Goal: Task Accomplishment & Management: Manage account settings

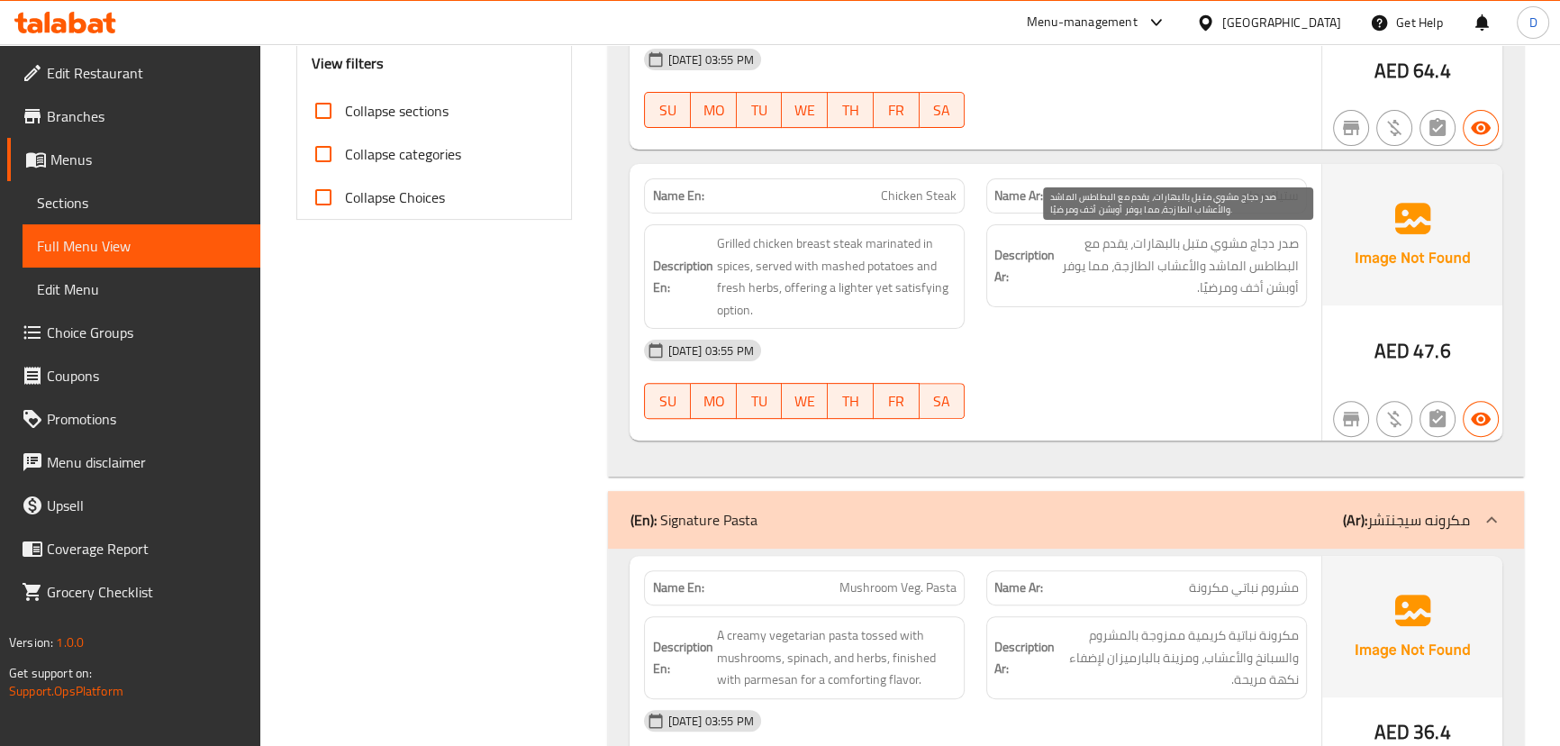
scroll to position [826, 0]
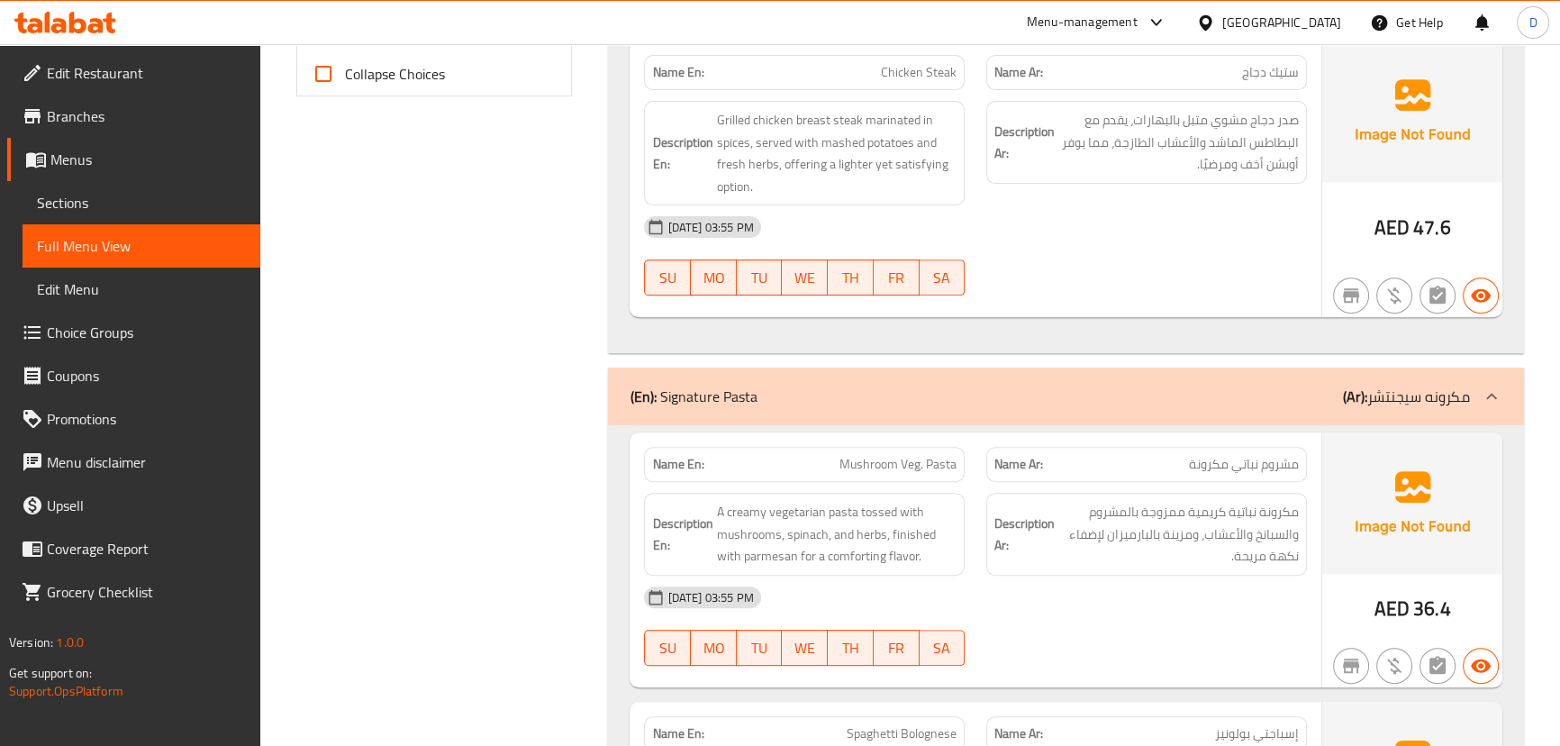
click at [1161, 209] on div "[DATE] 03:55 PM" at bounding box center [975, 226] width 684 height 43
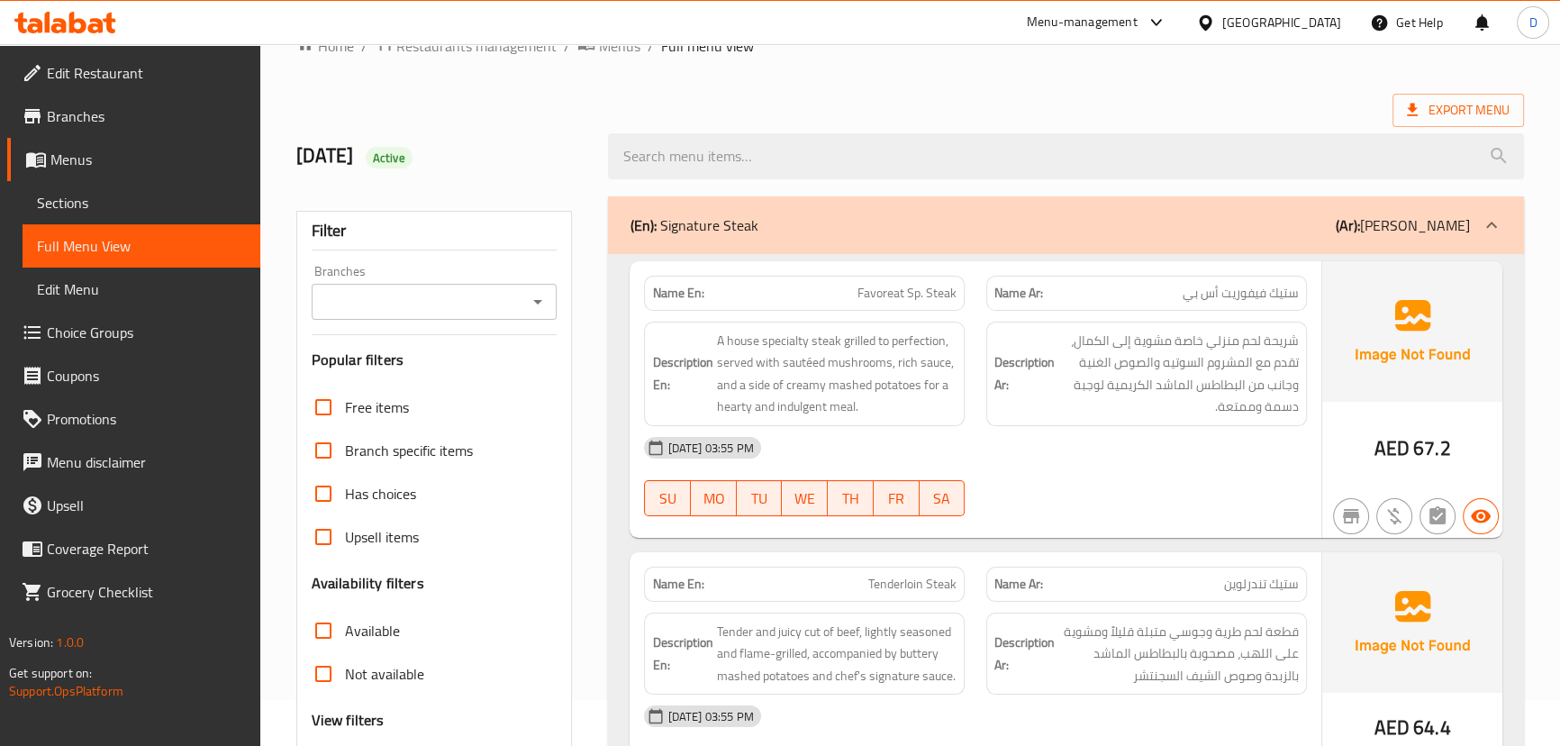
scroll to position [210, 0]
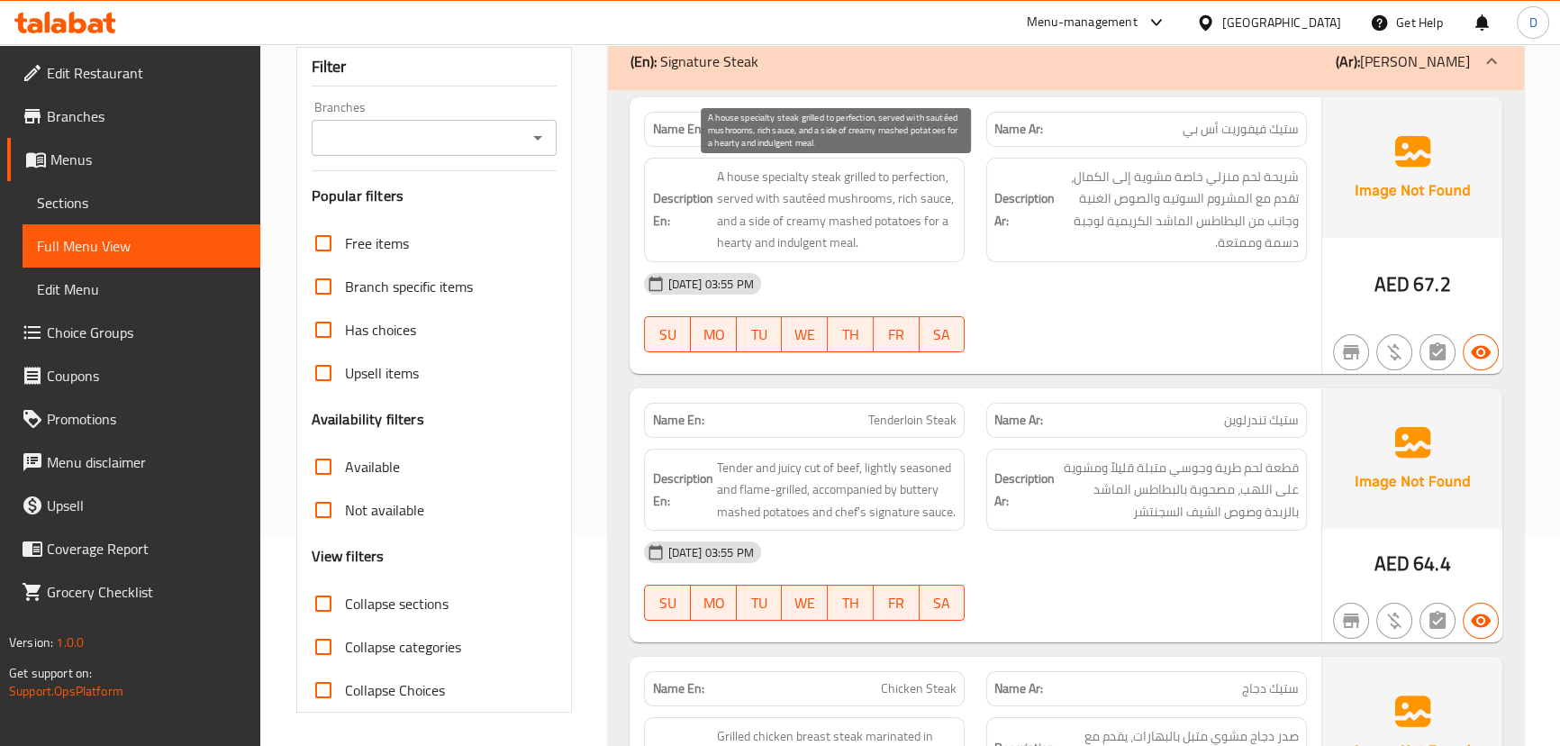
click at [829, 166] on span "A house specialty steak grilled to perfection, served with sautéed mushrooms, r…" at bounding box center [836, 210] width 240 height 88
copy span "steak"
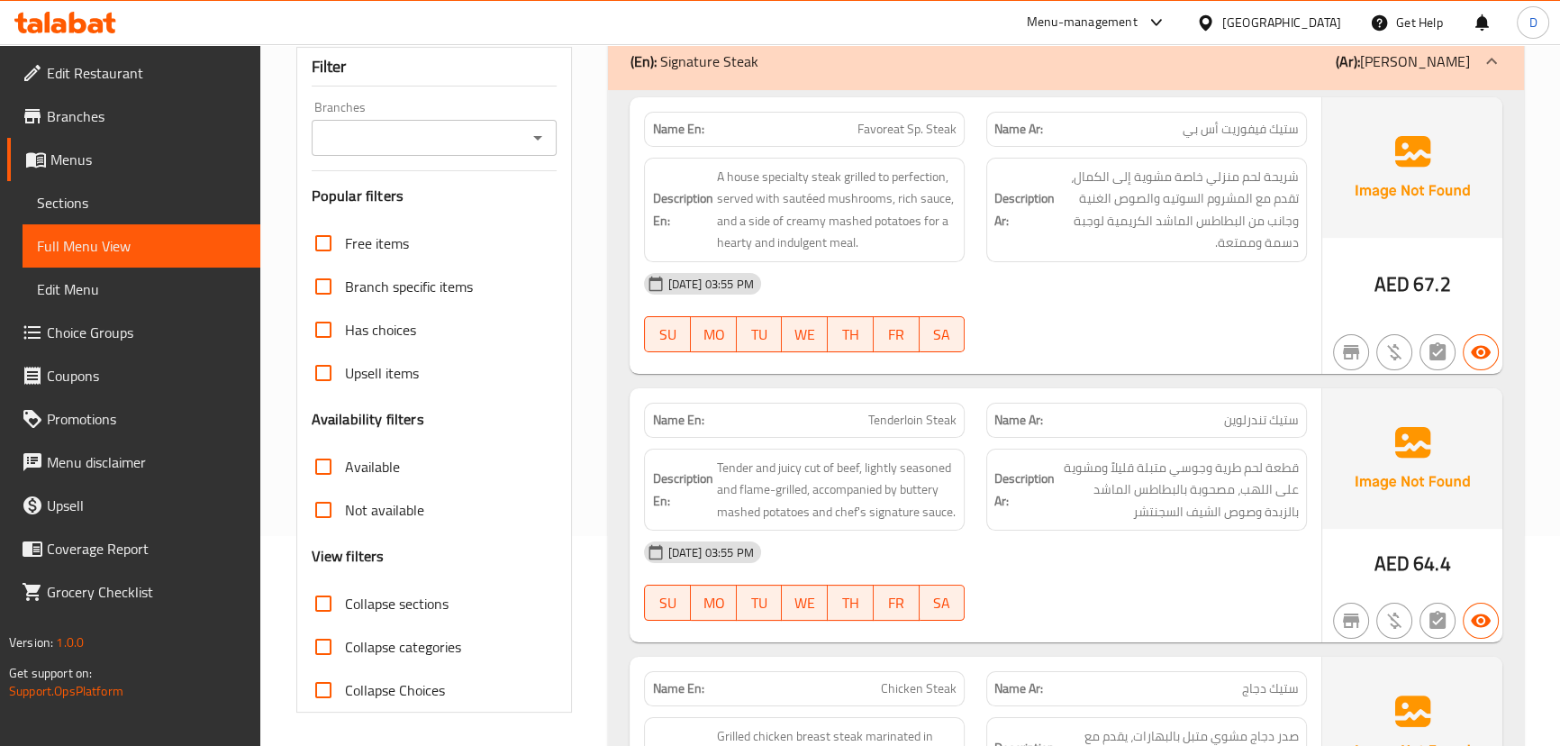
click at [999, 286] on div "[DATE] 03:55 PM" at bounding box center [975, 283] width 684 height 43
click at [906, 126] on span "Favoreat Sp. Steak" at bounding box center [906, 129] width 99 height 19
copy span "Favoreat Sp. Steak"
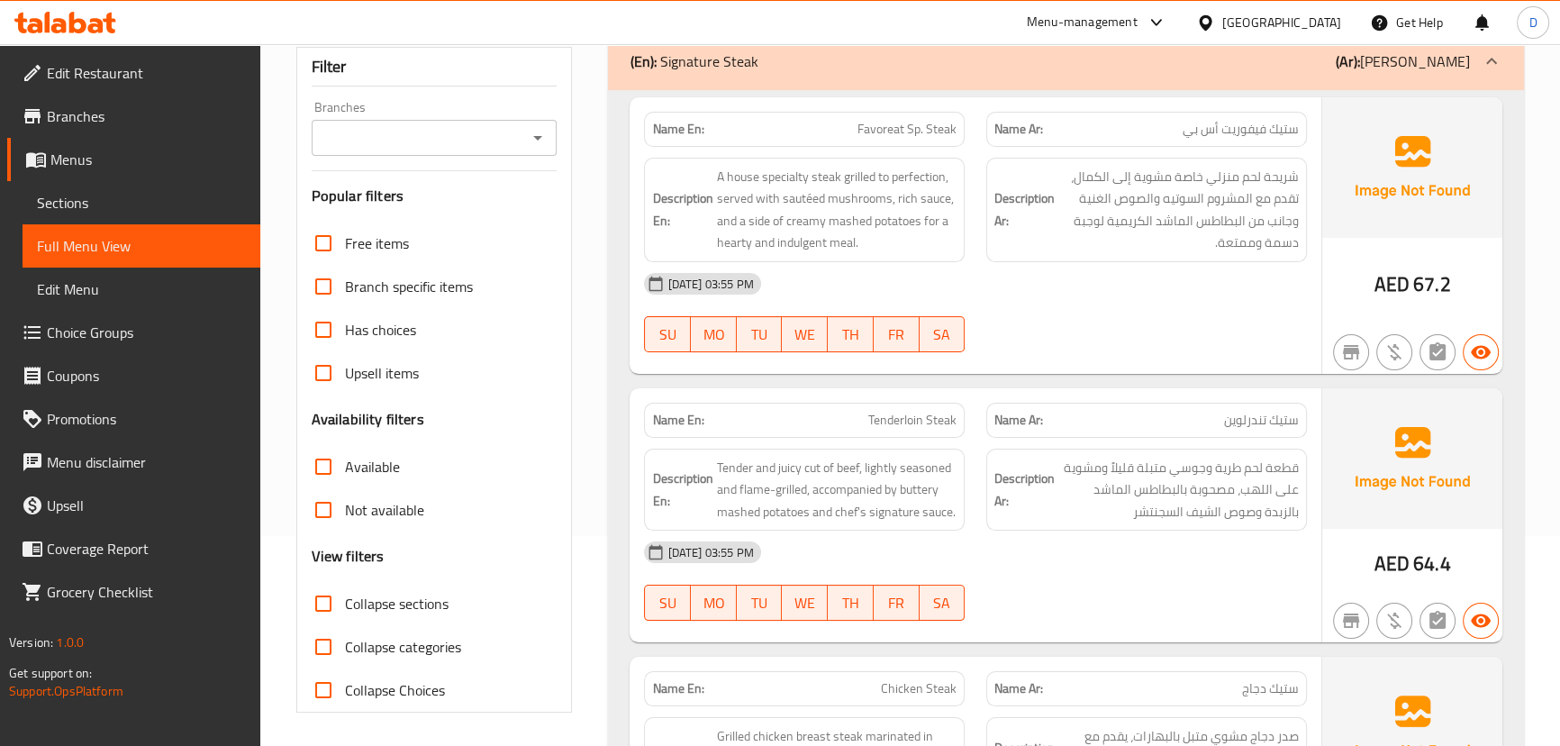
click at [1145, 286] on div "[DATE] 03:55 PM" at bounding box center [975, 283] width 684 height 43
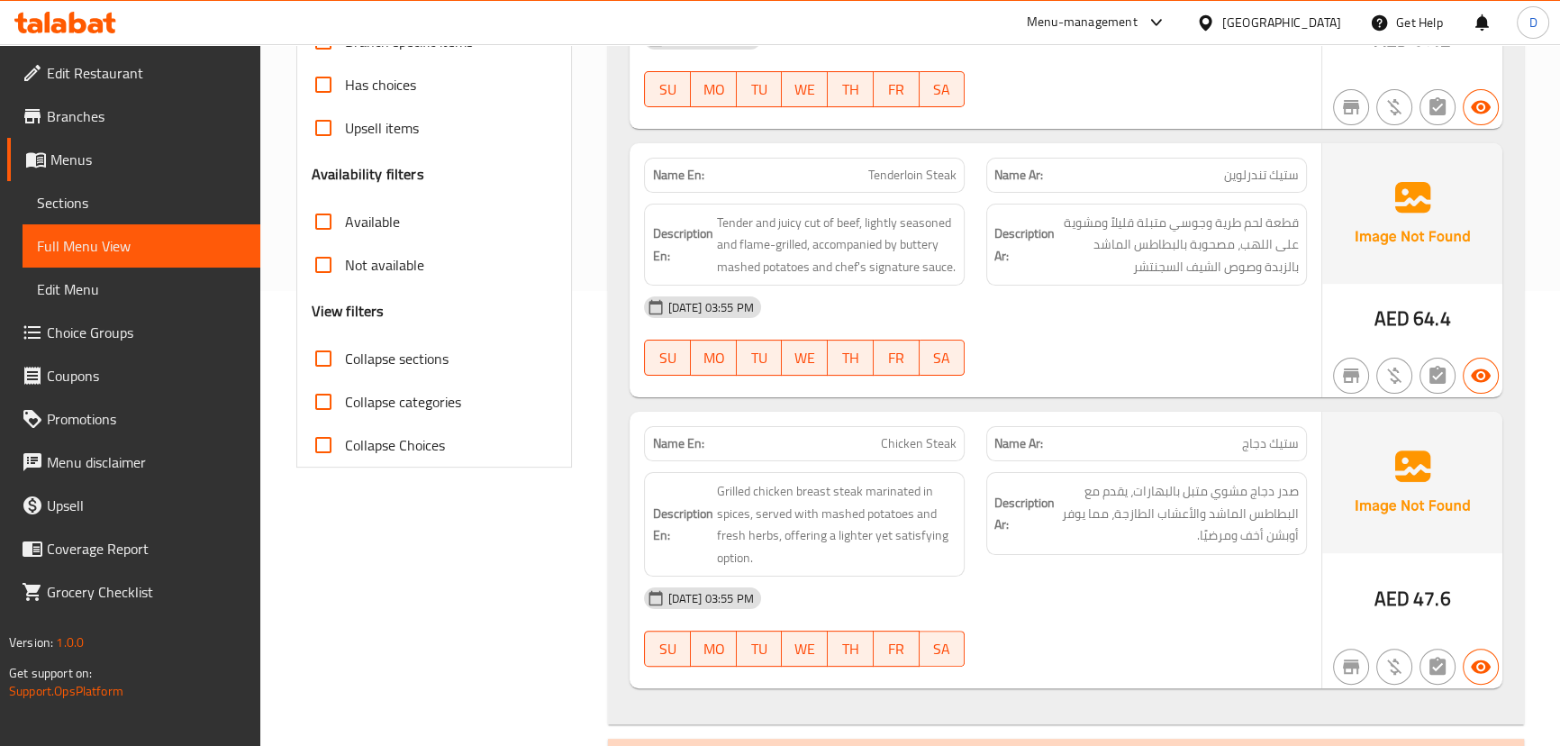
scroll to position [468, 0]
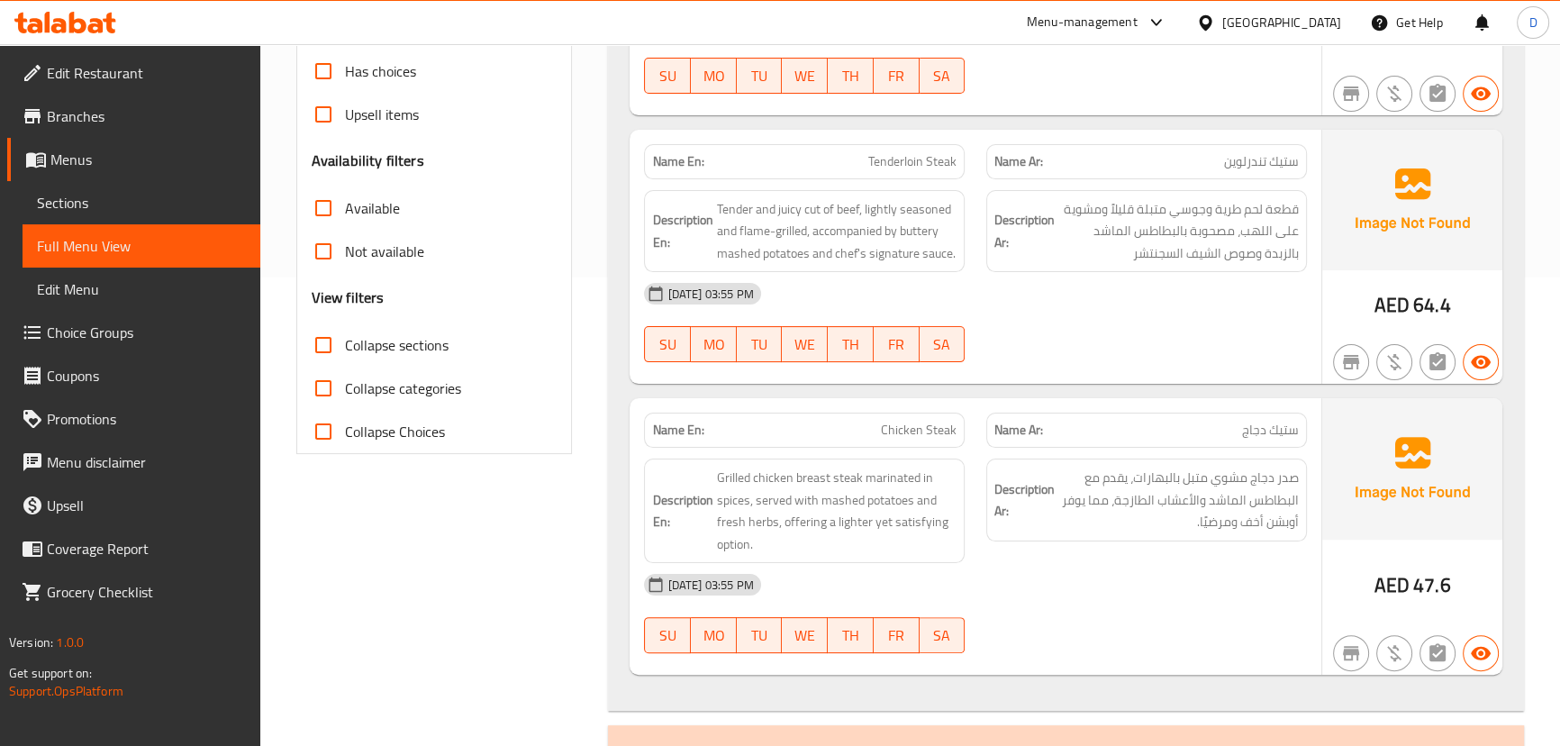
click at [1181, 358] on div at bounding box center [1146, 362] width 342 height 22
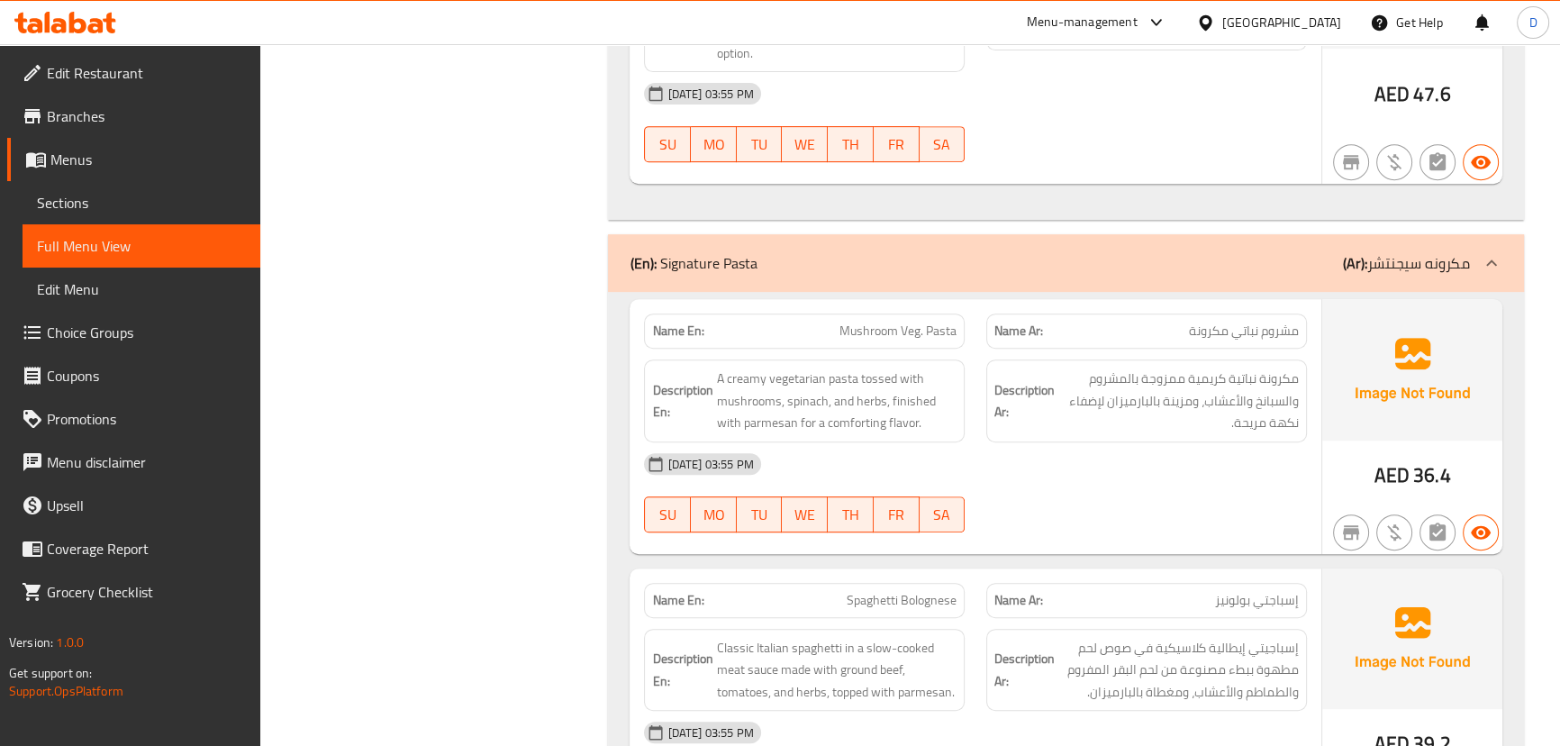
scroll to position [1041, 0]
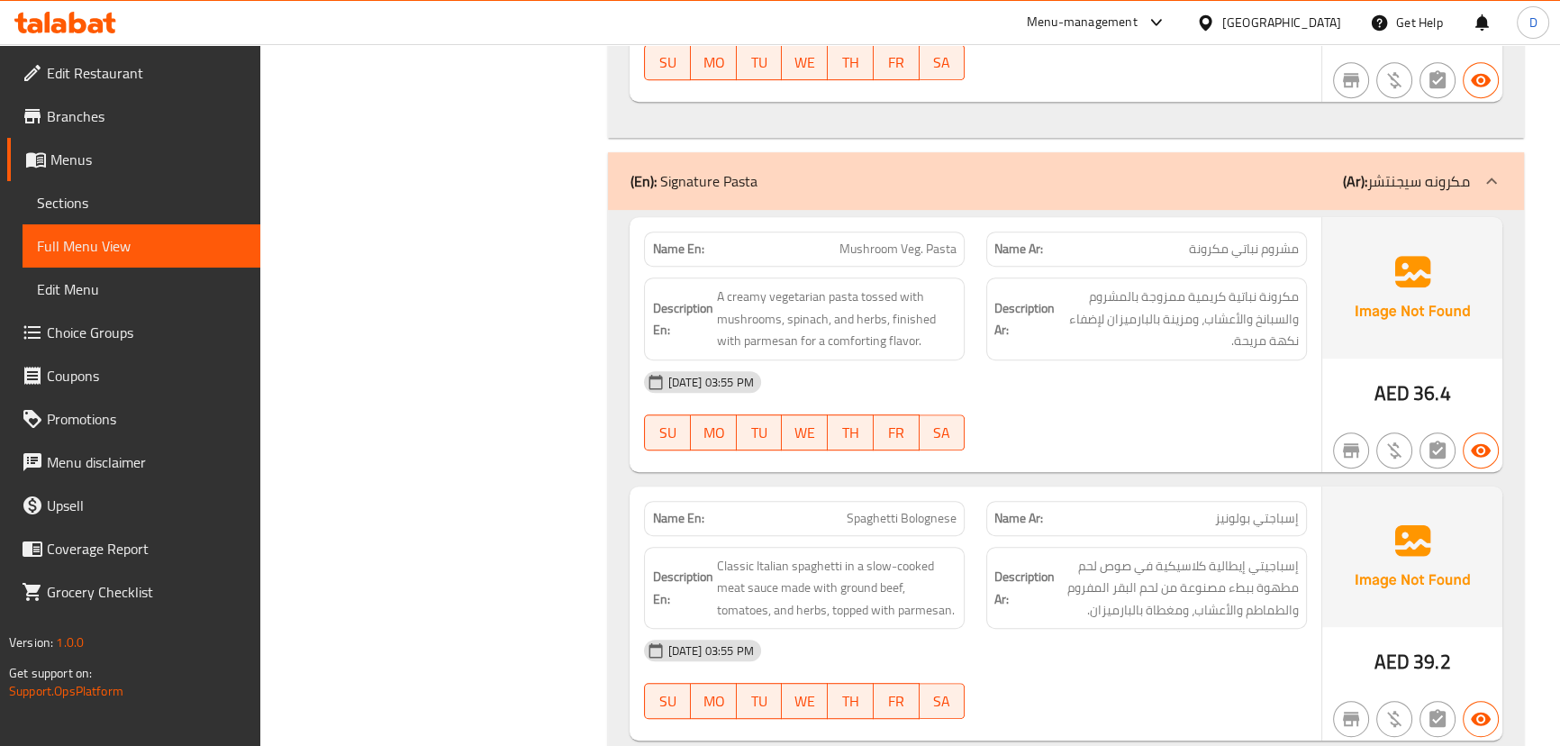
click at [1103, 398] on div "[DATE] 03:55 PM" at bounding box center [975, 381] width 684 height 43
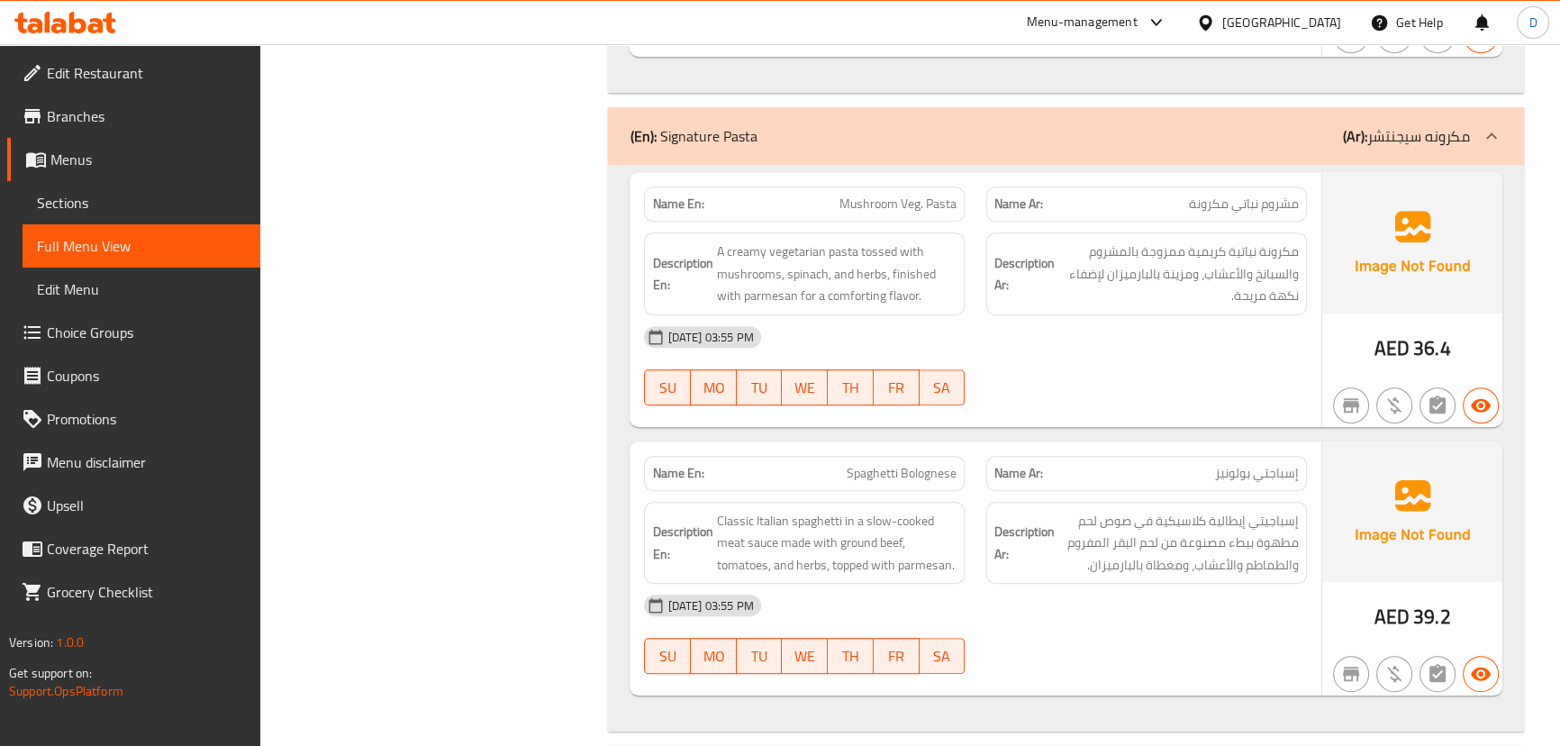
scroll to position [1123, 0]
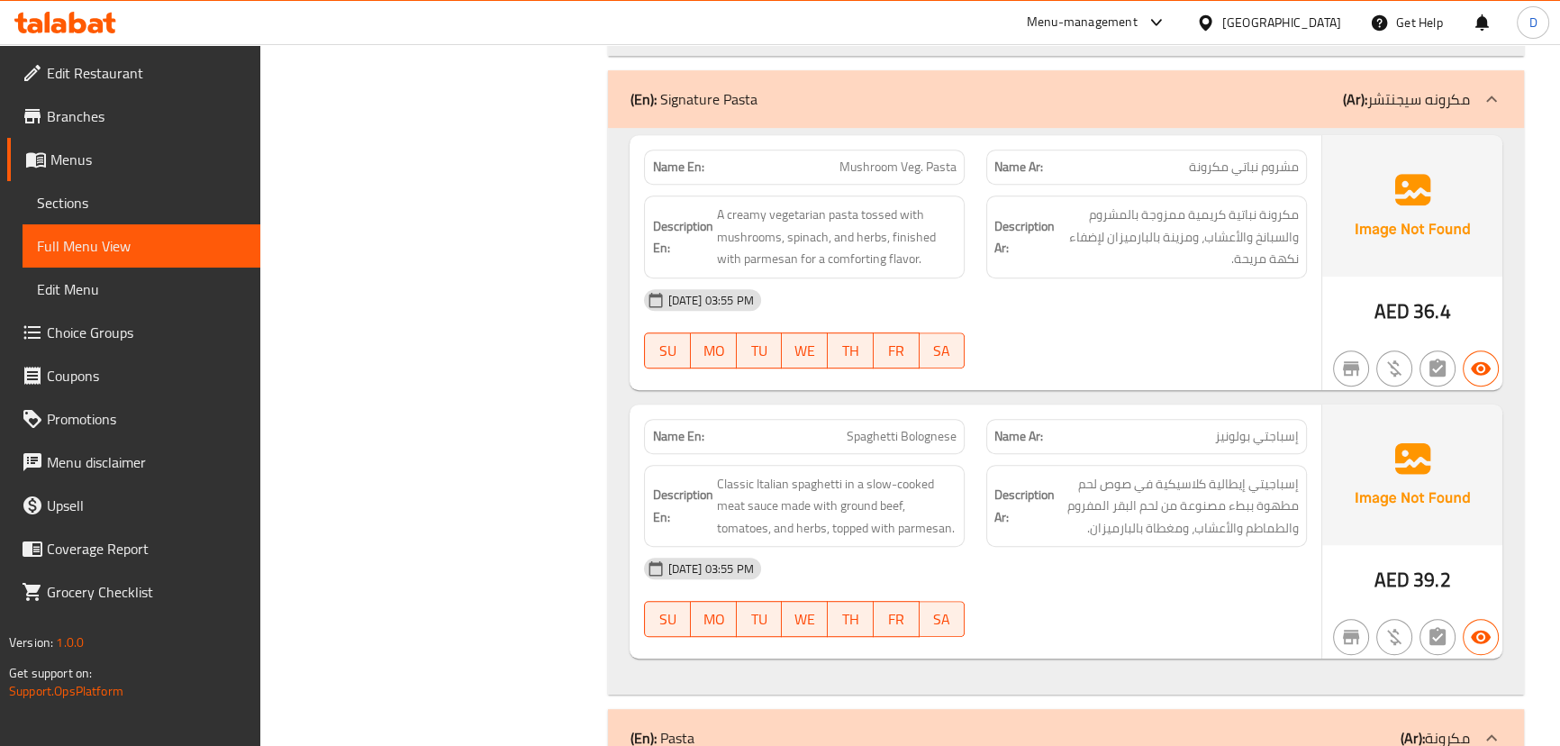
click at [1179, 304] on div "[DATE] 03:55 PM" at bounding box center [975, 299] width 684 height 43
click at [913, 162] on span "Mushroom Veg. Pasta" at bounding box center [897, 167] width 117 height 19
copy span "Mushroom Veg. Pasta"
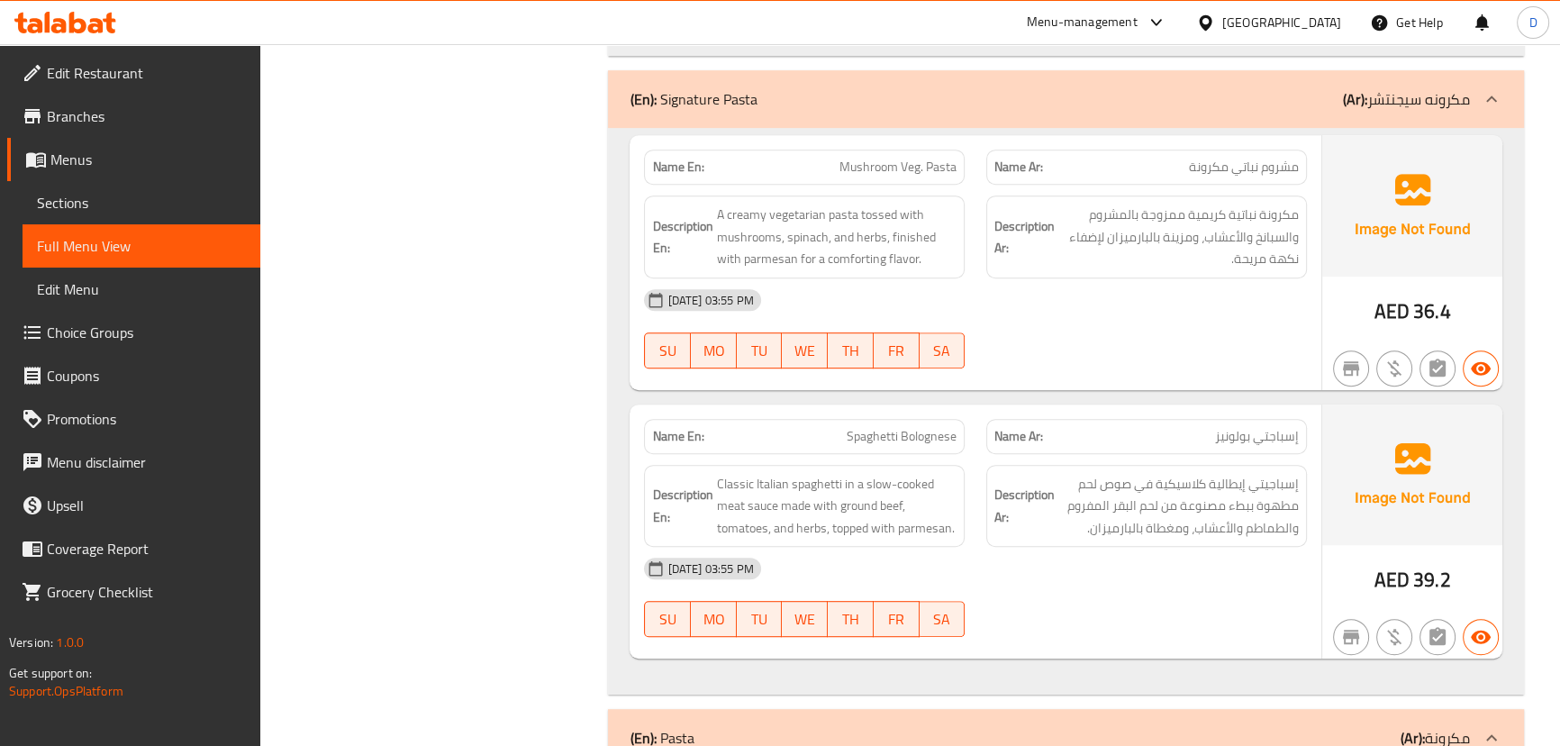
click at [853, 415] on div "Name En: Spaghetti Bolognese" at bounding box center [804, 436] width 342 height 57
click at [855, 419] on div "Name En: Spaghetti Bolognese" at bounding box center [804, 436] width 321 height 35
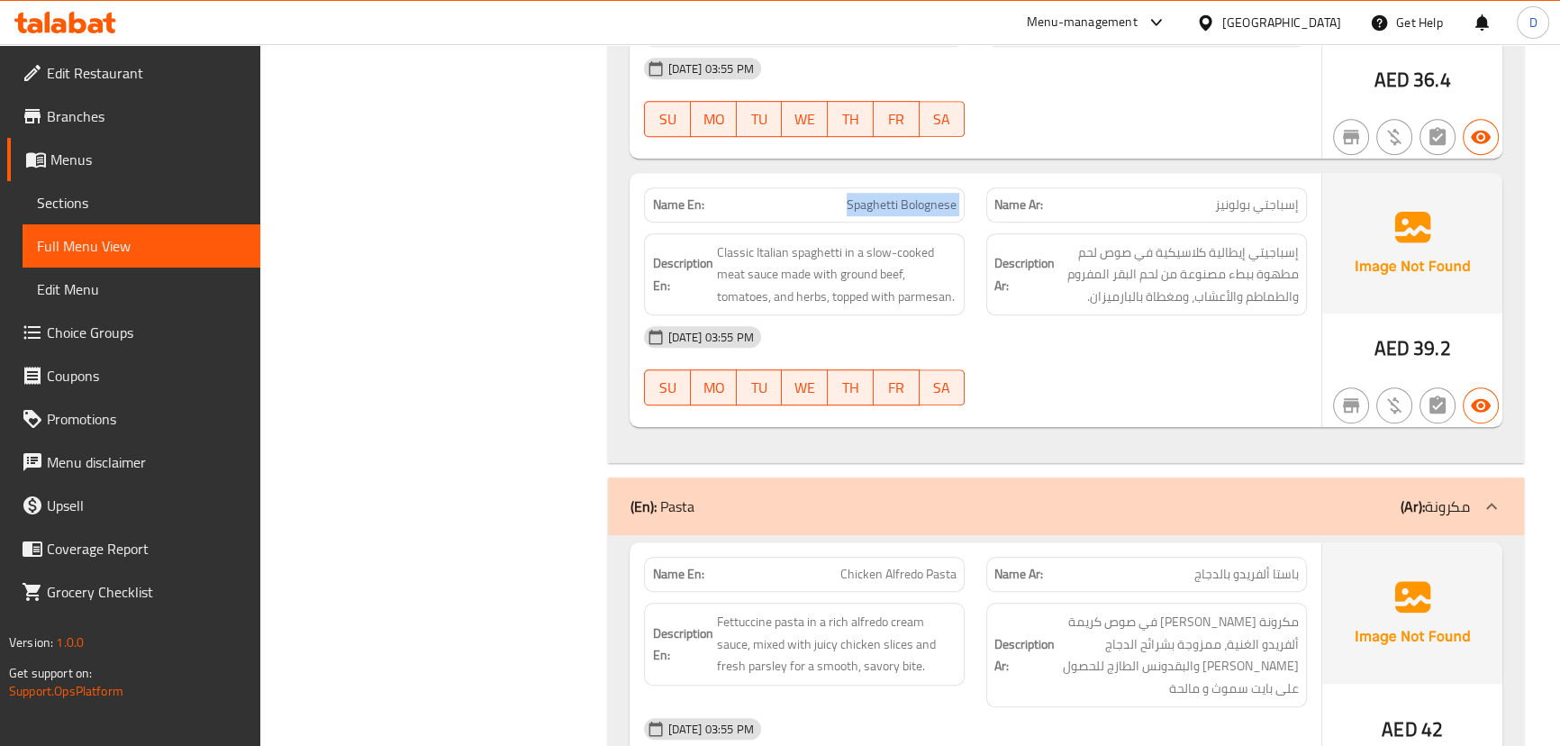
scroll to position [1369, 0]
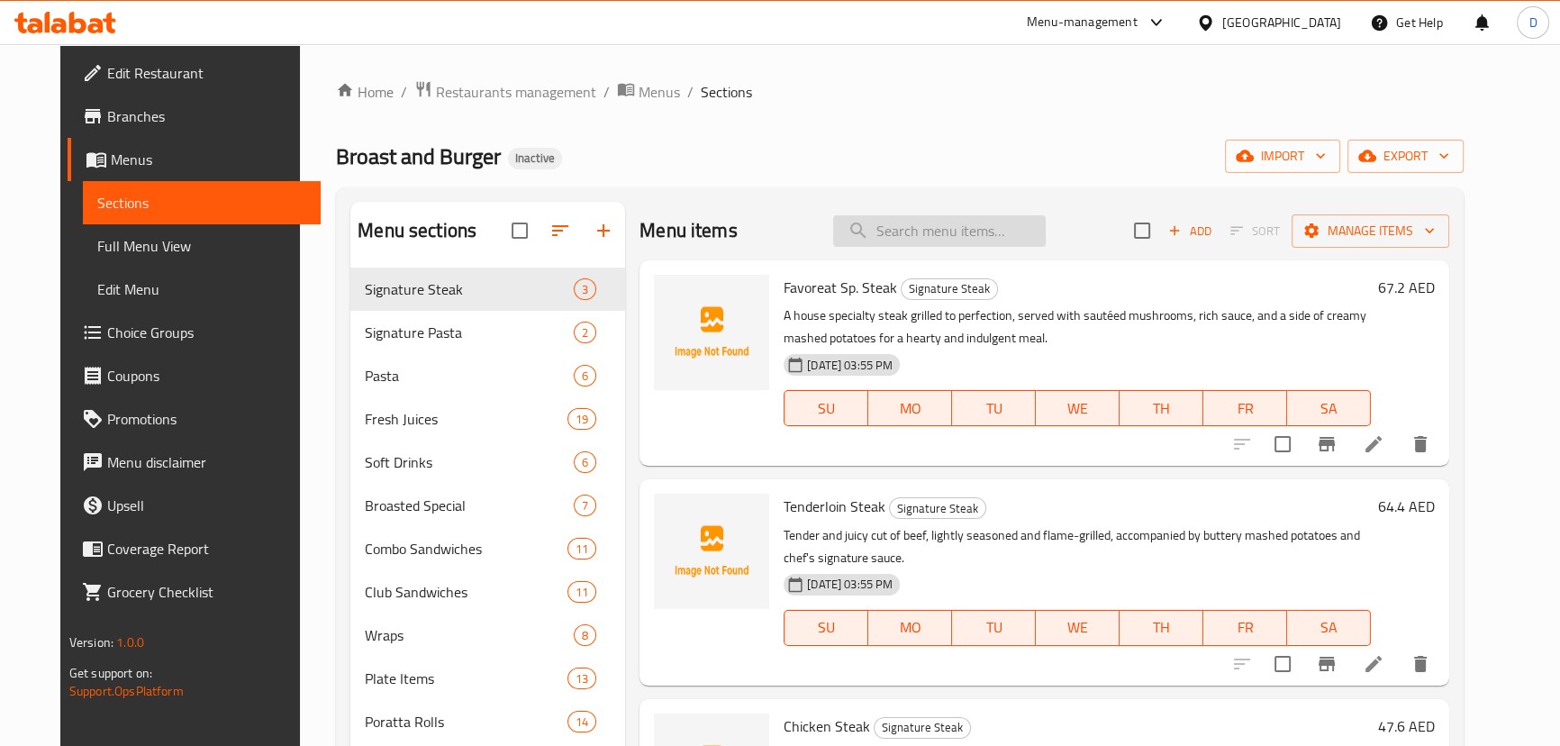
click at [926, 238] on input "search" at bounding box center [939, 231] width 213 height 32
paste input "Favoreat Sp. Steak"
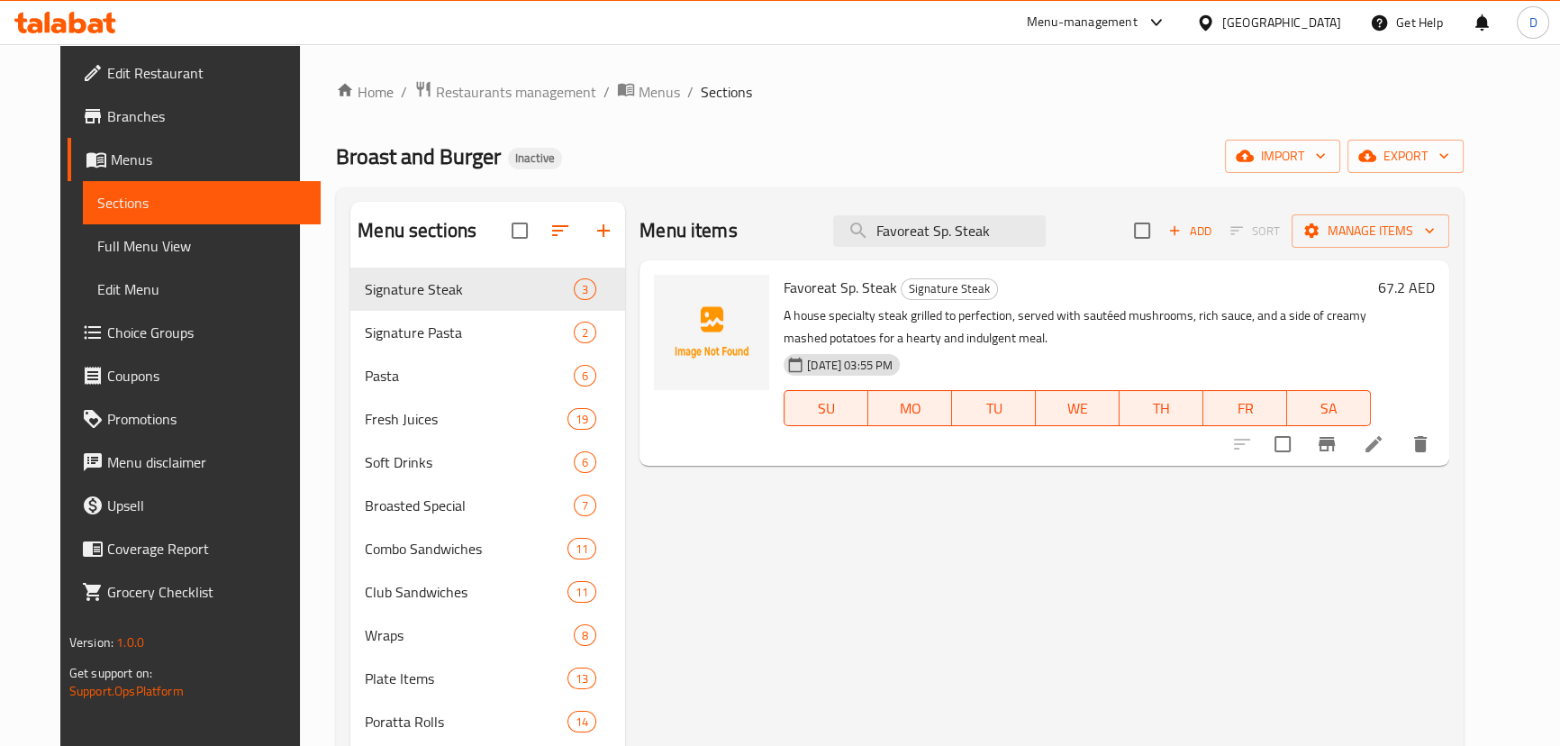
type input "Favoreat Sp. Steak"
click at [1384, 449] on icon at bounding box center [1374, 444] width 22 height 22
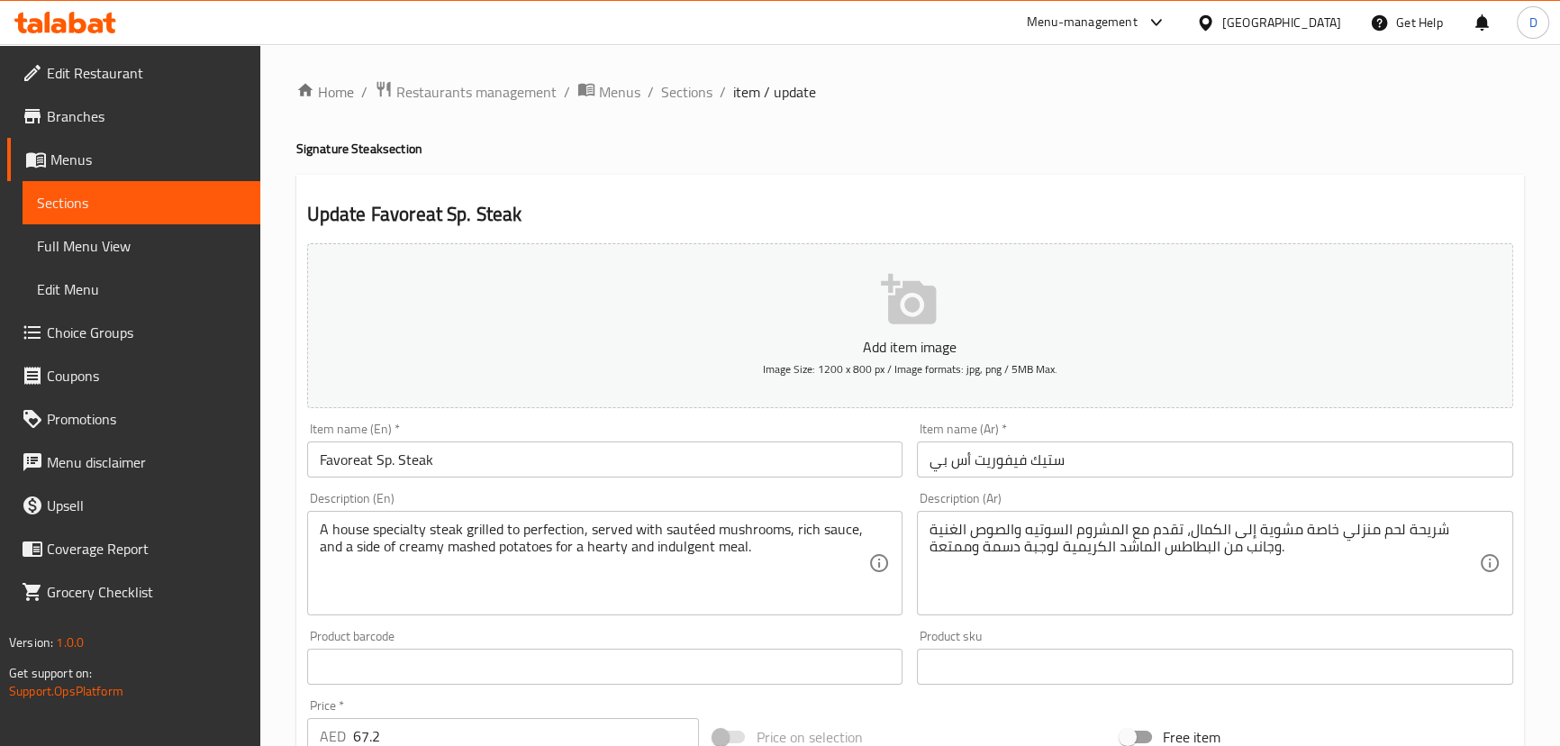
click at [1054, 462] on input "ستيك فيفوريت أس بي" at bounding box center [1215, 459] width 596 height 36
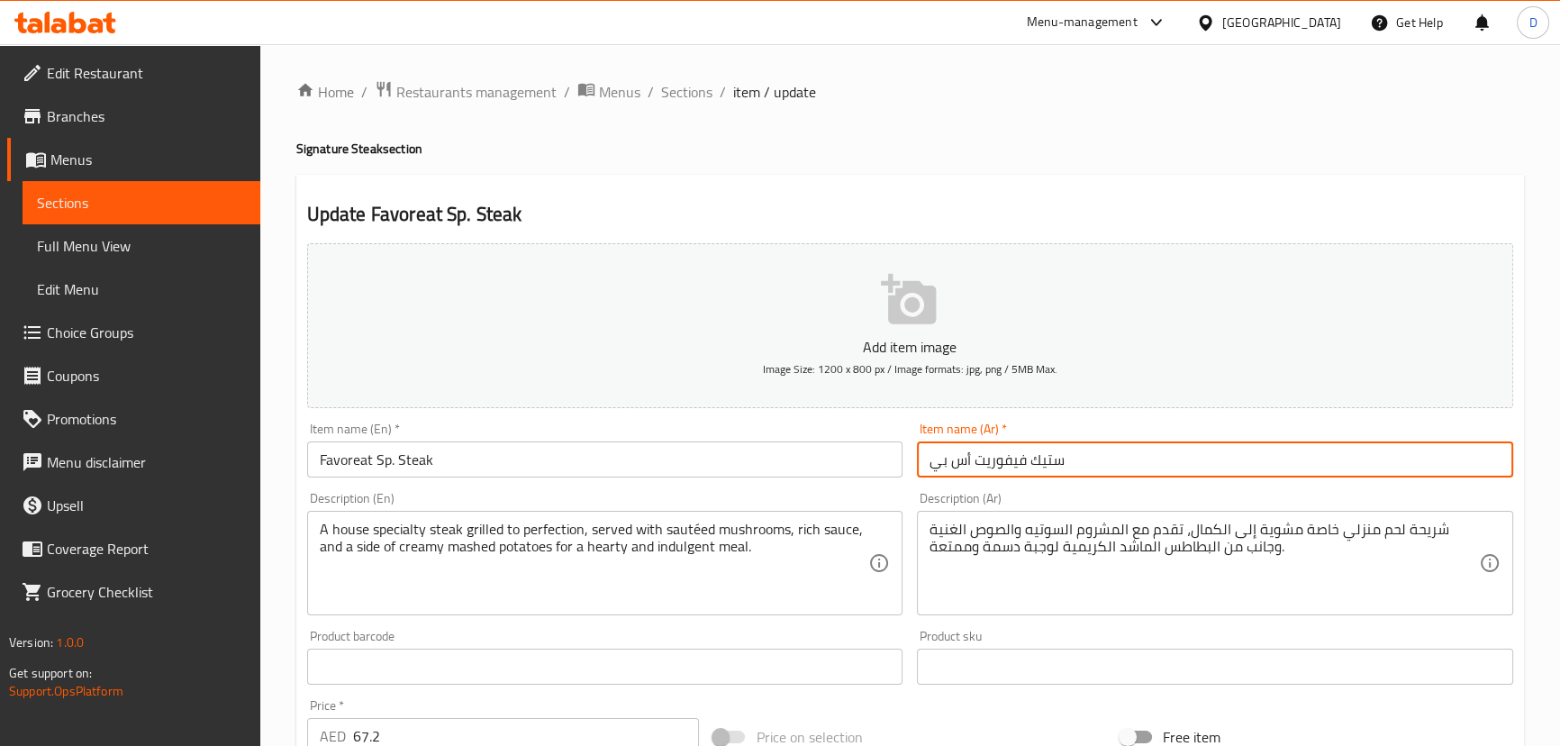
click at [1054, 462] on input "ستيك فيفوريت أس بي" at bounding box center [1215, 459] width 596 height 36
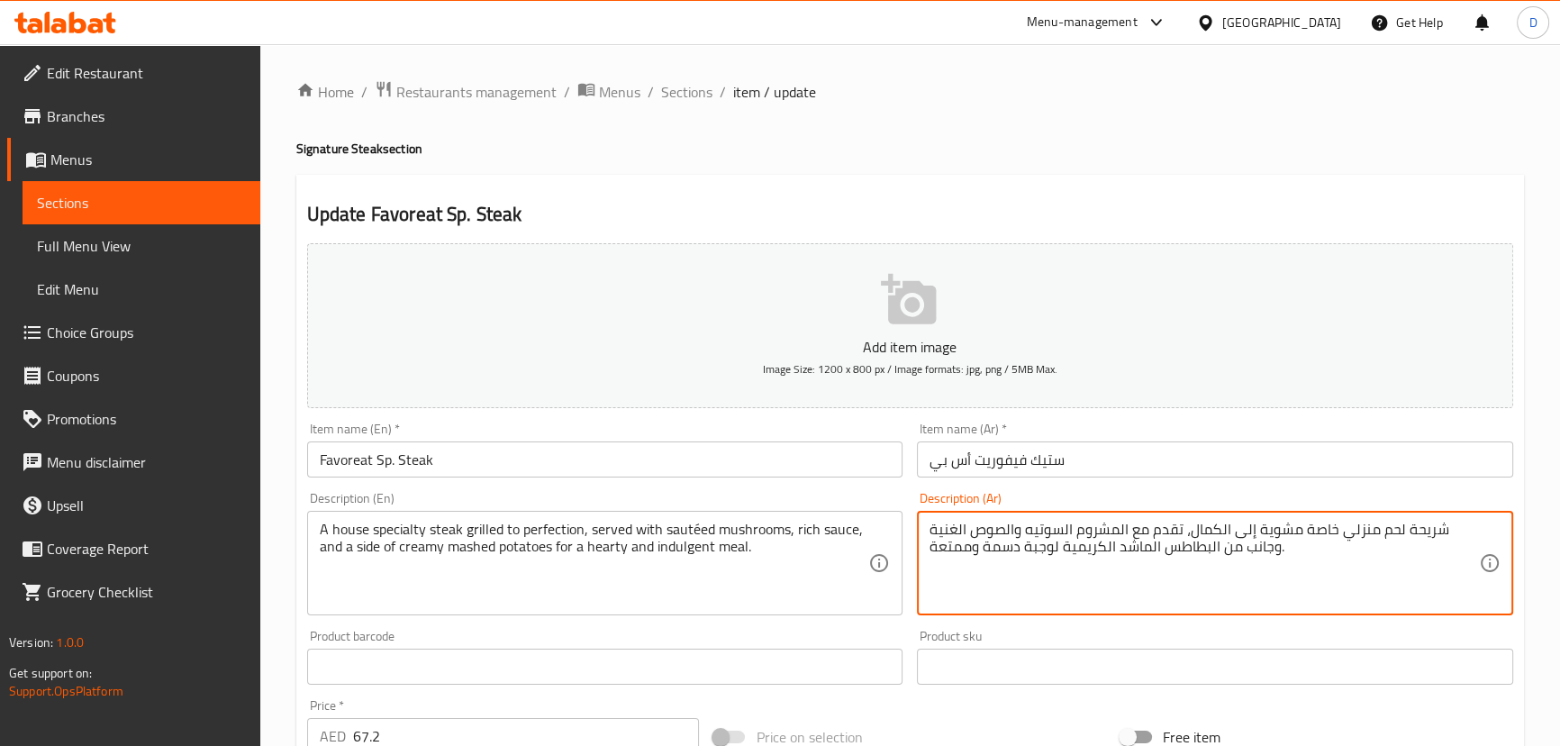
click at [1415, 522] on textarea "شريحة لحم منزلي خاصة مشوية إلى الكمال، تقدم مع المشروم السوتيه والصوص الغنية وج…" at bounding box center [1203, 564] width 549 height 86
paste textarea "تيك"
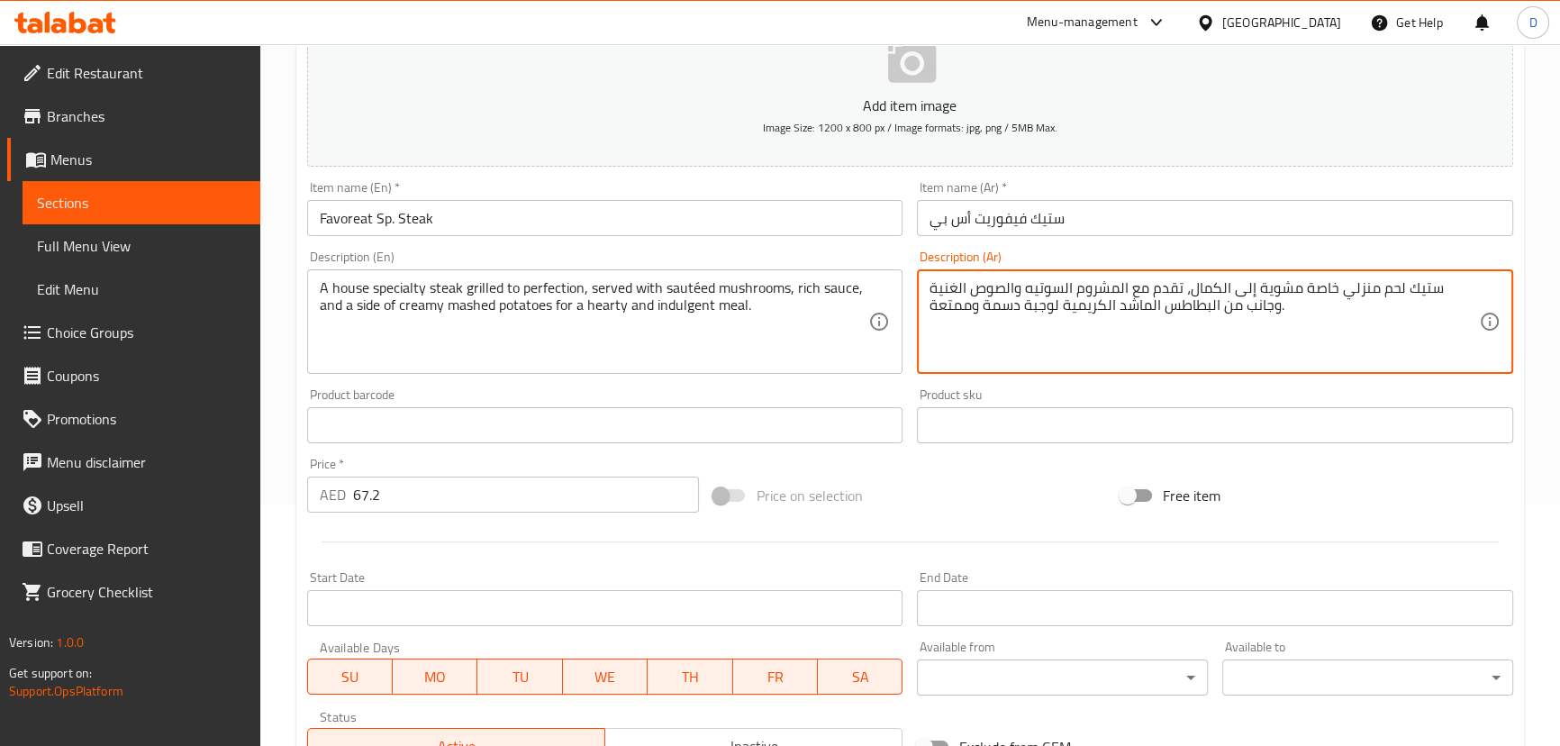
scroll to position [245, 0]
click at [1427, 281] on textarea "ستيك لحم منزلي خاصة مشوية إلى الكمال، تقدم مع المشروم السوتيه والصوص الغنية وجا…" at bounding box center [1203, 319] width 549 height 86
click at [1419, 286] on textarea "ستيك لحم منزلي خاصة مشوية إلى الكمال، تقدم مع المشروم السوتيه والصوص الغنية وجا…" at bounding box center [1203, 319] width 549 height 86
click at [1420, 290] on textarea "ستيك لحم منزلي خاصة مشوية إلى الكمال، تقدم مع المشروم السوتيه والصوص الغنية وجا…" at bounding box center [1203, 319] width 549 height 86
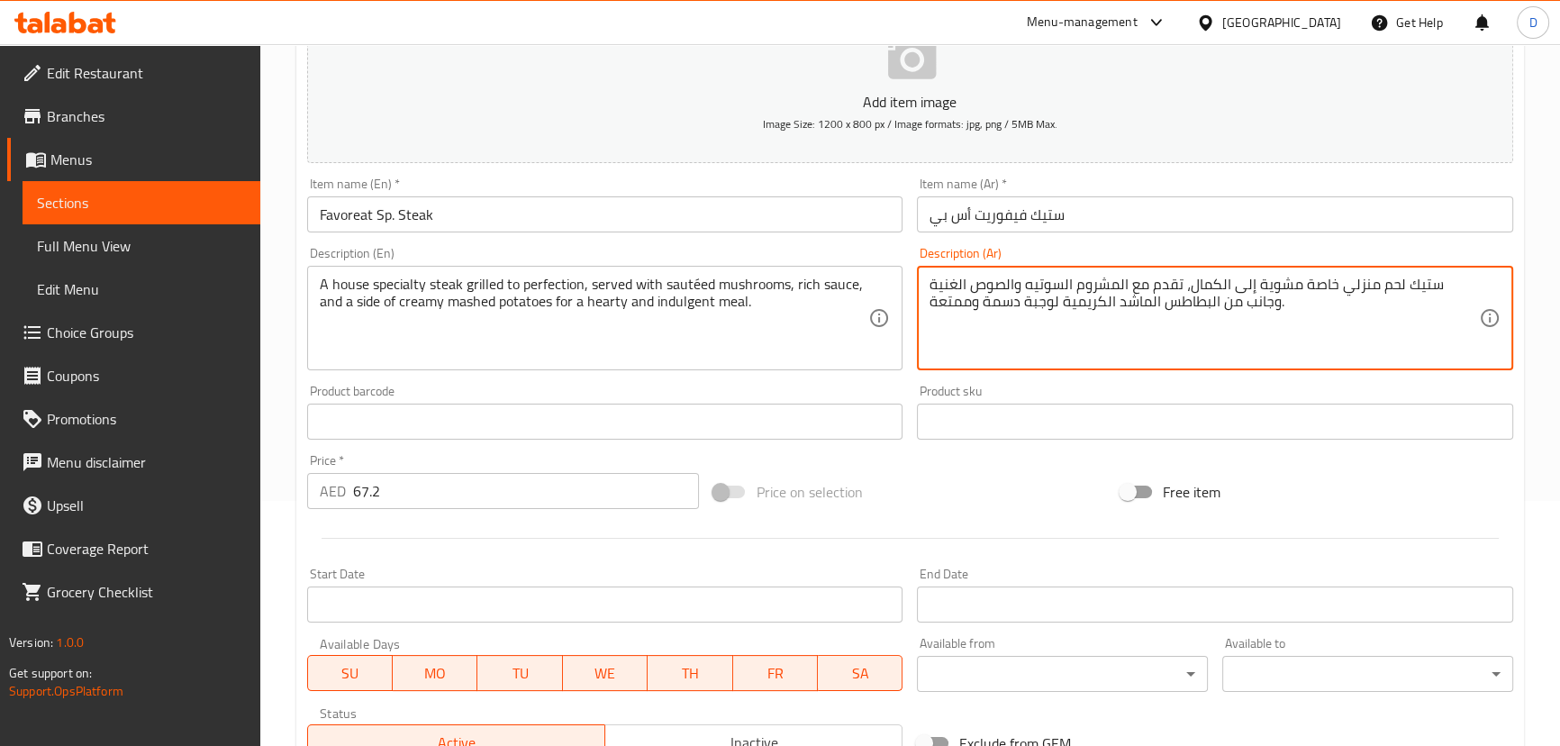
click at [1420, 290] on textarea "ستيك لحم منزلي خاصة مشوية إلى الكمال، تقدم مع المشروم السوتيه والصوص الغنية وجا…" at bounding box center [1203, 319] width 549 height 86
click at [1407, 292] on textarea "ستيك لحم منزلي خاصة مشوية إلى الكمال، تقدم مع المشروم السوتيه والصوص الغنية وجا…" at bounding box center [1203, 319] width 549 height 86
drag, startPoint x: 1339, startPoint y: 282, endPoint x: 1437, endPoint y: 287, distance: 97.4
click at [1437, 287] on textarea "ستيك لحم منزلي خاصة مشوية إلى الكمال، تقدم مع المشروم السوتيه والصوص الغنية وجا…" at bounding box center [1203, 319] width 549 height 86
click at [1255, 279] on textarea "ستيك هاوس سبيشيالتي مشوية إلى الكمال، تقدم مع المشروم السوتيه والصوص الغنية وجا…" at bounding box center [1203, 319] width 549 height 86
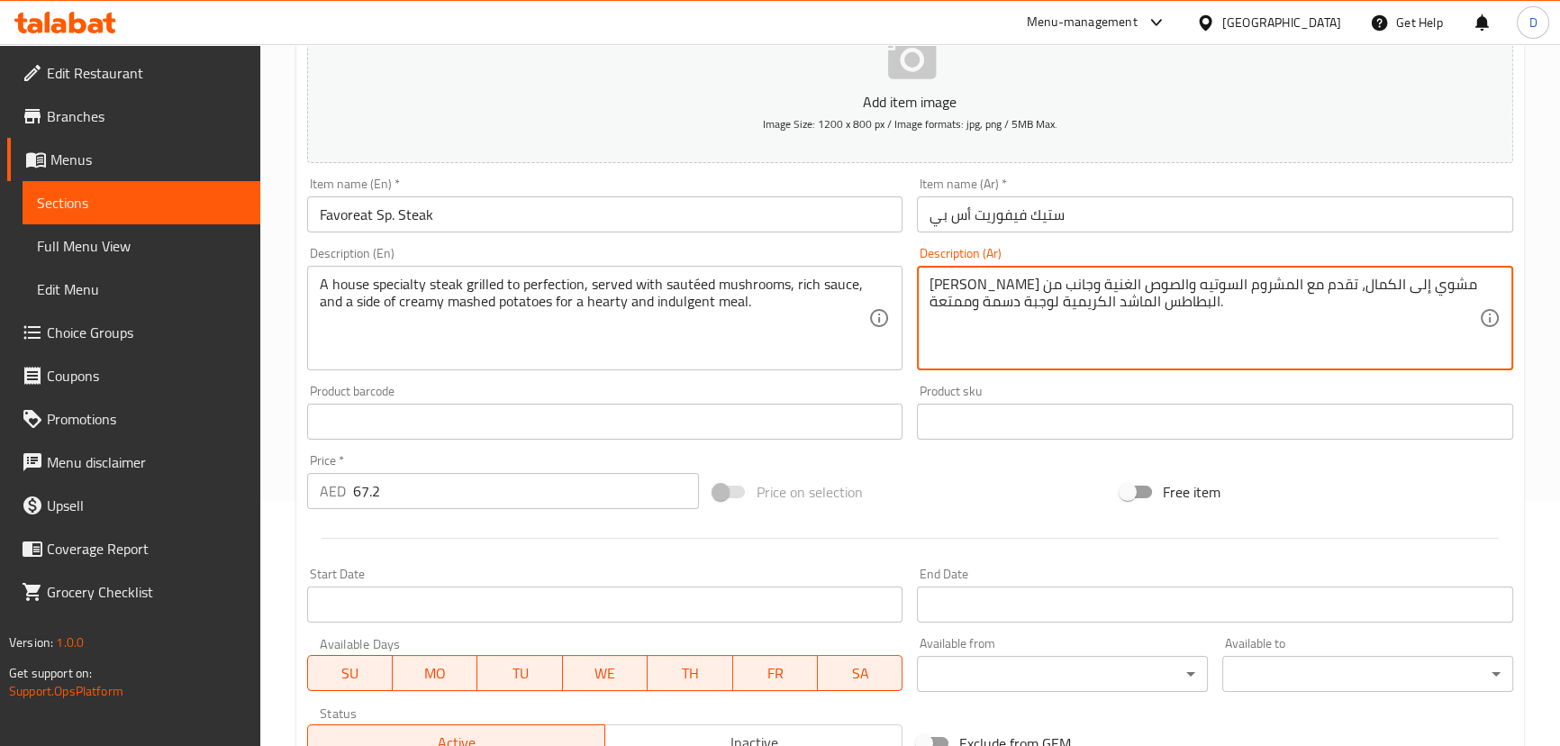
type textarea "[PERSON_NAME] مشوي إلى الكمال، تقدم مع المشروم السوتيه والصوص الغنية وجانب من ا…"
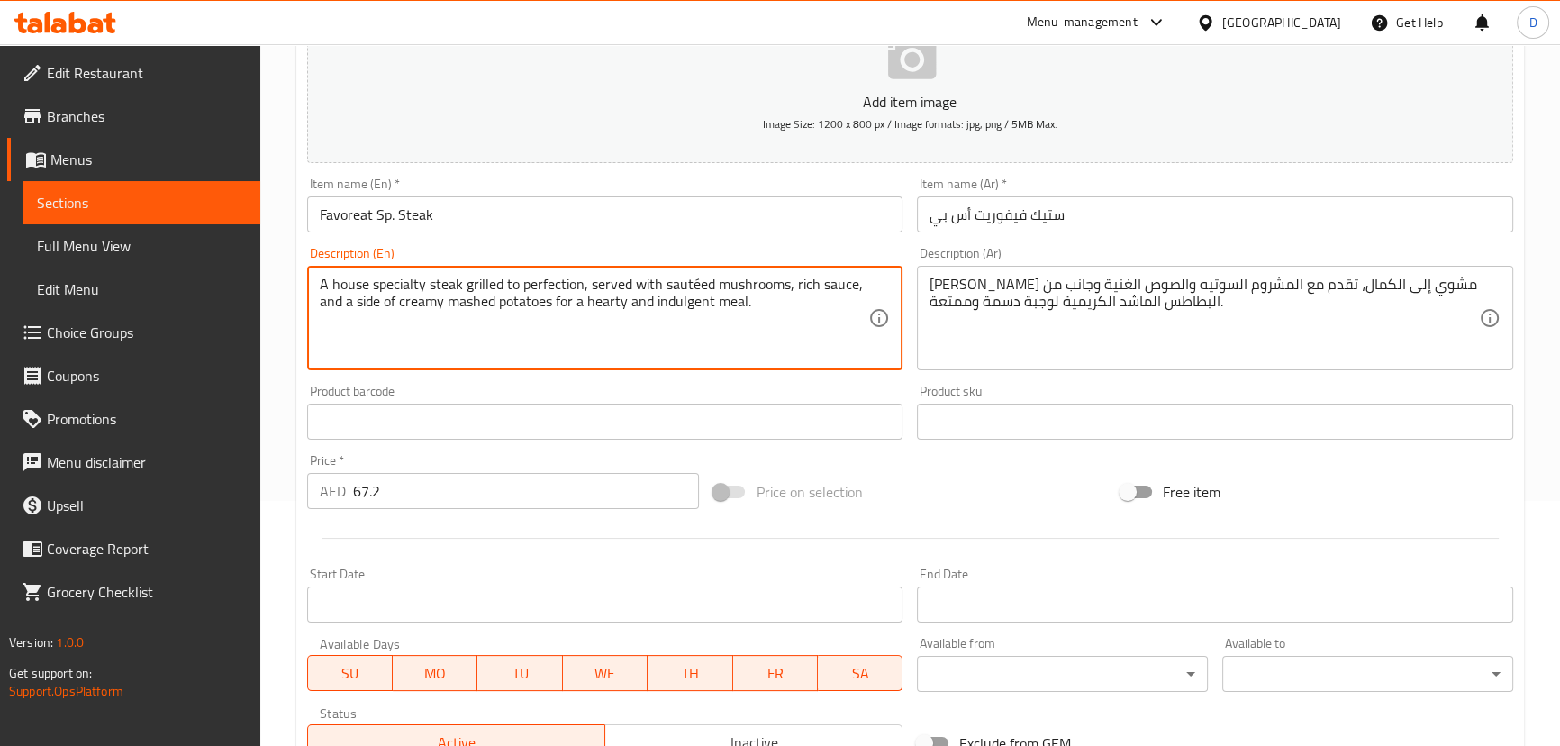
drag, startPoint x: 408, startPoint y: 288, endPoint x: 826, endPoint y: 287, distance: 417.9
click at [696, 279] on textarea "A house specialty steak grilled to perfection, served with sautéed mushrooms, r…" at bounding box center [594, 319] width 549 height 86
type textarea "A house specialty steak grilled to perfection, served with sauteed mushrooms, r…"
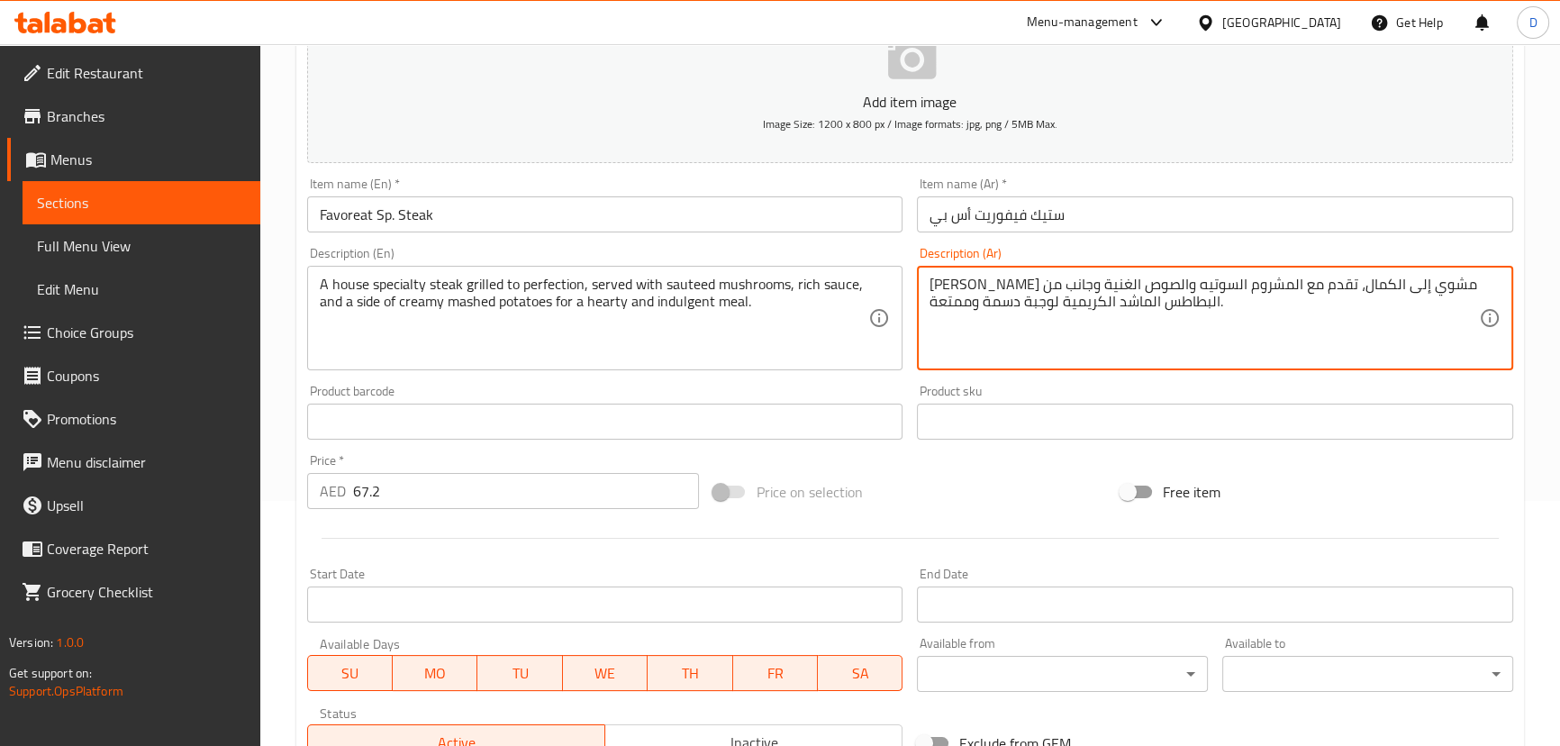
drag, startPoint x: 938, startPoint y: 280, endPoint x: 928, endPoint y: 279, distance: 10.8
click at [1274, 313] on textarea "[PERSON_NAME] مشوي إلى الكمال، تقدم مع المشروم السوتيه والصوص الغني وجانب من ال…" at bounding box center [1203, 319] width 549 height 86
click at [1229, 308] on textarea "[PERSON_NAME] مشوي إلى الكمال، تقدم مع المشروم السوتيه والصوص الغني بجانب من ال…" at bounding box center [1203, 319] width 549 height 86
click at [1147, 308] on textarea "[PERSON_NAME] مشوي إلى الكمال، تقدم مع المشروم السوتيه والصوص الغني بجانب البطا…" at bounding box center [1203, 319] width 549 height 86
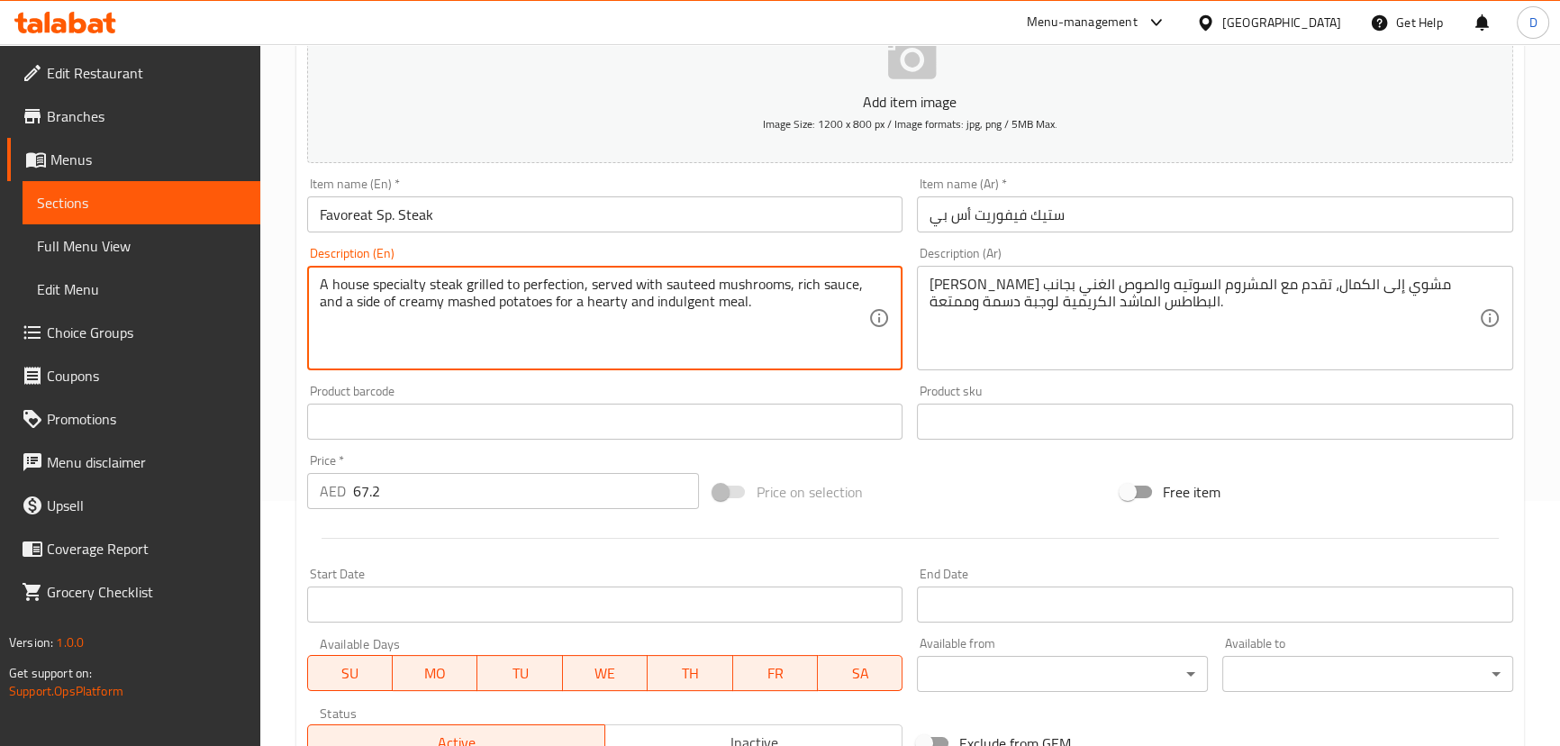
click at [448, 306] on textarea "A house specialty steak grilled to perfection, served with sauteed mushrooms, r…" at bounding box center [594, 319] width 549 height 86
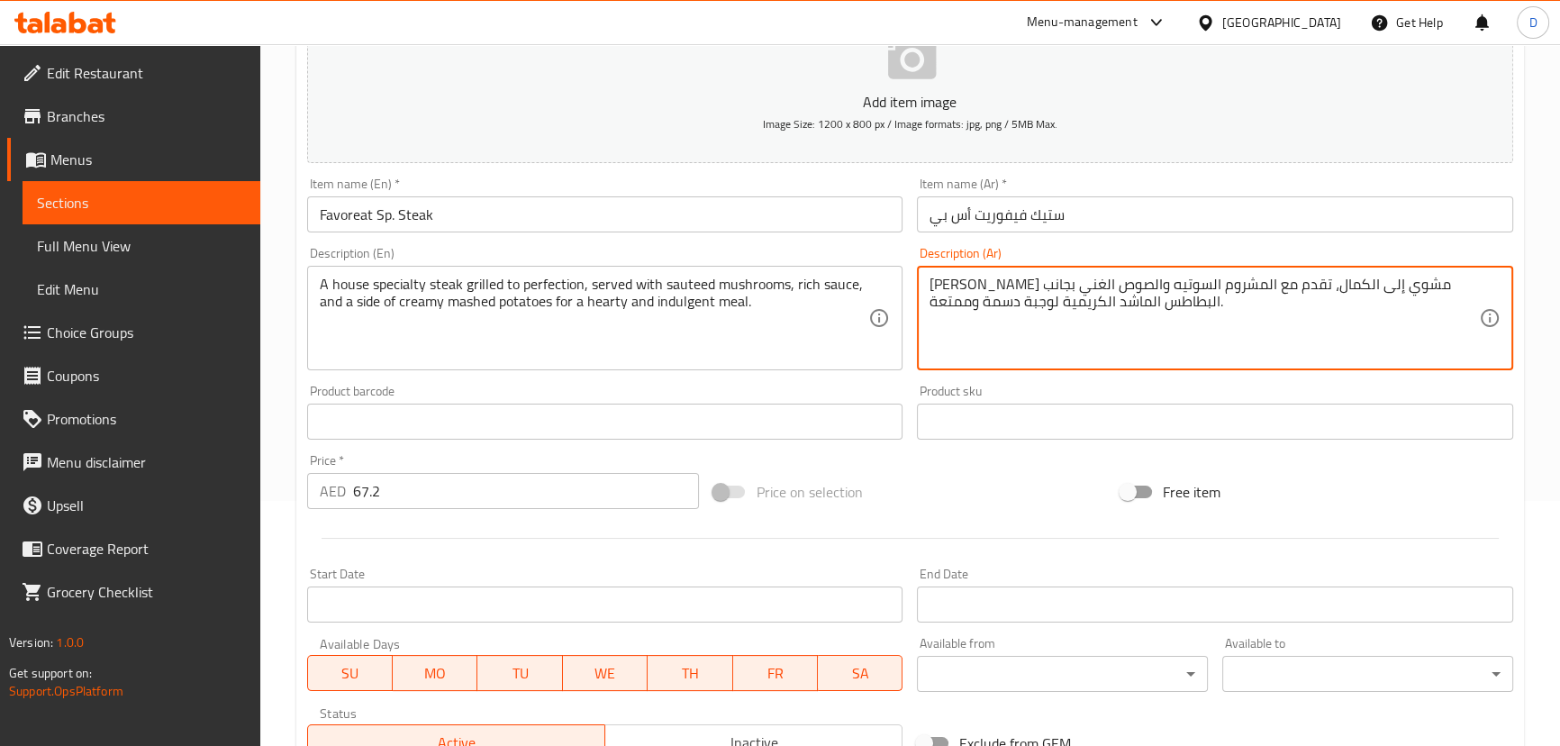
drag, startPoint x: 1146, startPoint y: 304, endPoint x: 1118, endPoint y: 298, distance: 28.6
click at [1118, 298] on textarea "[PERSON_NAME] مشوي إلى الكمال، تقدم مع المشروم السوتيه والصوص الغني بجانب البطا…" at bounding box center [1203, 319] width 549 height 86
paste textarea "هروسة"
type textarea "ستيك [PERSON_NAME] مشوي إلى الكمال، تقدم مع المشروم السوتيه والصوص الغني بجانب …"
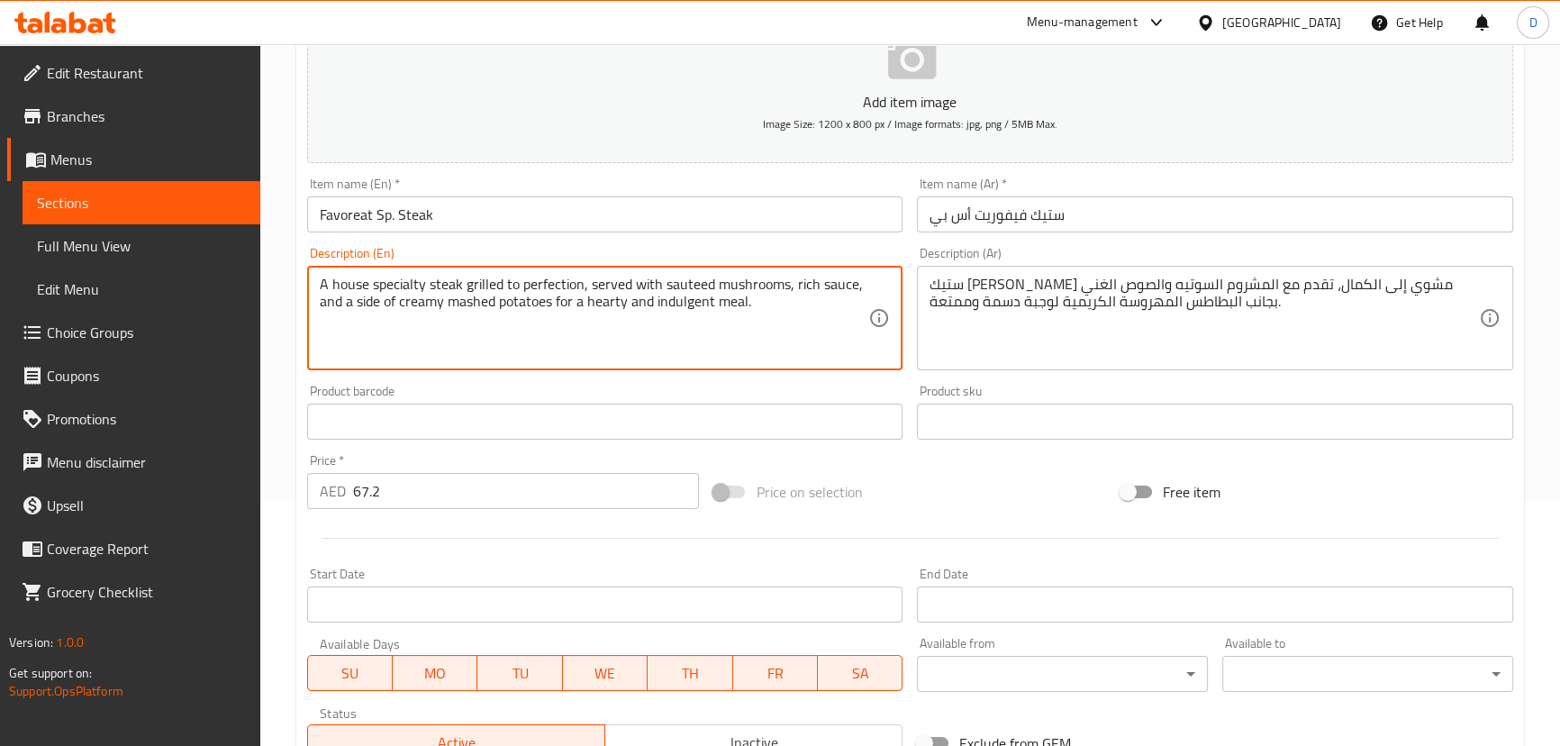
drag, startPoint x: 553, startPoint y: 297, endPoint x: 744, endPoint y: 308, distance: 191.2
type textarea "A house specialty steak grilled to perfection, served with sauteed mushrooms, r…"
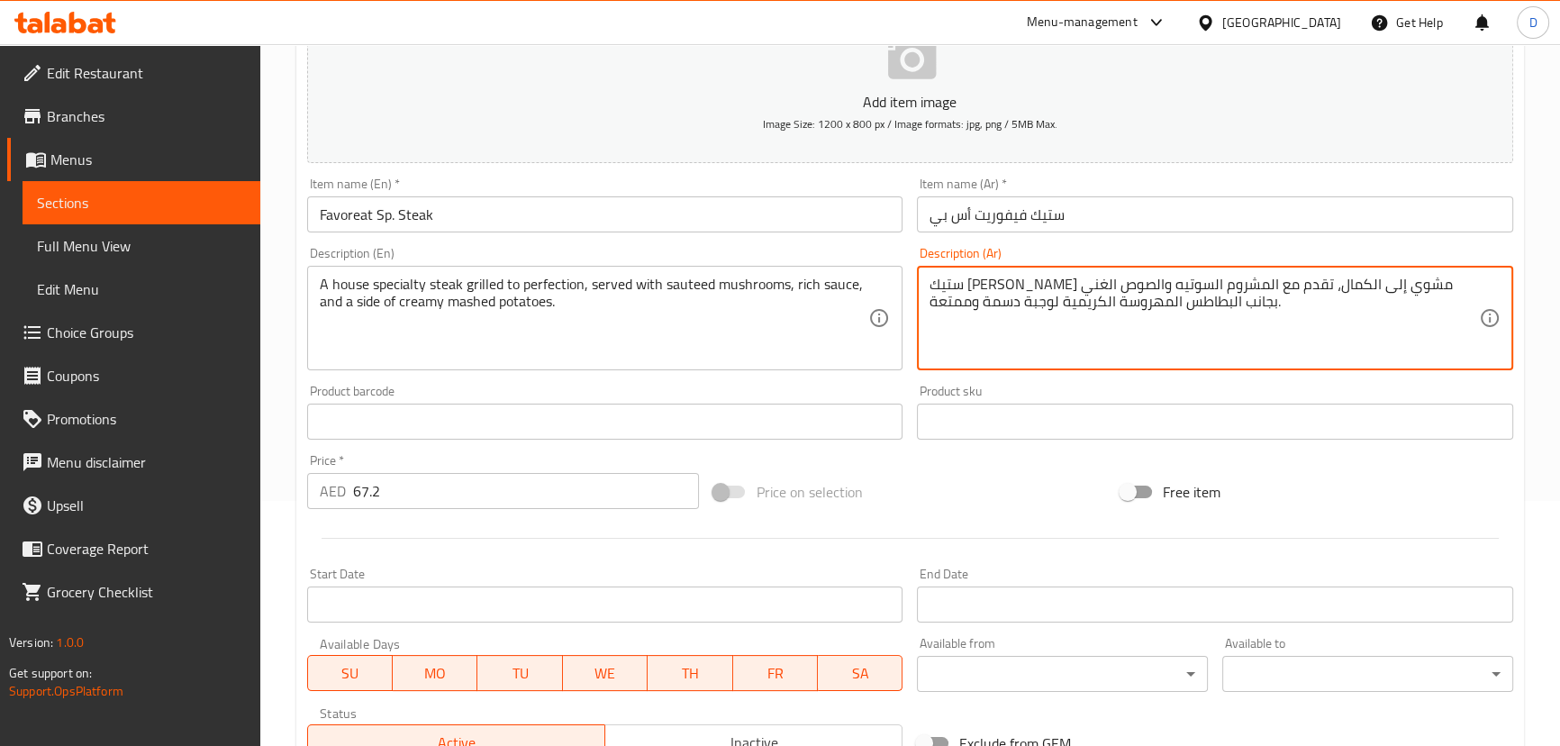
drag, startPoint x: 1058, startPoint y: 299, endPoint x: 922, endPoint y: 299, distance: 136.0
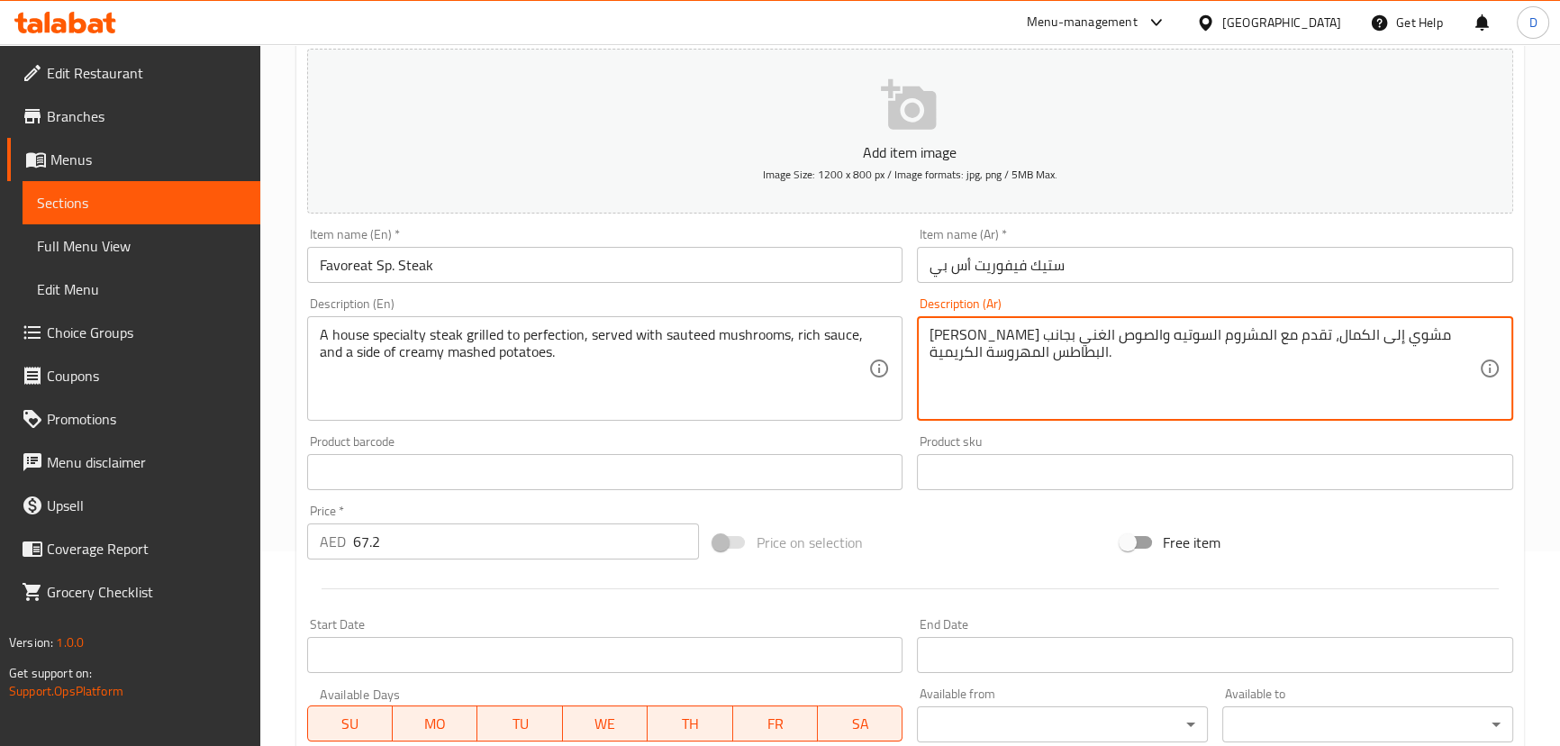
scroll to position [116, 0]
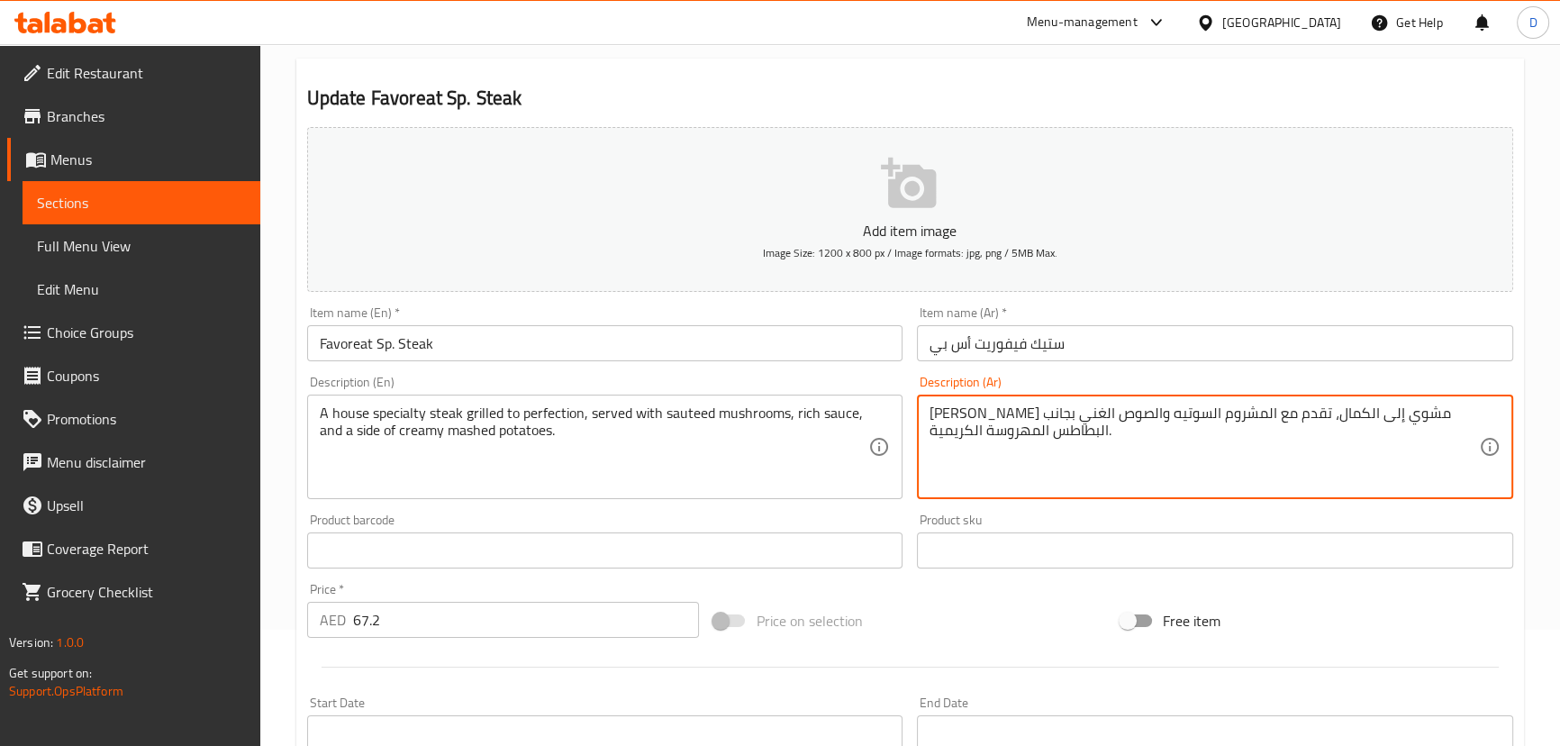
type textarea "[PERSON_NAME] مشوي إلى الكمال، تقدم مع المشروم السوتيه والصوص الغني بجانب البطا…"
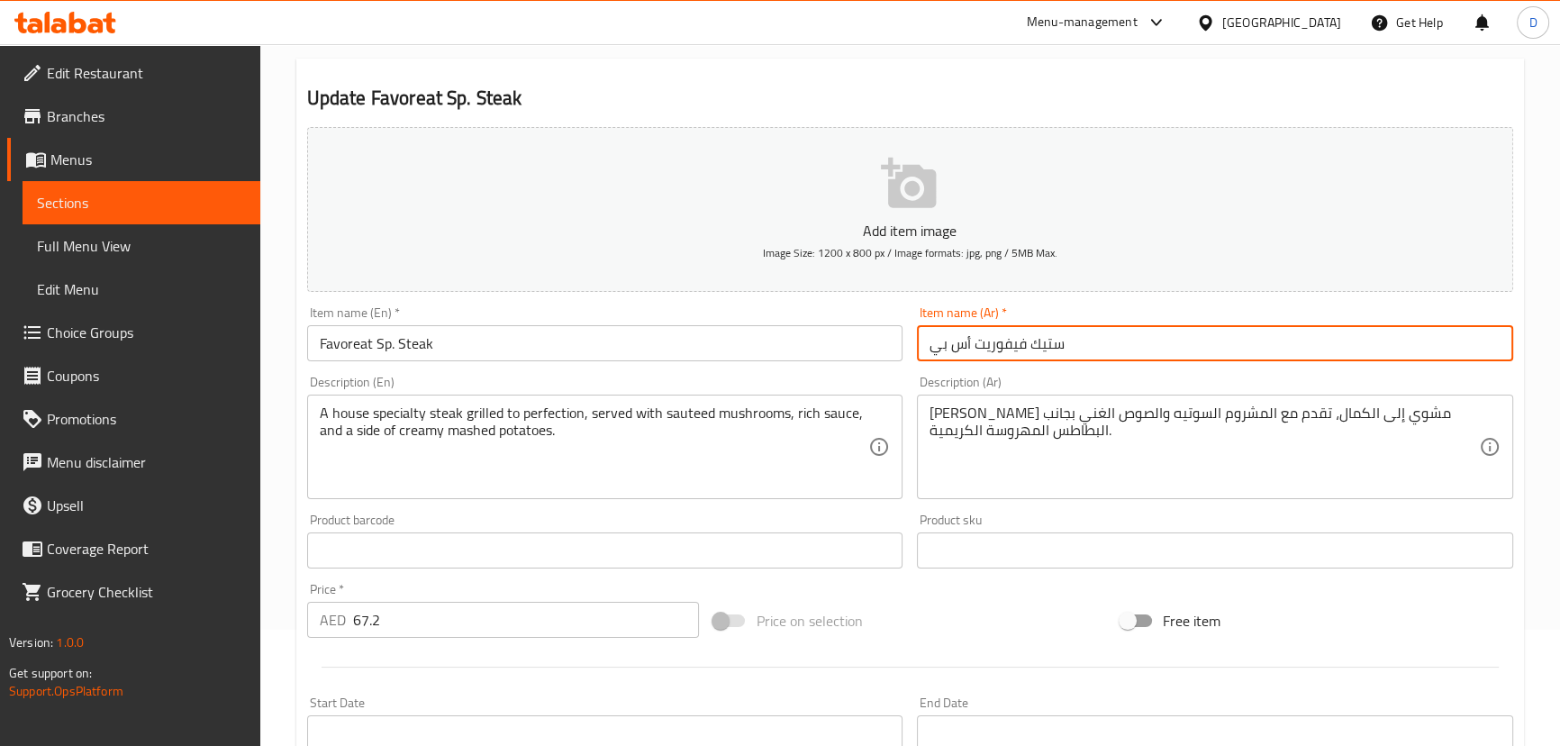
drag, startPoint x: 964, startPoint y: 343, endPoint x: 934, endPoint y: 342, distance: 29.7
click at [934, 342] on input "ستيك فيفوريت أس بي" at bounding box center [1215, 343] width 596 height 36
drag, startPoint x: 970, startPoint y: 354, endPoint x: 911, endPoint y: 346, distance: 59.1
click at [911, 346] on div "Item name (Ar)   * [PERSON_NAME] أس بي Item name (Ar) *" at bounding box center [1215, 333] width 611 height 69
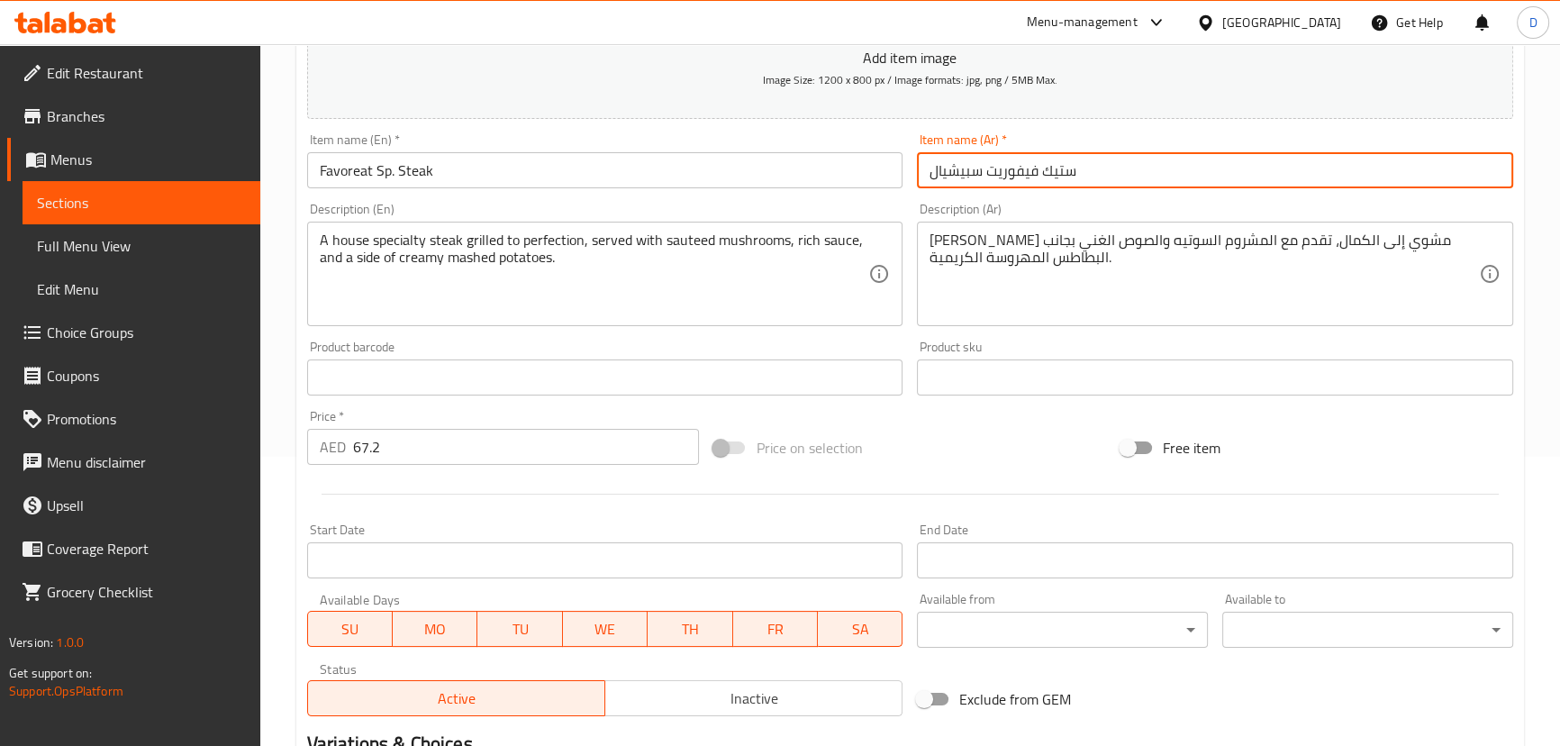
scroll to position [525, 0]
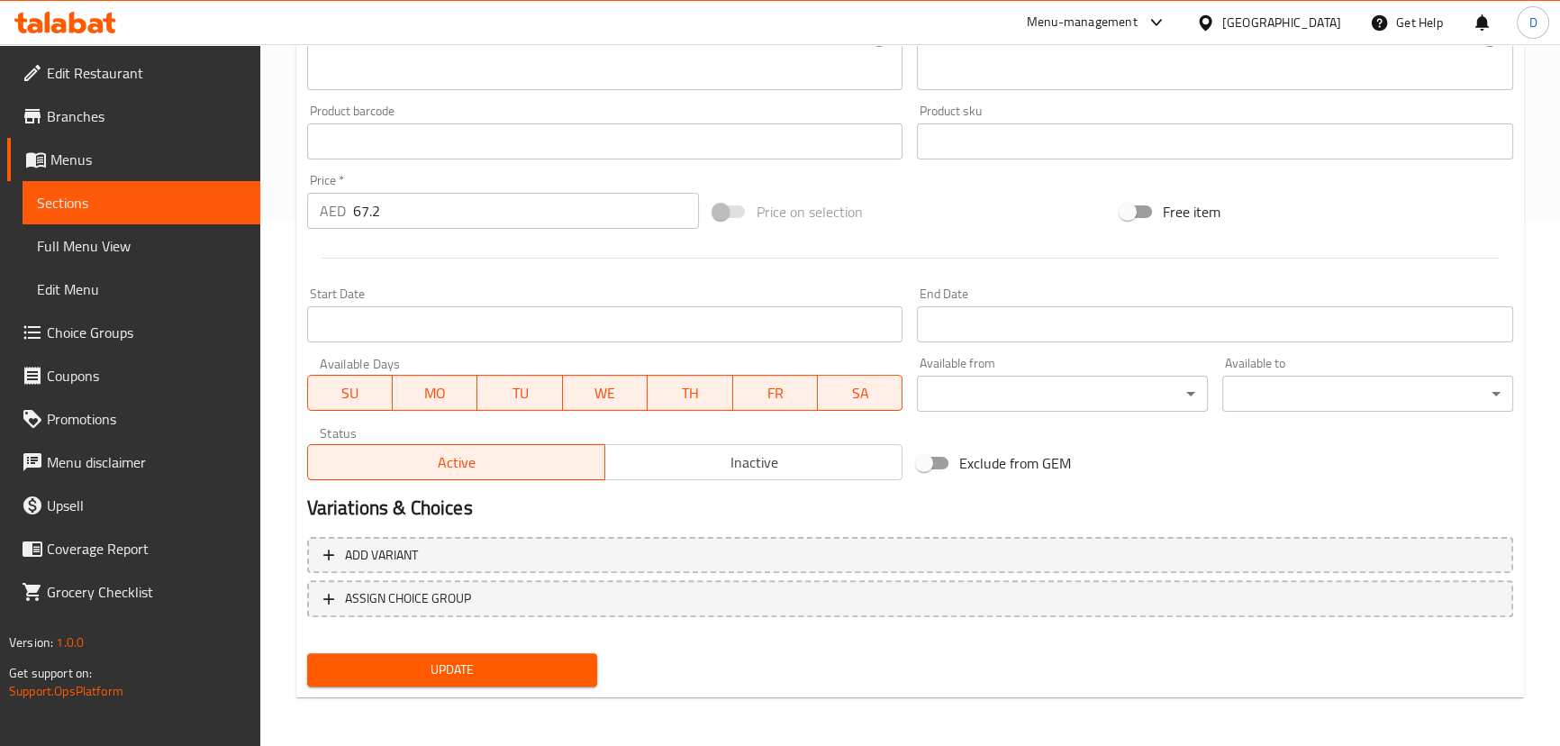
type input "ستيك فيفوريت سبيشيال"
click at [491, 654] on button "Update" at bounding box center [452, 669] width 291 height 33
click at [567, 658] on span "Update" at bounding box center [453, 669] width 262 height 23
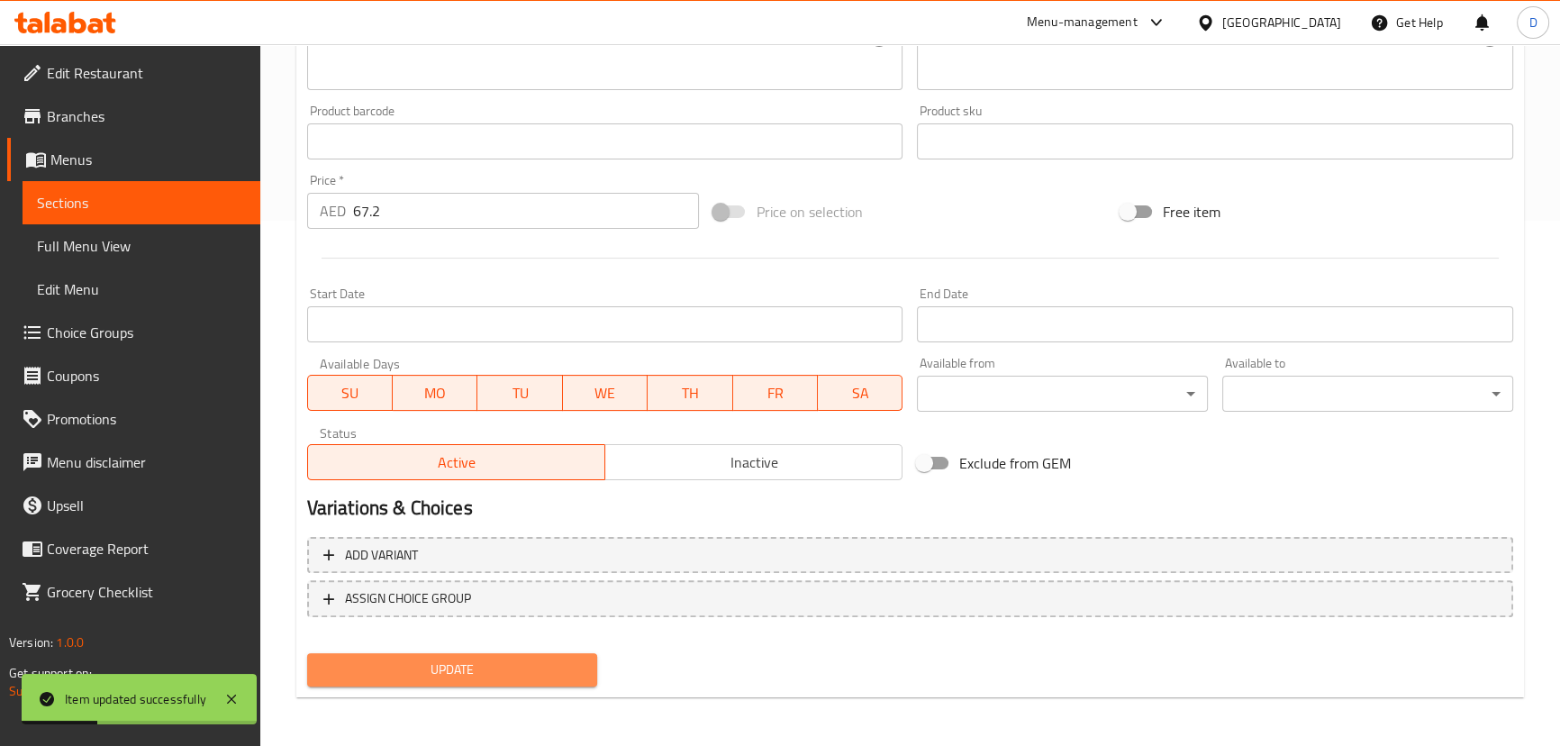
click at [585, 666] on button "Update" at bounding box center [452, 669] width 291 height 33
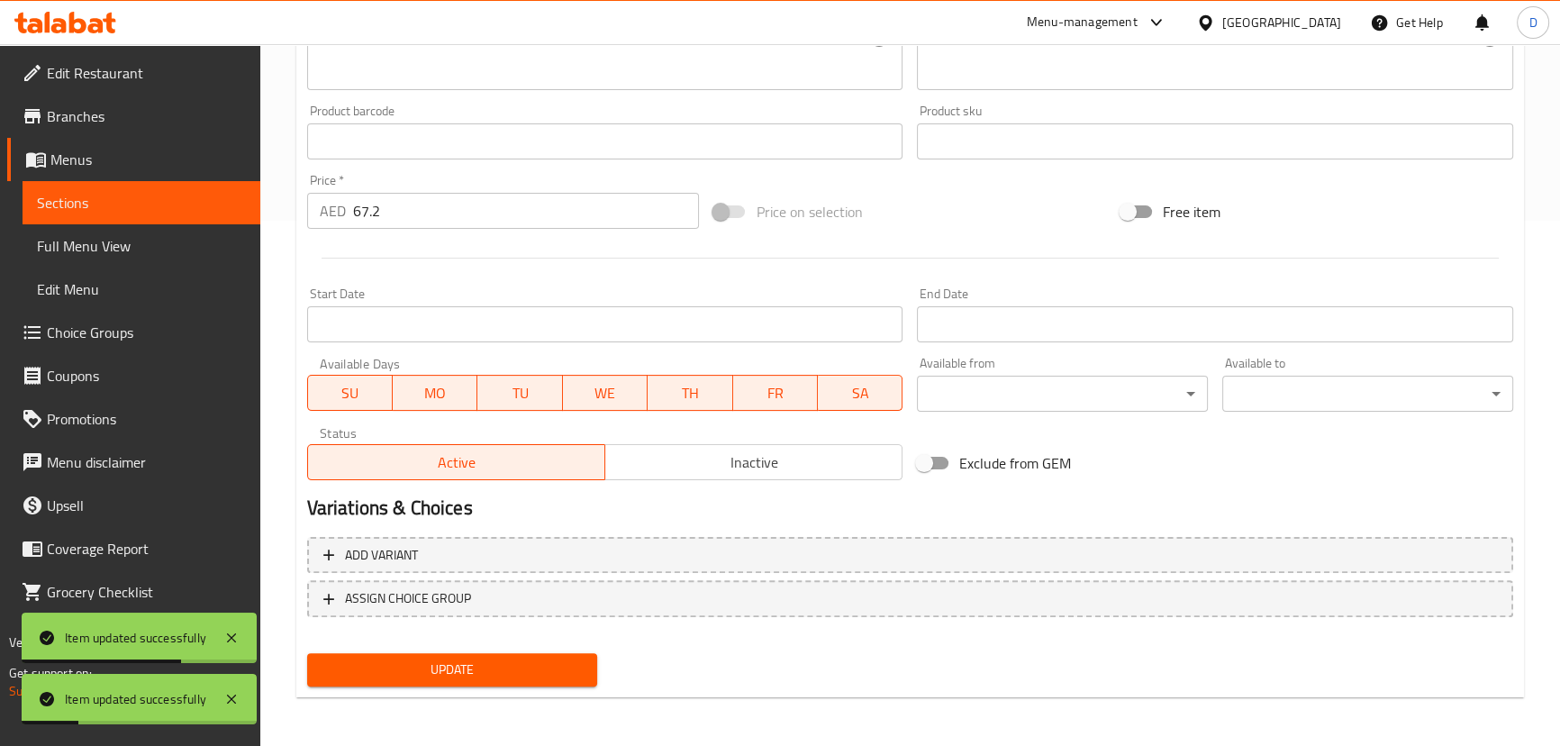
click at [565, 669] on span "Update" at bounding box center [453, 669] width 262 height 23
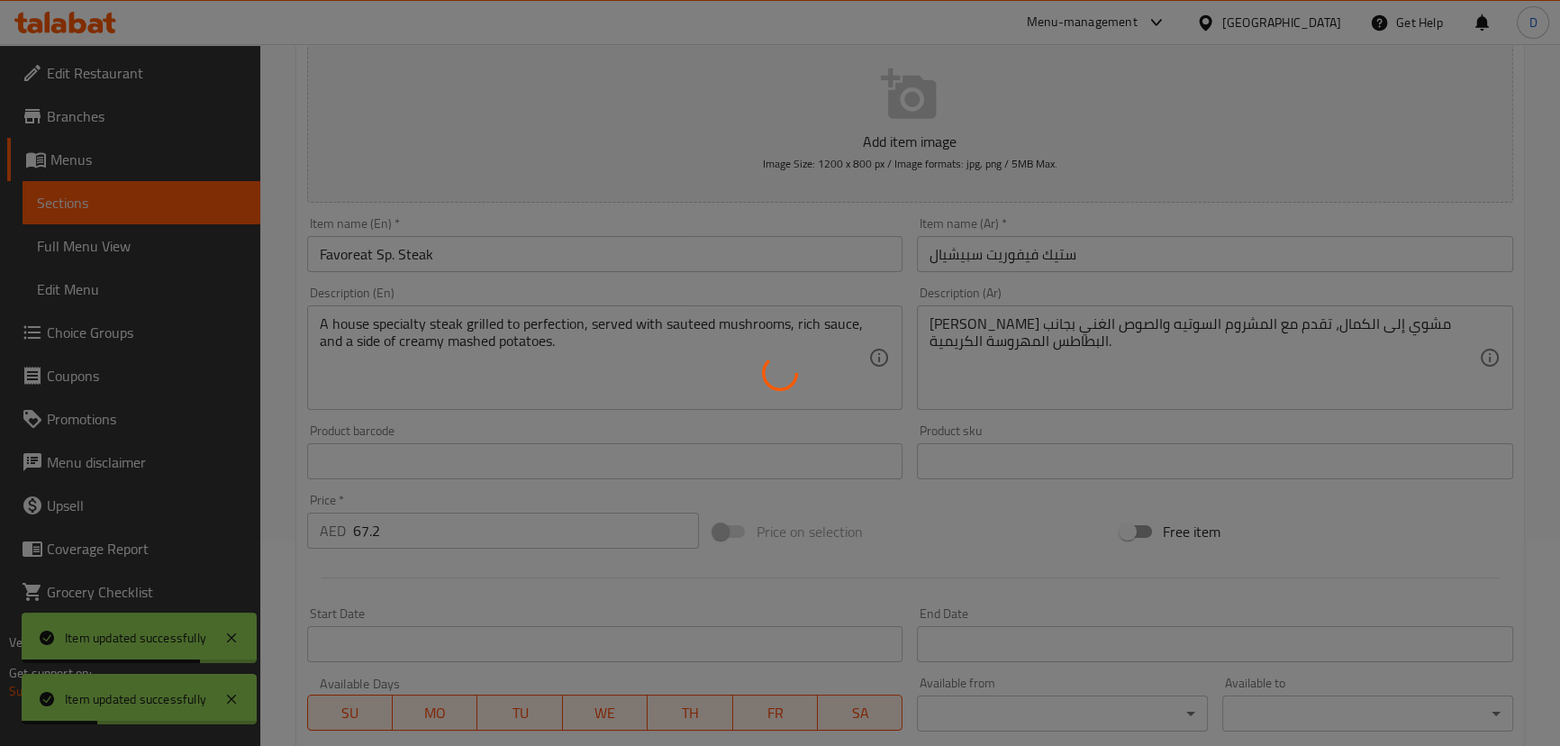
scroll to position [198, 0]
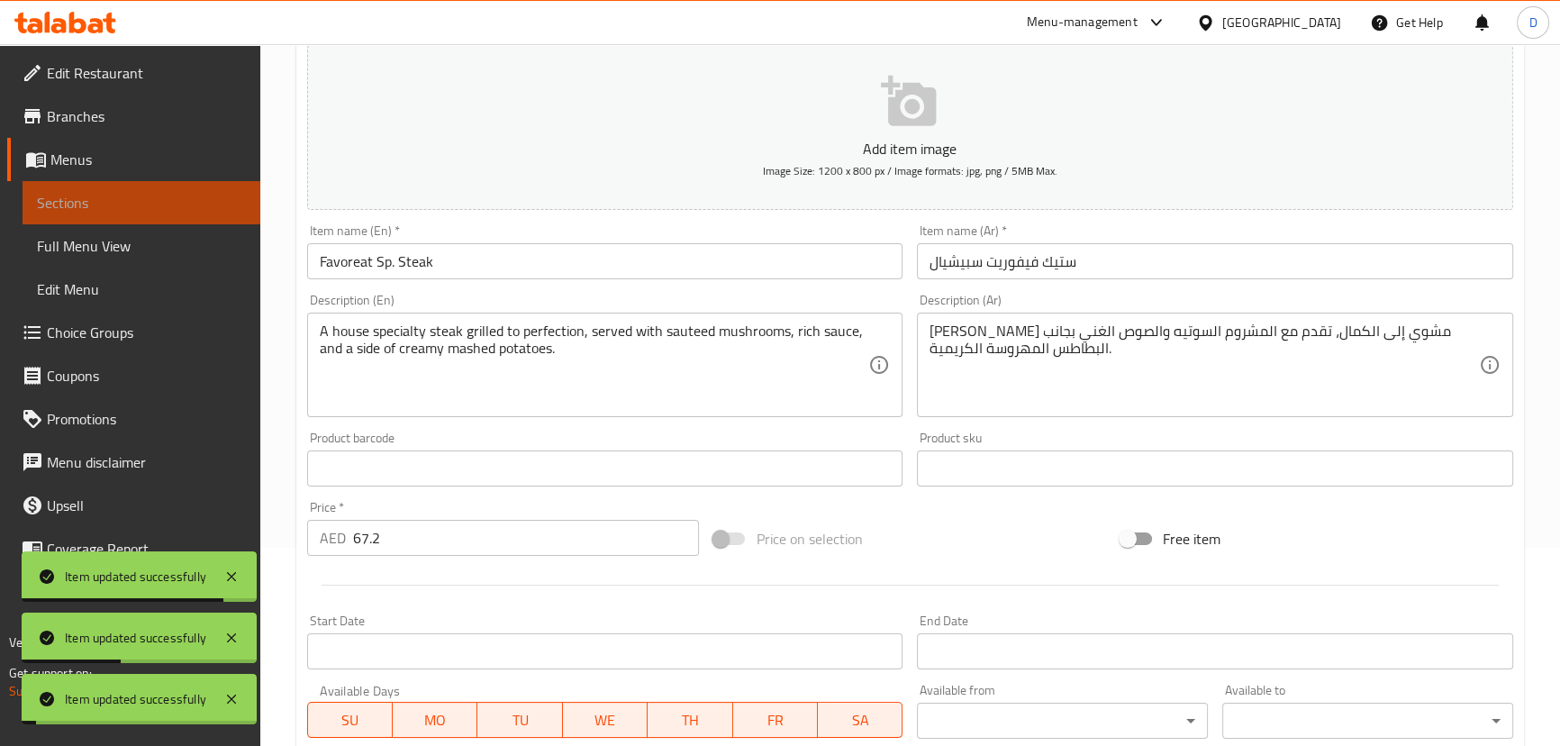
click at [210, 213] on link "Sections" at bounding box center [142, 202] width 238 height 43
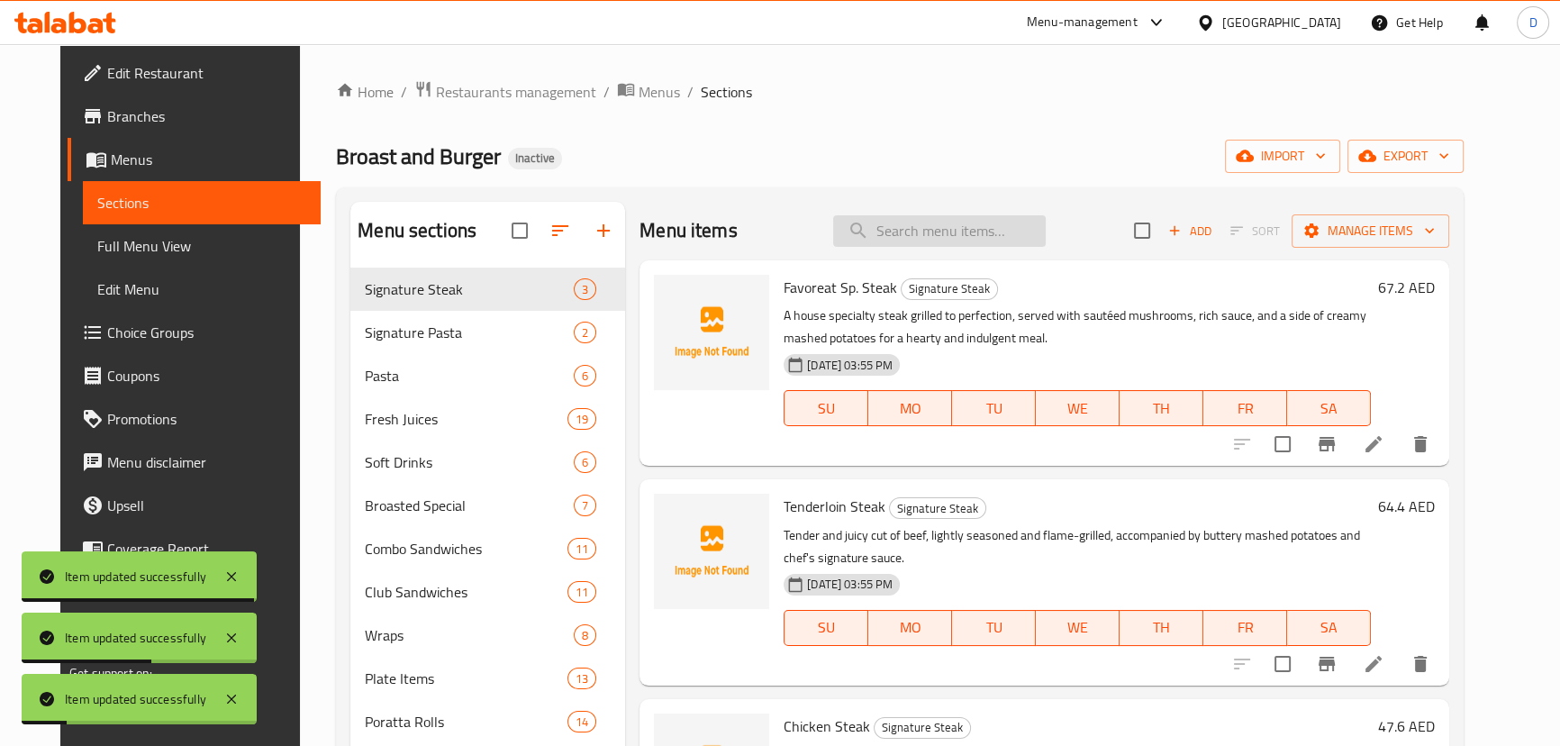
click at [893, 220] on input "search" at bounding box center [939, 231] width 213 height 32
paste input "Tender and juicy cut of beef, lightly seasoned and flame-grilled, accompanied b…"
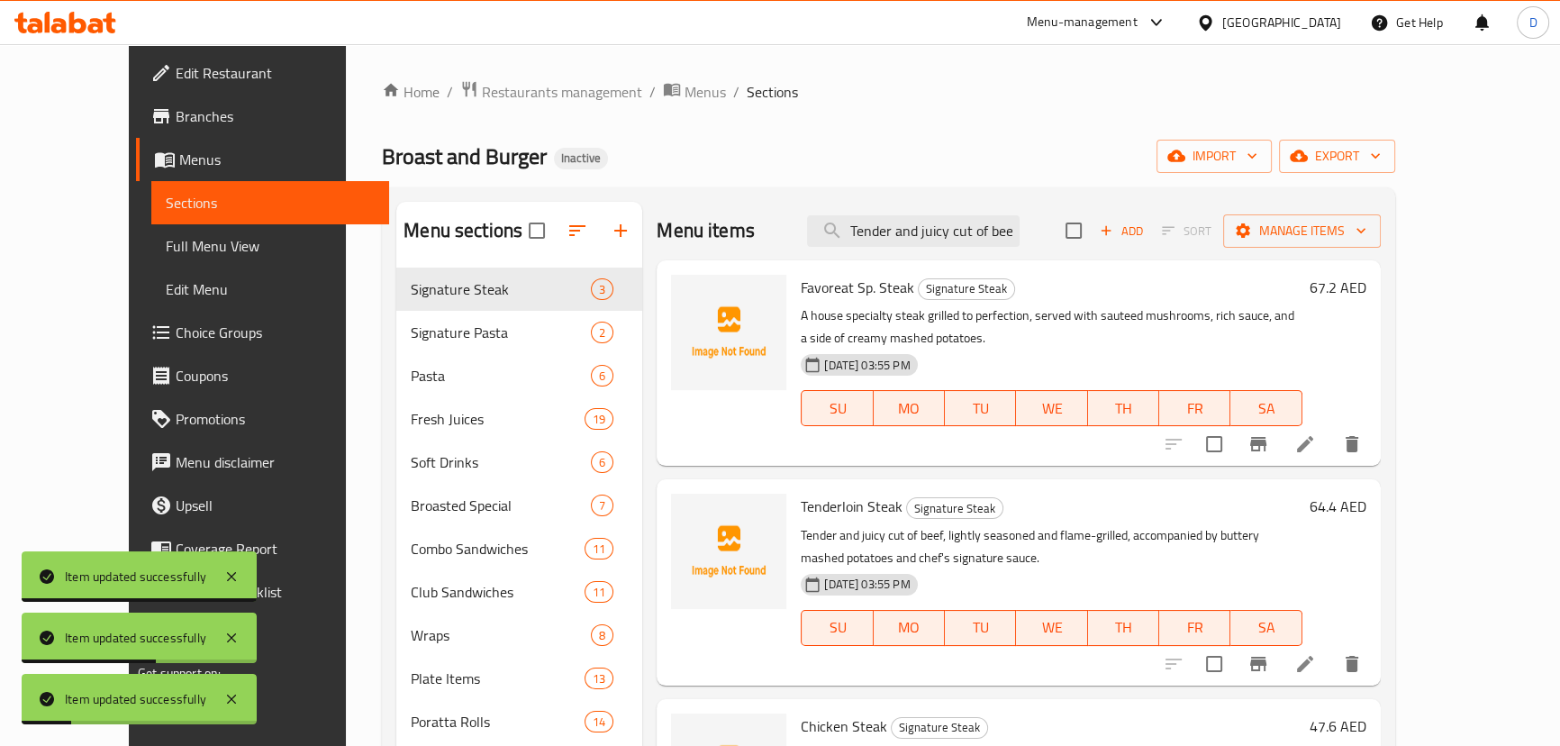
scroll to position [0, 639]
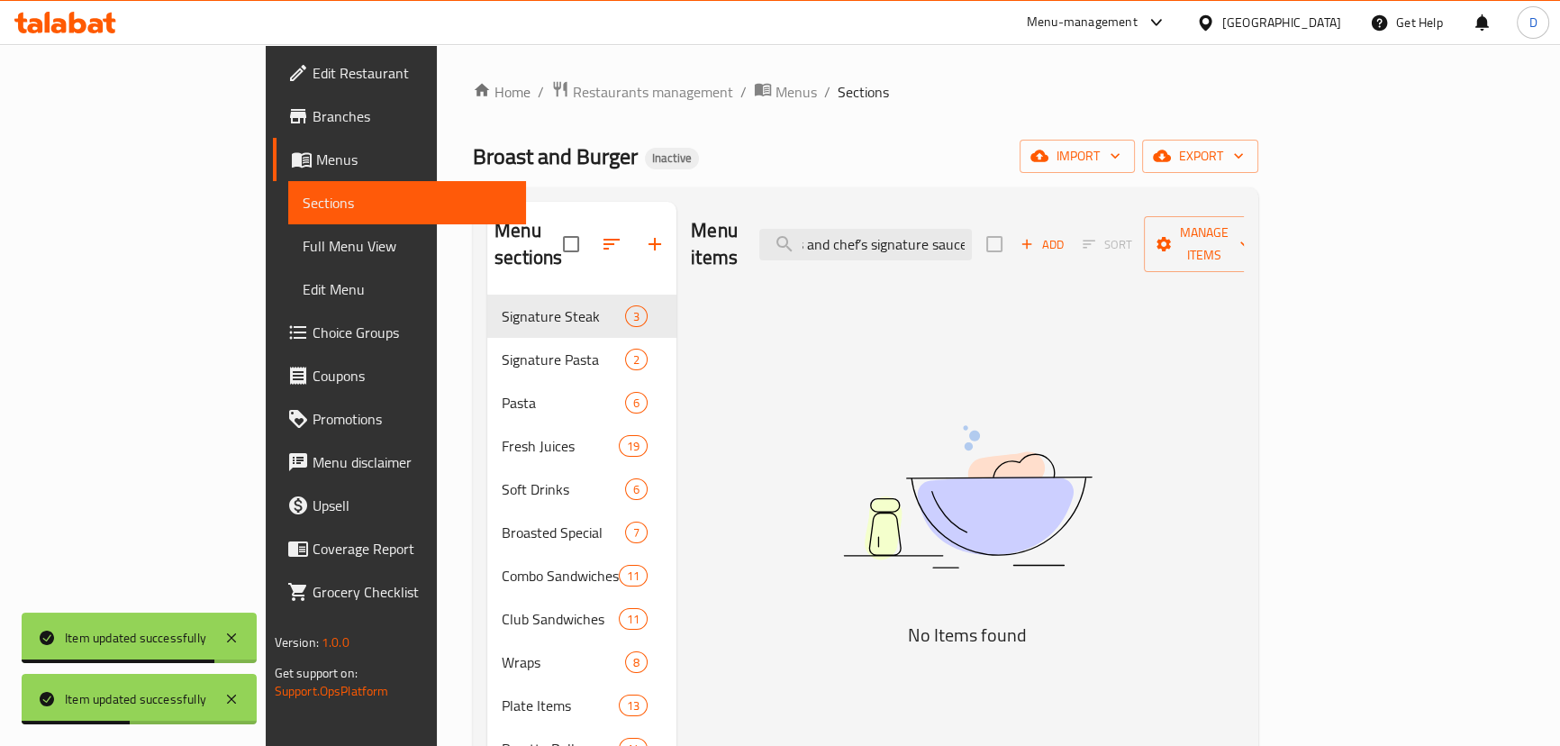
drag, startPoint x: 946, startPoint y: 237, endPoint x: 1178, endPoint y: 231, distance: 232.5
click at [1178, 231] on div "Menu items Tender and juicy cut of beef, lightly seasoned and flame-grilled, ac…" at bounding box center [967, 245] width 553 height 86
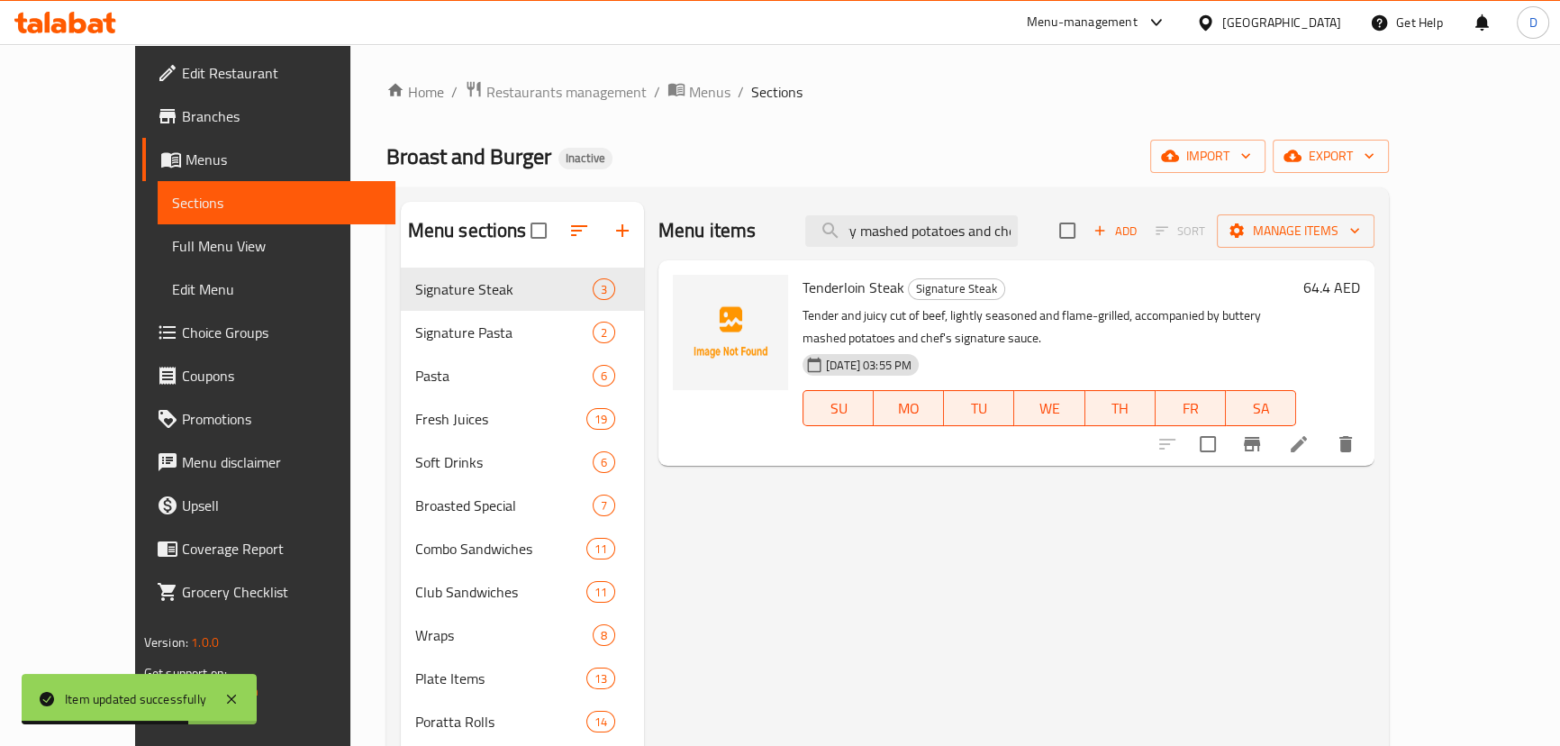
type input "Tender and juicy cut of beef, lightly seasoned and flame-grilled, accompanied b…"
click at [1324, 445] on li at bounding box center [1299, 444] width 50 height 32
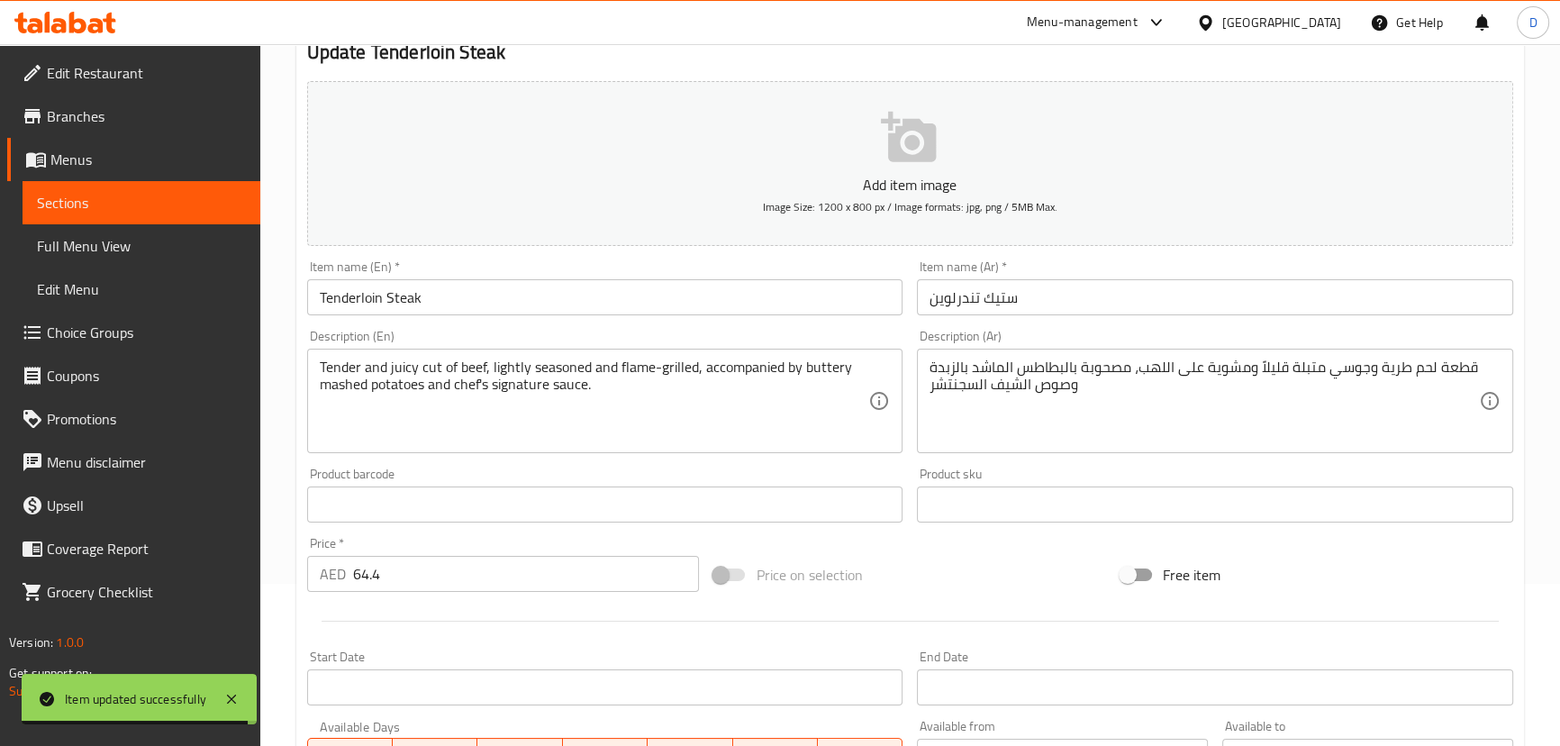
scroll to position [163, 0]
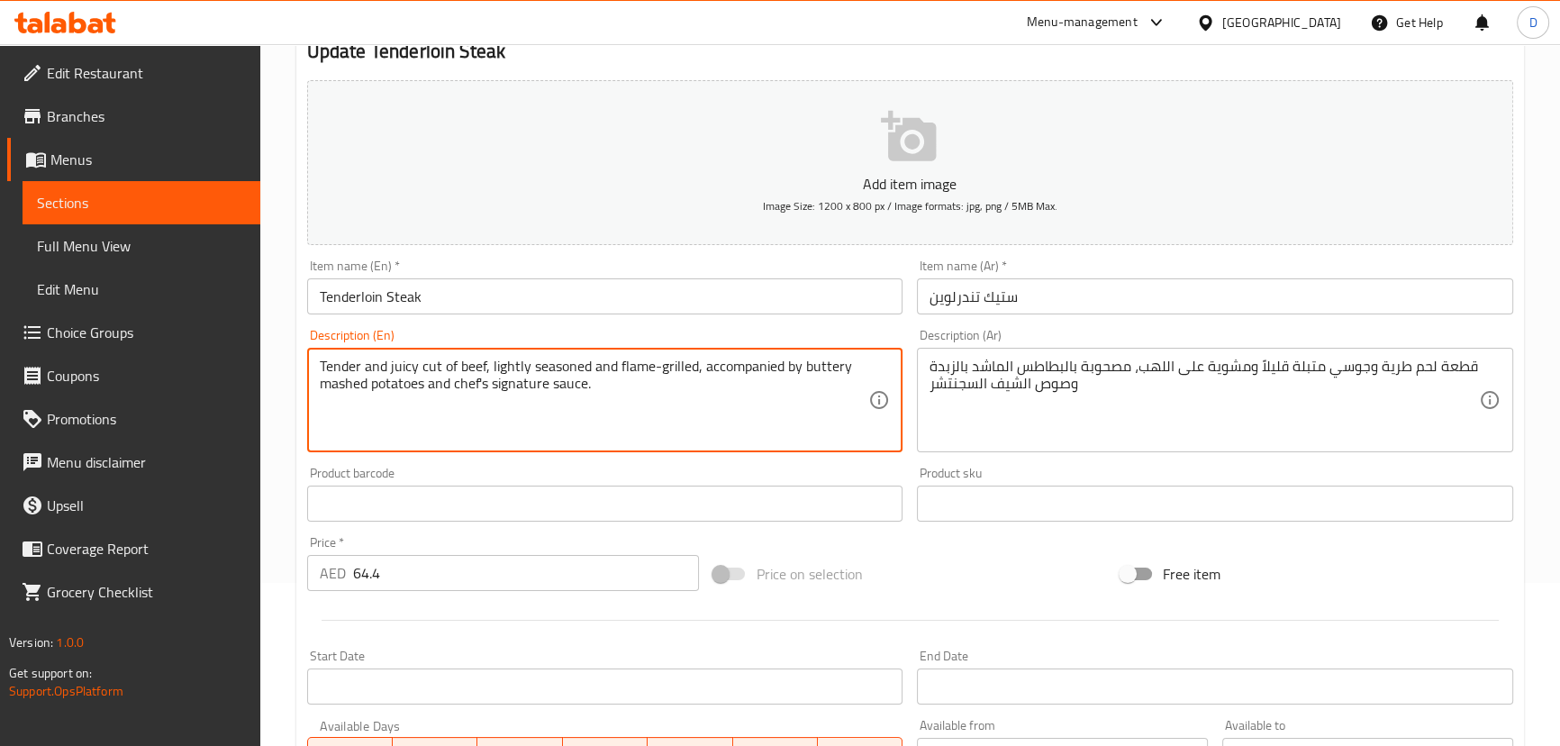
click at [721, 405] on textarea "Tender and juicy cut of beef, lightly seasoned and flame-grilled, accompanied b…" at bounding box center [594, 401] width 549 height 86
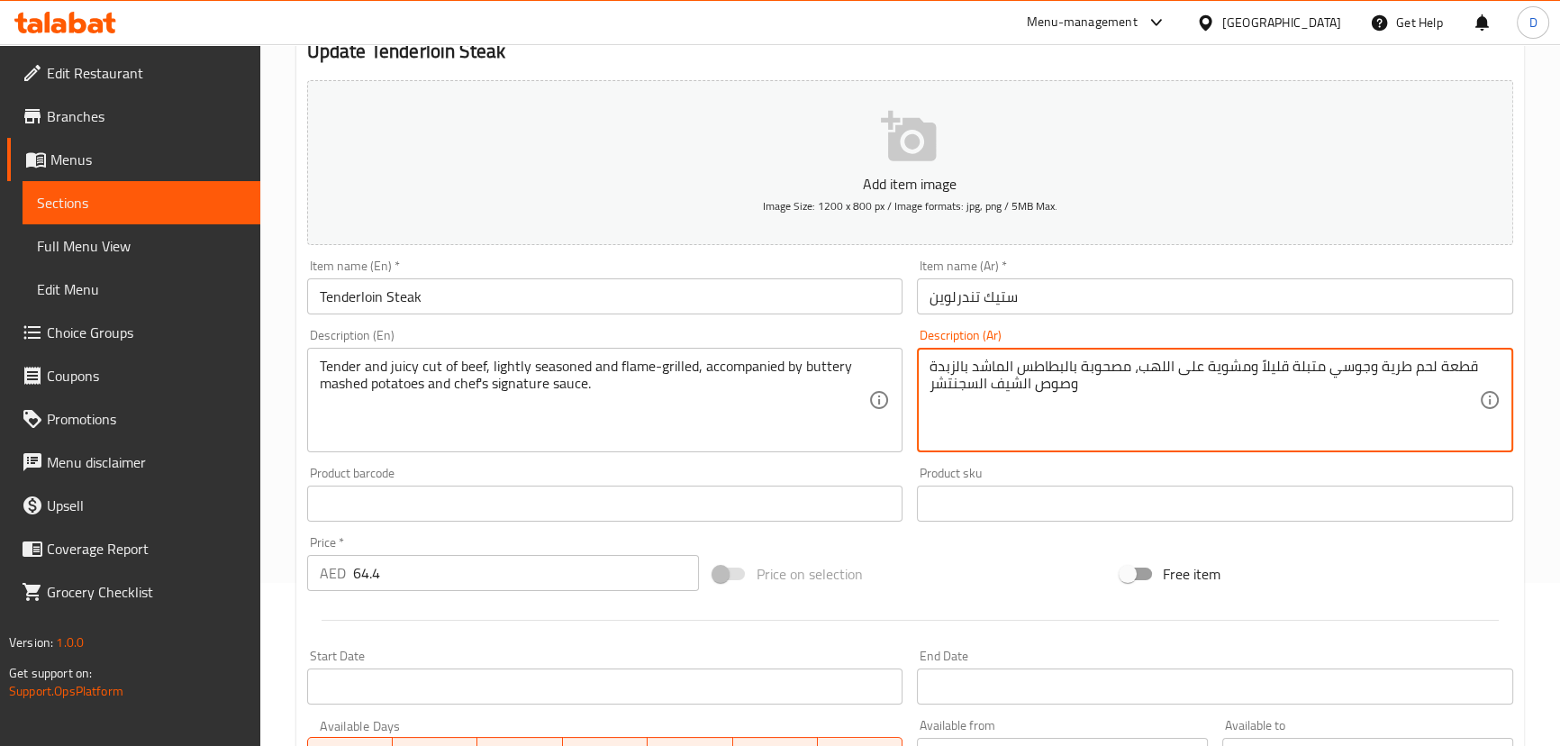
drag, startPoint x: 1411, startPoint y: 362, endPoint x: 1473, endPoint y: 367, distance: 61.5
click at [1473, 367] on textarea "قطعة لحم طرية وجوسي متبلة قليلاً ومشوية على اللهب، مصحوبة بالبطاطس الماشد بالزب…" at bounding box center [1203, 401] width 549 height 86
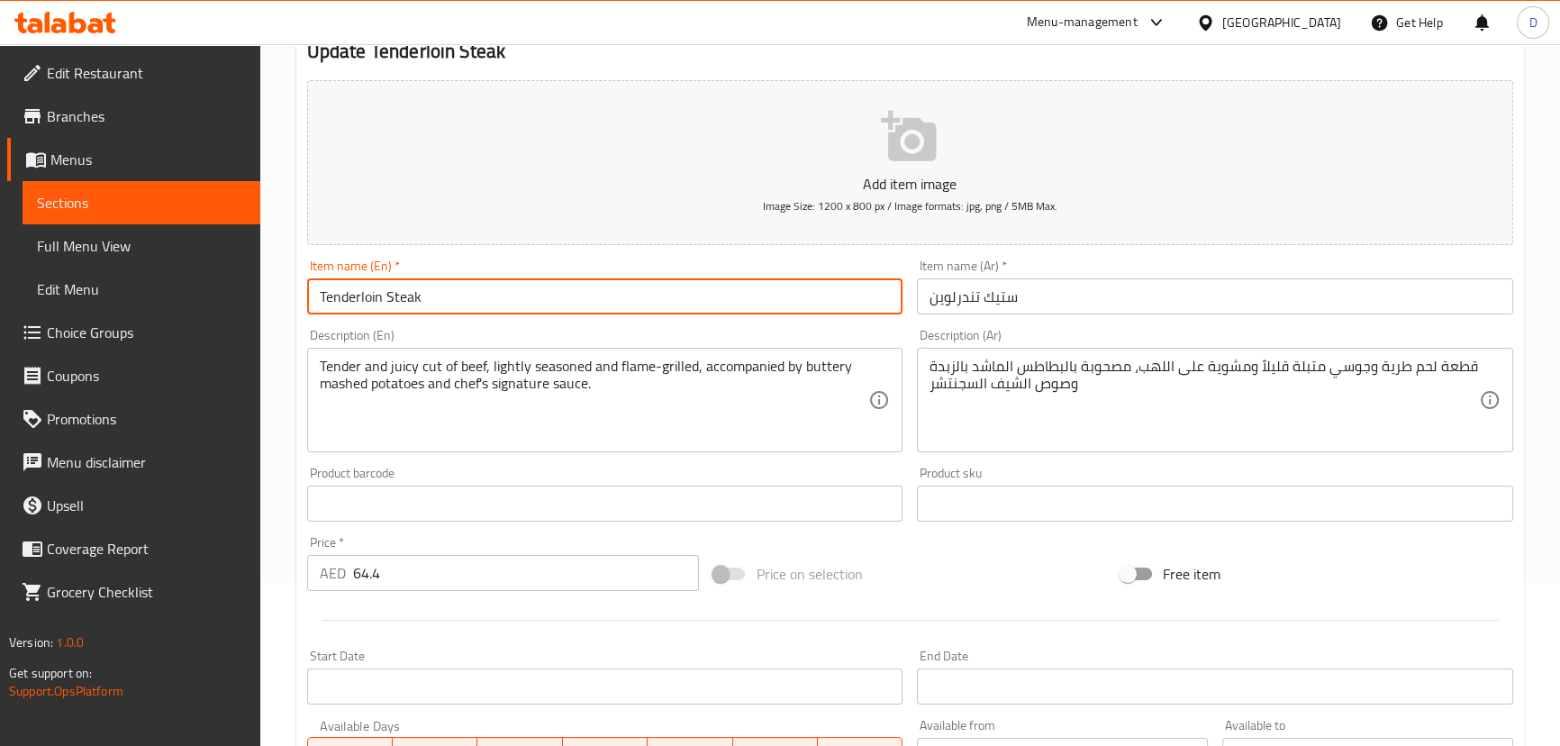
click at [485, 297] on input "Tenderloin Steak" at bounding box center [605, 296] width 596 height 36
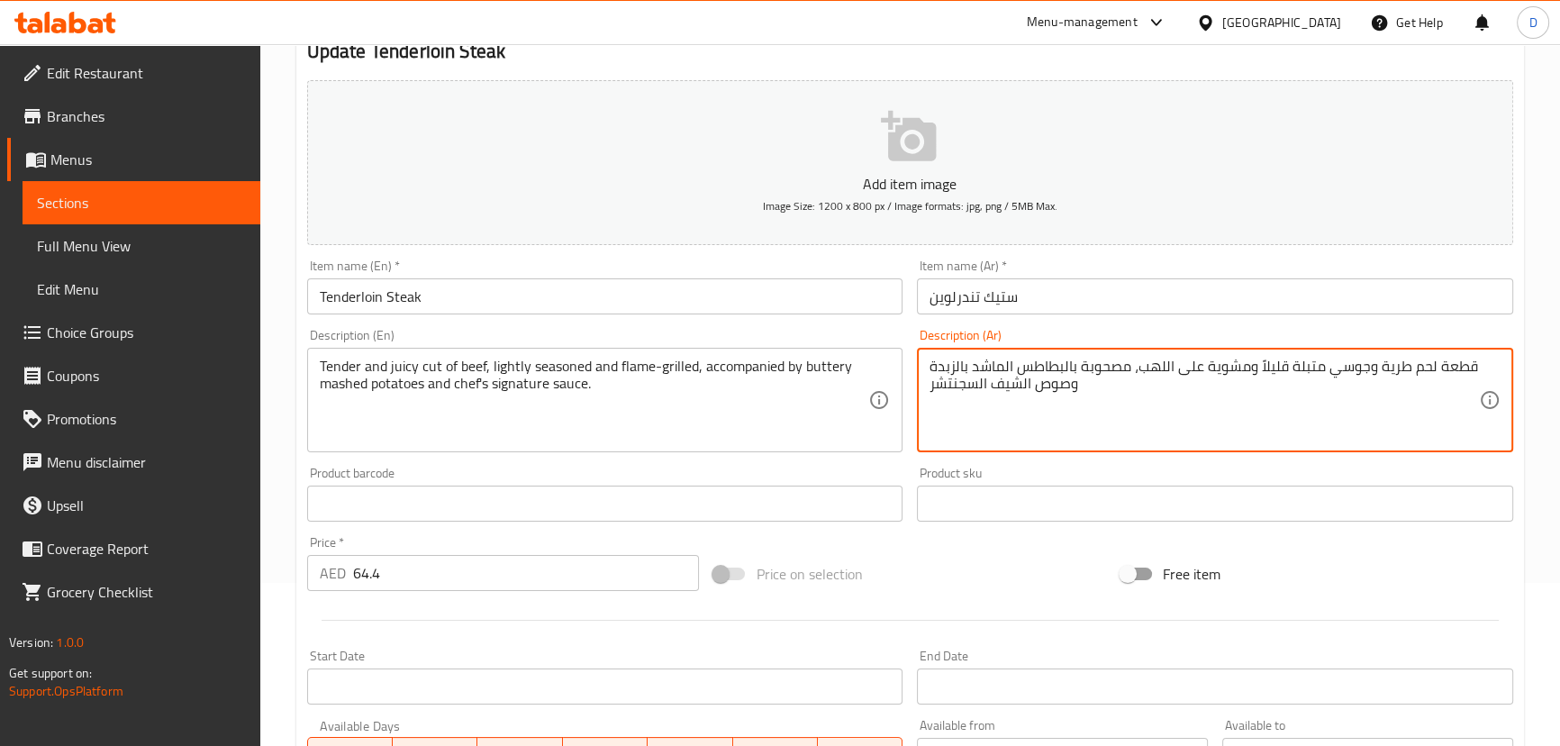
click at [1459, 370] on textarea "قطعة لحم طرية وجوسي متبلة قليلاً ومشوية على اللهب، مصحوبة بالبطاطس الماشد بالزب…" at bounding box center [1203, 401] width 549 height 86
click at [1448, 369] on textarea "لحم طرية وجوسي متبلة قليلاً ومشوية على اللهب، مصحوبة بالبطاطس الماشد بالزبدة وص…" at bounding box center [1203, 401] width 549 height 86
click at [1454, 374] on textarea "قطعة لحم طرية وجوسي متبلة قليلاً ومشوية على اللهب، مصحوبة بالبطاطس الماشد بالزب…" at bounding box center [1203, 401] width 549 height 86
click at [1439, 361] on textarea "قطعة لحم طرية وجوسي متبلة قليلاً ومشوية على اللهب، مصحوبة بالبطاطس الماشد بالزب…" at bounding box center [1203, 401] width 549 height 86
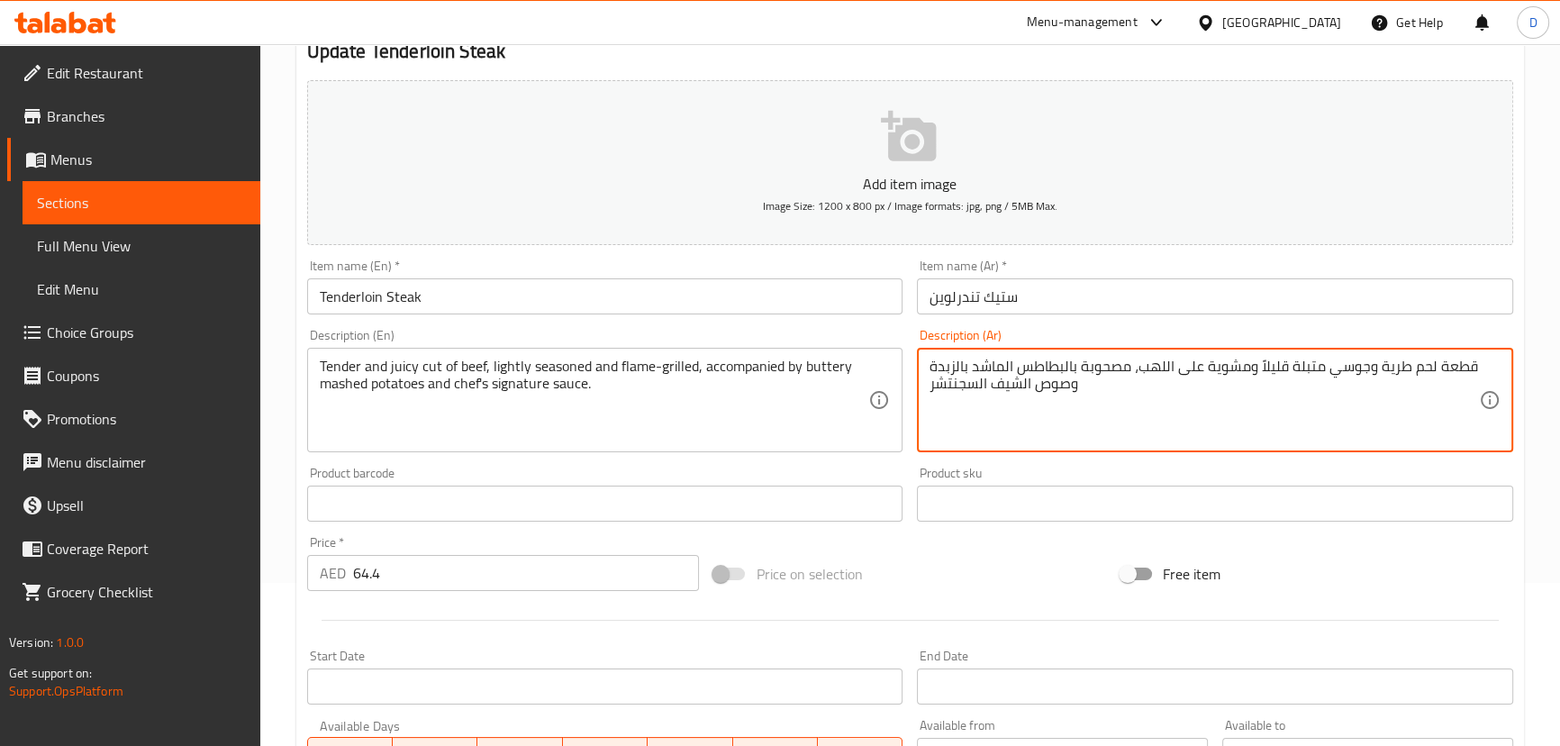
click at [1407, 359] on textarea "قطعة لحم طرية وجوسي متبلة قليلاً ومشوية على اللهب، مصحوبة بالبطاطس الماشد بالزب…" at bounding box center [1203, 401] width 549 height 86
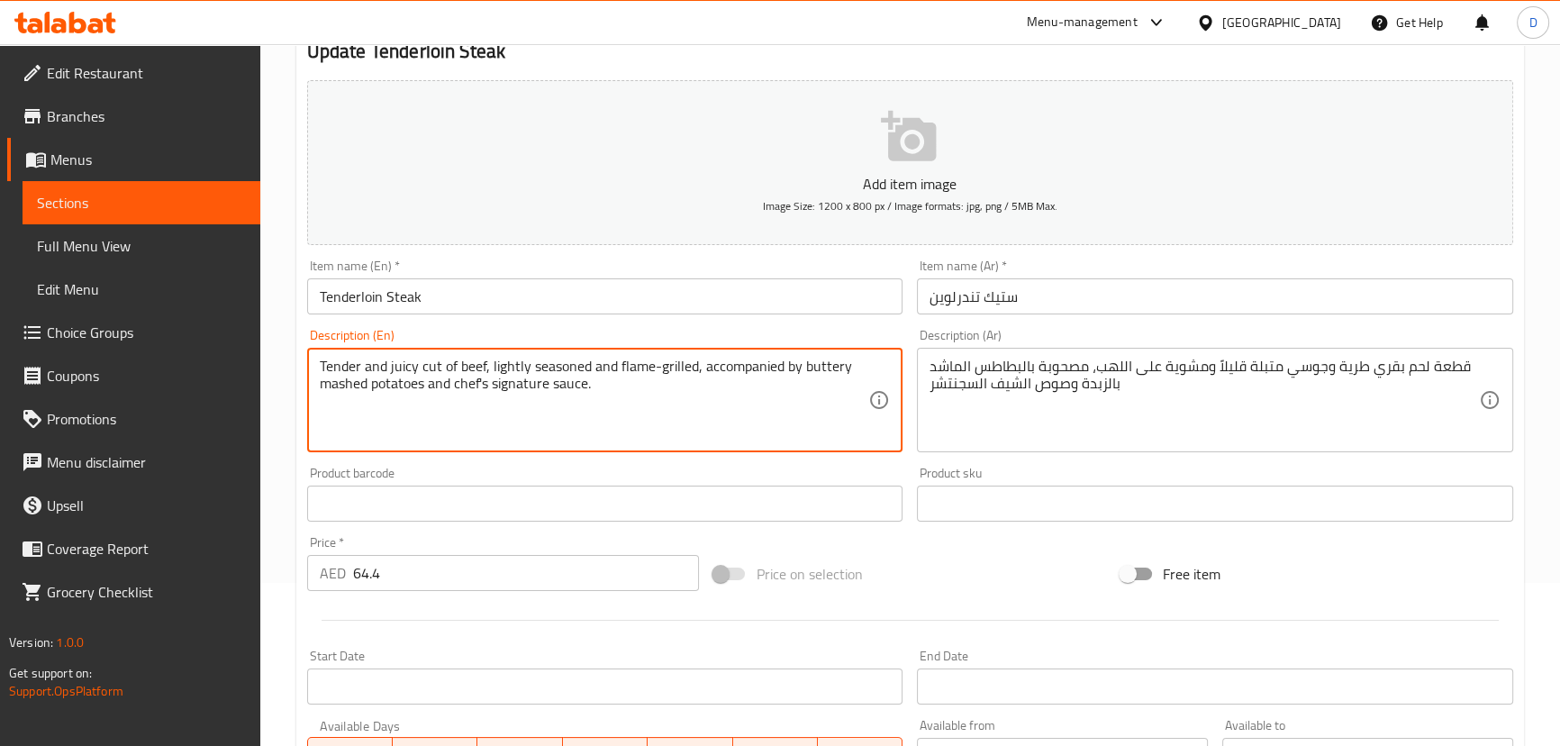
drag, startPoint x: 449, startPoint y: 359, endPoint x: 827, endPoint y: 357, distance: 377.4
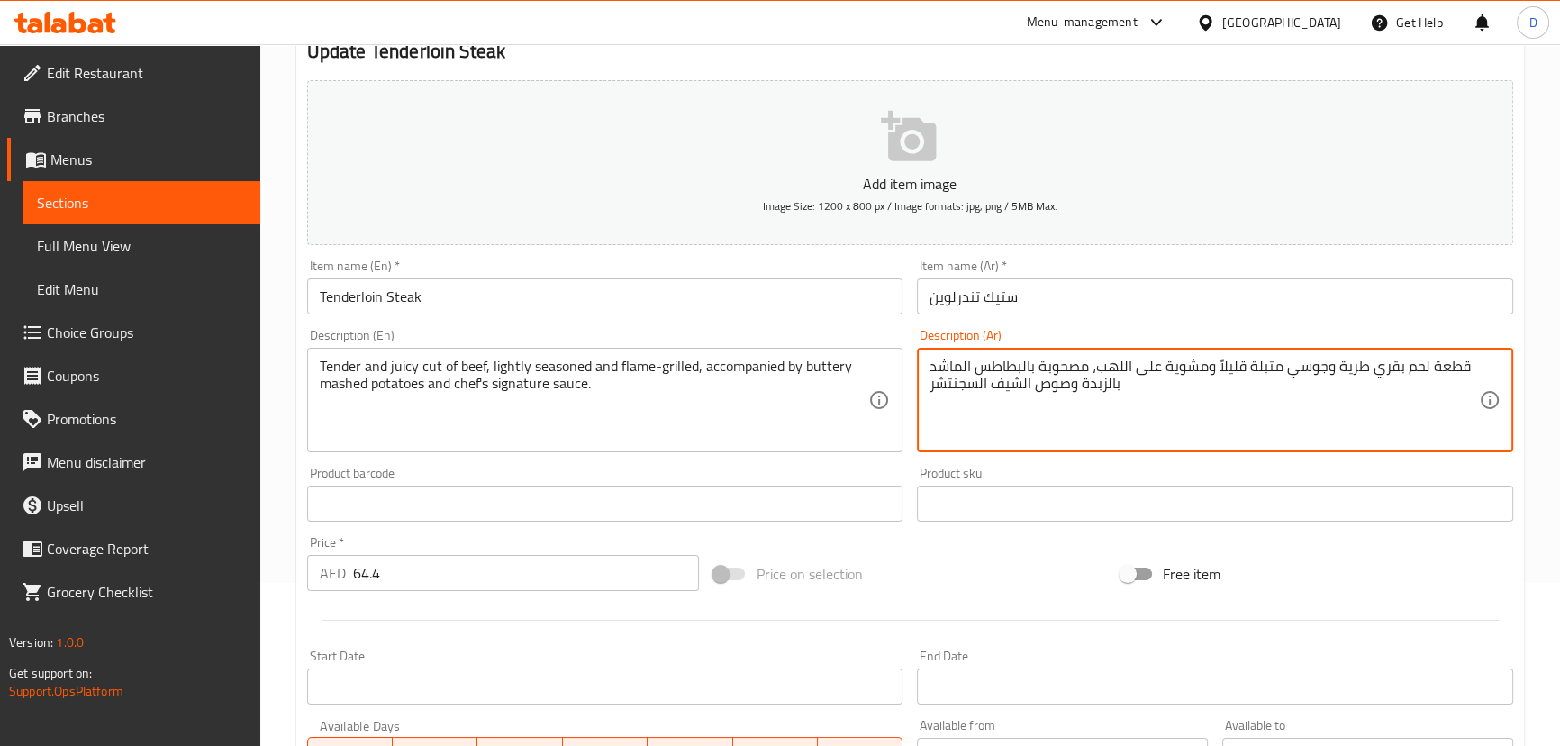
drag, startPoint x: 964, startPoint y: 365, endPoint x: 926, endPoint y: 360, distance: 38.1
paste textarea "هروسة"
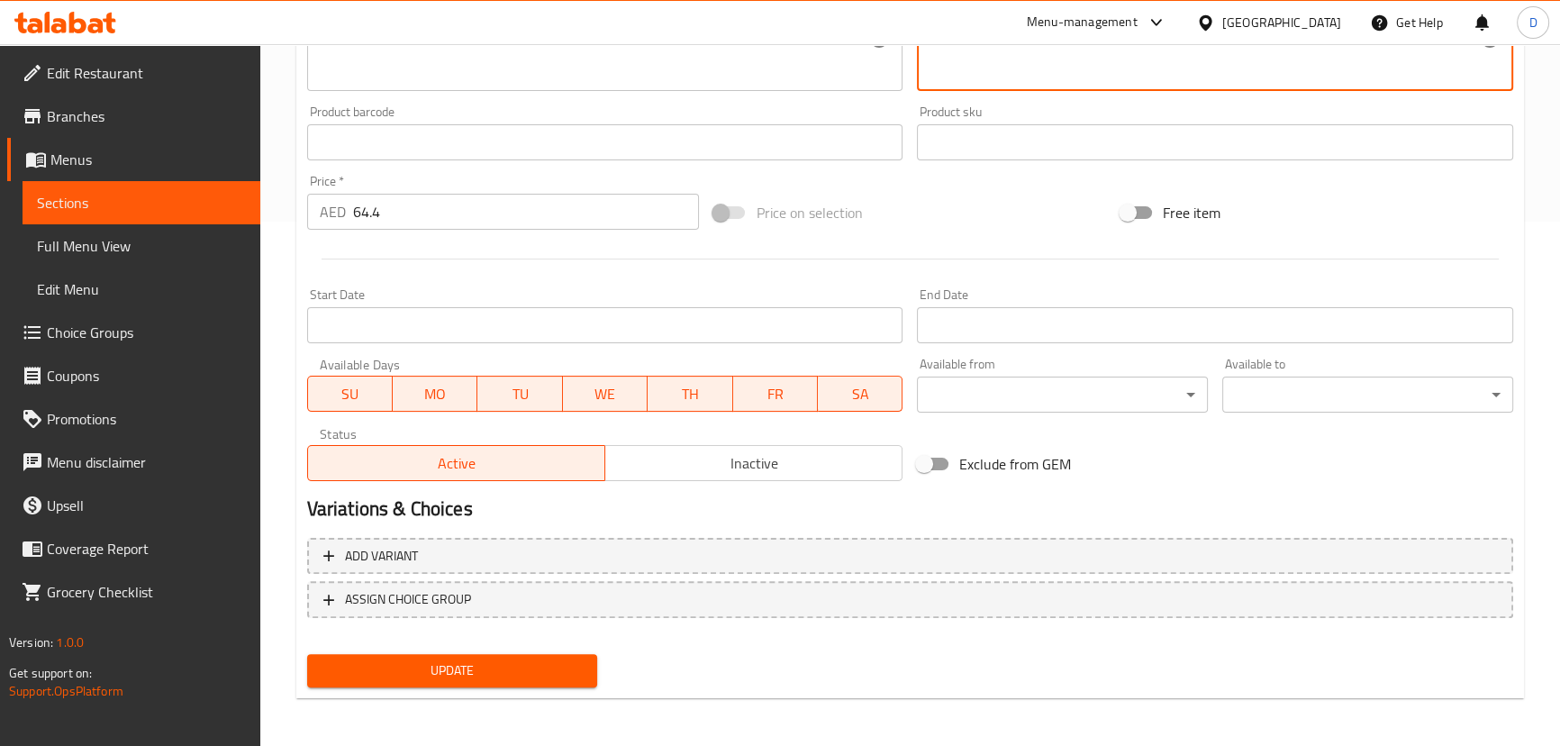
scroll to position [525, 0]
type textarea "قطعة لحم بقري طرية وجوسي متبلة قليلاً ومشوية على اللهب، مصحوبة بالبطاطس المهروس…"
click at [565, 655] on button "Update" at bounding box center [452, 669] width 291 height 33
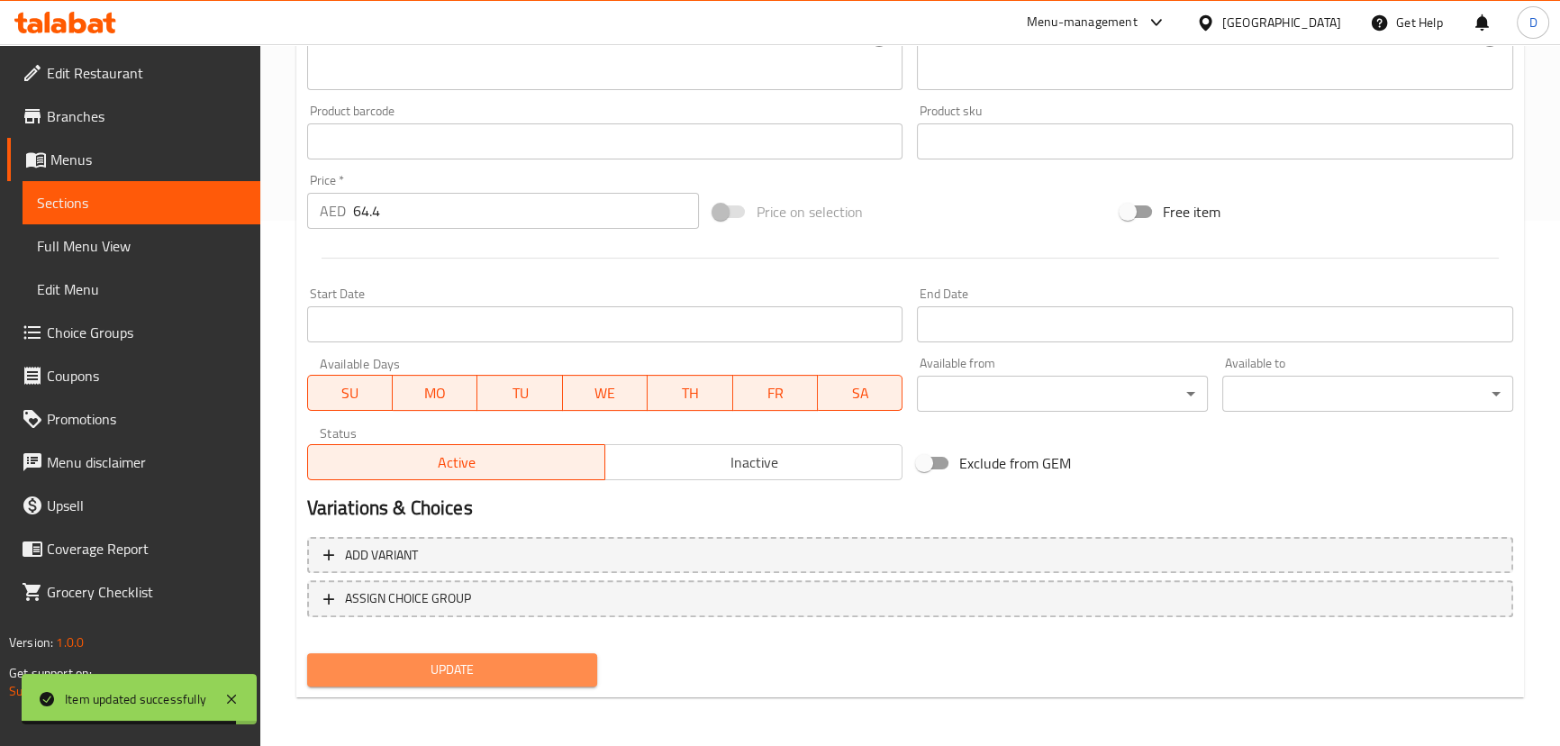
click at [550, 658] on span "Update" at bounding box center [453, 669] width 262 height 23
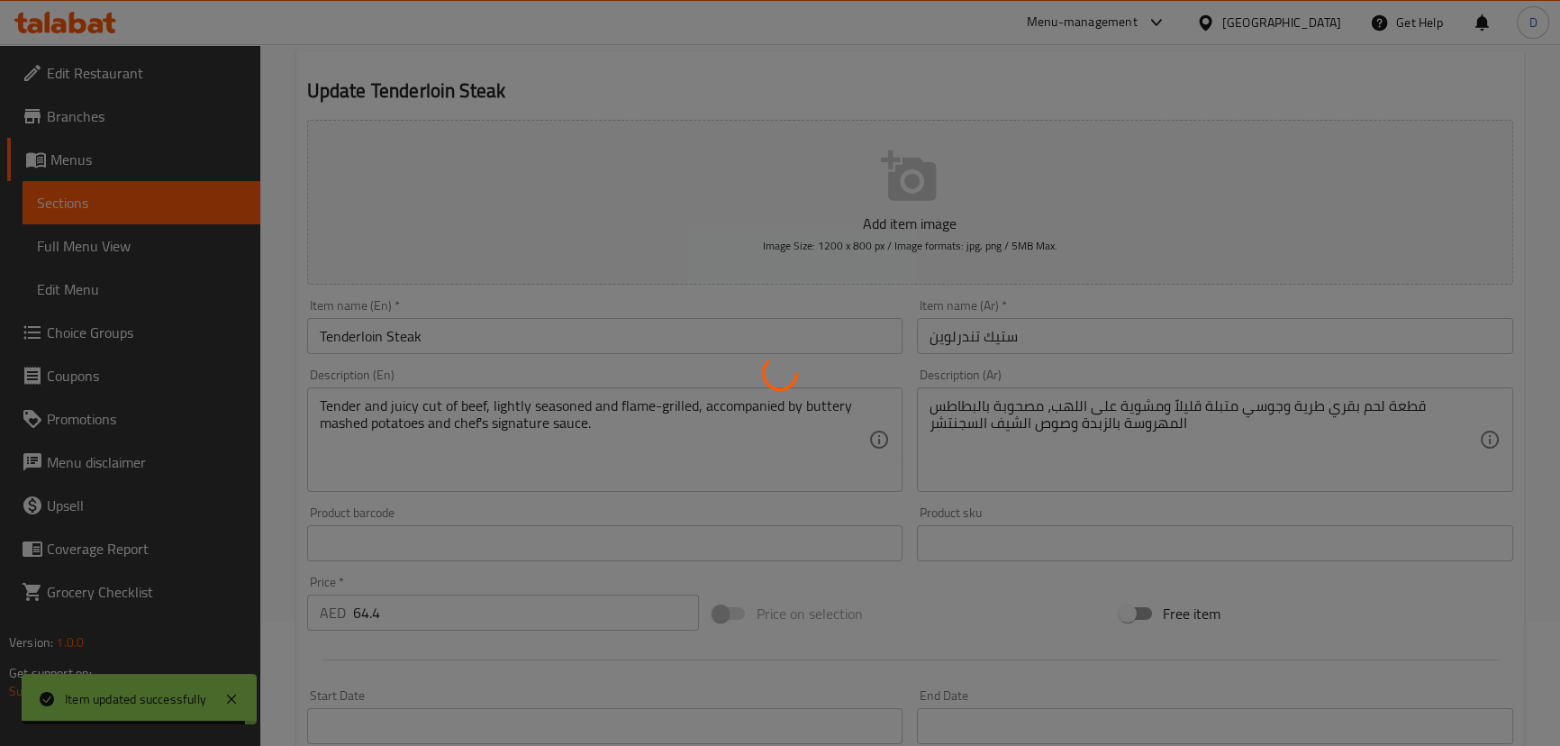
scroll to position [116, 0]
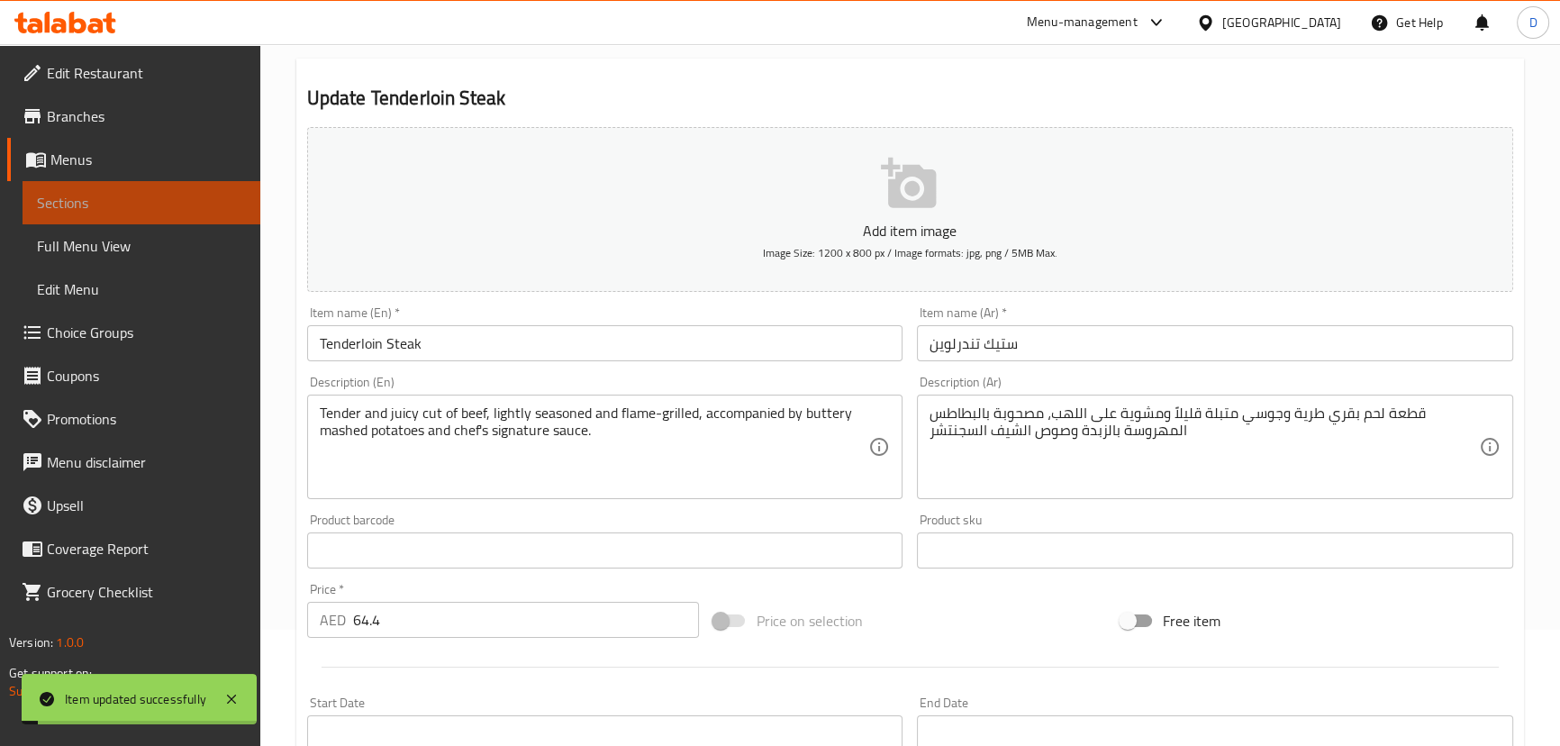
click at [213, 206] on span "Sections" at bounding box center [141, 203] width 209 height 22
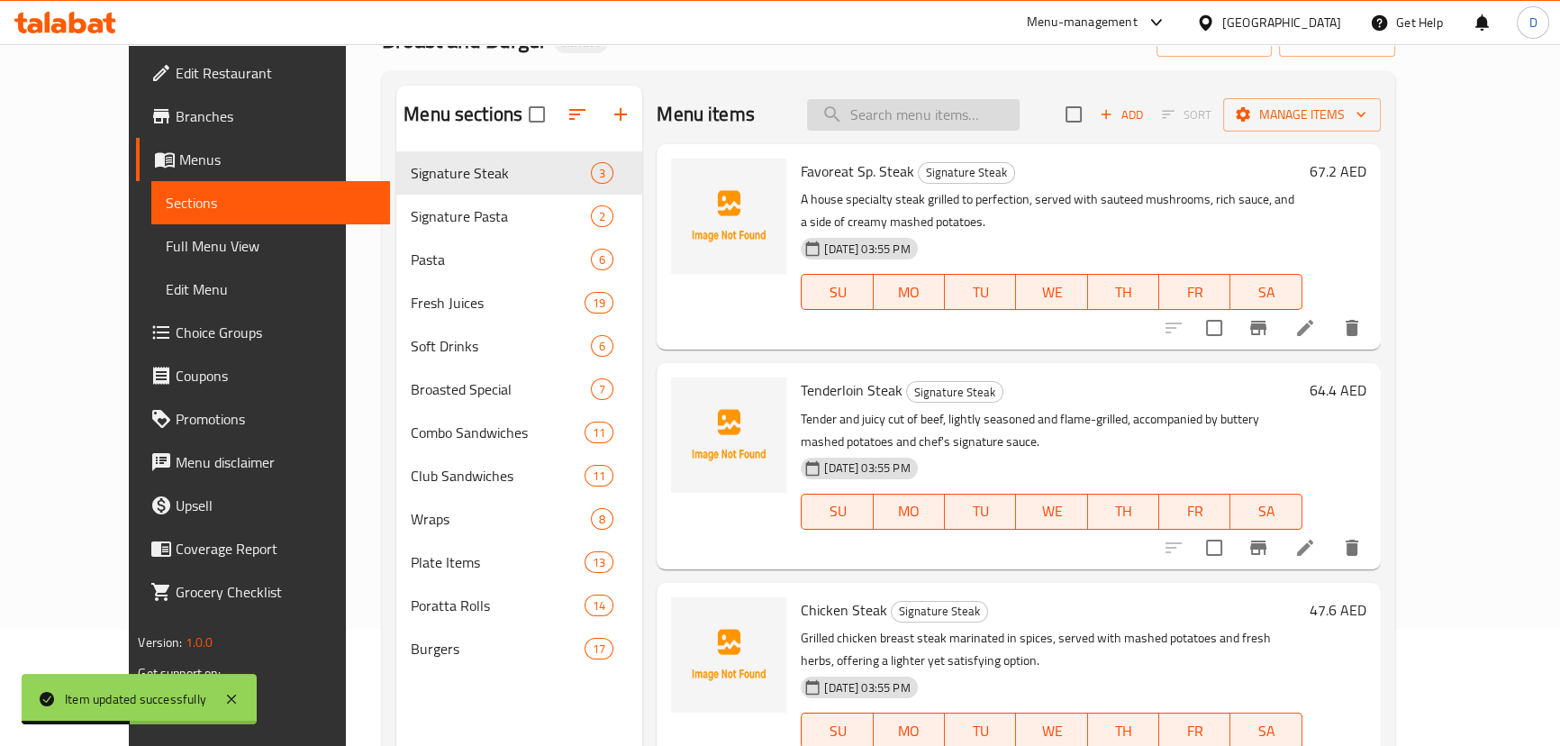
click at [900, 103] on input "search" at bounding box center [913, 115] width 213 height 32
paste input "Grilled chicken breast steak marinated in spices, served with mashed potatoes a…"
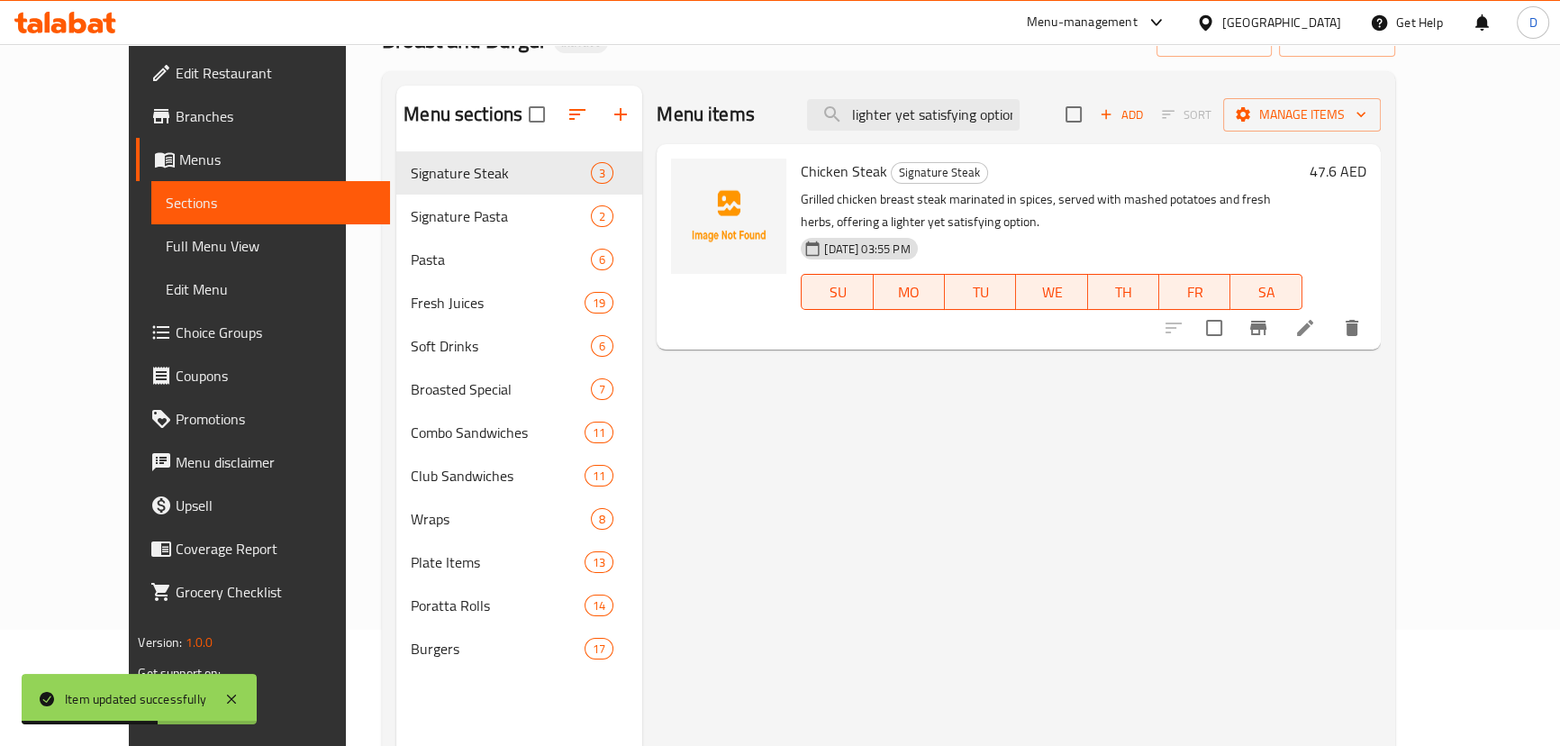
type input "Grilled chicken breast steak marinated in spices, served with mashed potatoes a…"
click at [1313, 328] on icon at bounding box center [1305, 328] width 16 height 16
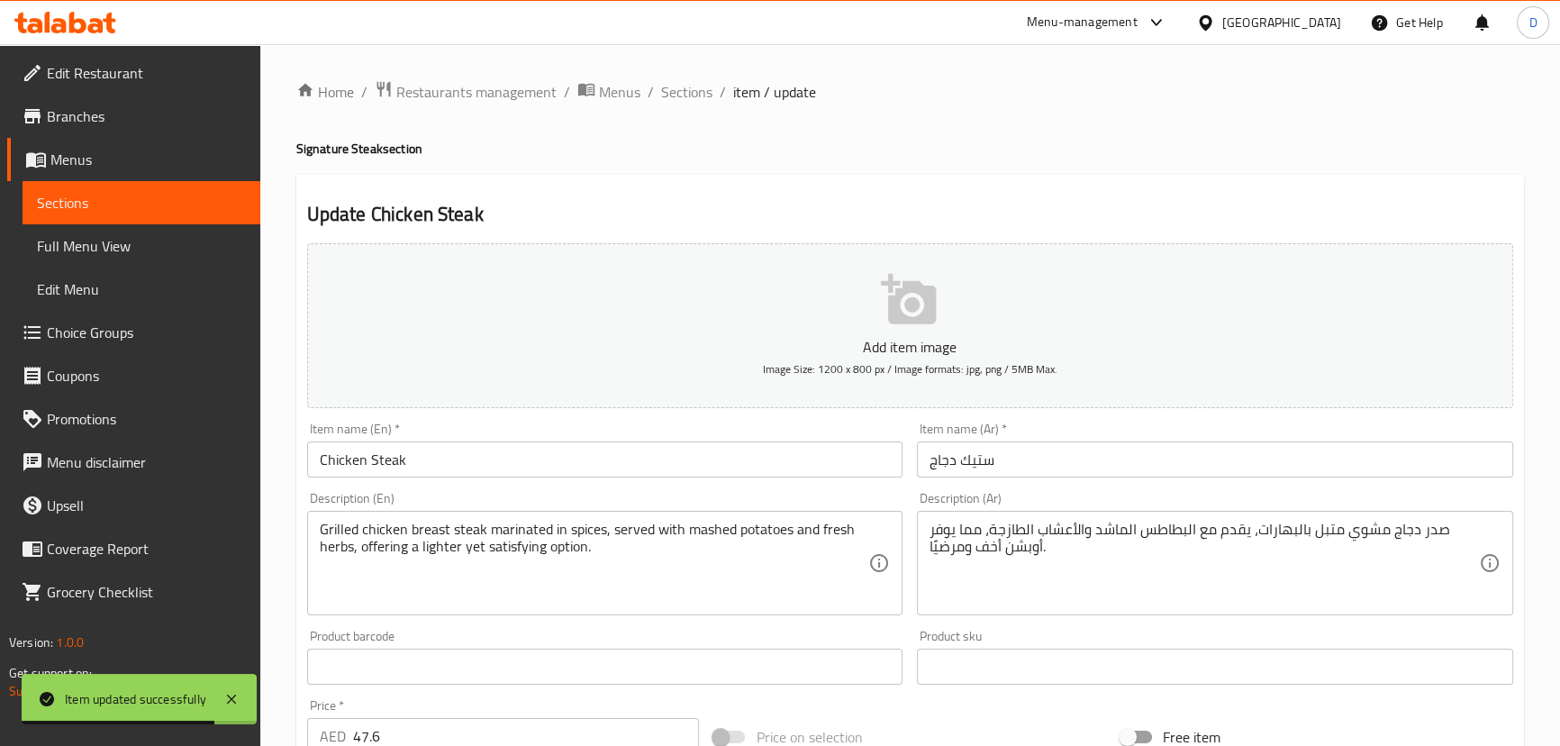
scroll to position [163, 0]
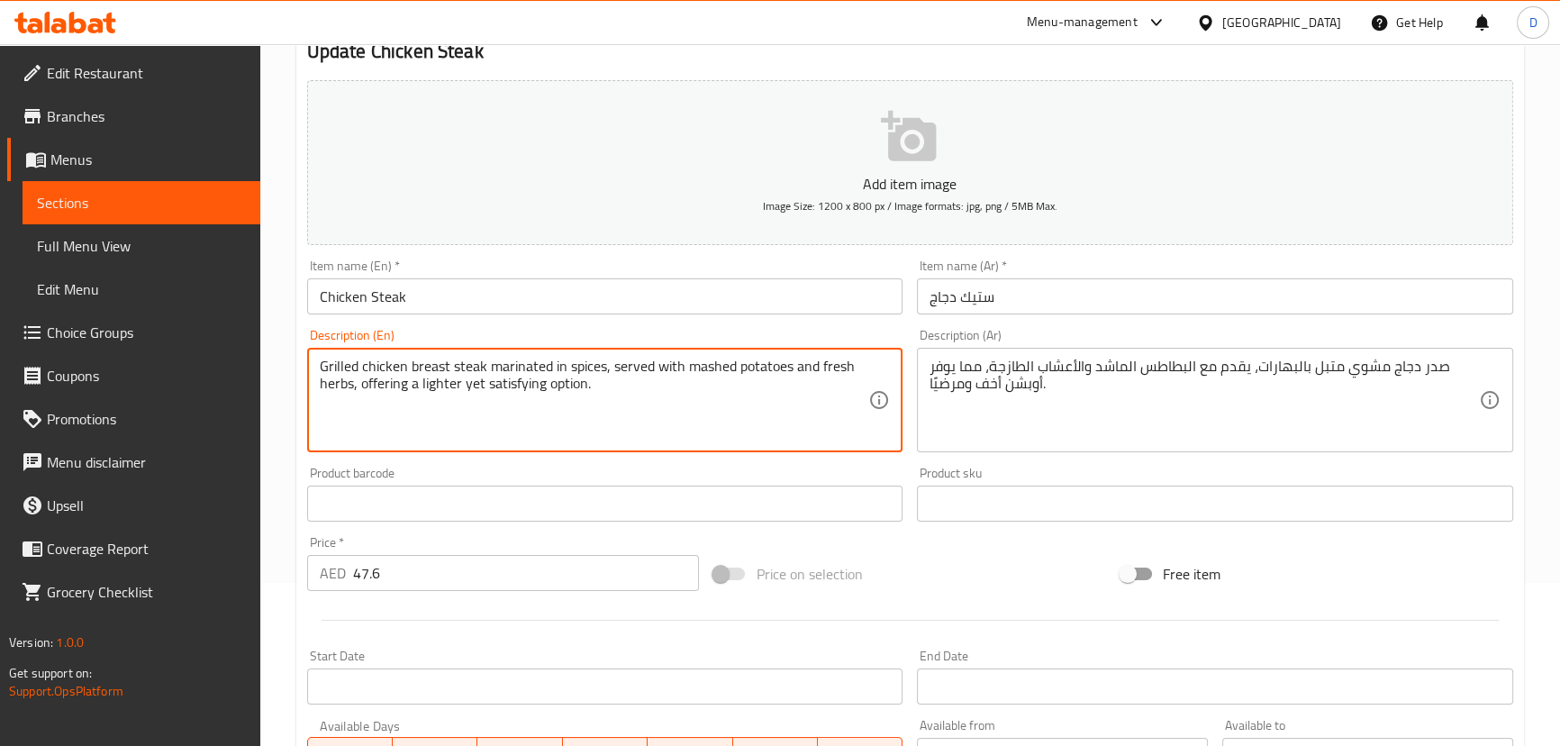
drag, startPoint x: 411, startPoint y: 361, endPoint x: 375, endPoint y: 362, distance: 36.0
click at [576, 304] on input "Chicken Steak" at bounding box center [605, 296] width 596 height 36
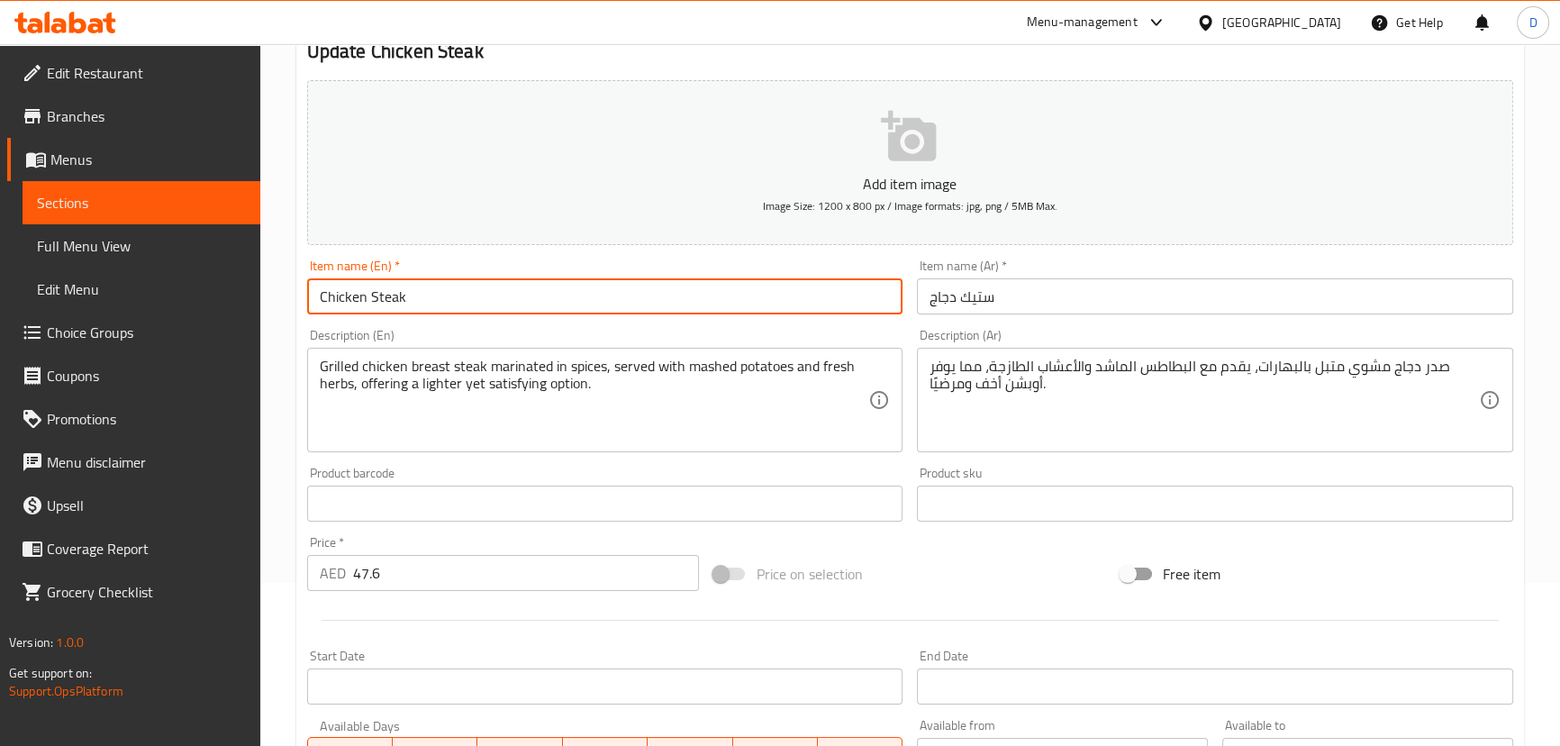
click at [576, 304] on input "Chicken Steak" at bounding box center [605, 296] width 596 height 36
click at [384, 299] on input "Chicken Steak" at bounding box center [605, 296] width 596 height 36
click at [500, 290] on input "Chicken Steak" at bounding box center [605, 296] width 596 height 36
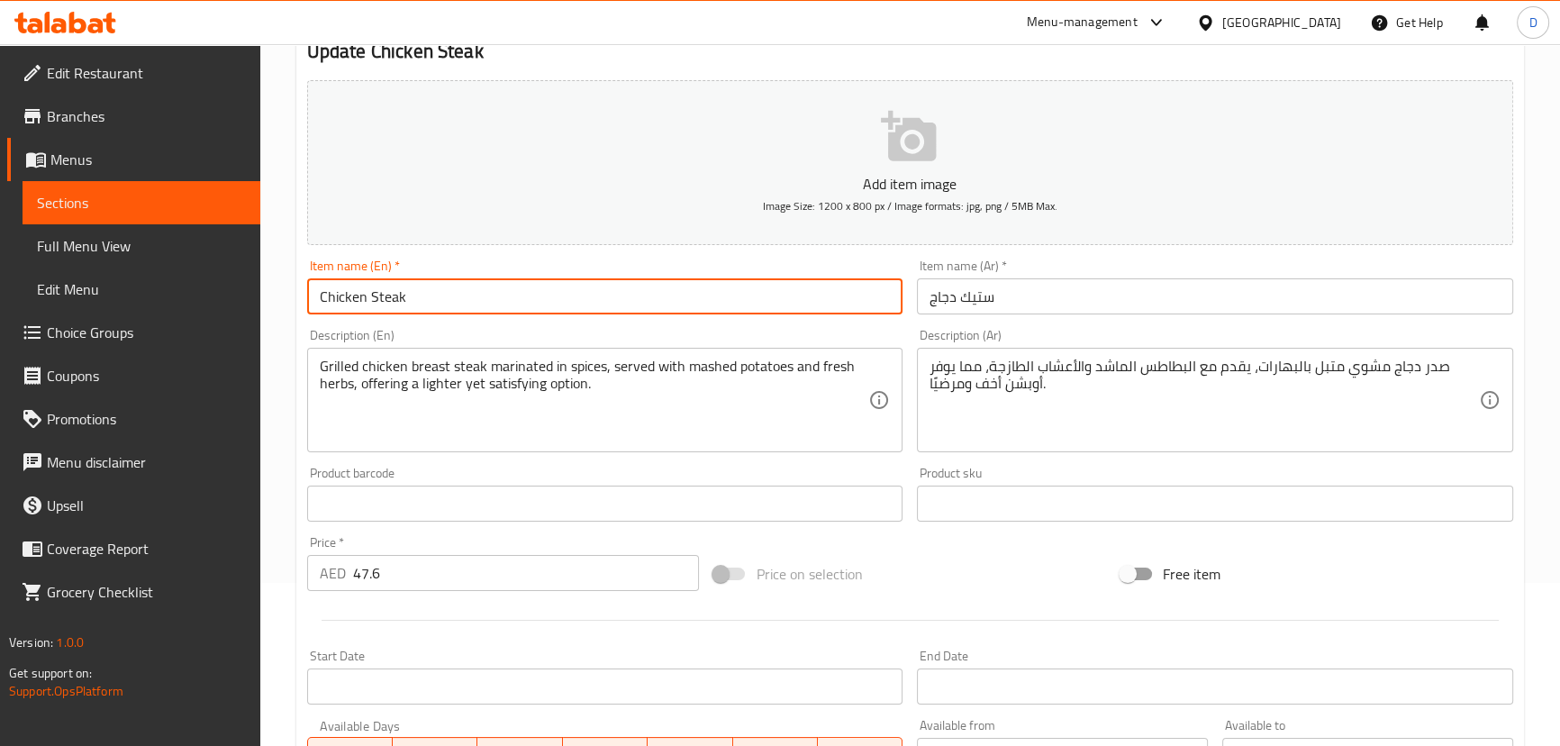
click at [500, 290] on input "Chicken Steak" at bounding box center [605, 296] width 596 height 36
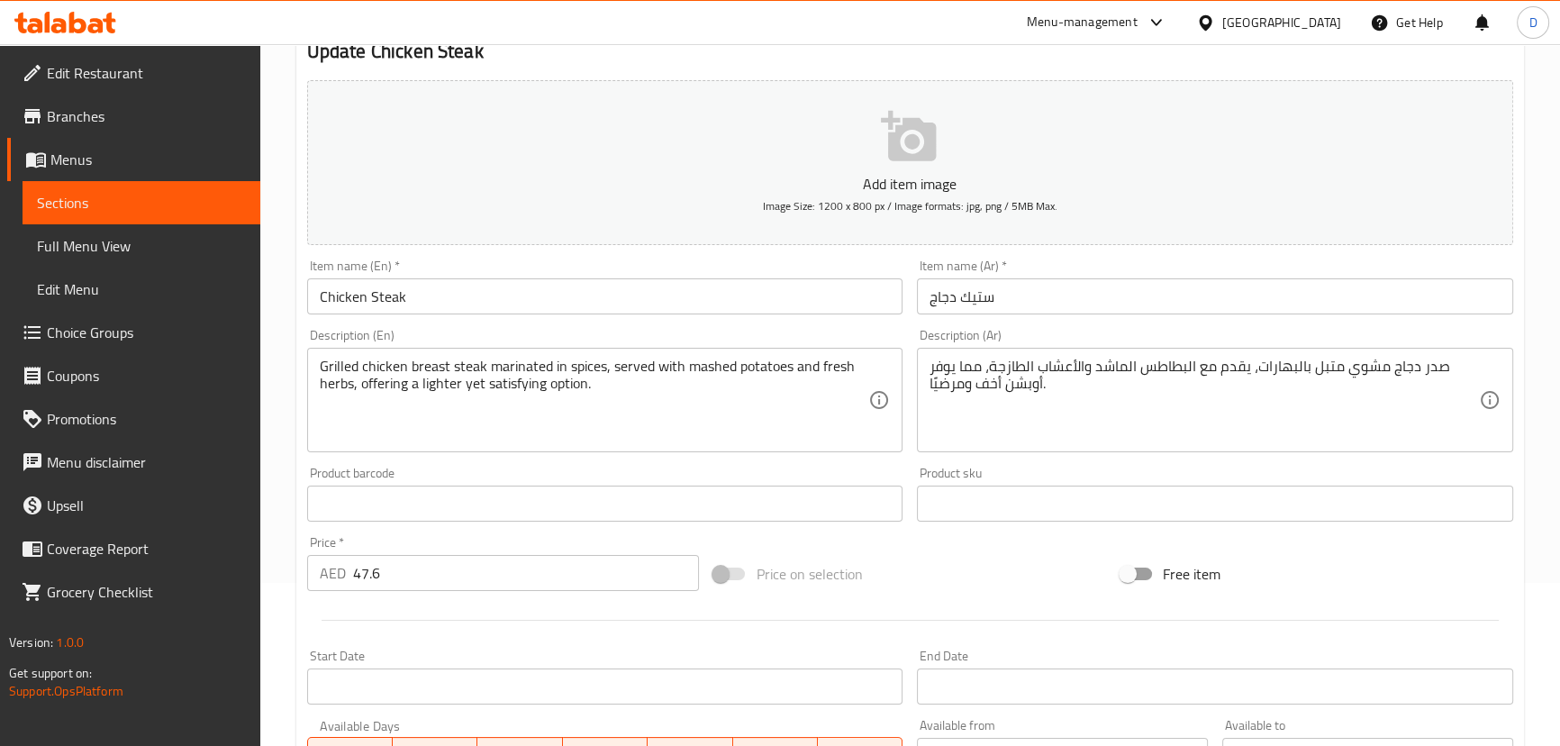
click at [983, 302] on input "ستيك دجاج" at bounding box center [1215, 296] width 596 height 36
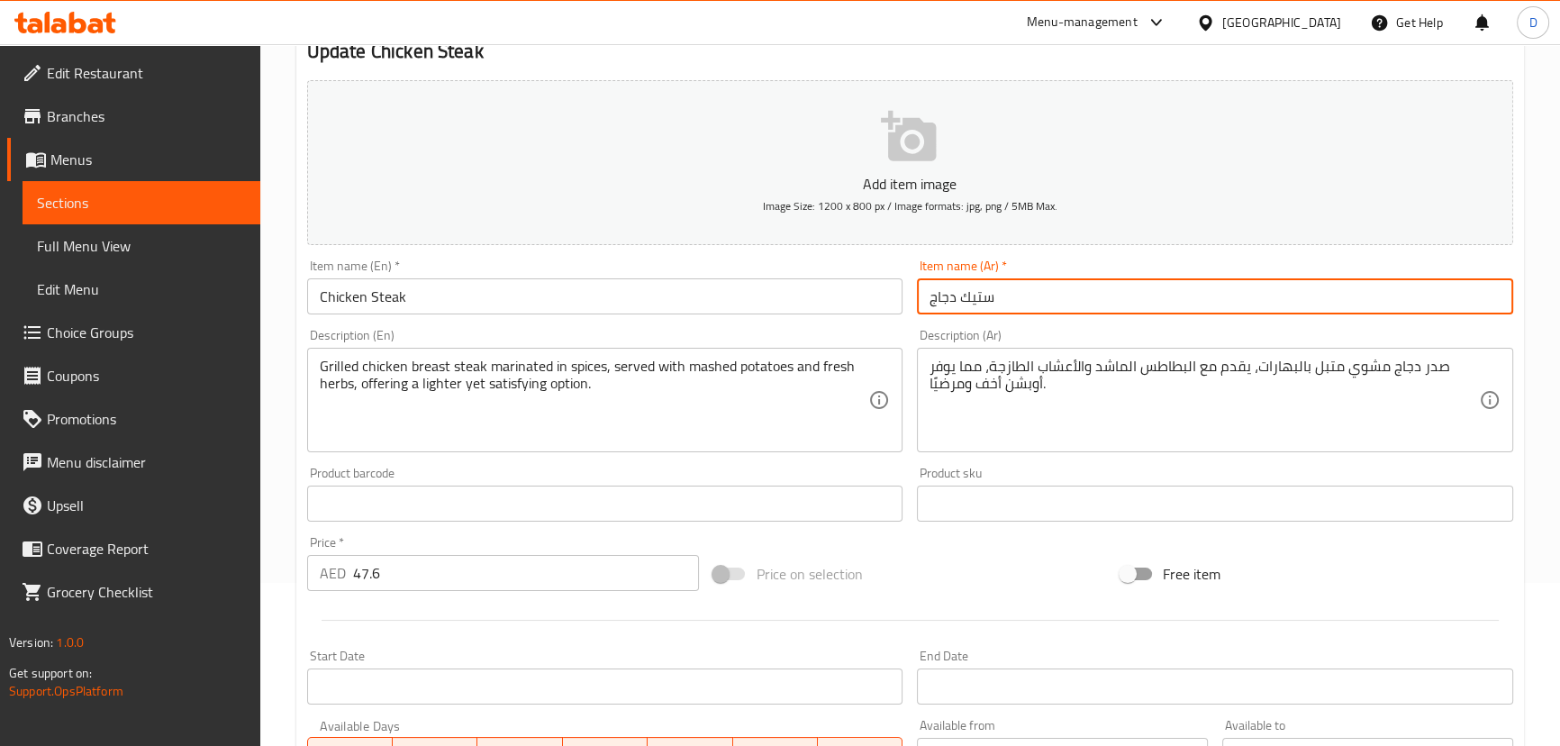
click at [983, 302] on input "ستيك دجاج" at bounding box center [1215, 296] width 596 height 36
drag, startPoint x: 962, startPoint y: 298, endPoint x: 1034, endPoint y: 295, distance: 72.1
click at [1034, 295] on input "ستيك دجاج" at bounding box center [1215, 296] width 596 height 36
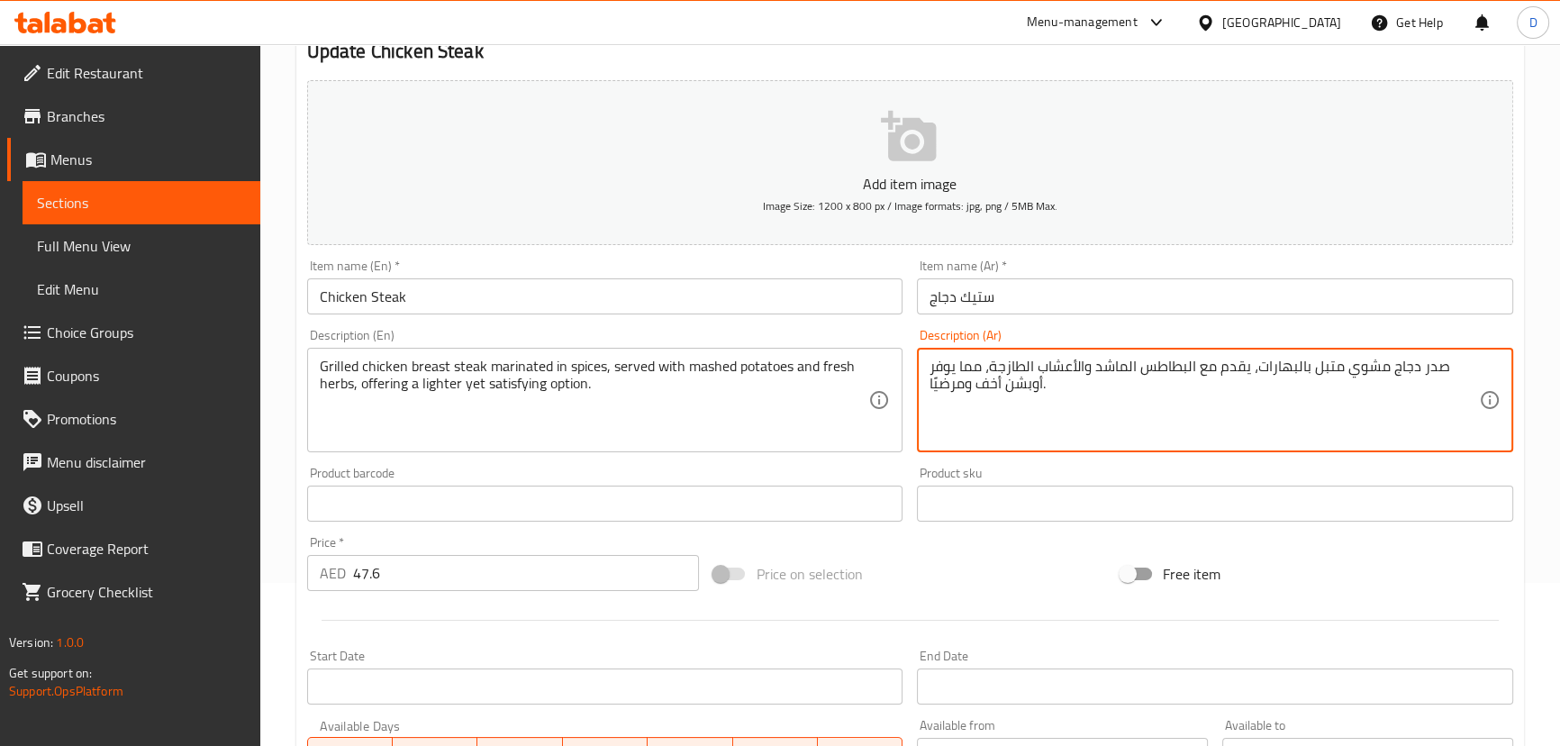
paste textarea "ستيك"
drag, startPoint x: 1093, startPoint y: 367, endPoint x: 1067, endPoint y: 359, distance: 26.2
click at [1067, 359] on textarea "ستيك صدر دجاج مشوي متبل بالبهارات، يقدم مع البطاطس الماشد والأعشاب الطازجة، مما…" at bounding box center [1203, 401] width 549 height 86
paste textarea "هروسة"
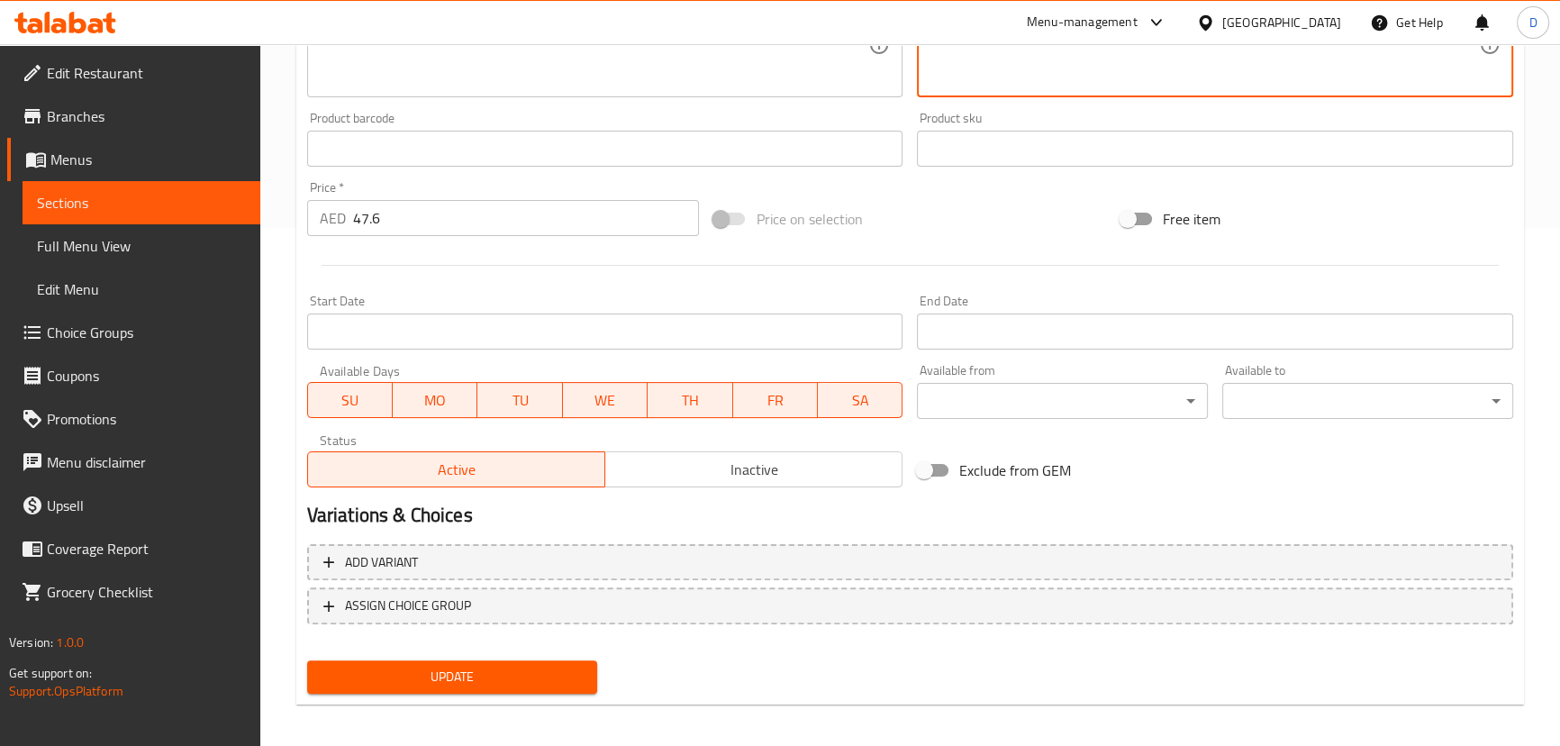
scroll to position [525, 0]
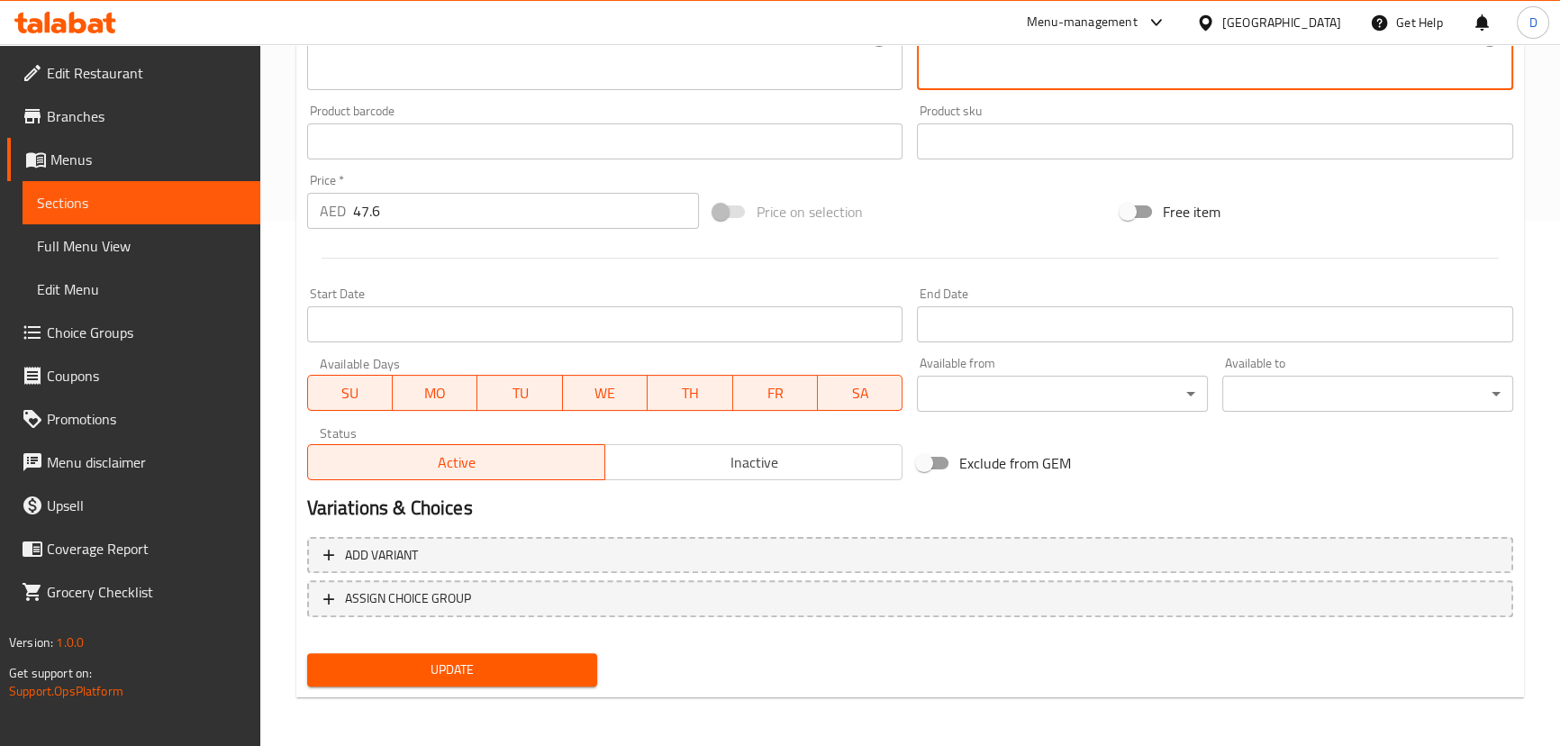
type textarea "ستيك صدر دجاج مشوي متبل بالبهارات، يقدم مع البطاطس المهروسة والأعشاب الطازجة، م…"
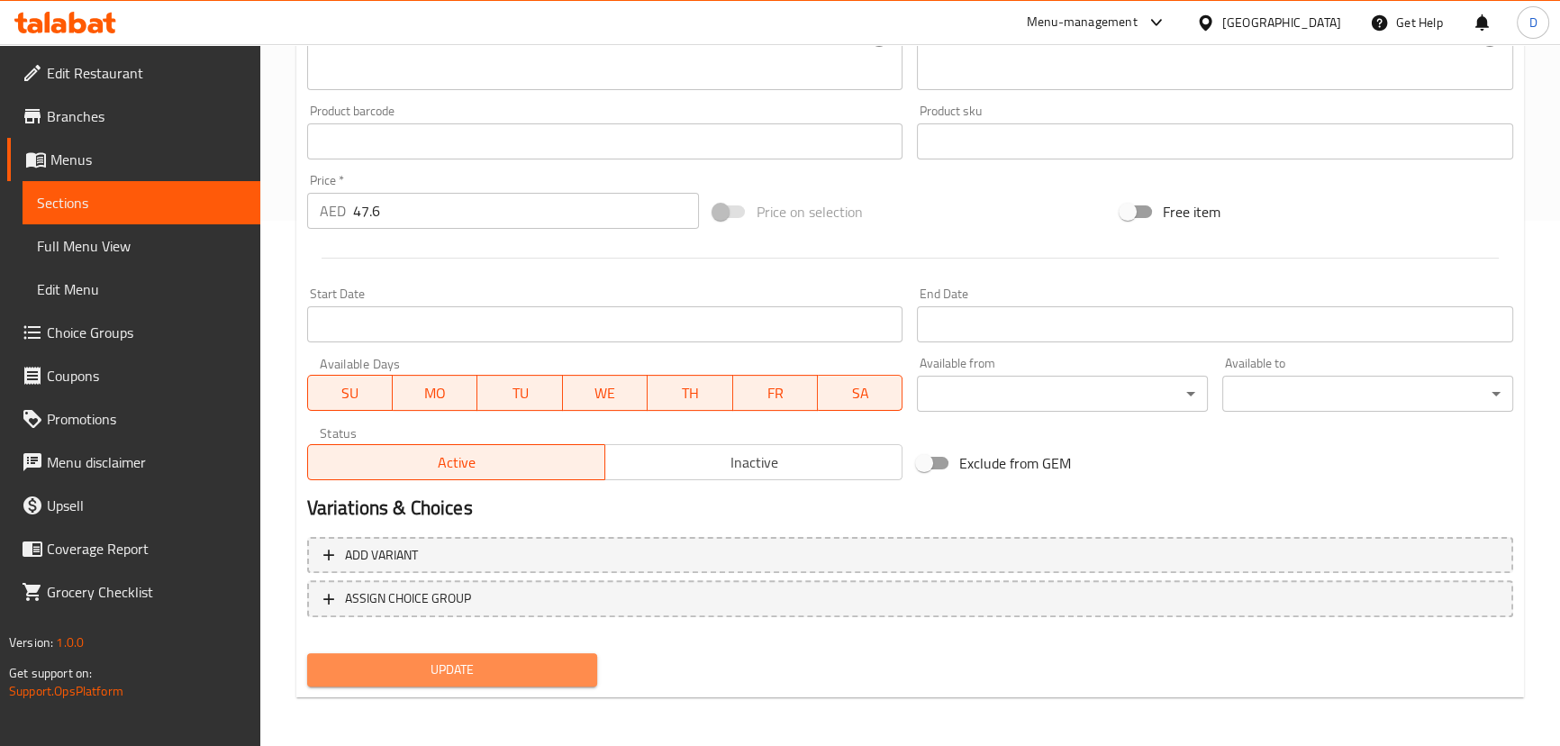
click at [504, 666] on span "Update" at bounding box center [453, 669] width 262 height 23
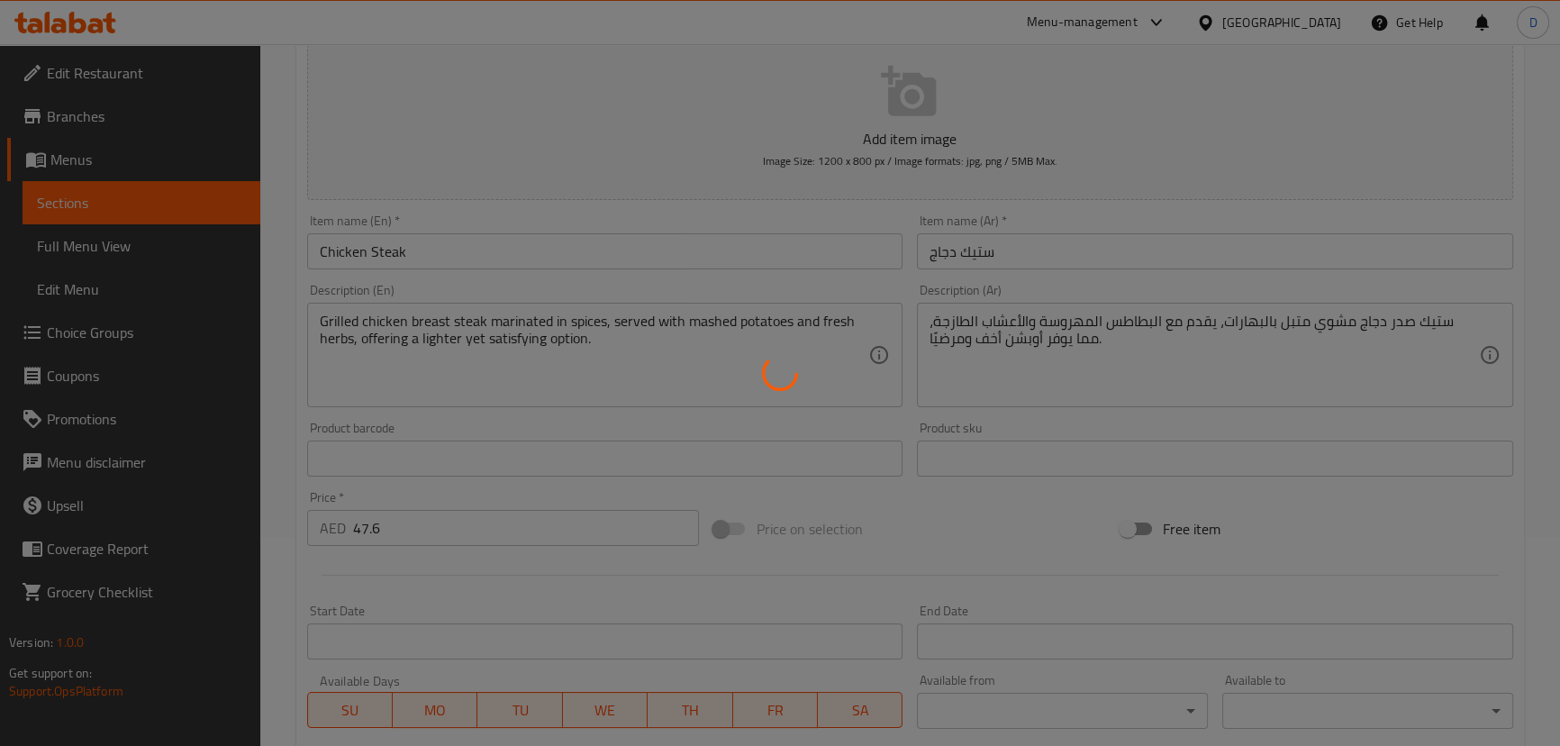
scroll to position [198, 0]
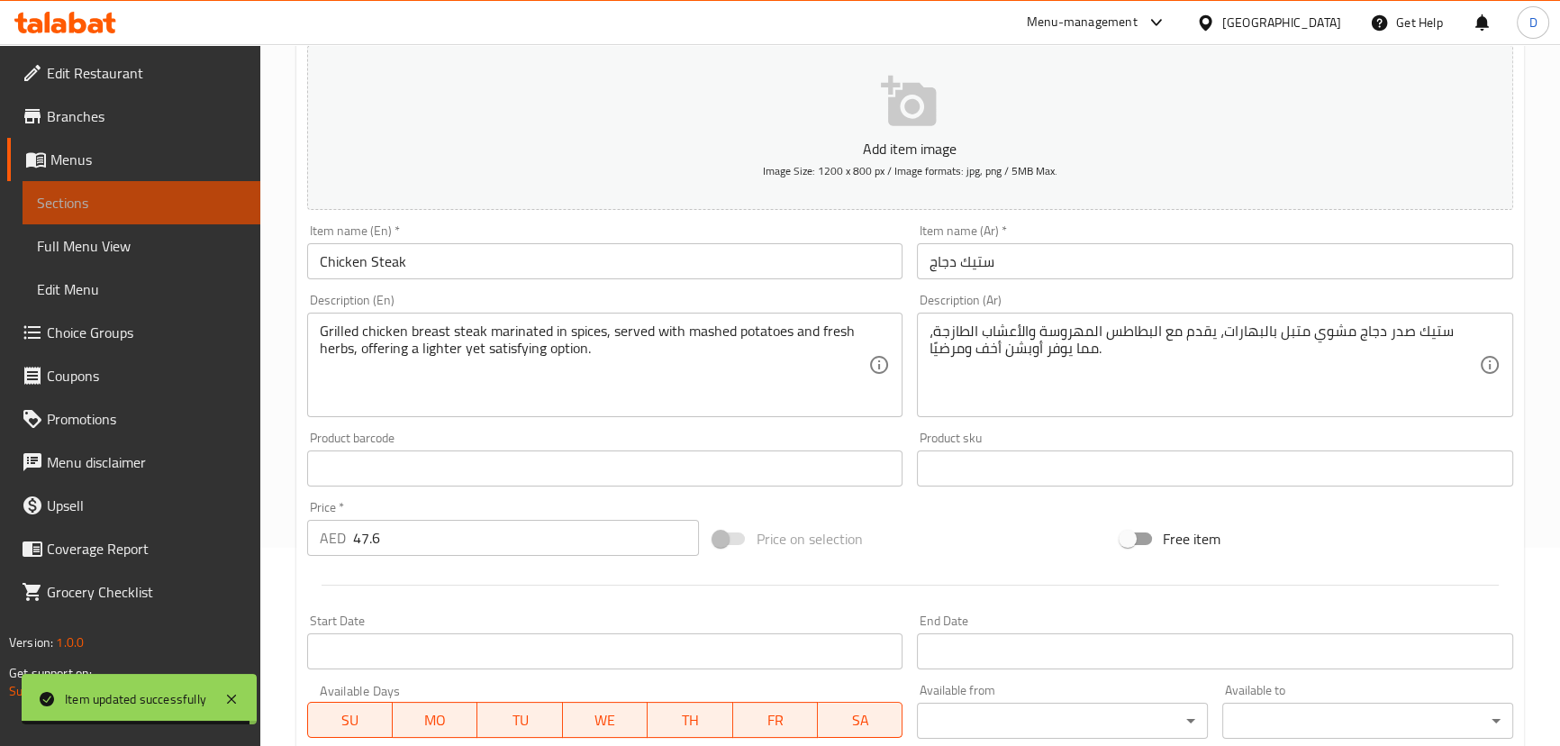
click at [244, 193] on span "Sections" at bounding box center [141, 203] width 209 height 22
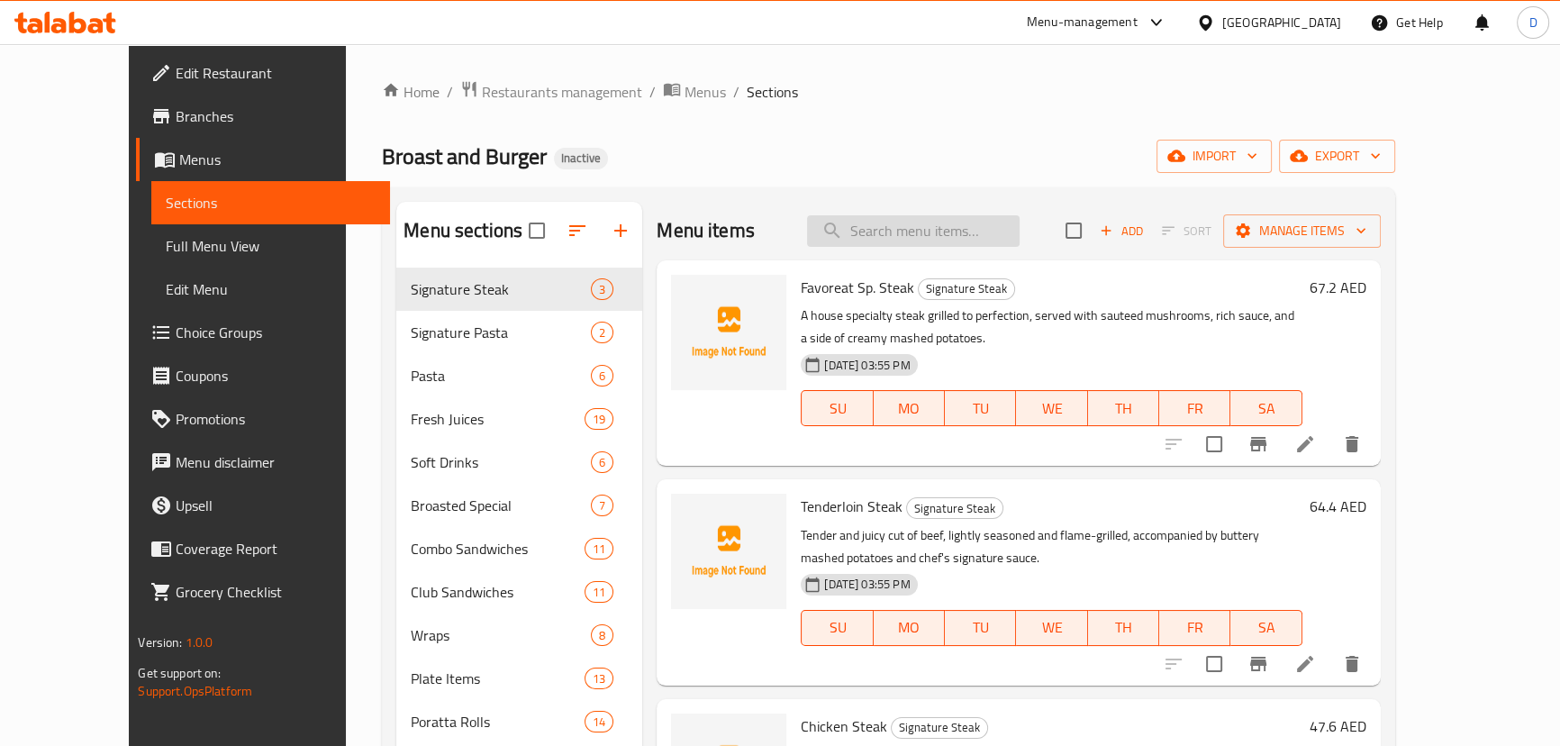
click at [955, 232] on input "search" at bounding box center [913, 231] width 213 height 32
paste input "Mushroom Veg. Pasta"
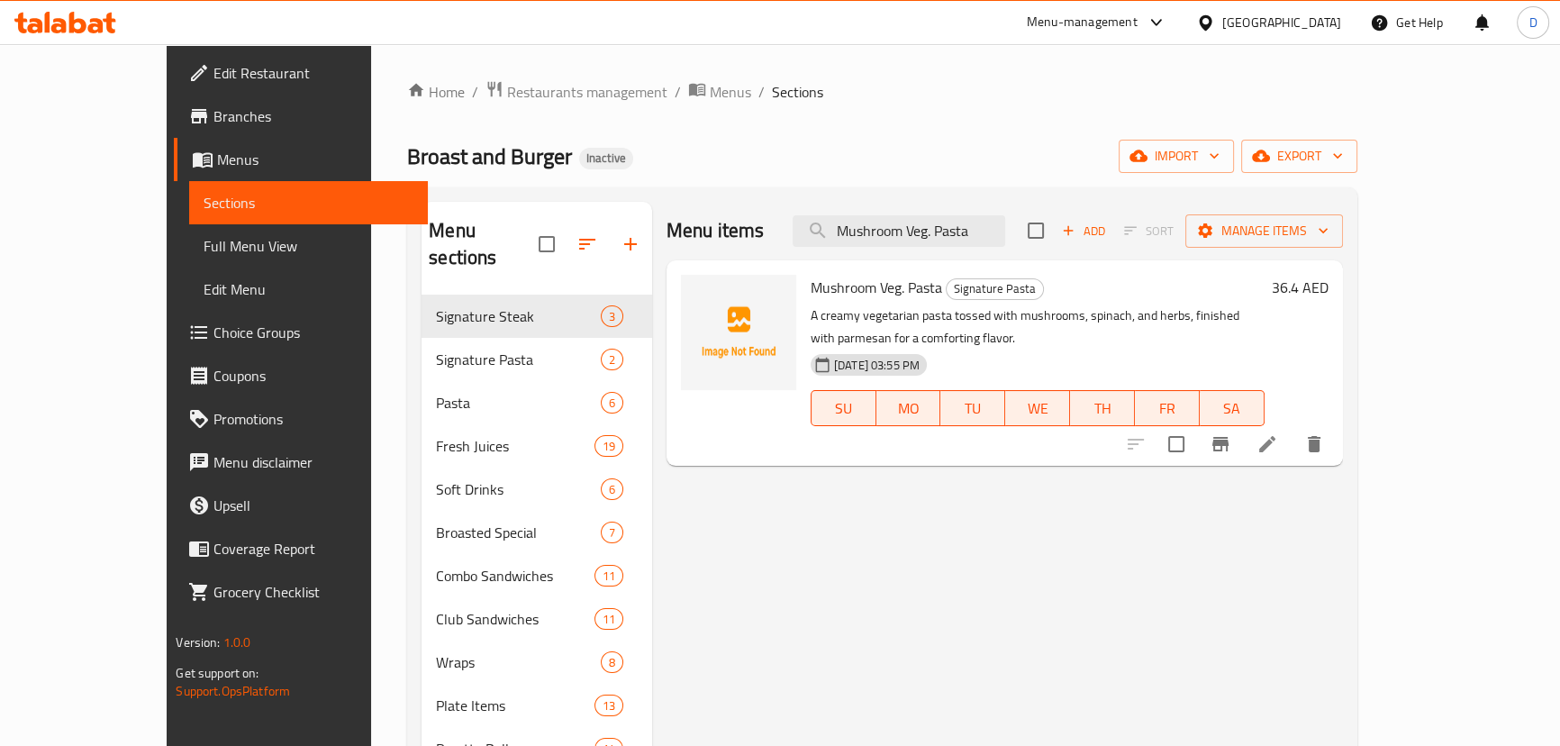
type input "Mushroom Veg. Pasta"
click at [1292, 432] on li at bounding box center [1267, 444] width 50 height 32
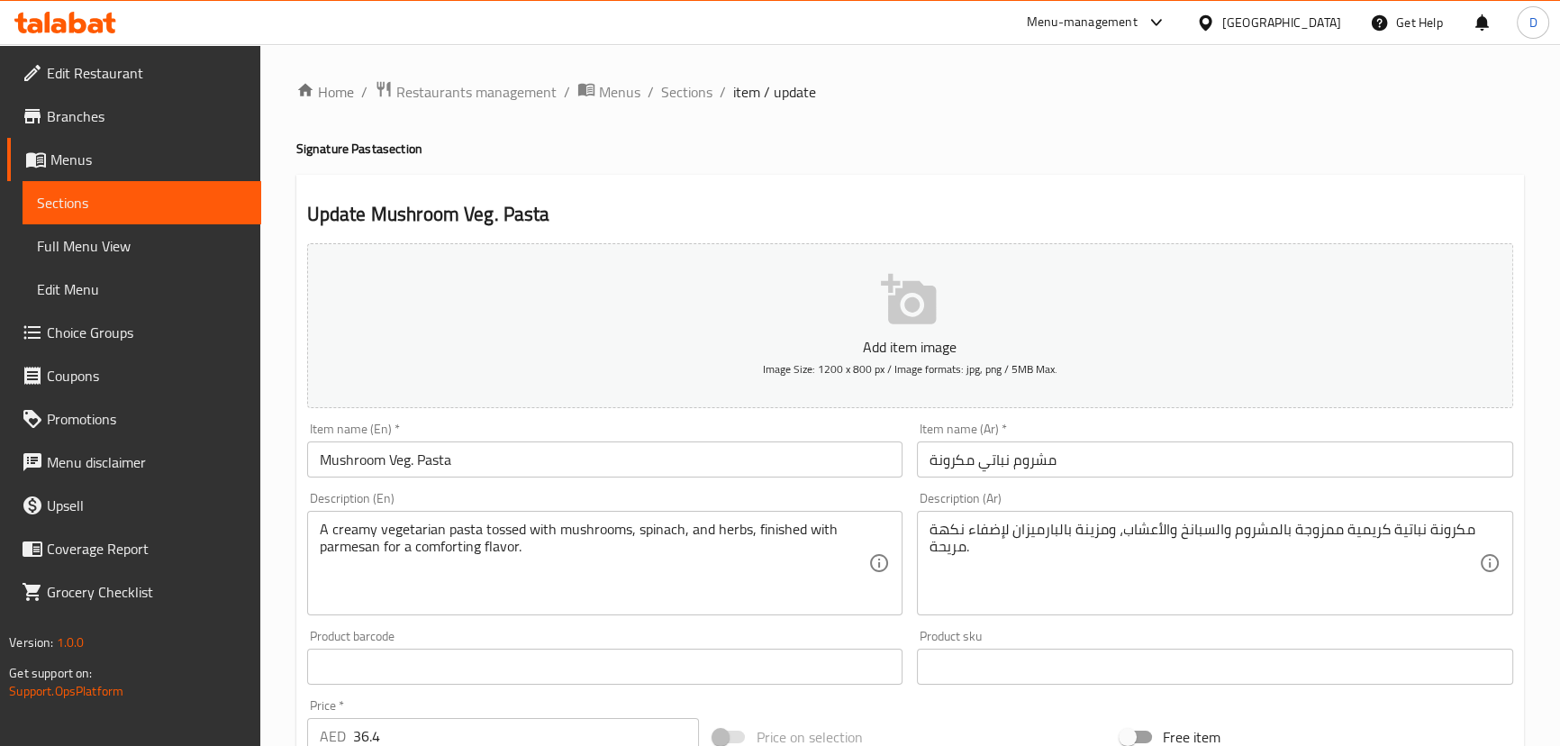
click at [946, 455] on input "مشروم نباتي مكرونة" at bounding box center [1215, 459] width 596 height 36
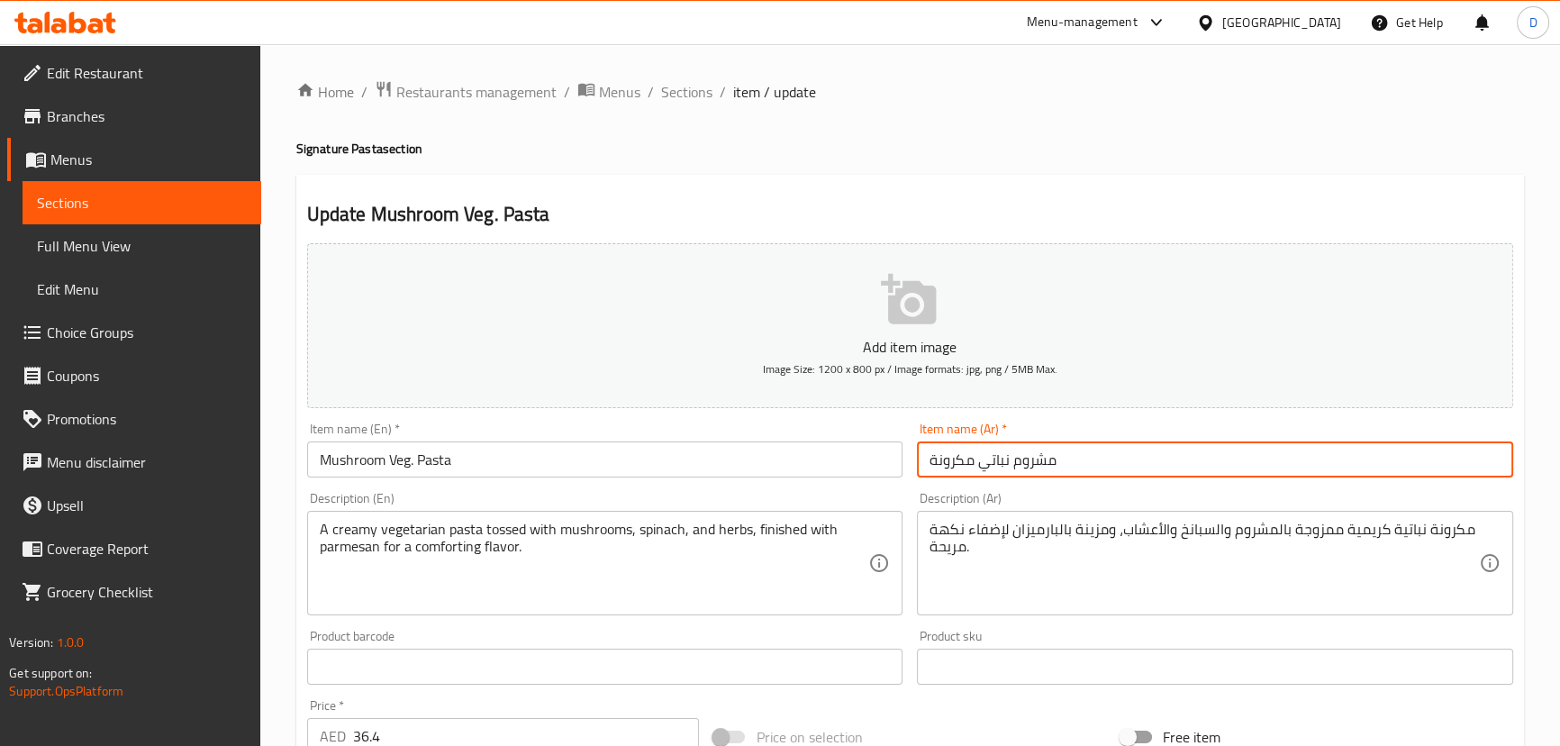
click at [946, 455] on input "مشروم نباتي مكرونة" at bounding box center [1215, 459] width 596 height 36
click at [933, 457] on input "مشروم نباتي" at bounding box center [1215, 459] width 596 height 36
paste input "مكرونة"
click at [978, 467] on input "مكرونة مشروم نباتي" at bounding box center [1215, 459] width 596 height 36
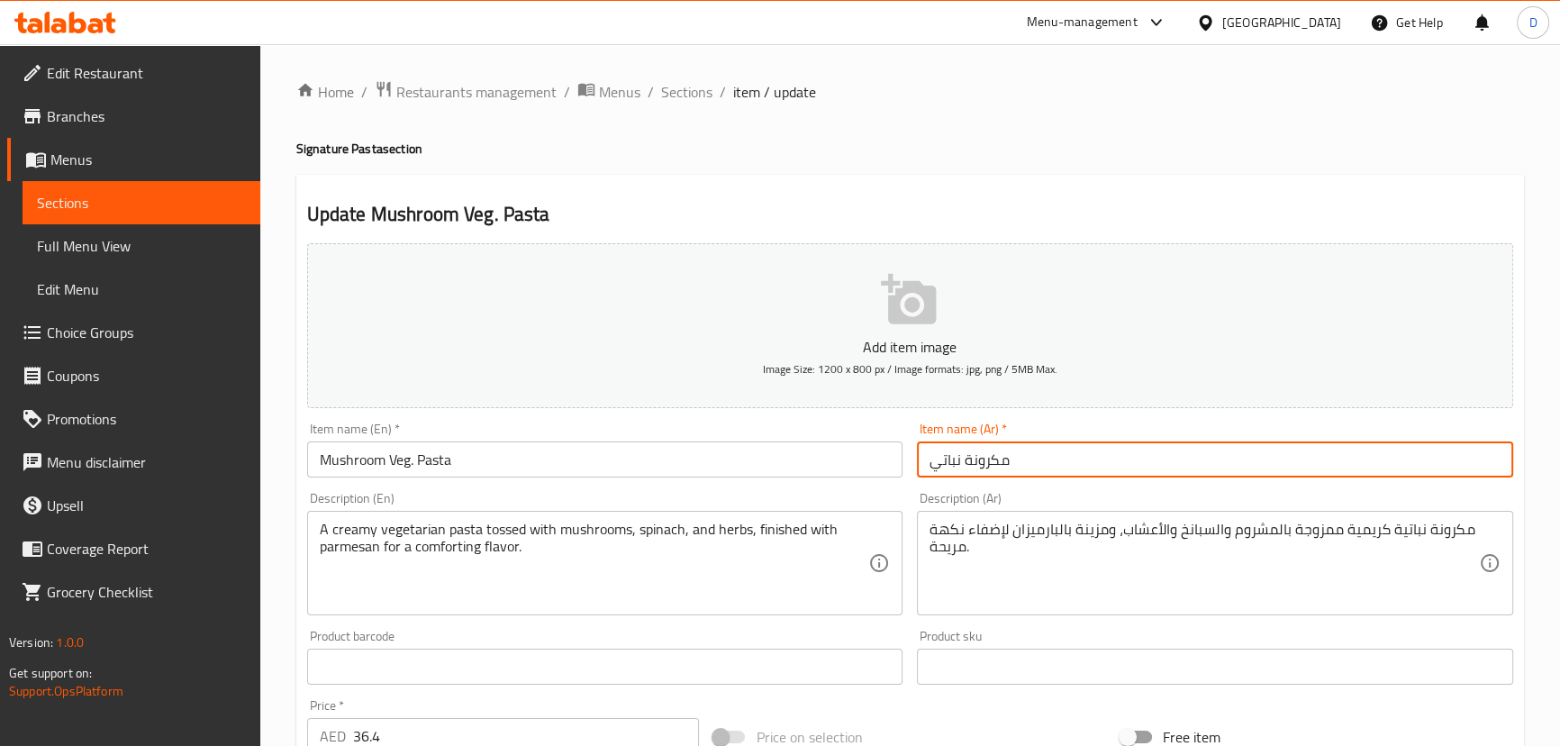
click at [1015, 463] on input "مكرونة نباتي" at bounding box center [1215, 459] width 596 height 36
paste input "مشروم"
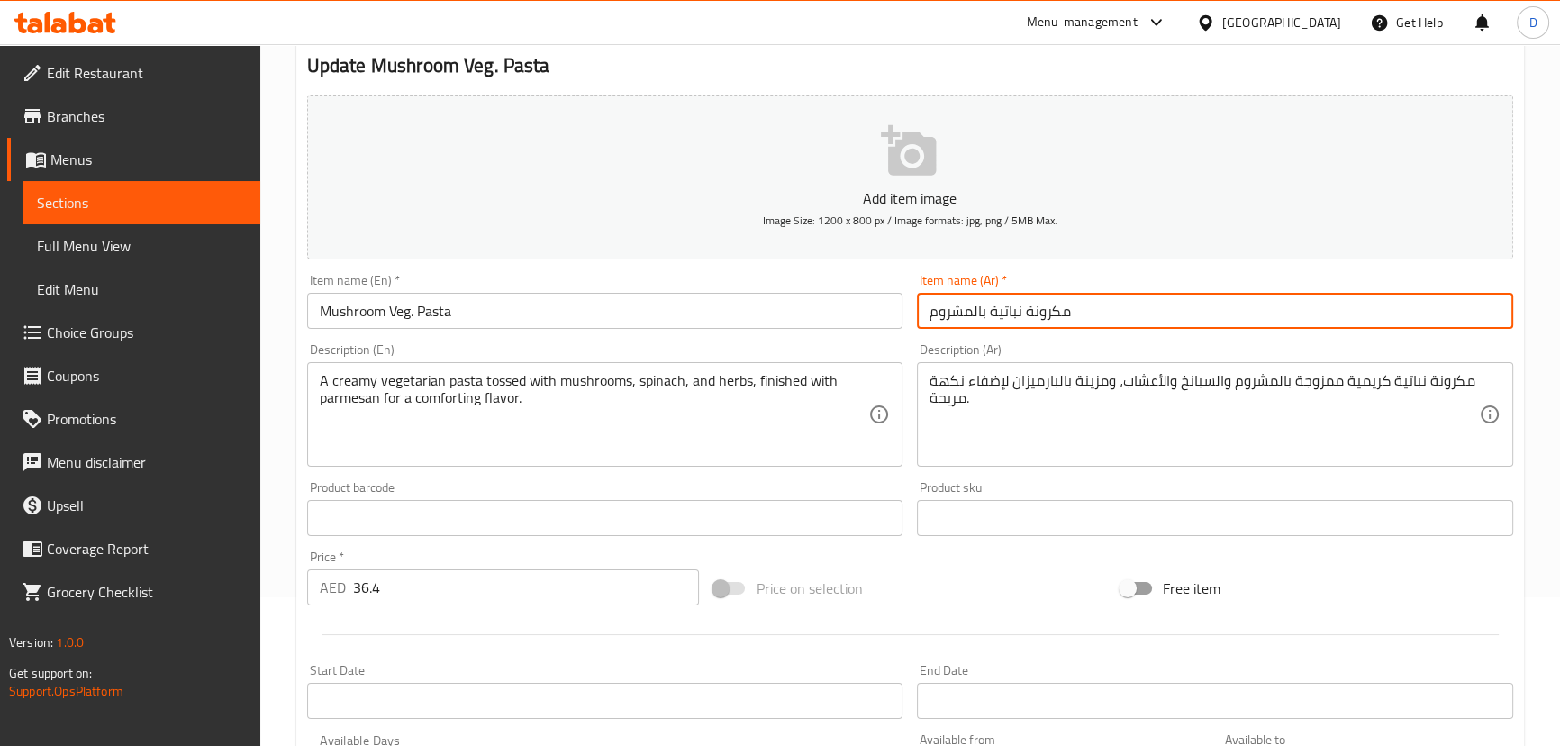
scroll to position [163, 0]
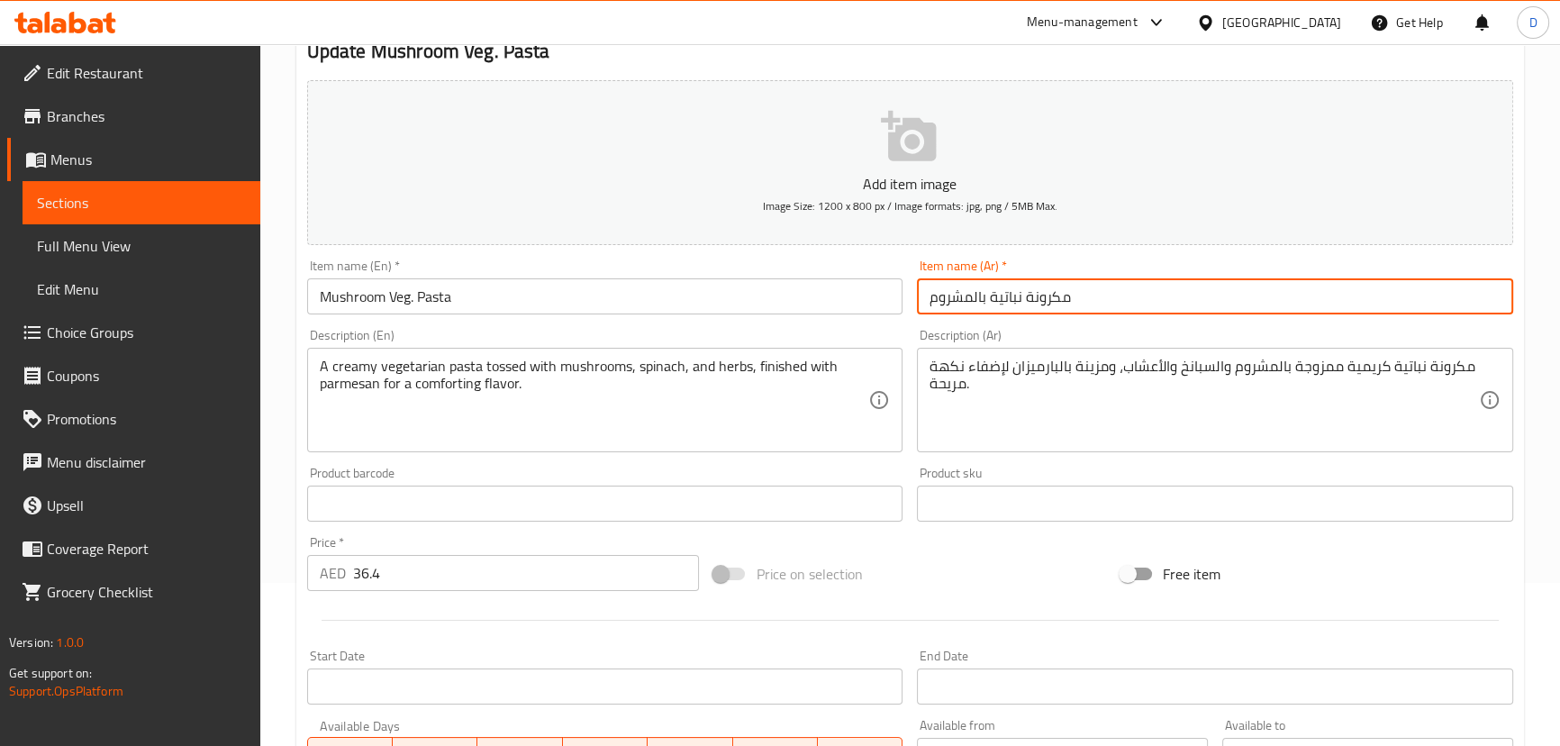
type input "مكرونة نباتية بالمشروم"
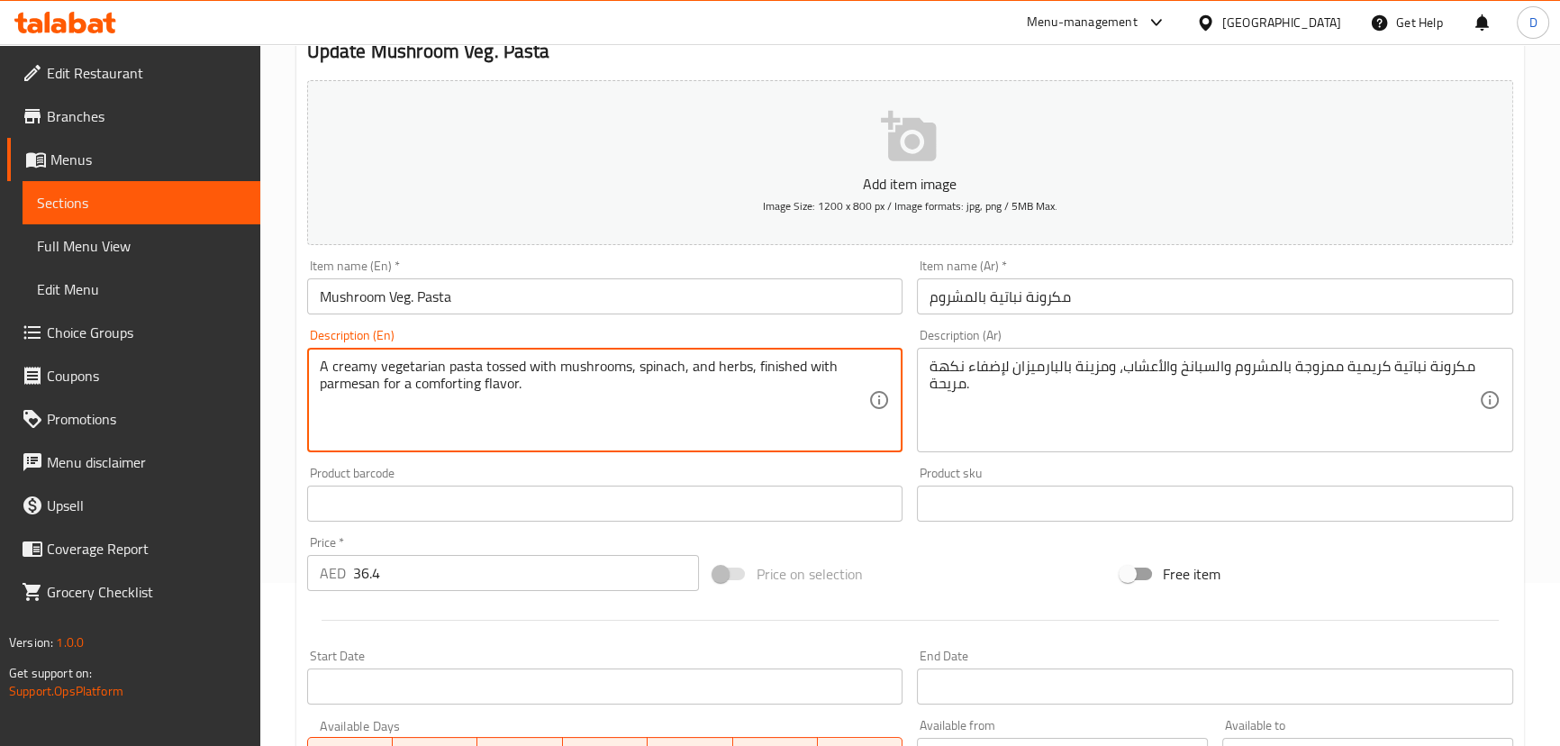
drag, startPoint x: 413, startPoint y: 369, endPoint x: 591, endPoint y: 356, distance: 177.9
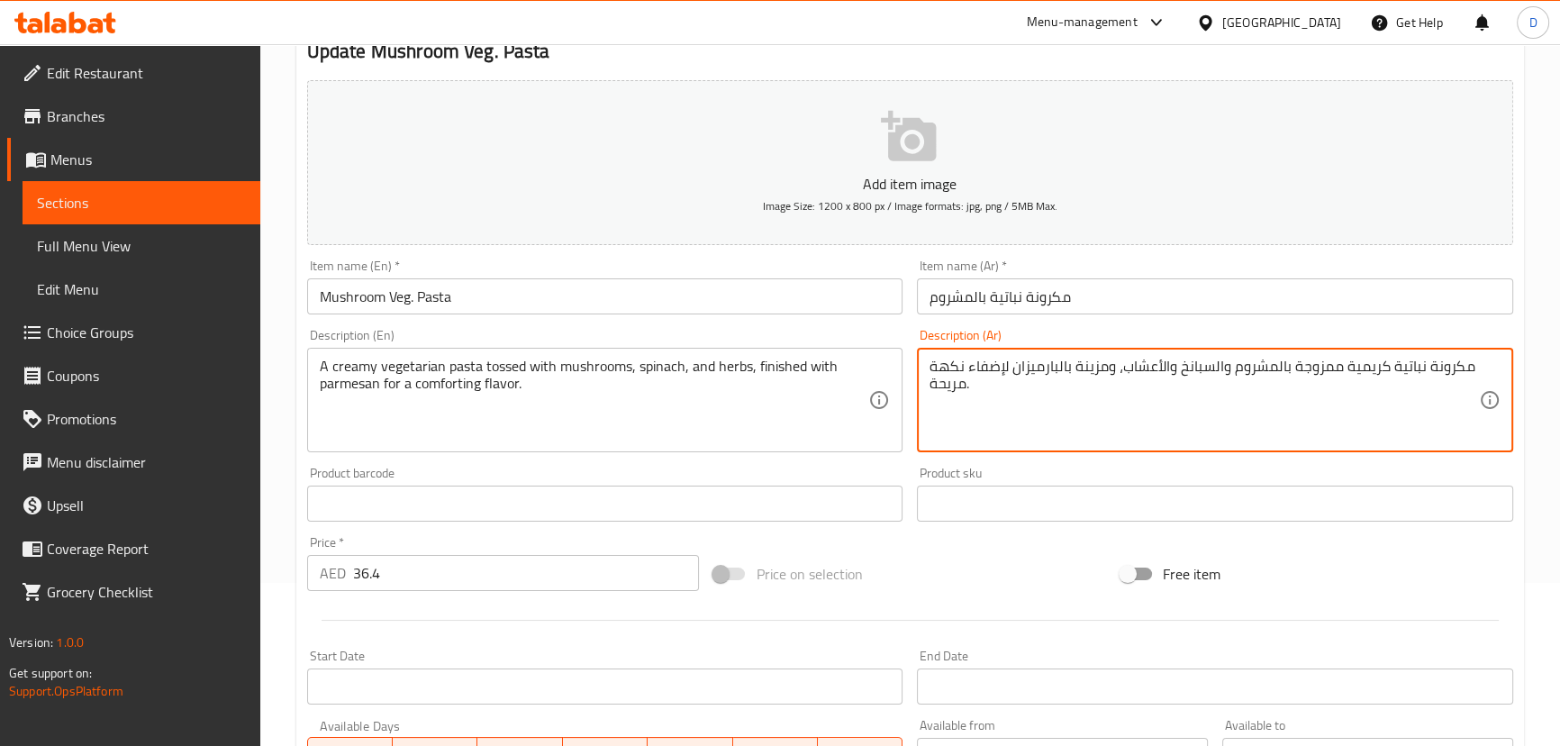
drag, startPoint x: 1326, startPoint y: 364, endPoint x: 1302, endPoint y: 367, distance: 23.6
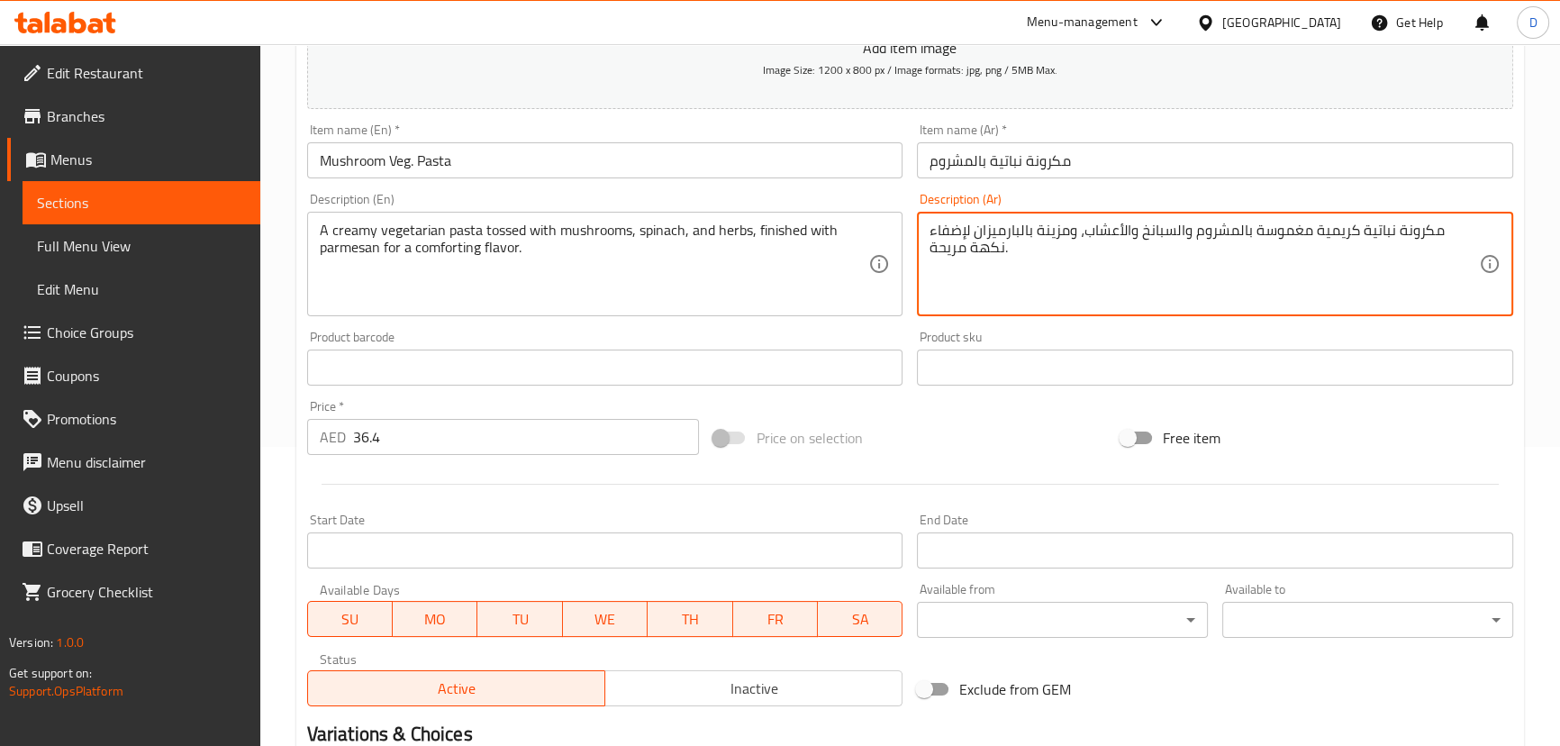
scroll to position [525, 0]
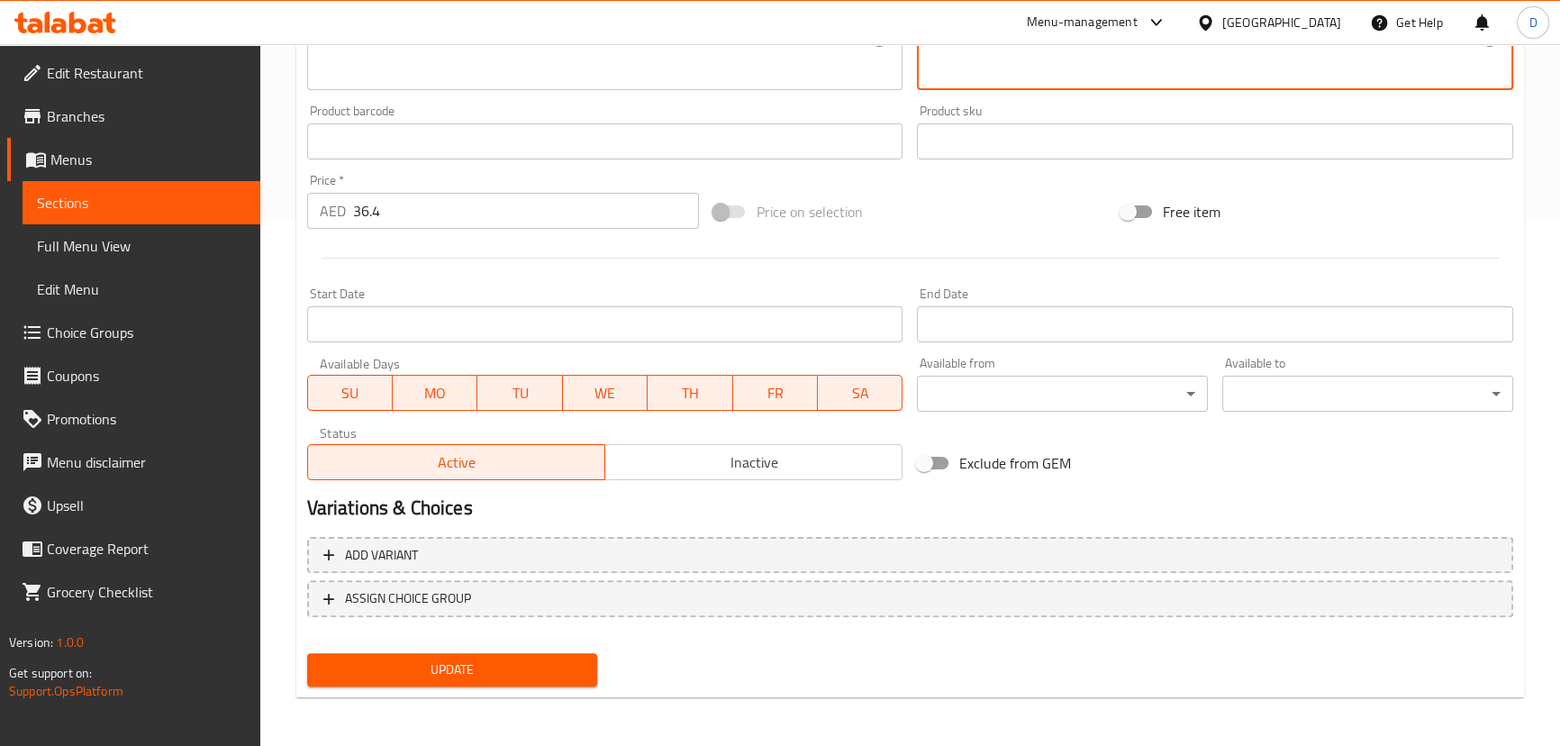
type textarea "مكرونة نباتية كريمية مغموسة بالمشروم والسبانخ والأعشاب، ومزينة بالبارميزان لإضف…"
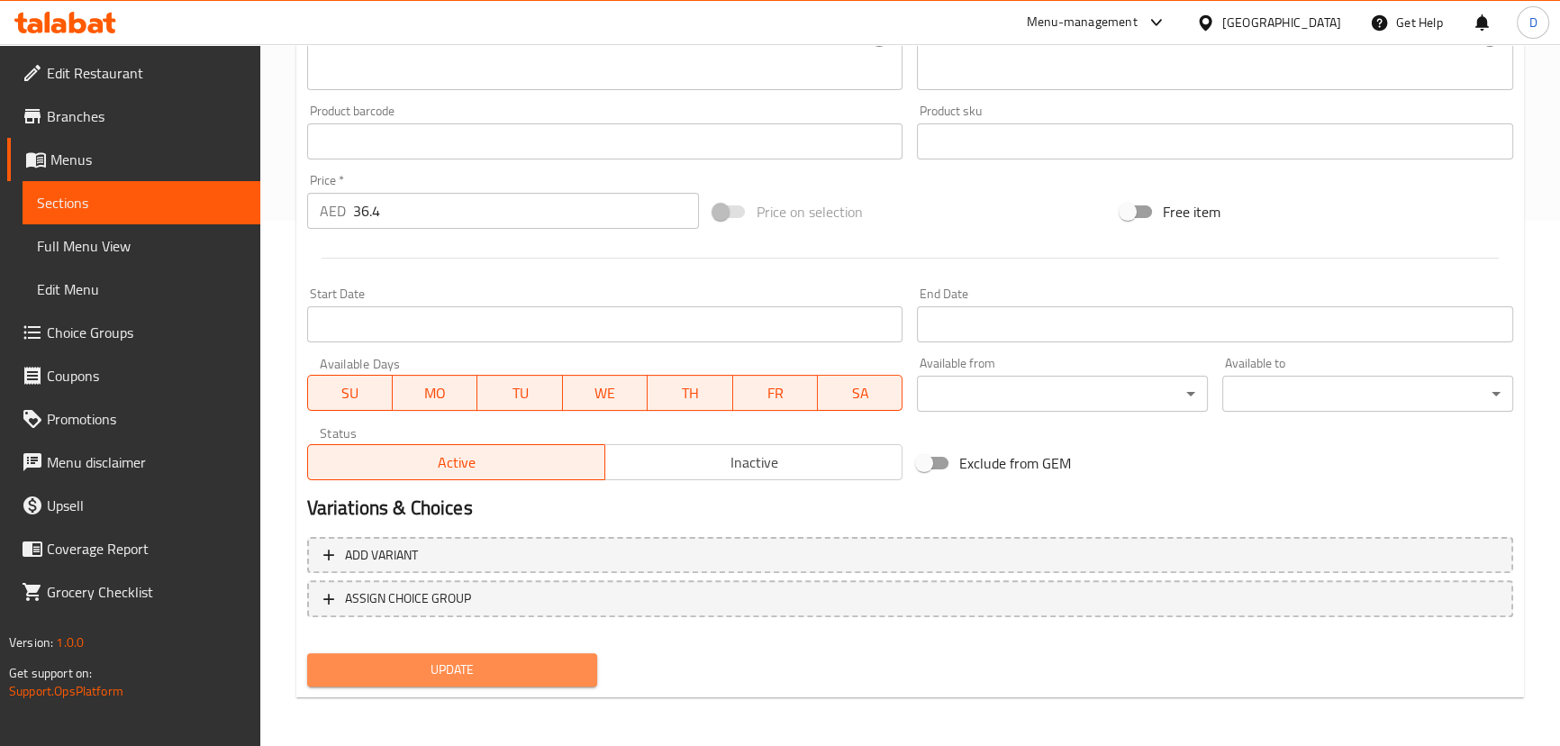
click at [540, 661] on span "Update" at bounding box center [453, 669] width 262 height 23
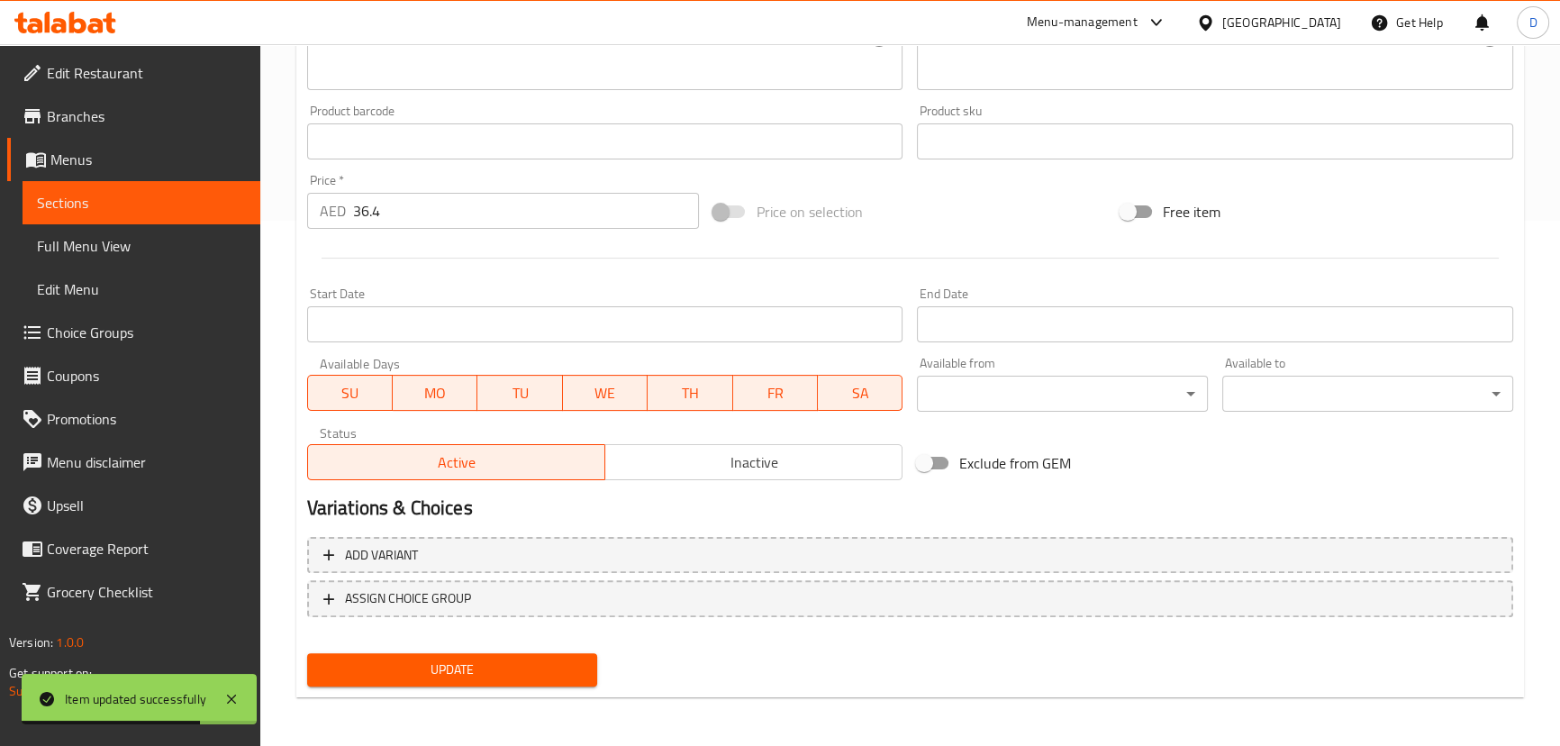
click at [195, 202] on span "Sections" at bounding box center [141, 203] width 209 height 22
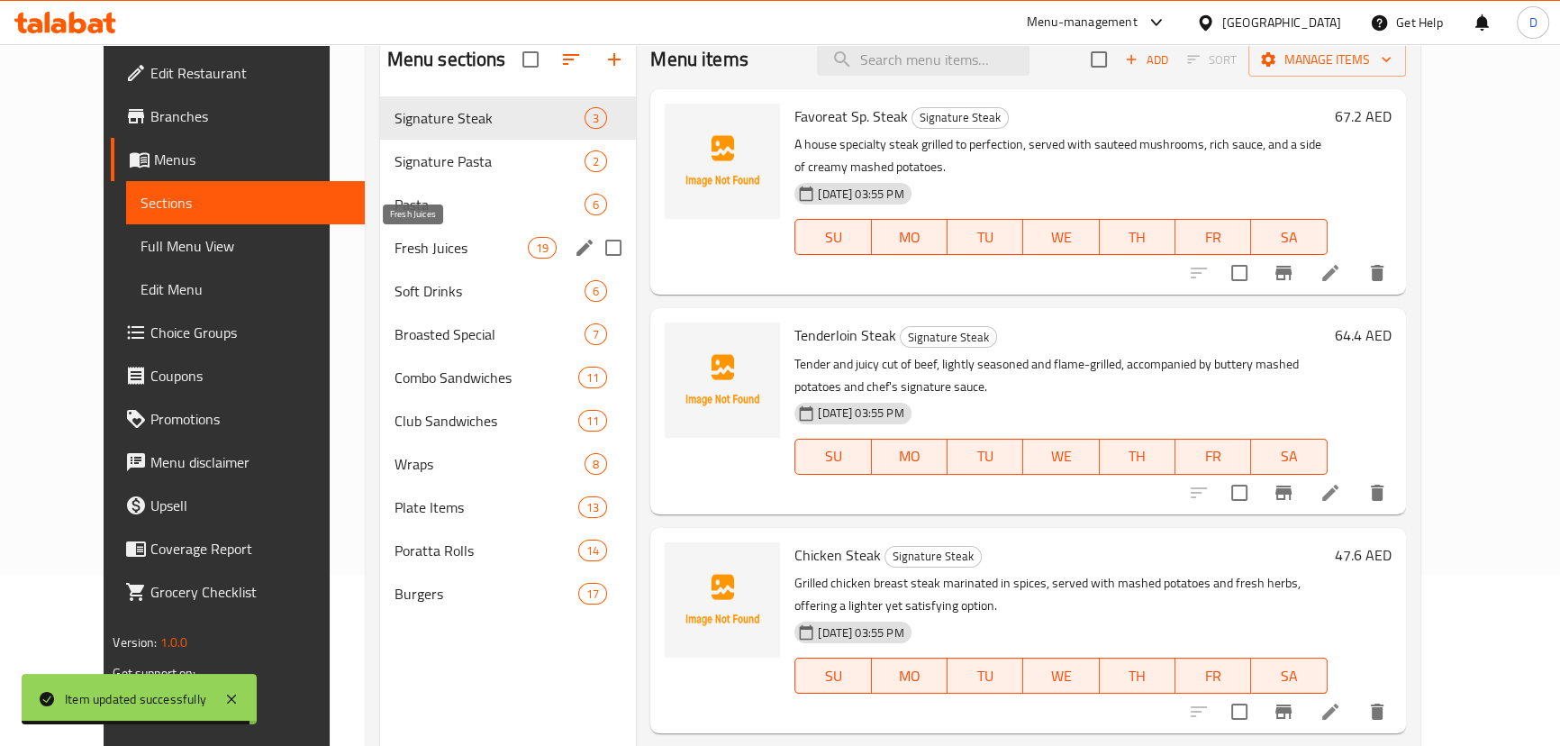
scroll to position [89, 0]
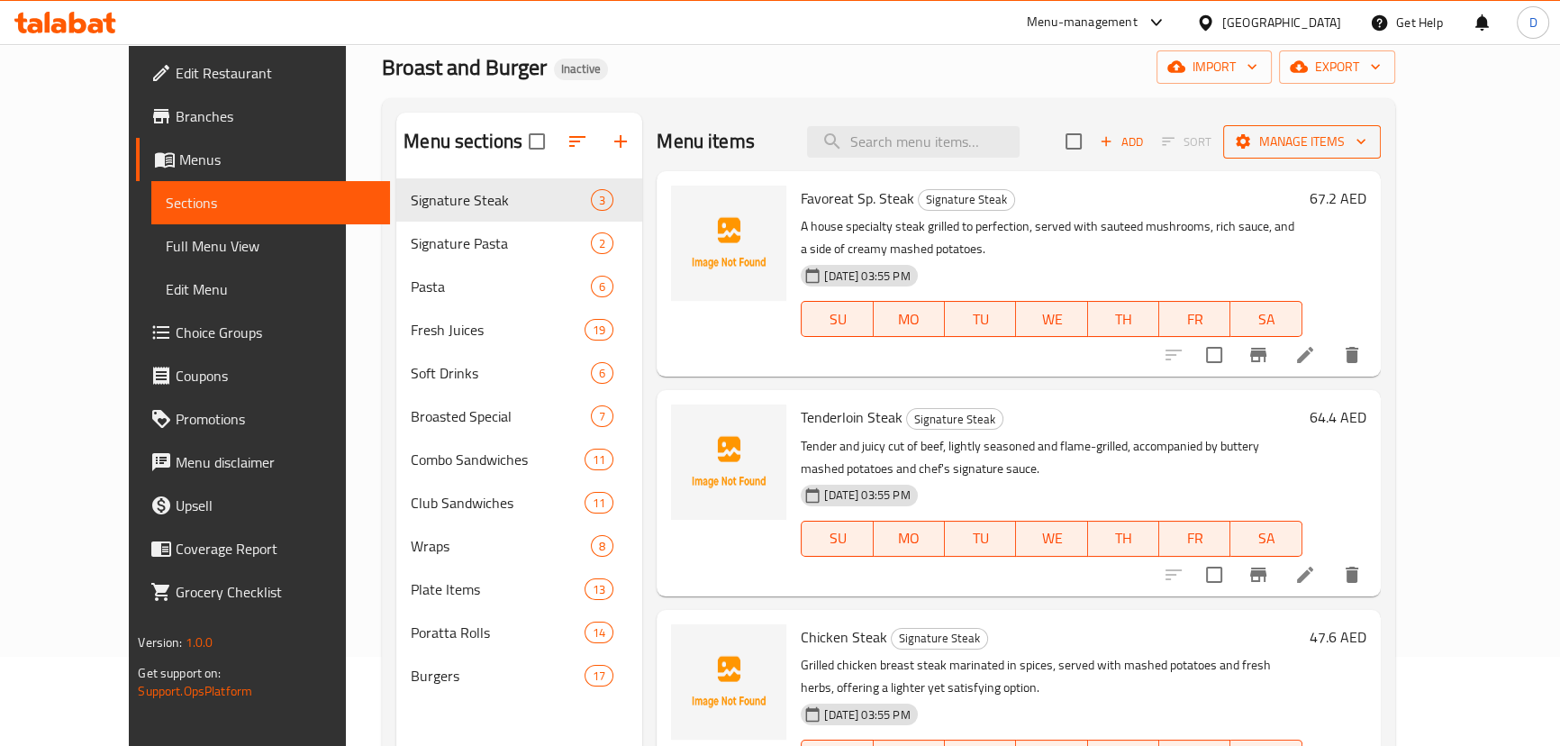
click at [1366, 148] on span "Manage items" at bounding box center [1302, 142] width 129 height 23
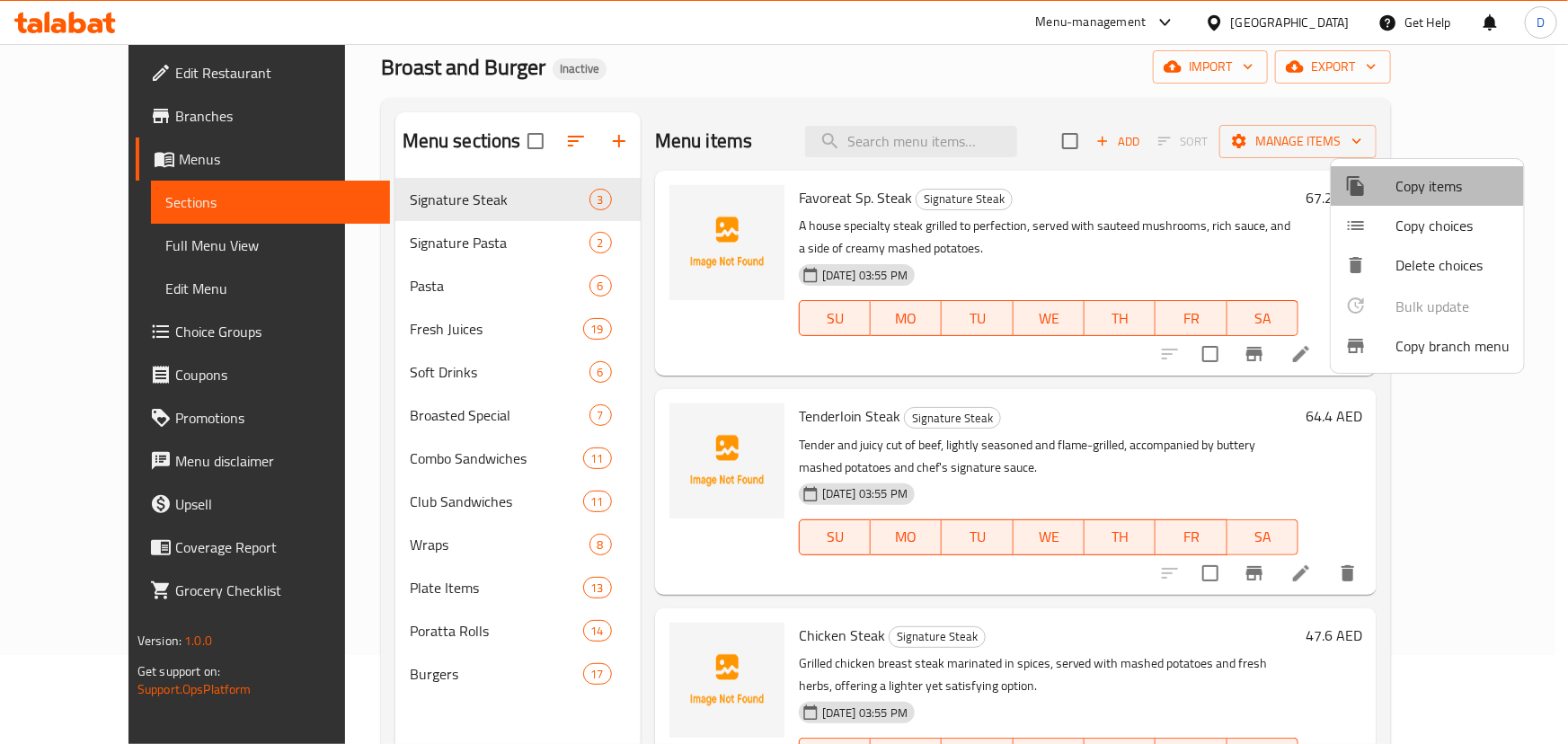
click at [1402, 178] on span "Copy items" at bounding box center [1452, 186] width 114 height 22
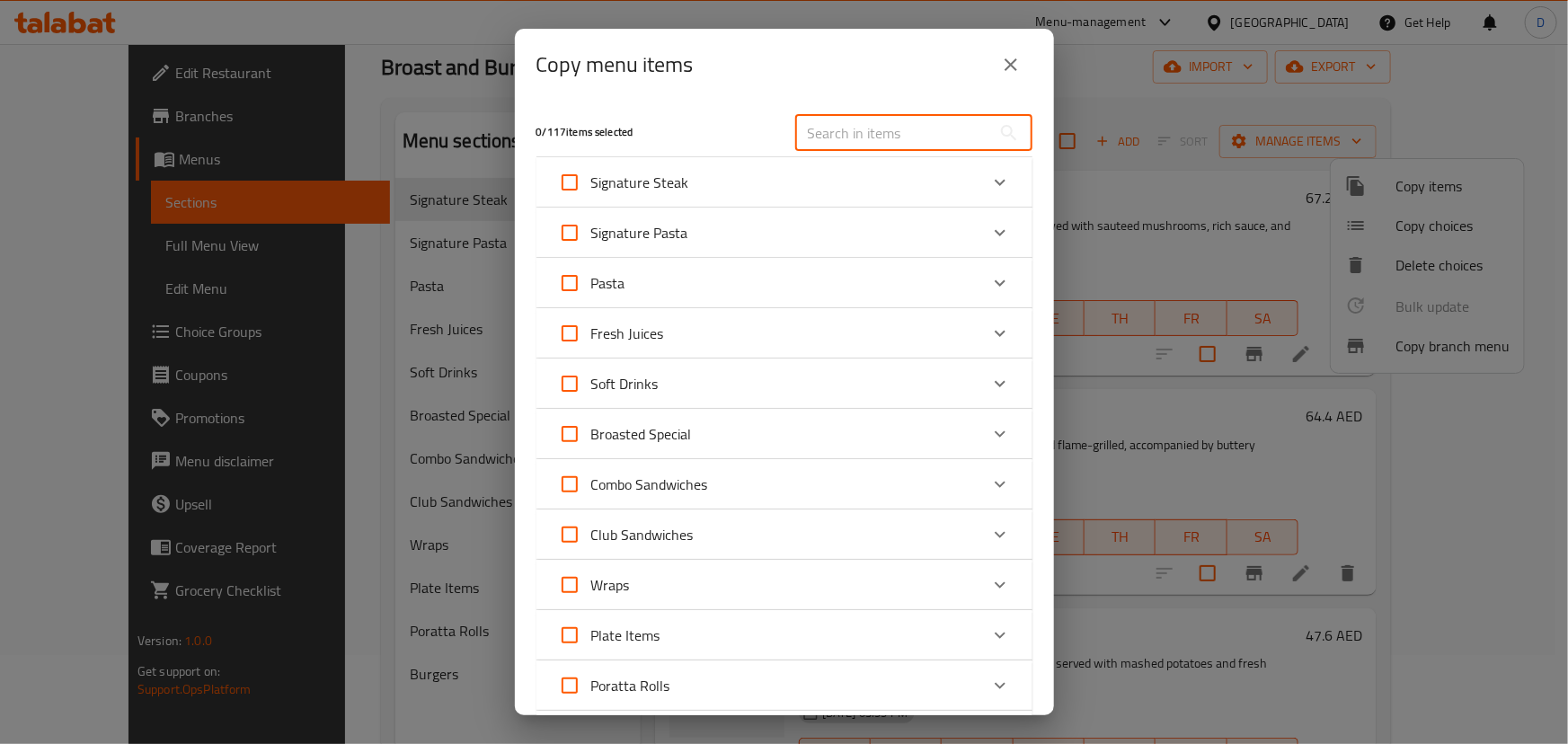
click at [815, 140] on input "text" at bounding box center [893, 133] width 196 height 36
paste input "Spaghetti Bolognese"
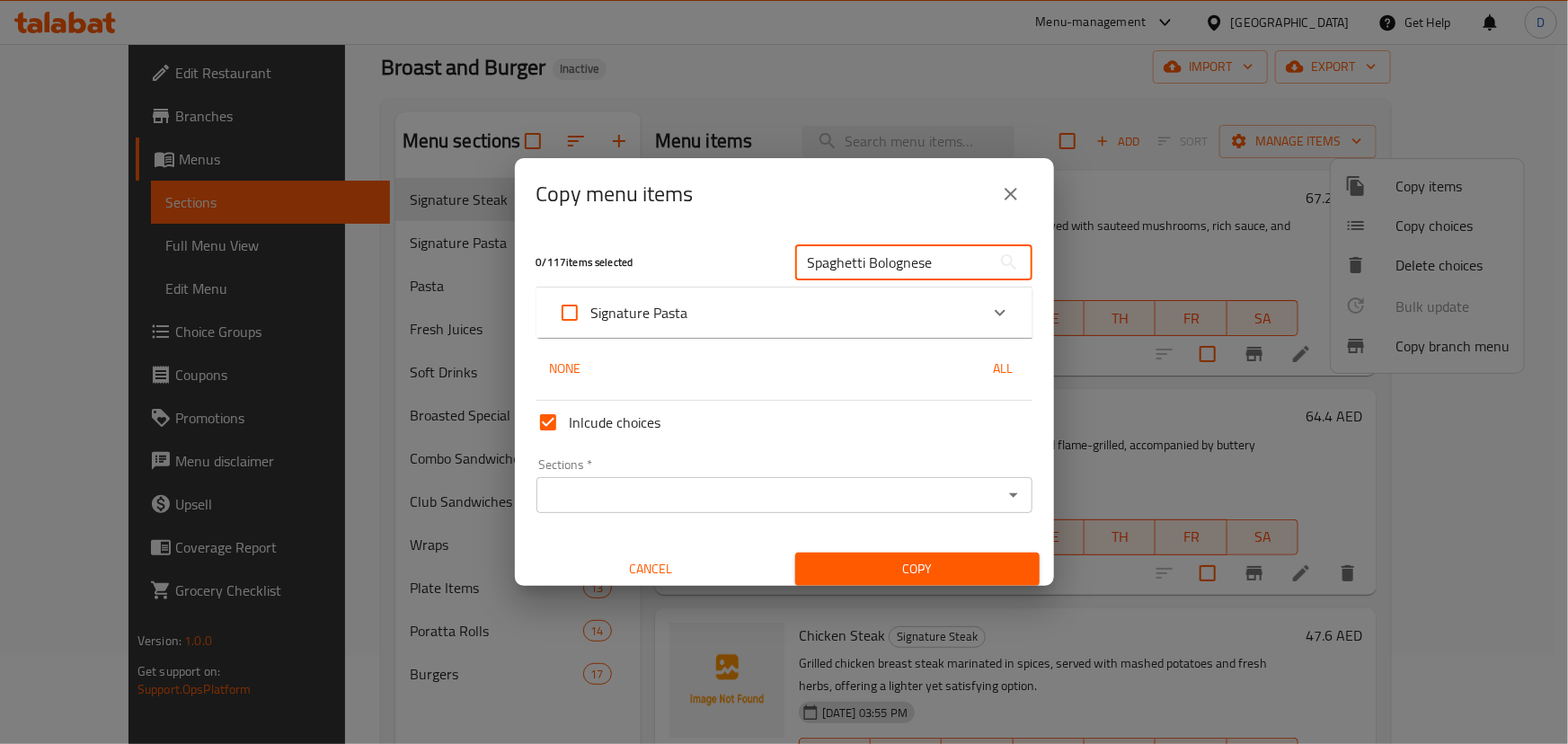
type input "Spaghetti Bolognese"
click at [730, 314] on div "Signature Pasta" at bounding box center [768, 312] width 421 height 43
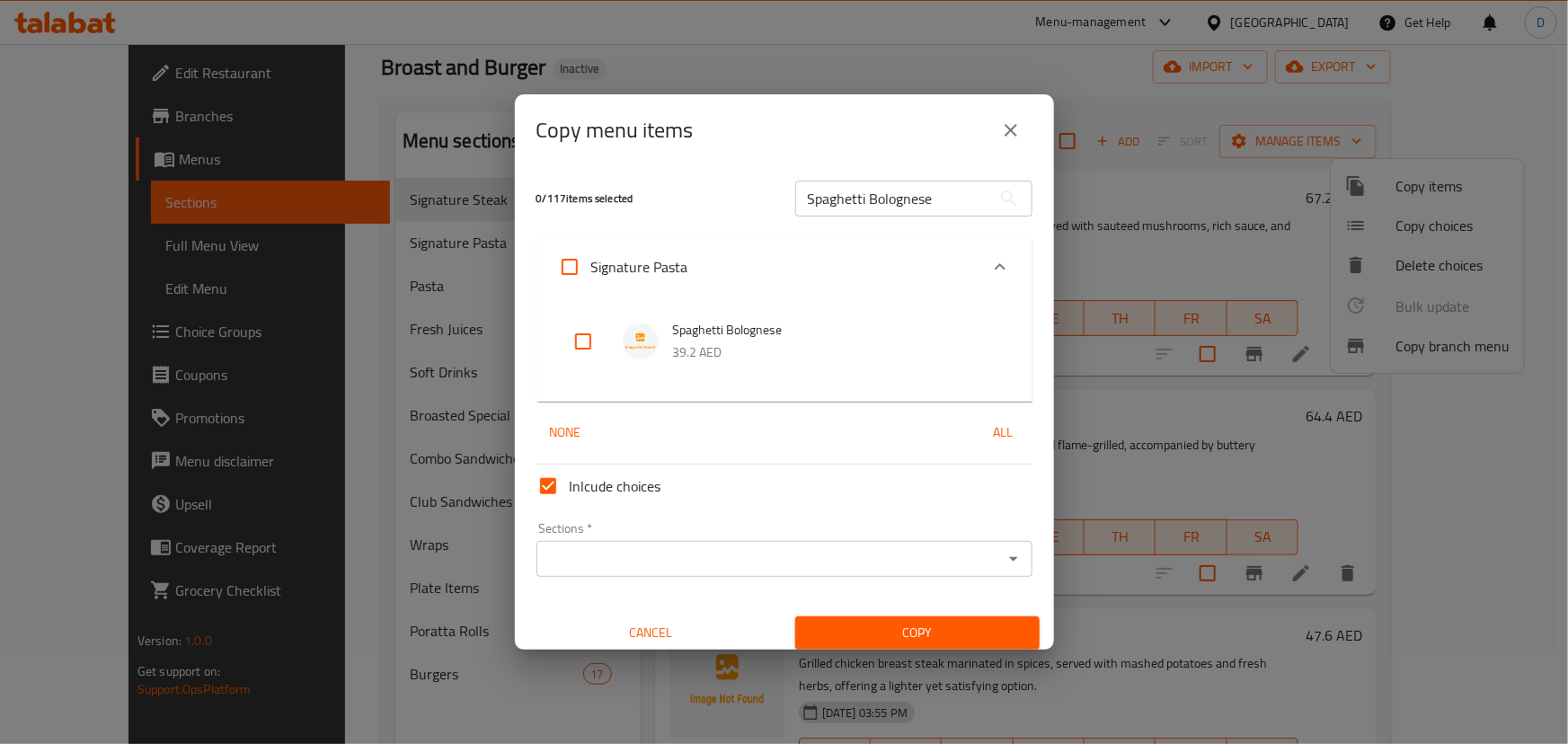
click at [583, 351] on input "checkbox" at bounding box center [583, 341] width 43 height 43
checkbox input "true"
click at [670, 552] on input "Sections   *" at bounding box center [769, 558] width 456 height 25
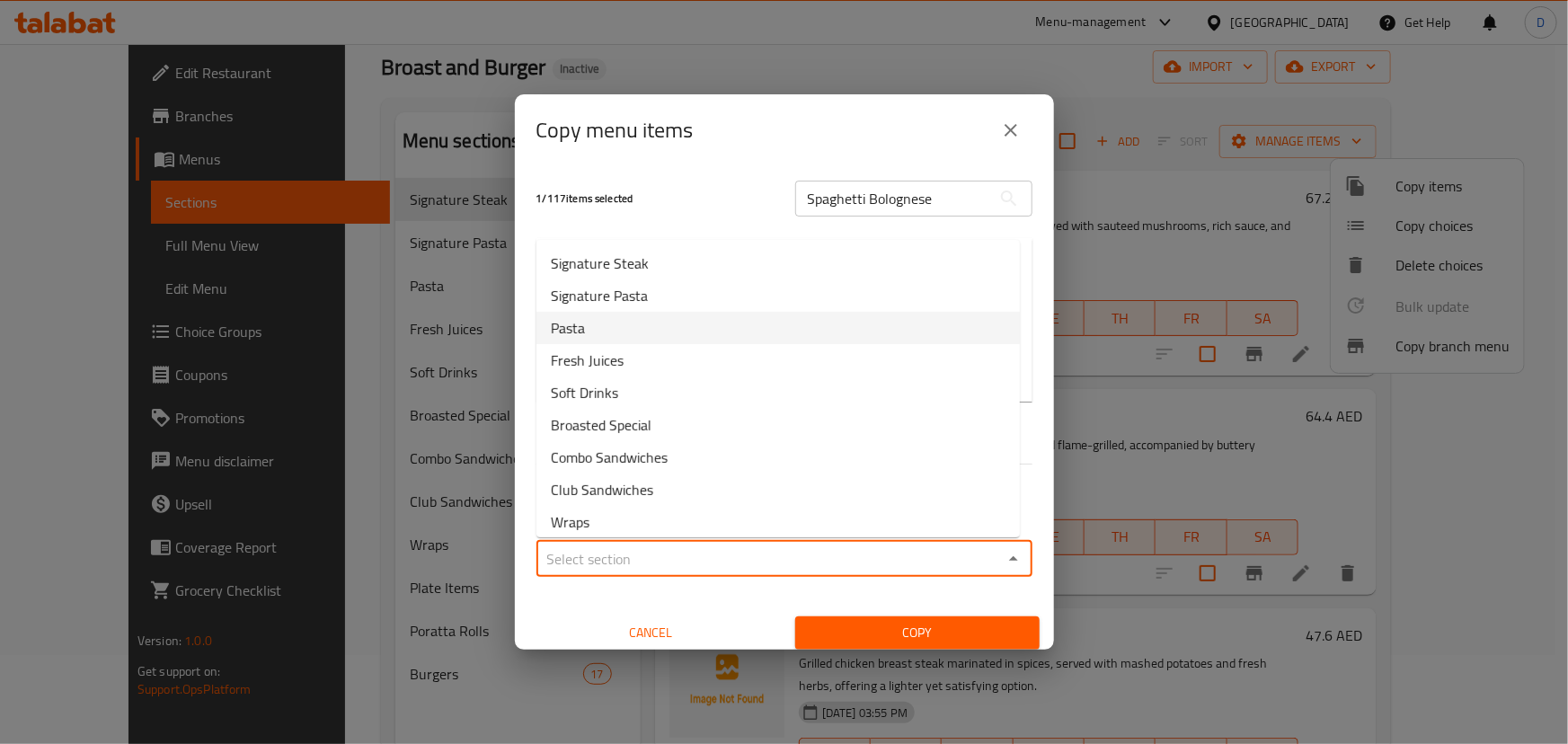
click at [643, 331] on li "Pasta" at bounding box center [778, 328] width 484 height 32
type input "Pasta"
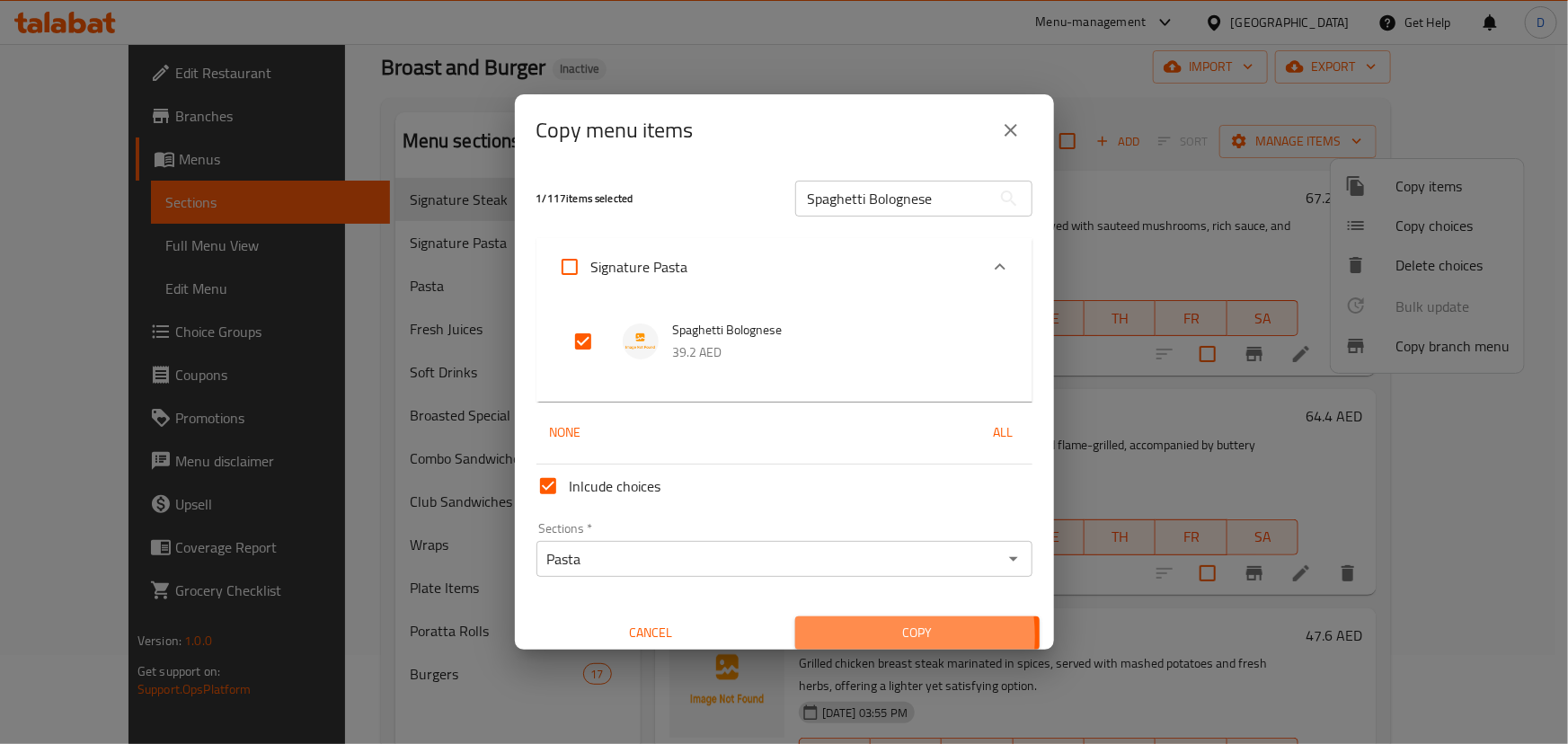
click at [844, 637] on span "Copy" at bounding box center [917, 632] width 215 height 23
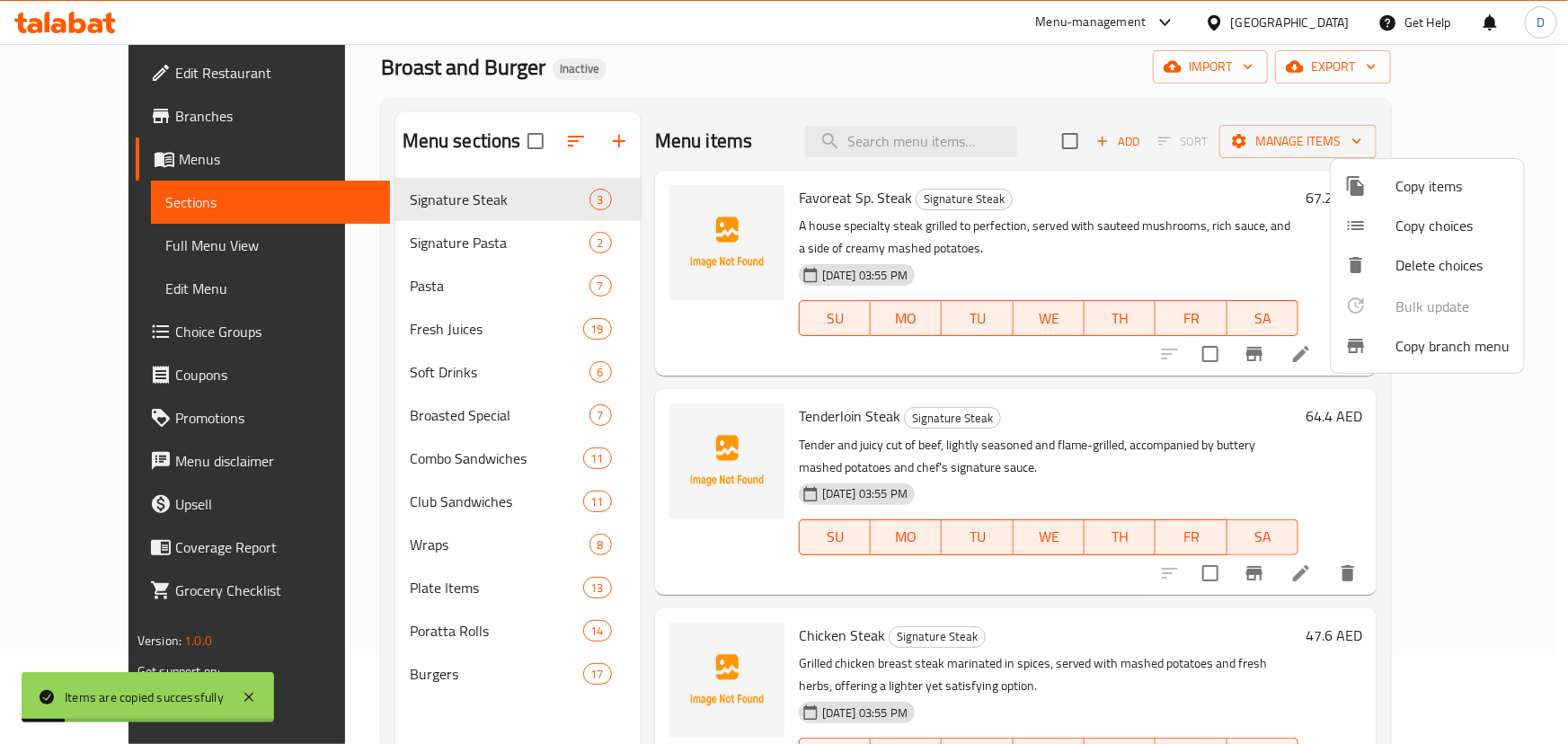
click at [958, 132] on div at bounding box center [784, 372] width 1568 height 744
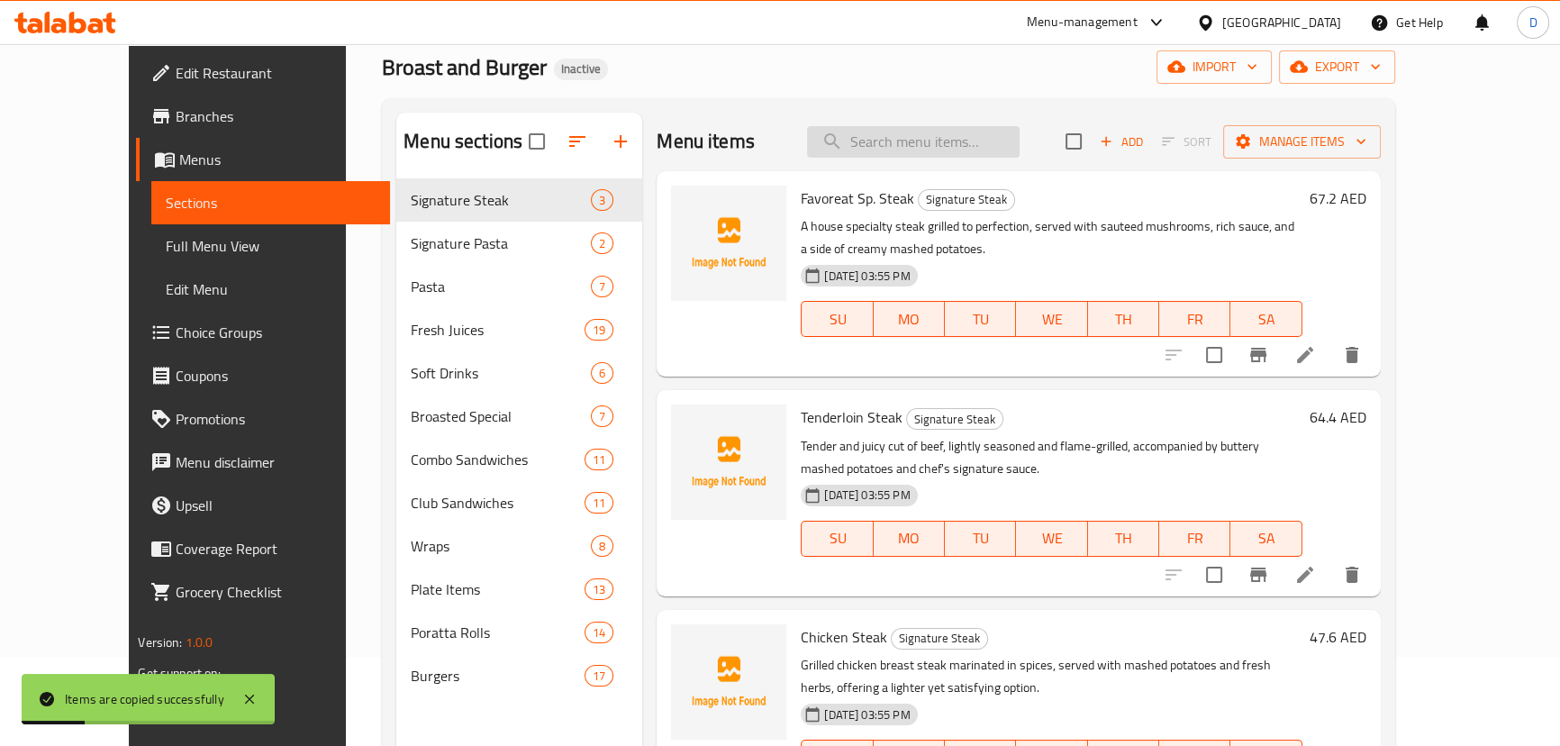
click at [952, 134] on input "search" at bounding box center [913, 142] width 213 height 32
paste input "Spaghetti Bolognese"
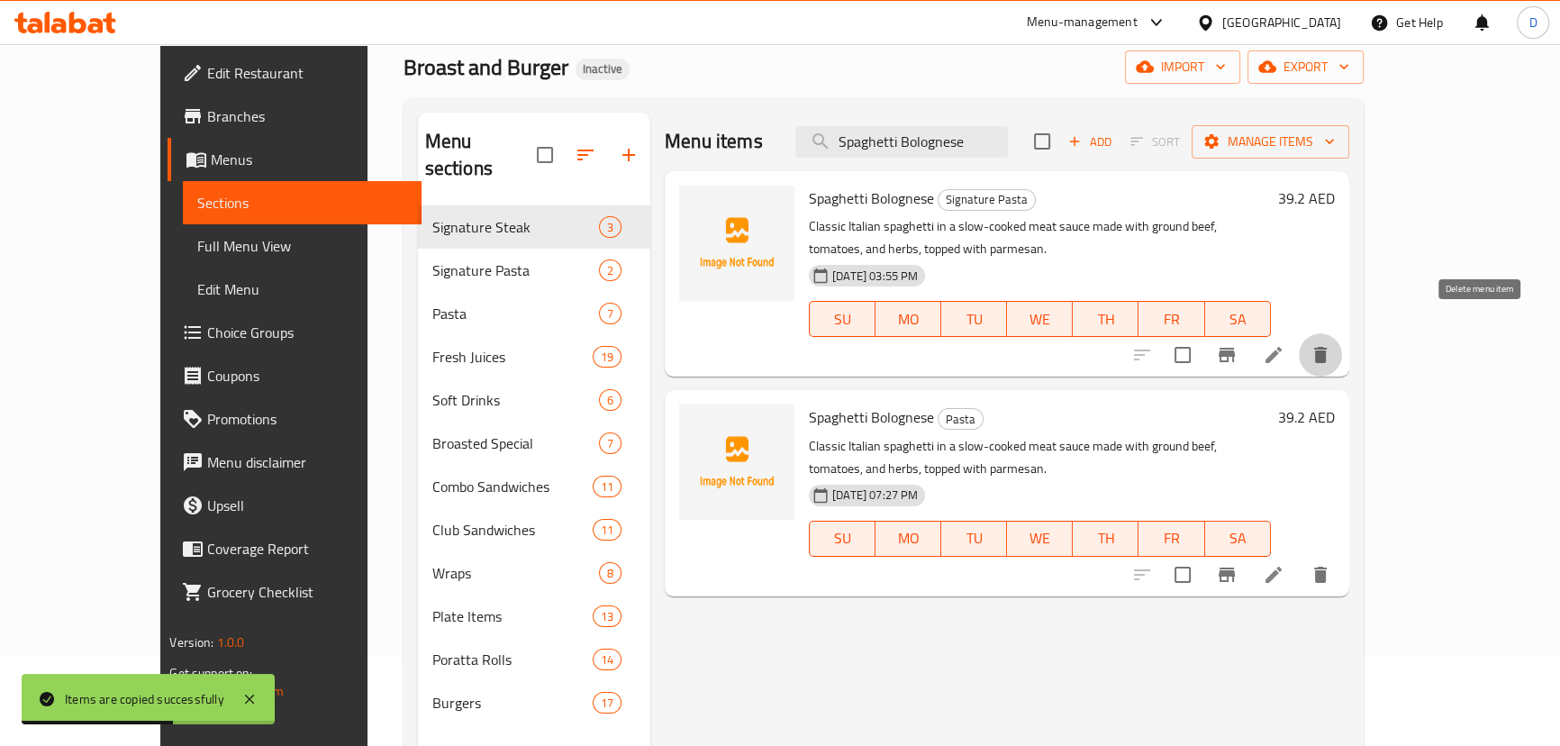
click at [1331, 344] on icon "delete" at bounding box center [1321, 355] width 22 height 22
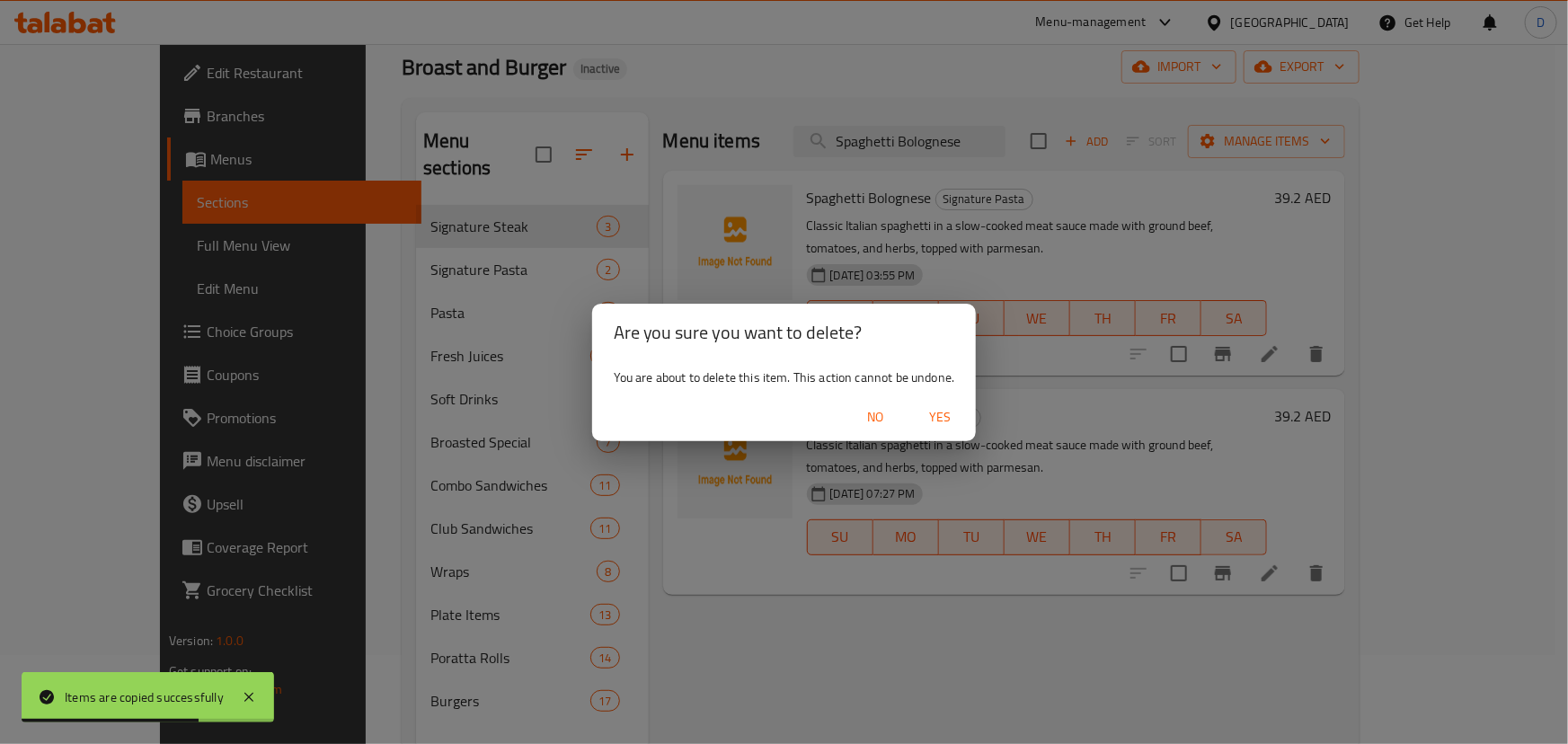
click at [941, 414] on span "Yes" at bounding box center [939, 417] width 43 height 23
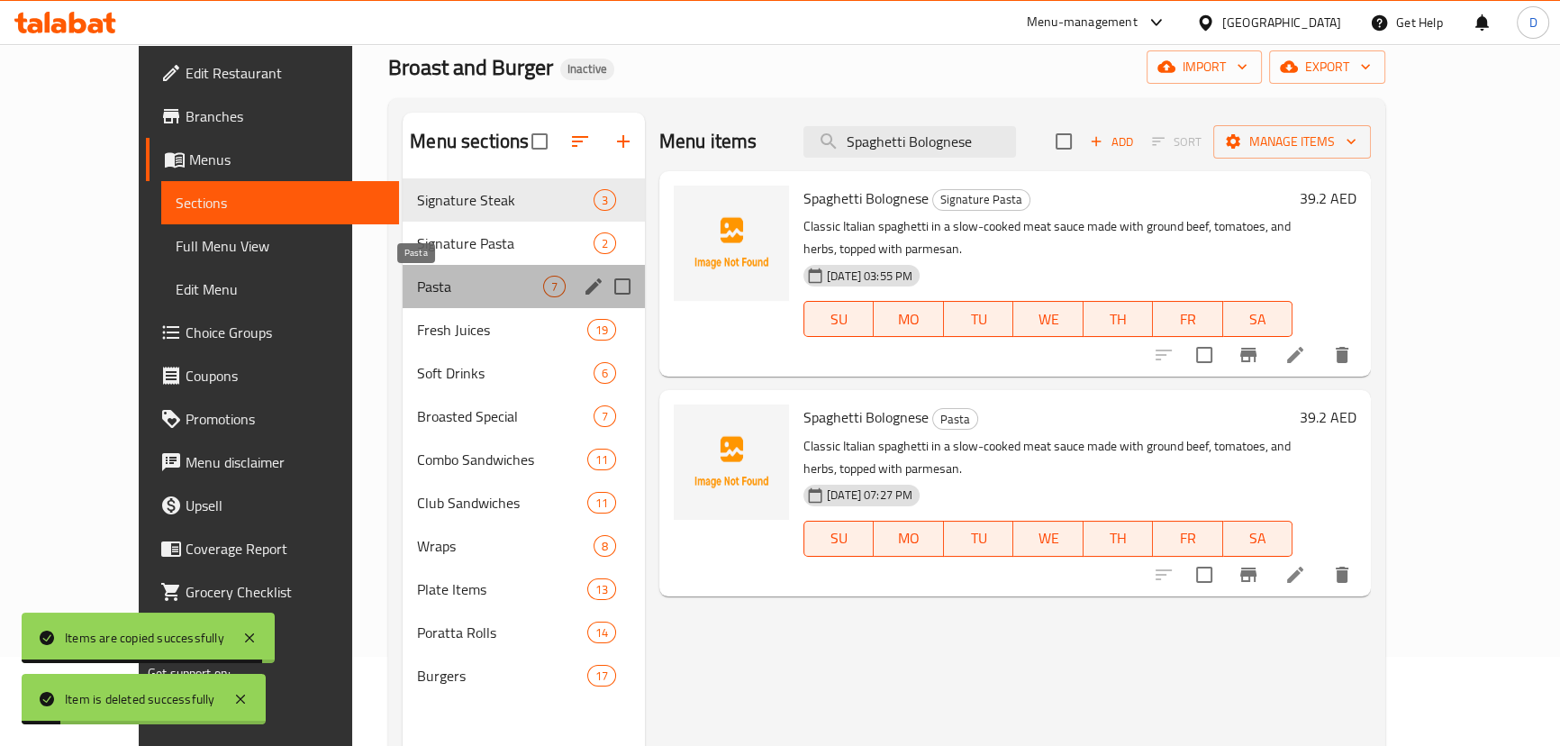
click at [417, 288] on span "Pasta" at bounding box center [480, 287] width 126 height 22
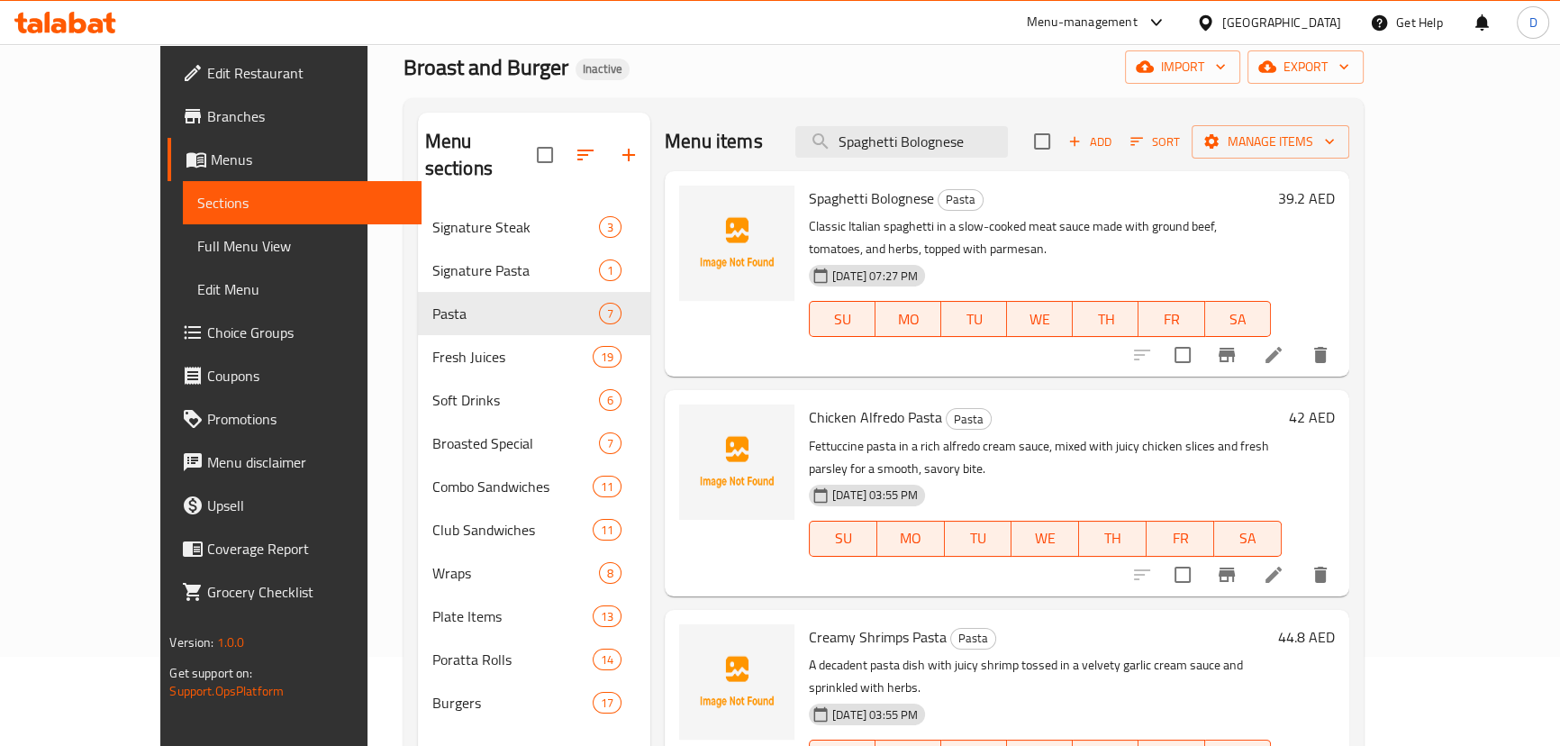
click at [911, 161] on div "Menu items Spaghetti Bolognese Add Sort Manage items" at bounding box center [1007, 142] width 685 height 59
click at [911, 159] on div "Menu items Spaghetti Bolognese Add Sort Manage items" at bounding box center [1007, 142] width 685 height 59
click at [910, 154] on input "Spaghetti Bolognese" at bounding box center [901, 142] width 213 height 32
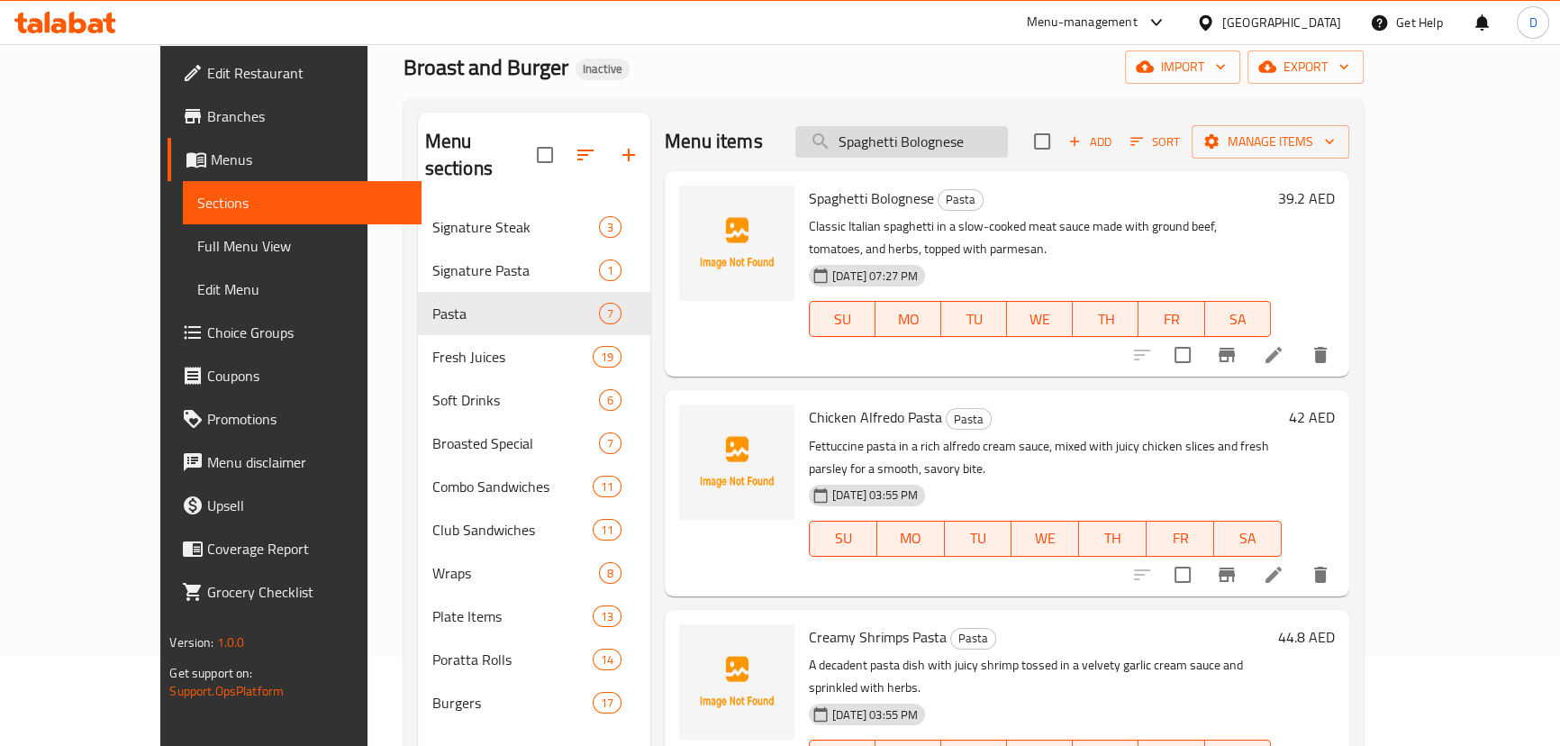
click at [910, 154] on input "Spaghetti Bolognese" at bounding box center [901, 142] width 213 height 32
paste input "over al dente pasta."
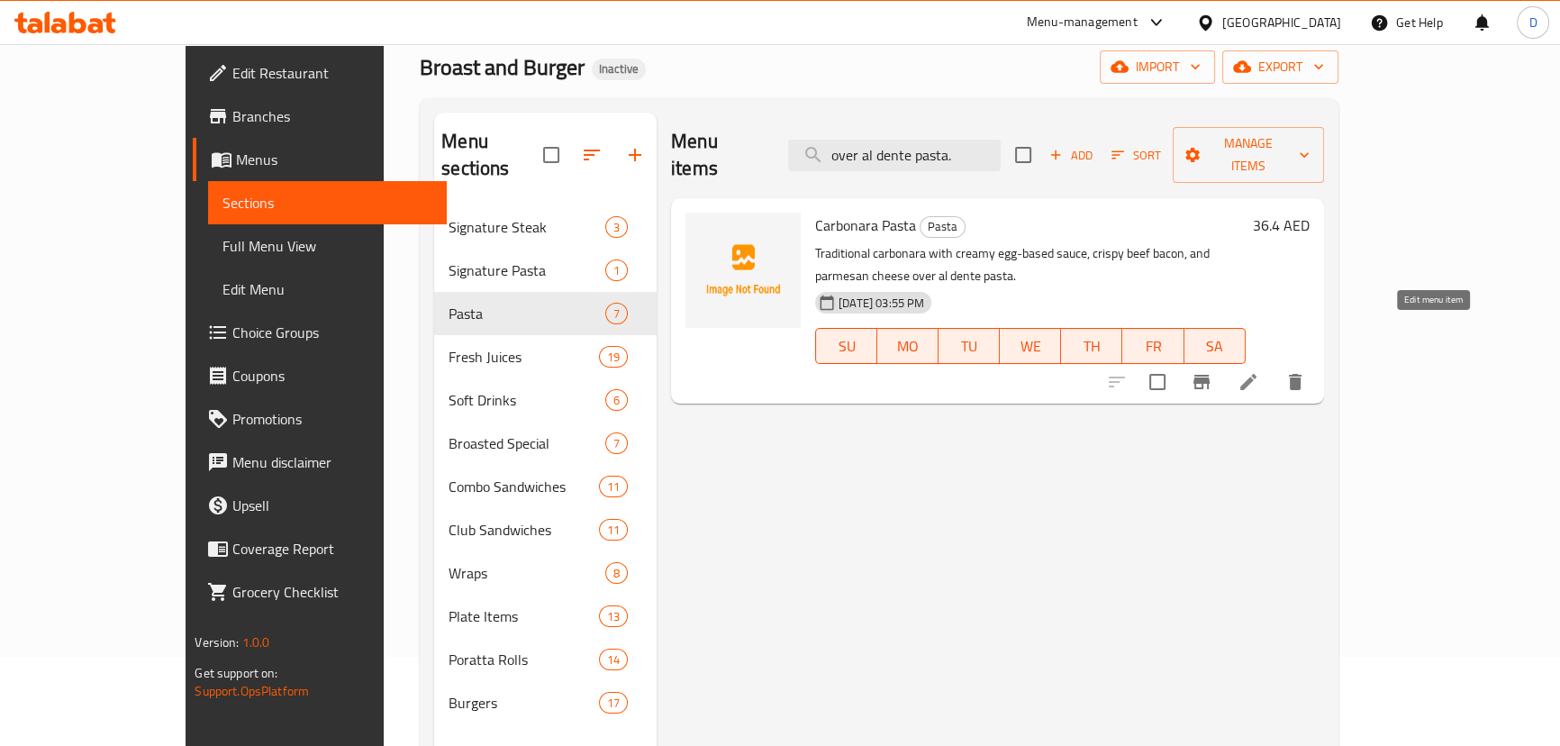
type input "over al dente pasta."
click at [1259, 371] on icon at bounding box center [1249, 382] width 22 height 22
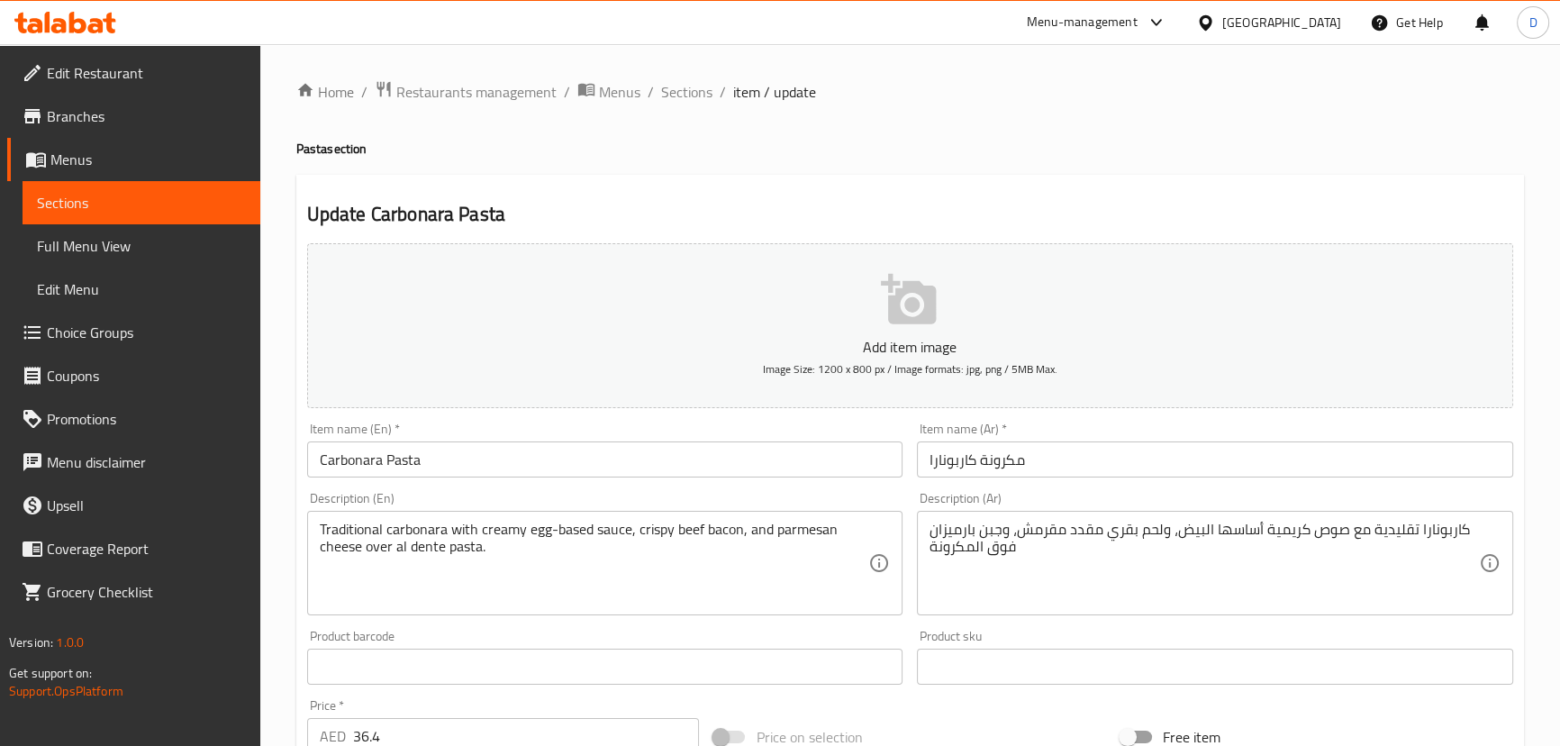
scroll to position [163, 0]
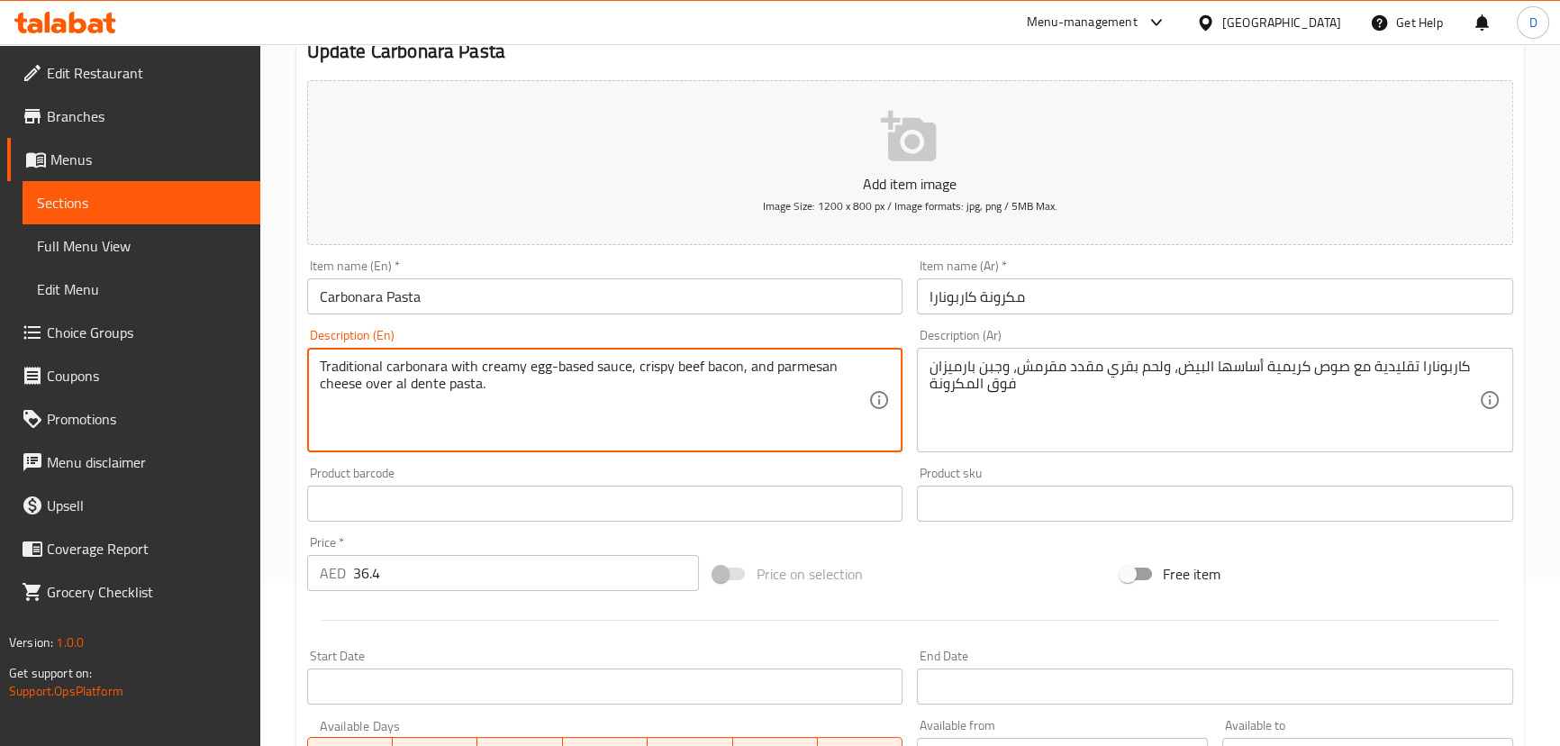
drag, startPoint x: 395, startPoint y: 380, endPoint x: 440, endPoint y: 384, distance: 45.2
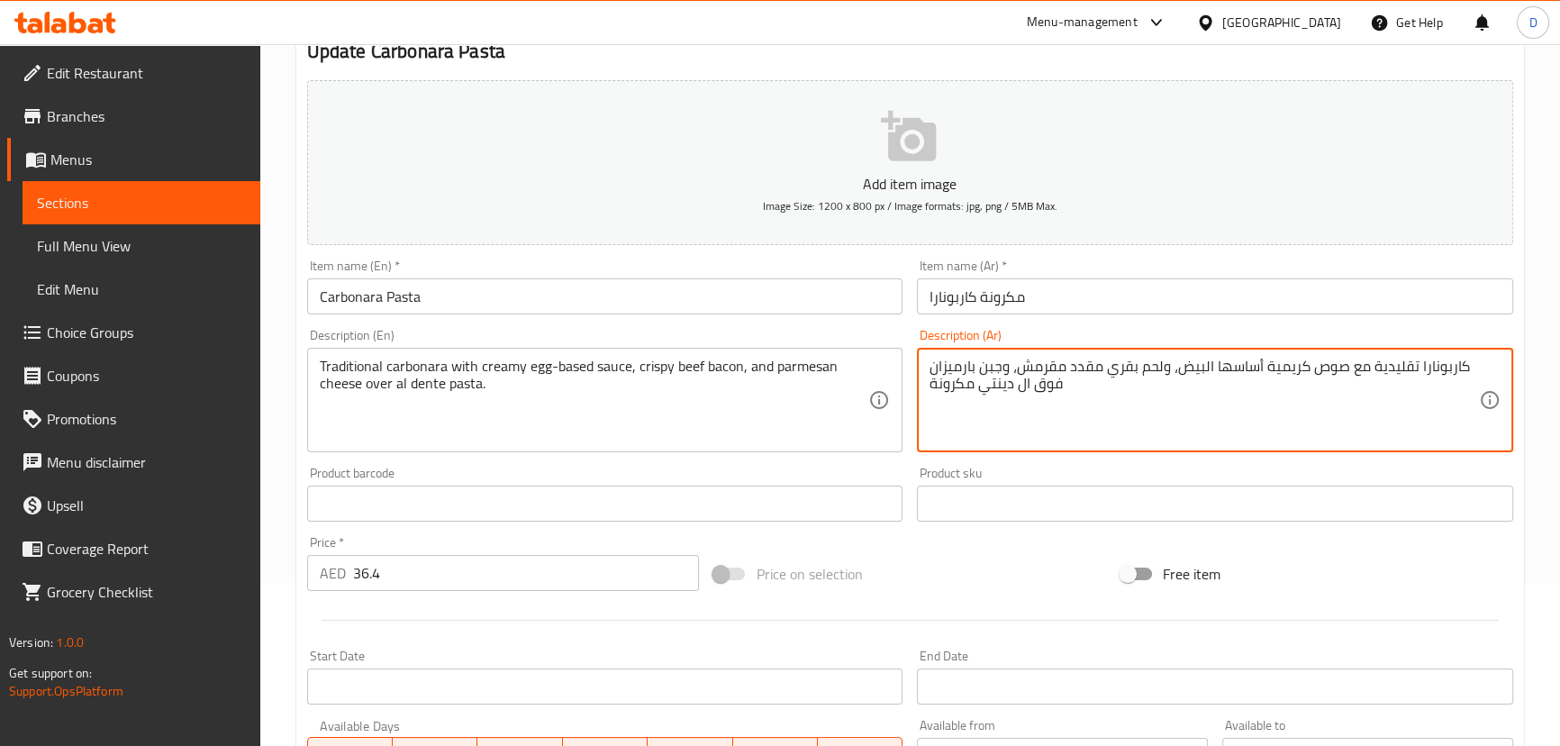
click at [963, 381] on textarea "كاربونارا تقليدية مع صوص كريمية أساسها البيض، ولحم بقري مقدد مقرمش، وجبن بارميز…" at bounding box center [1203, 401] width 549 height 86
click at [983, 386] on textarea "كاربونارا تقليدية مع صوص كريمية أساسها البيض، ولحم بقري مقدد مقرمش، وجبن بارميز…" at bounding box center [1203, 401] width 549 height 86
paste textarea "مكرونة"
click at [945, 415] on textarea "كاربونارا تقليدية مع صوص كريمية أساسها البيض، ولحم بقري مقدد مقرمش، وجبن بارميز…" at bounding box center [1203, 401] width 549 height 86
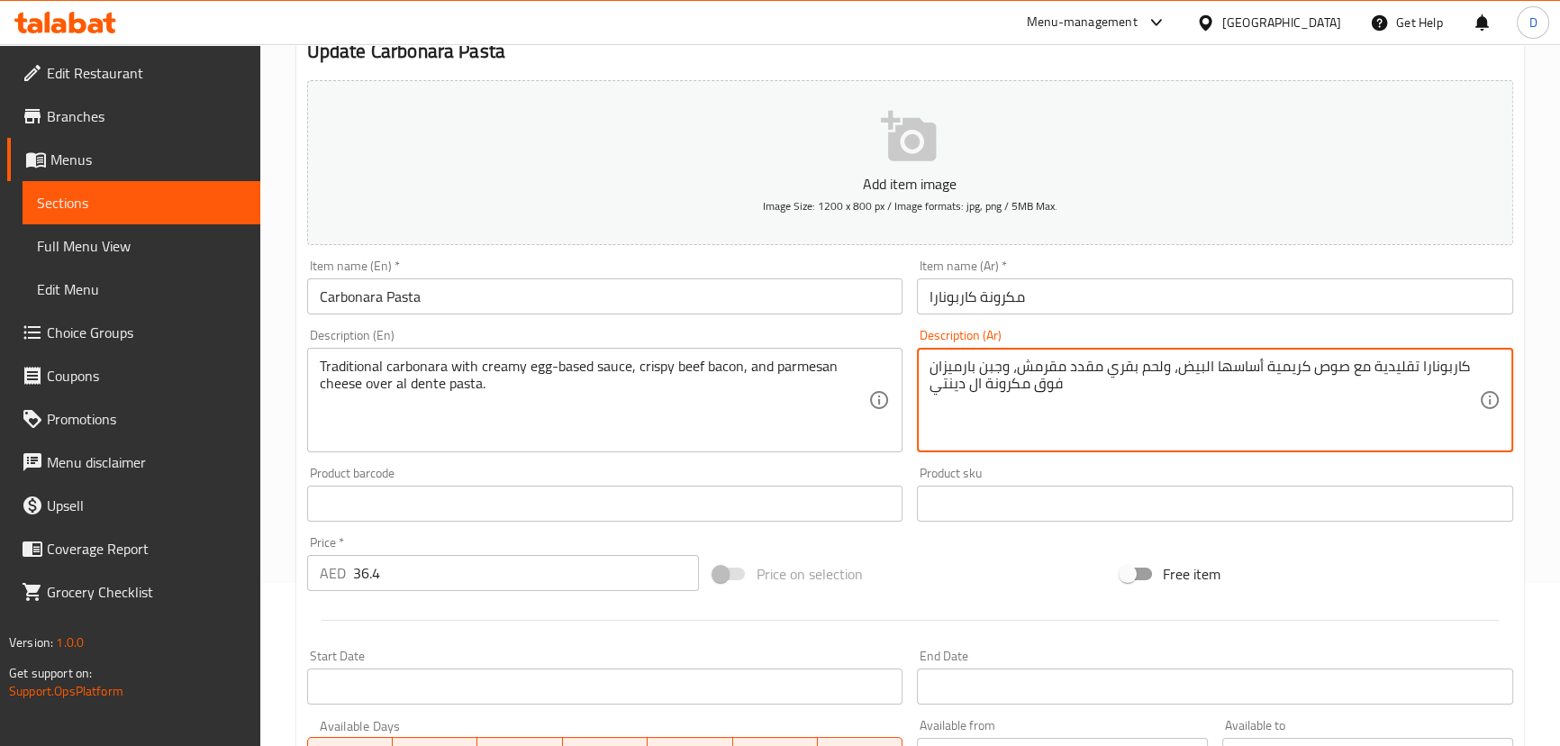
click at [1082, 391] on textarea "كاربونارا تقليدية مع صوص كريمية أساسها البيض، ولحم بقري مقدد مقرمش، وجبن بارميز…" at bounding box center [1203, 401] width 549 height 86
click at [953, 386] on textarea "كاربونارا تقليدية مع صوص كريمية أساسها البيض، ولحم بقري مقدد مقرمش، وجبن بارميز…" at bounding box center [1203, 401] width 549 height 86
type textarea "كاربونارا تقليدية مع صوص كريمية أساسها البيض، ولحم بقري مقدد مقرمش، وجبن بارميز…"
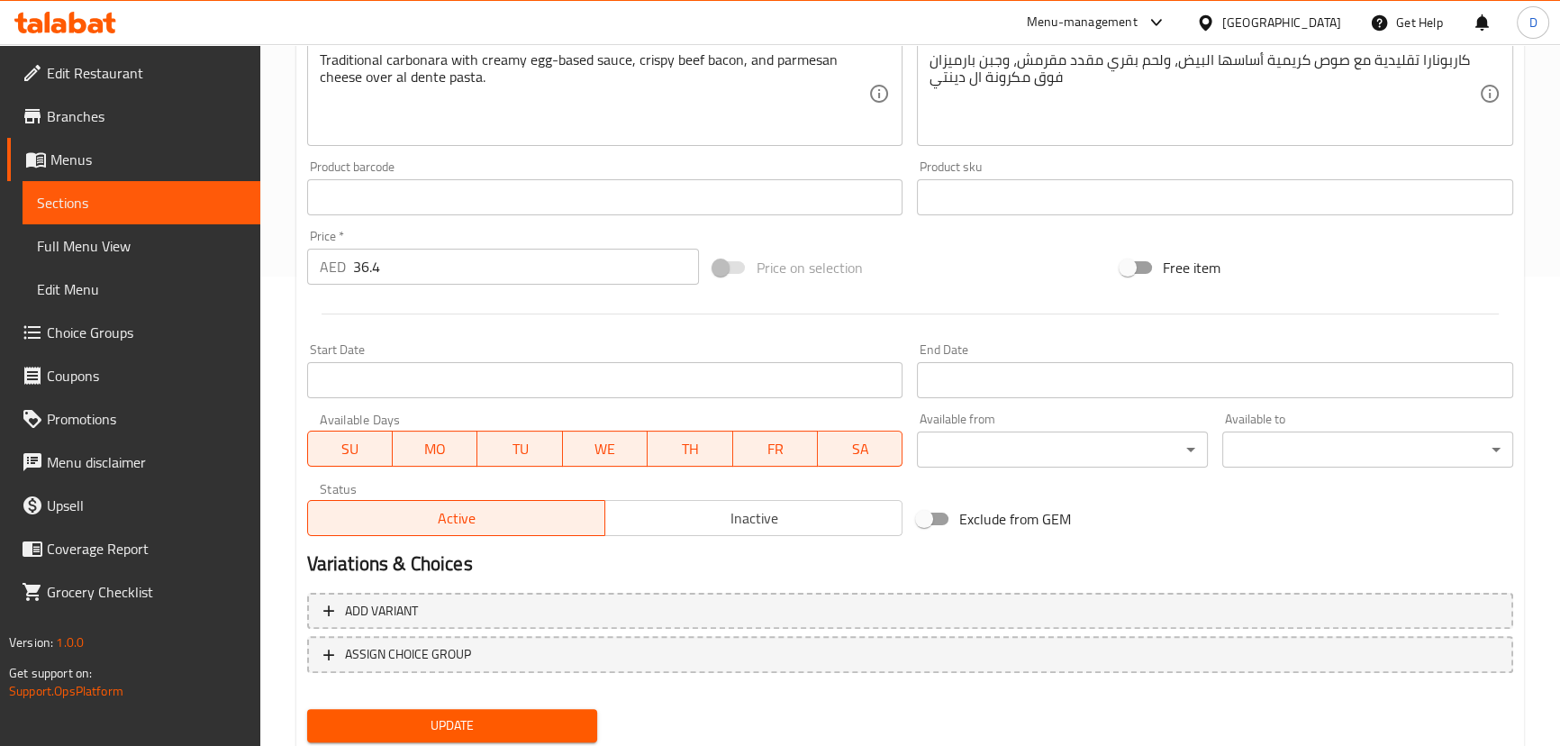
scroll to position [525, 0]
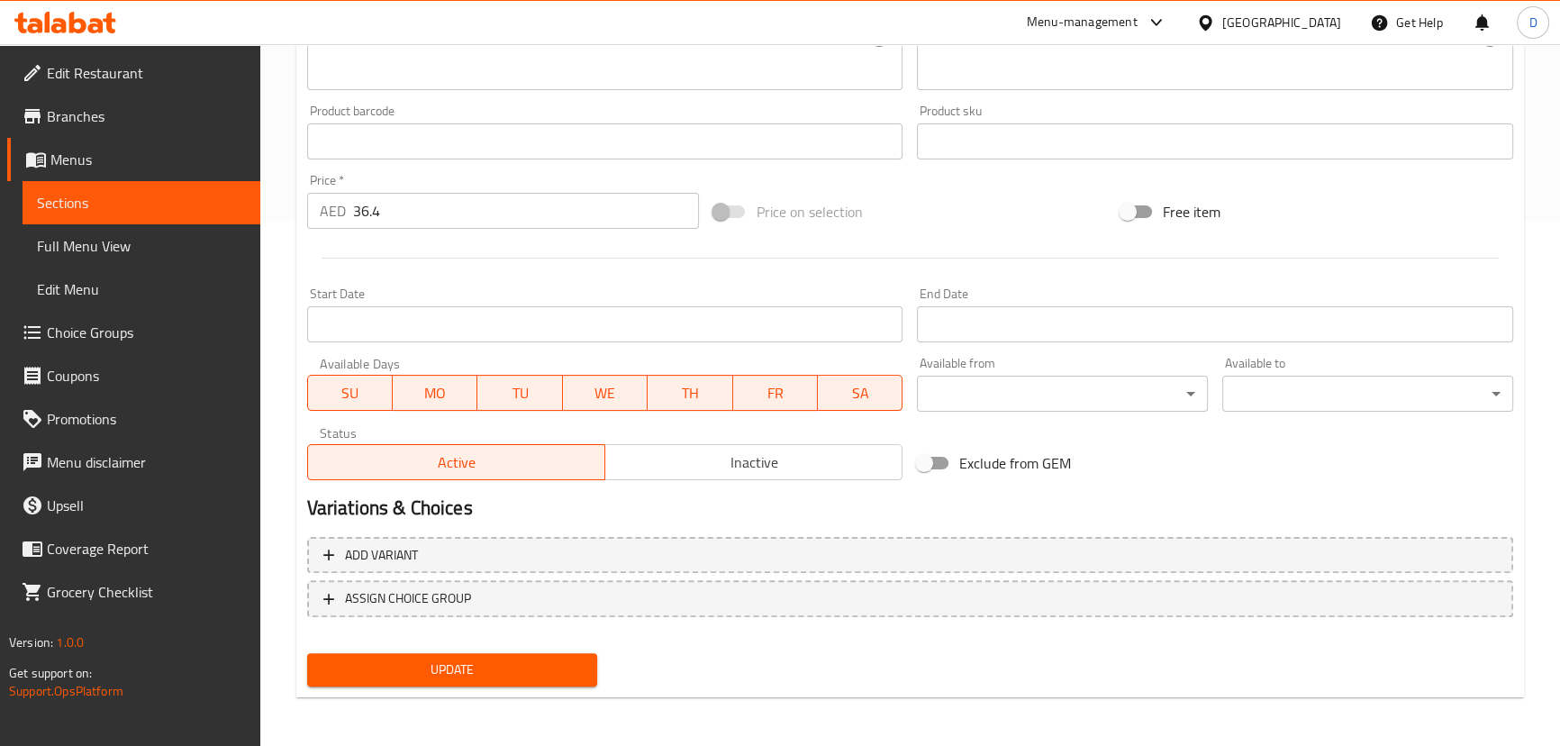
click at [543, 679] on button "Update" at bounding box center [452, 669] width 291 height 33
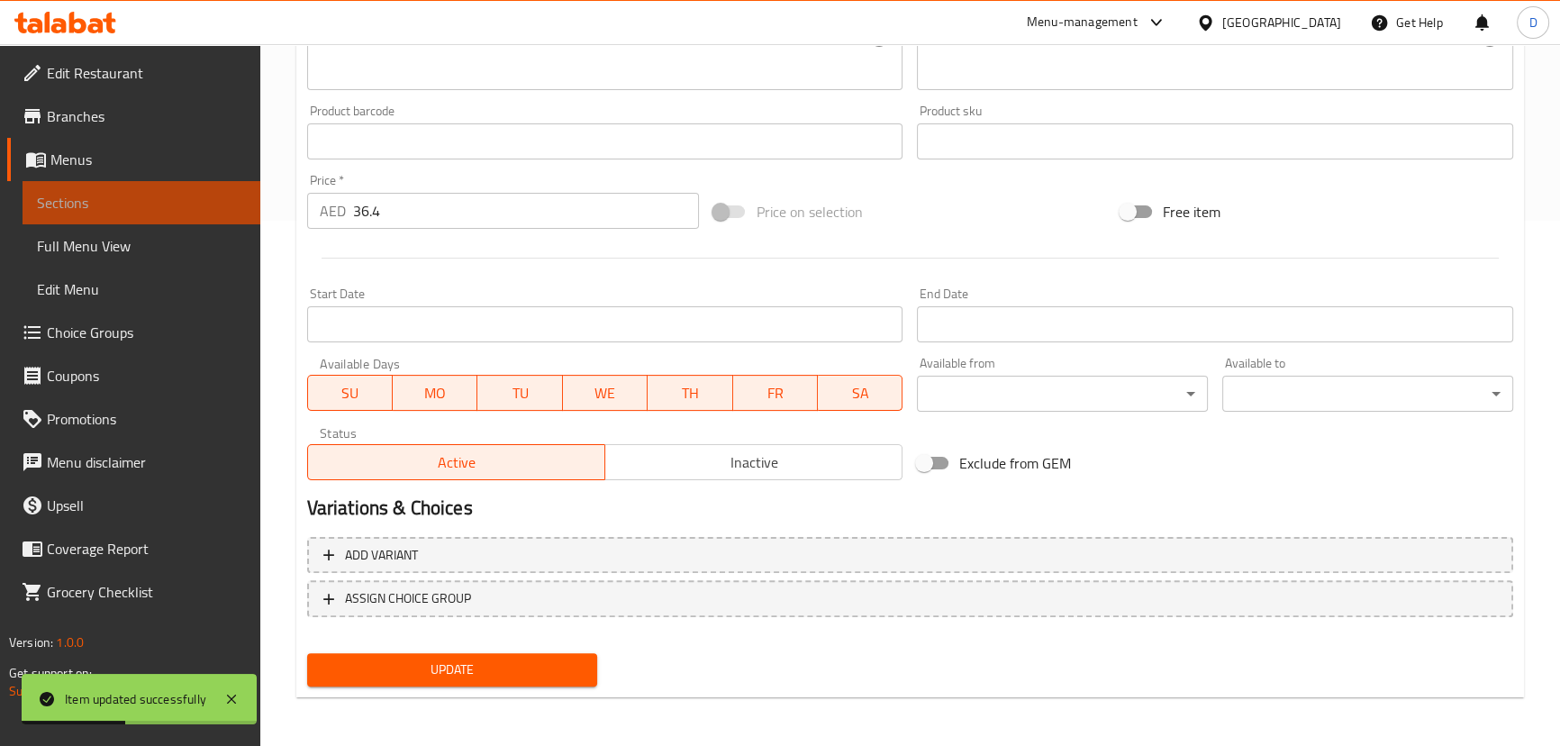
click at [224, 201] on span "Sections" at bounding box center [141, 203] width 209 height 22
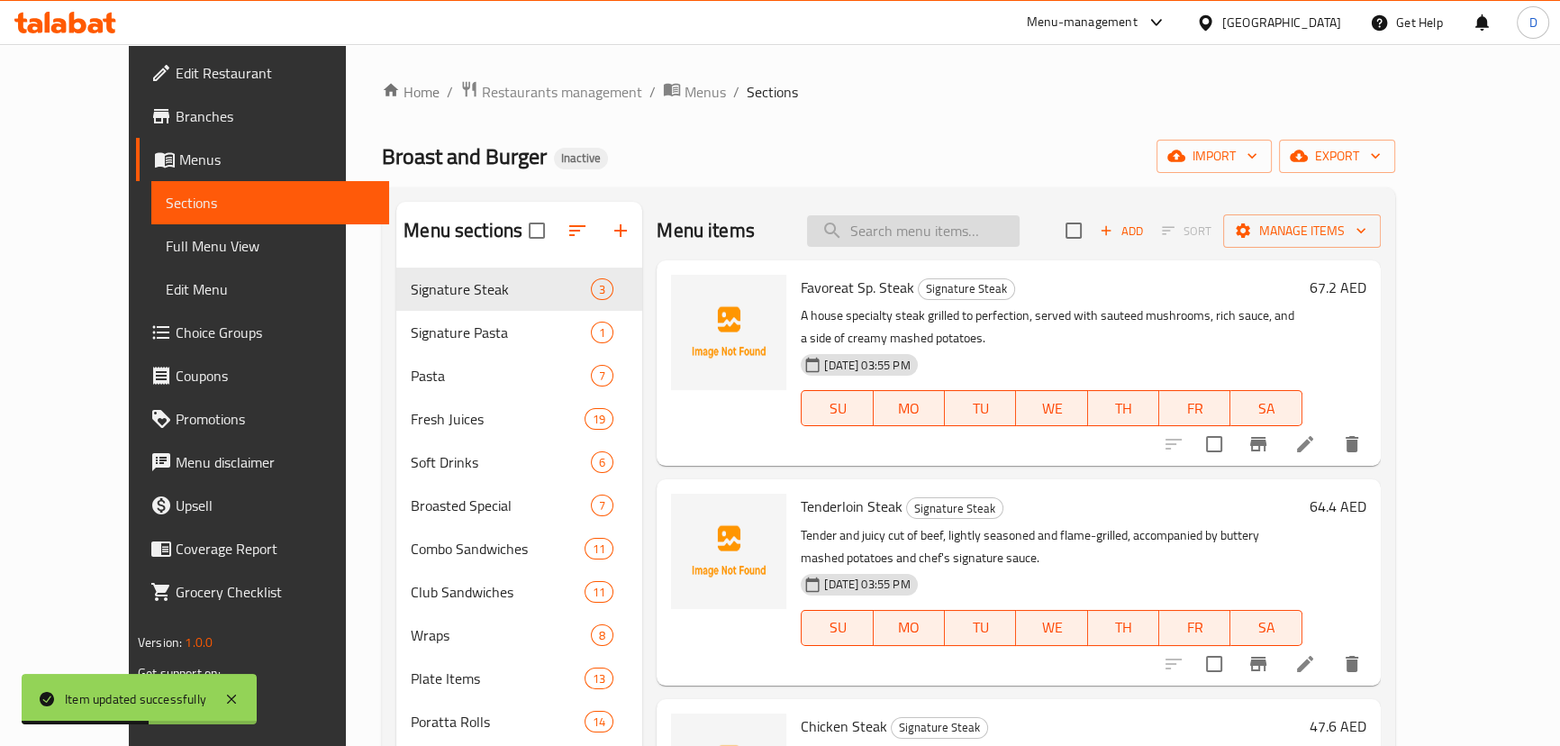
click at [934, 222] on input "search" at bounding box center [913, 231] width 213 height 32
paste input "gooey"
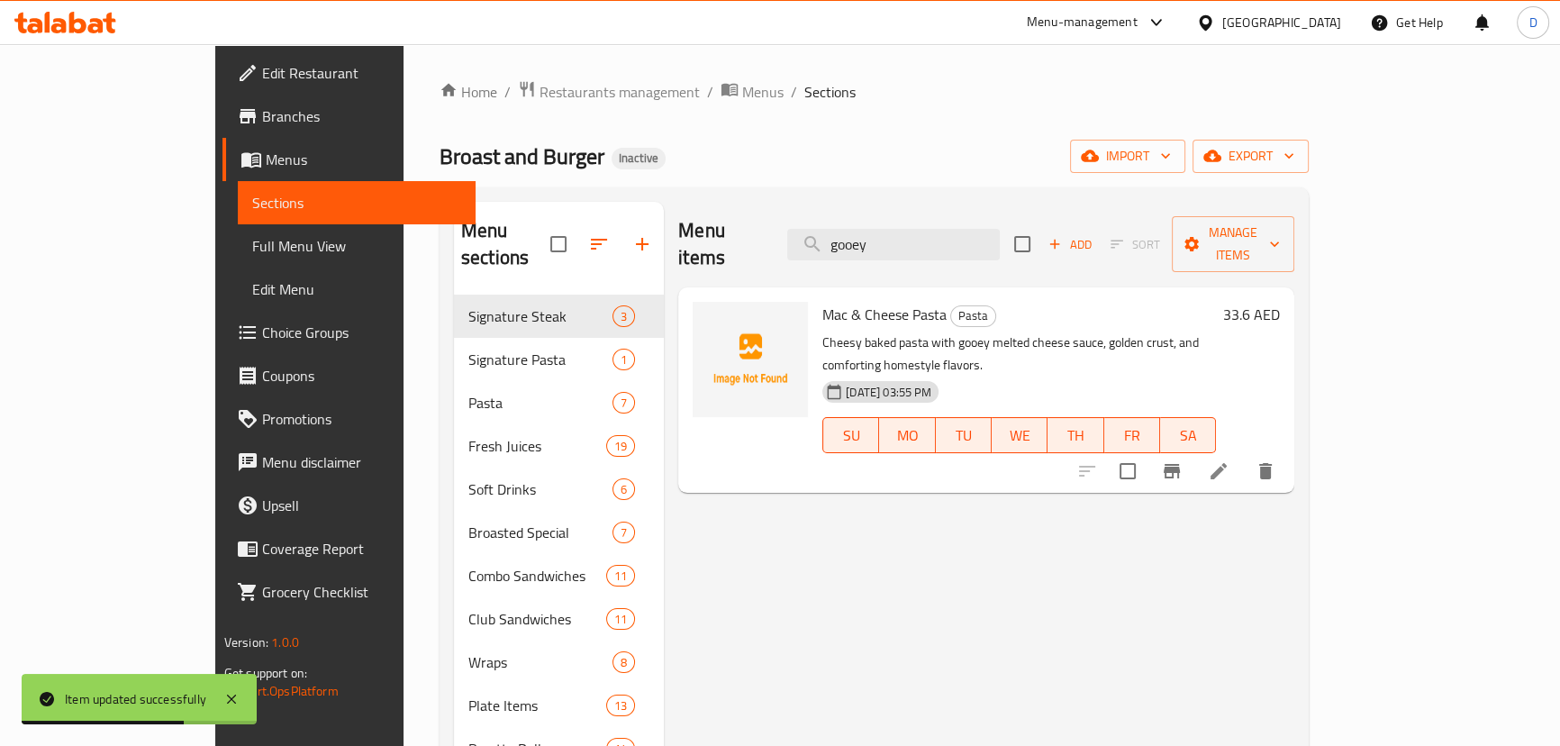
type input "gooey"
click at [1229, 460] on icon at bounding box center [1219, 471] width 22 height 22
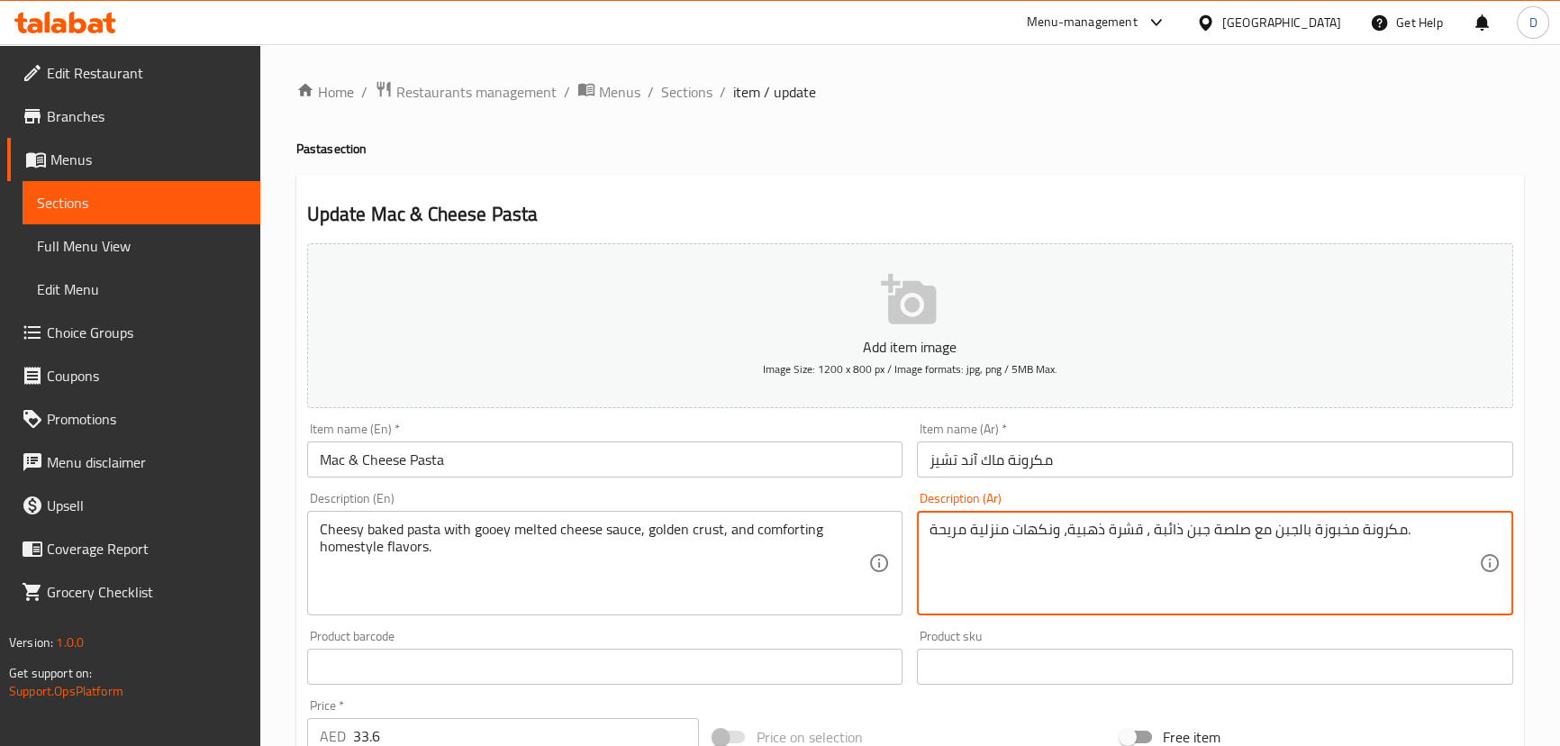
paste textarea "لزج"
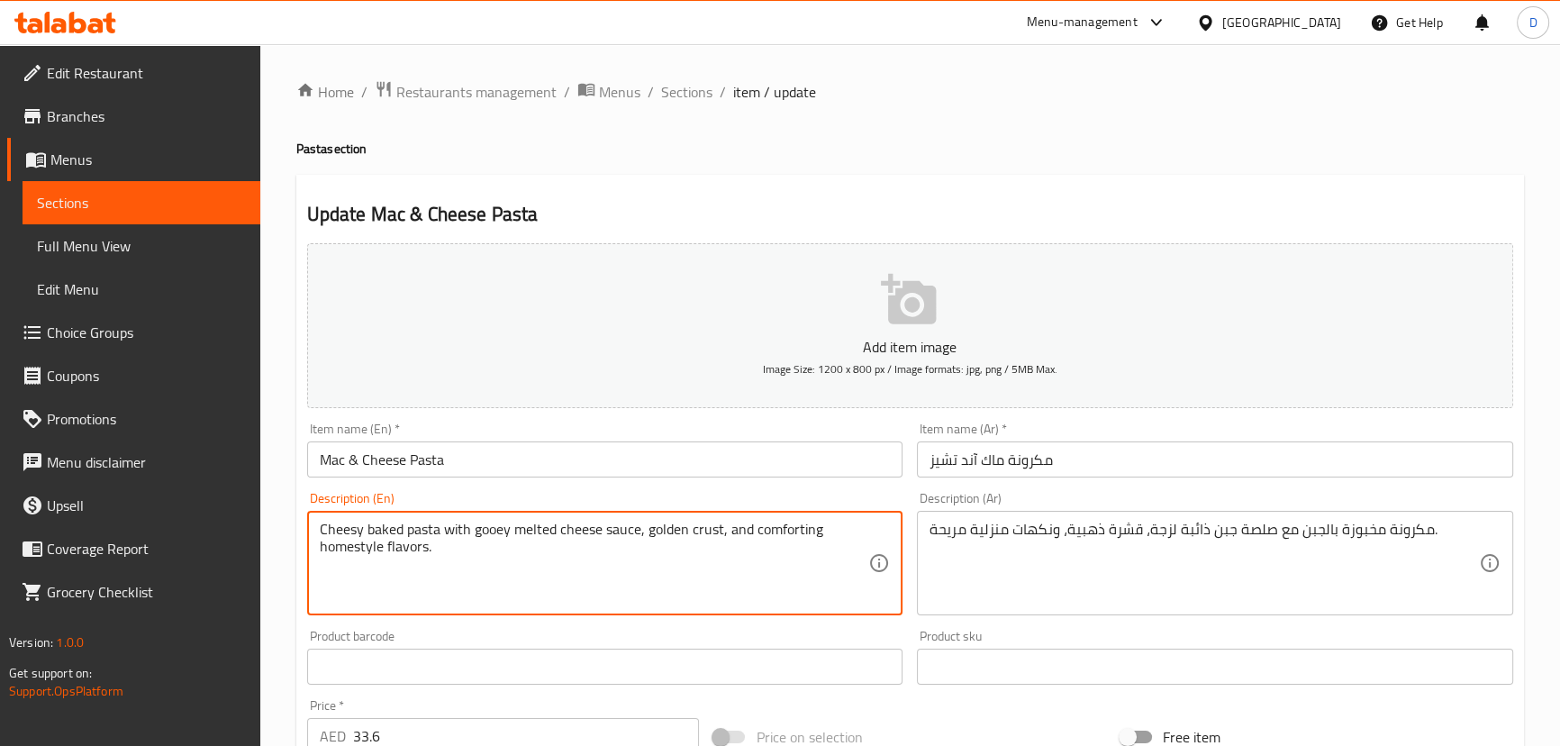
click at [706, 531] on textarea "Cheesy baked pasta with gooey melted cheese sauce, golden crust, and comforting…" at bounding box center [594, 564] width 549 height 86
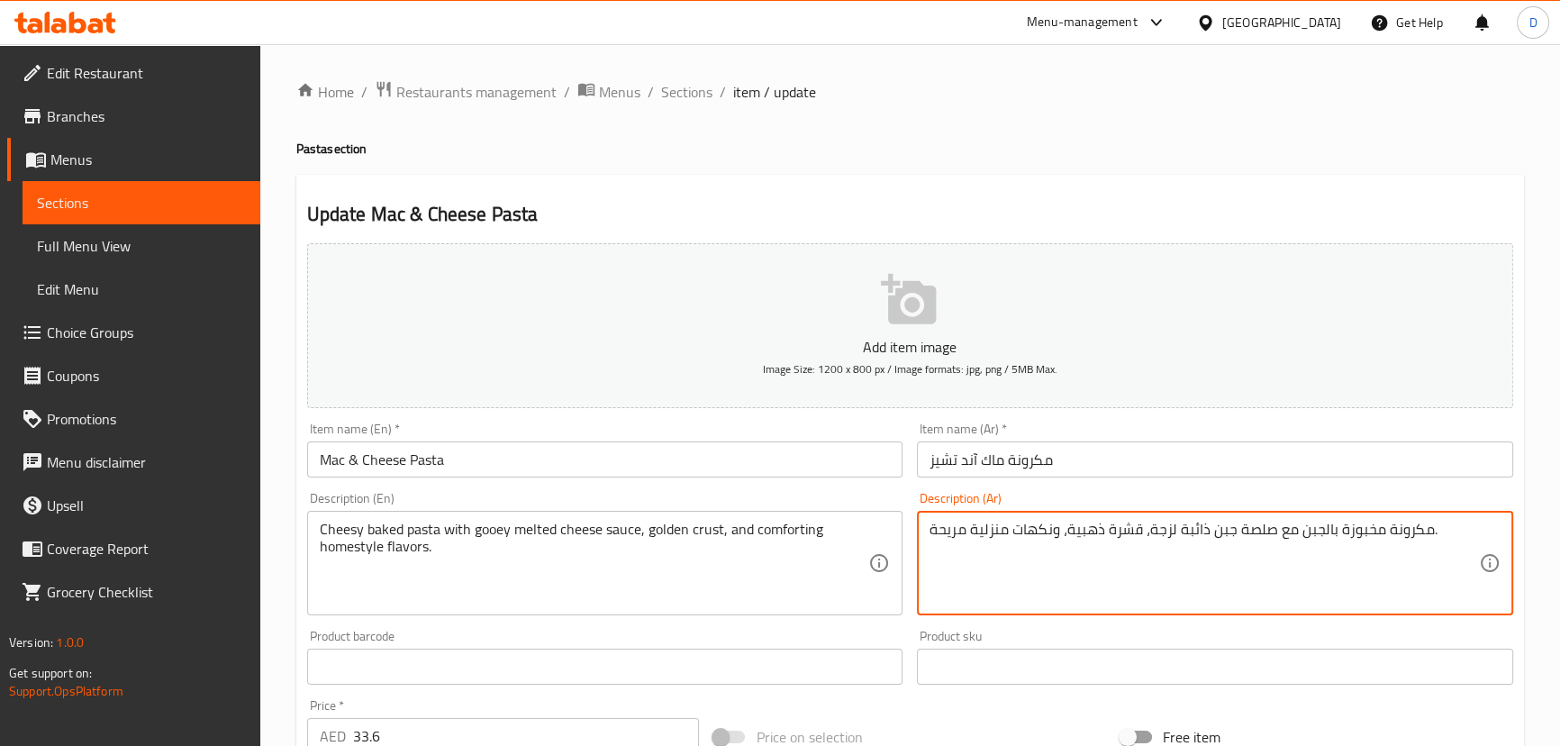
click at [1121, 531] on textarea "مكرونة مخبوزة بالجبن مع صلصة جبن ذائبة لزجة، قشرة ذهبية، ونكهات منزلية مريحة." at bounding box center [1203, 564] width 549 height 86
paste textarea "راست"
type textarea "مكرونة مخبوزة بالجبن مع صلصة جبن ذائبة لزجة، كراست ذهبية، ونكهات منزلية مريحة."
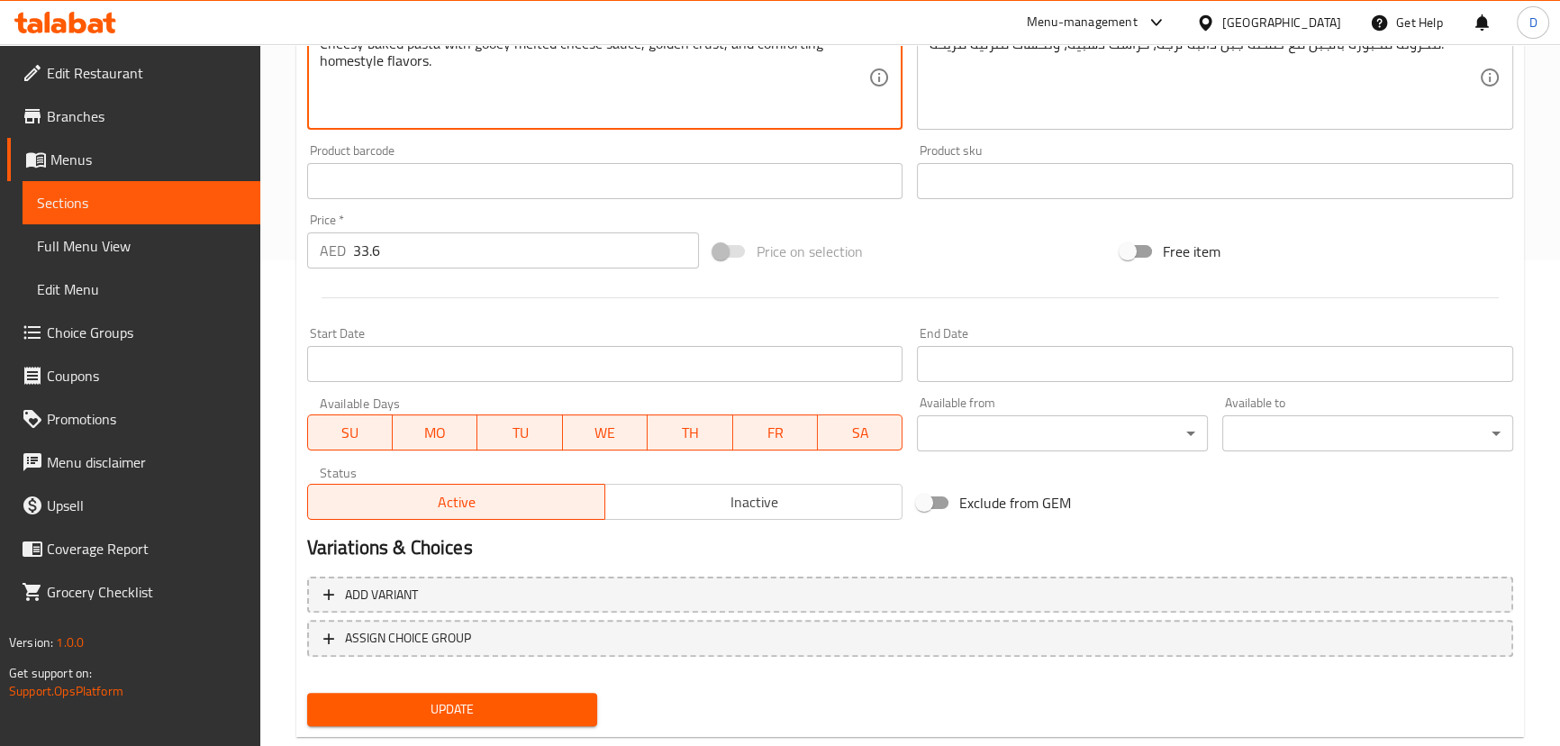
scroll to position [491, 0]
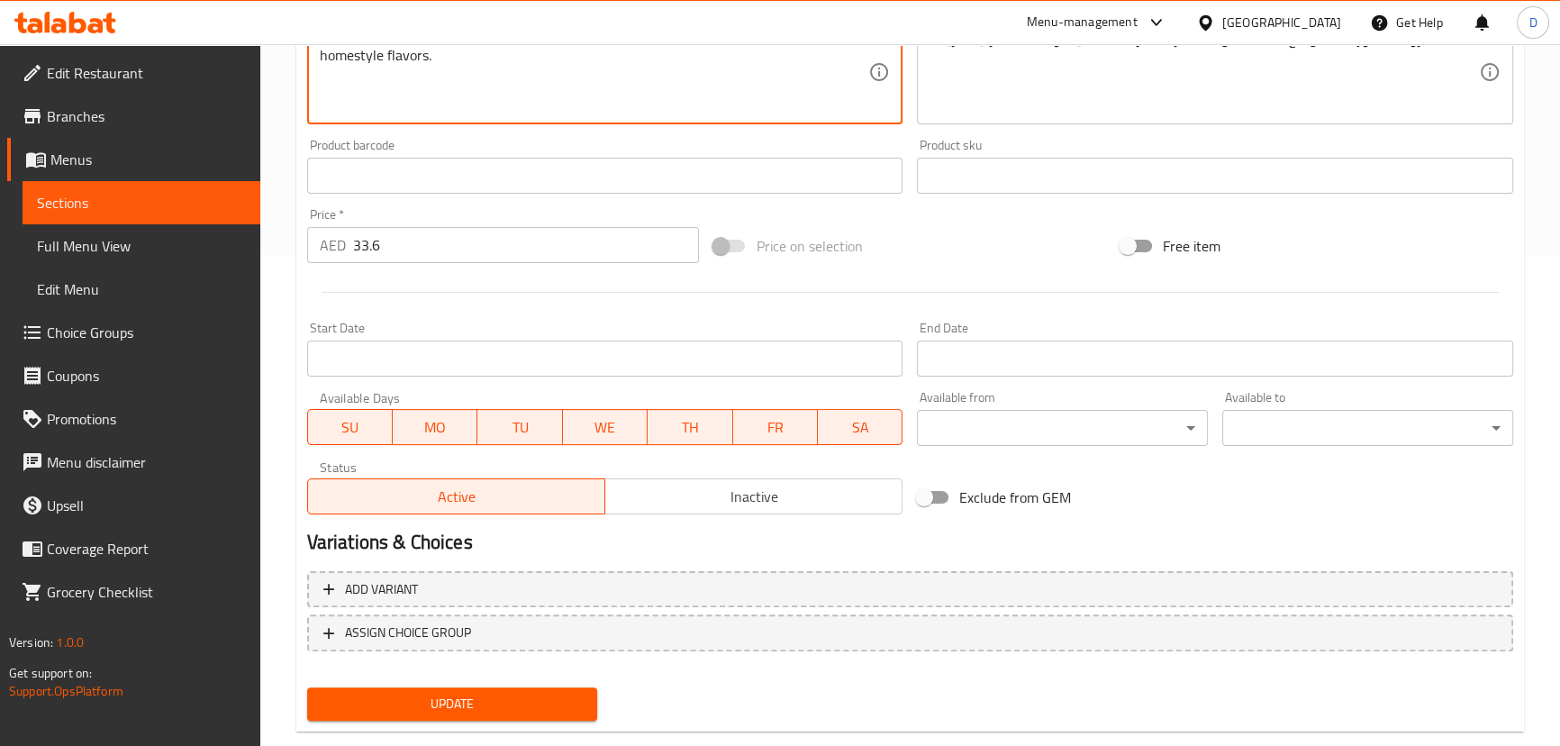
click at [553, 703] on span "Update" at bounding box center [453, 704] width 262 height 23
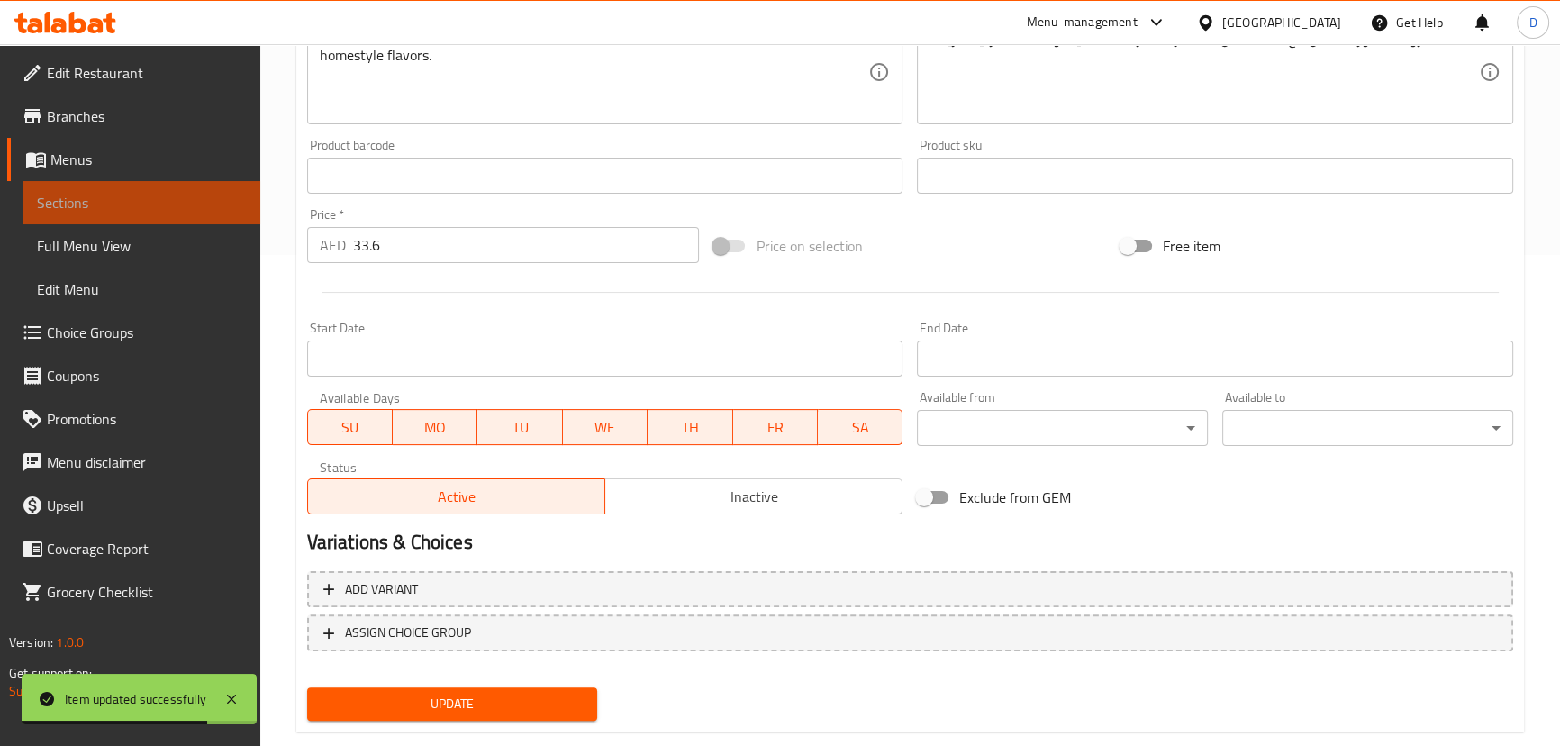
click at [209, 206] on span "Sections" at bounding box center [141, 203] width 209 height 22
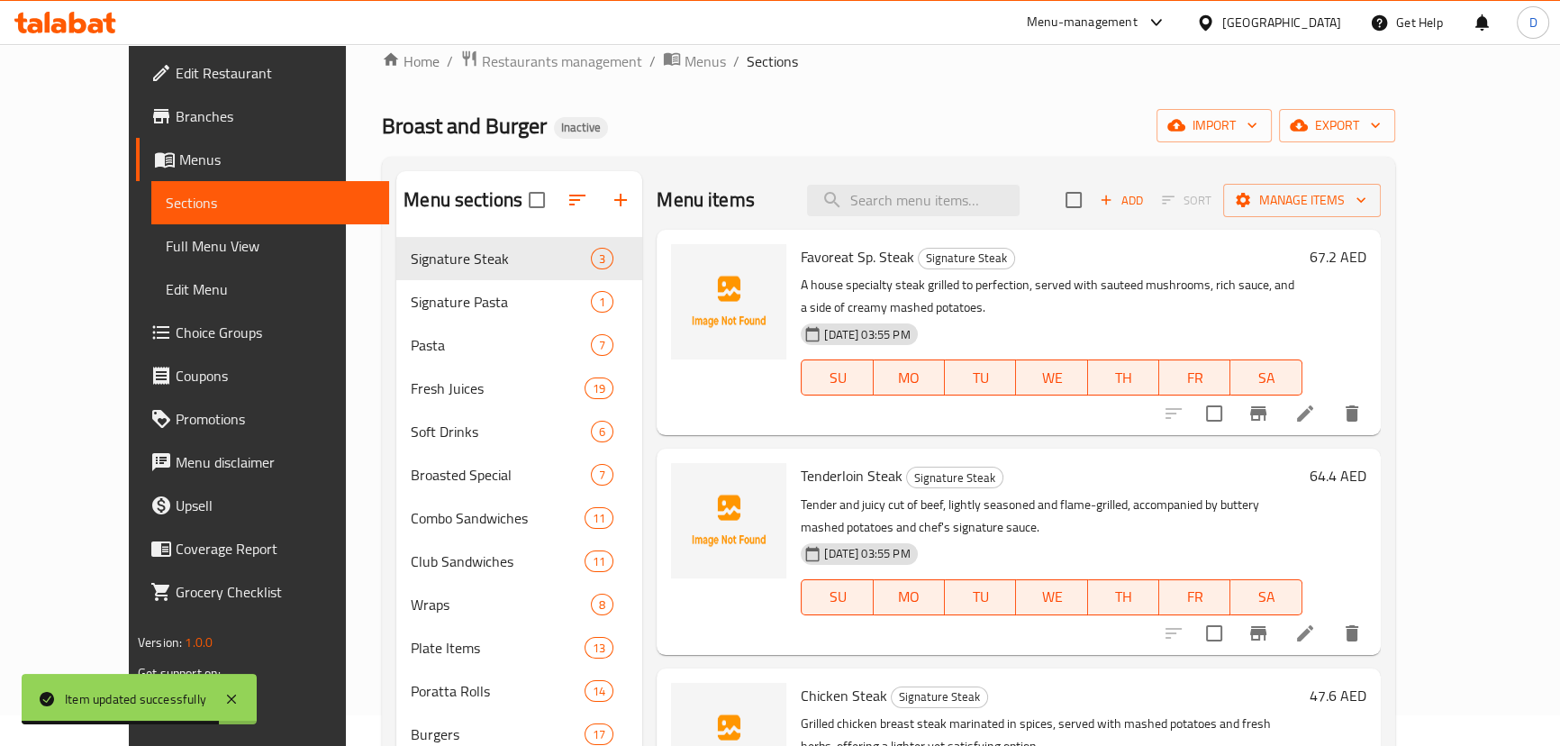
scroll to position [7, 0]
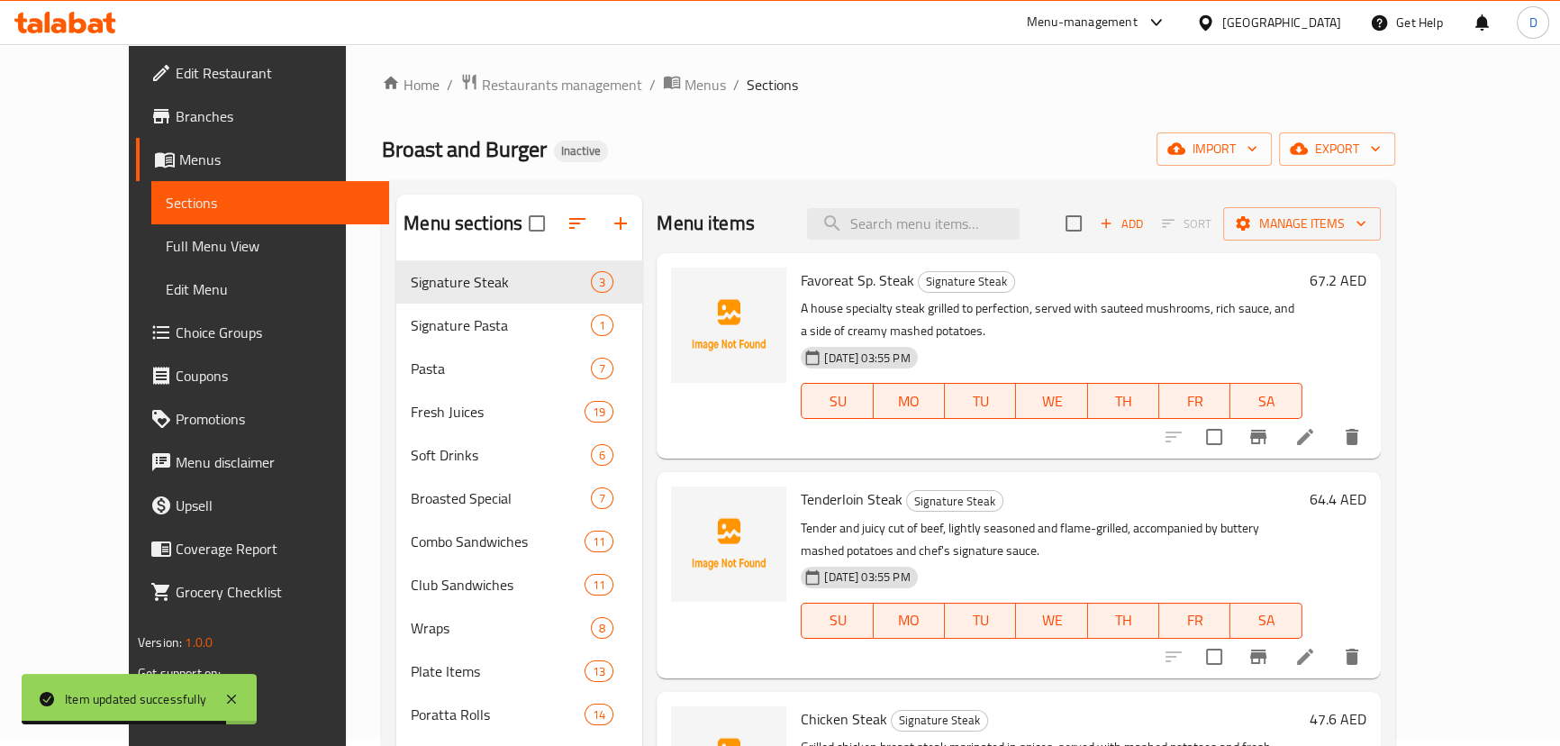
click at [914, 206] on div "Menu items Add Sort Manage items" at bounding box center [1018, 224] width 723 height 59
click at [914, 213] on input "search" at bounding box center [913, 224] width 213 height 32
paste input "Penne pasta in a bold and spicy tomato sauce with garlic, chili flakes, and oli…"
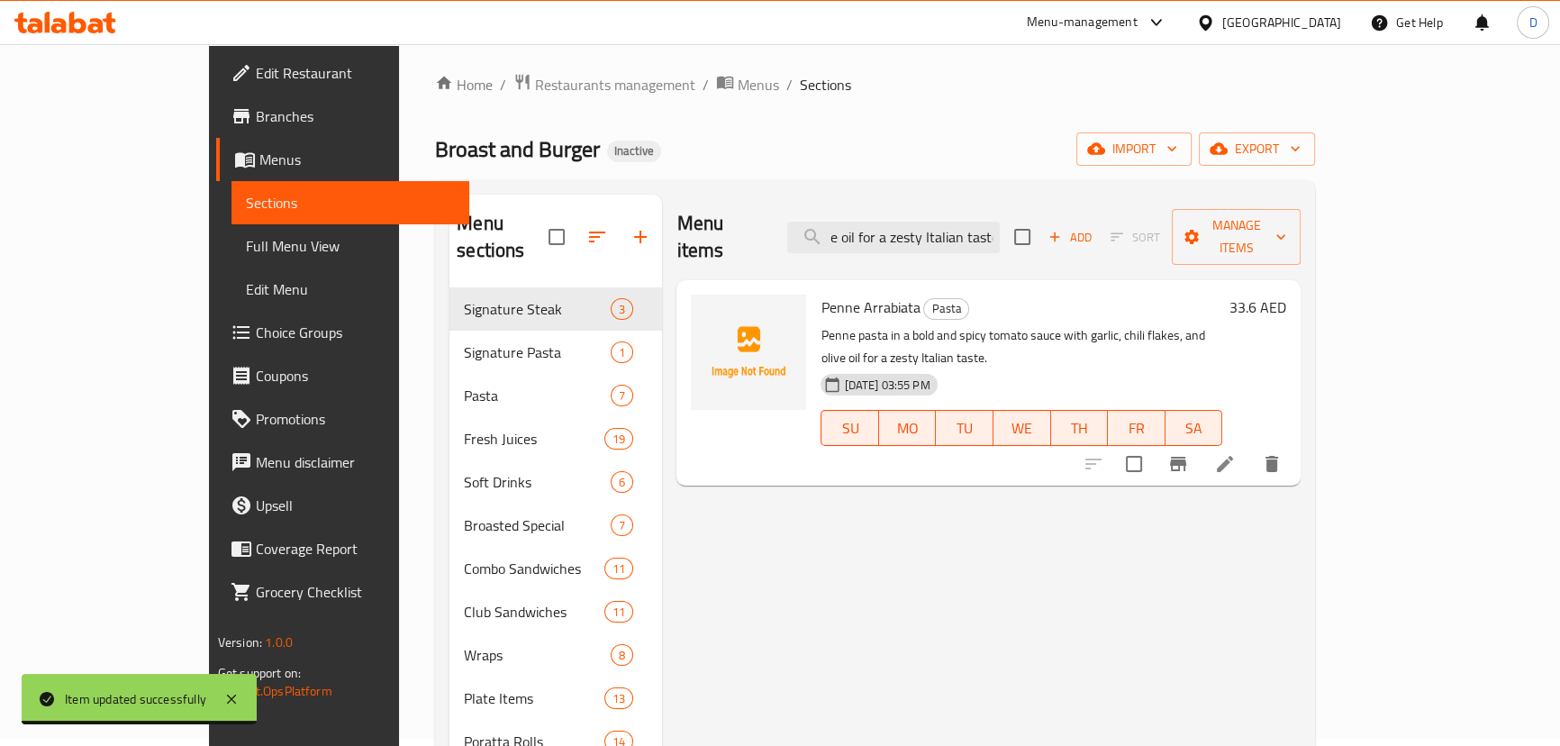
type input "Penne pasta in a bold and spicy tomato sauce with garlic, chili flakes, and oli…"
click at [1250, 448] on li at bounding box center [1225, 464] width 50 height 32
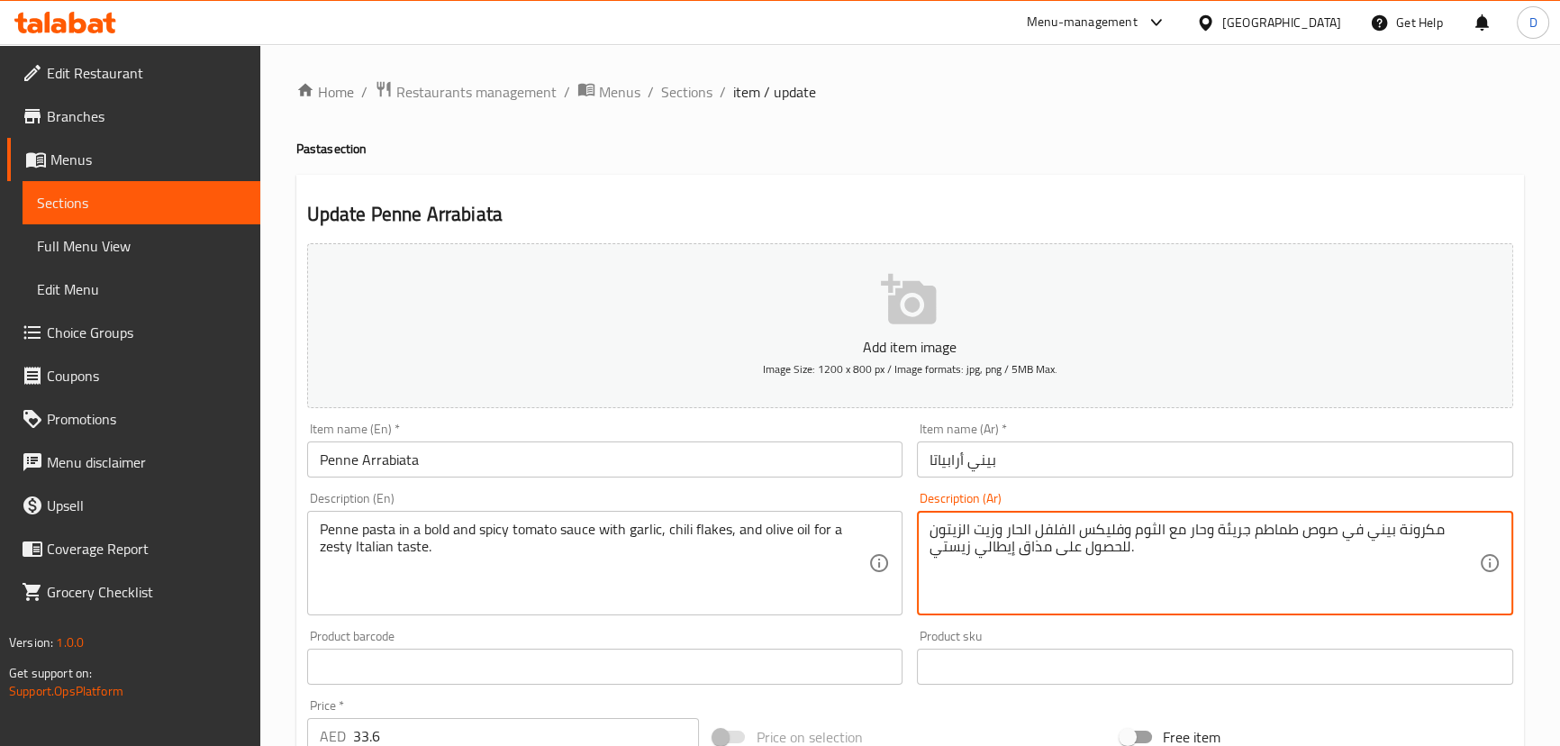
click at [1217, 529] on textarea "مكرونة بيني في صوص طماطم جريئة وحار مع الثوم وفليكس الفلفل الحار وزيت الزيتون ل…" at bounding box center [1203, 564] width 549 height 86
click at [1236, 526] on textarea "مكرونة بيني في صوص طماطم جريئ وحار مع الثوم وفليكس الفلفل الحار وزيت الزيتون لل…" at bounding box center [1203, 564] width 549 height 86
type textarea "مكرونة بيني في صوص طماطم بولد وحار مع الثوم وفليكس الفلفل الحار وزيت الزيتون لل…"
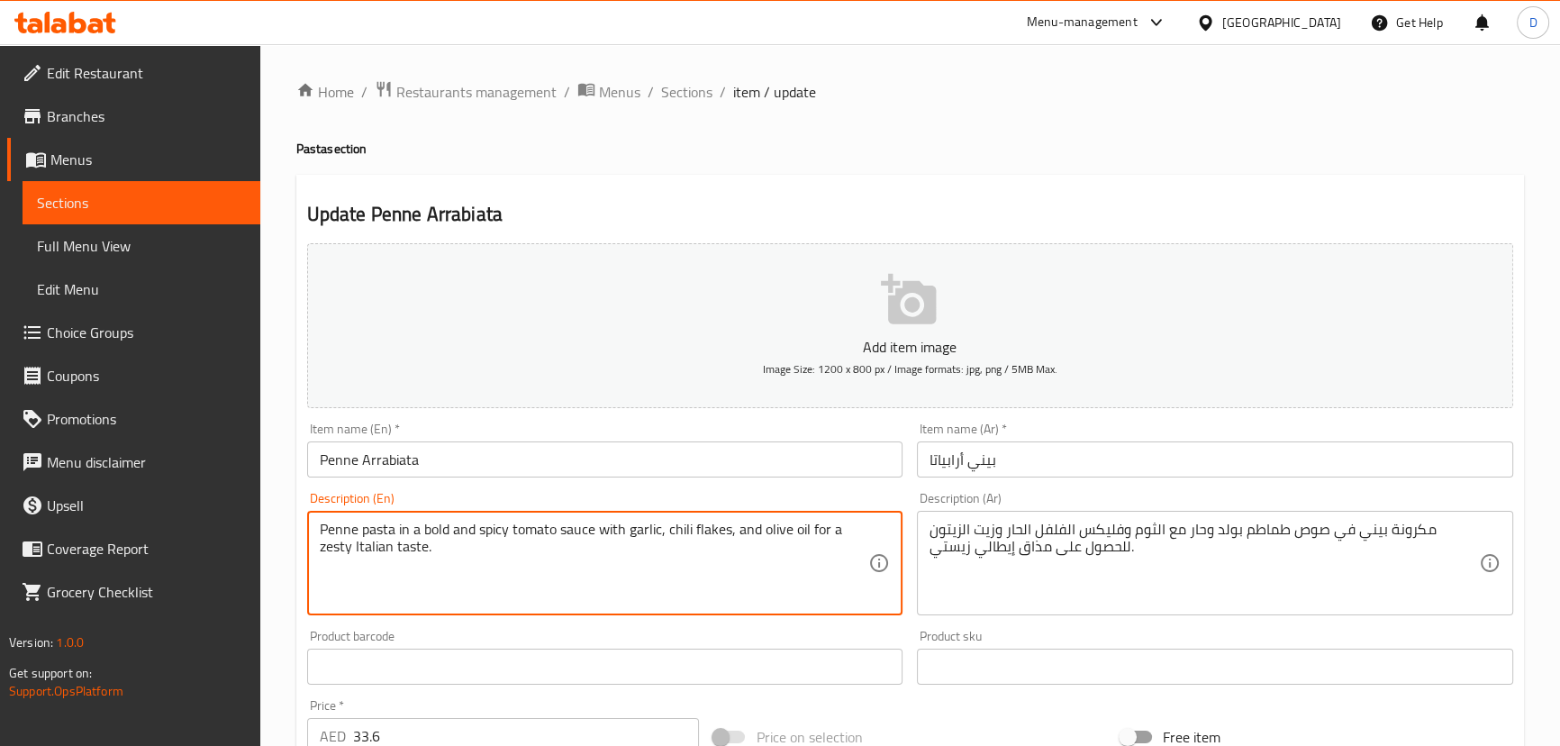
drag, startPoint x: 673, startPoint y: 523, endPoint x: 715, endPoint y: 524, distance: 42.3
click at [748, 549] on textarea "Penne pasta in a bold and spicy tomato sauce with garlic, chili flakes, and oli…" at bounding box center [594, 564] width 549 height 86
click at [716, 535] on textarea "Penne pasta in a bold and spicy tomato sauce with garlic, chili flakes, and oli…" at bounding box center [594, 564] width 549 height 86
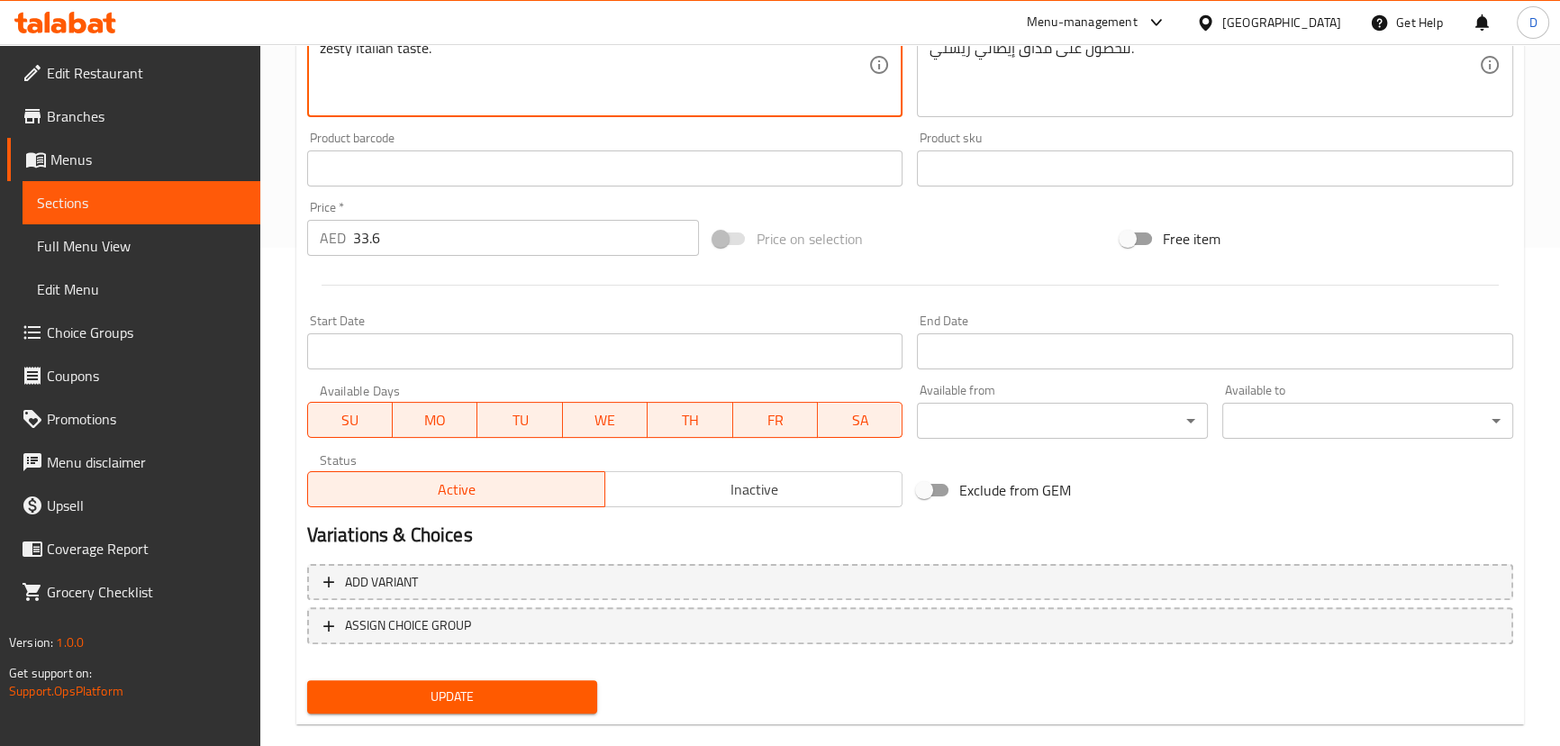
scroll to position [525, 0]
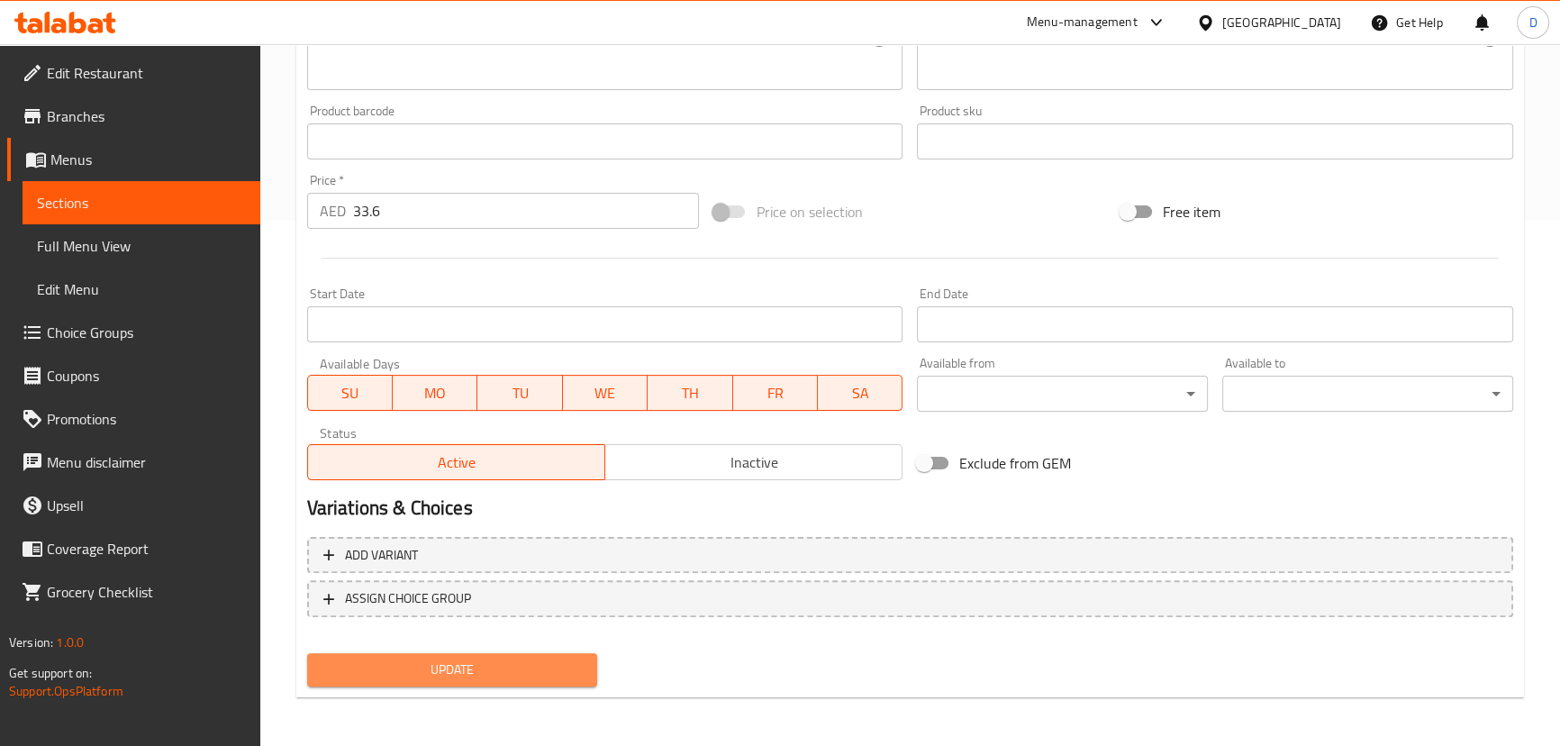
click at [535, 674] on span "Update" at bounding box center [453, 669] width 262 height 23
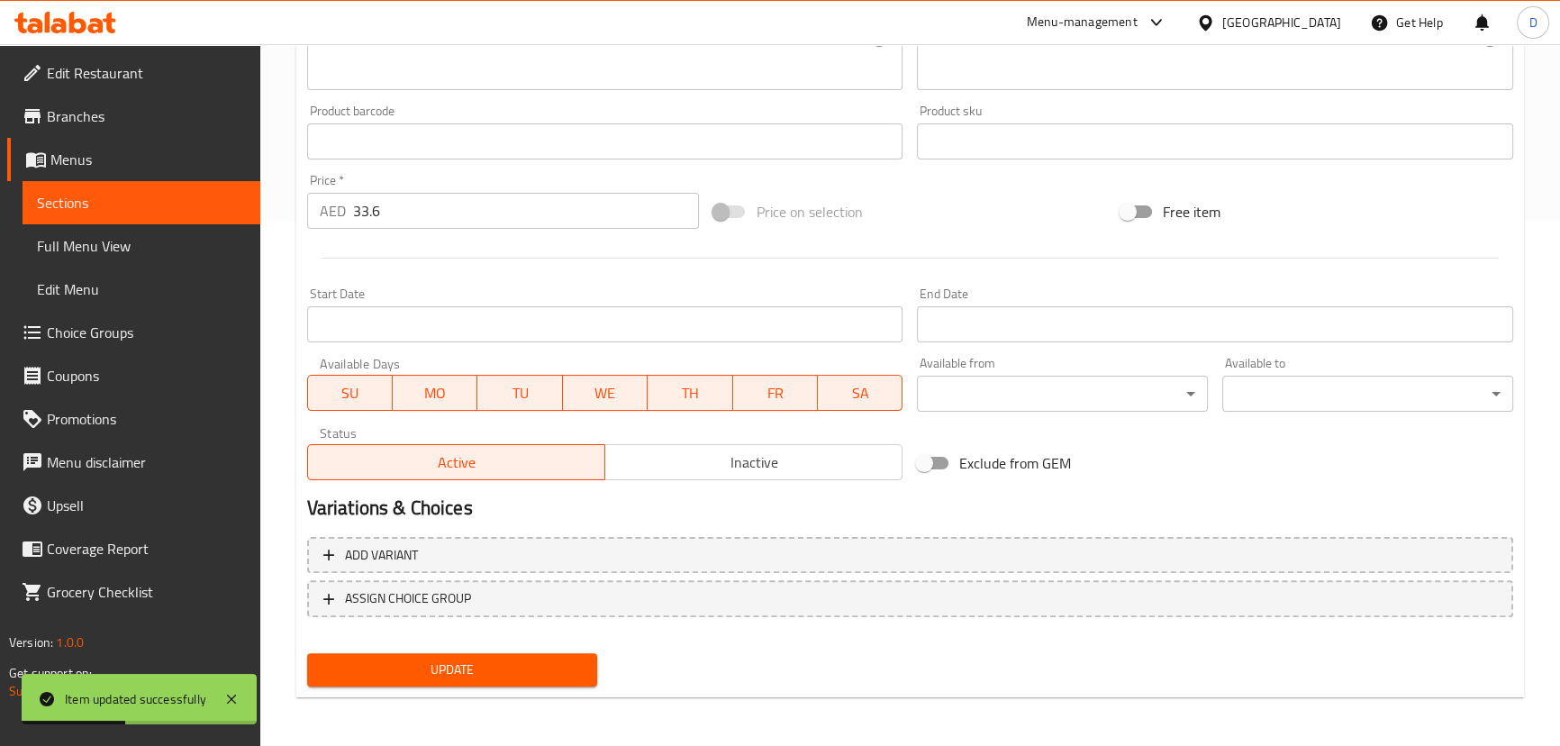
click at [232, 195] on span "Sections" at bounding box center [141, 203] width 209 height 22
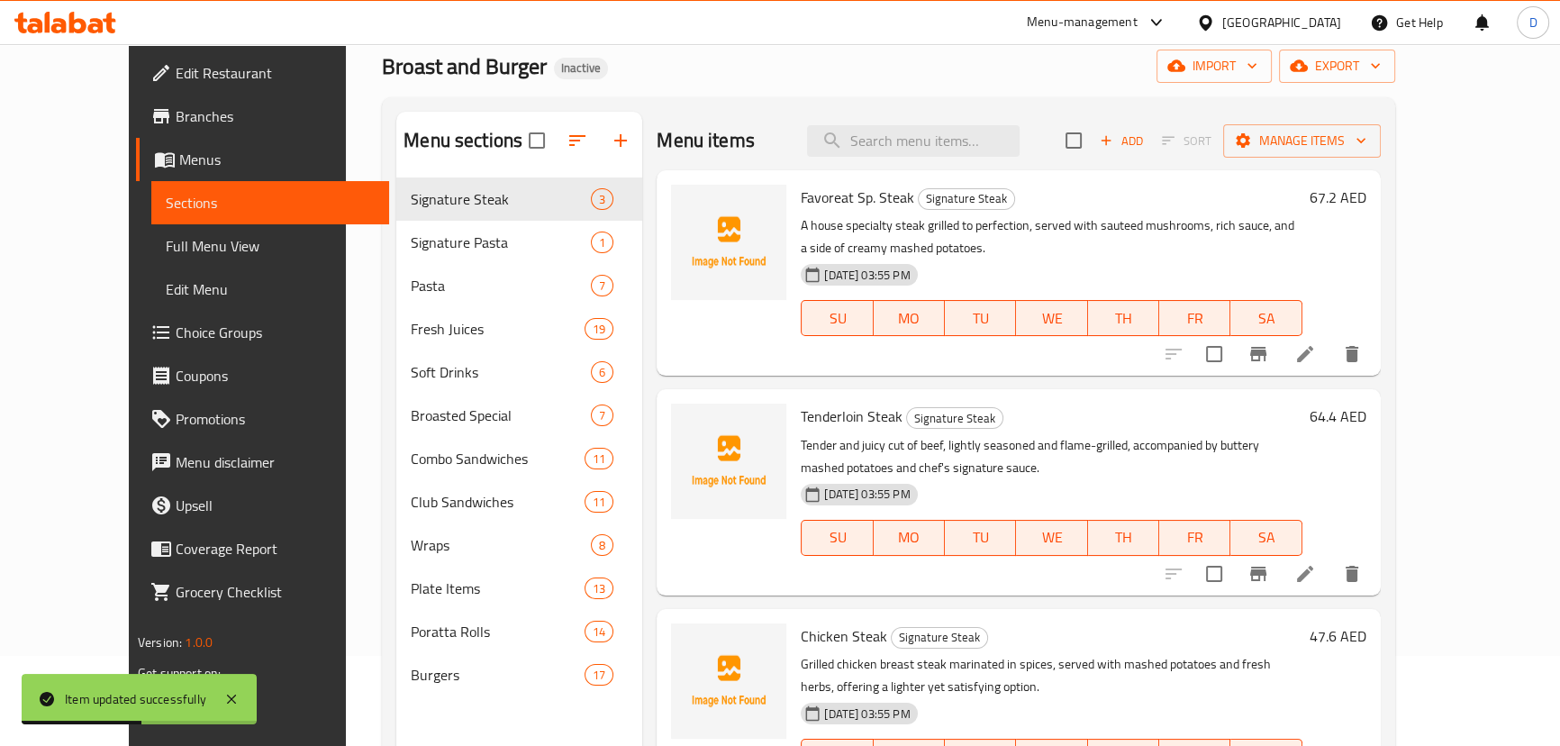
scroll to position [89, 0]
click at [909, 145] on input "search" at bounding box center [913, 142] width 213 height 32
paste input "pressed"
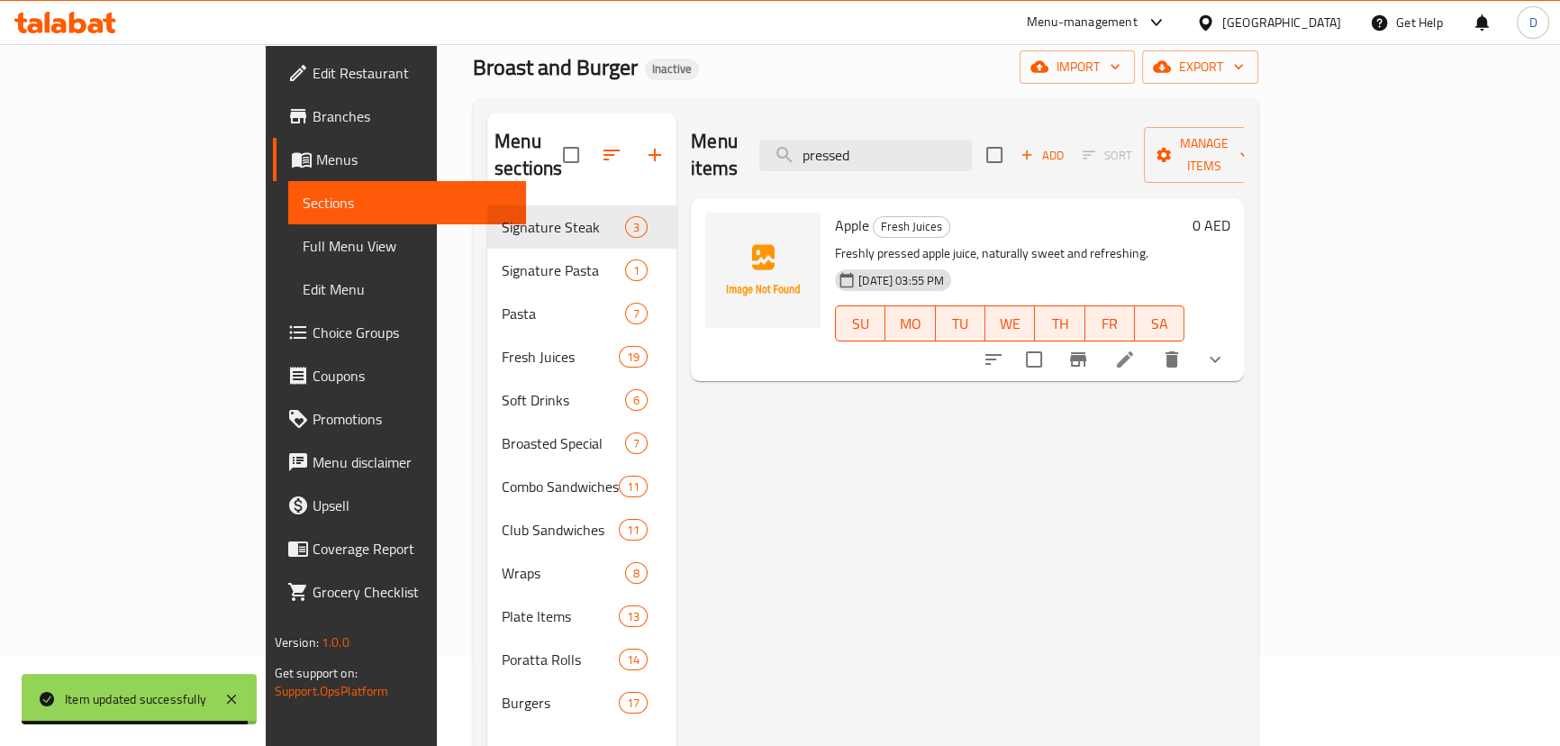
type input "pressed"
click at [1136, 349] on icon at bounding box center [1125, 360] width 22 height 22
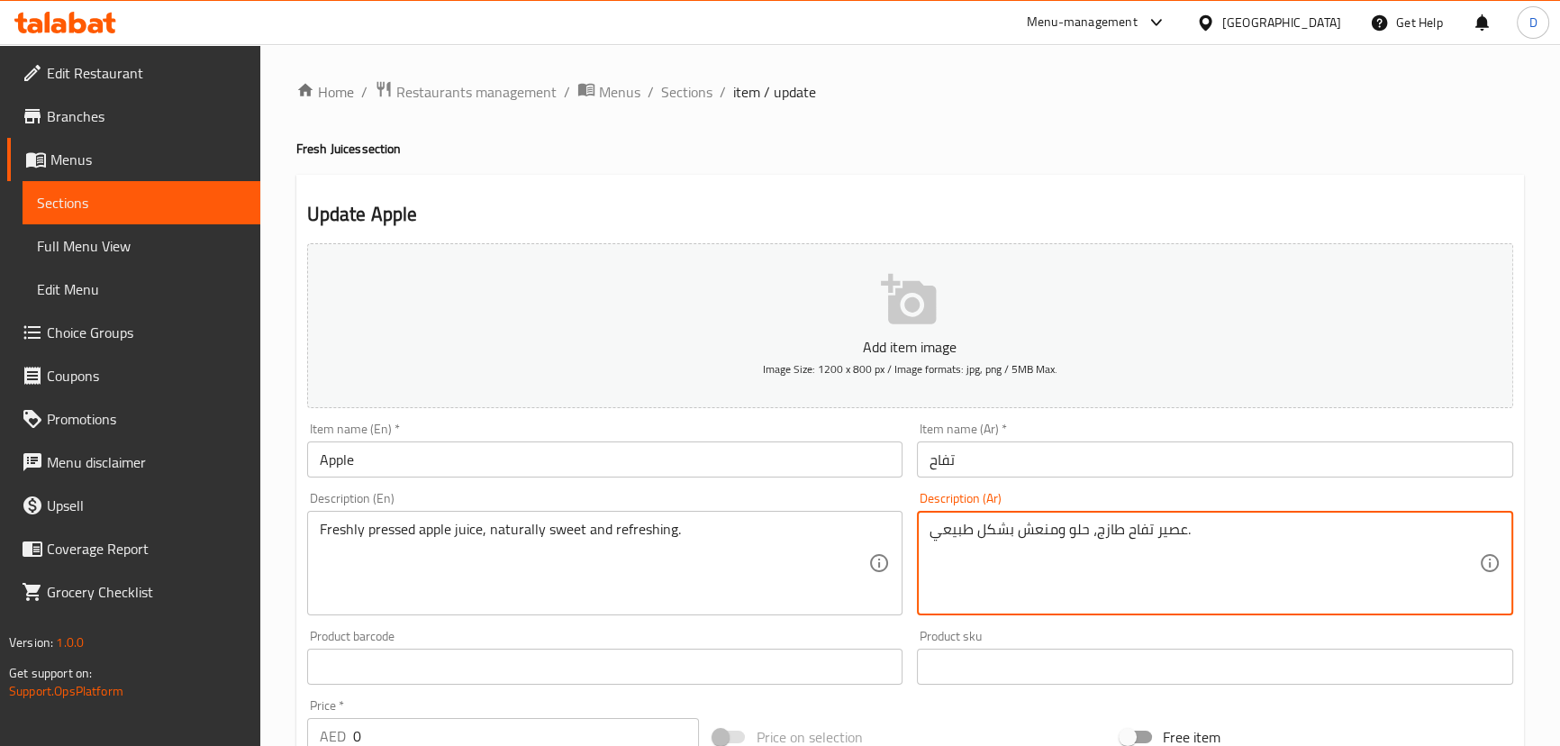
click at [1119, 523] on textarea "عصير تفاح طازج، حلو ومنعش بشكل طبيعي." at bounding box center [1203, 564] width 549 height 86
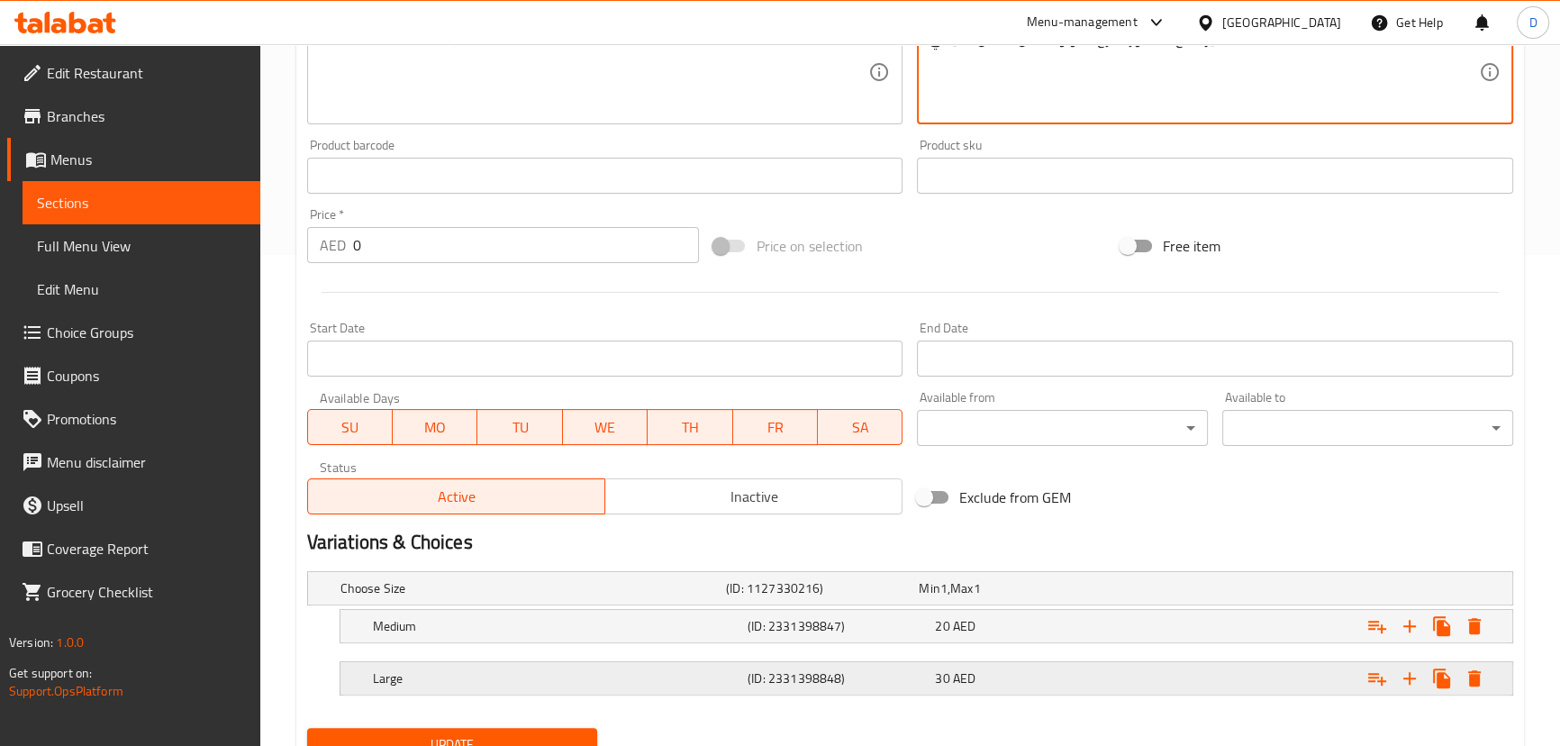
scroll to position [566, 0]
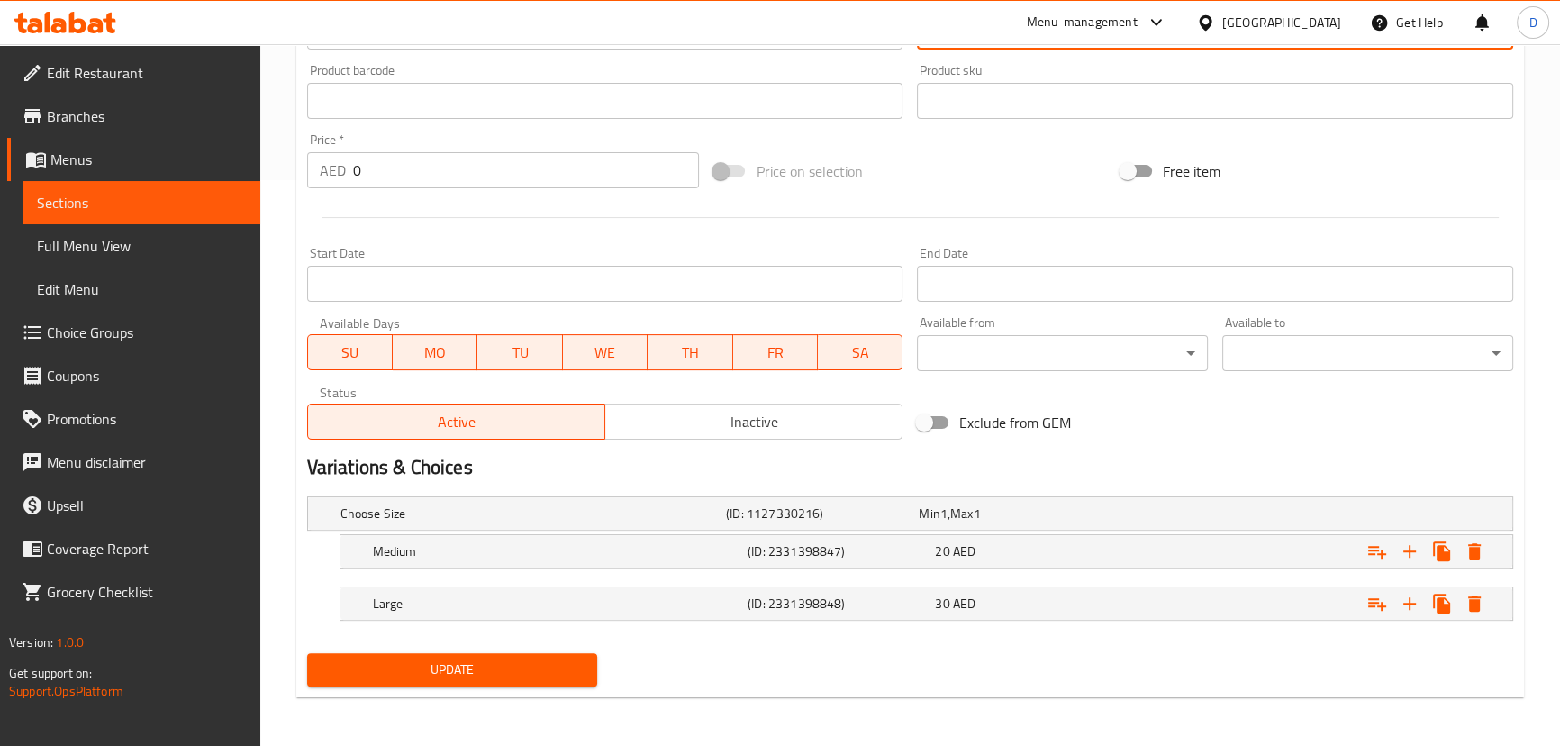
type textarea "عصير تفاح معصور طازج، حلو ومنعش بشكل طبيعي."
click at [489, 675] on span "Update" at bounding box center [453, 669] width 262 height 23
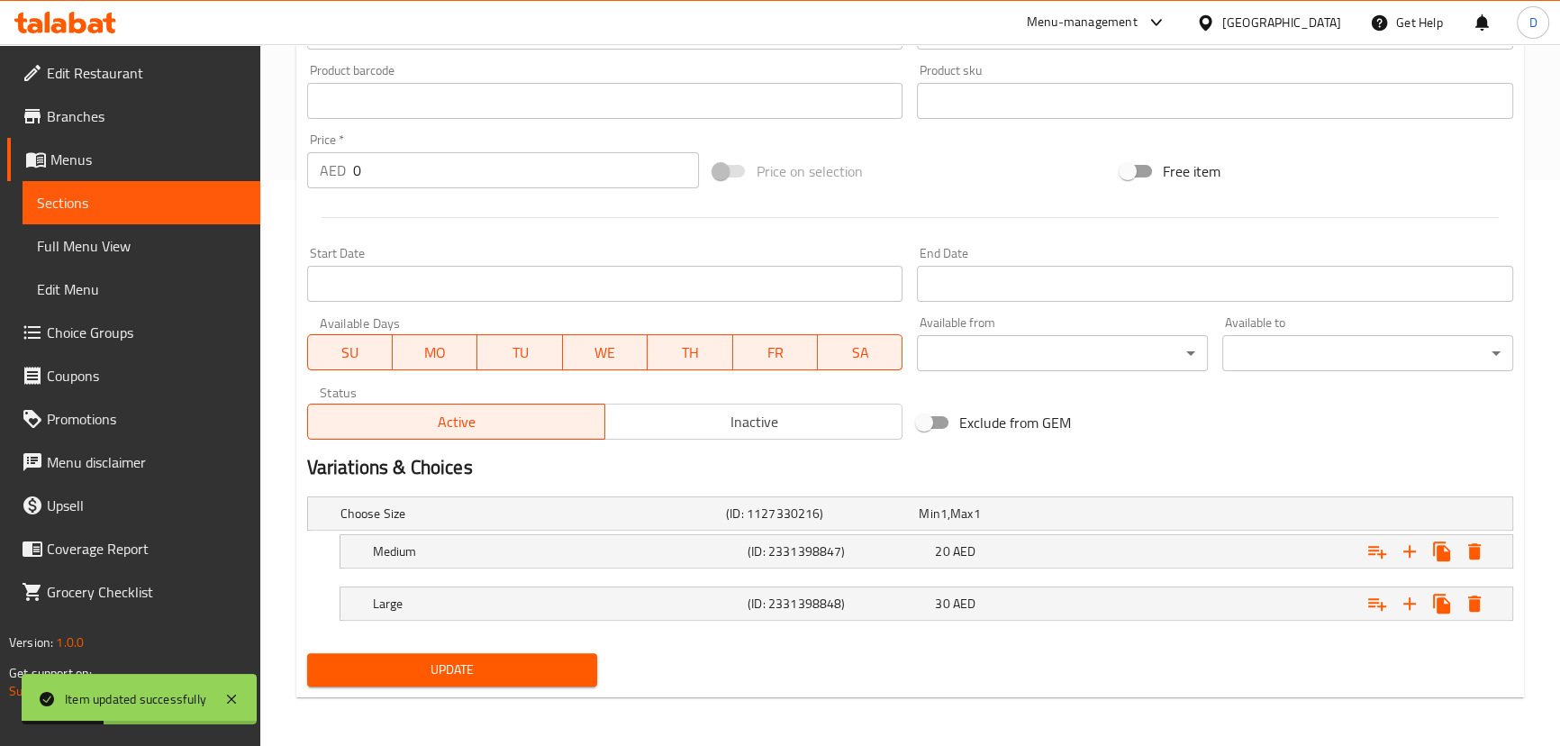
click at [237, 195] on span "Sections" at bounding box center [141, 203] width 209 height 22
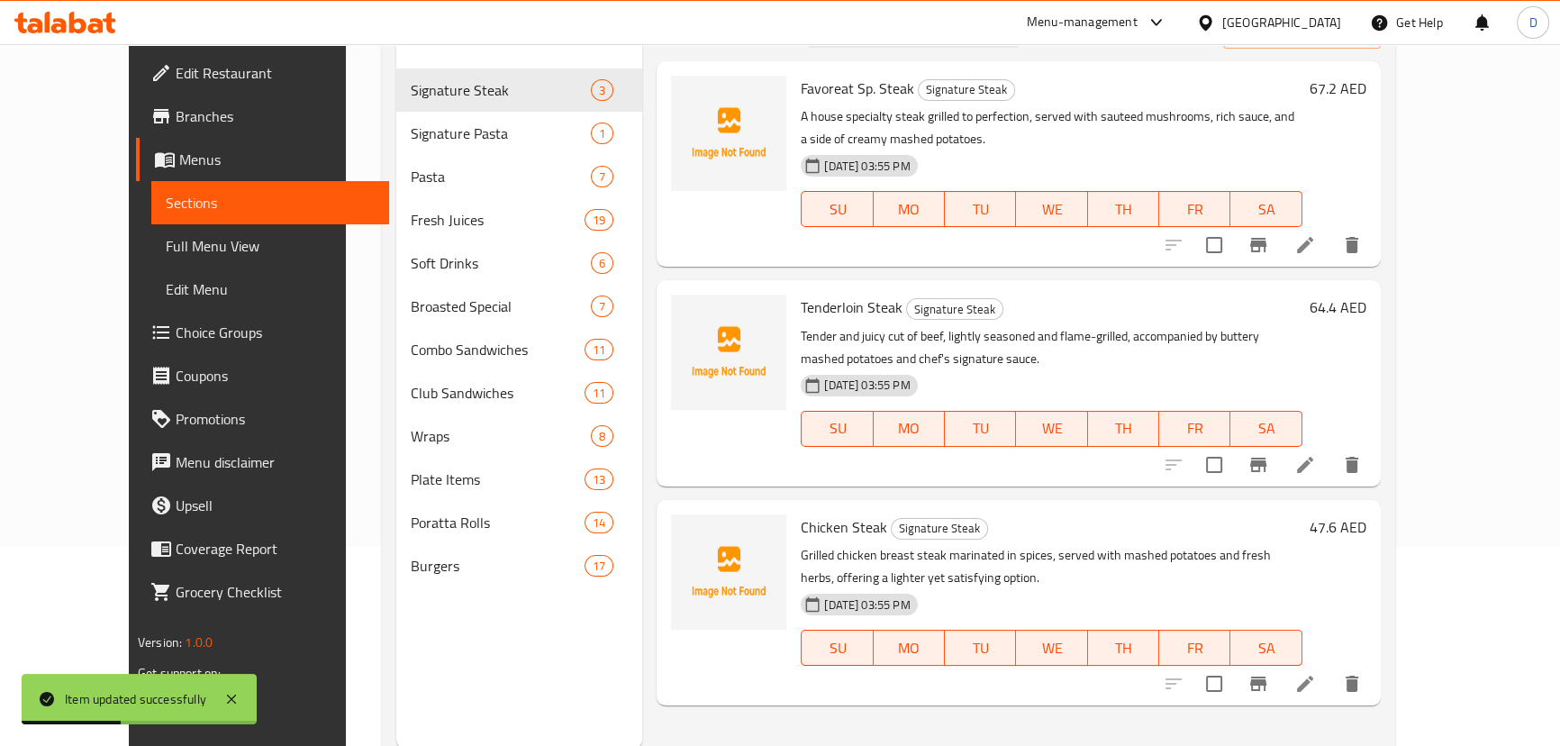
scroll to position [171, 0]
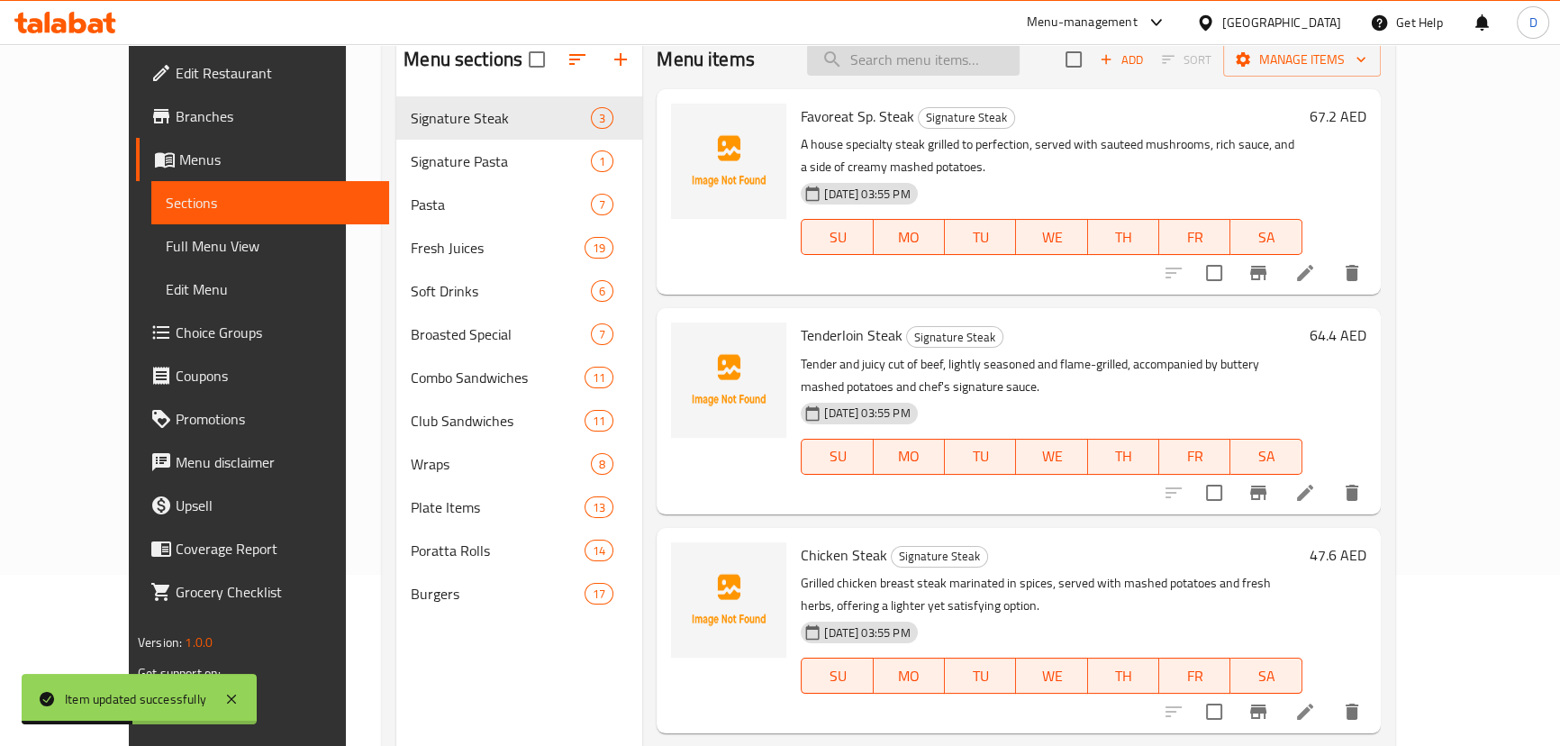
click at [937, 65] on input "search" at bounding box center [913, 60] width 213 height 32
paste input "Fresh squeezed orange juice with natural citrus flavor and vitamin C"
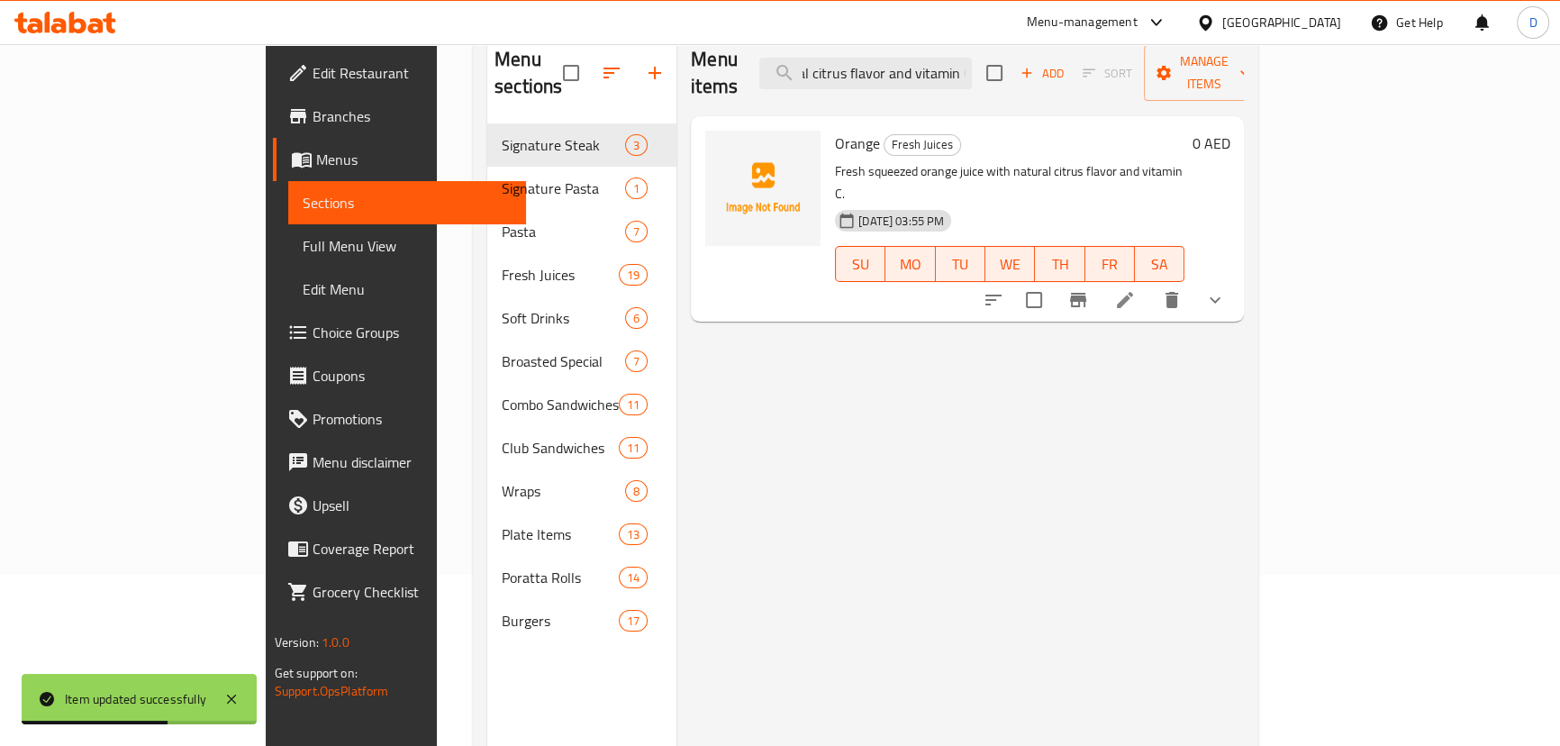
type input "Fresh squeezed orange juice with natural citrus flavor and vitamin C"
click at [1133, 292] on icon at bounding box center [1125, 300] width 16 height 16
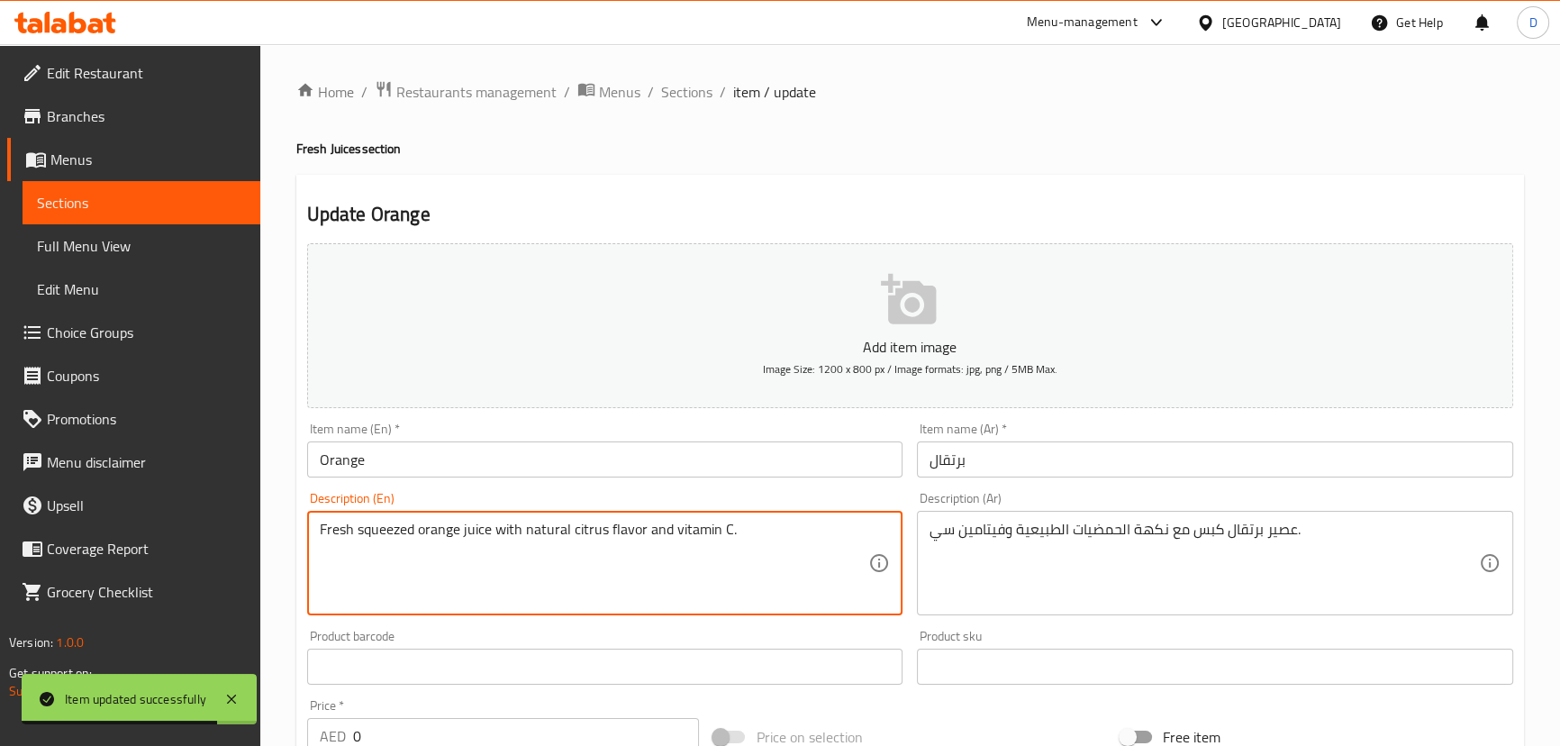
click at [334, 532] on textarea "Fresh squeezed orange juice with natural citrus flavor and vitamin C." at bounding box center [594, 564] width 549 height 86
click at [328, 535] on textarea "Fresh squeezed orange juice with natural citrus flavor and vitamin C." at bounding box center [594, 564] width 549 height 86
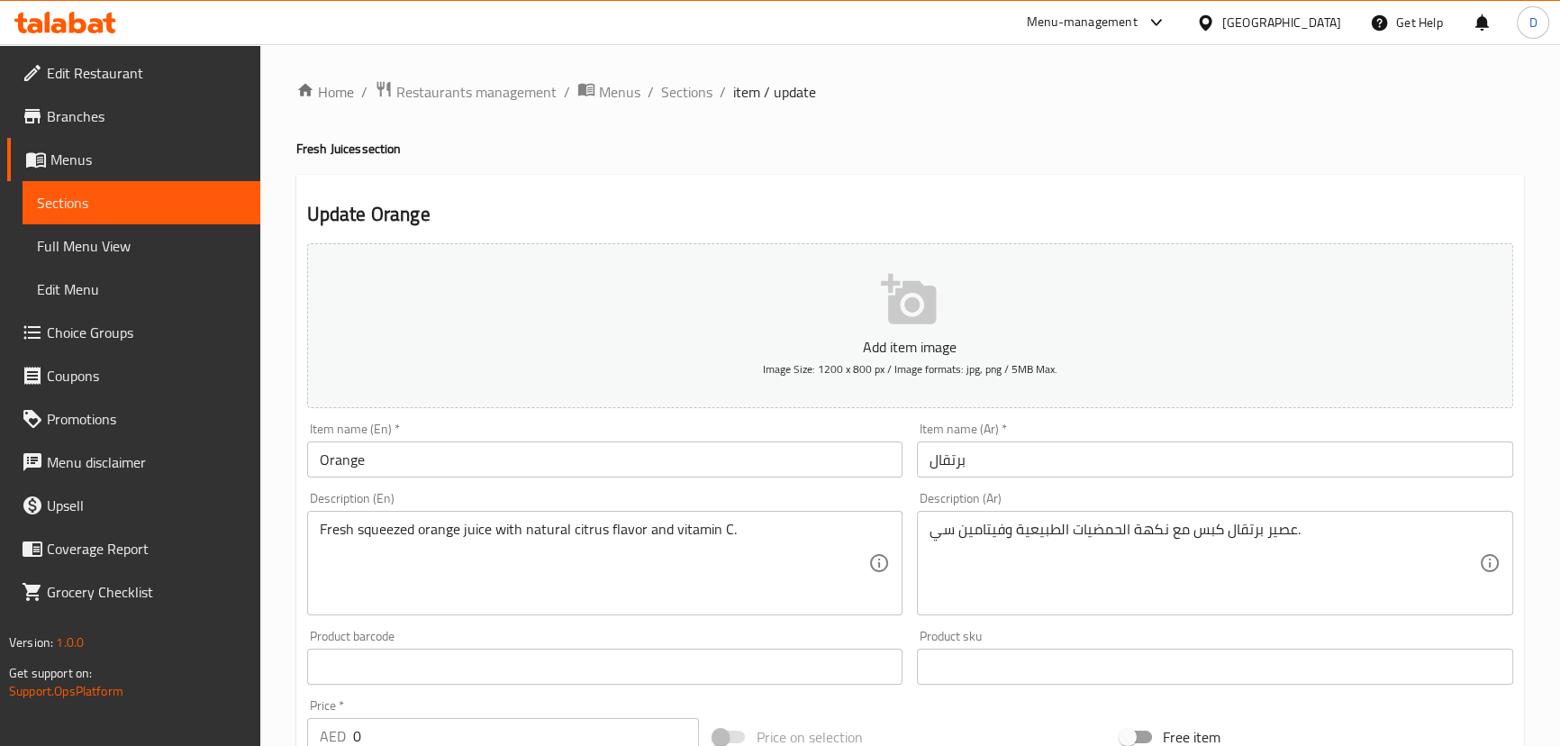
click at [342, 456] on input "Orange" at bounding box center [605, 459] width 596 height 36
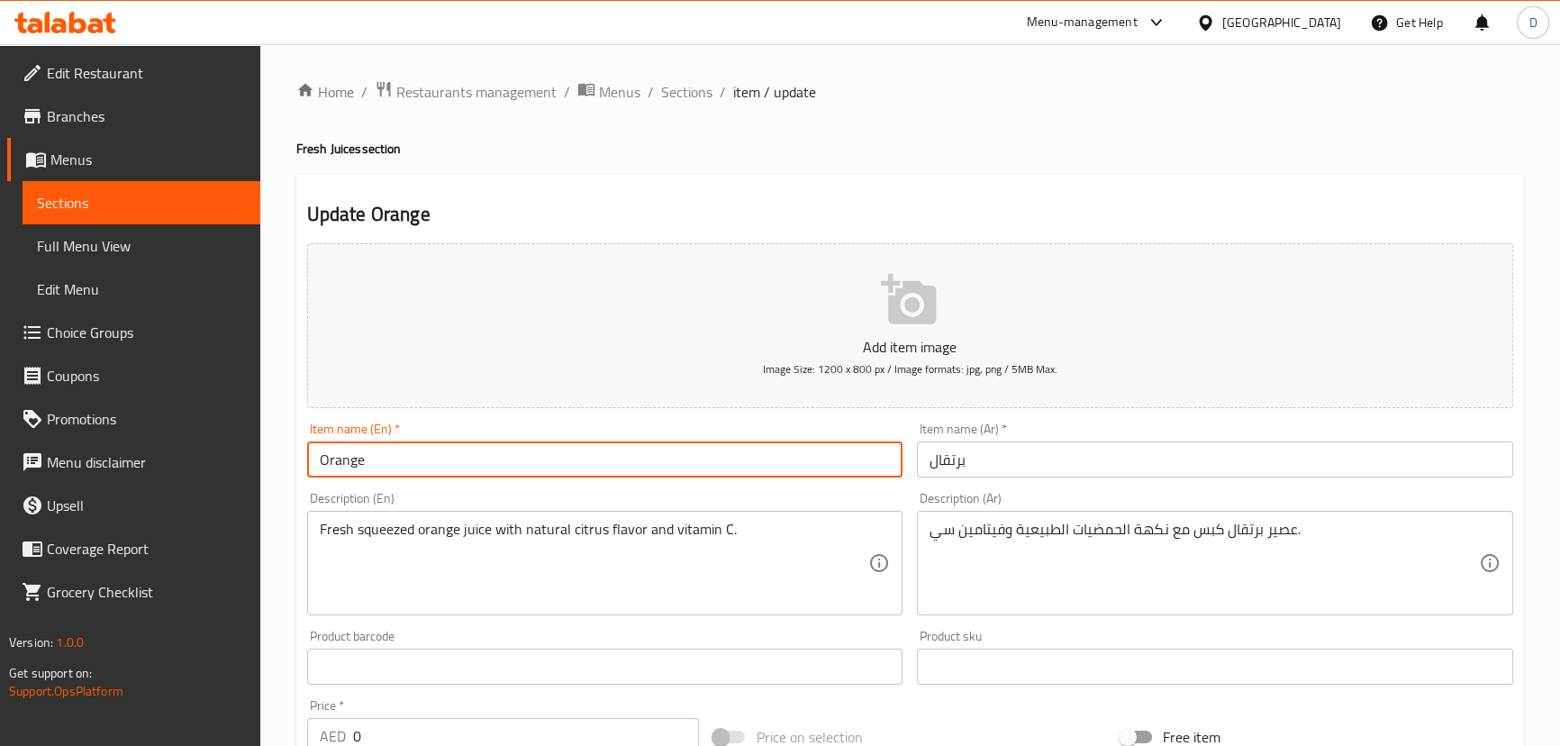
click at [342, 456] on input "Orange" at bounding box center [605, 459] width 596 height 36
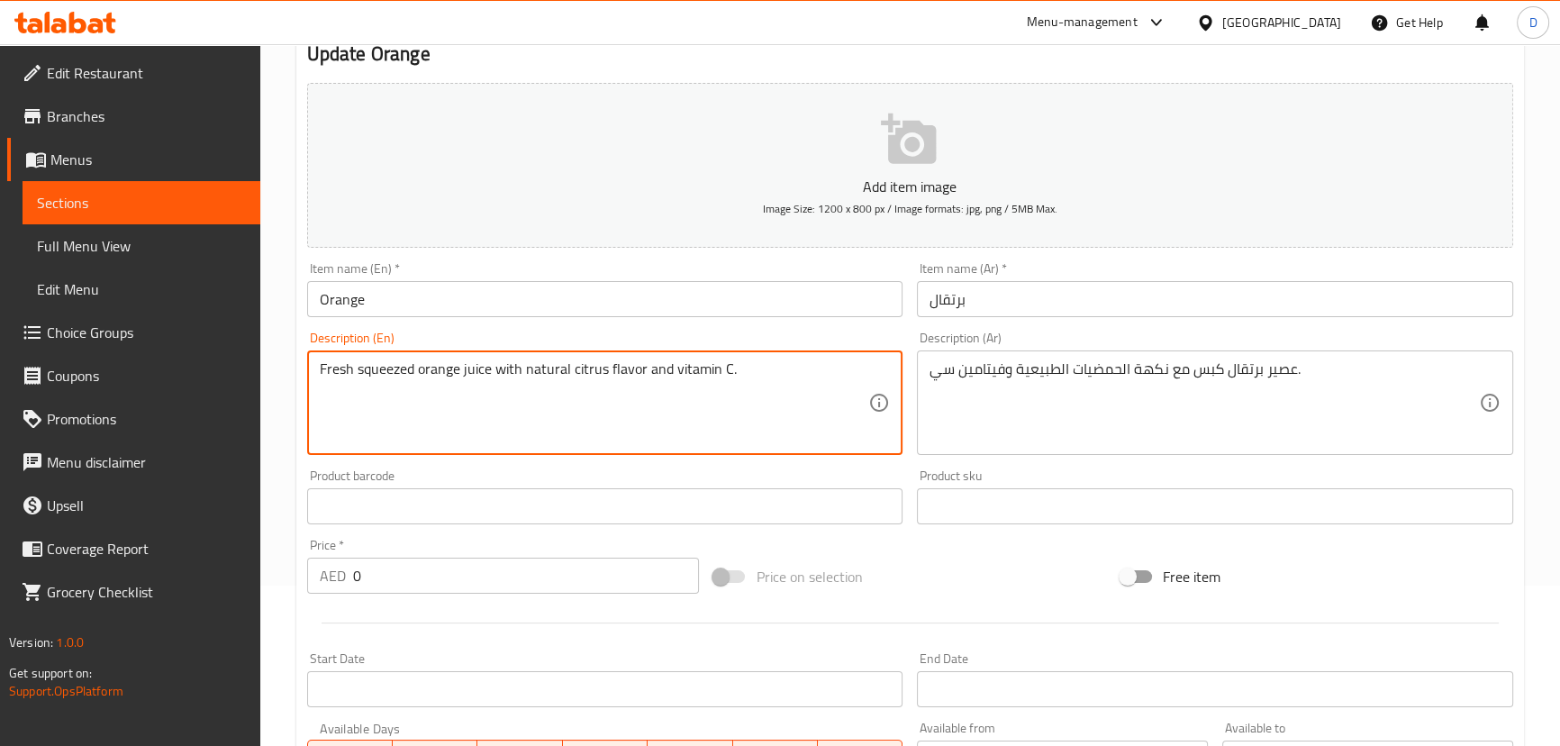
scroll to position [163, 0]
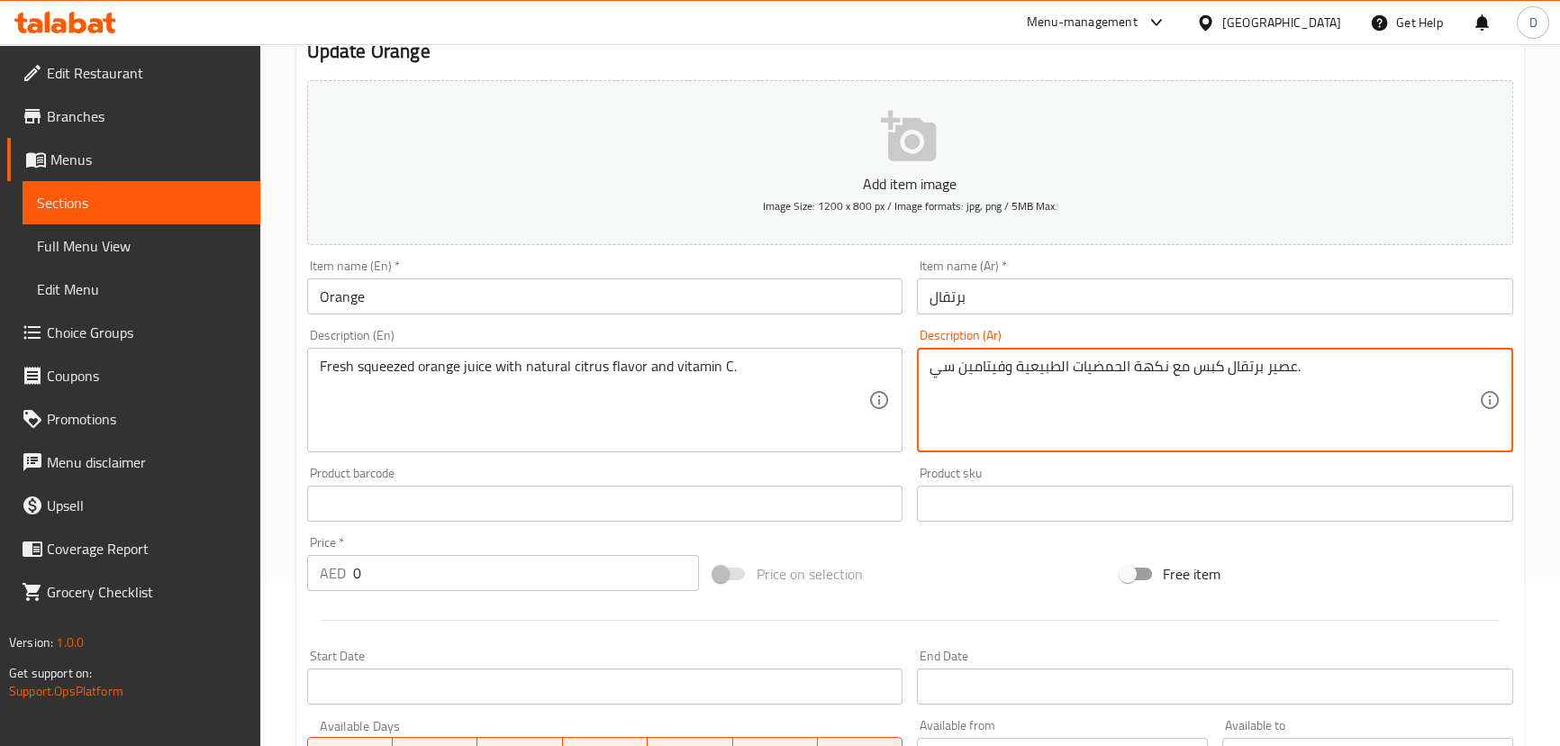
click at [1184, 366] on textarea "عصير برتقال كبس مع نكهة الحمضيات الطبيعية وفيتامين سي." at bounding box center [1203, 401] width 549 height 86
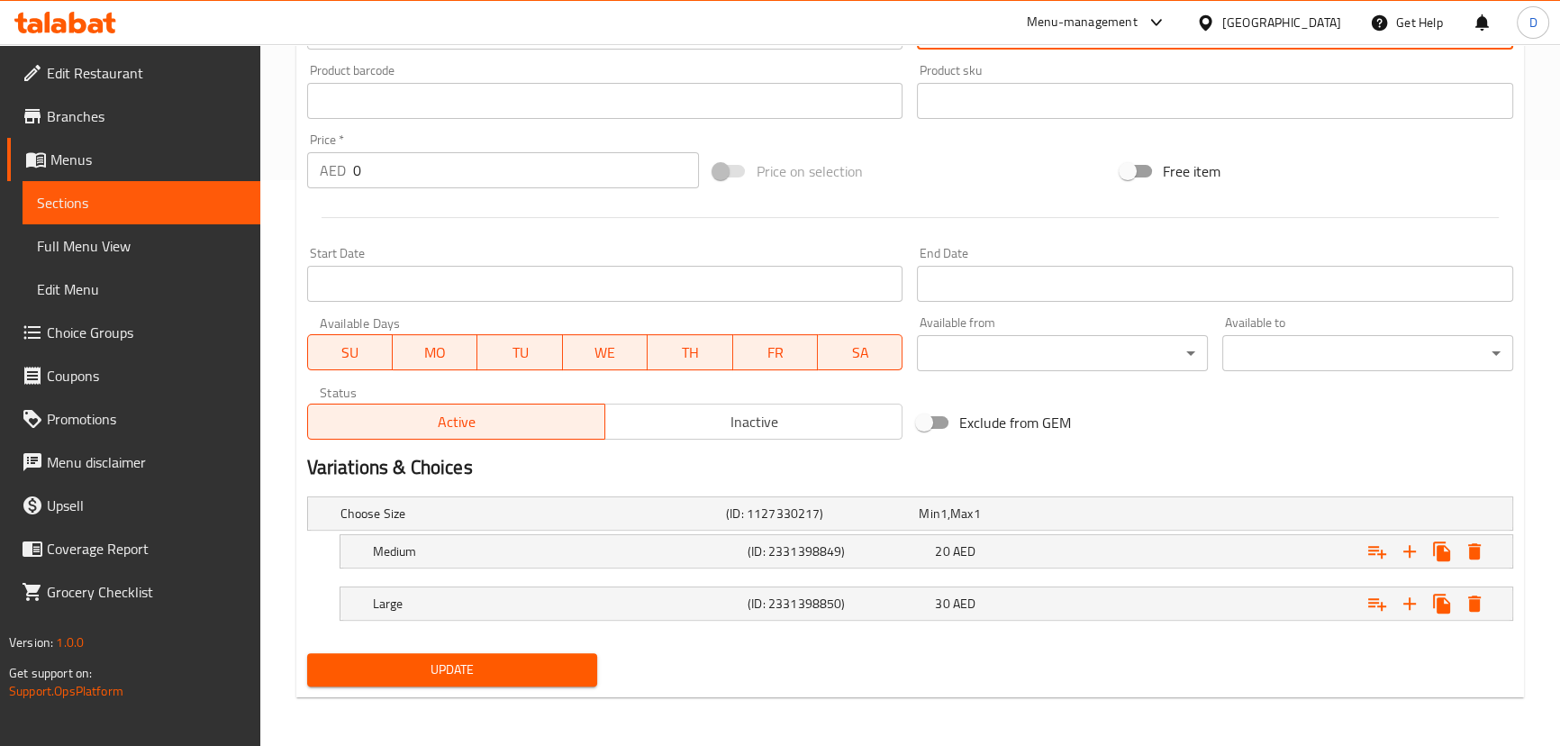
type textarea "عصير برتقال كبس طازج مع نكهة الحمضيات الطبيعية وفيتامين سي."
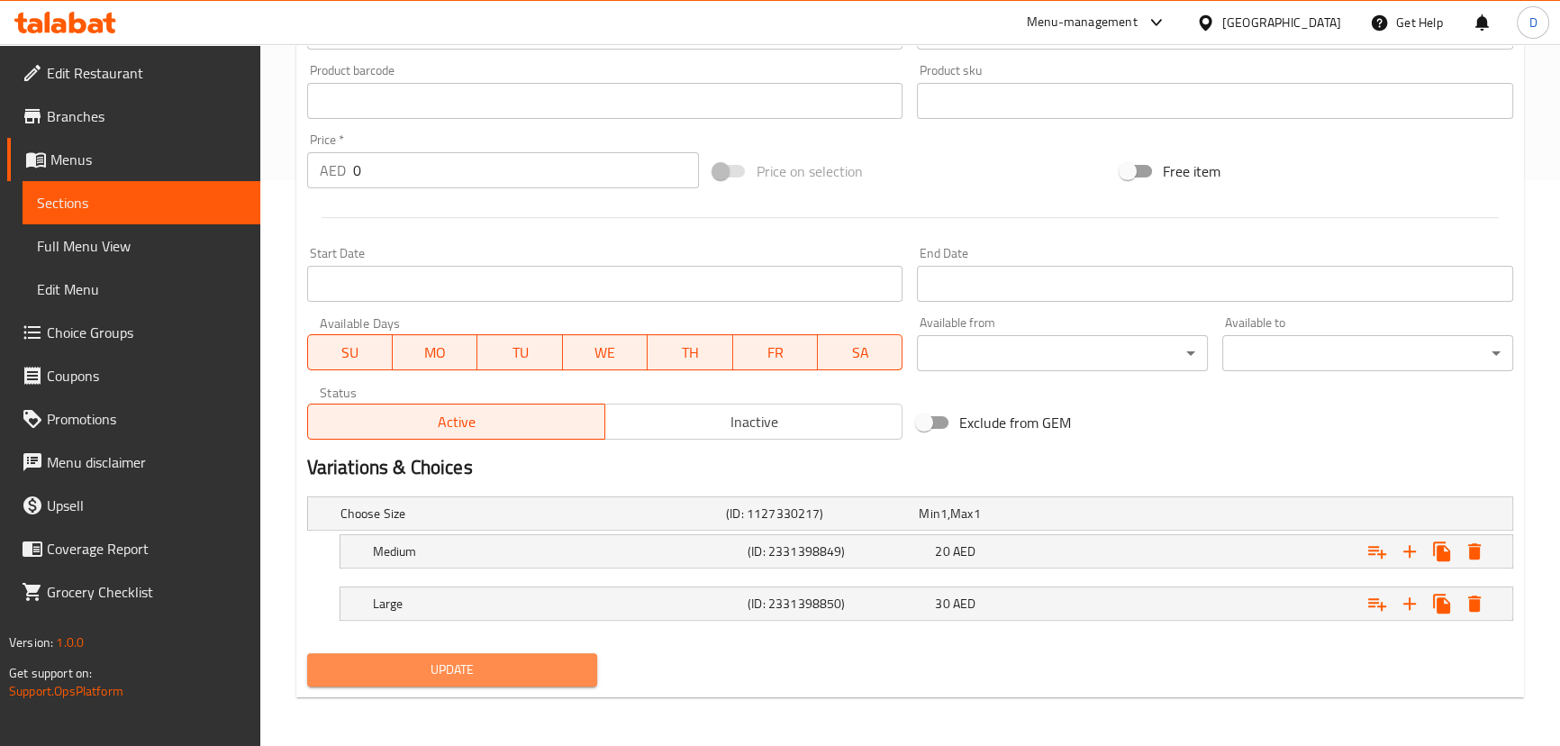
click at [543, 675] on span "Update" at bounding box center [453, 669] width 262 height 23
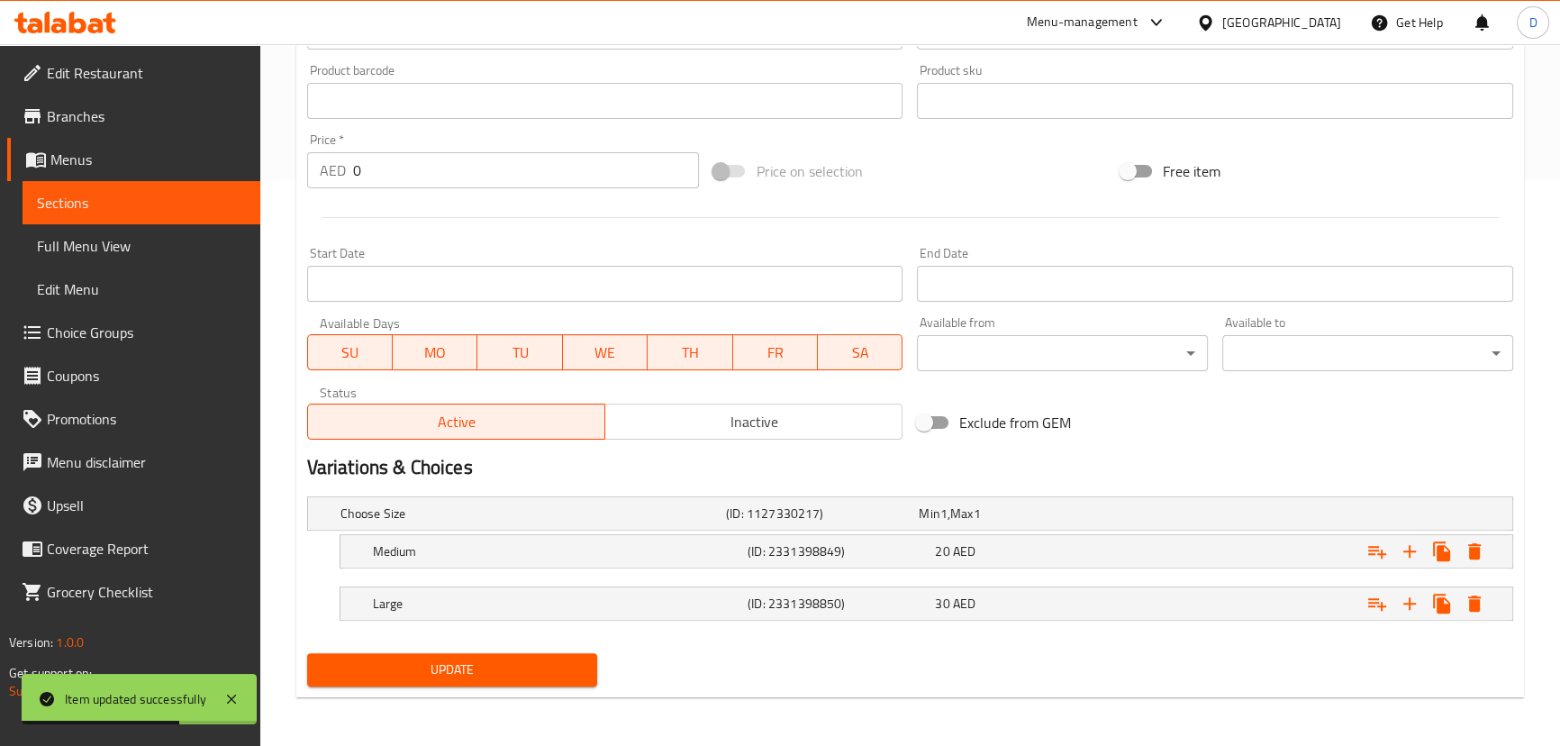
click at [234, 204] on span "Sections" at bounding box center [141, 203] width 209 height 22
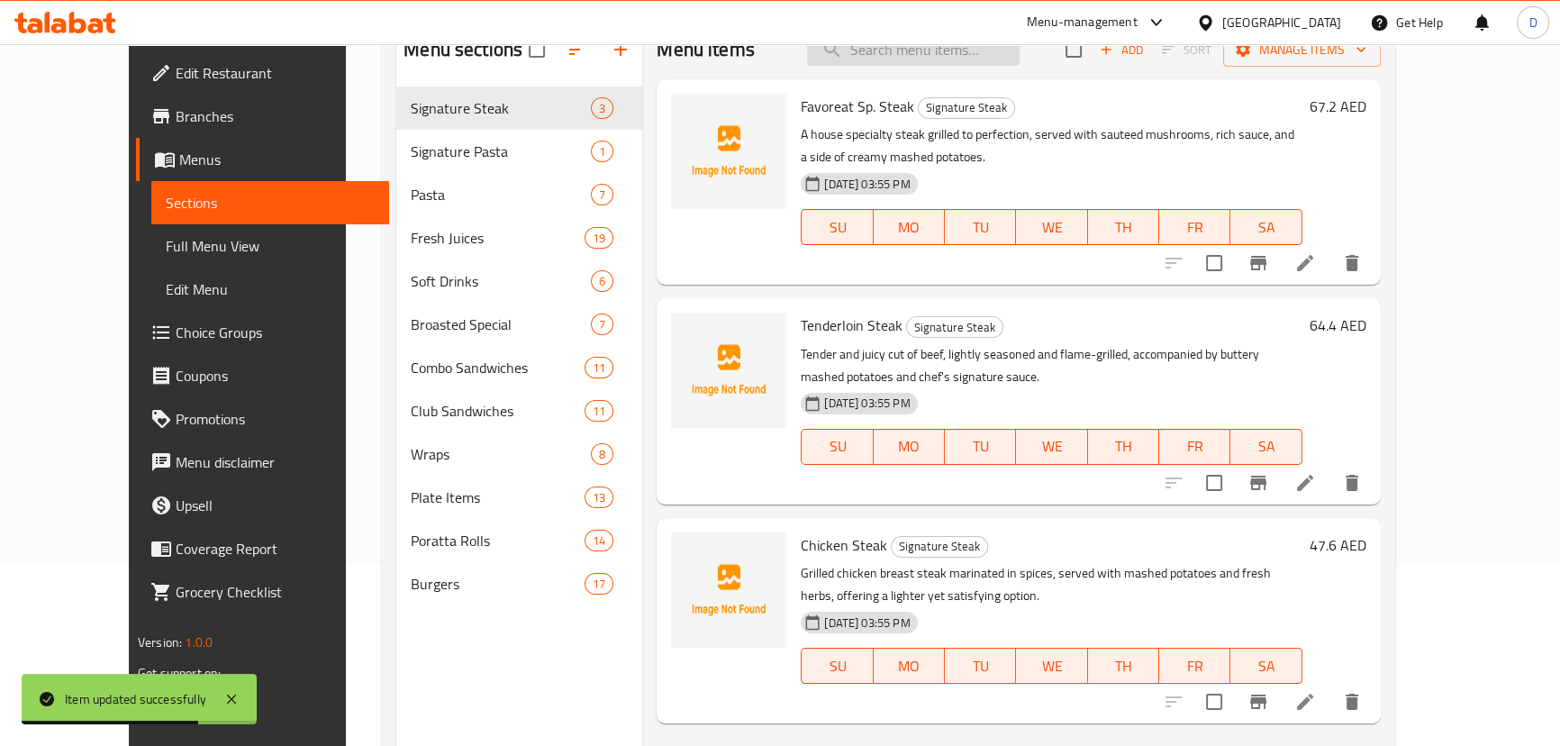
scroll to position [89, 0]
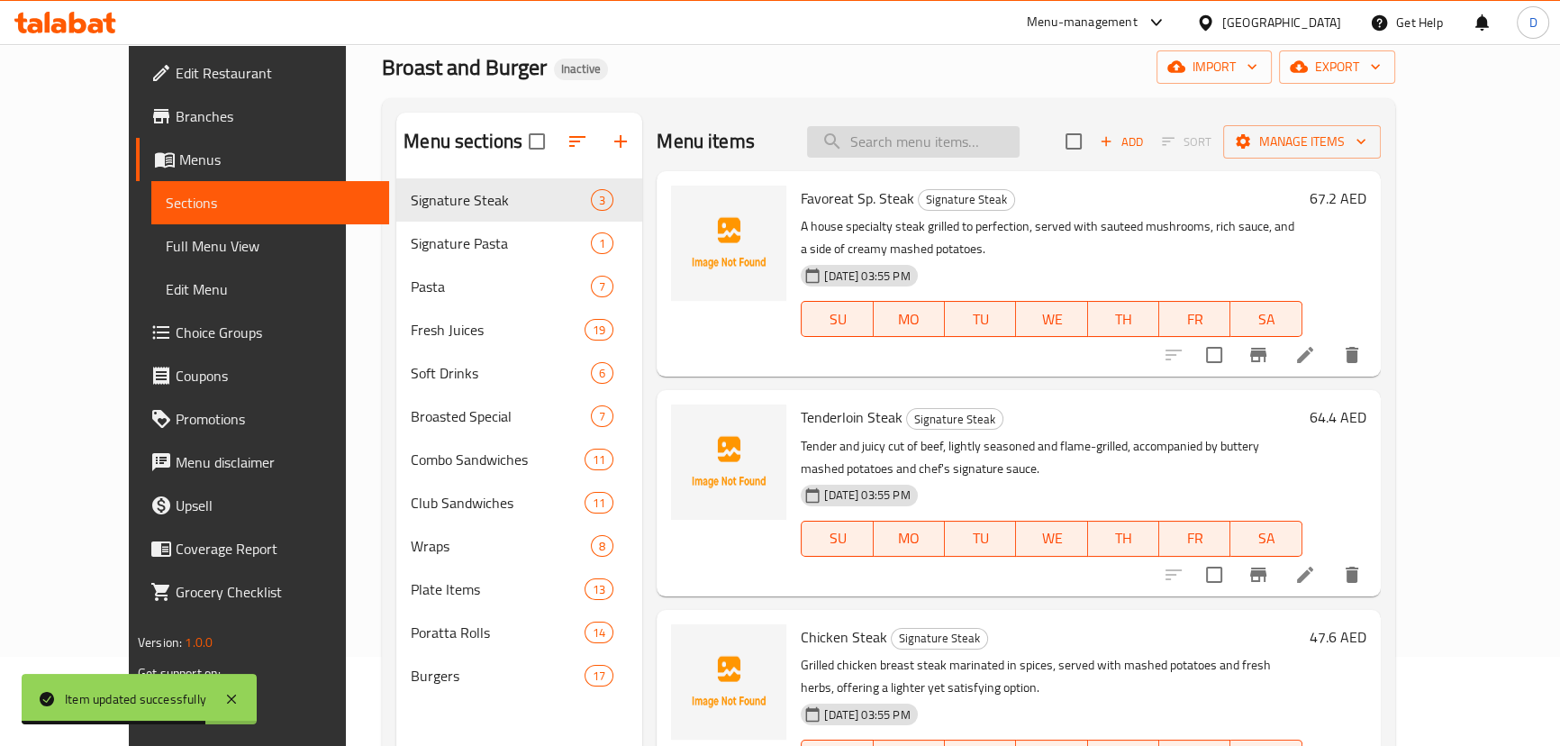
click at [971, 137] on input "search" at bounding box center [913, 142] width 213 height 32
paste input "Tangy lemon juice with fresh mint leaves for a cool and refreshing drink"
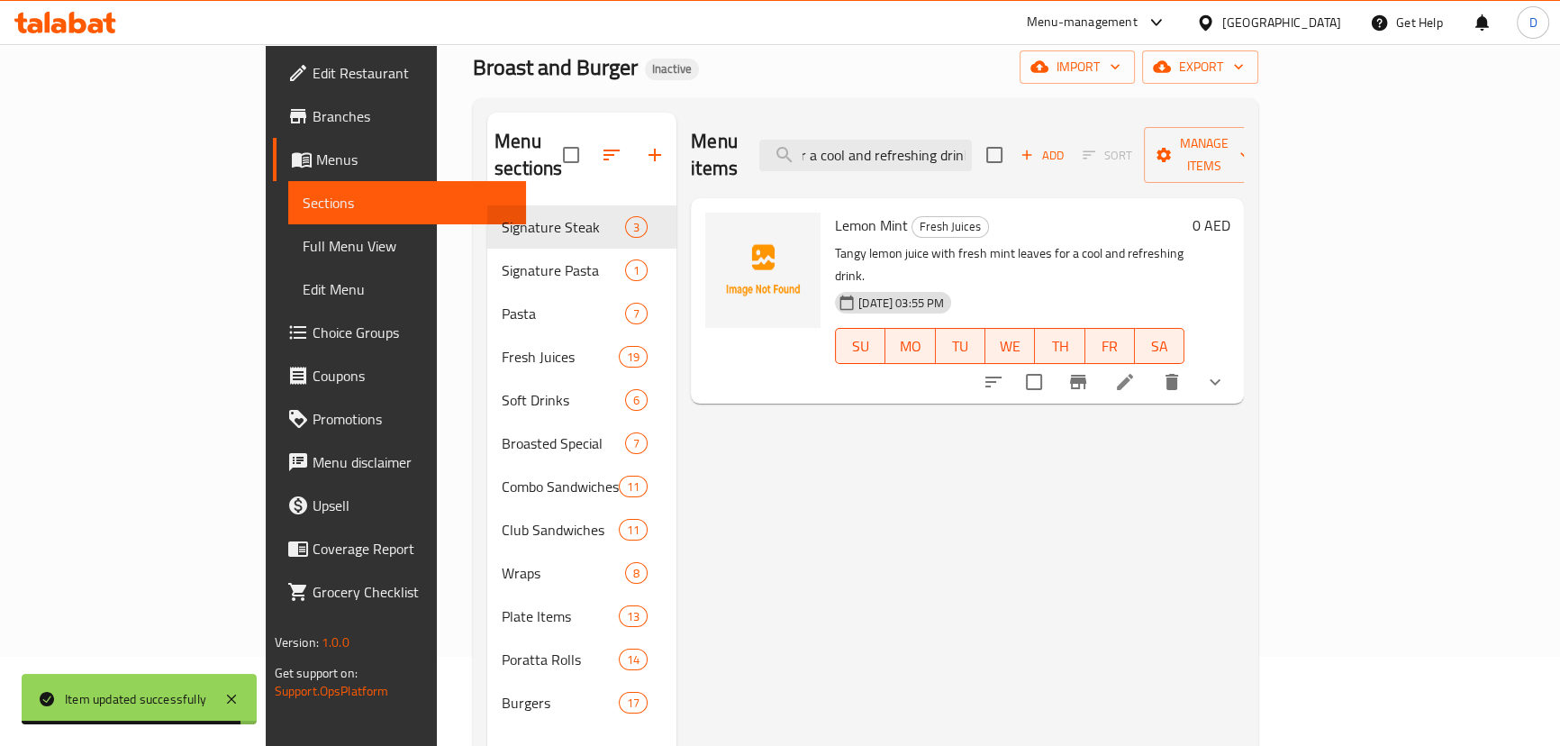
type input "Tangy lemon juice with fresh mint leaves for a cool and refreshing drink"
click at [1136, 371] on icon at bounding box center [1125, 382] width 22 height 22
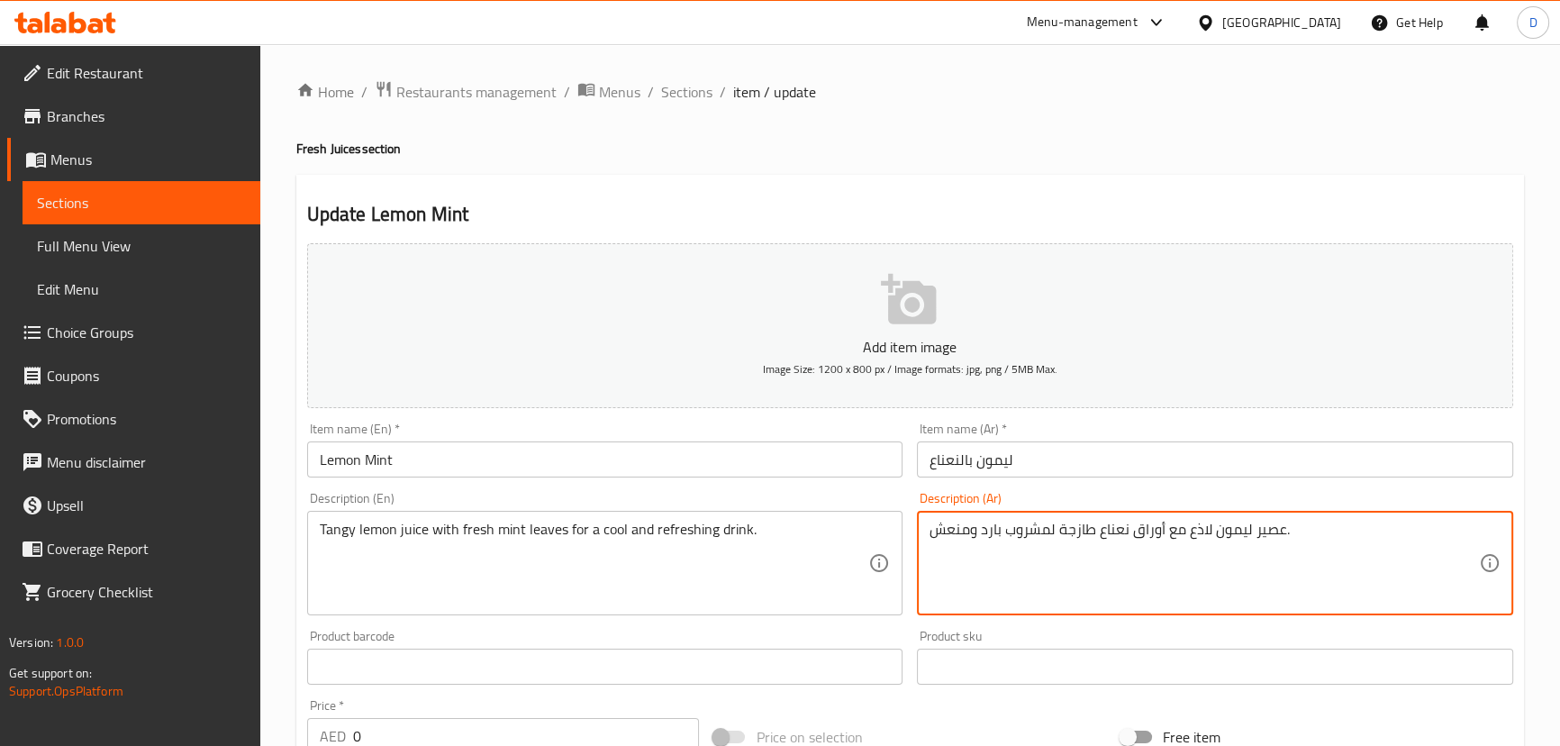
click at [1192, 521] on textarea "عصير ليمون لاذع مع أوراق نعناع طازجة لمشروب بارد ومنعش." at bounding box center [1203, 564] width 549 height 86
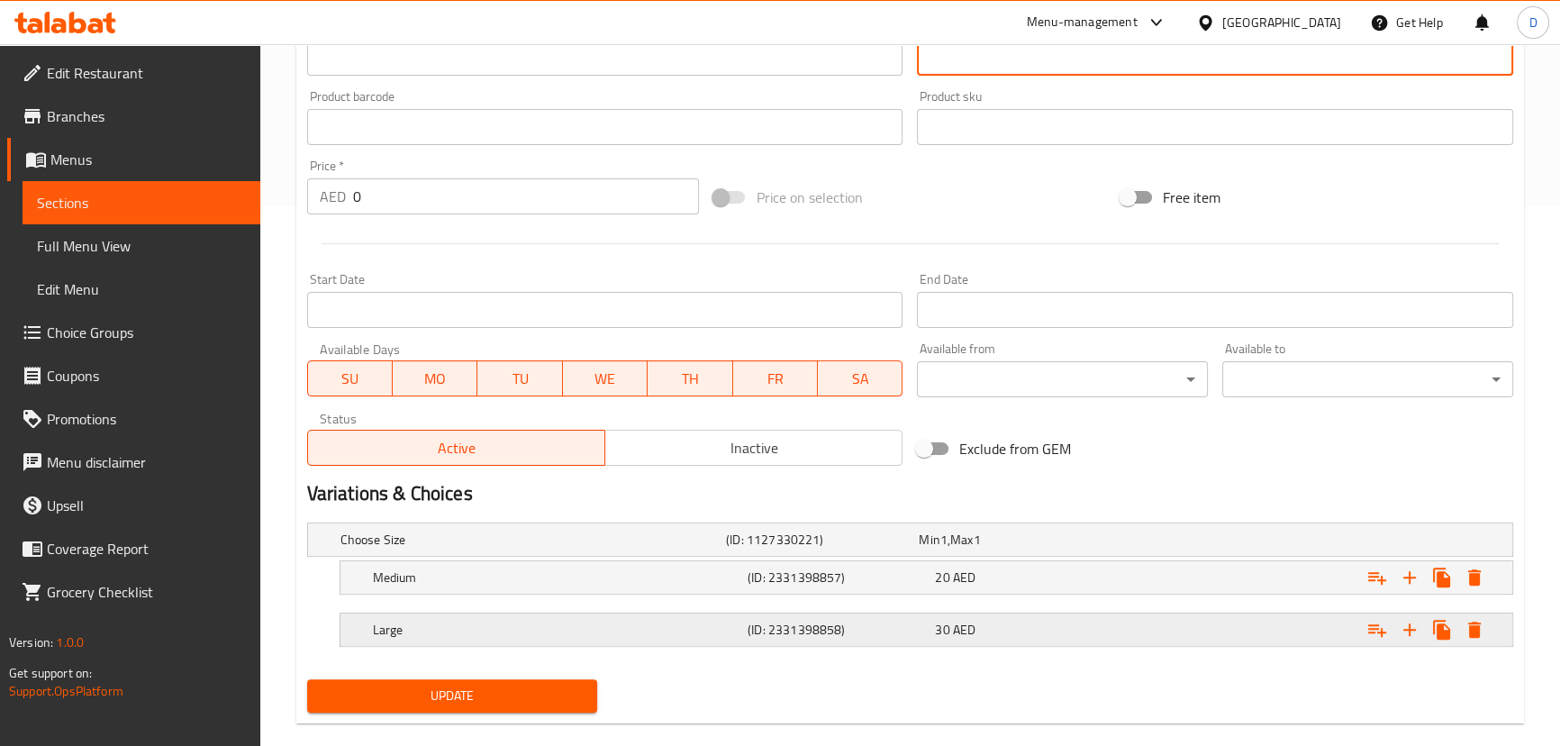
scroll to position [566, 0]
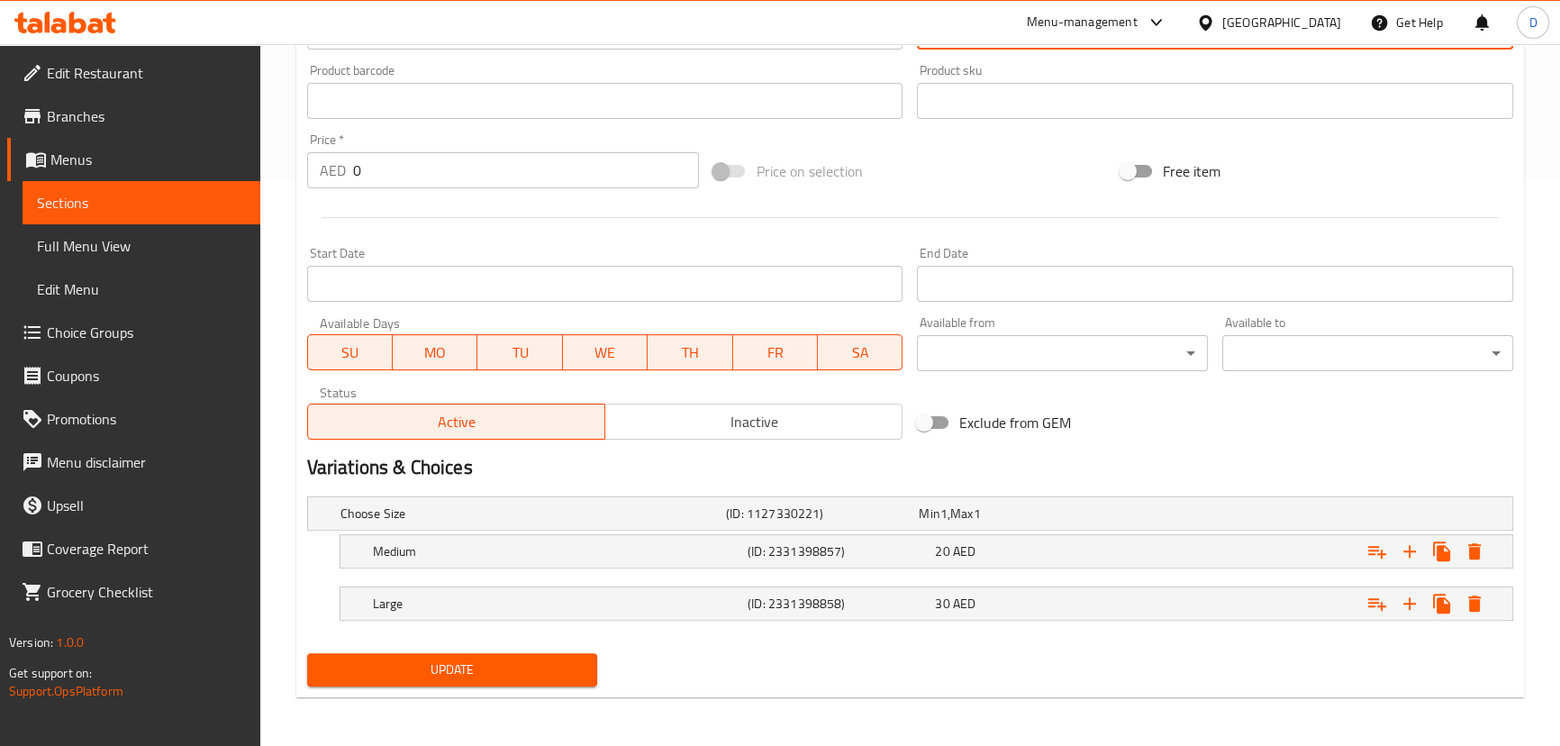
type textarea "عصير ليمون تانجي مع أوراق نعناع طازجة لمشروب بارد ومنعش."
click at [554, 660] on span "Update" at bounding box center [453, 669] width 262 height 23
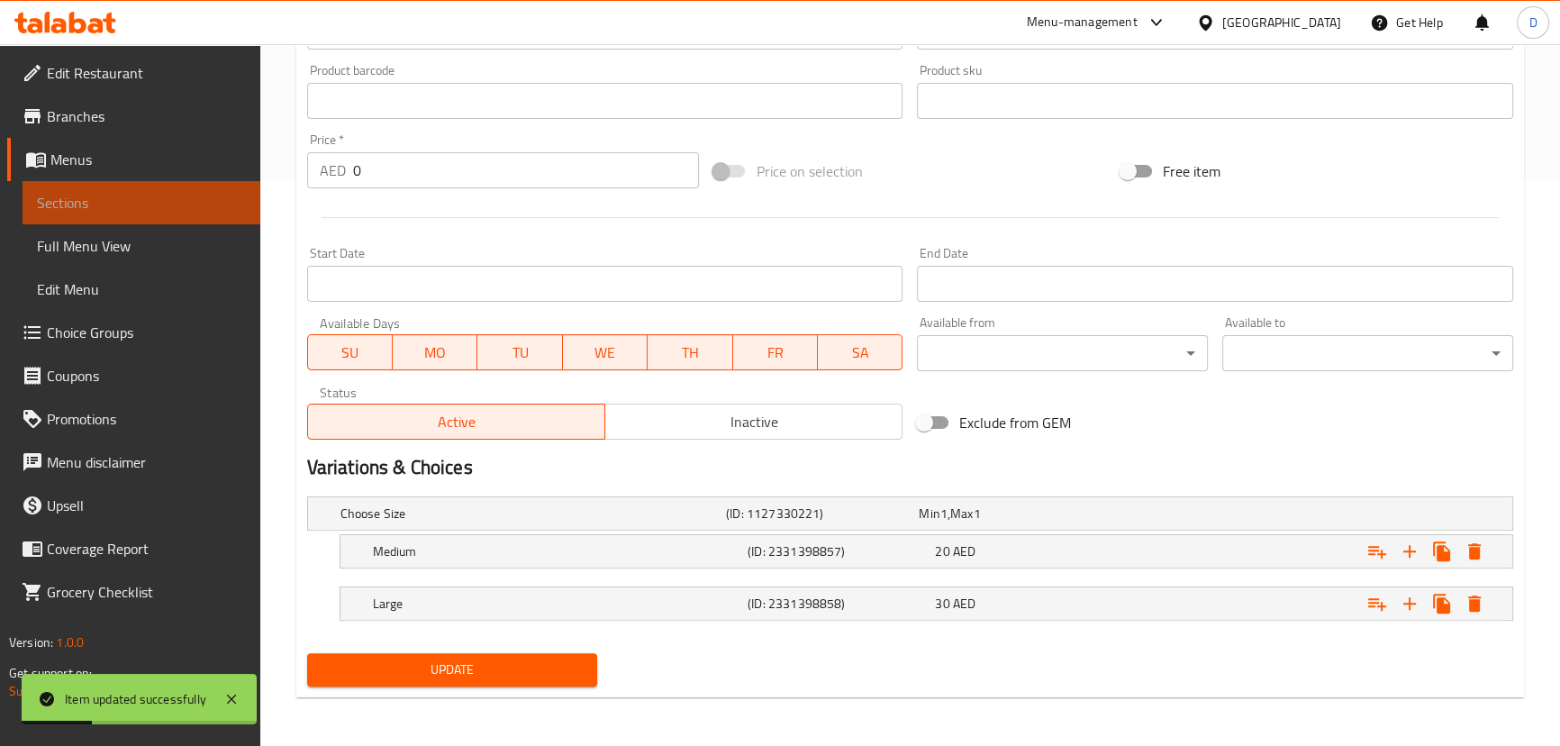
click at [178, 195] on span "Sections" at bounding box center [141, 203] width 209 height 22
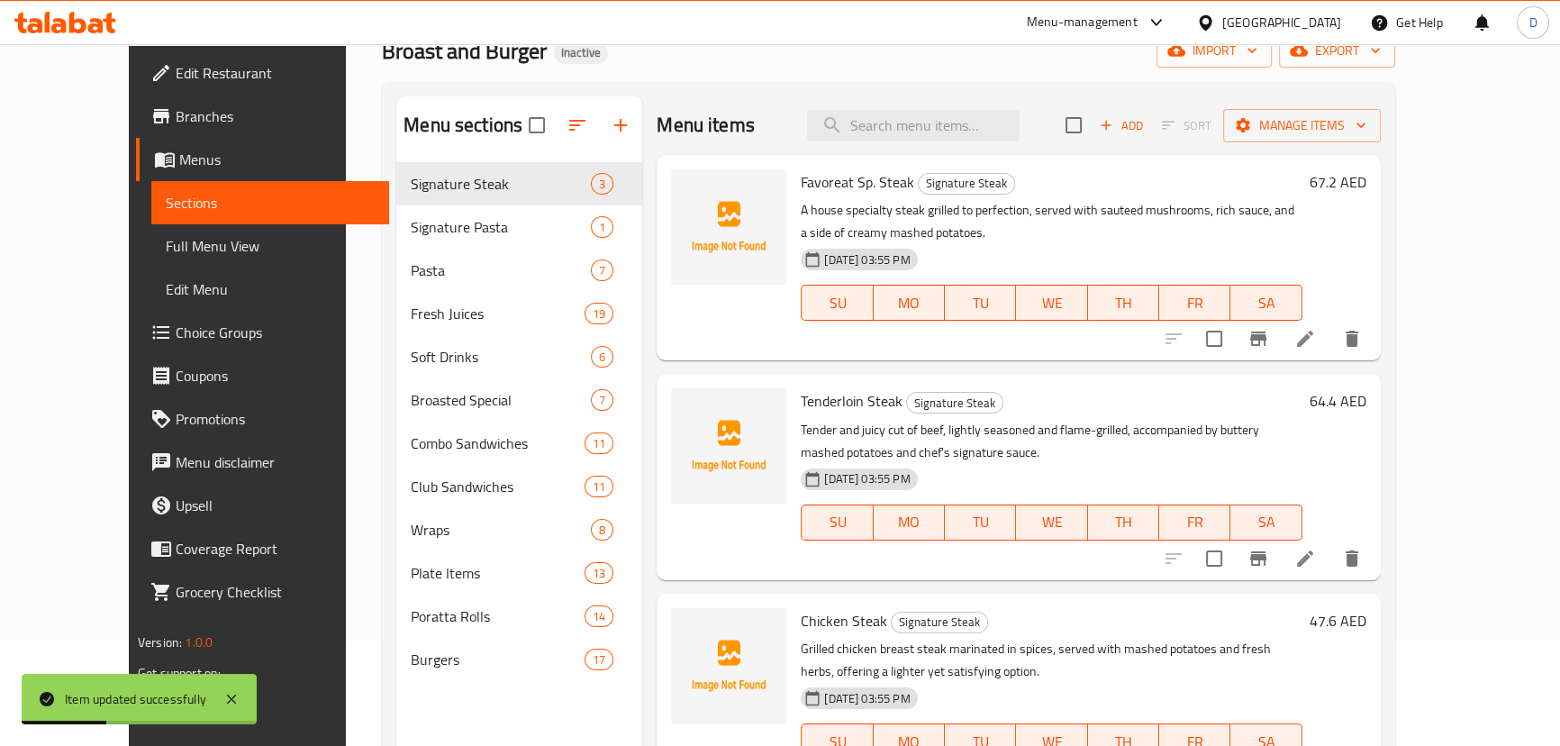
scroll to position [89, 0]
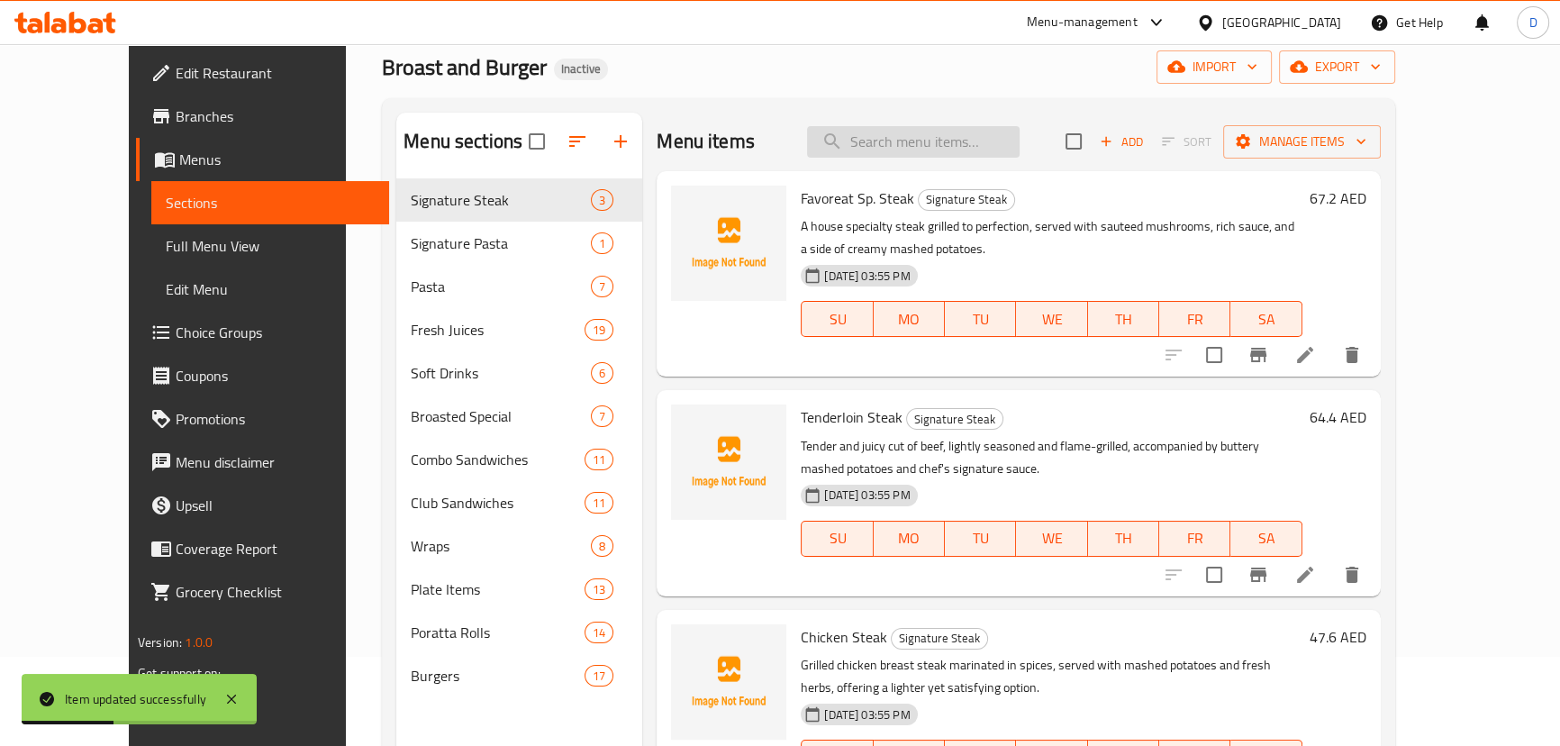
click at [967, 136] on input "search" at bounding box center [913, 142] width 213 height 32
paste input "Thick and creamy avocado juice blended for a healthy trea"
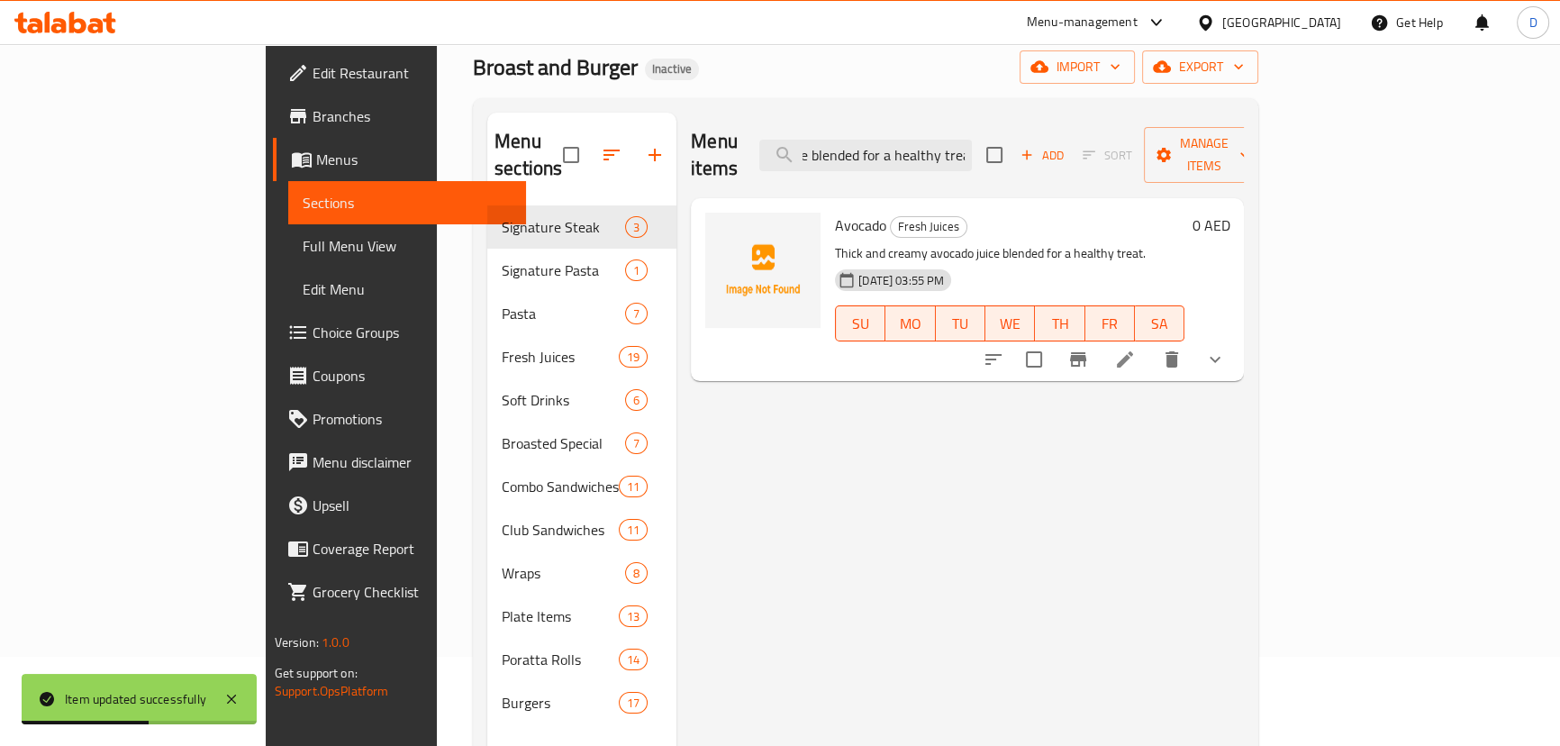
type input "Thick and creamy avocado juice blended for a healthy trea"
click at [1150, 347] on li at bounding box center [1125, 359] width 50 height 32
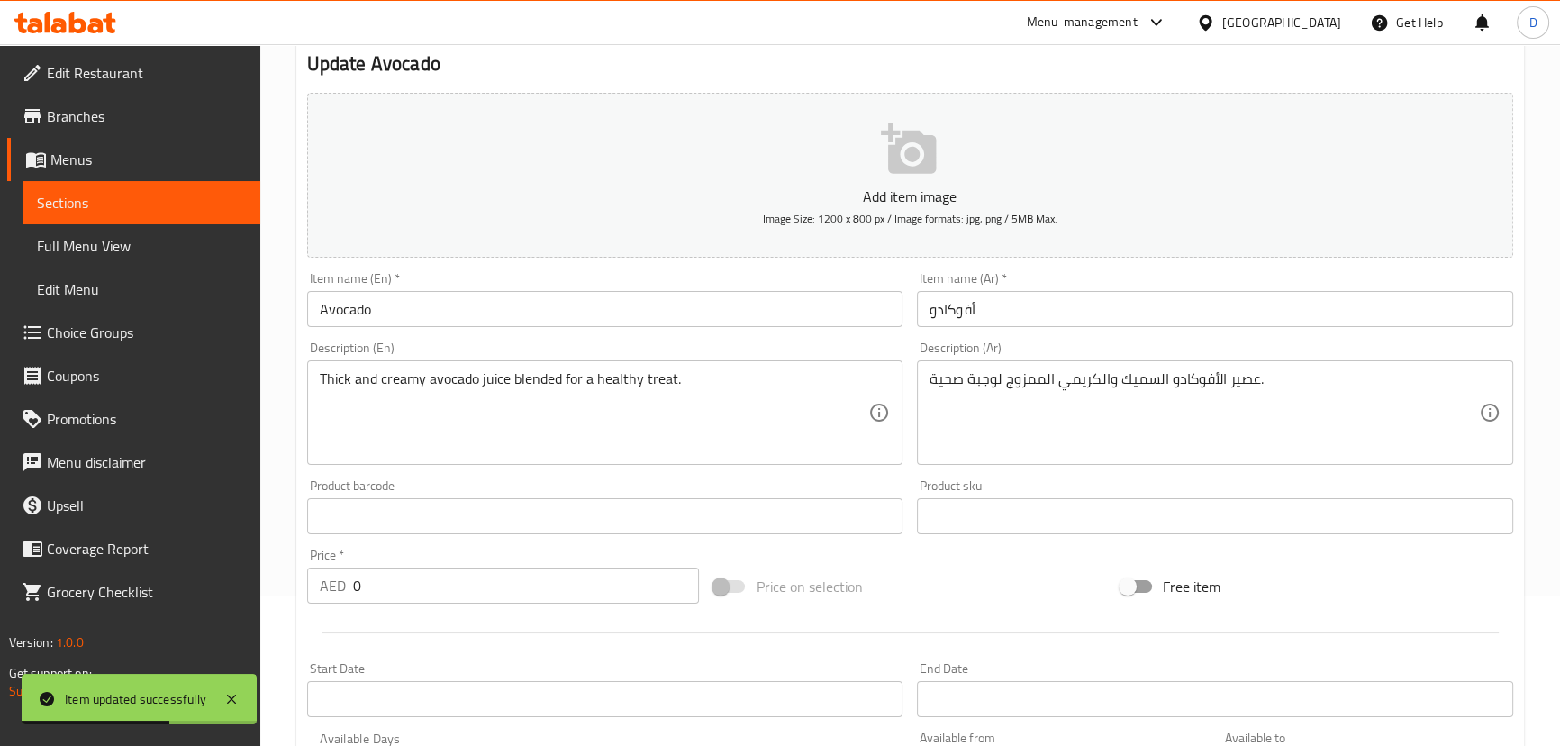
scroll to position [163, 0]
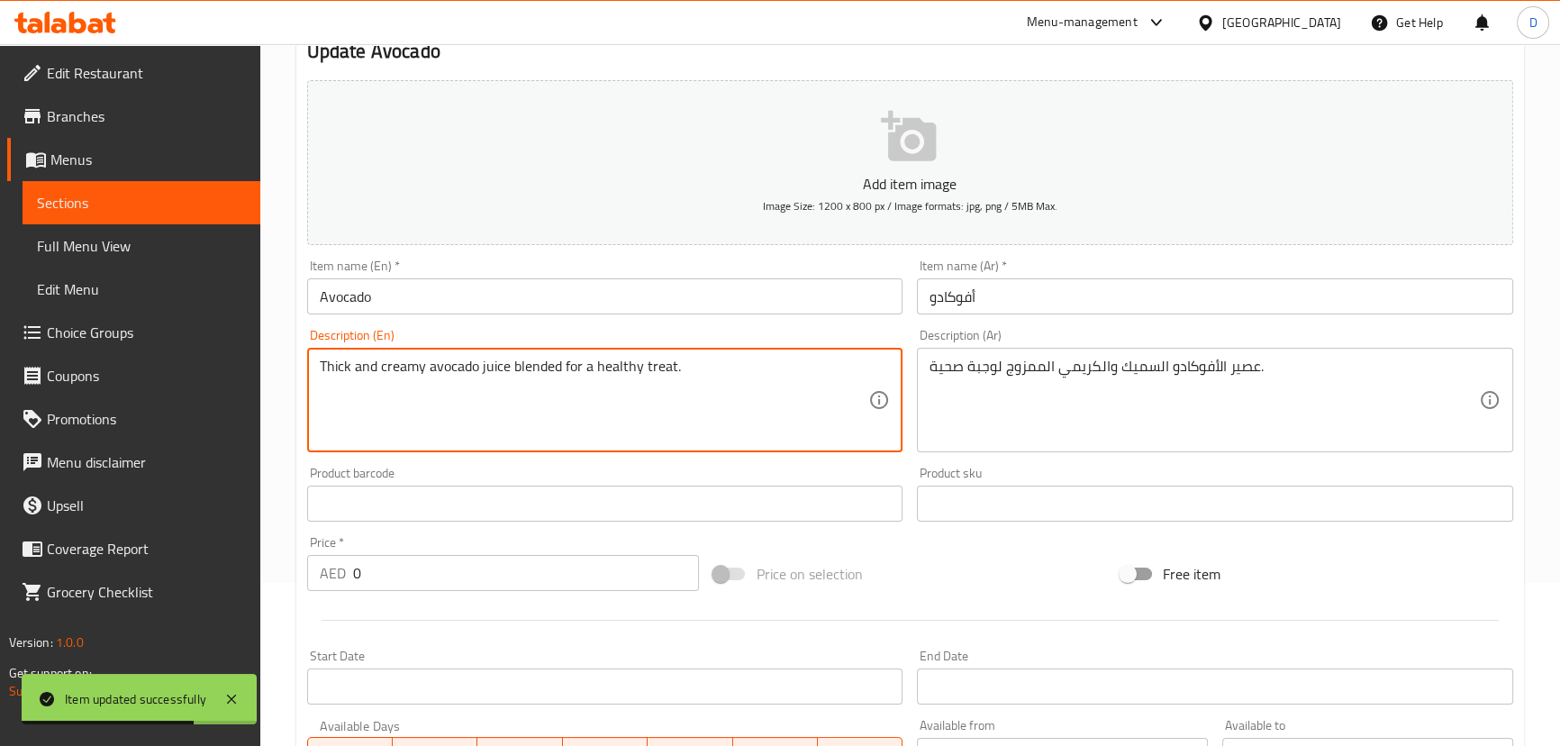
click at [550, 363] on textarea "Thick and creamy avocado juice blended for a healthy treat." at bounding box center [594, 401] width 549 height 86
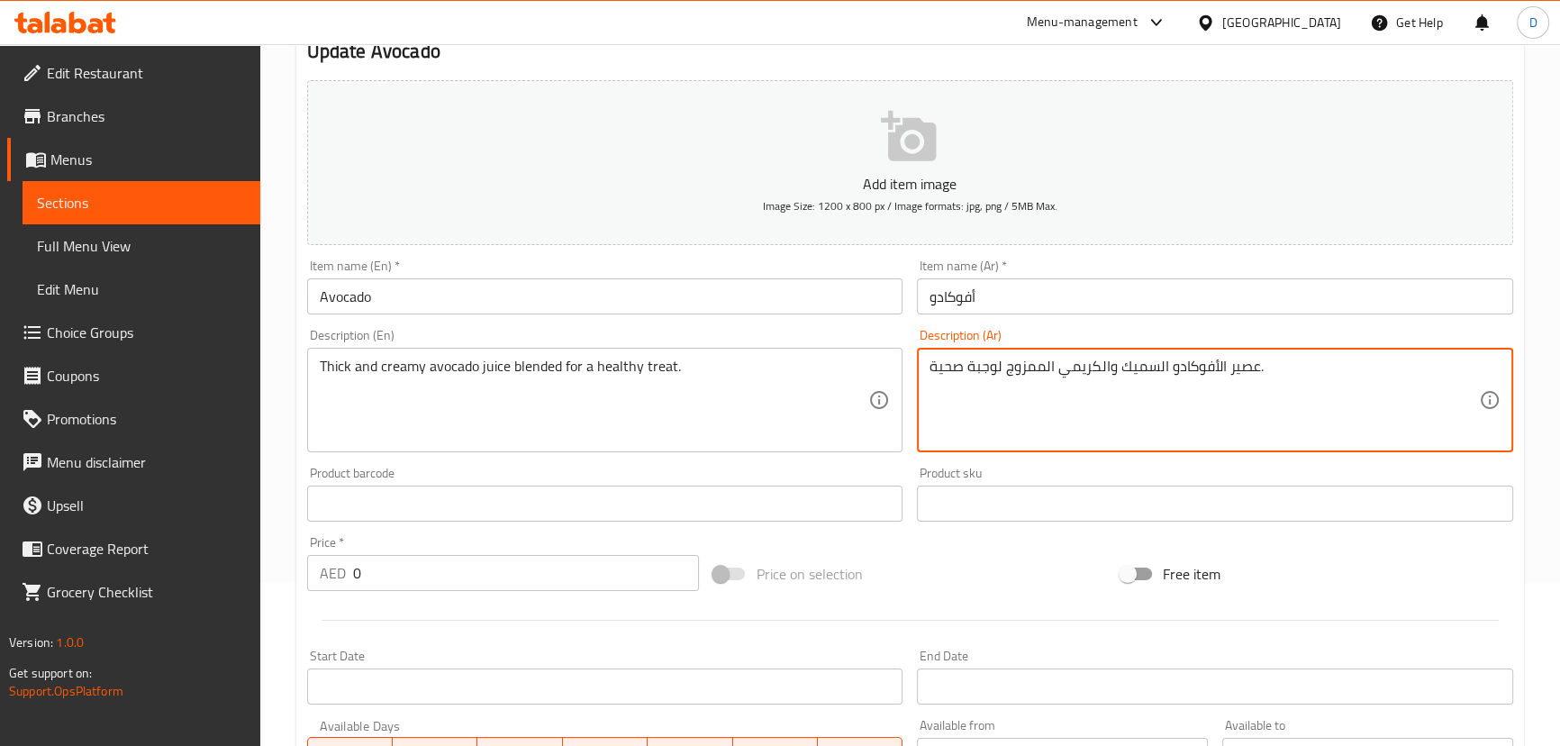
click at [1037, 364] on textarea "عصير الأفوكادو السميك والكريمي الممزوج لوجبة صحية." at bounding box center [1203, 401] width 549 height 86
paste textarea "لاط"
drag, startPoint x: 1001, startPoint y: 367, endPoint x: 917, endPoint y: 369, distance: 83.8
click at [917, 369] on div "عصير الأفوكادو السميك والكريمي خلاط لوجبة صحية. Description (Ar)" at bounding box center [1215, 400] width 596 height 104
type textarea "عصير الأفوكادو السميك والكريمي خلاط ."
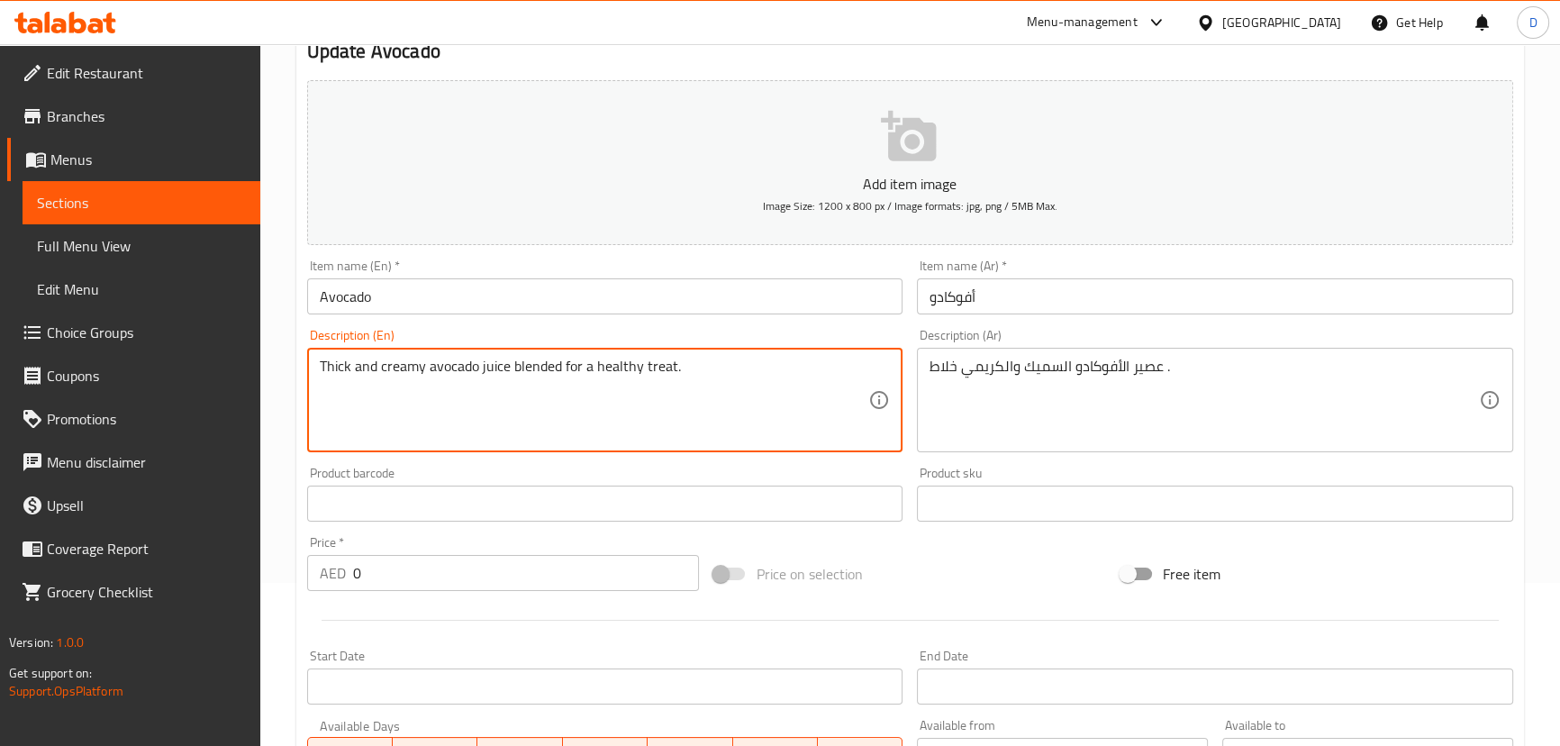
drag, startPoint x: 594, startPoint y: 360, endPoint x: 690, endPoint y: 367, distance: 95.7
click at [690, 367] on textarea "Thick and creamy avocado juice blended for a healthy treat." at bounding box center [594, 401] width 549 height 86
click at [663, 368] on textarea "Thick and creamy avocado juice blended for a healthy treat." at bounding box center [594, 401] width 549 height 86
drag, startPoint x: 586, startPoint y: 369, endPoint x: 558, endPoint y: 366, distance: 28.2
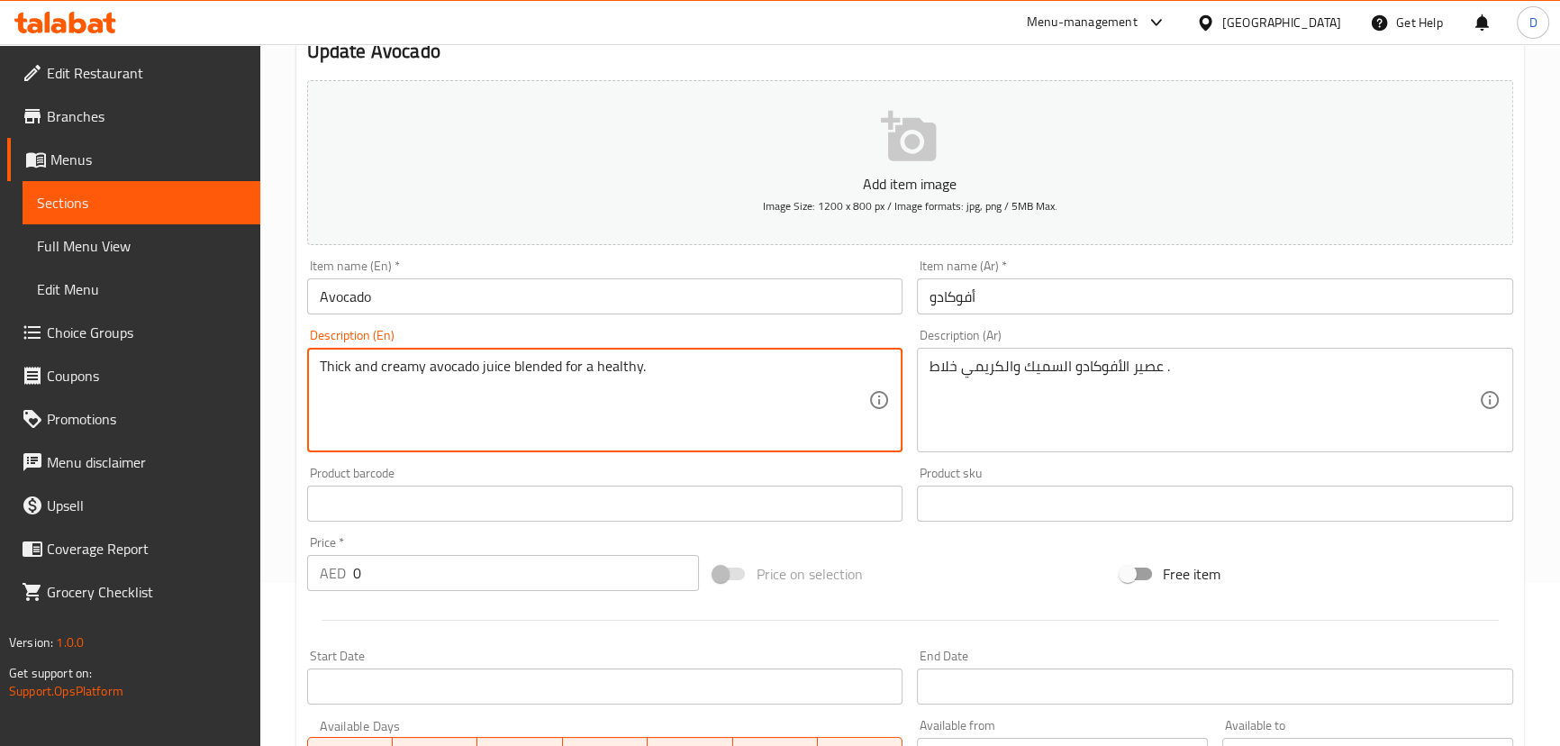
click at [558, 366] on textarea "Thick and creamy avocado juice blended for a healthy." at bounding box center [594, 401] width 549 height 86
type textarea "Thick and creamy avocado juice blended, healthy."
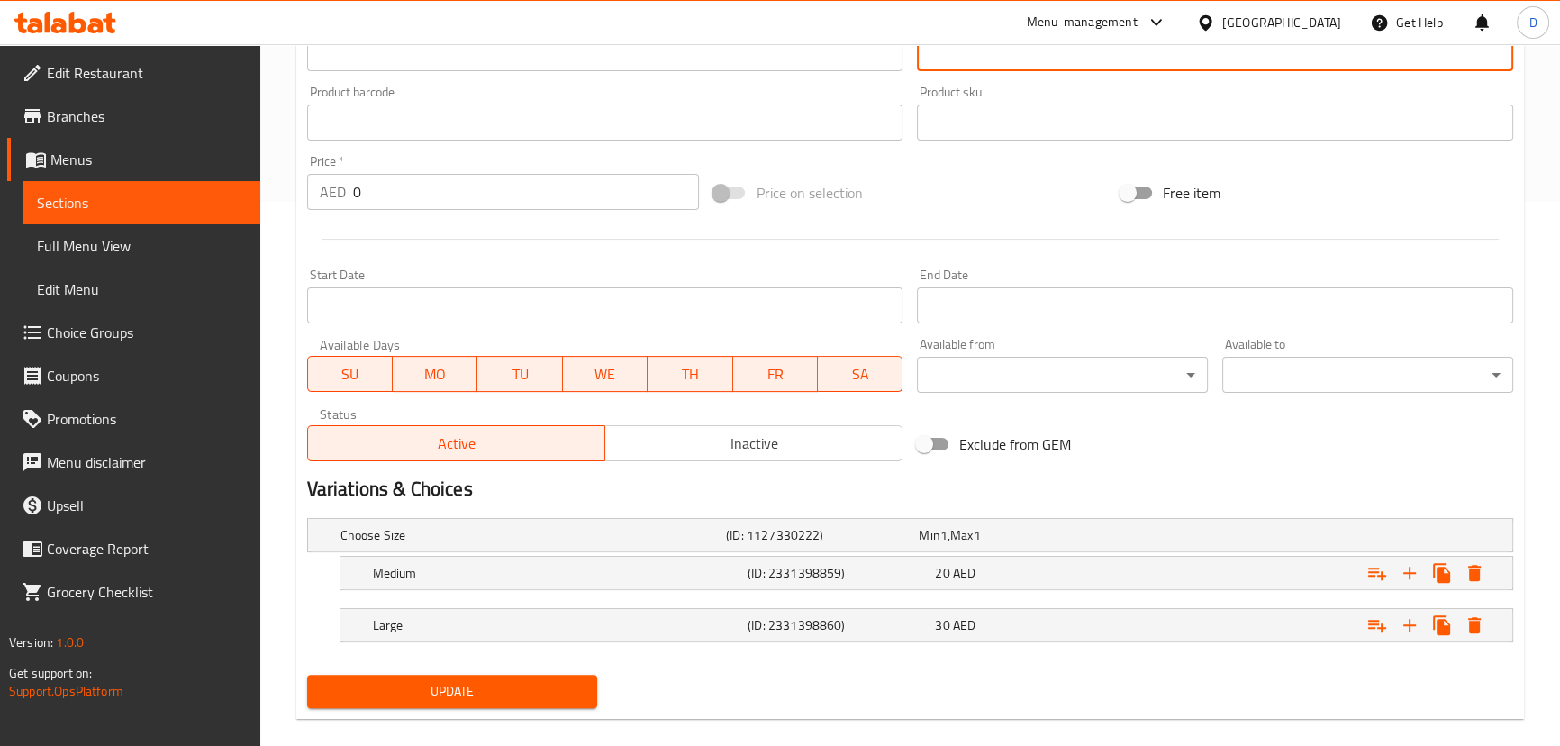
scroll to position [566, 0]
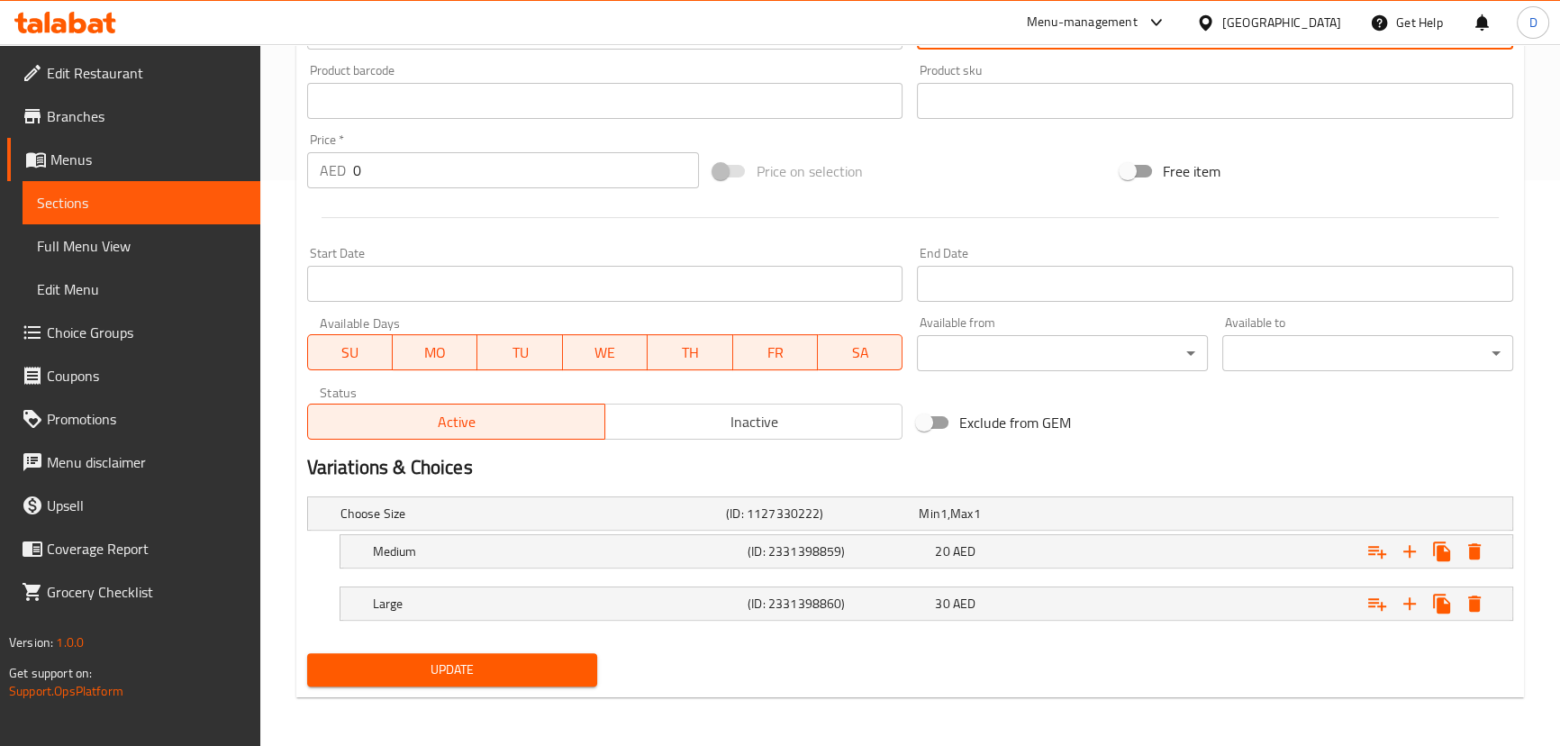
type textarea "عصير الأفوكادو السميك والكريمي خلاط، صحي."
click at [517, 666] on span "Update" at bounding box center [453, 669] width 262 height 23
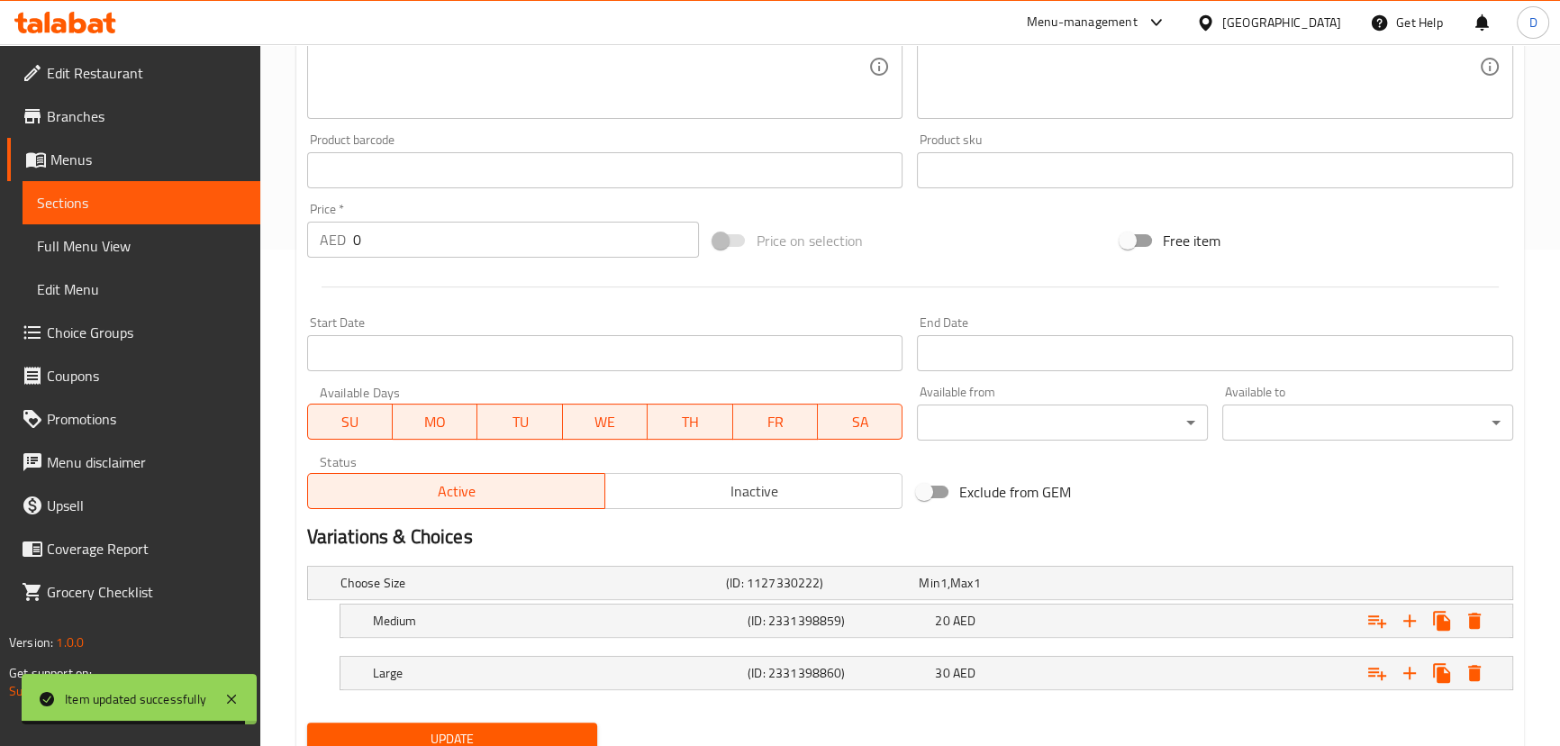
scroll to position [402, 0]
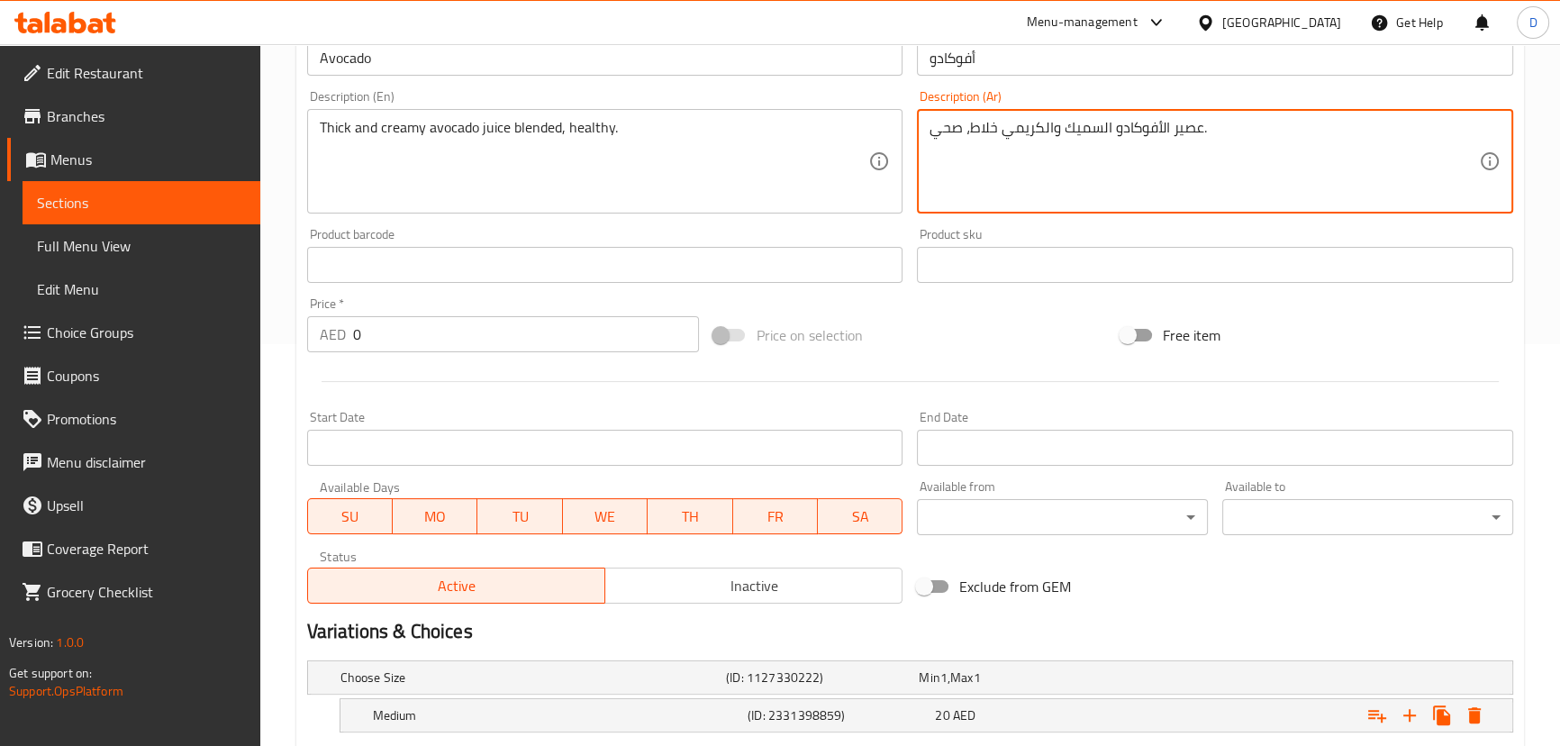
click at [993, 124] on textarea "عصير الأفوكادو السميك والكريمي خلاط، صحي." at bounding box center [1203, 162] width 549 height 86
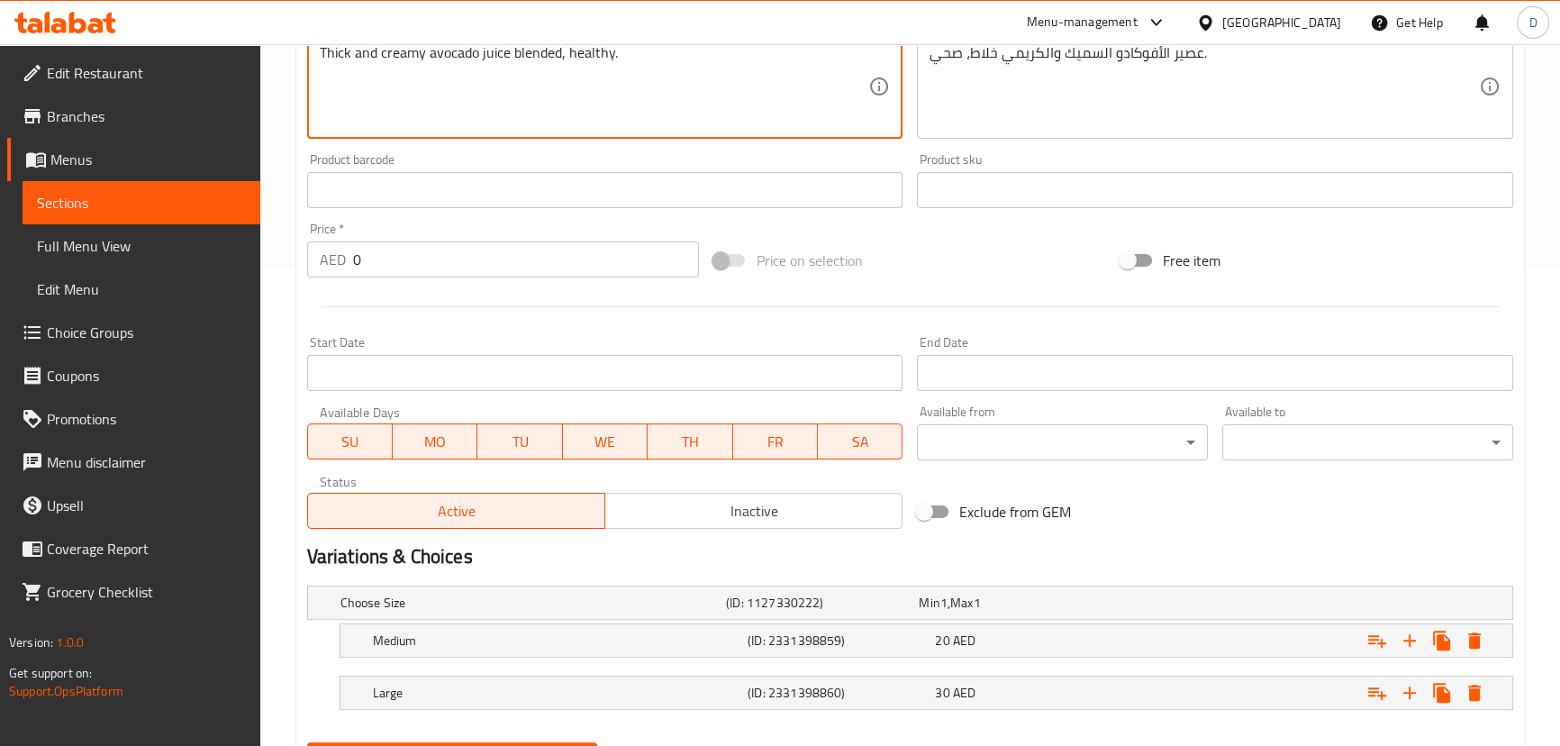
scroll to position [566, 0]
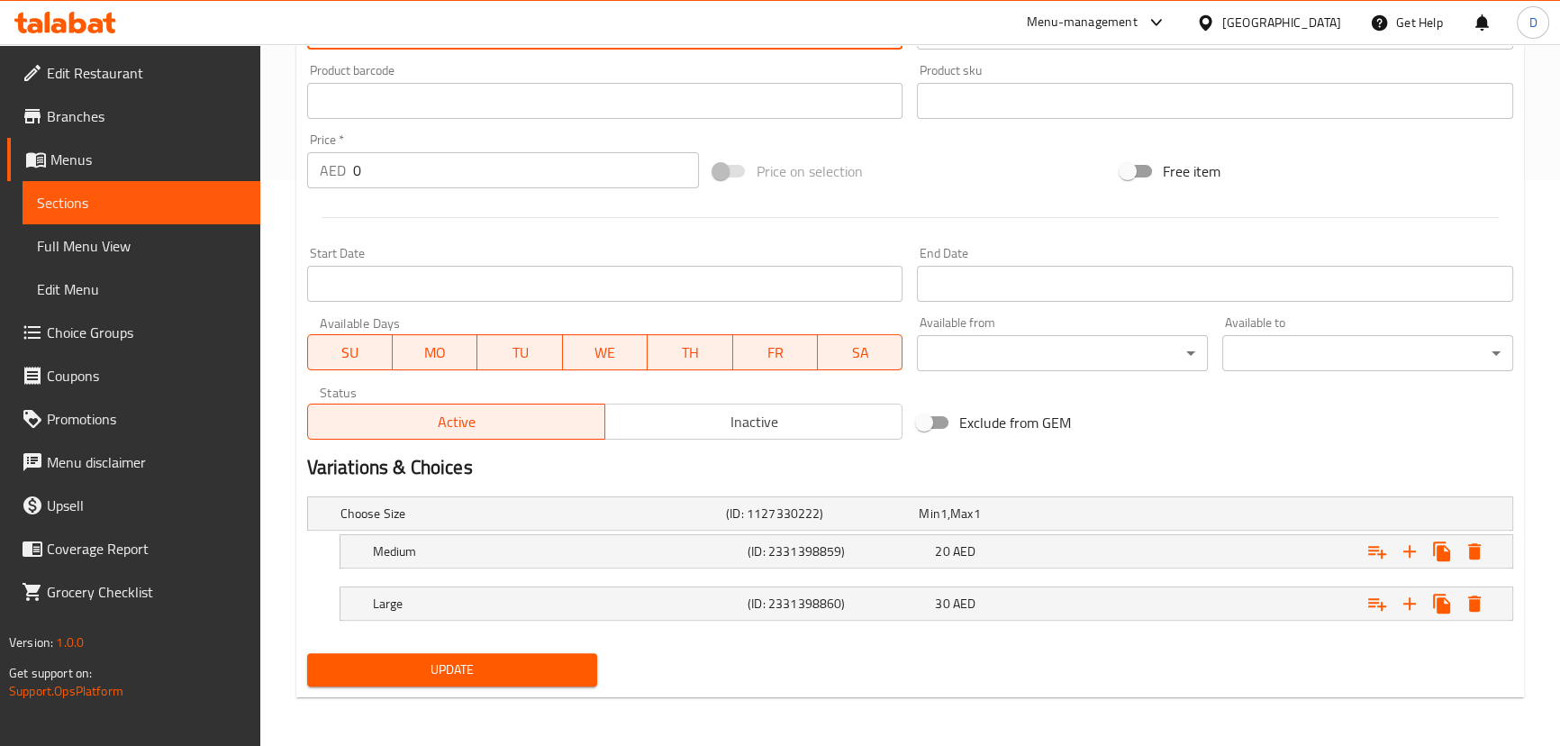
click at [578, 661] on span "Update" at bounding box center [453, 669] width 262 height 23
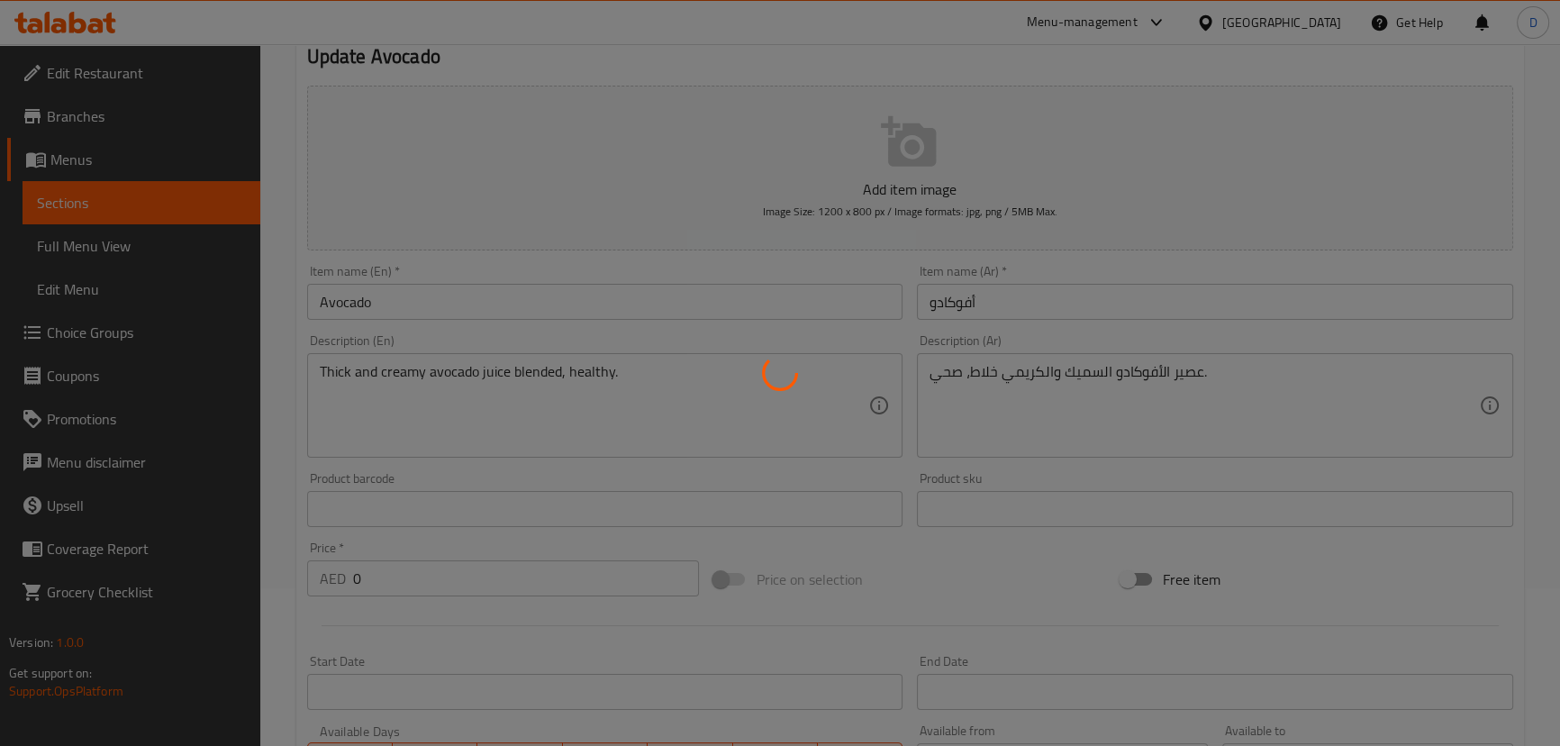
scroll to position [156, 0]
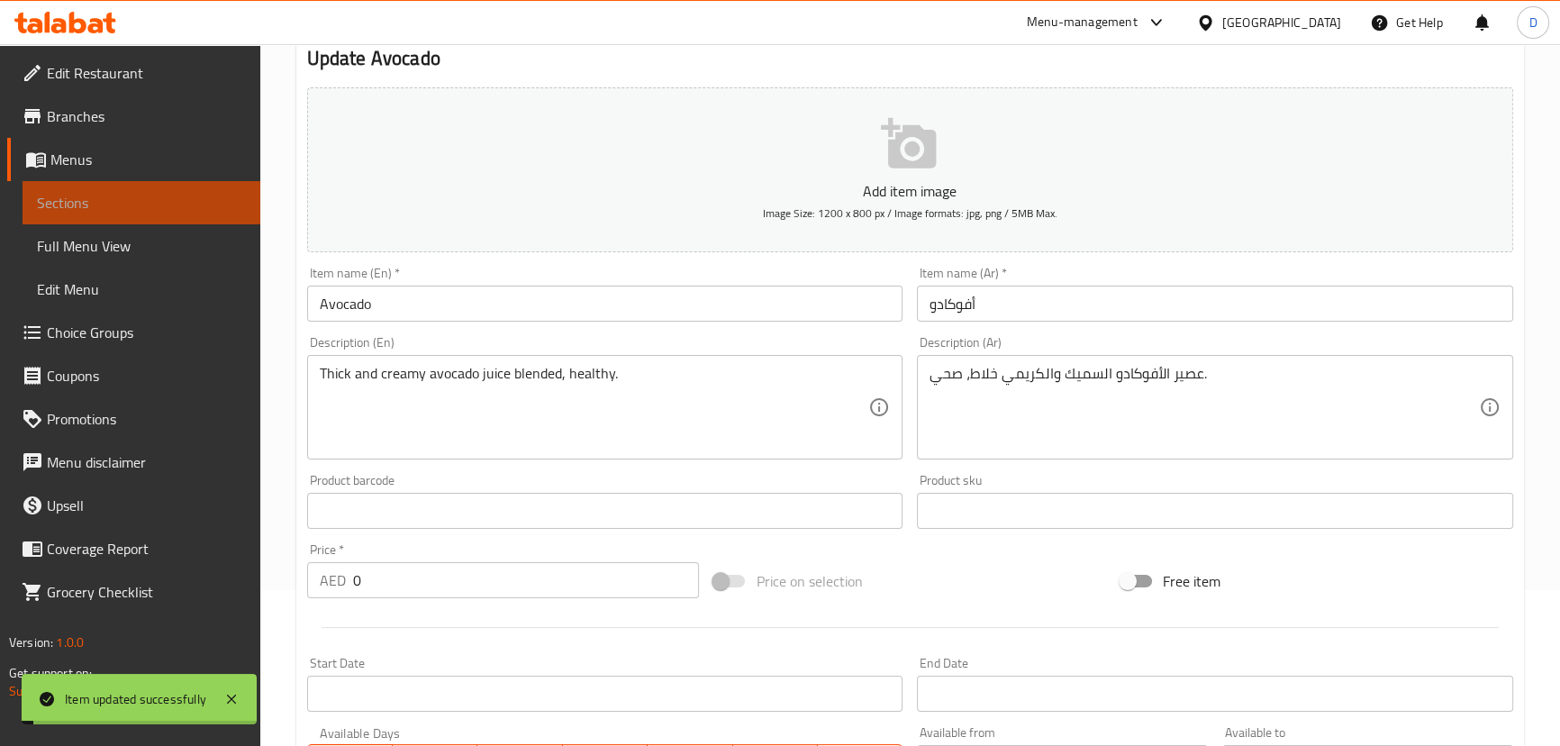
click at [216, 193] on span "Sections" at bounding box center [141, 203] width 209 height 22
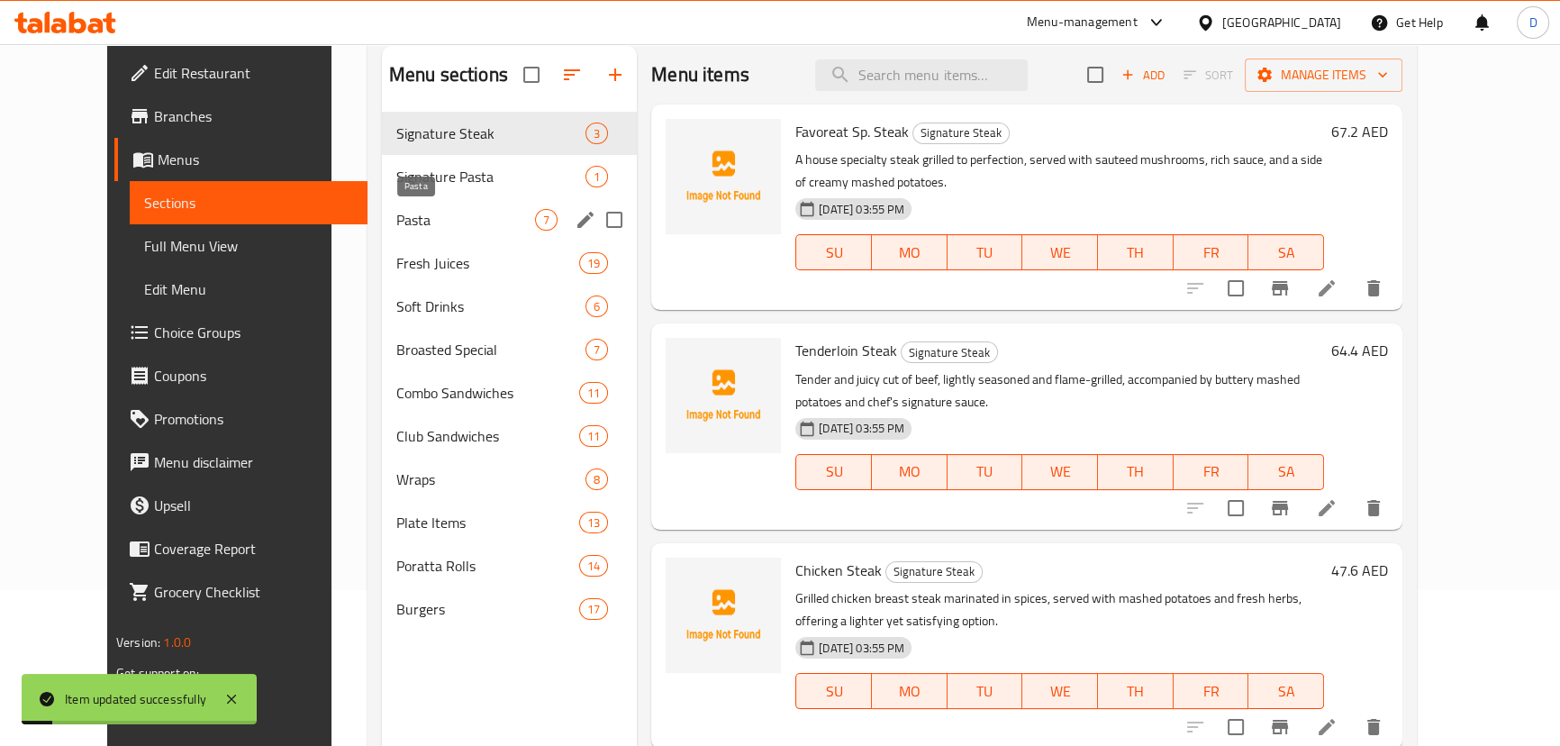
click at [396, 217] on span "Pasta" at bounding box center [465, 220] width 139 height 22
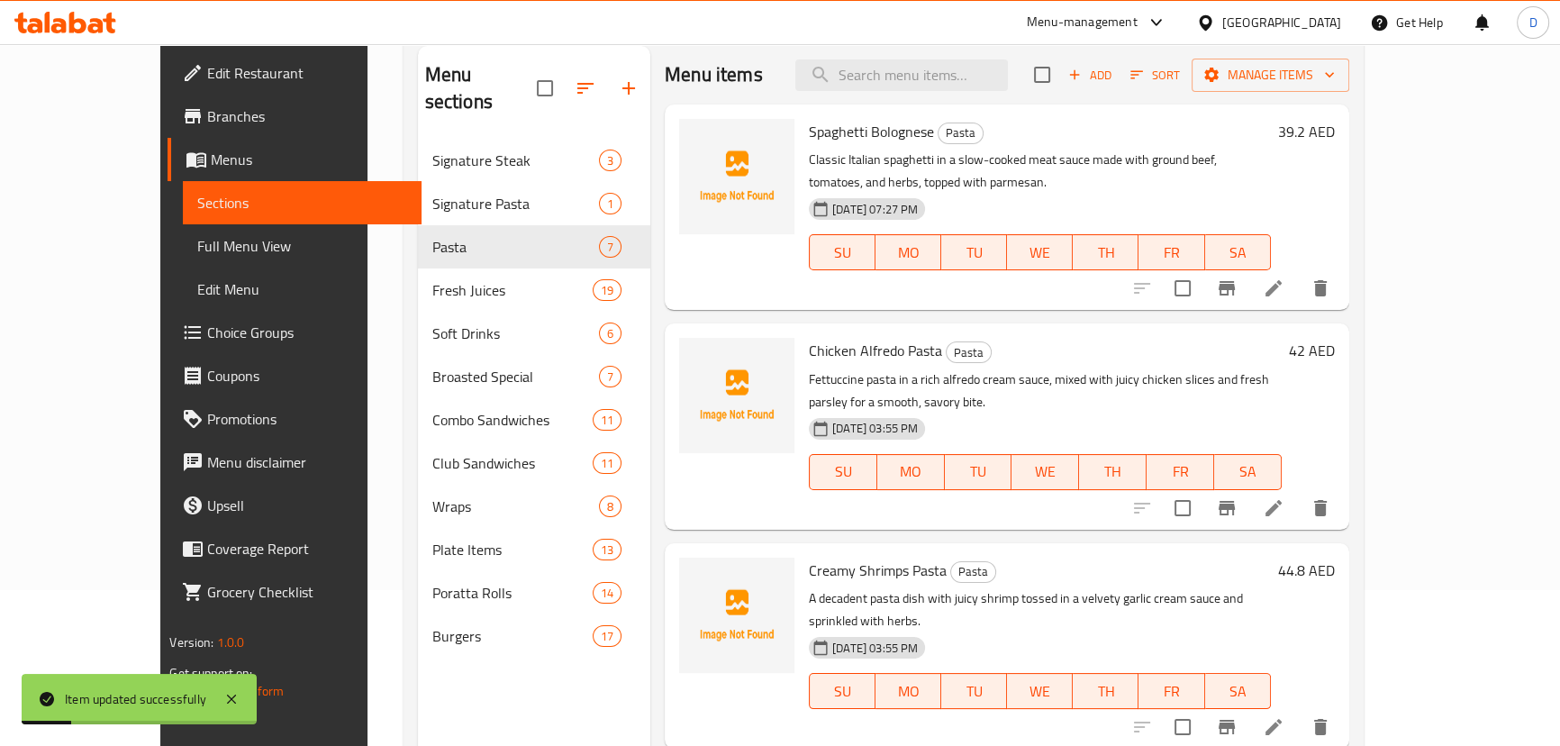
click at [848, 135] on span "Spaghetti Bolognese" at bounding box center [871, 131] width 125 height 27
copy h6 "Spaghetti Bolognese"
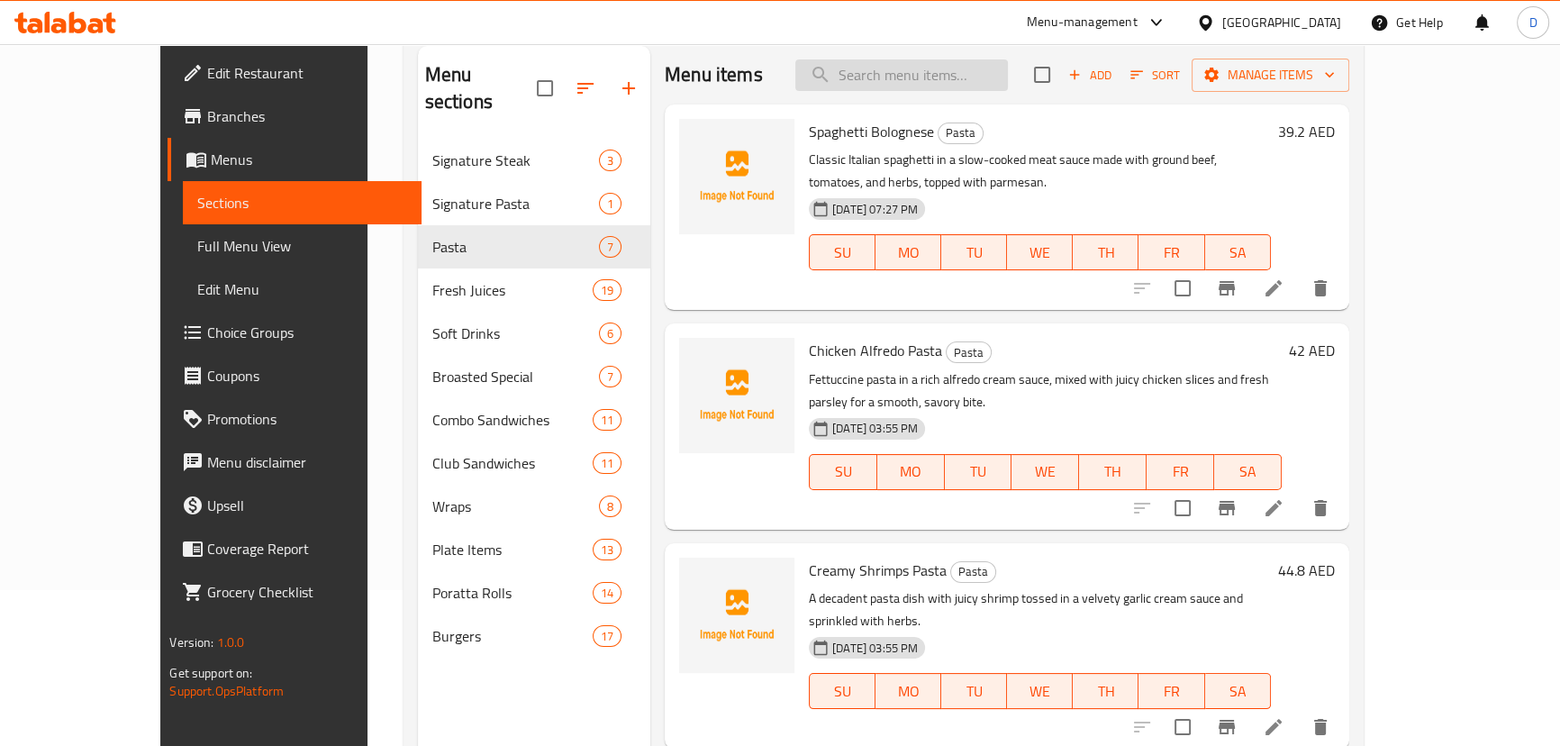
click at [973, 71] on input "search" at bounding box center [901, 75] width 213 height 32
paste input "perfect for hot days"
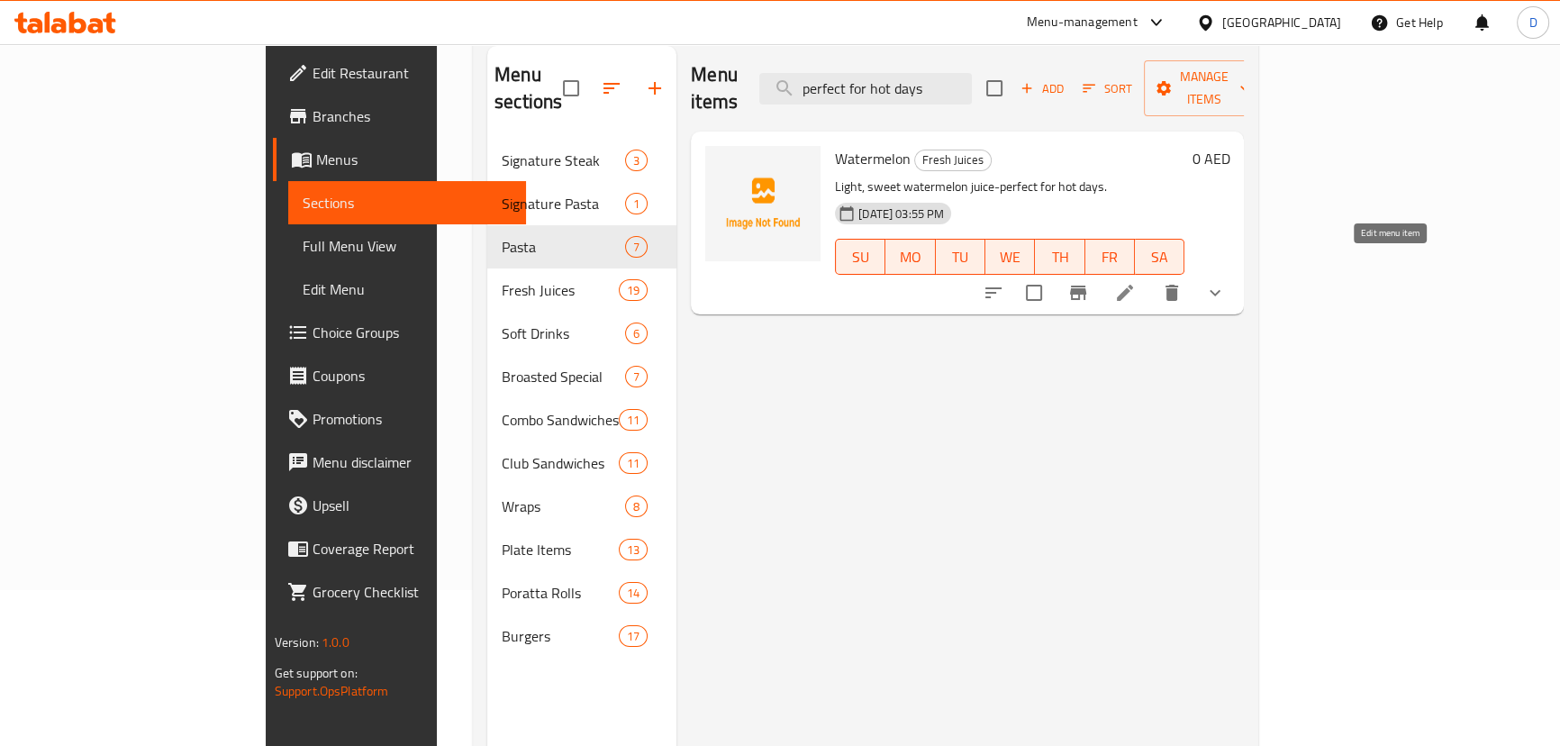
type input "perfect for hot days"
click at [1136, 282] on icon at bounding box center [1125, 293] width 22 height 22
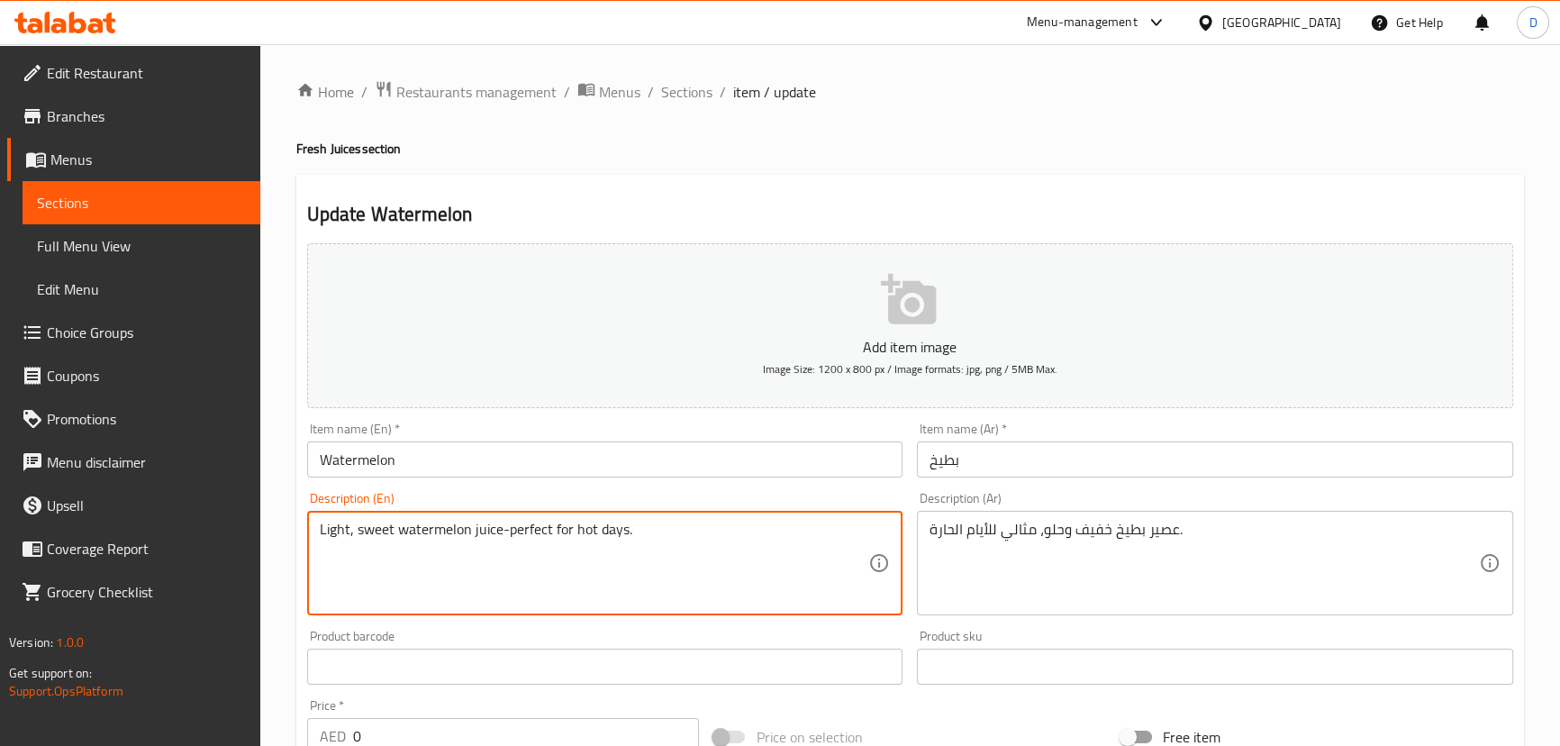
drag, startPoint x: 499, startPoint y: 525, endPoint x: 758, endPoint y: 542, distance: 260.0
click at [758, 542] on textarea "Light, sweet watermelon juice-perfect for hot days." at bounding box center [594, 564] width 549 height 86
type textarea "Light, sweet watermelon juice"
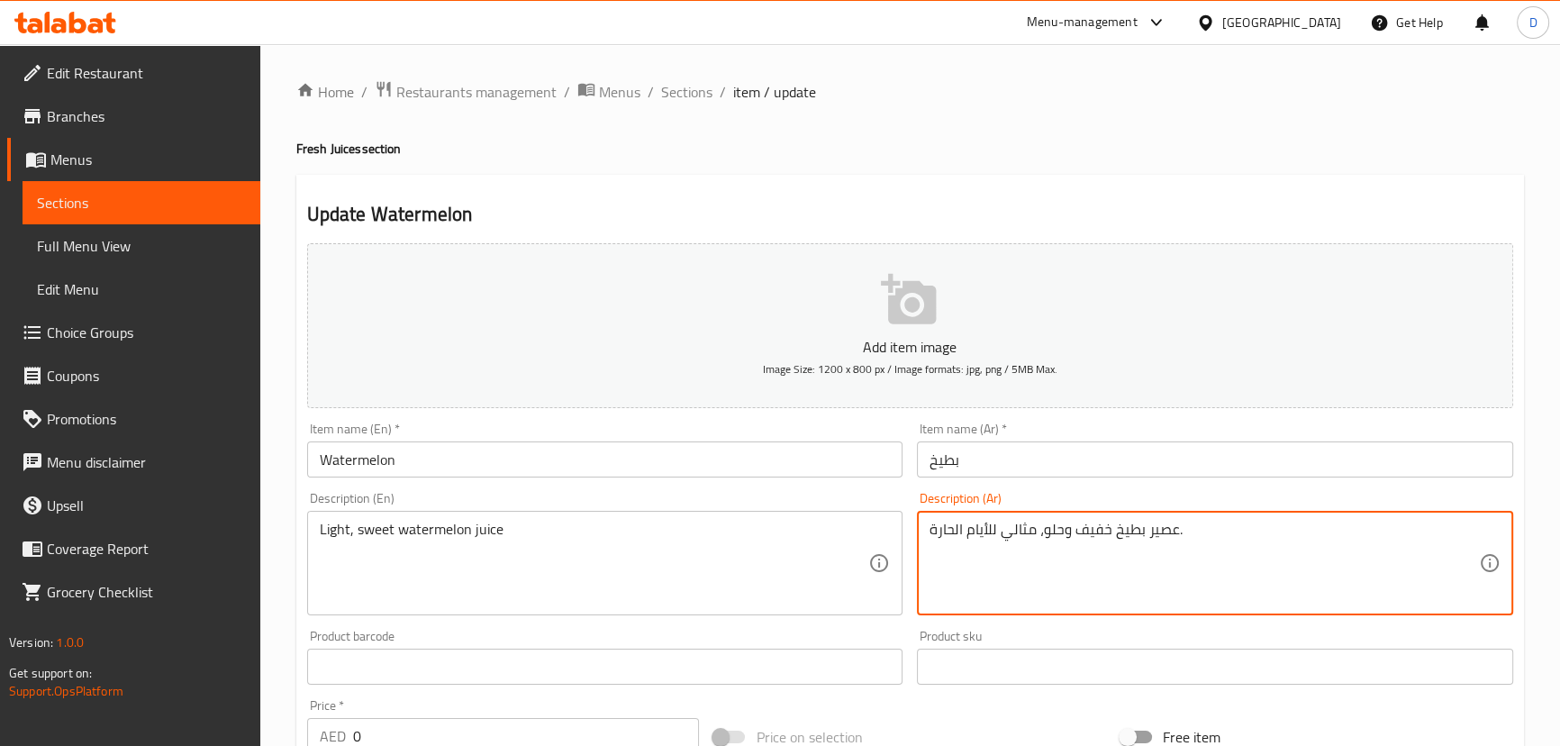
drag, startPoint x: 1045, startPoint y: 538, endPoint x: 902, endPoint y: 539, distance: 143.2
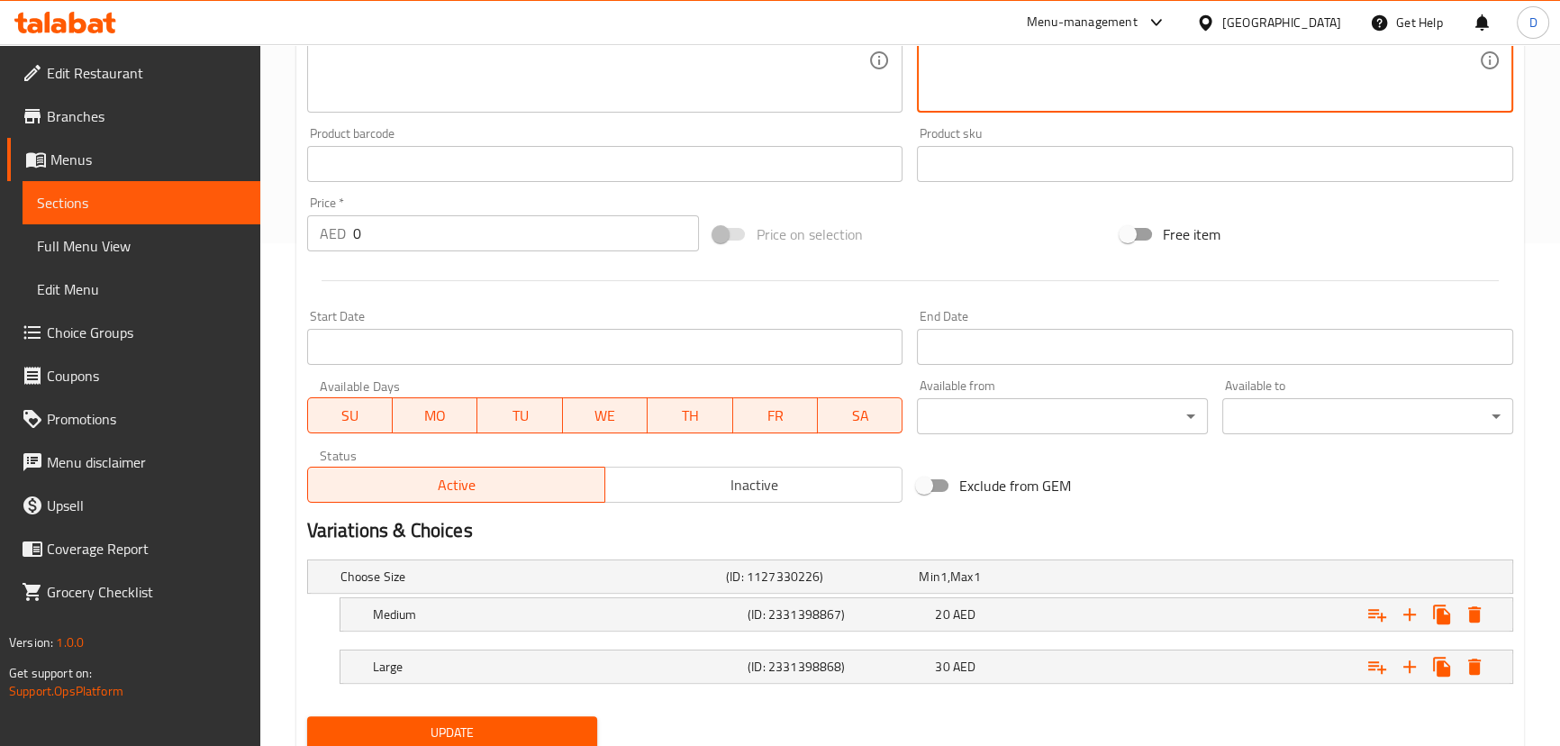
scroll to position [566, 0]
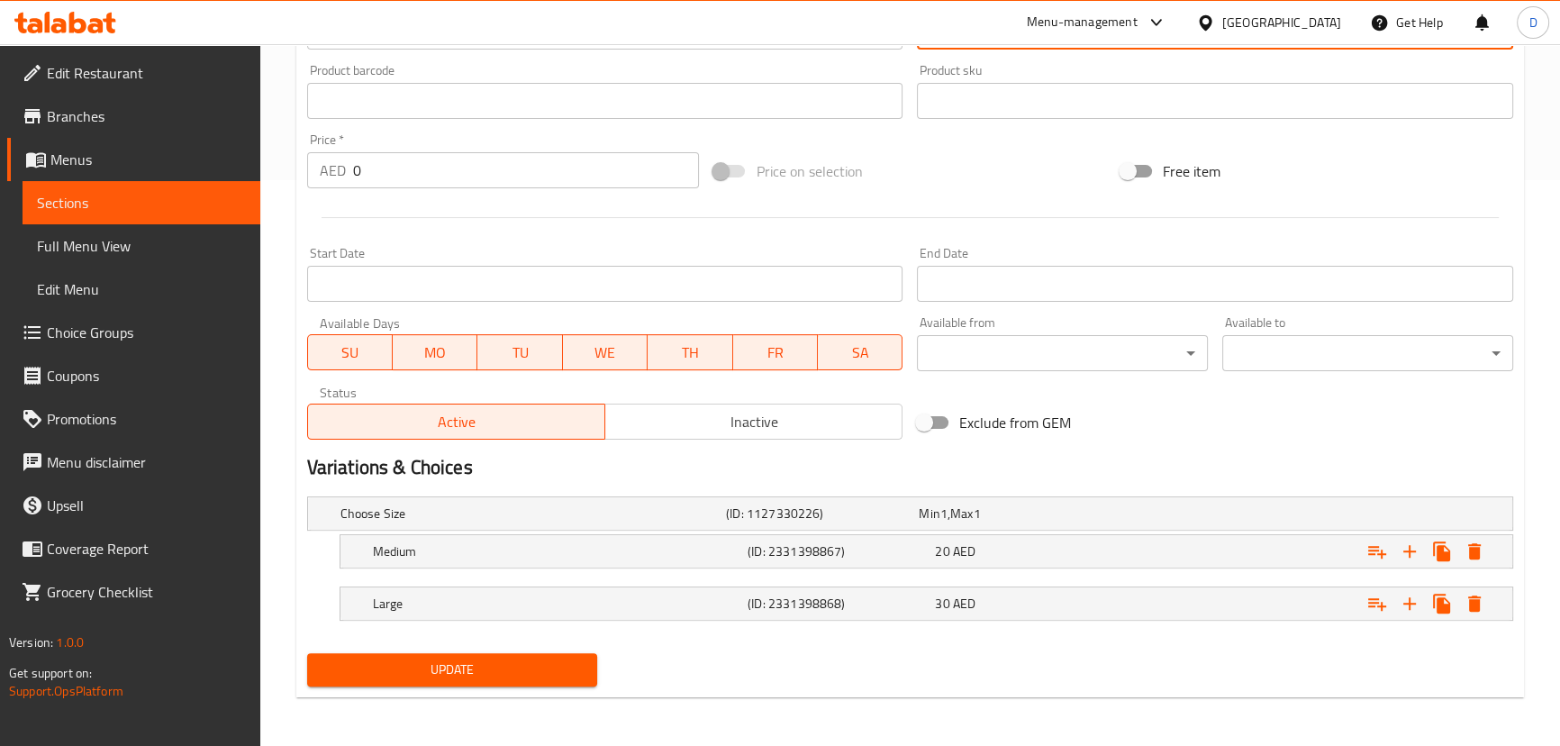
type textarea "عصير بطيخ خفيف وحلو."
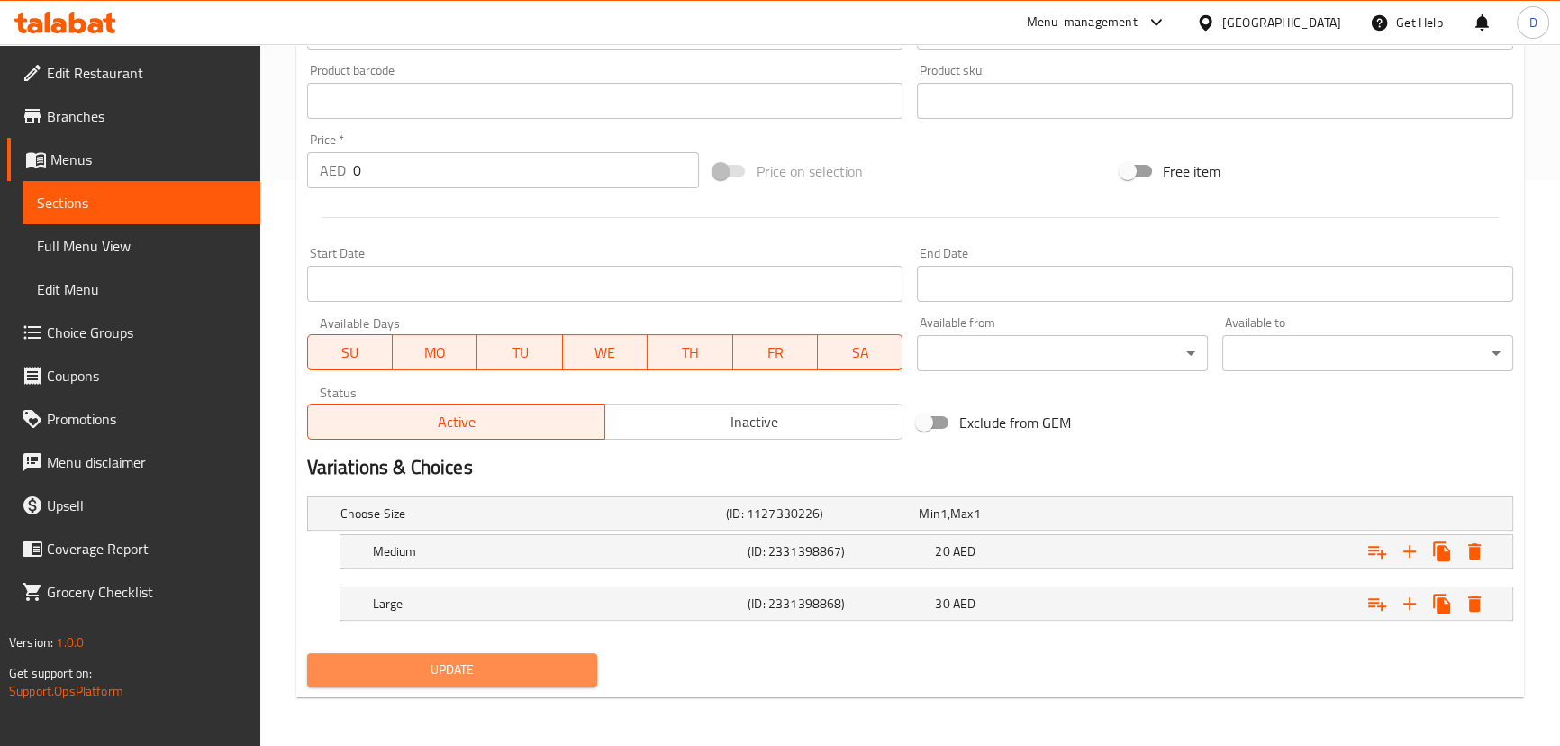
click at [530, 661] on span "Update" at bounding box center [453, 669] width 262 height 23
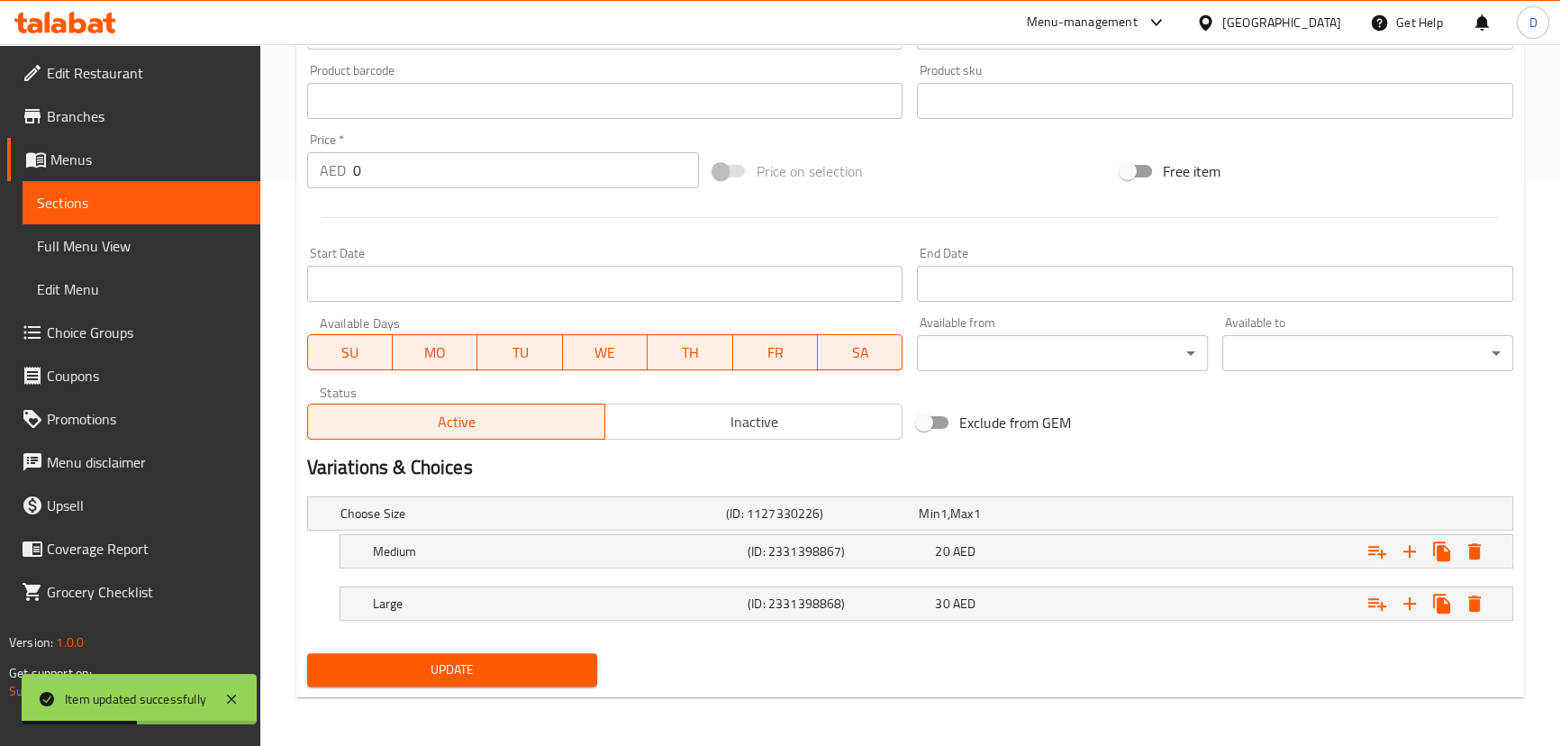
click at [219, 192] on span "Sections" at bounding box center [141, 203] width 209 height 22
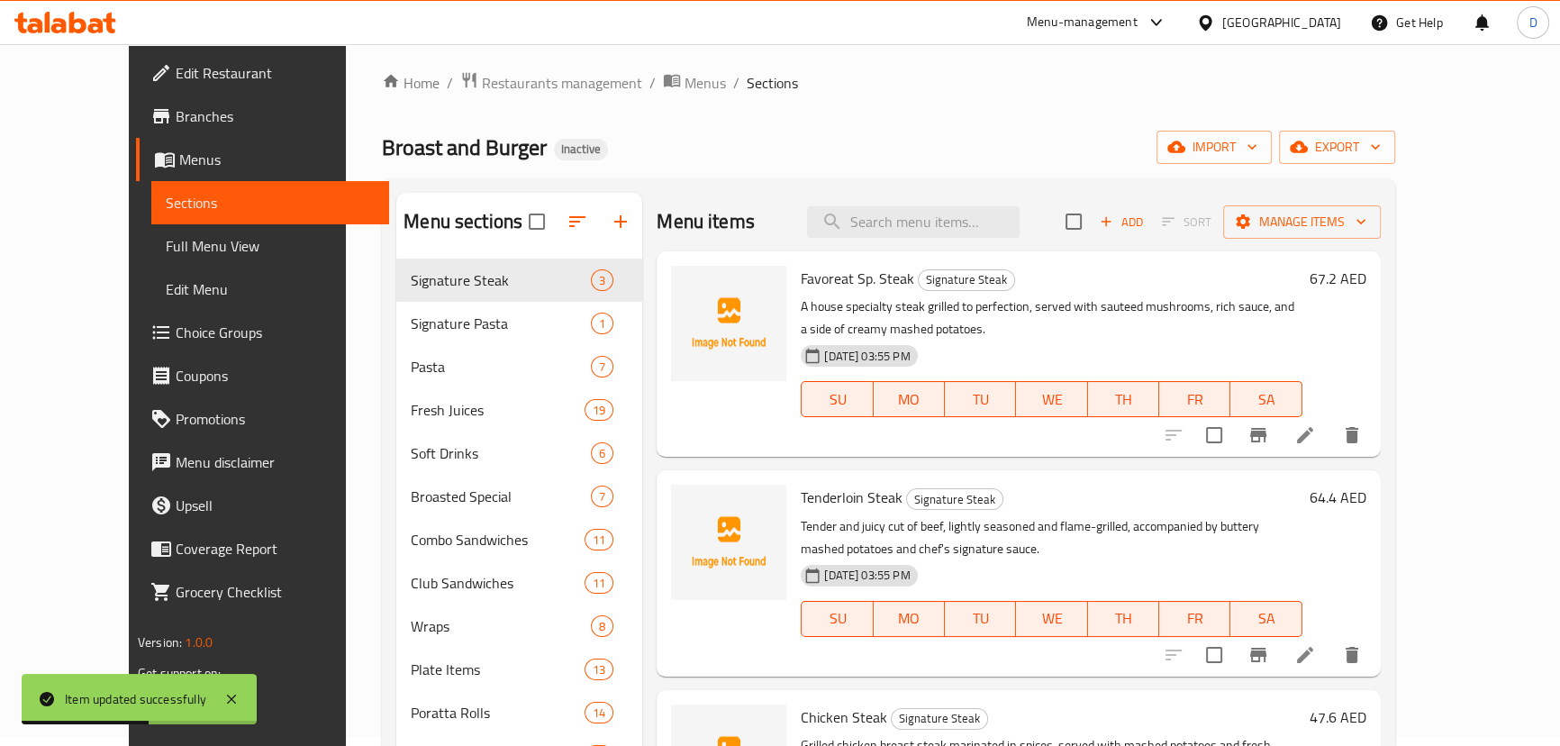
scroll to position [7, 0]
click at [929, 202] on div "Menu items Add Sort Manage items" at bounding box center [1018, 224] width 723 height 59
click at [931, 206] on div "Menu items Add Sort Manage items" at bounding box center [1018, 224] width 723 height 59
click at [931, 221] on input "search" at bounding box center [913, 224] width 213 height 32
paste input "mellow"
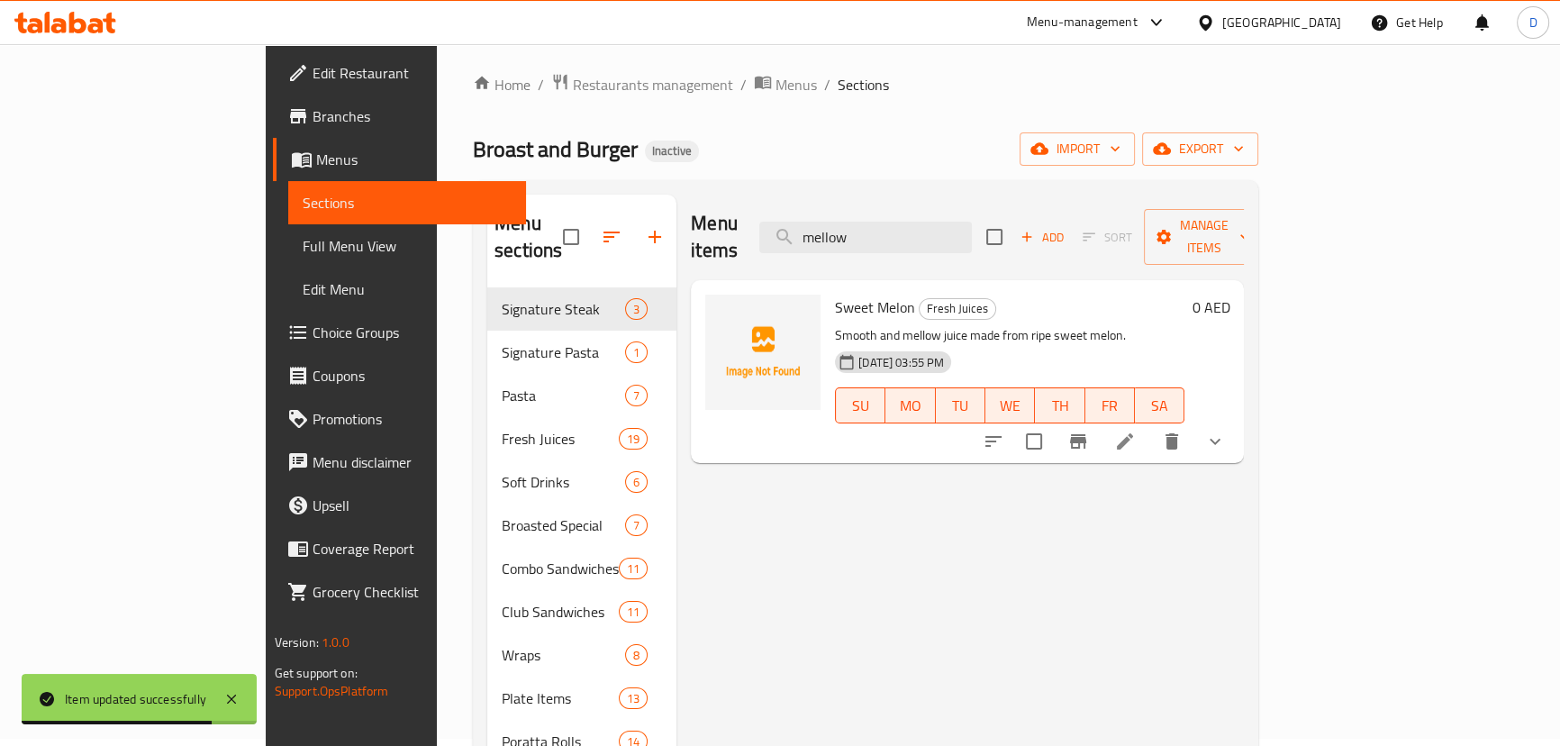
type input "mellow"
click at [1136, 431] on icon at bounding box center [1125, 442] width 22 height 22
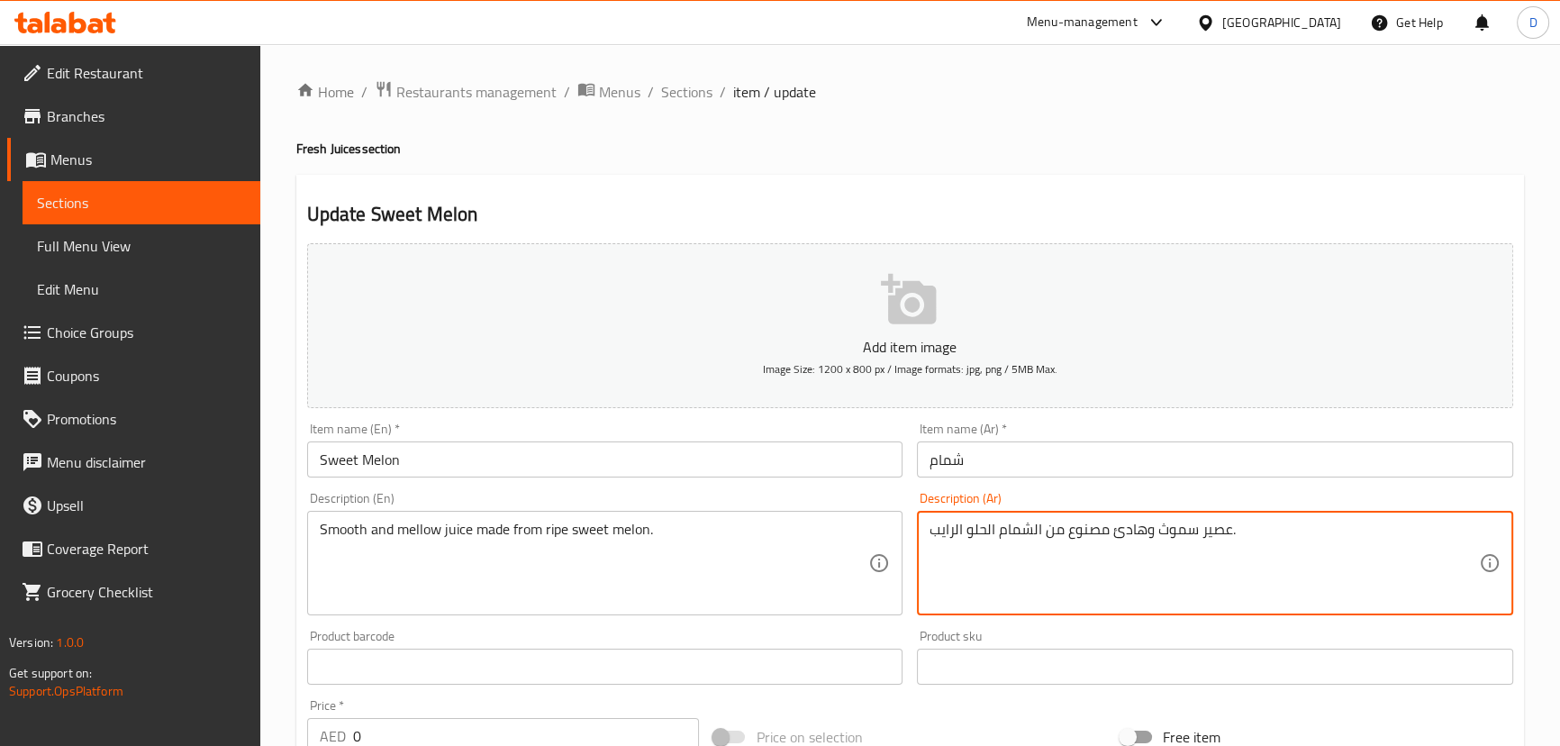
drag, startPoint x: 1141, startPoint y: 530, endPoint x: 1113, endPoint y: 521, distance: 29.3
paste textarea "رخيم"
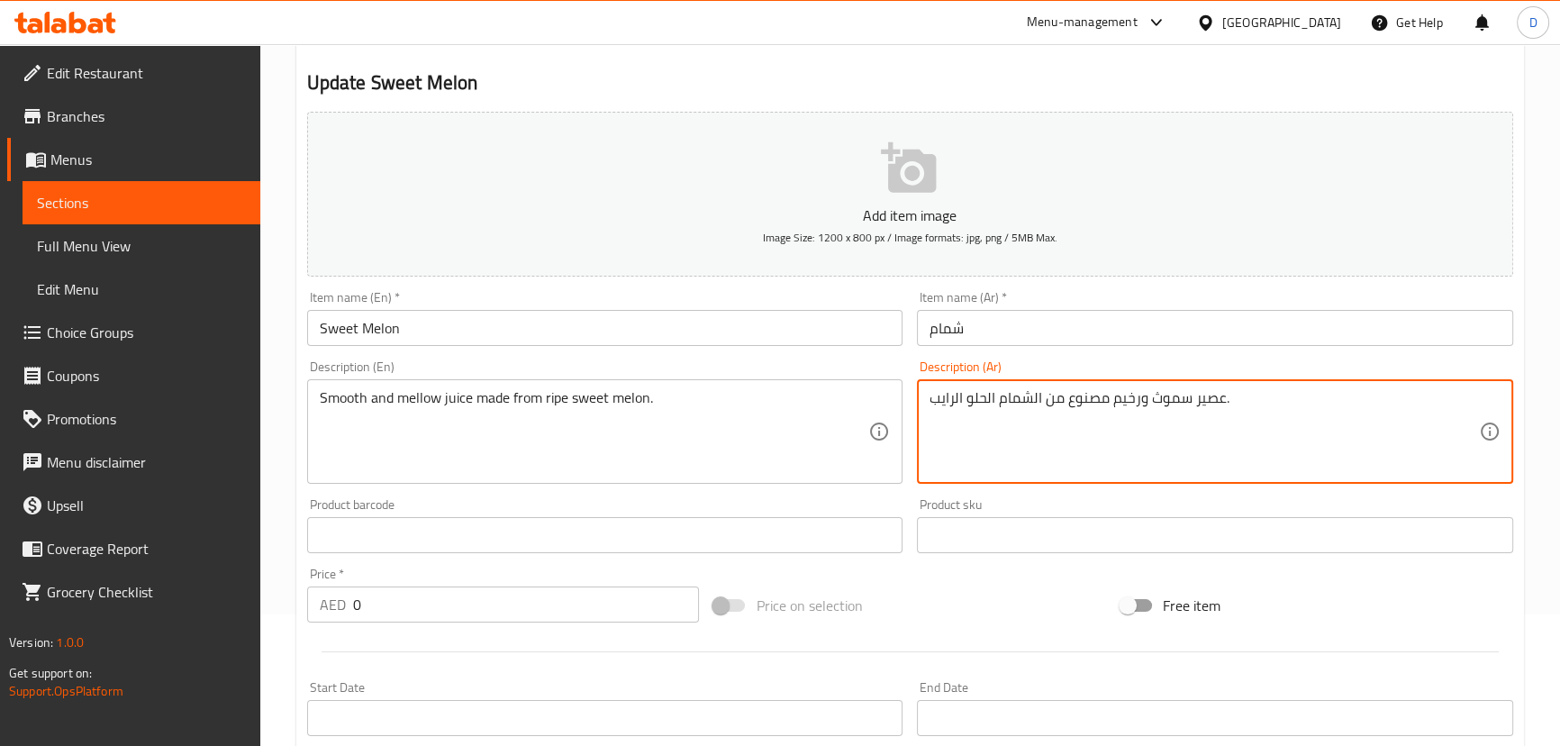
scroll to position [163, 0]
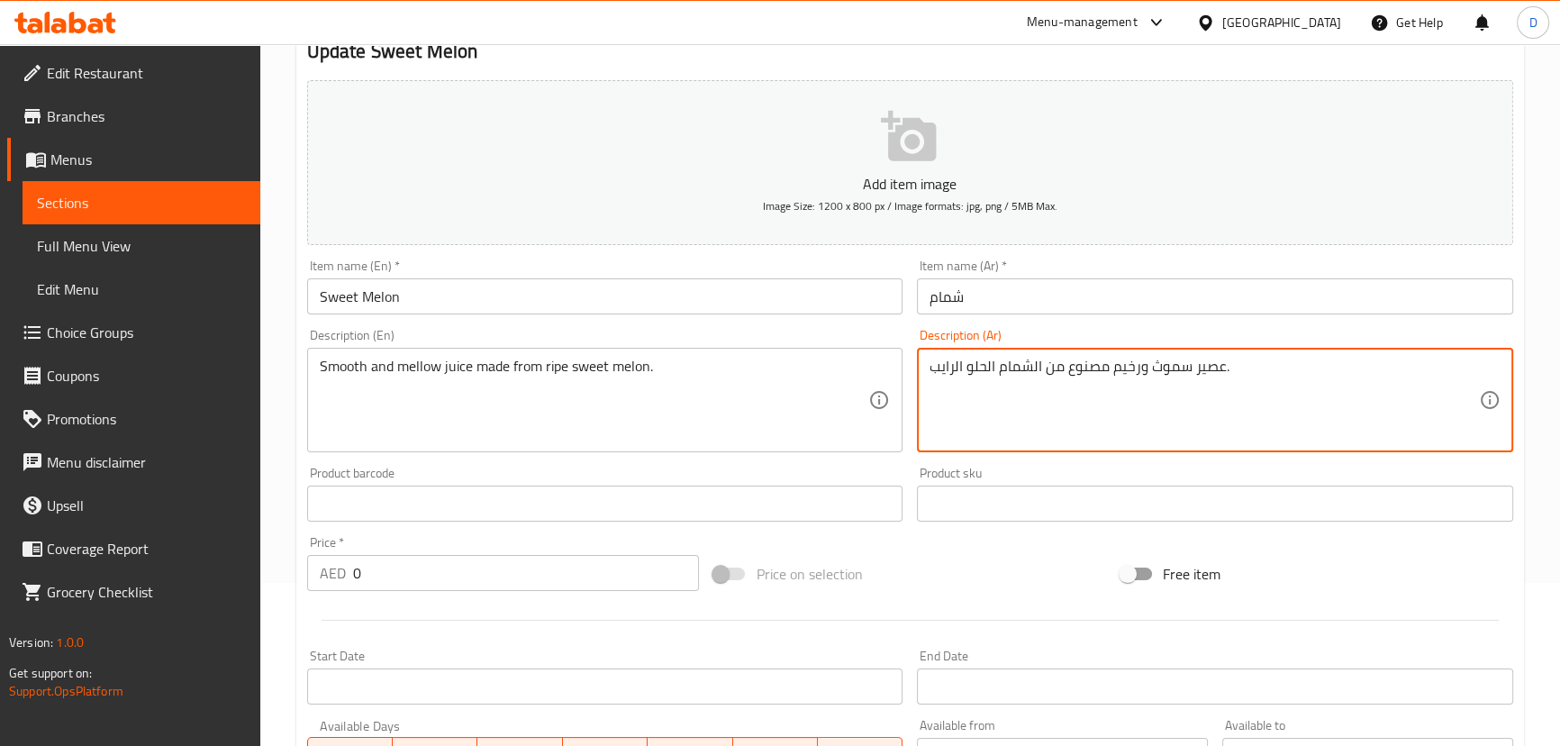
click at [987, 363] on textarea "عصير سموث ورخيم مصنوع من الشمام الحلو الرايب." at bounding box center [1203, 401] width 549 height 86
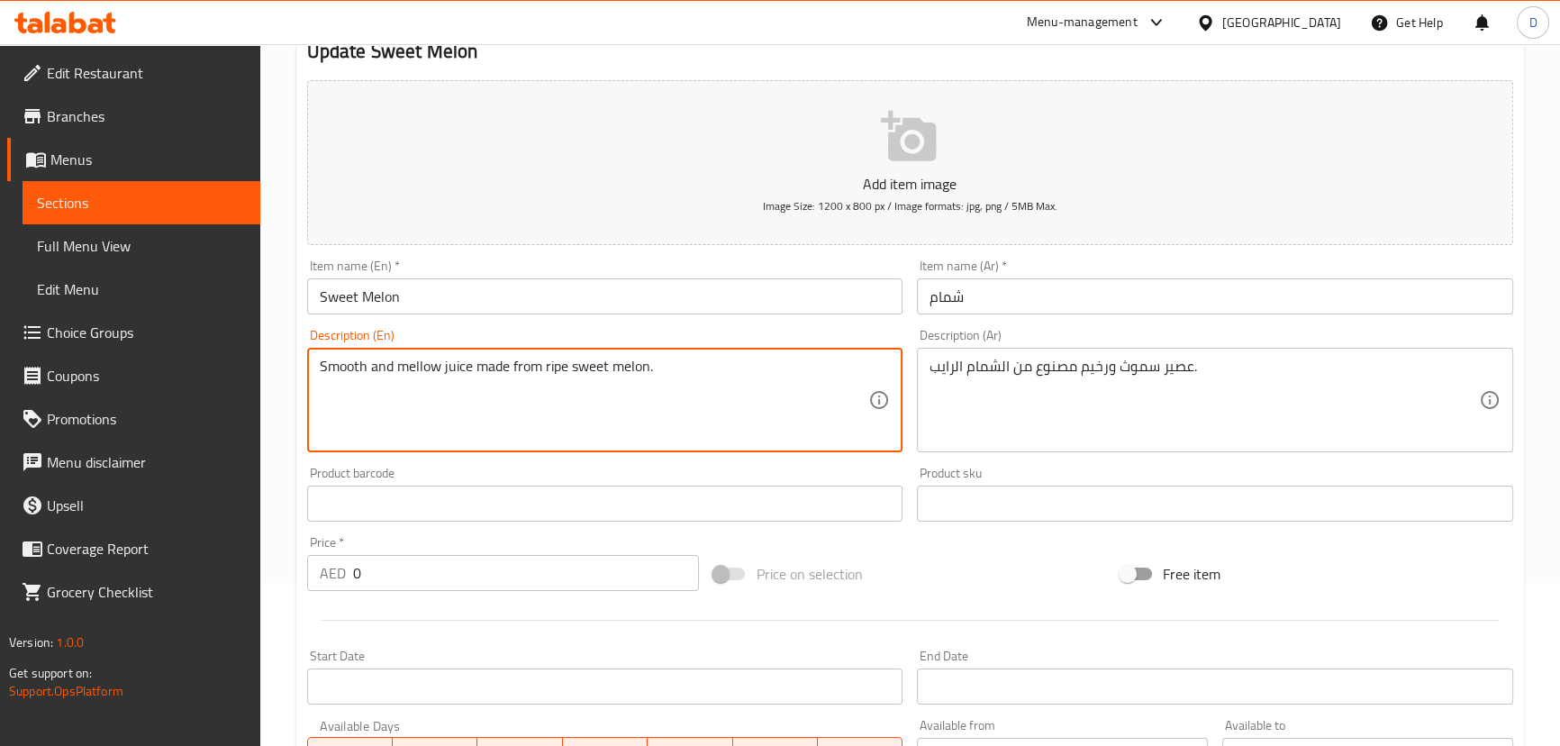
click at [558, 361] on textarea "Smooth and mellow juice made from ripe sweet melon." at bounding box center [594, 401] width 549 height 86
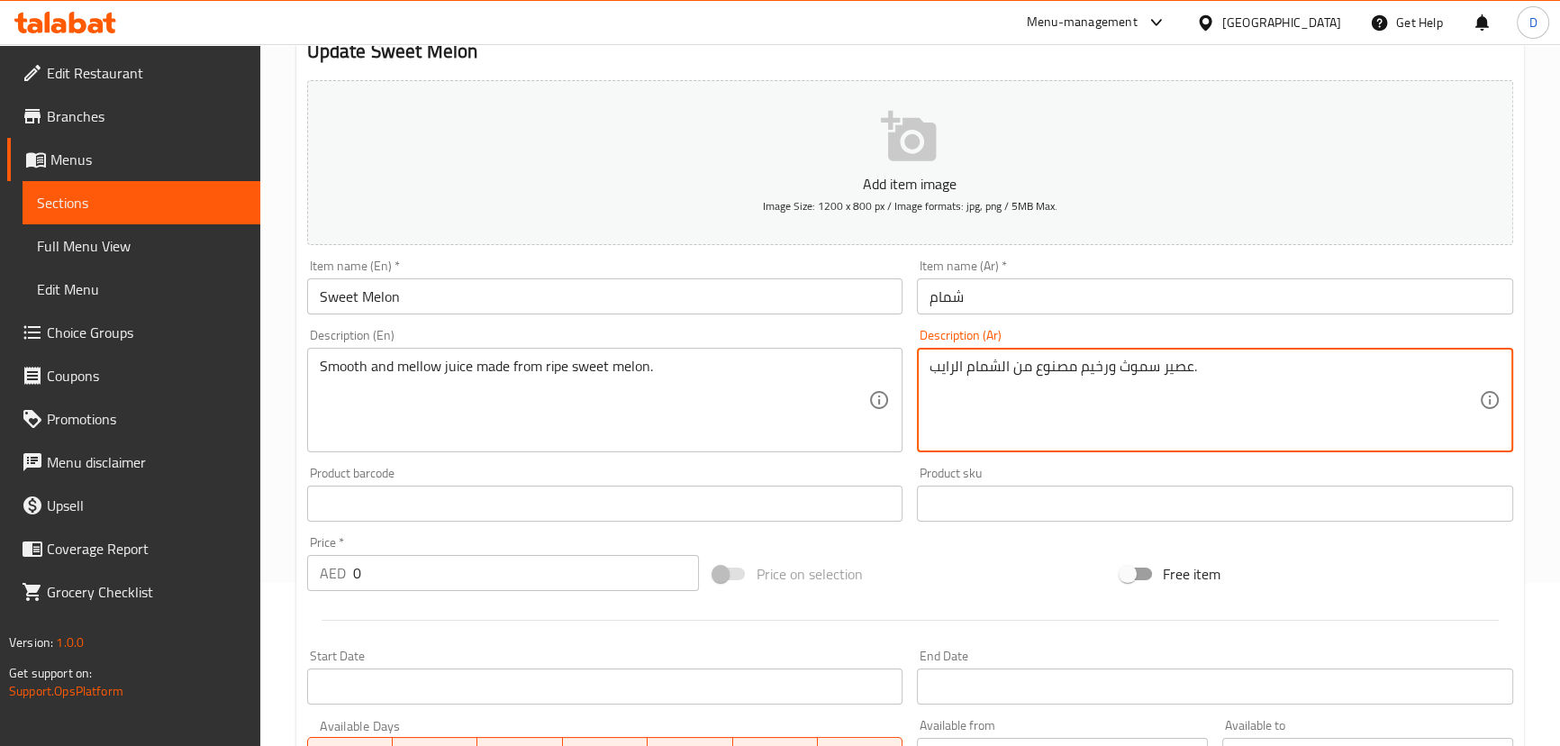
drag, startPoint x: 955, startPoint y: 369, endPoint x: 930, endPoint y: 362, distance: 25.4
paste textarea "ناضج"
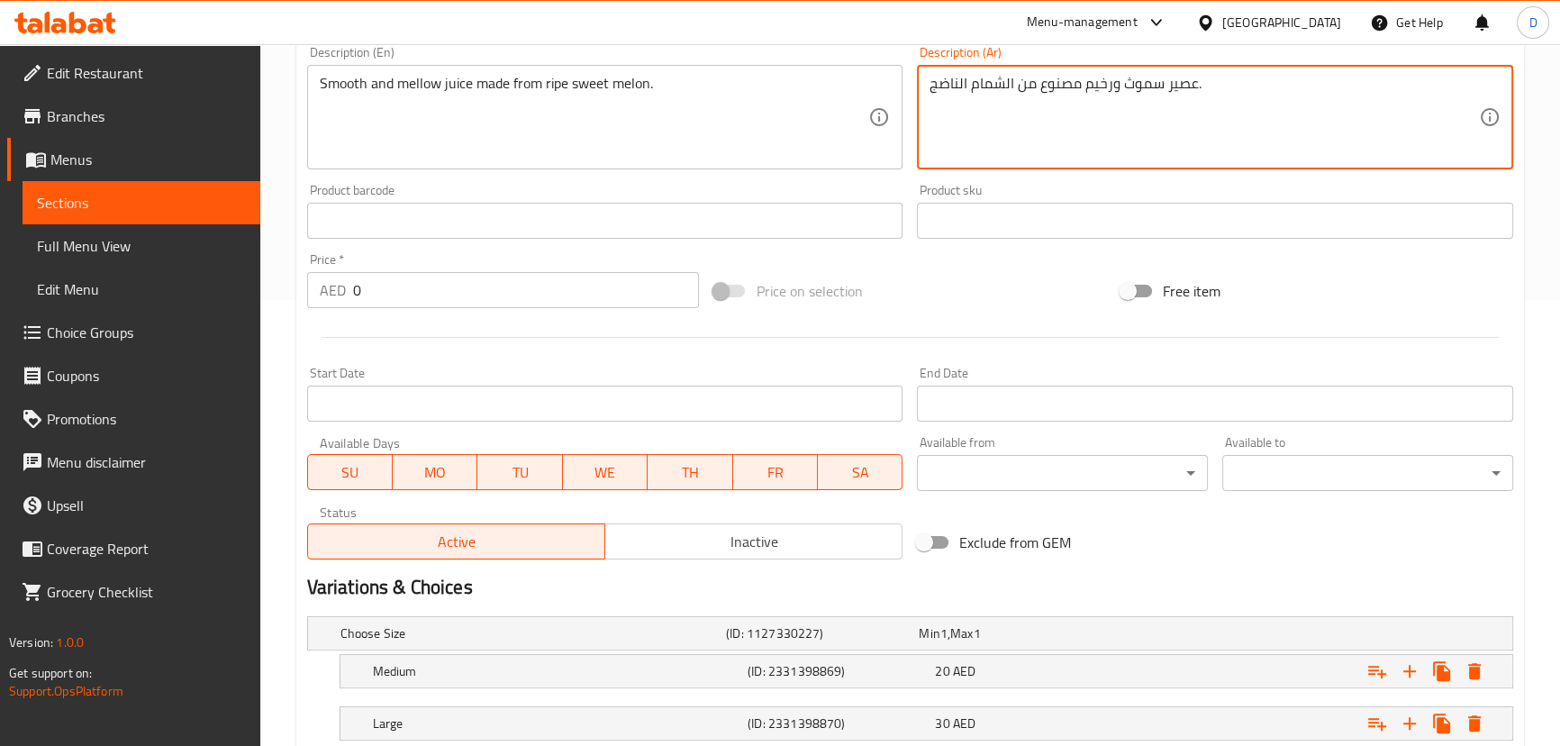
scroll to position [566, 0]
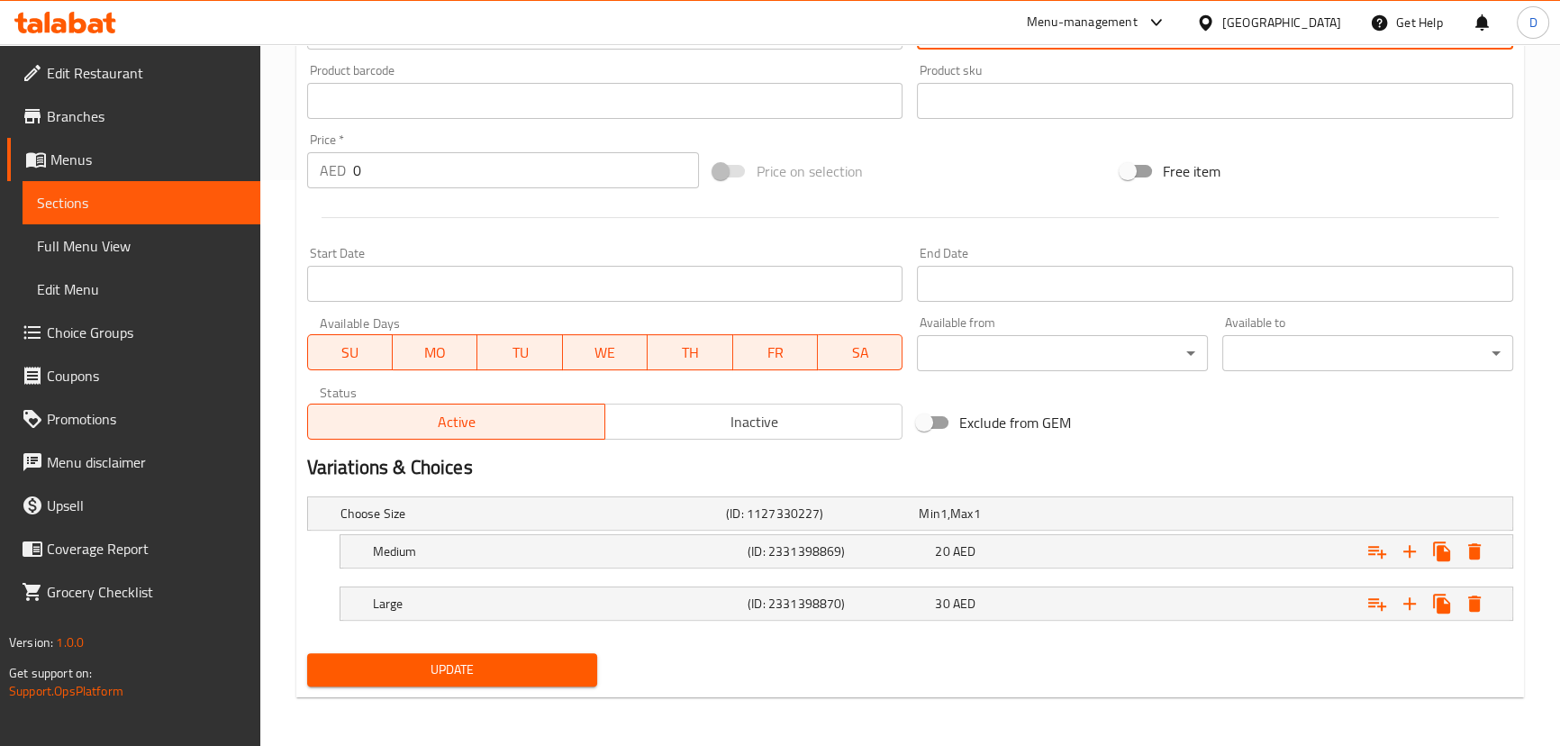
type textarea "عصير سموث ورخيم مصنوع من الشمام الناضج."
click at [496, 669] on span "Update" at bounding box center [453, 669] width 262 height 23
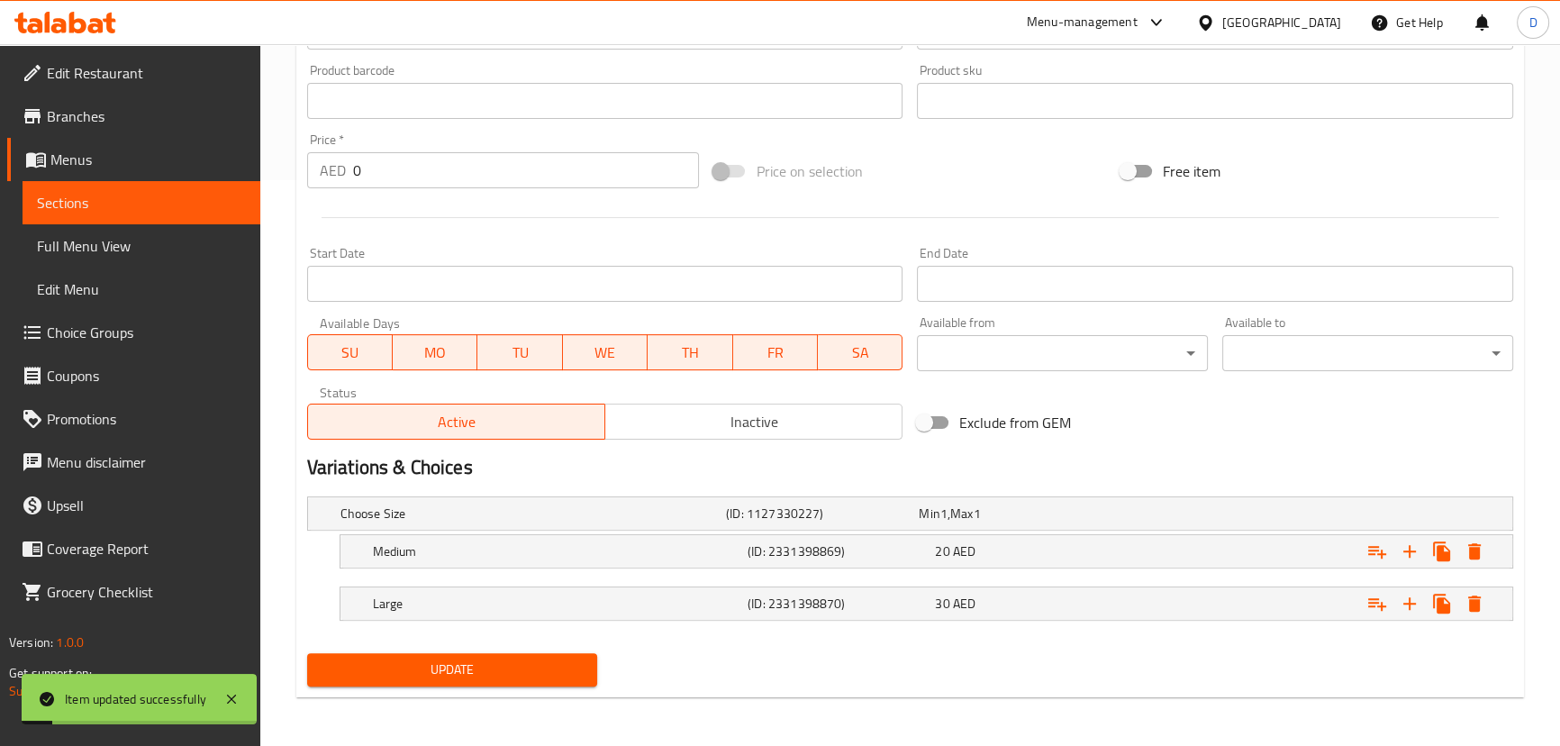
click at [458, 660] on span "Update" at bounding box center [453, 669] width 262 height 23
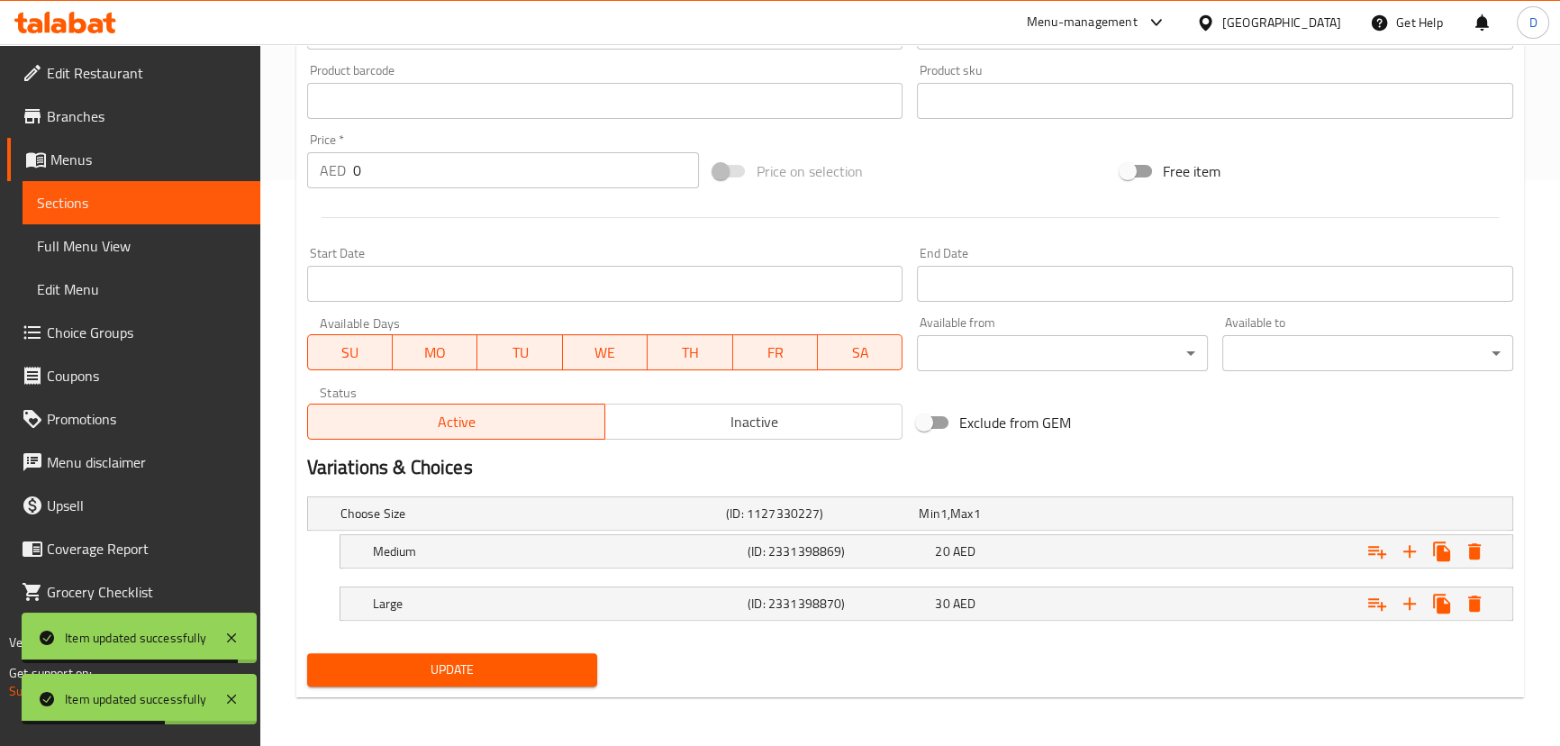
scroll to position [320, 0]
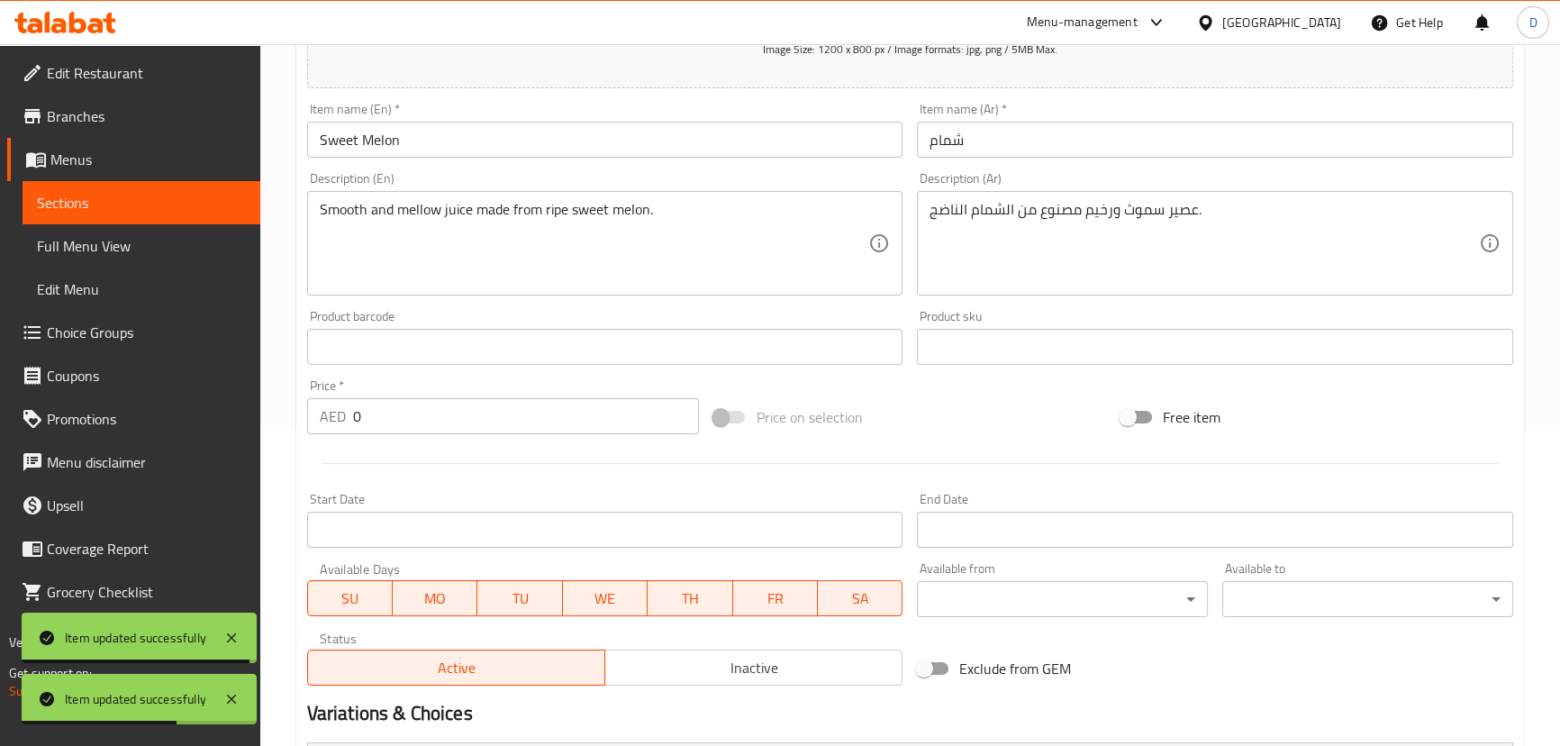
click at [437, 151] on input "Sweet Melon" at bounding box center [605, 140] width 596 height 36
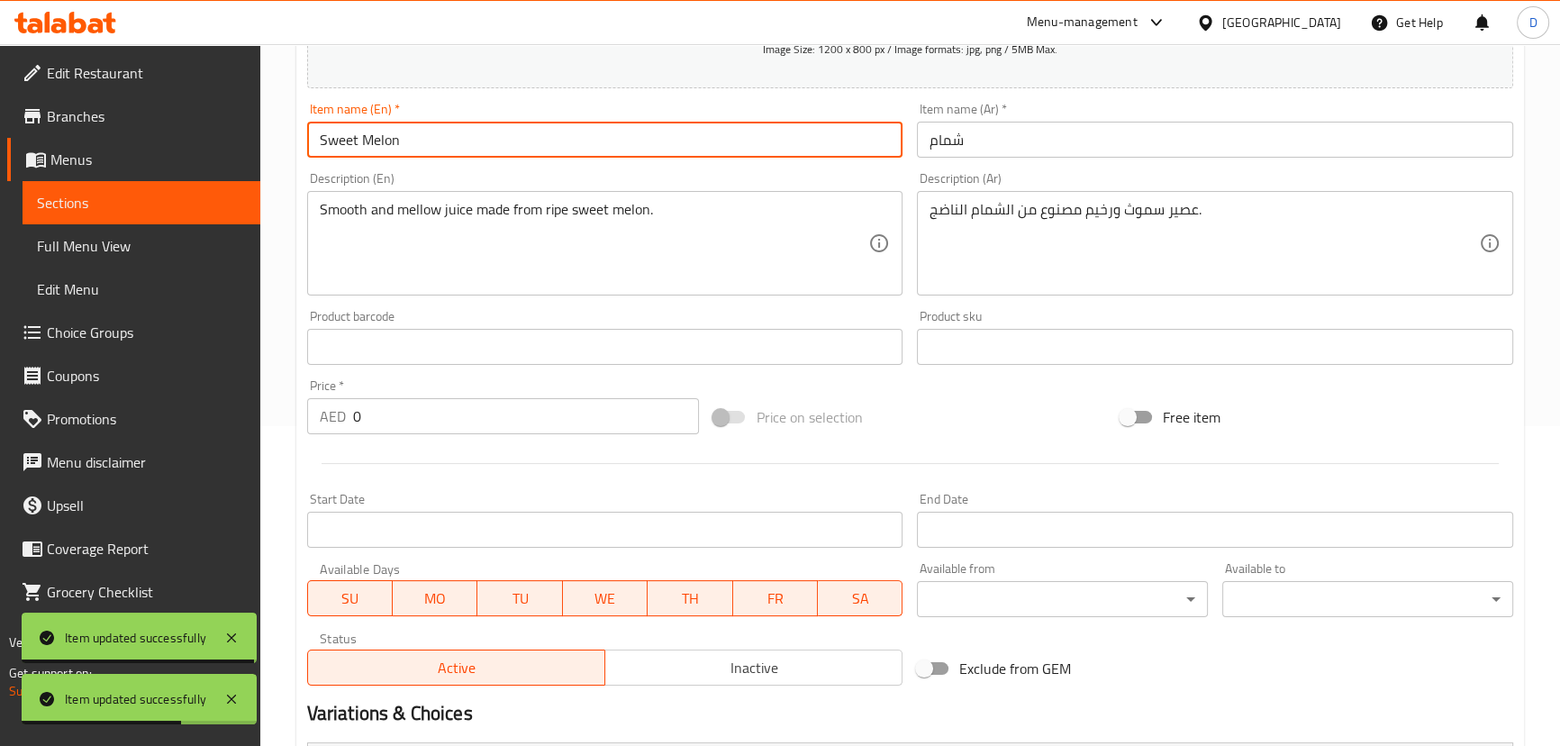
click at [437, 151] on input "Sweet Melon" at bounding box center [605, 140] width 596 height 36
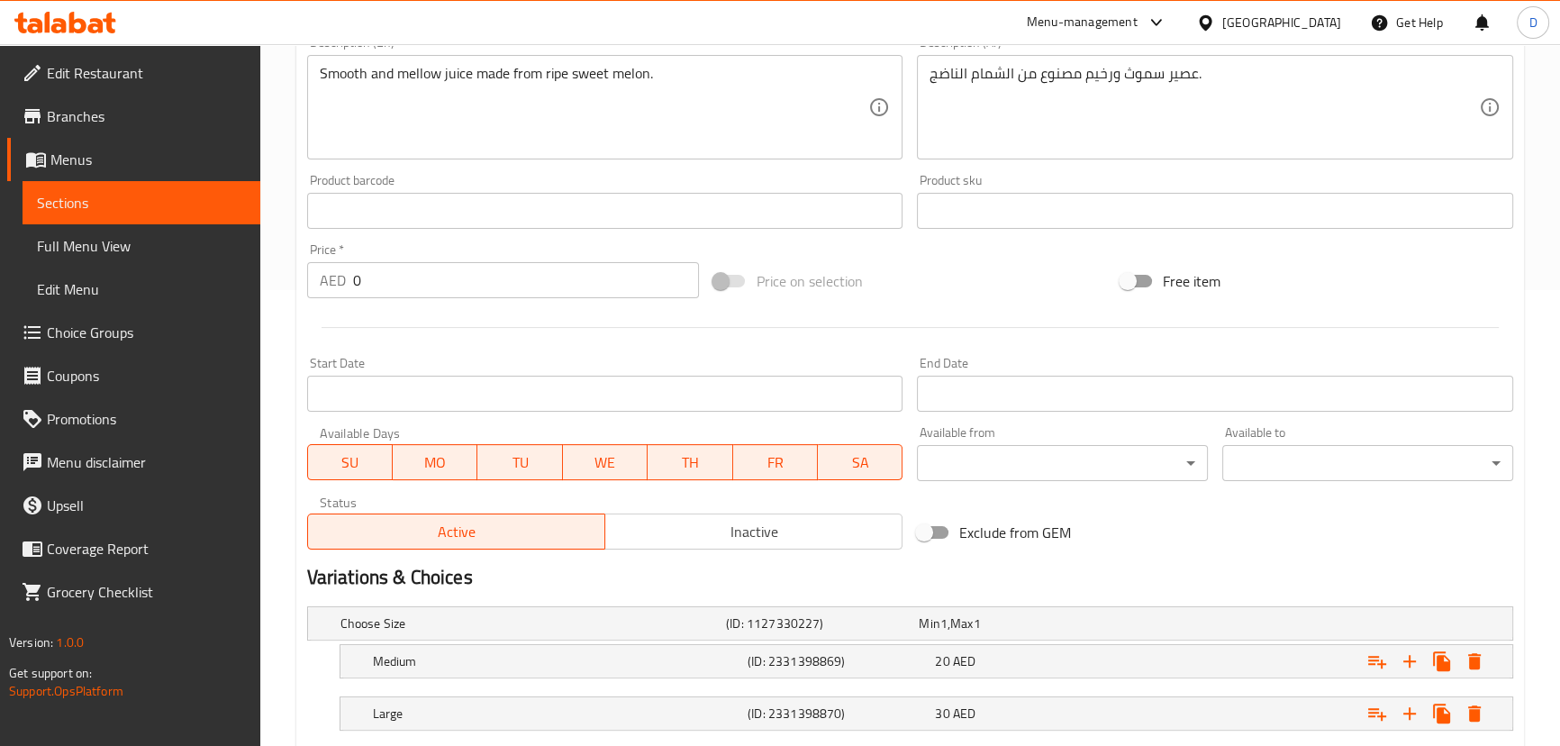
scroll to position [566, 0]
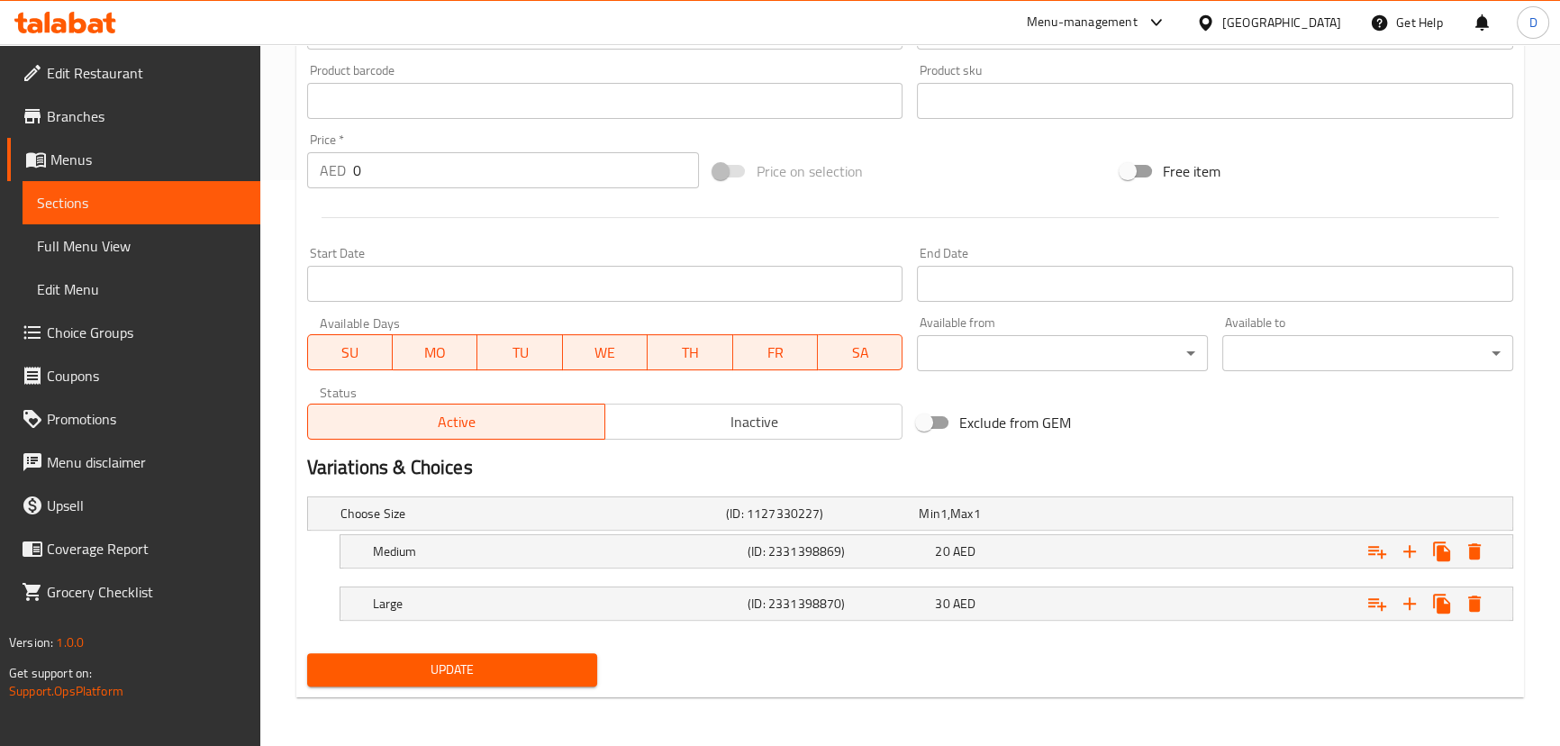
click at [549, 658] on span "Update" at bounding box center [453, 669] width 262 height 23
click at [249, 193] on link "Sections" at bounding box center [142, 202] width 238 height 43
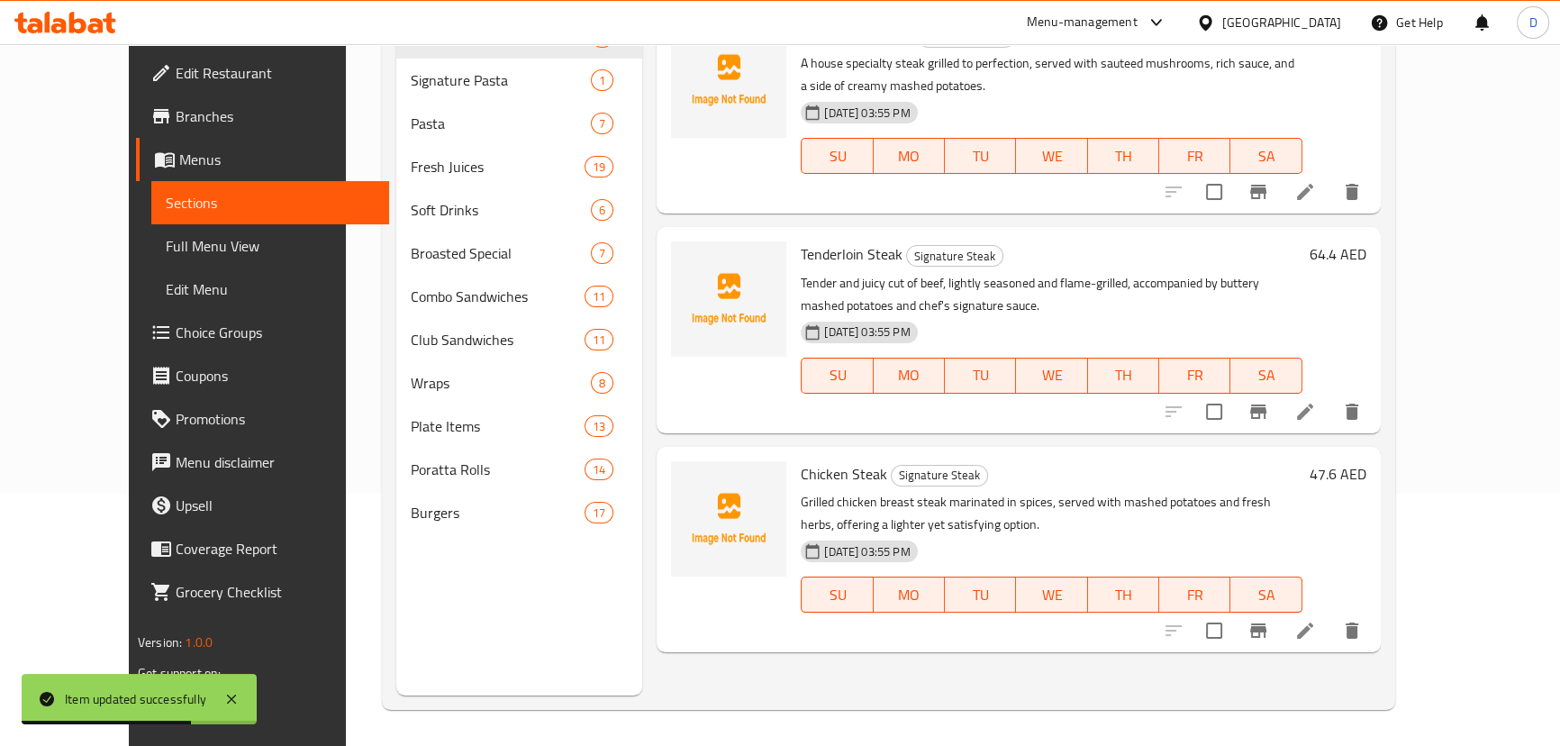
scroll to position [252, 0]
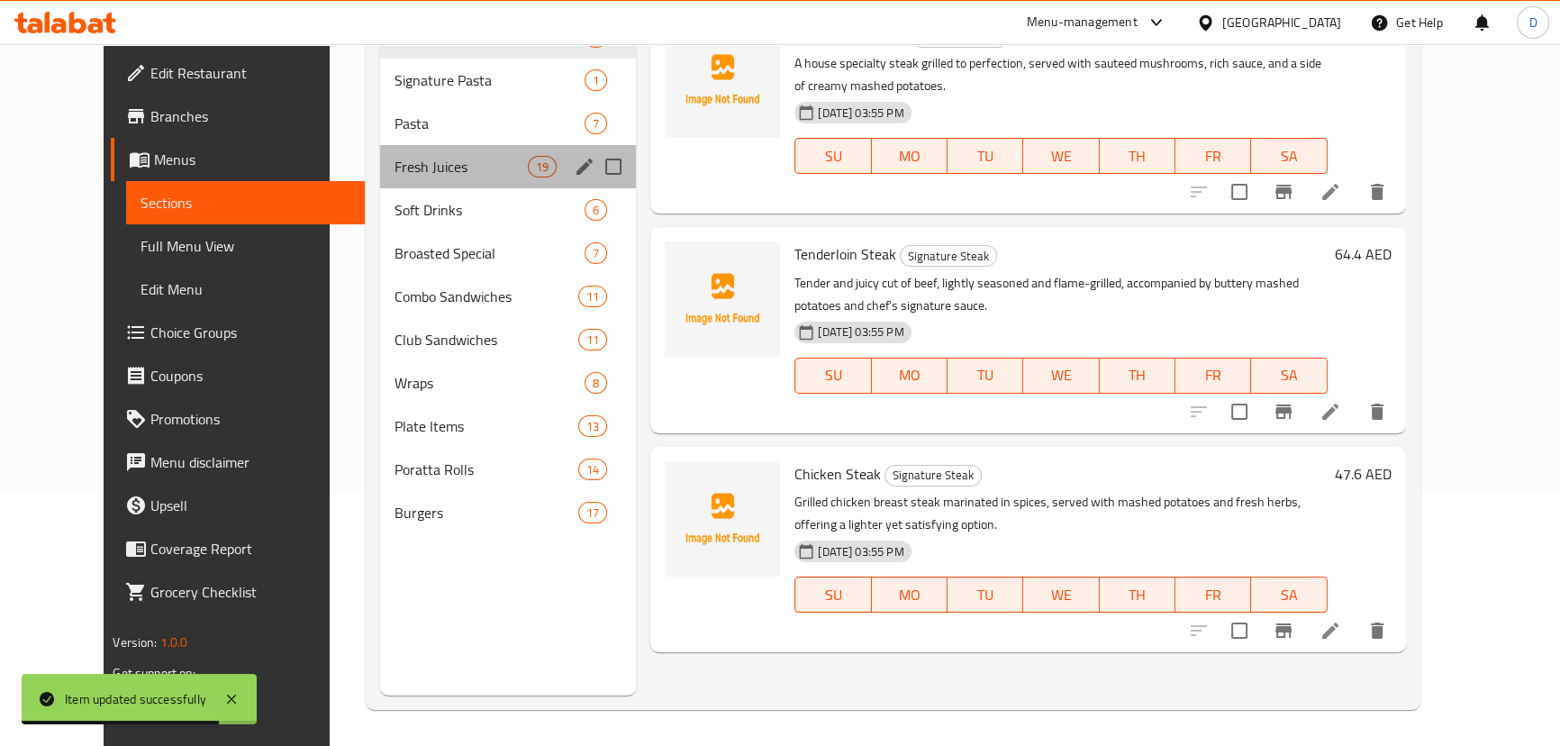
drag, startPoint x: 354, startPoint y: 178, endPoint x: 475, endPoint y: 189, distance: 121.2
click at [380, 178] on div "Fresh Juices 19" at bounding box center [508, 166] width 257 height 43
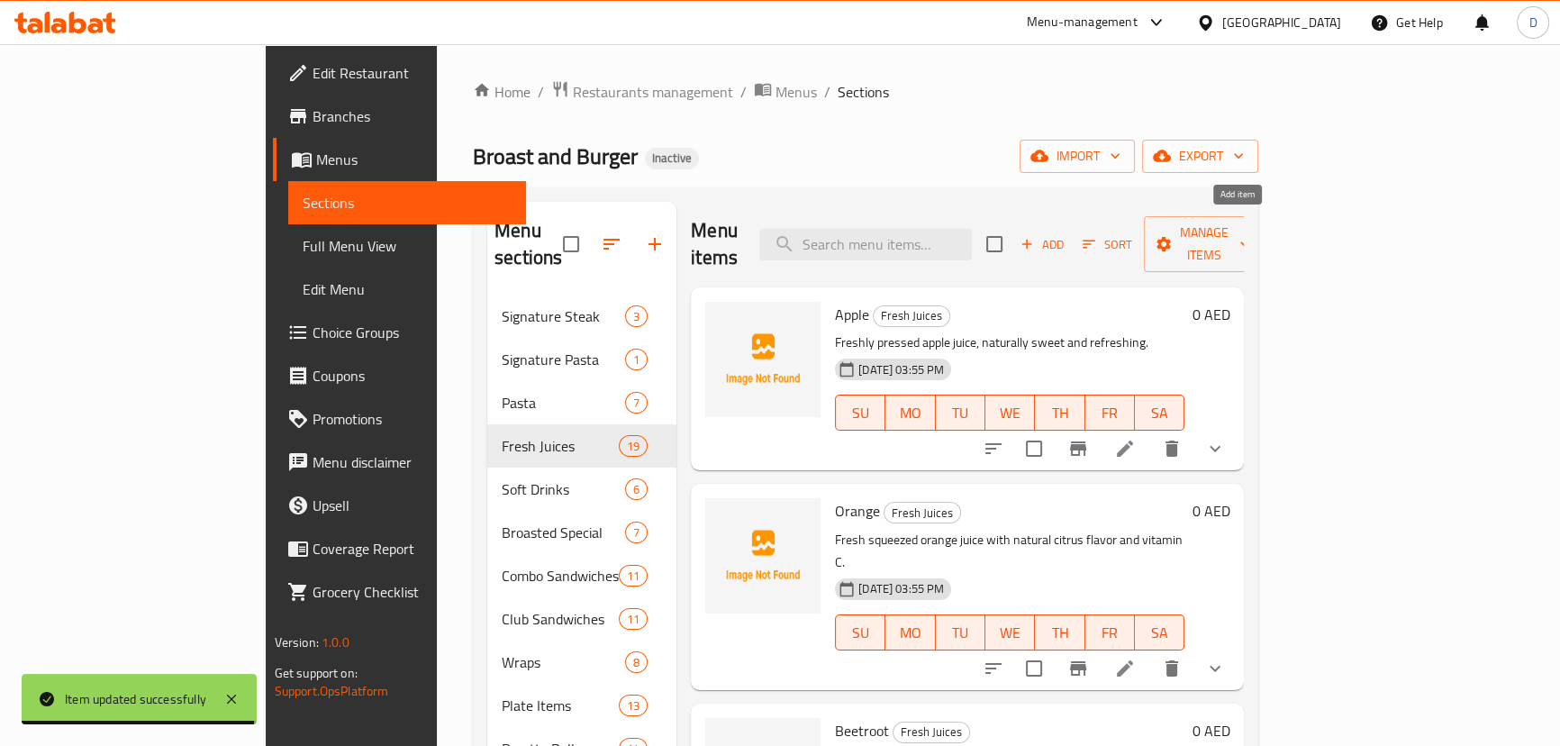
click at [1066, 234] on span "Add" at bounding box center [1042, 244] width 49 height 21
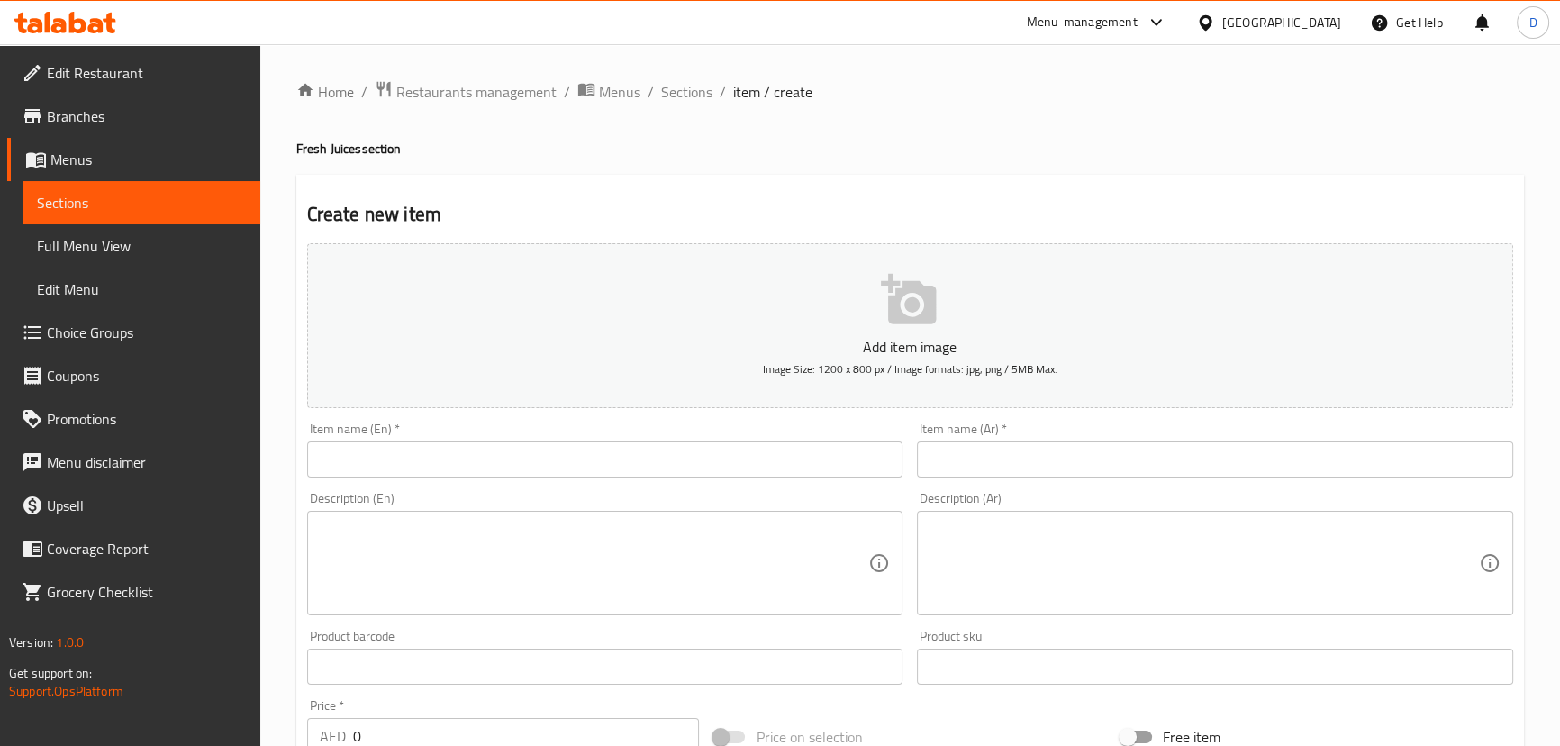
click at [721, 567] on textarea at bounding box center [594, 564] width 549 height 86
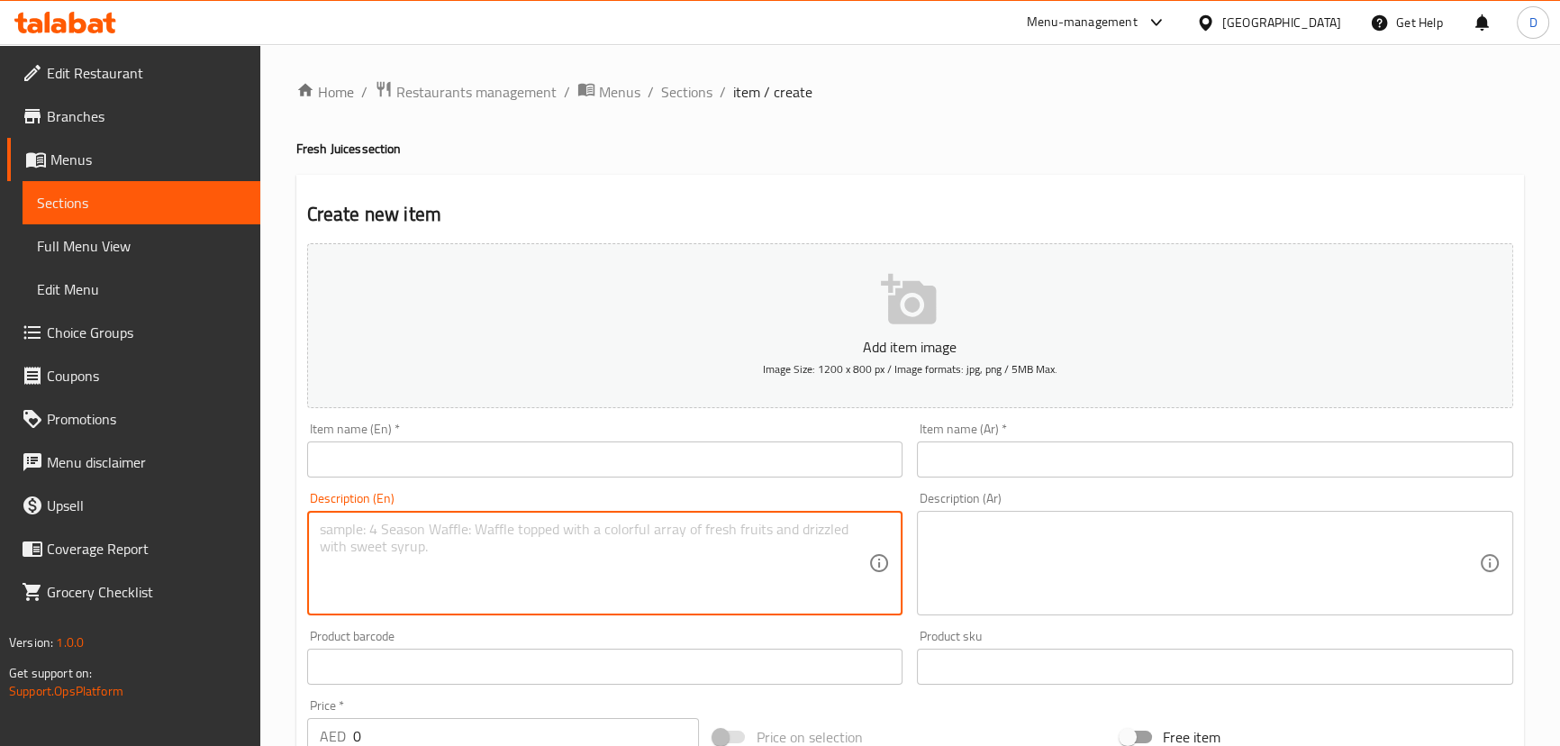
paste textarea "Creamy chikoo juice with a caramel-like flavor."
type textarea "Creamy chikoo juice with a caramel-like flavor."
click at [973, 547] on textarea at bounding box center [1203, 564] width 549 height 86
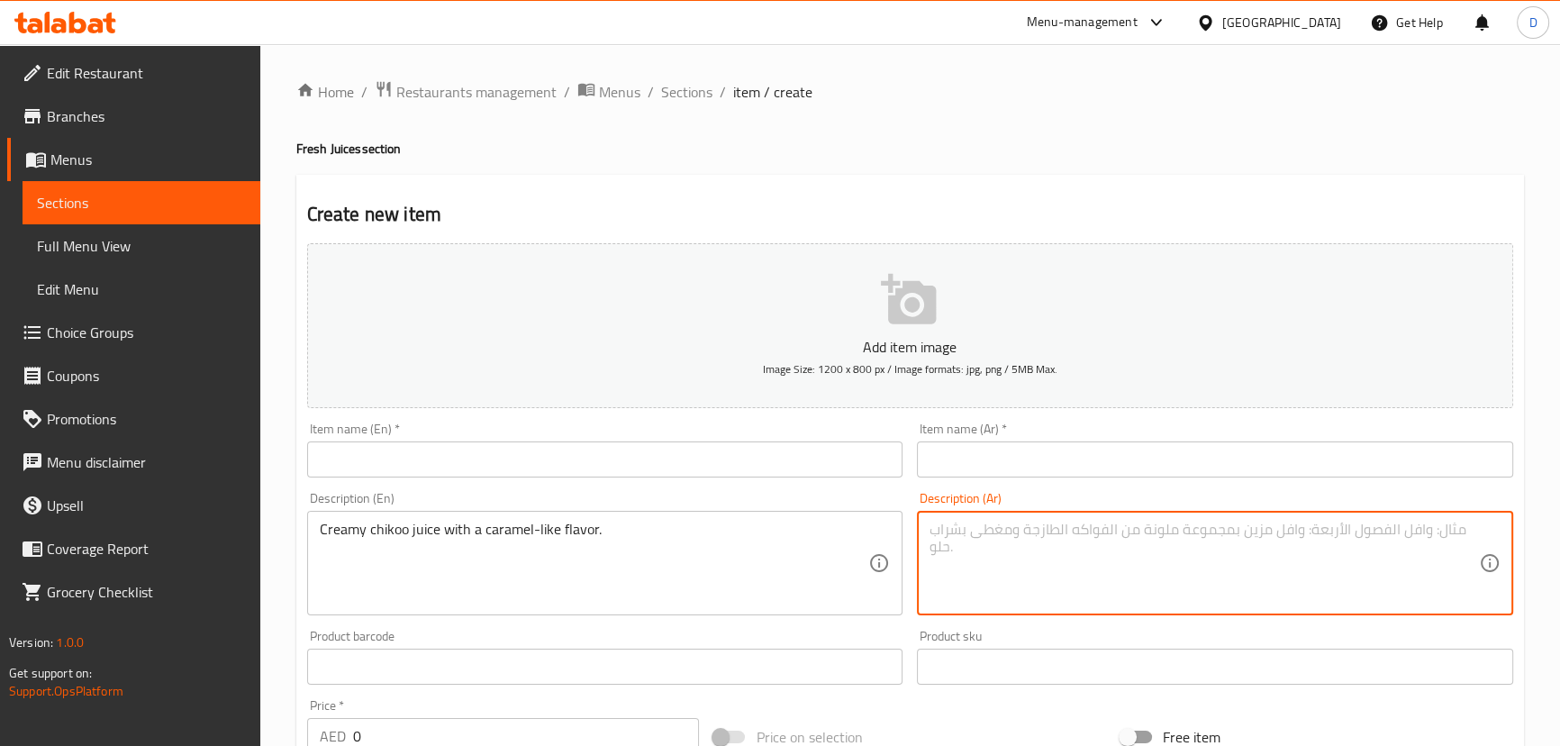
paste textarea "عصير تشيكو كريمي بنكهة تشبه الكراميل."
click at [1138, 531] on textarea "عصير تشيكو كريمي بنكهة تشبه الكراميل." at bounding box center [1203, 564] width 549 height 86
click at [1126, 526] on textarea "عصير شيكو كريمي بنكهة تشبه الكراميل." at bounding box center [1203, 564] width 549 height 86
type textarea "عصير شيكو كريمي بنكهة تشبه الكراميل."
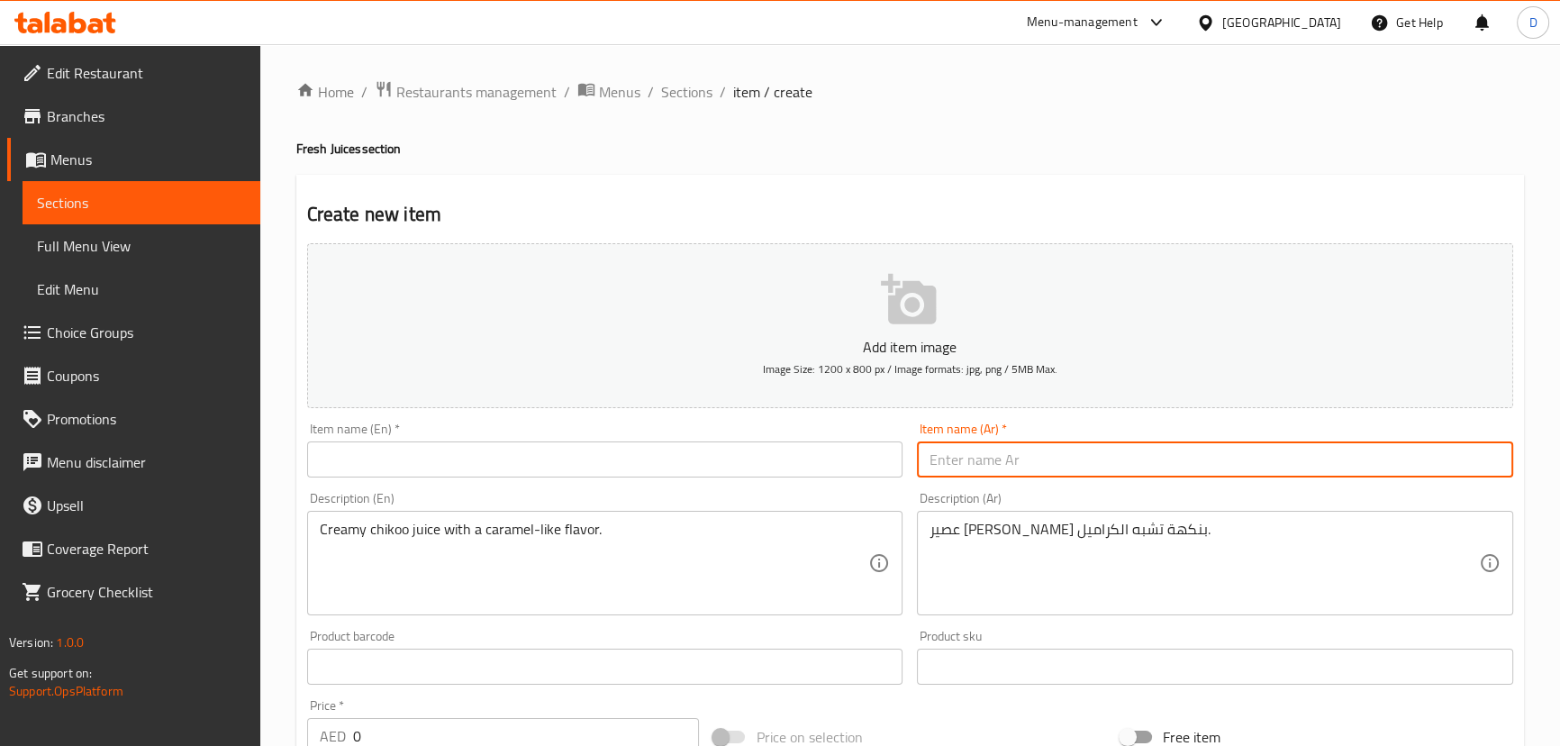
click at [1014, 458] on input "text" at bounding box center [1215, 459] width 596 height 36
paste input "شيكو"
type input "شيكو"
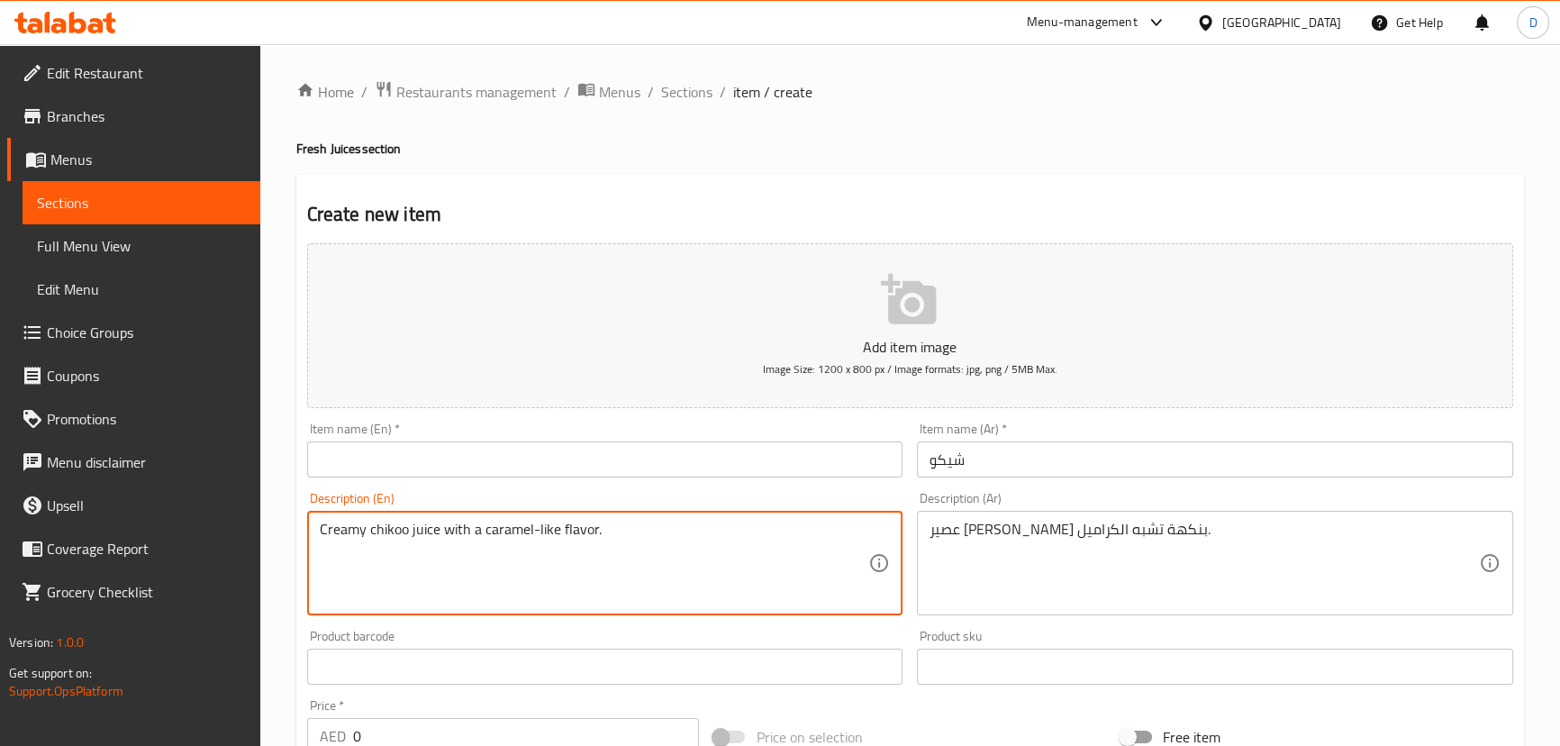
click at [403, 530] on textarea "Creamy chikoo juice with a caramel-like flavor." at bounding box center [594, 564] width 549 height 86
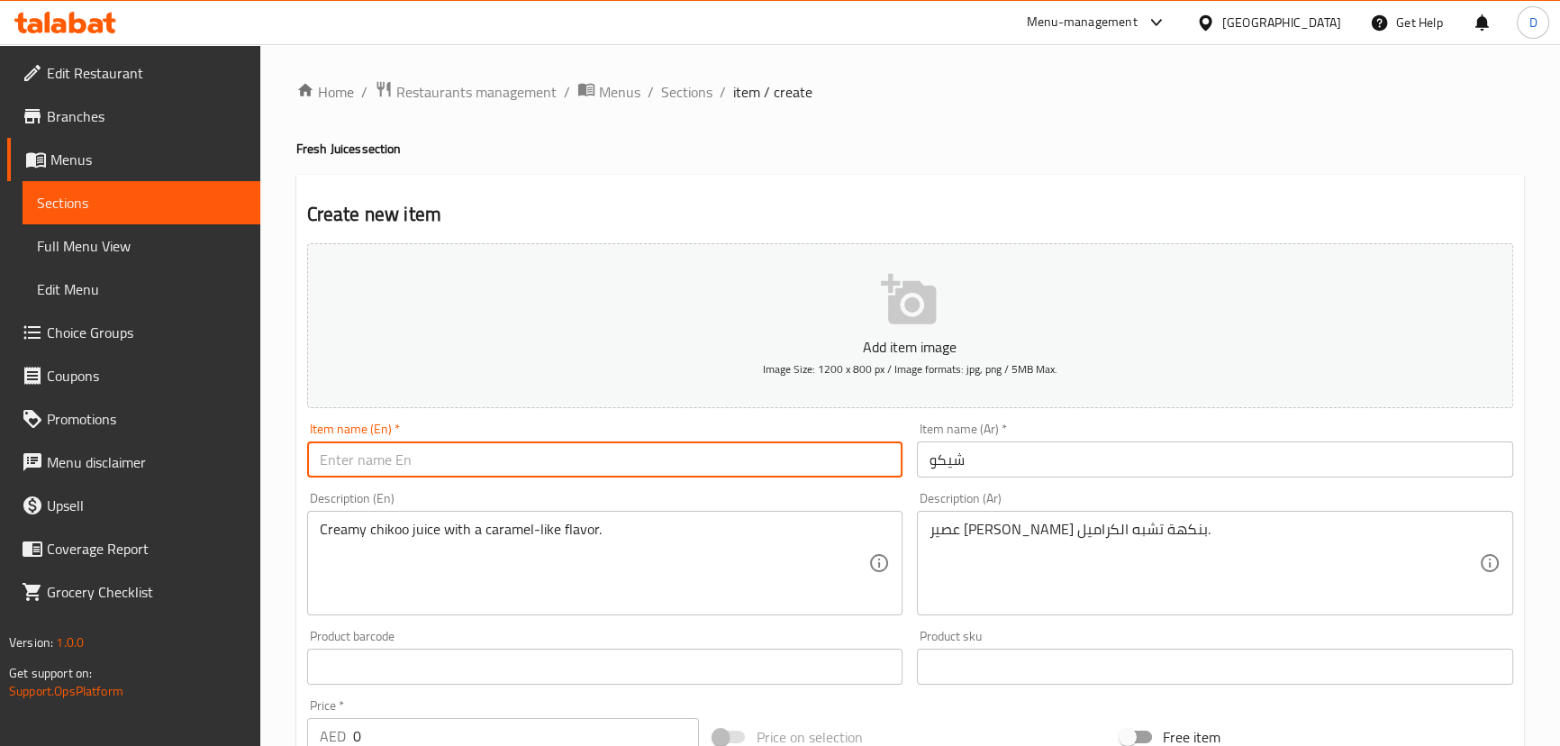
click at [491, 463] on input "text" at bounding box center [605, 459] width 596 height 36
paste input "chikoo"
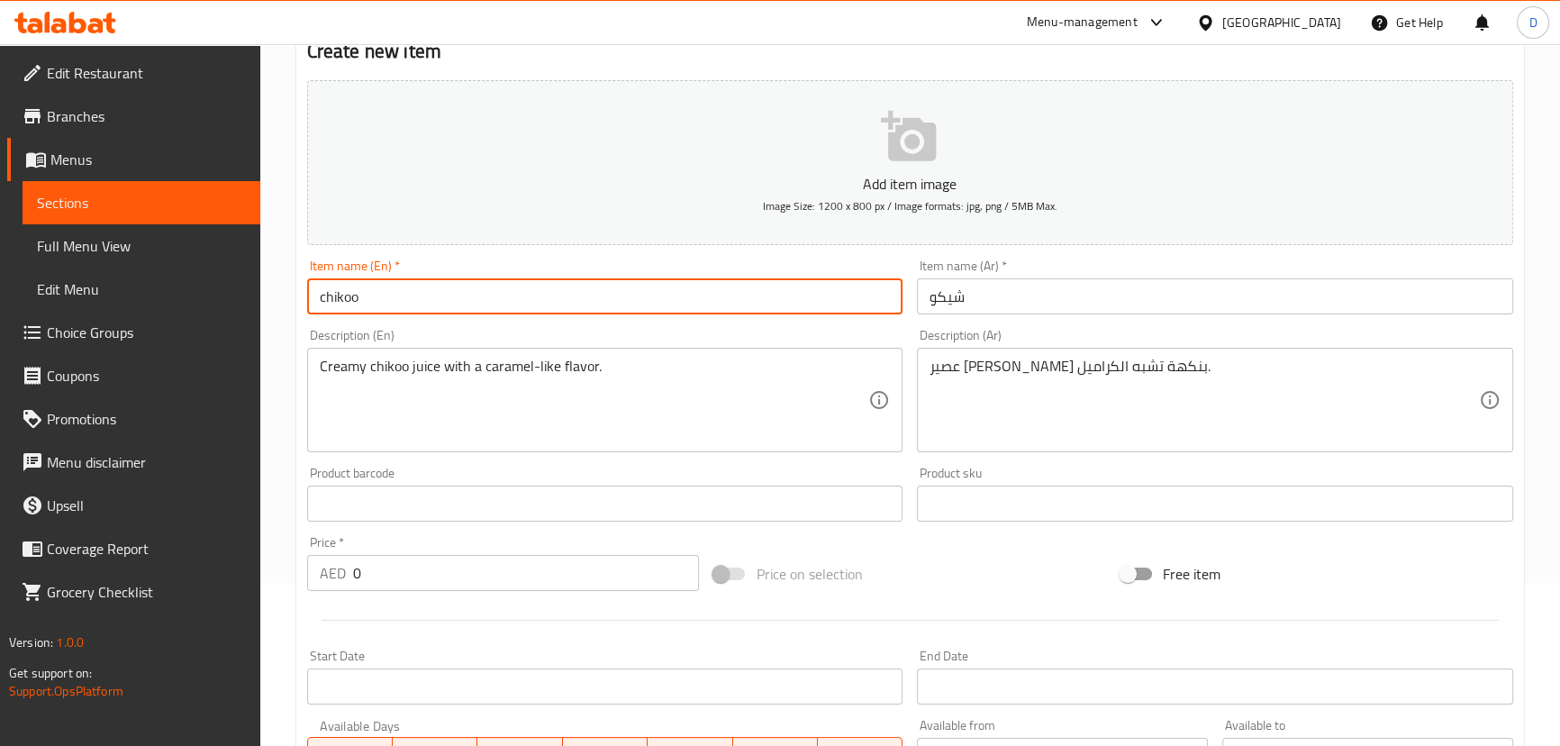
scroll to position [409, 0]
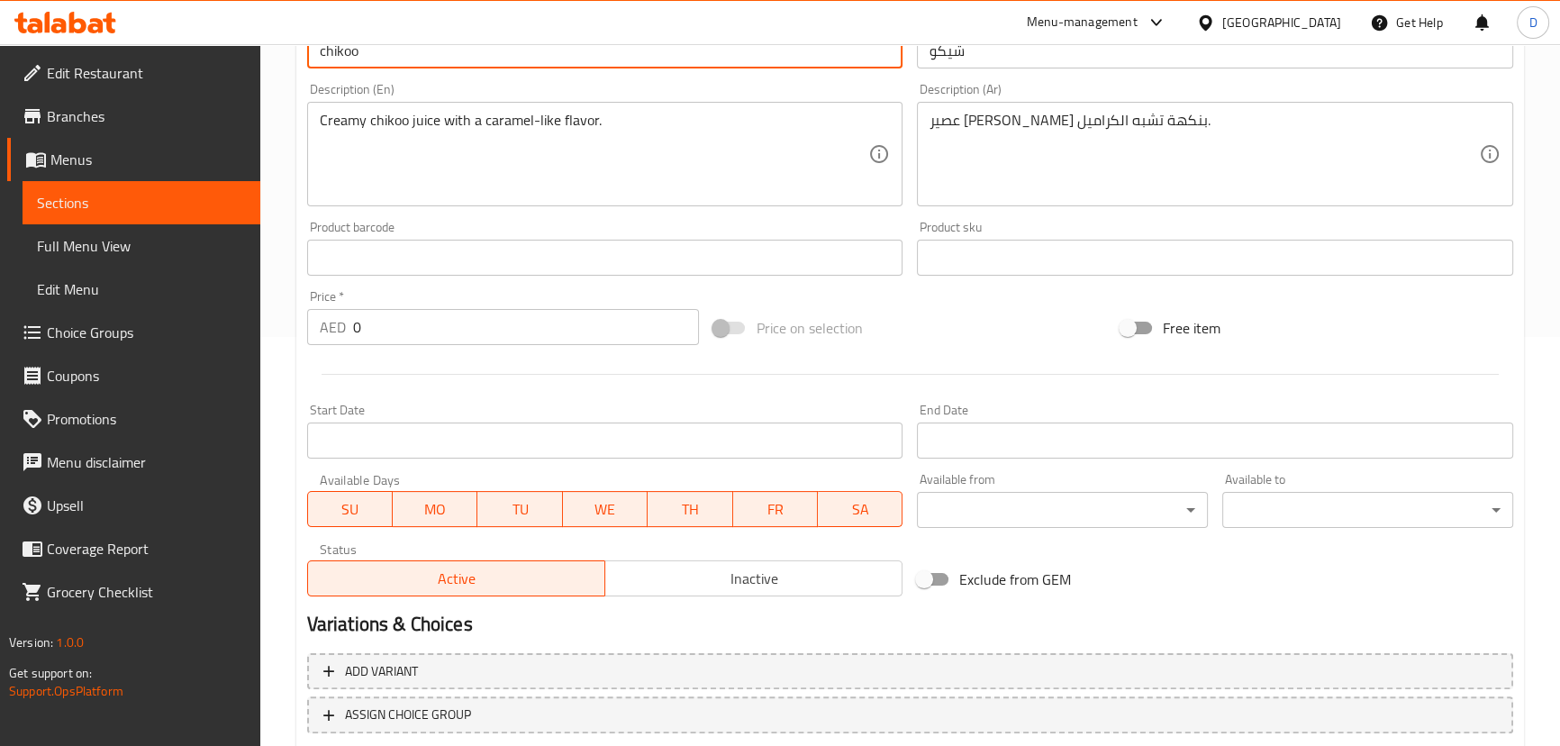
type input "chikoo"
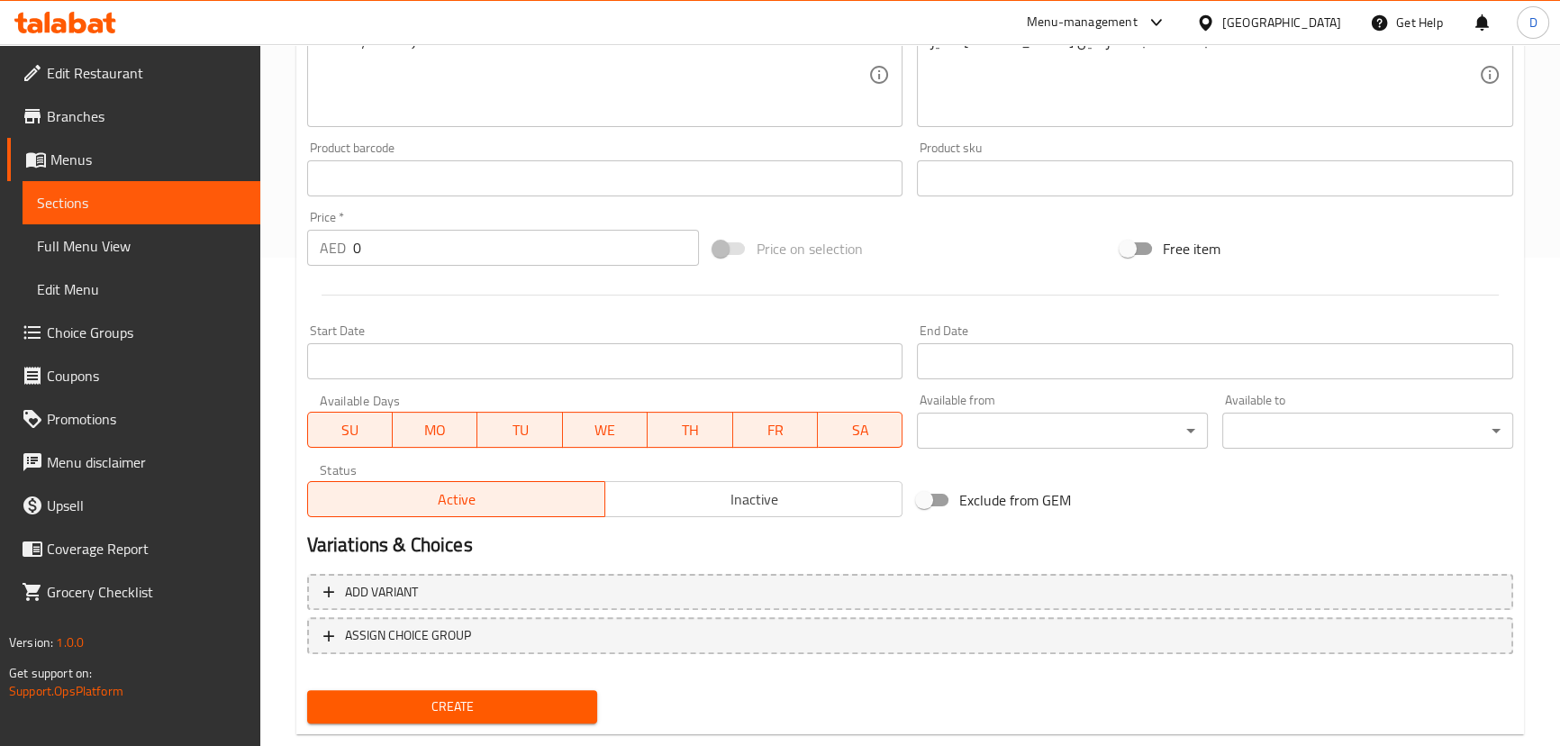
scroll to position [525, 0]
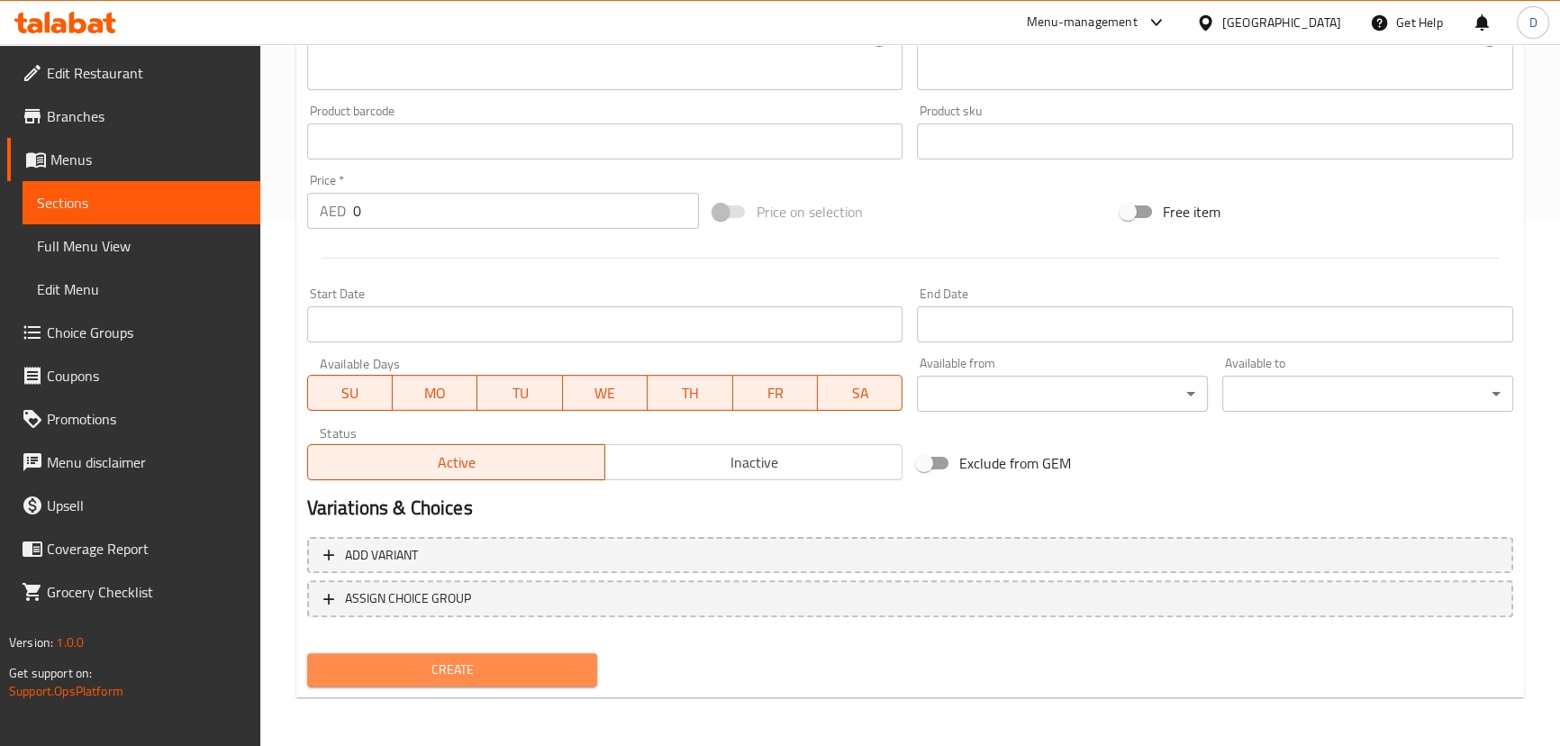
click at [558, 667] on span "Create" at bounding box center [453, 669] width 262 height 23
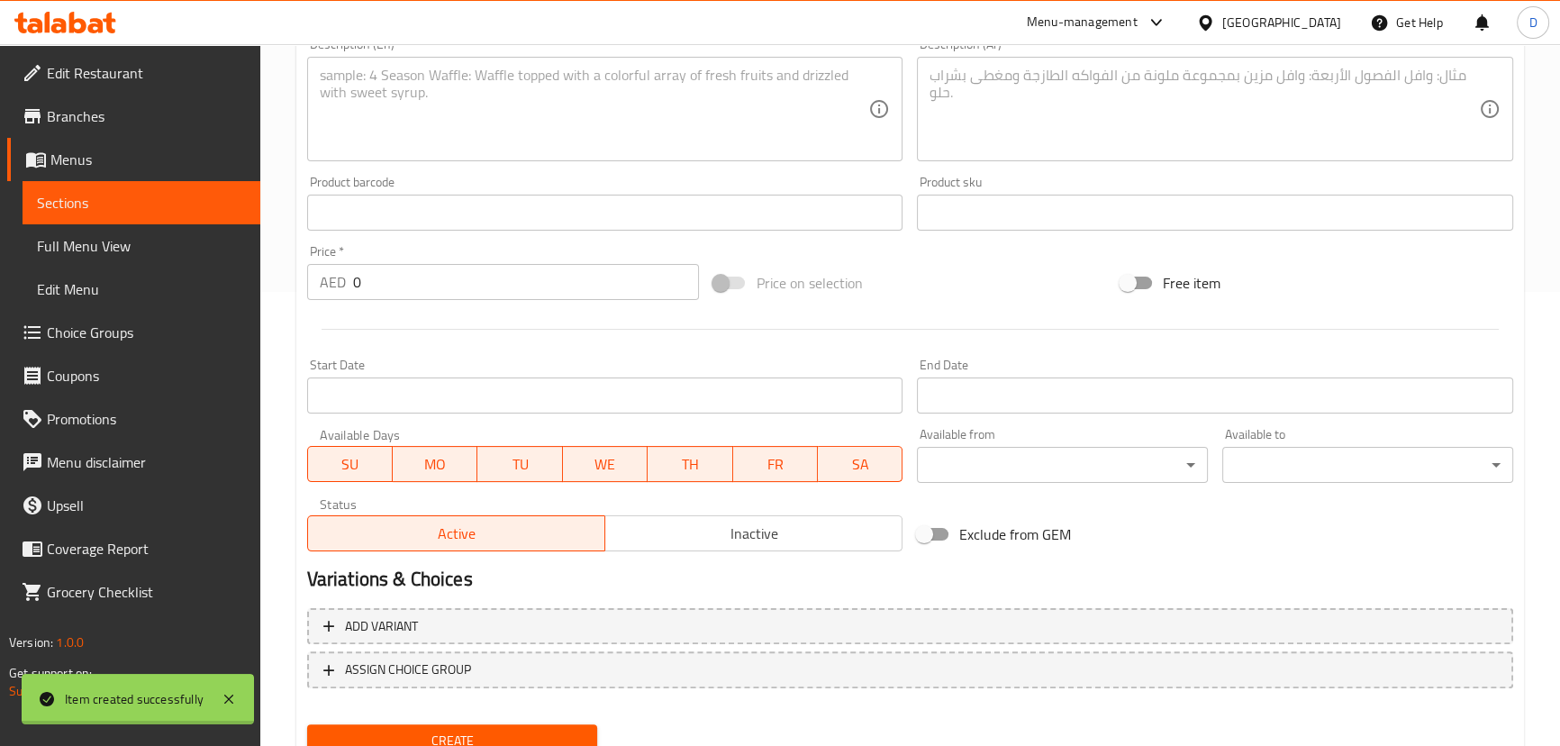
scroll to position [279, 0]
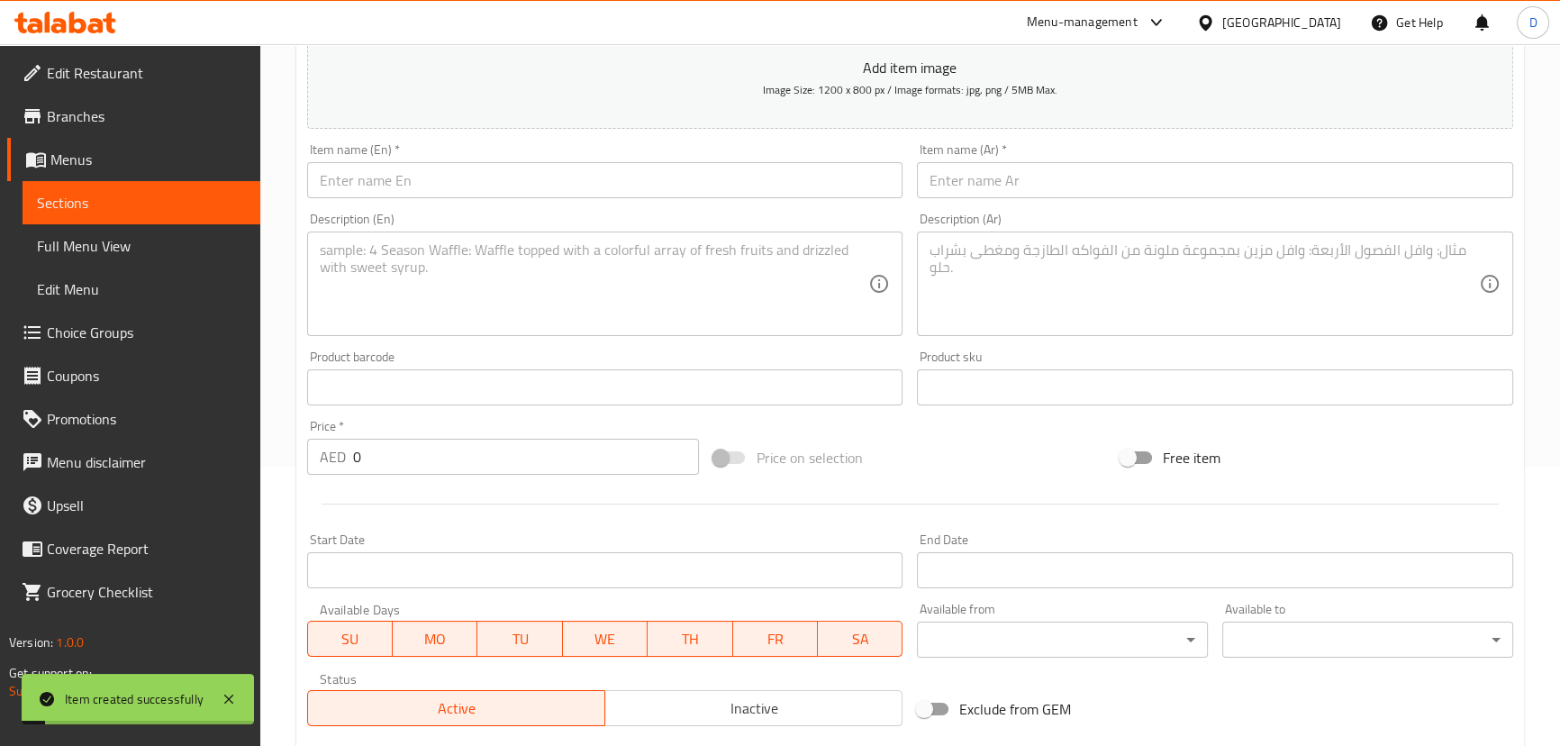
drag, startPoint x: 180, startPoint y: 192, endPoint x: 234, endPoint y: 224, distance: 63.0
click at [180, 192] on span "Sections" at bounding box center [141, 203] width 209 height 22
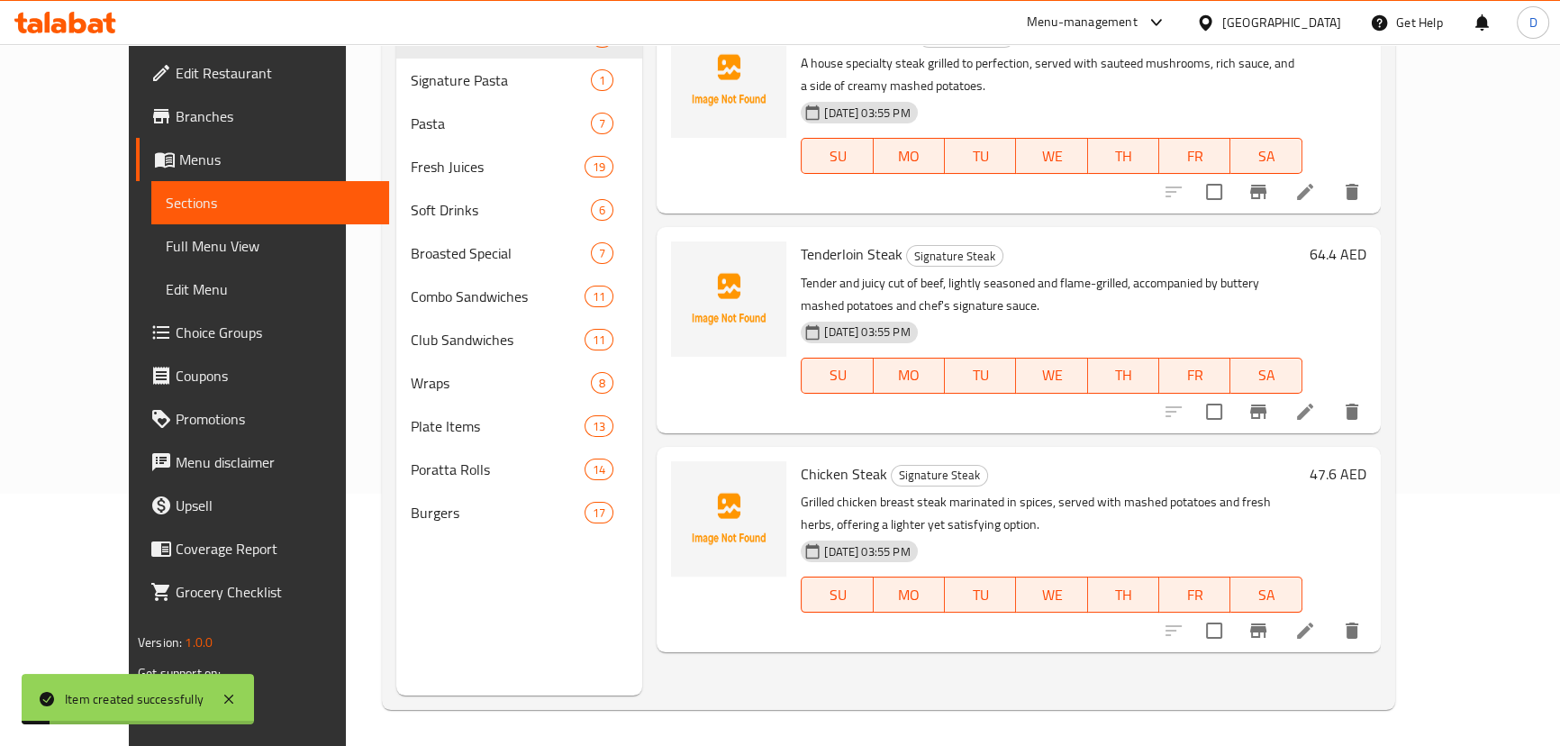
scroll to position [252, 0]
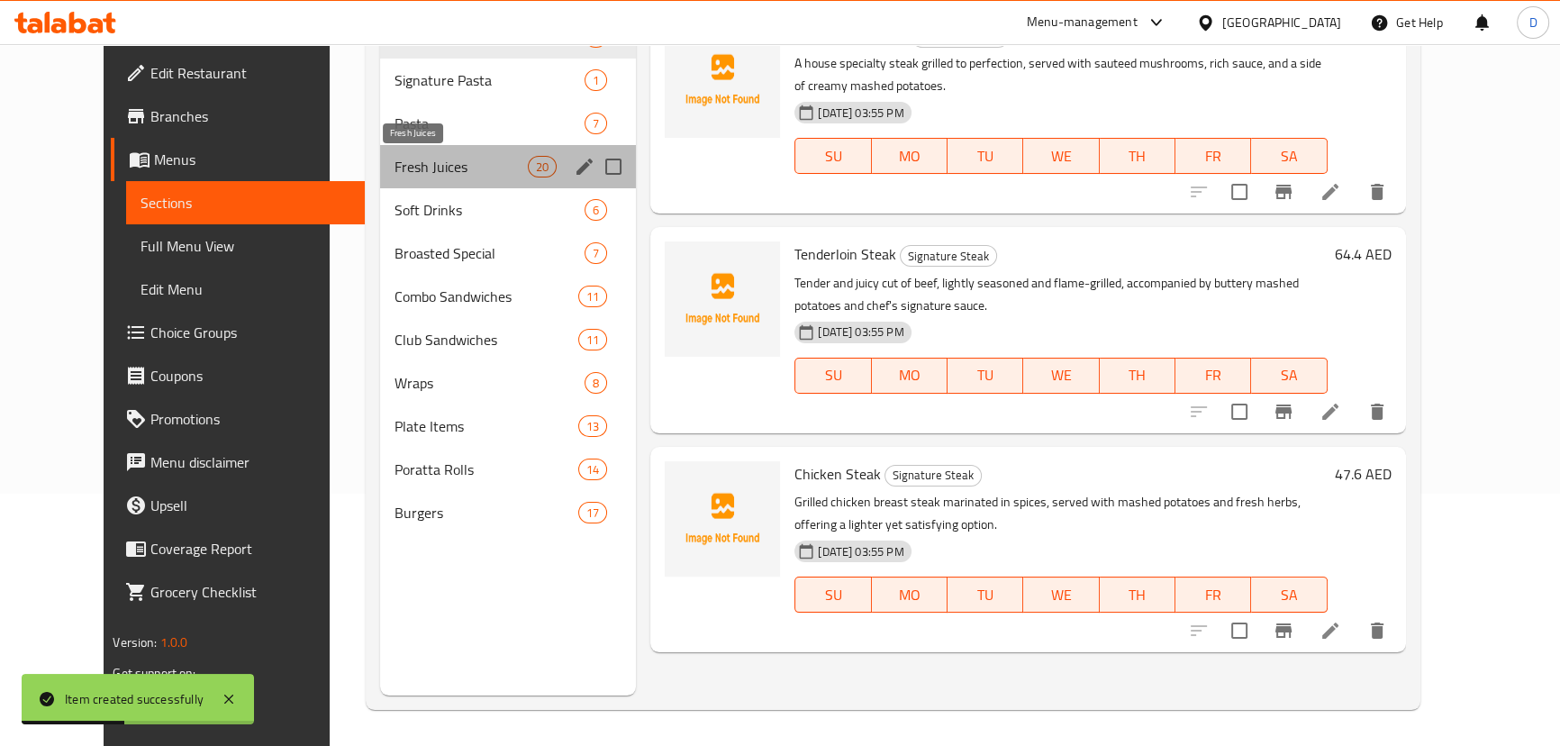
click at [394, 171] on span "Fresh Juices" at bounding box center [460, 167] width 133 height 22
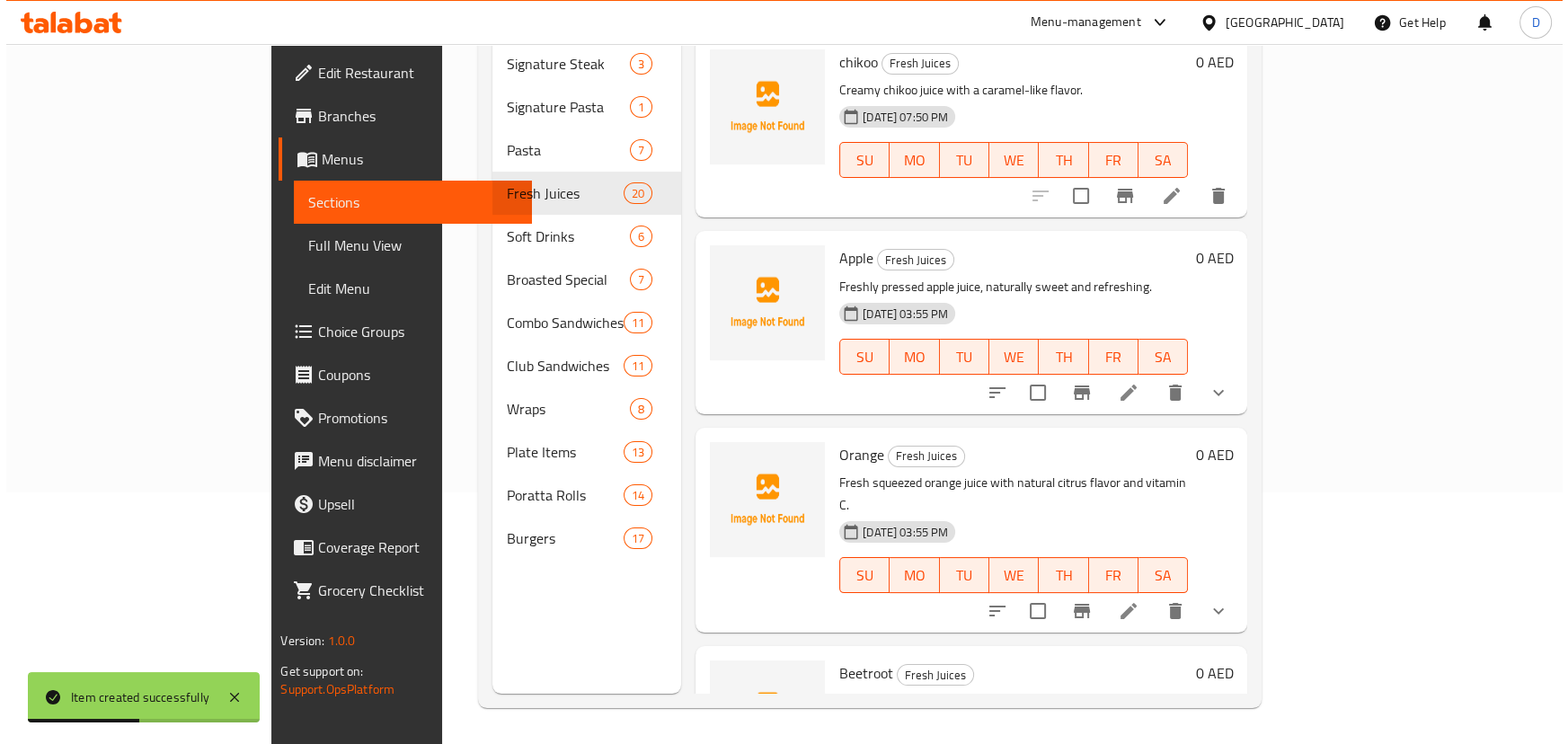
scroll to position [89, 0]
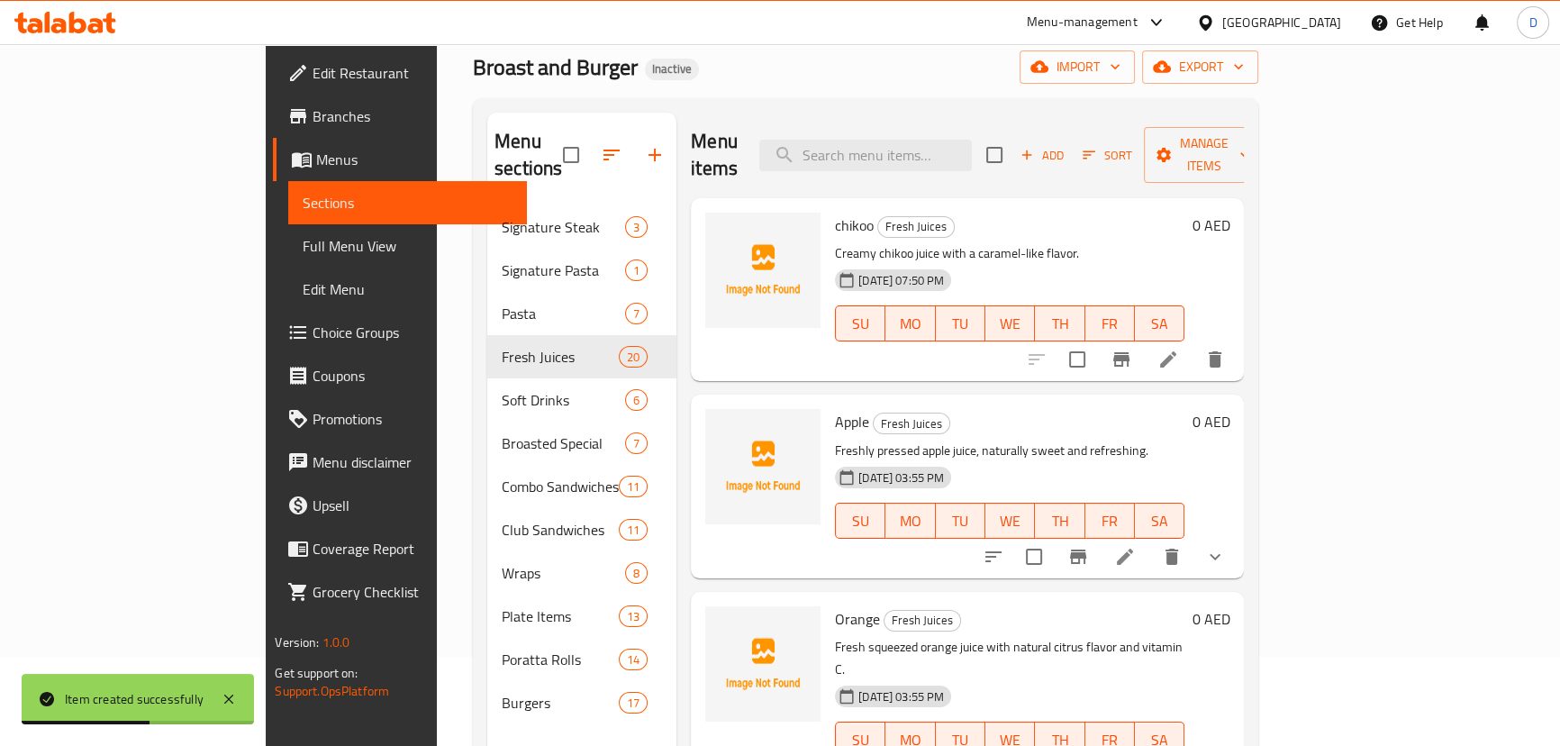
click at [1132, 145] on span "Sort" at bounding box center [1108, 155] width 50 height 21
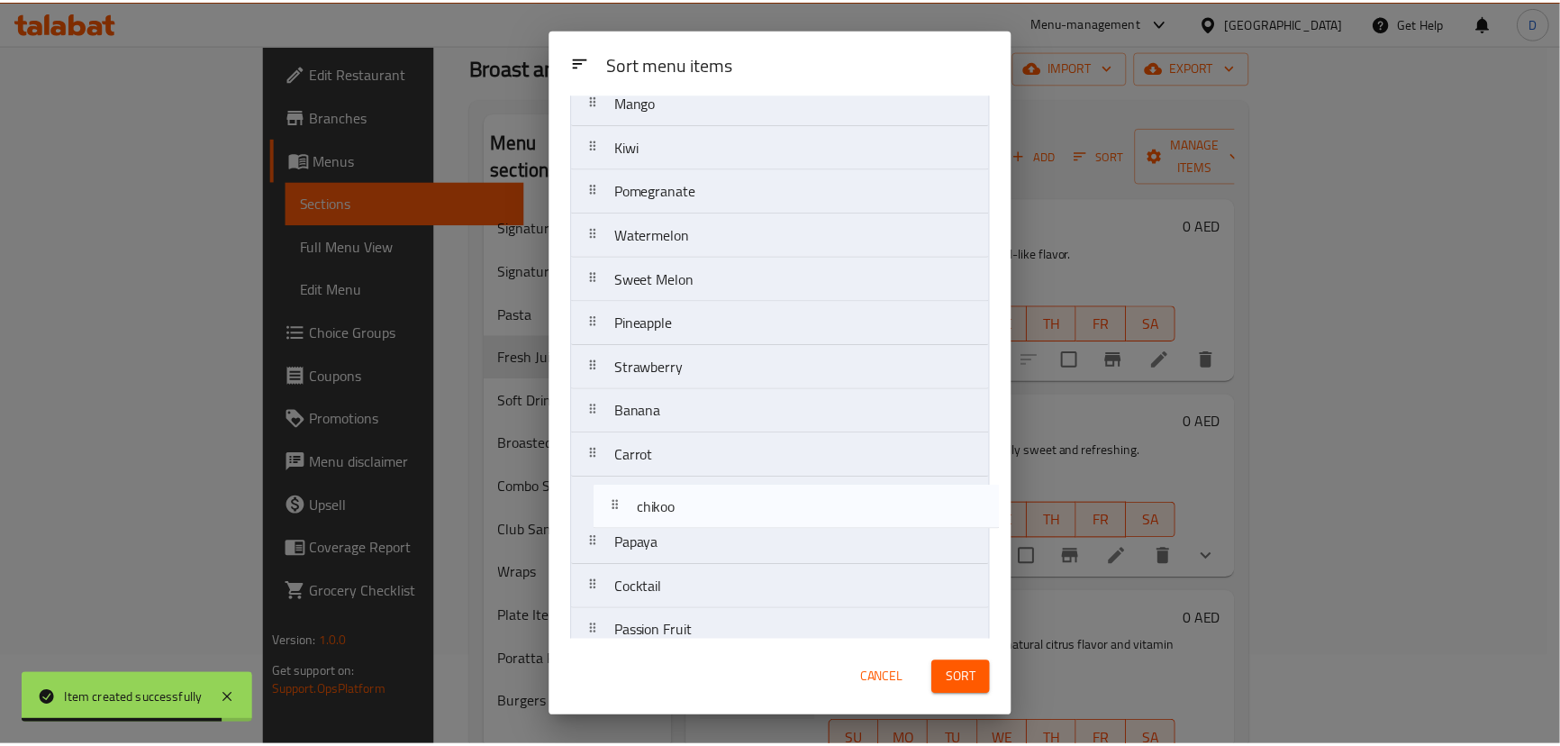
scroll to position [378, 0]
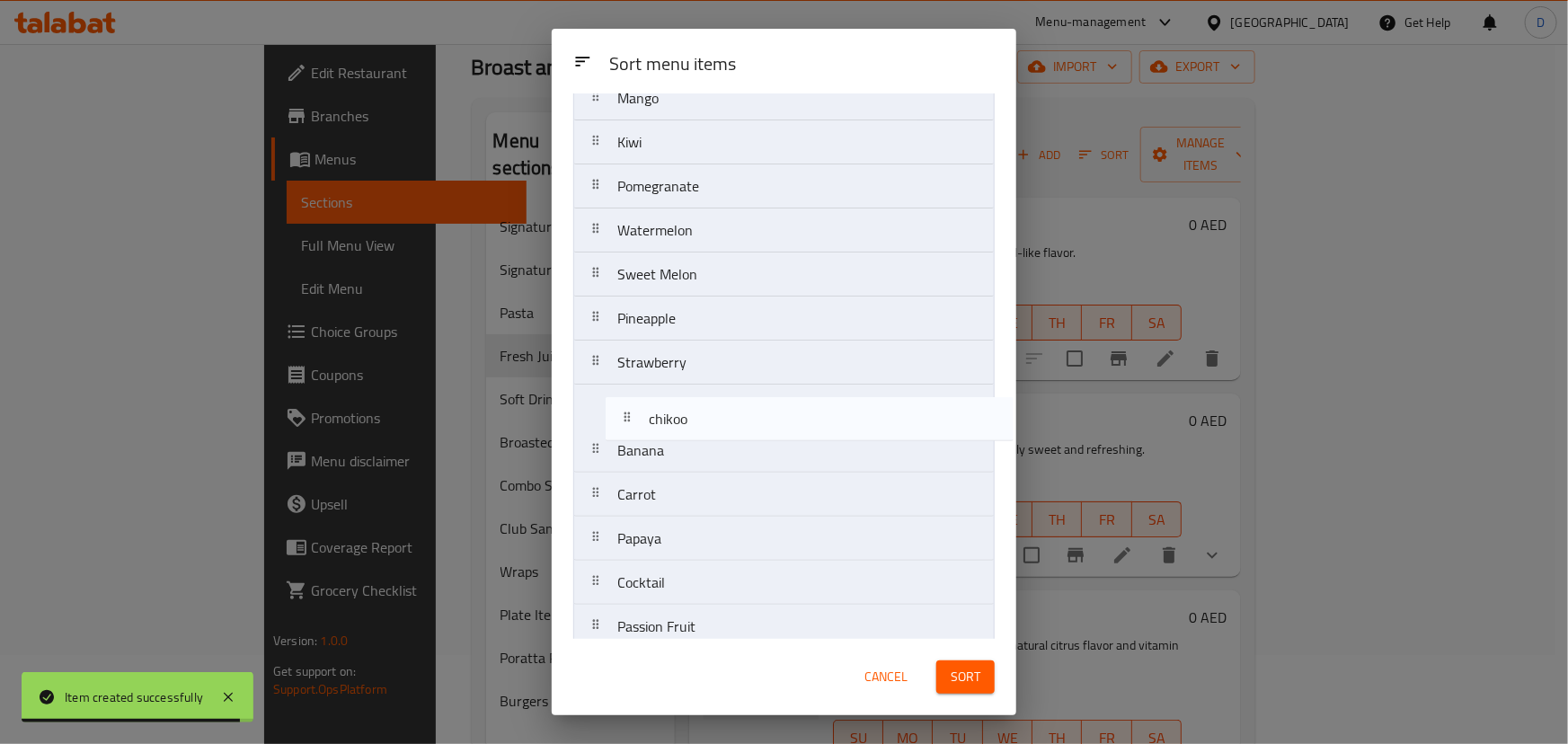
drag, startPoint x: 639, startPoint y: 176, endPoint x: 671, endPoint y: 439, distance: 264.9
click at [671, 439] on nav "chikoo Apple Orange Beetroot Guava Grape Lemon Mint Avocado Mango Kiwi Pomegran…" at bounding box center [784, 208] width 421 height 882
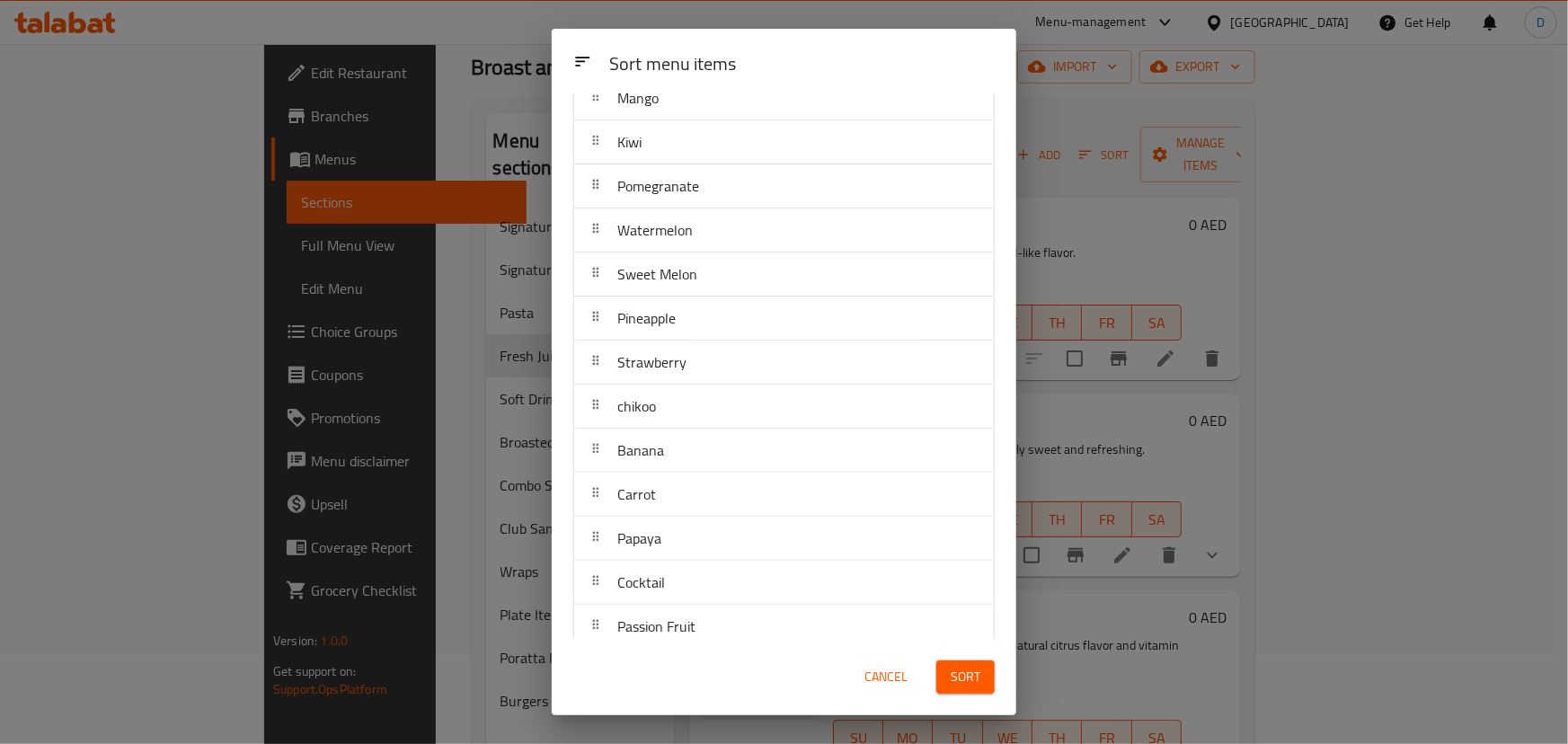
click at [966, 666] on span "Sort" at bounding box center [966, 676] width 30 height 23
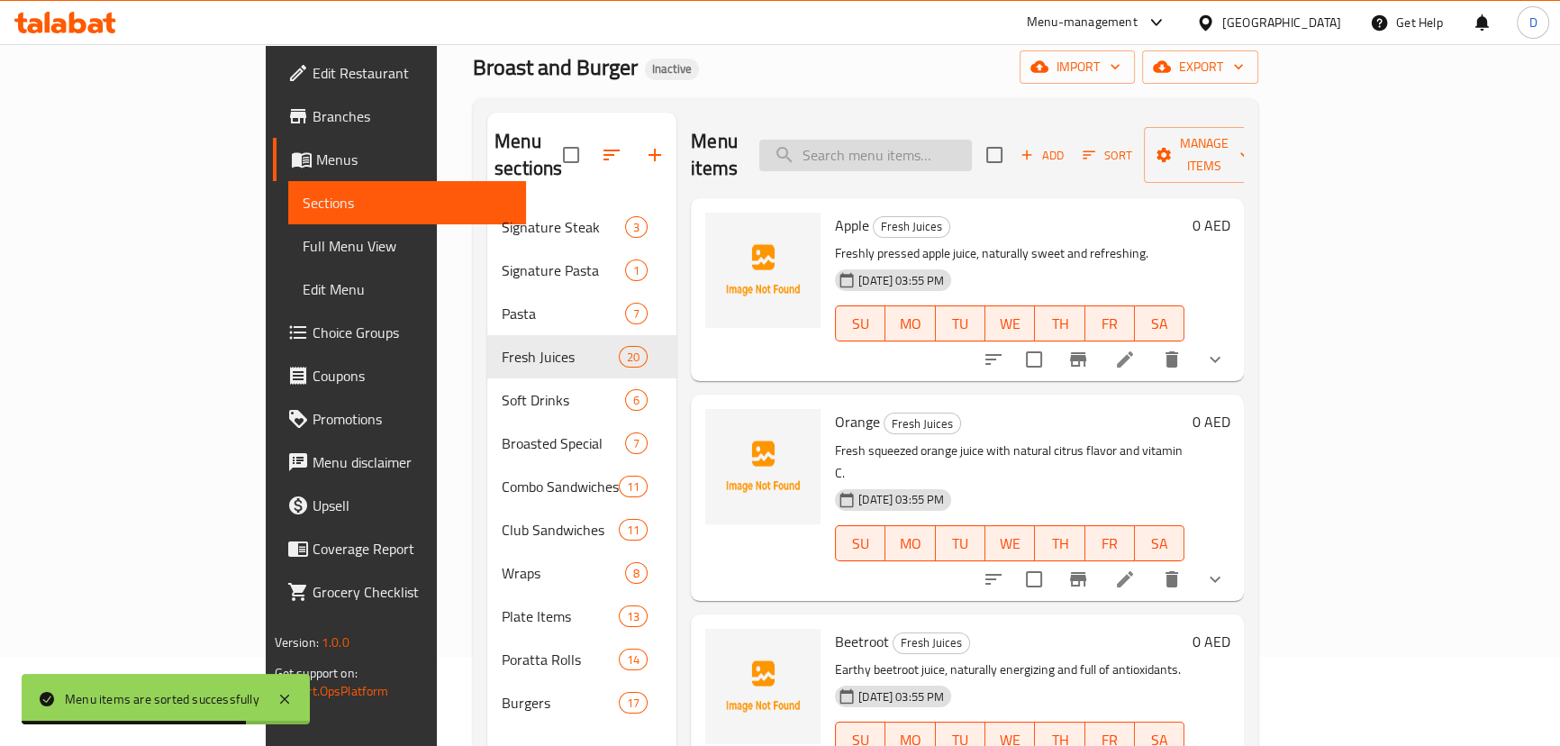
click at [882, 140] on input "search" at bounding box center [865, 156] width 213 height 32
paste input "Banana"
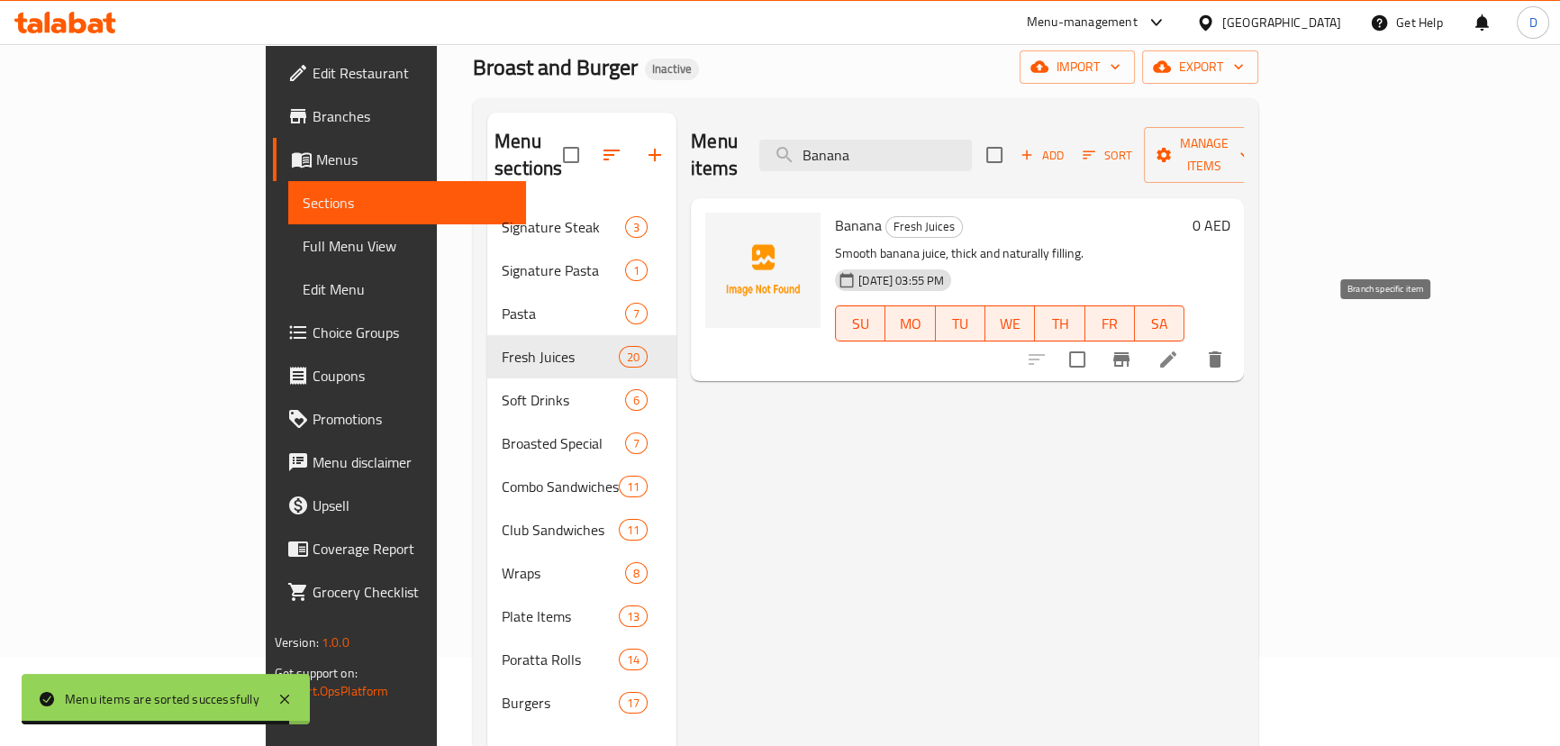
type input "Banana"
click at [1193, 343] on li at bounding box center [1168, 359] width 50 height 32
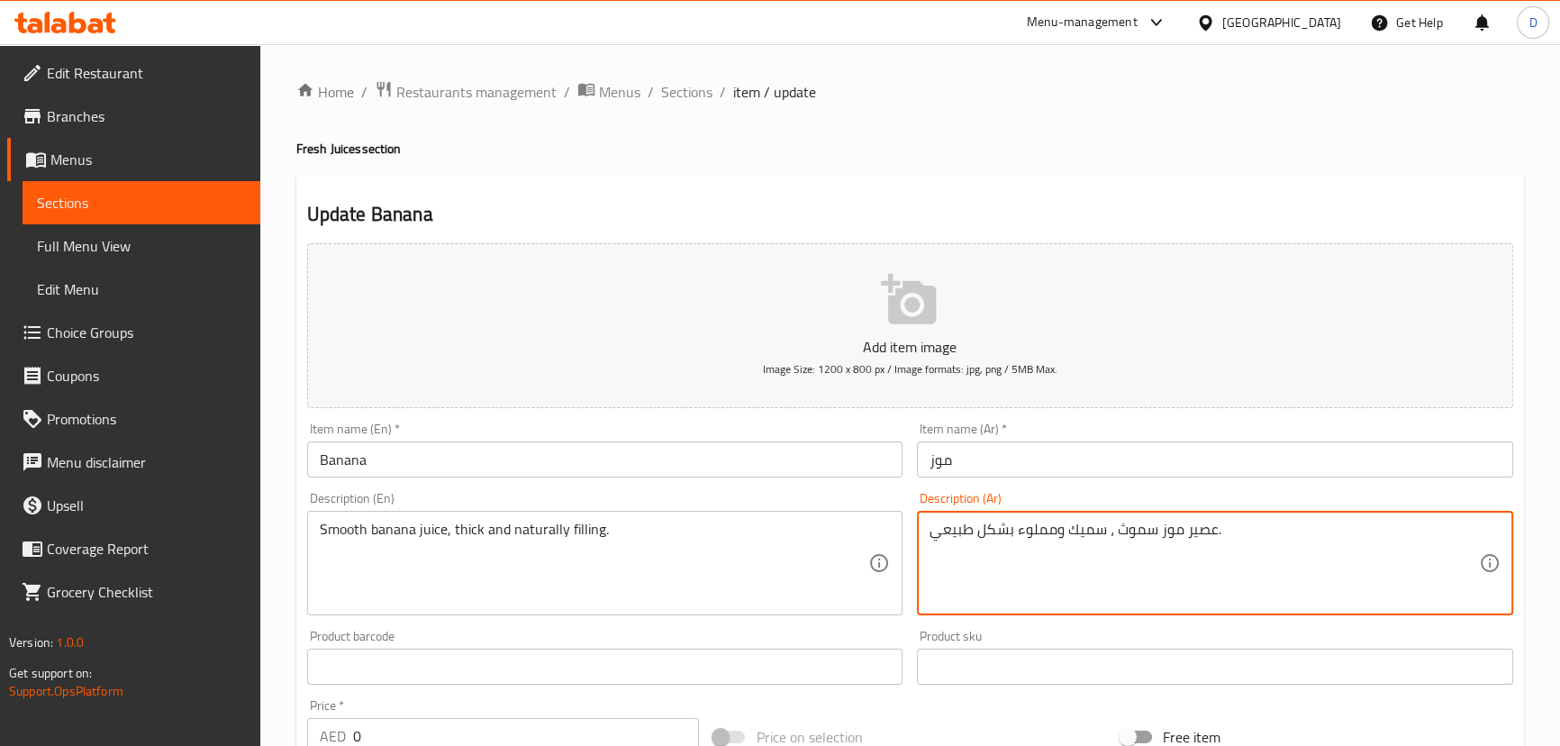
type input "إختيارك :"
type input "1"
drag, startPoint x: 1039, startPoint y: 532, endPoint x: 1018, endPoint y: 530, distance: 21.7
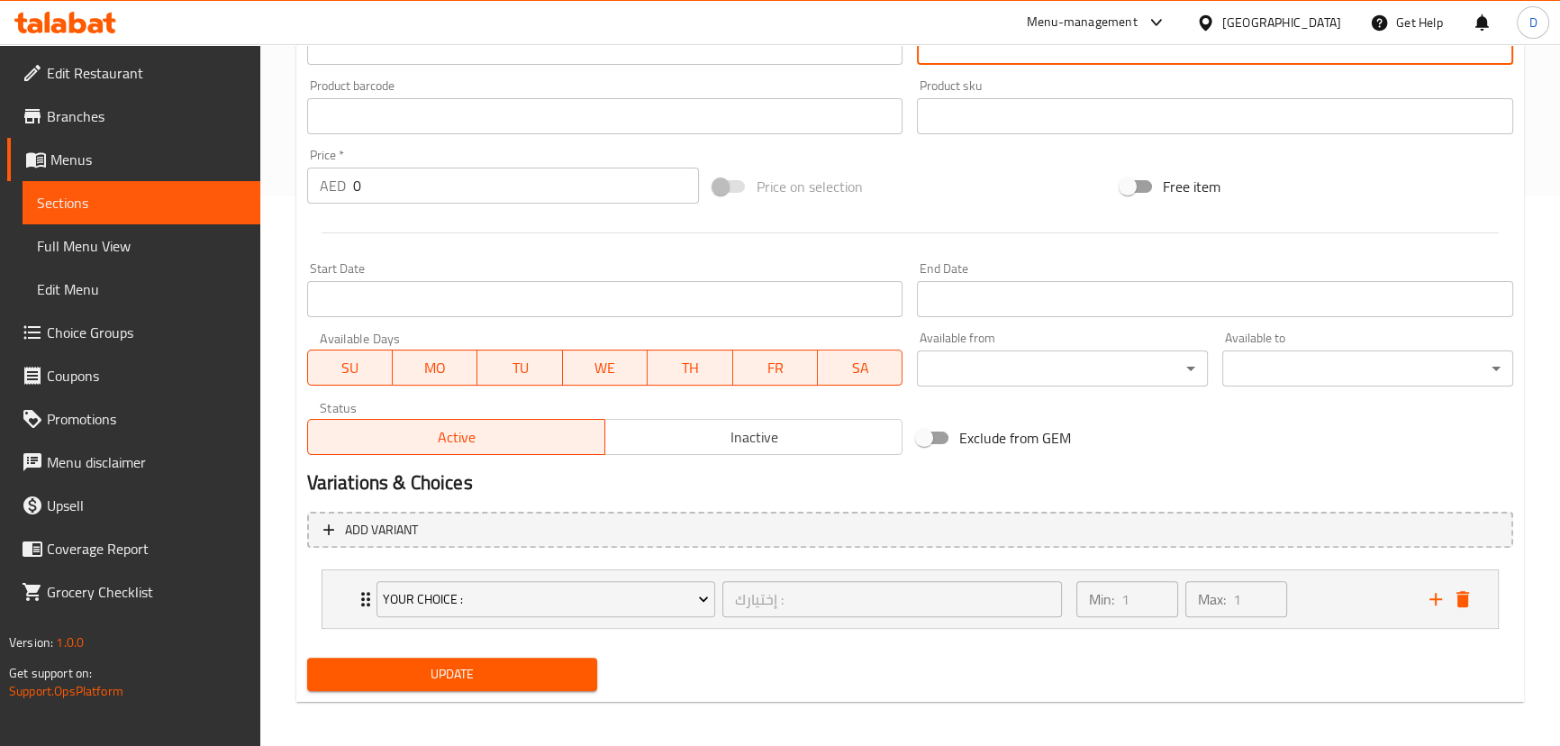
scroll to position [555, 0]
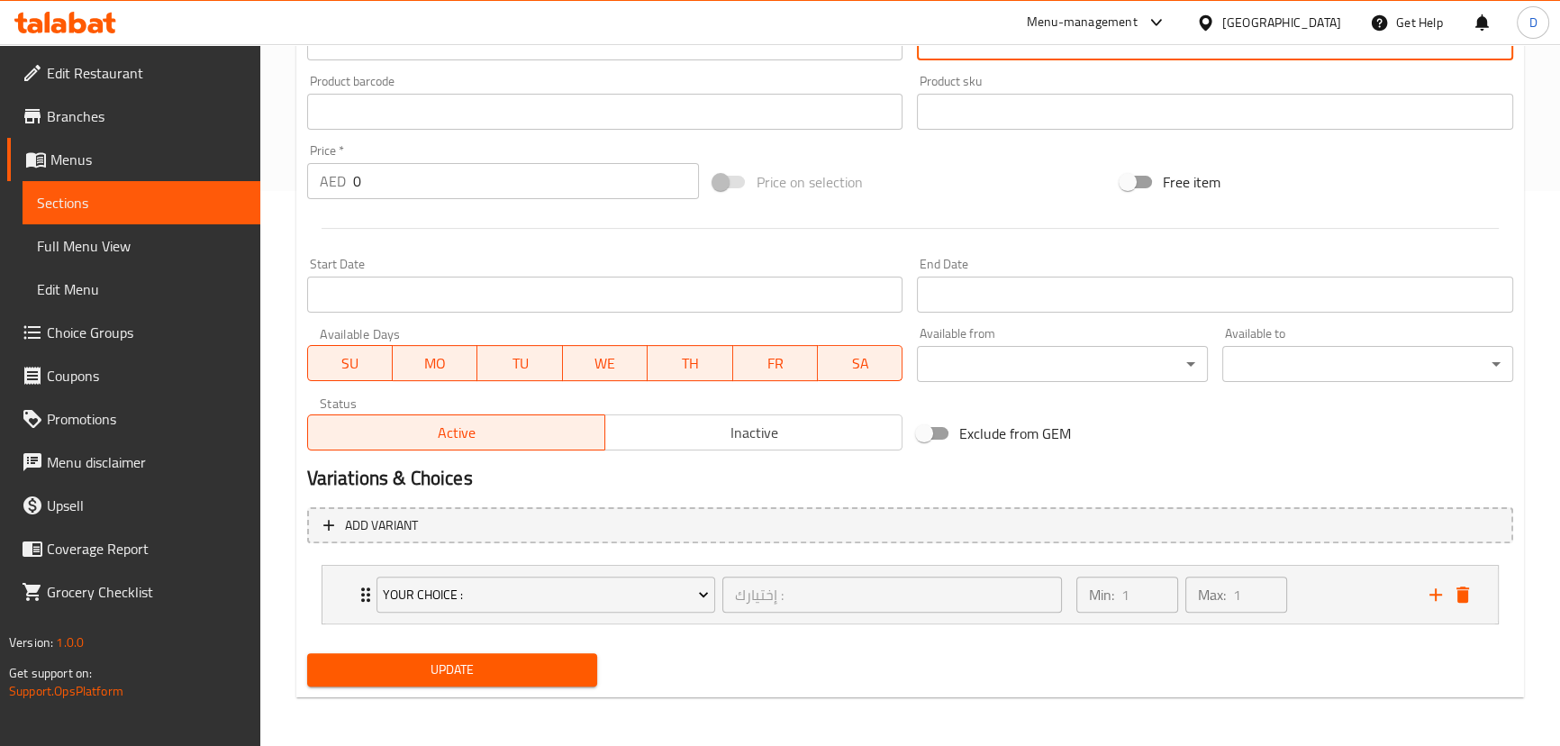
type textarea "عصير موز سموث ، سميك ومشبع بشكل طبيعي."
click at [589, 671] on button "Update" at bounding box center [452, 669] width 291 height 33
drag, startPoint x: 476, startPoint y: 683, endPoint x: 495, endPoint y: 623, distance: 62.7
click at [476, 683] on button "Update" at bounding box center [452, 669] width 291 height 33
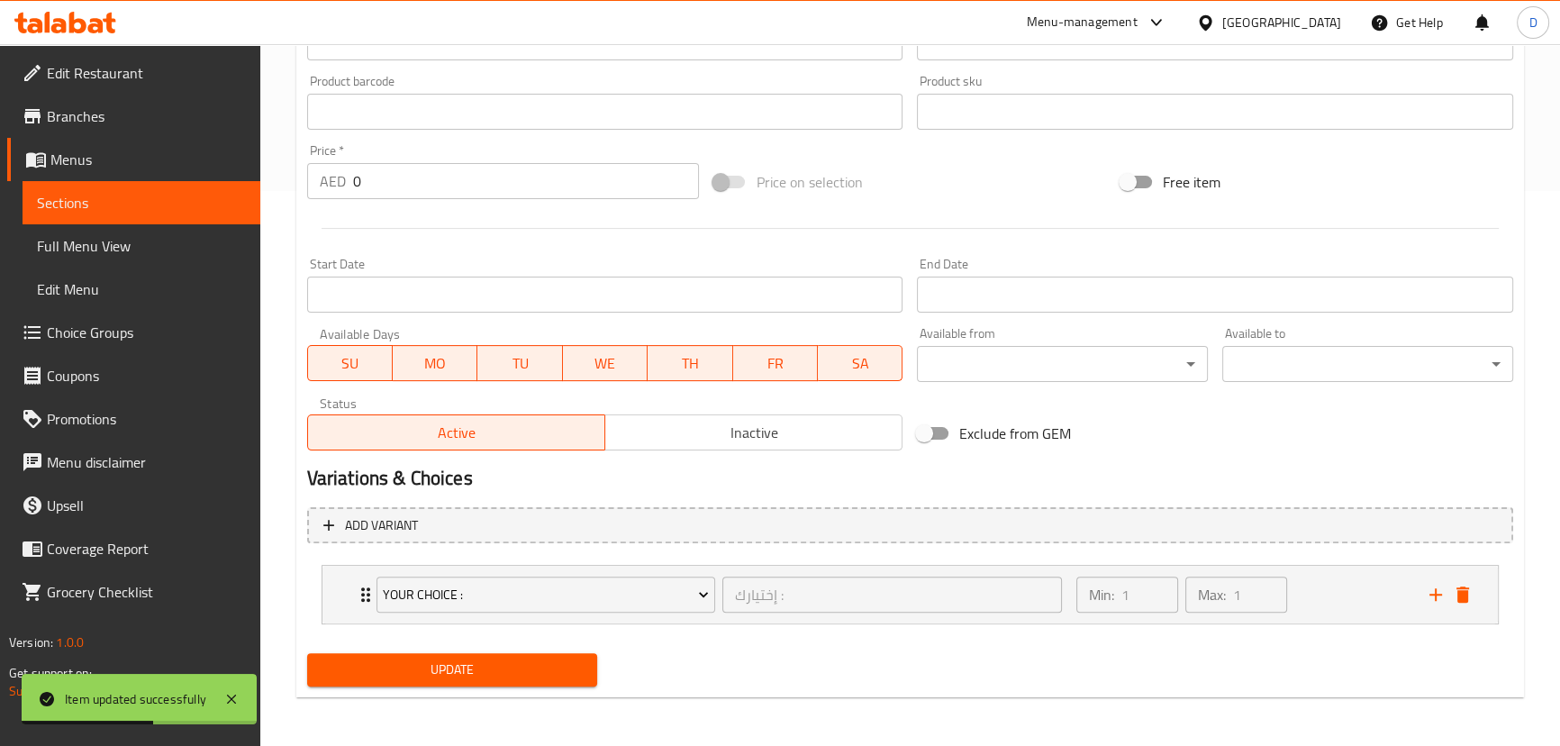
click at [214, 207] on span "Sections" at bounding box center [141, 203] width 209 height 22
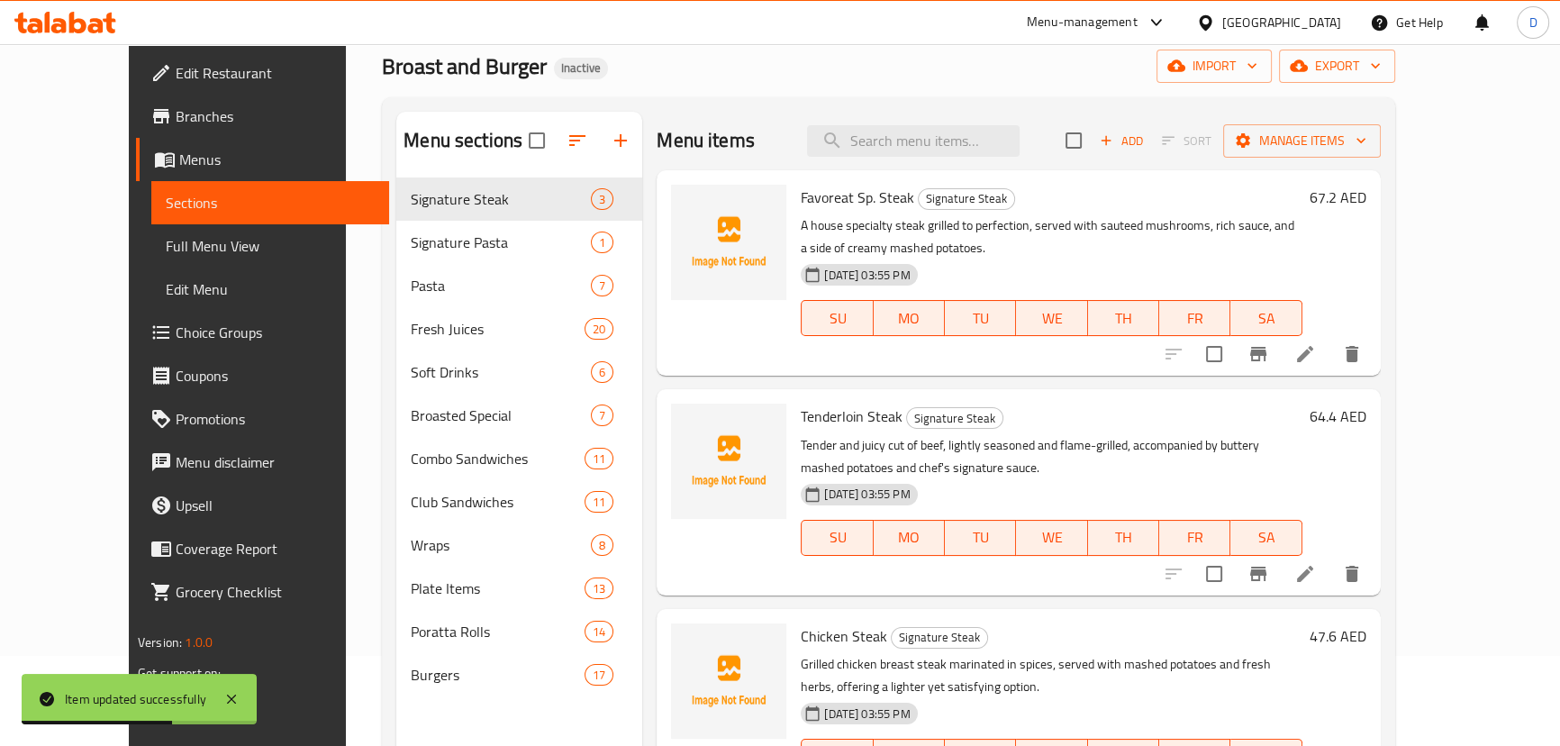
scroll to position [89, 0]
drag, startPoint x: 958, startPoint y: 158, endPoint x: 956, endPoint y: 149, distance: 9.4
click at [957, 153] on div "Menu items Add Sort Manage items" at bounding box center [1018, 142] width 723 height 59
click at [955, 148] on input "search" at bounding box center [913, 142] width 213 height 32
paste input "Exotic and tangy passion fruit juice with tropical aroma"
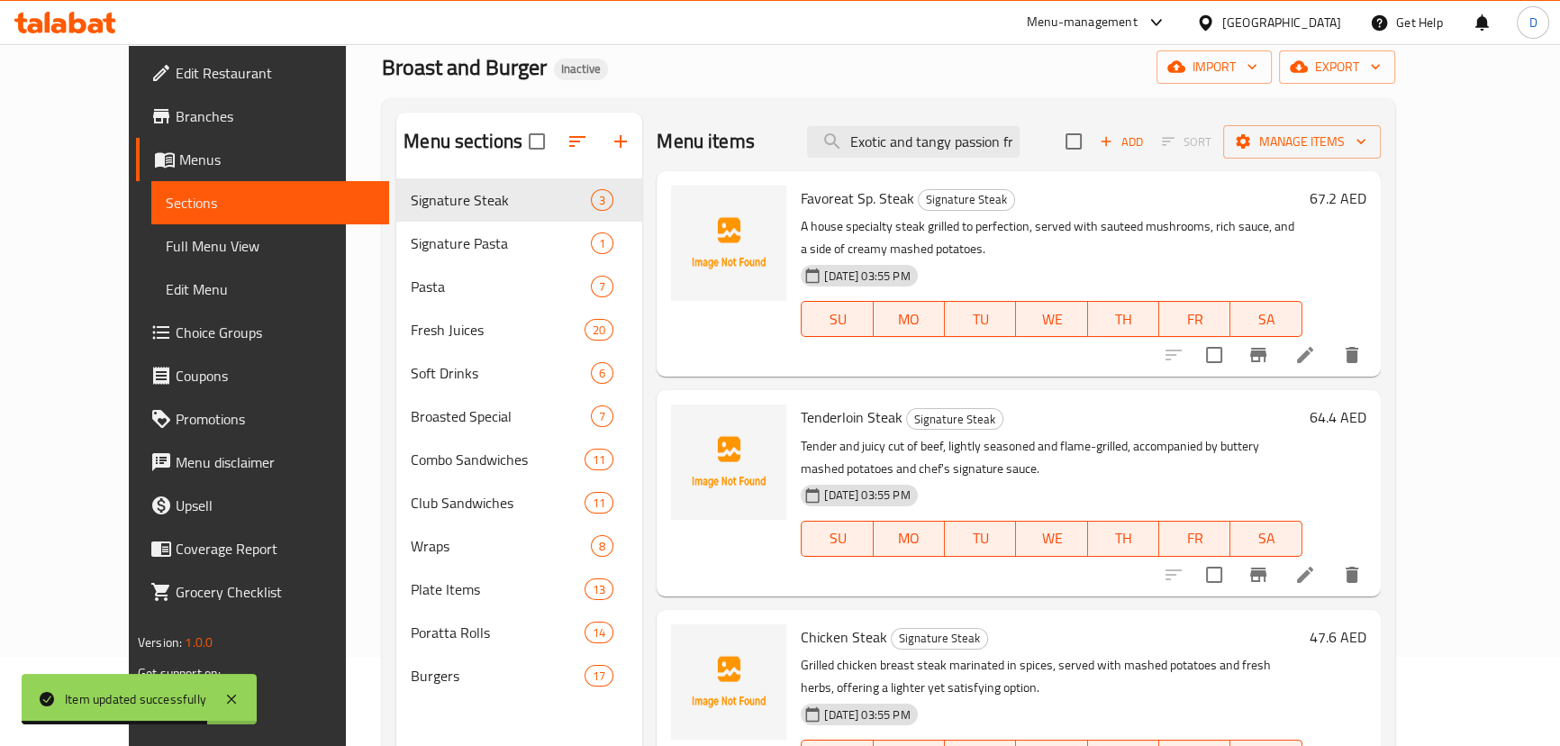
scroll to position [0, 167]
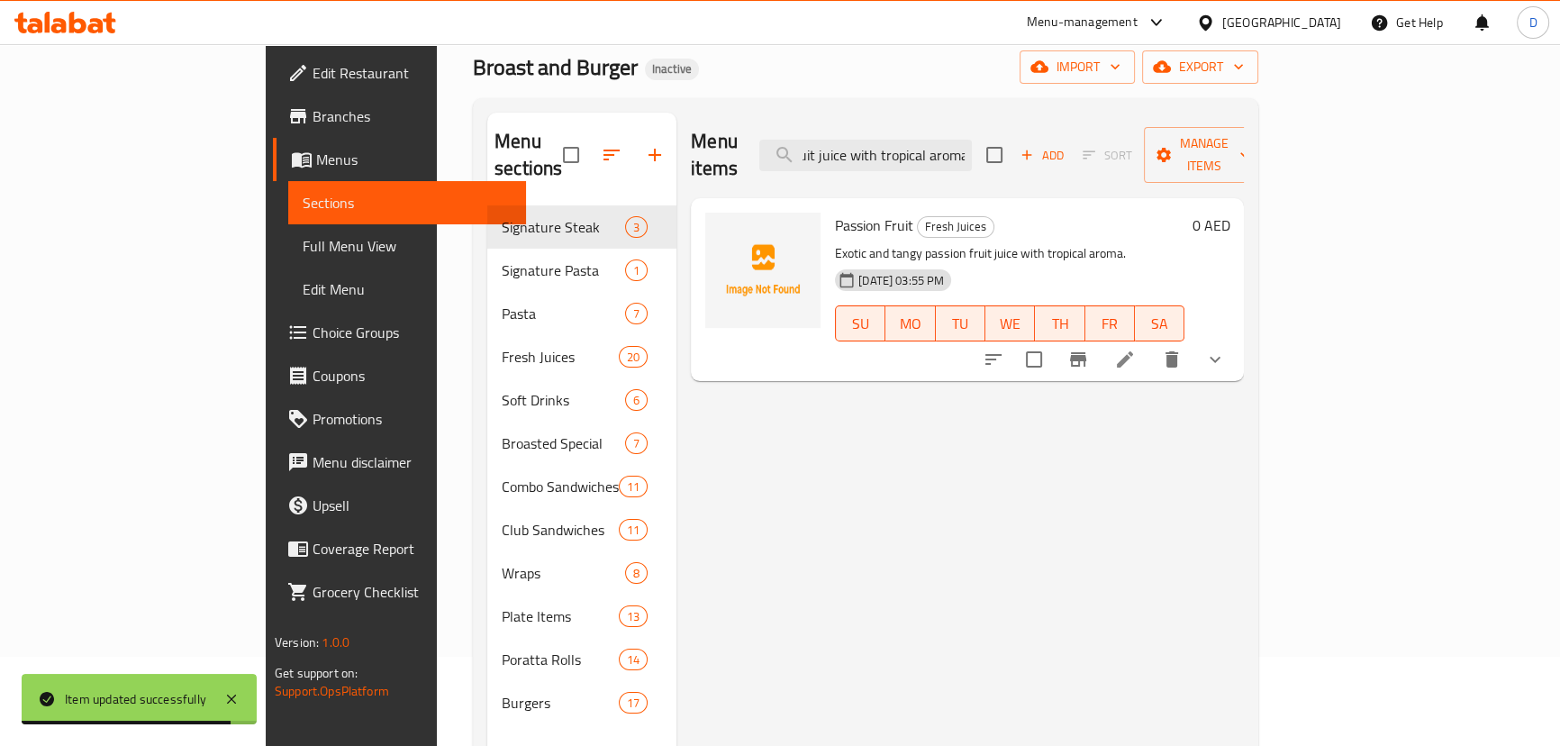
type input "Exotic and tangy passion fruit juice with tropical aroma"
click at [1150, 344] on li at bounding box center [1125, 359] width 50 height 32
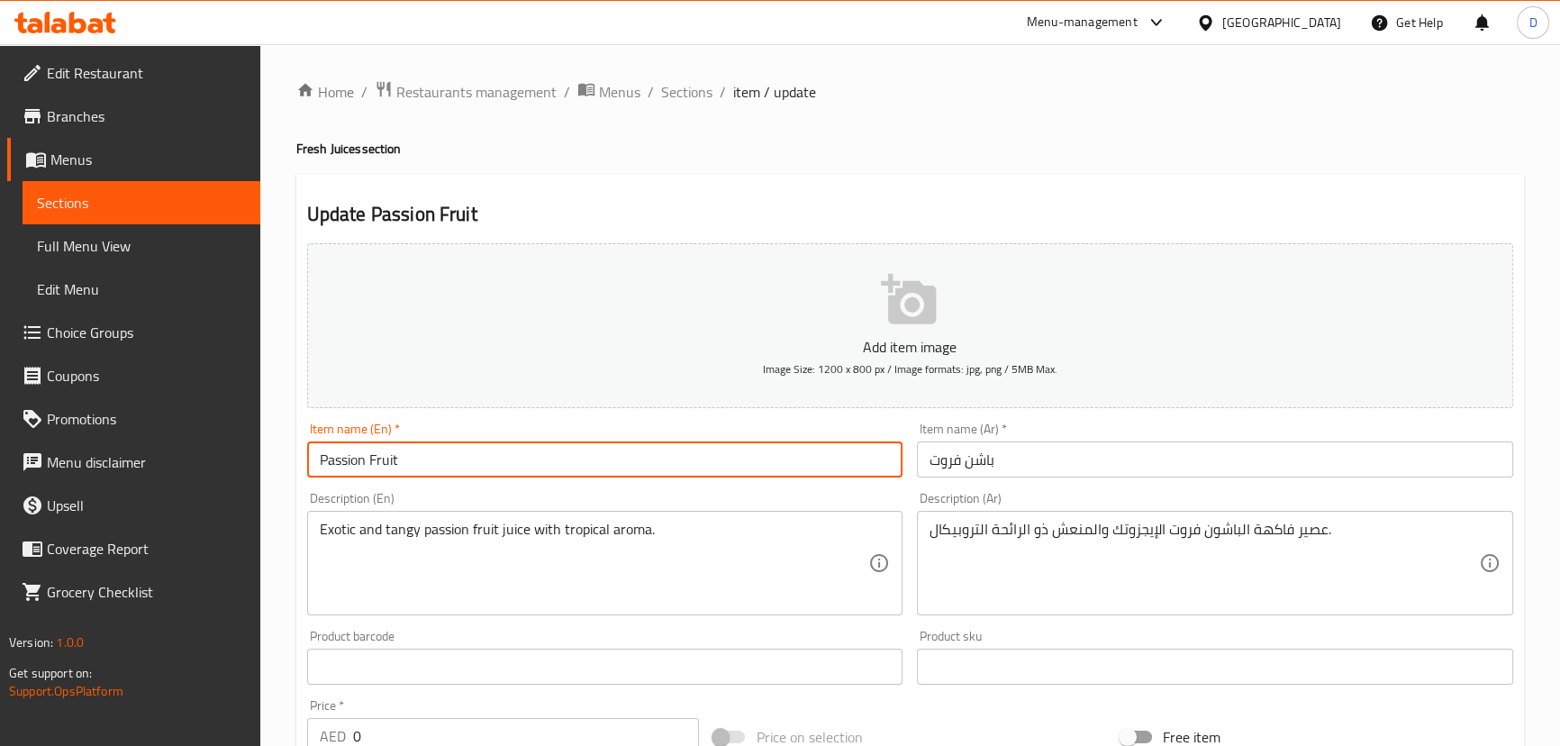
click at [324, 458] on input "Passion Fruit" at bounding box center [605, 459] width 596 height 36
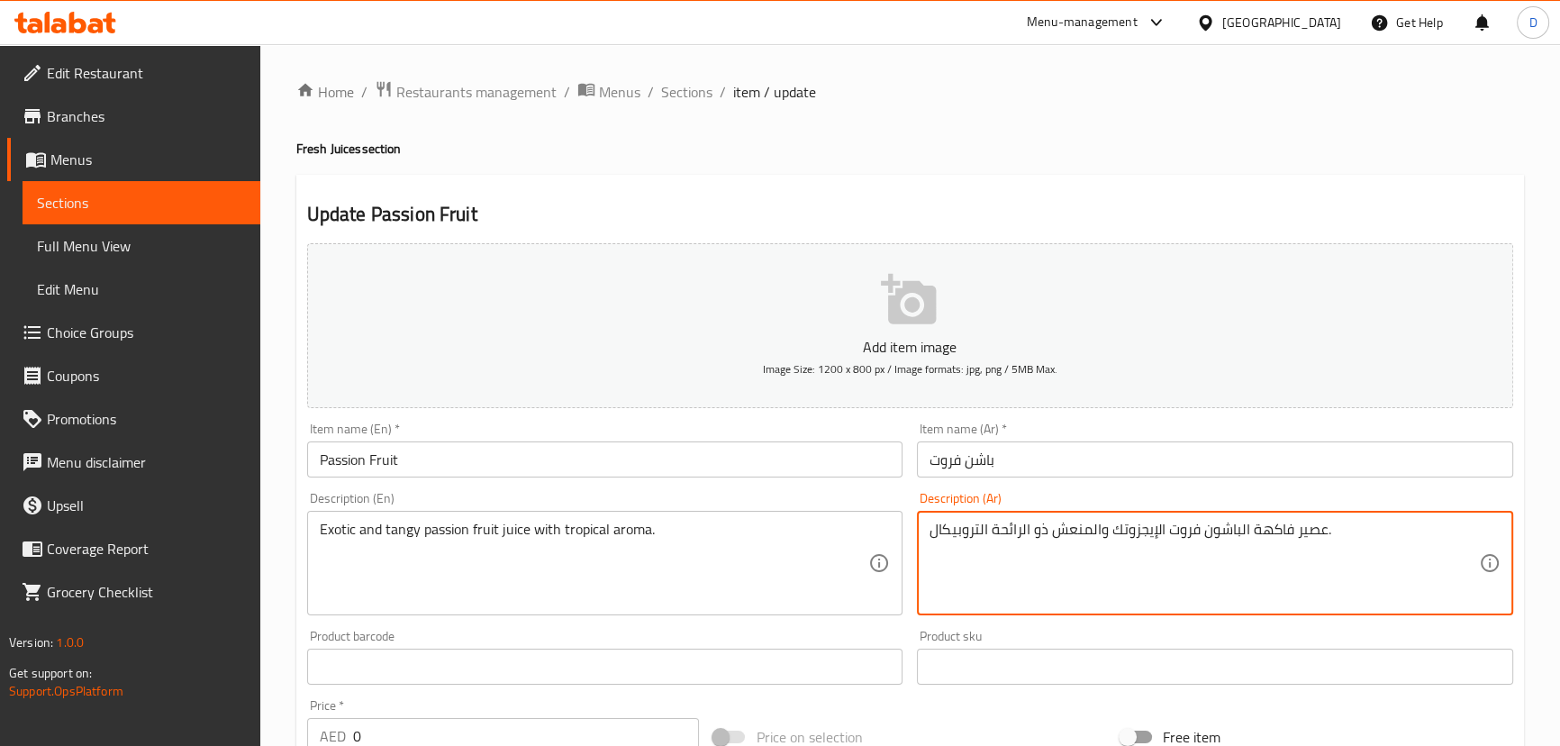
click at [1266, 528] on textarea "عصير فاكهة الباشون فروت الإيجزوتك والمنعش ذو الرائحة التروبيكال." at bounding box center [1203, 564] width 549 height 86
type textarea "عصير الباشون فروت الإيجزوتك والمنعش ذو الرائحة التروبيكال."
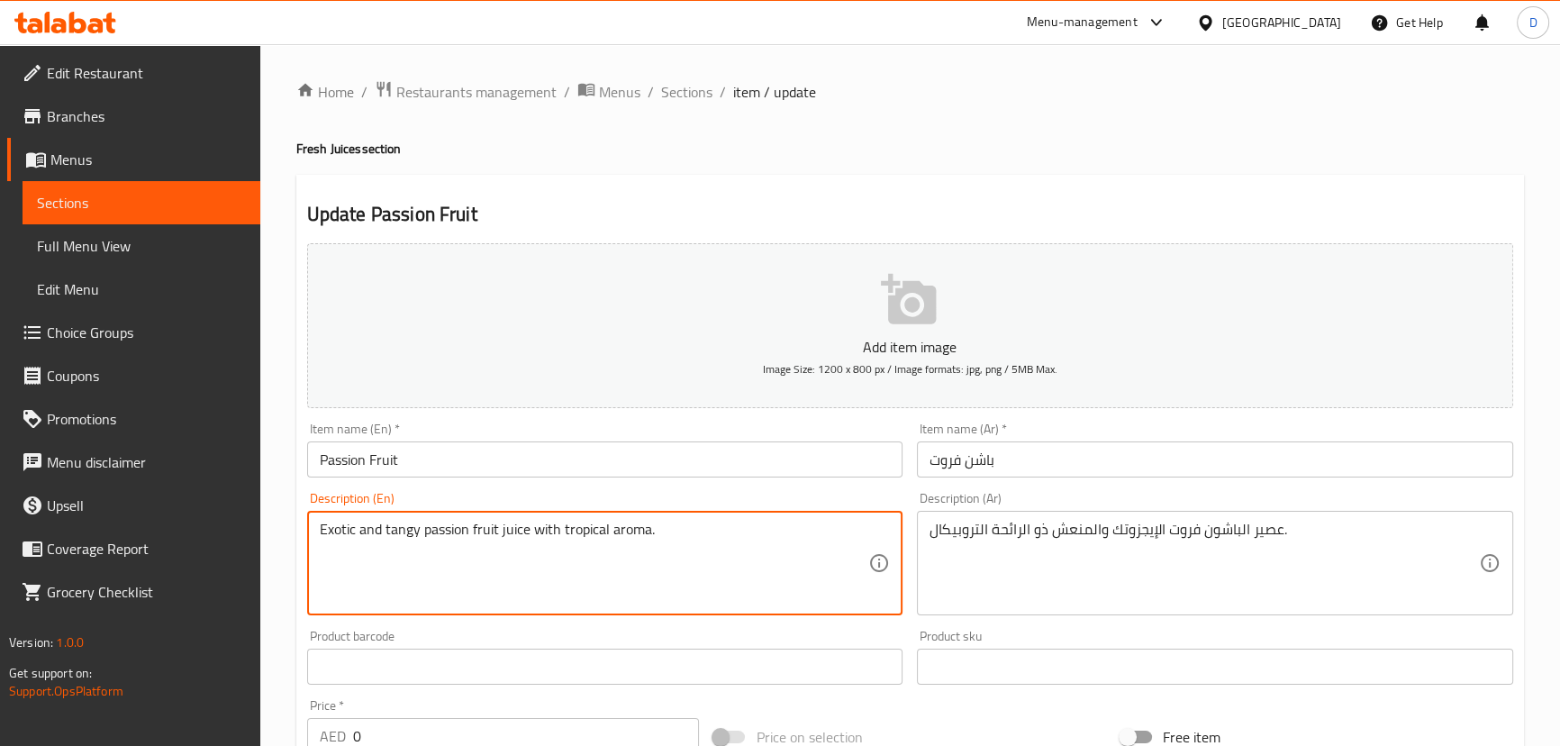
drag, startPoint x: 503, startPoint y: 530, endPoint x: 653, endPoint y: 519, distance: 150.8
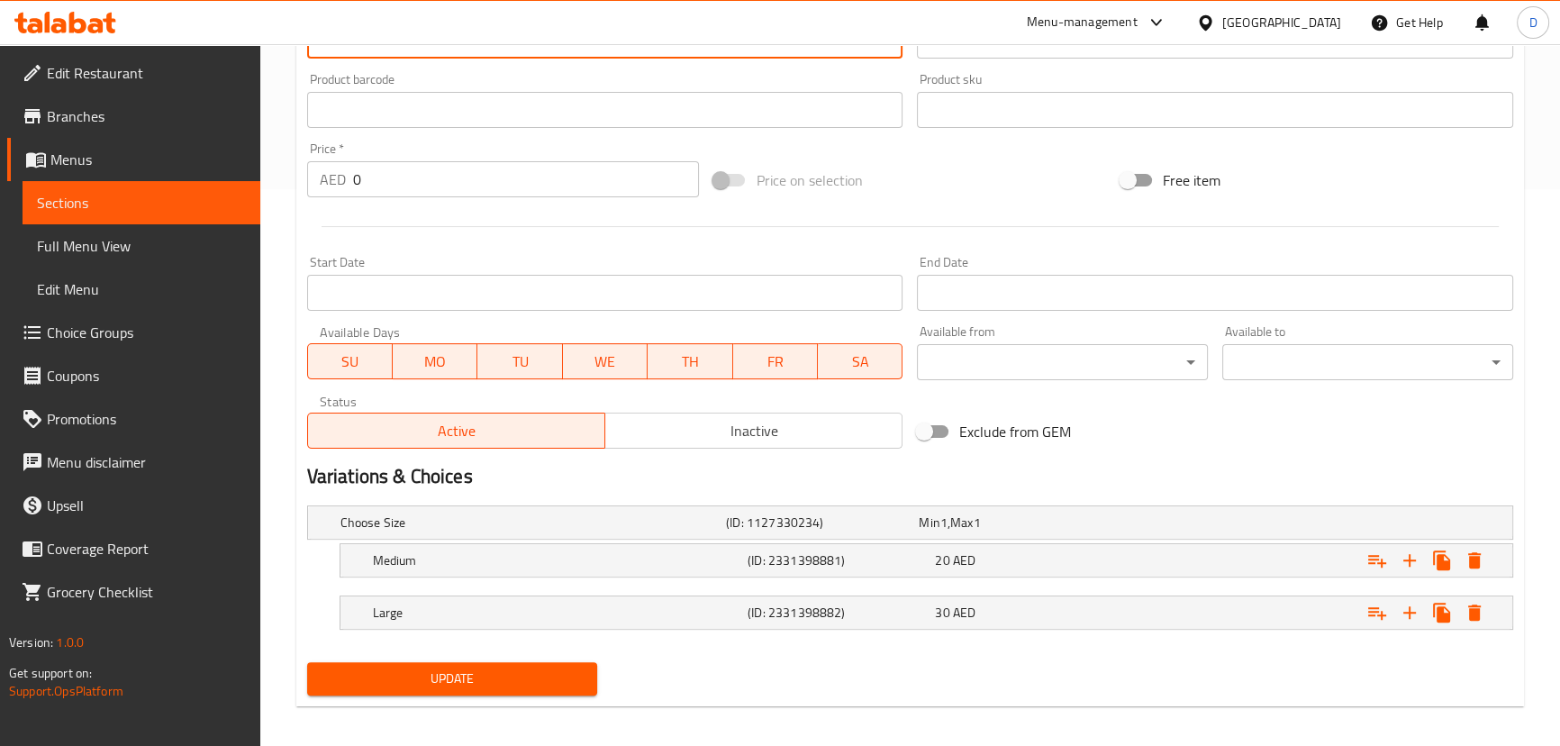
scroll to position [566, 0]
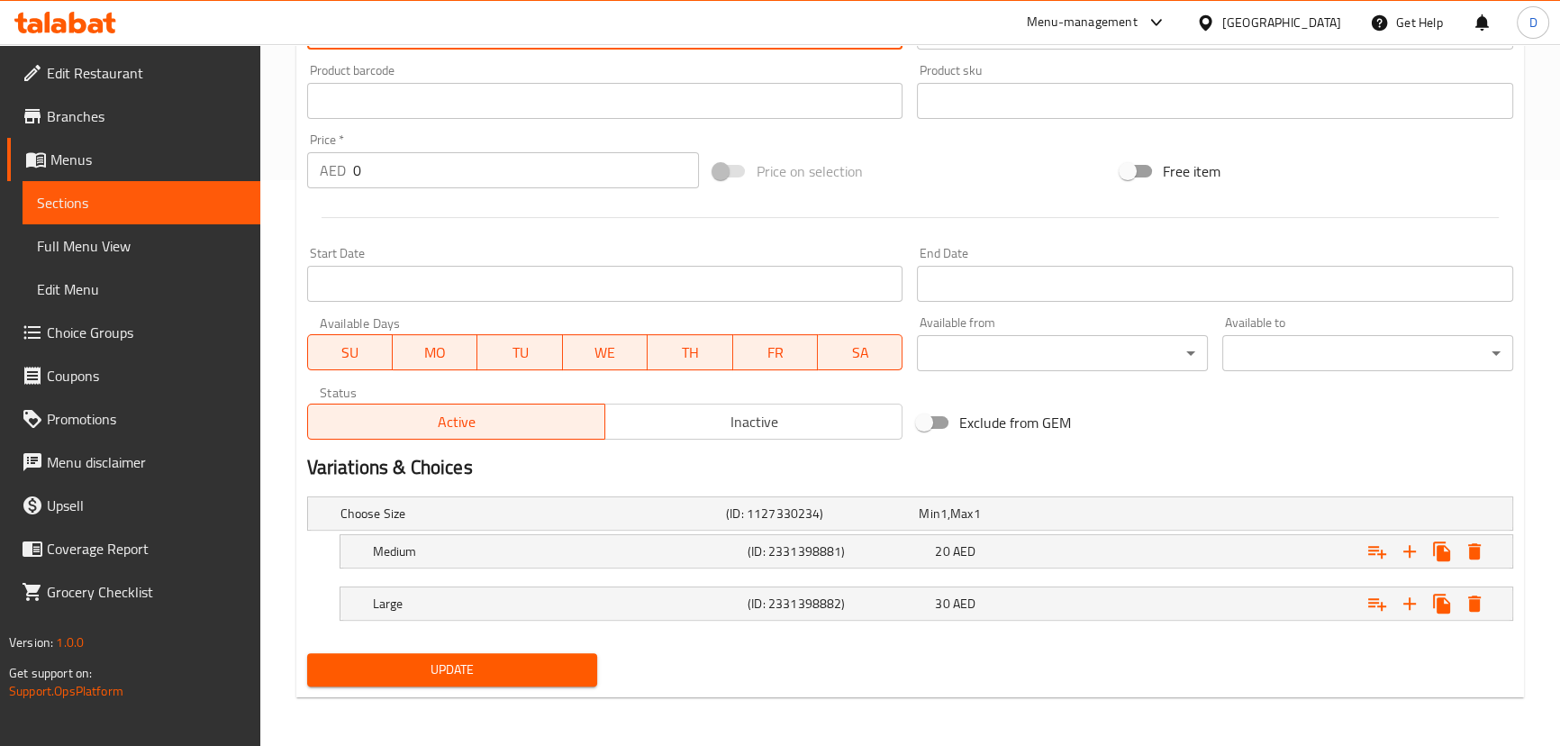
click at [537, 664] on span "Update" at bounding box center [453, 669] width 262 height 23
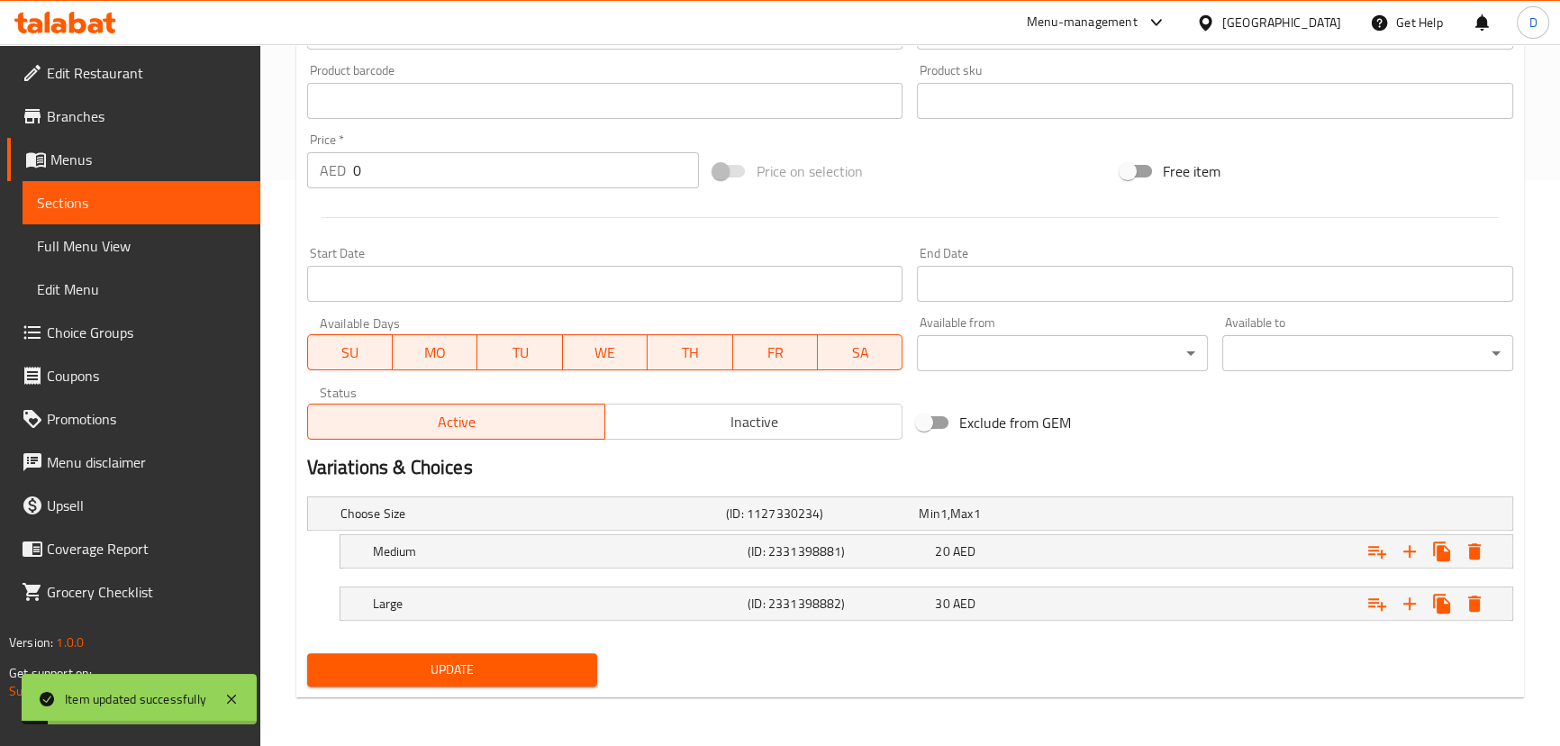
click at [234, 210] on span "Sections" at bounding box center [141, 203] width 209 height 22
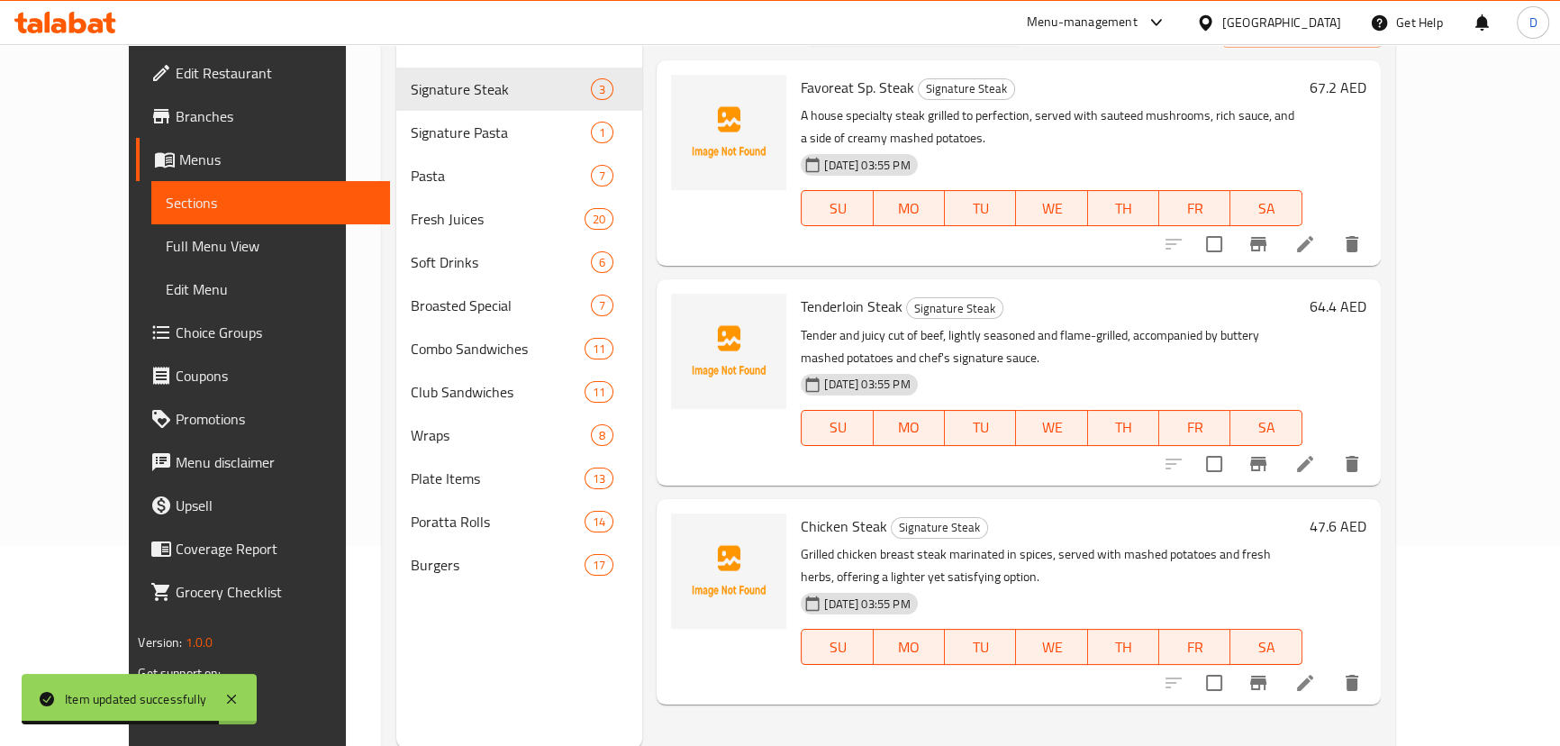
scroll to position [171, 0]
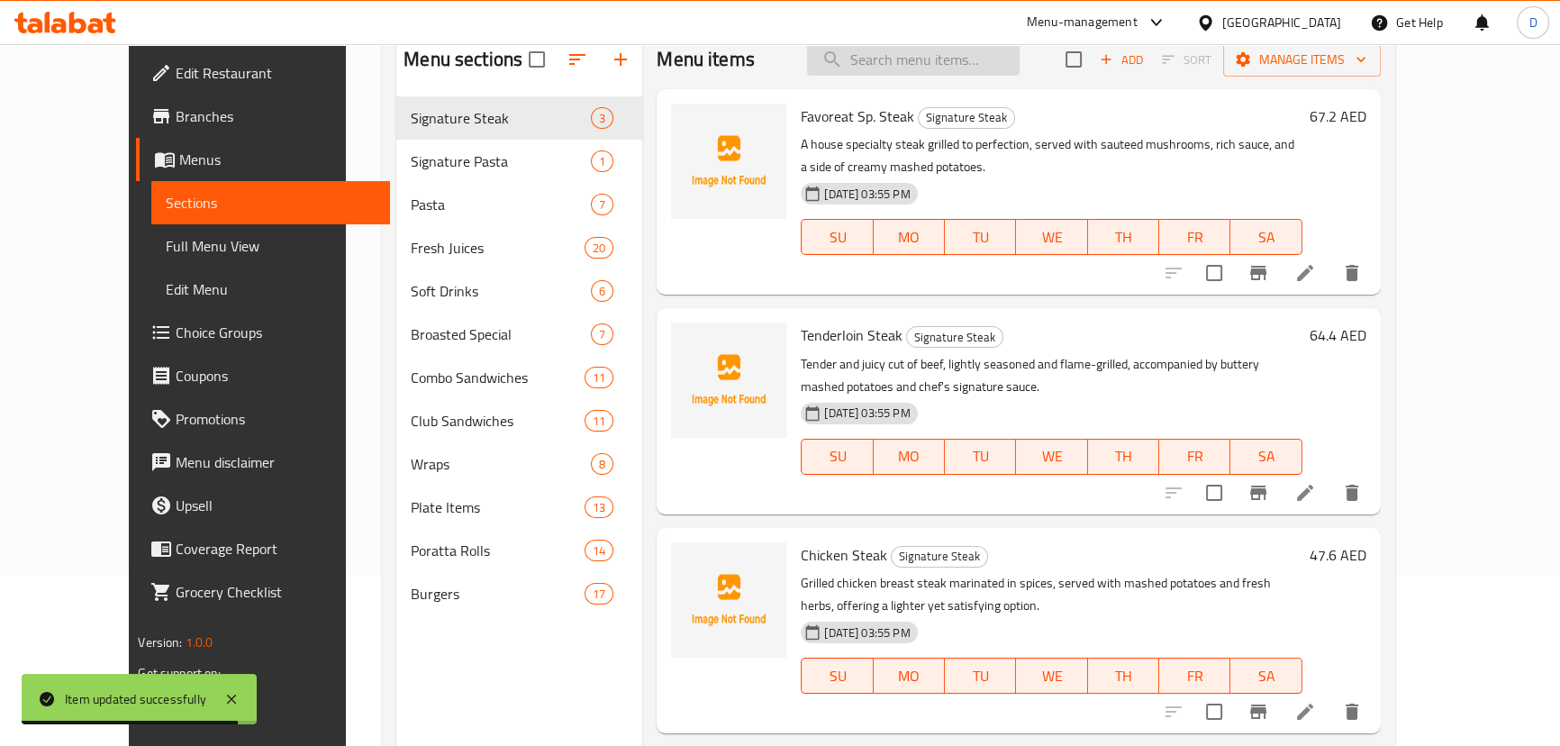
click at [932, 63] on input "search" at bounding box center [913, 60] width 213 height 32
paste input "Mountain Dew citrus-flavored soft dri"
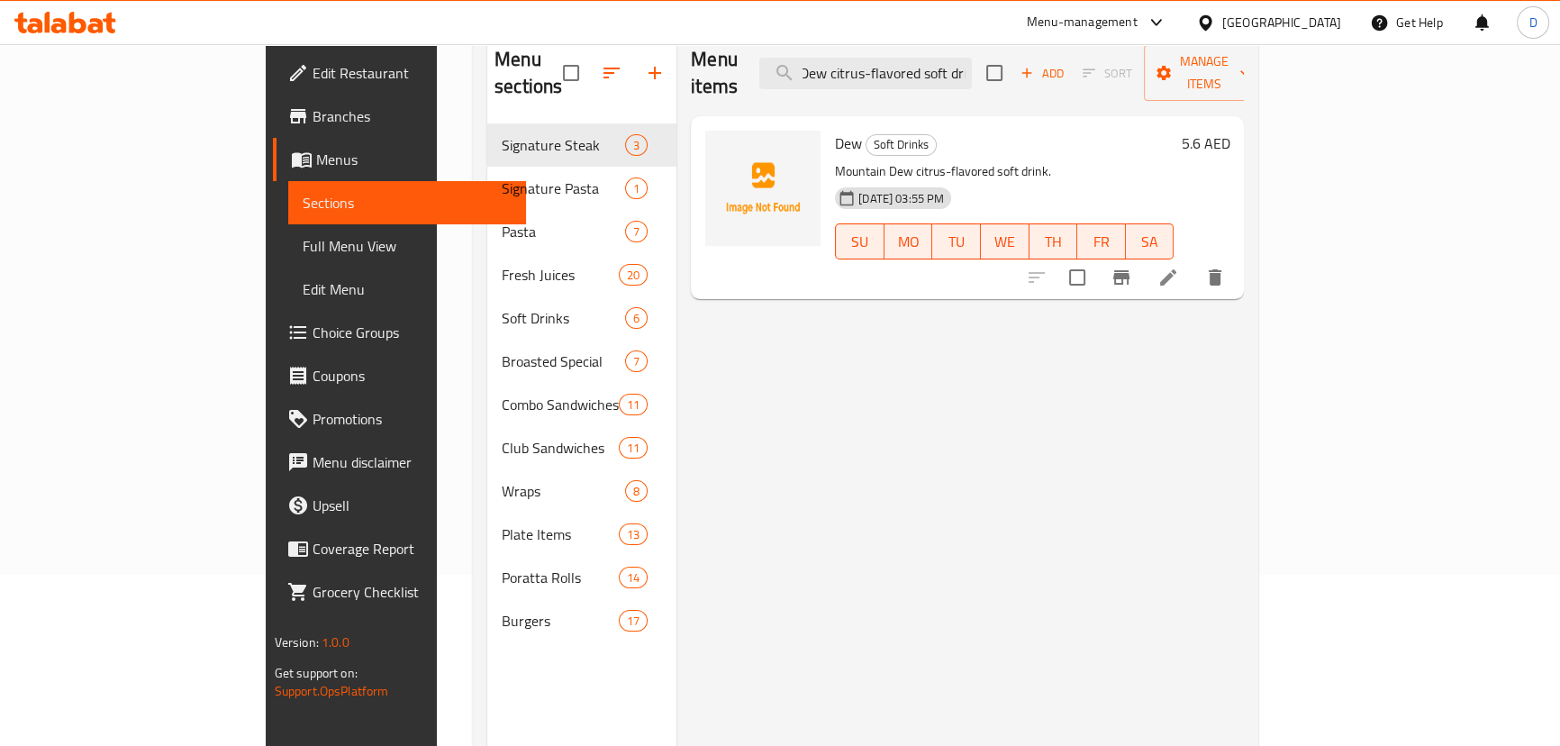
type input "Mountain Dew citrus-flavored soft dri"
click at [1193, 261] on li at bounding box center [1168, 277] width 50 height 32
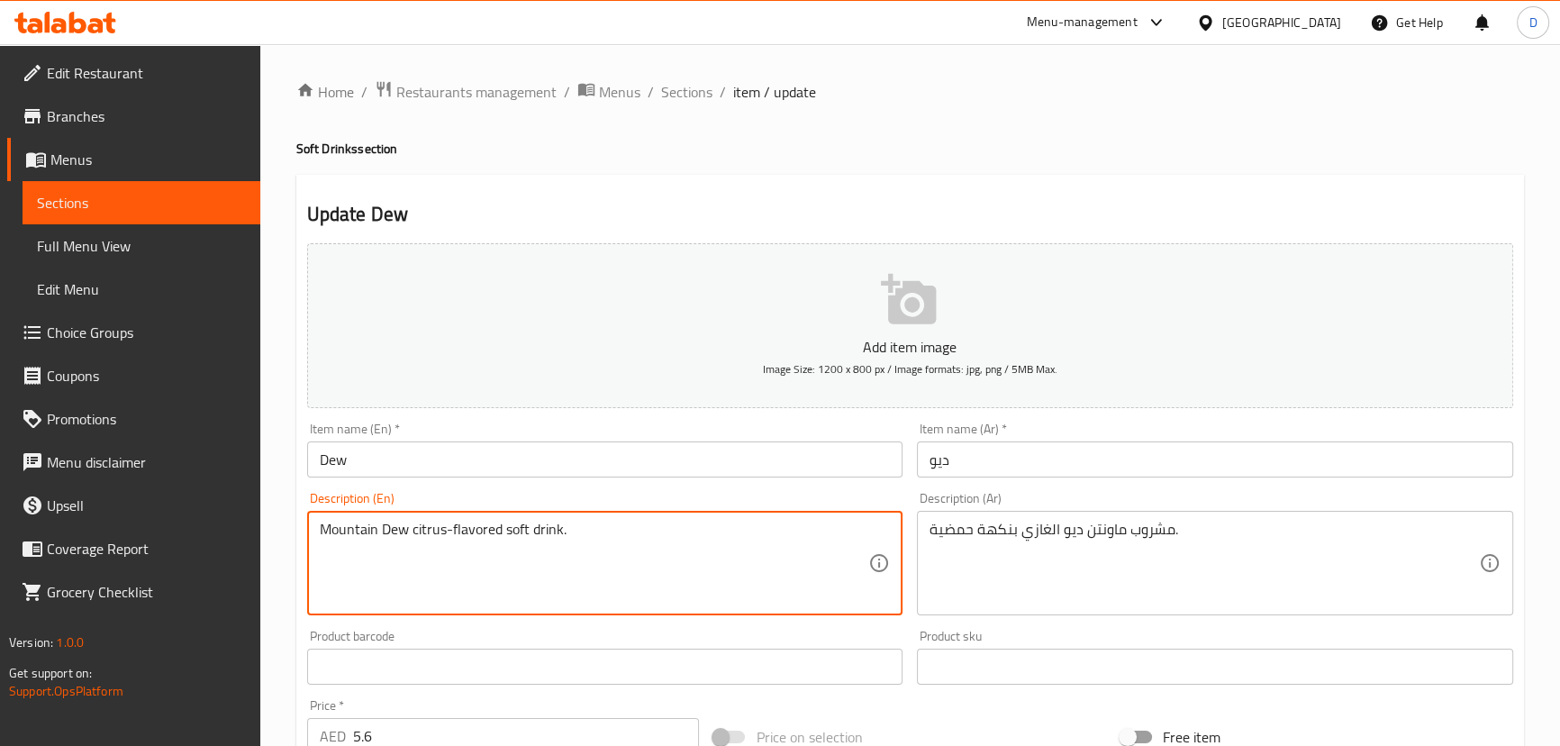
click at [326, 535] on textarea "Mountain Dew citrus-flavored soft drink." at bounding box center [594, 564] width 549 height 86
click at [323, 466] on input "Dew" at bounding box center [605, 459] width 596 height 36
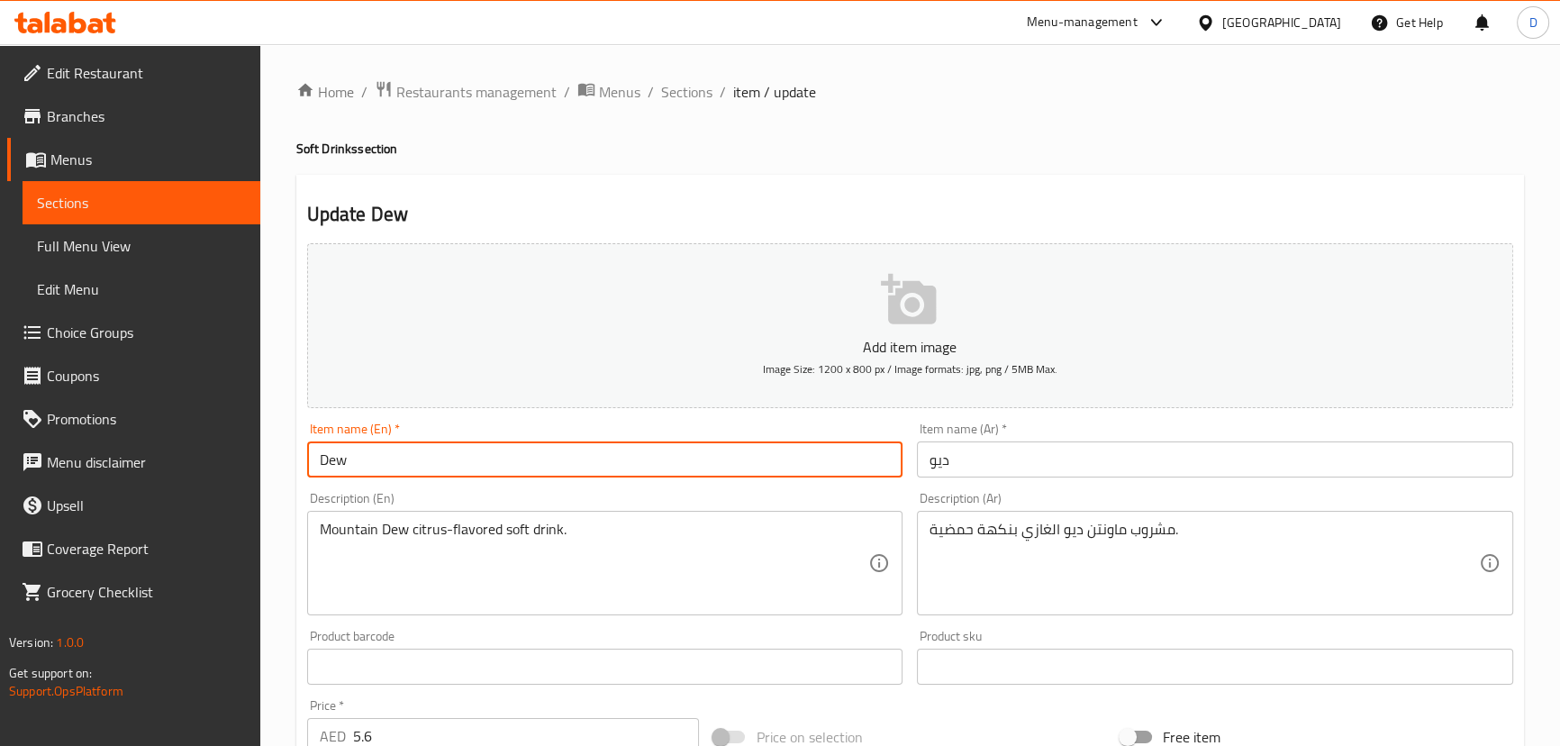
paste input "Mountain"
type input "Mountain Dew"
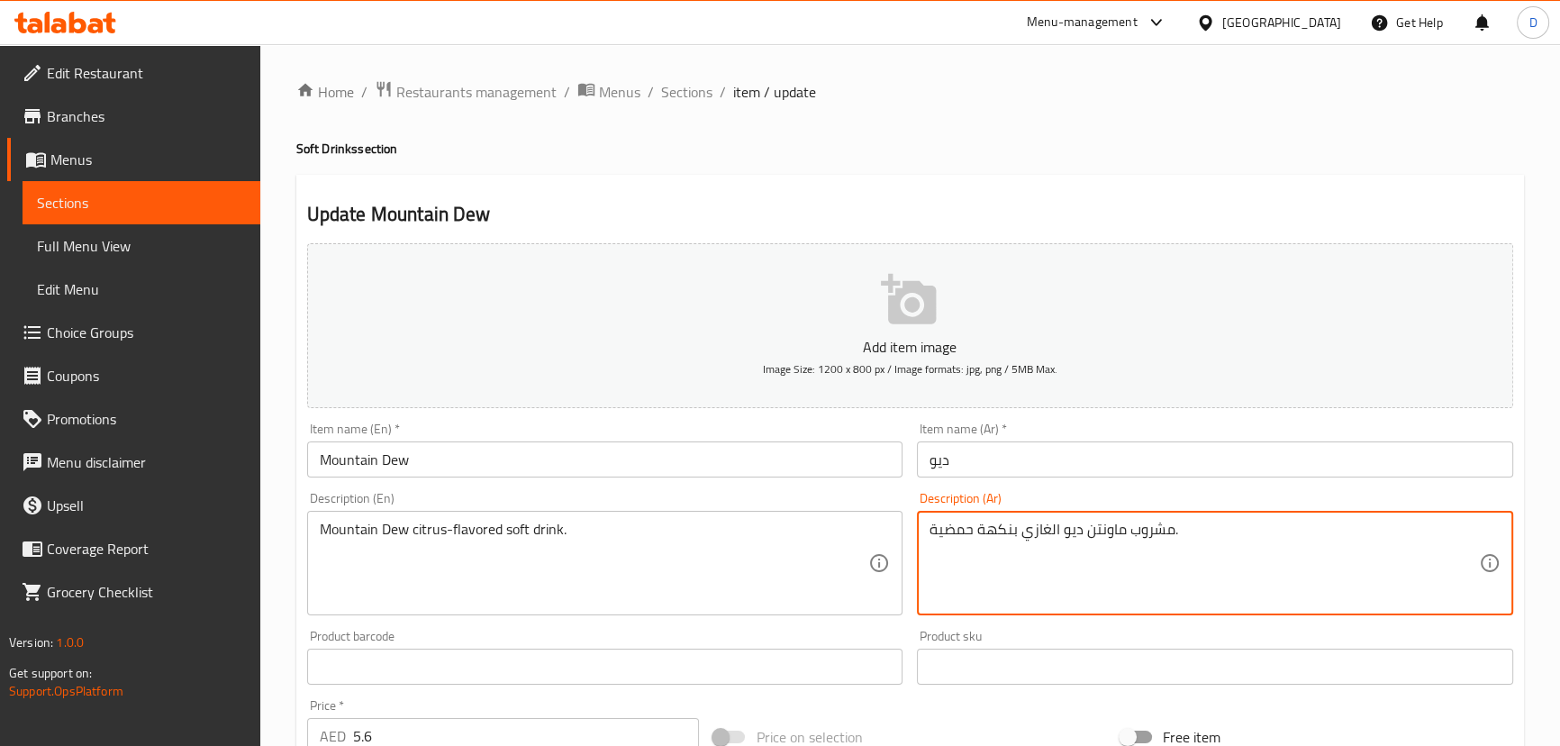
click at [1109, 536] on textarea "مشروب ماونتن ديو الغازي بنكهة حمضية." at bounding box center [1203, 564] width 549 height 86
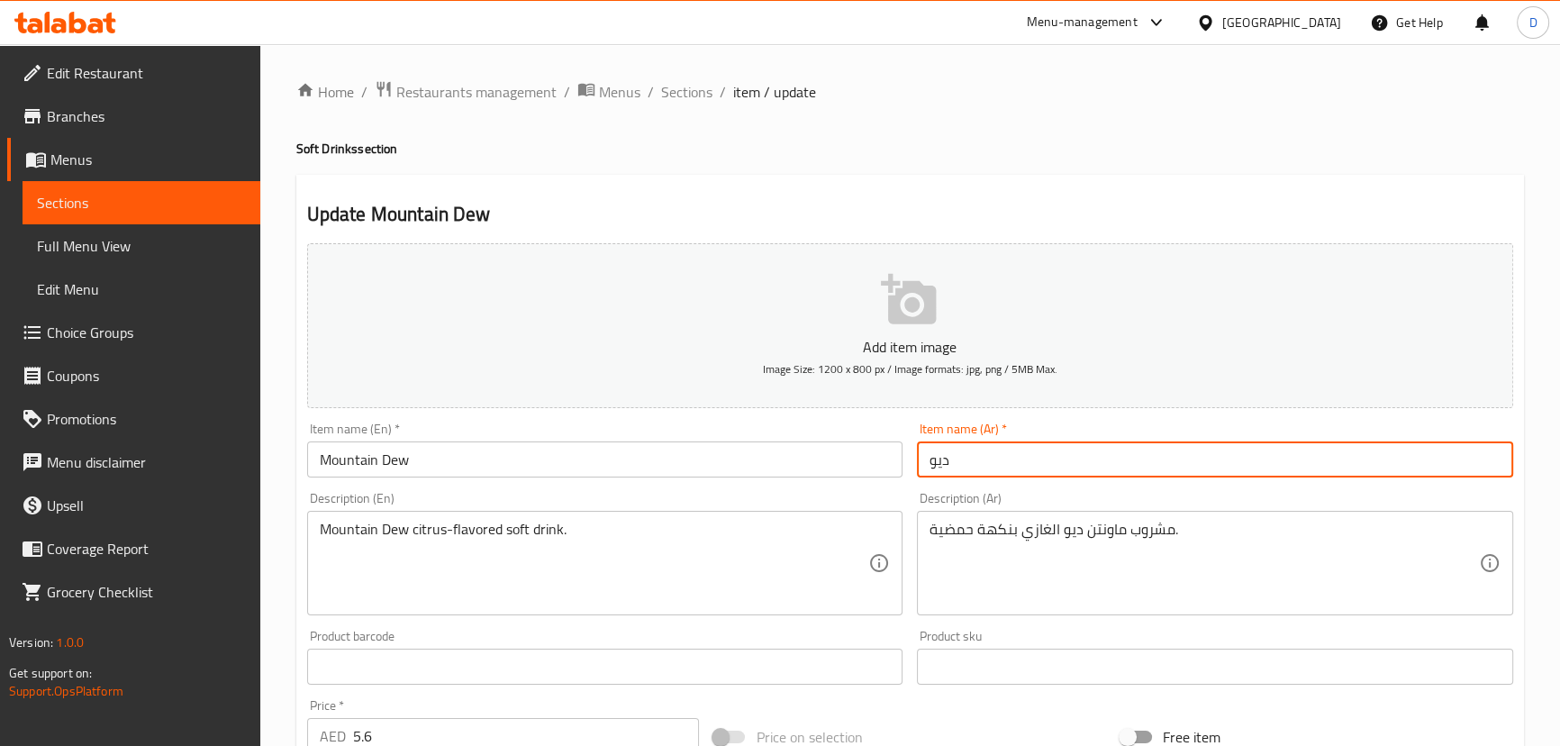
click at [928, 458] on input "ديو" at bounding box center [1215, 459] width 596 height 36
paste input "ماونتن"
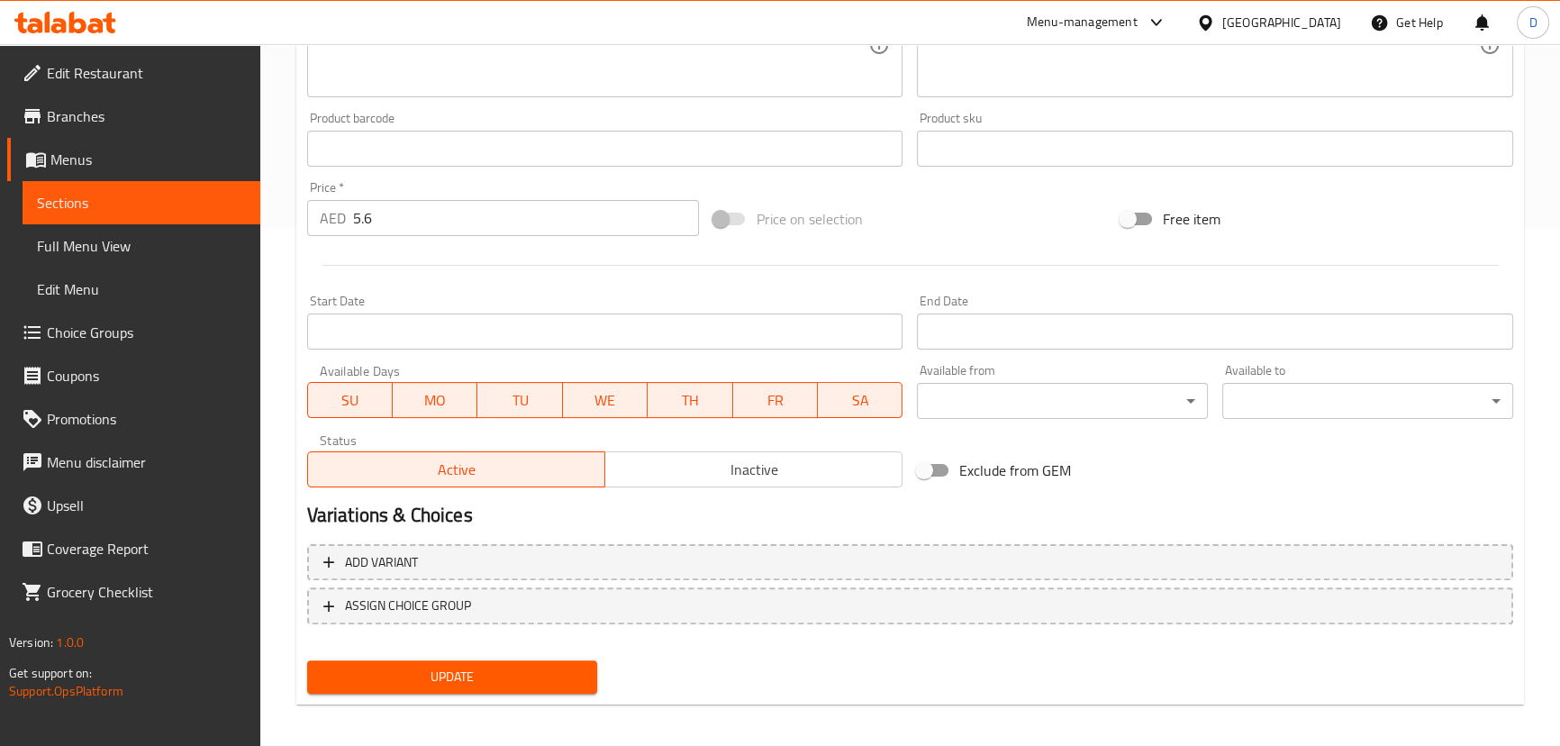
scroll to position [525, 0]
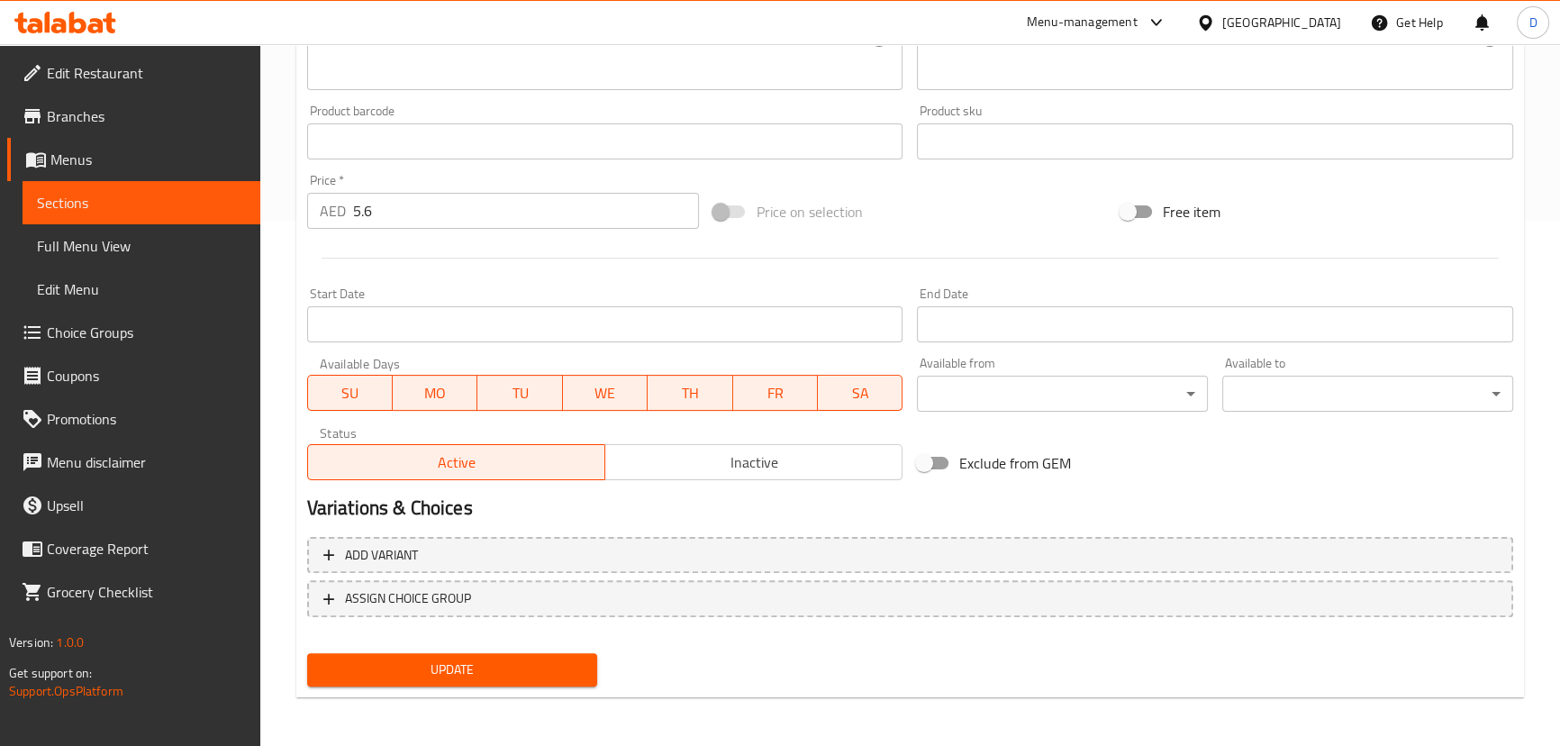
type input "ماونتن ديو"
click at [562, 663] on span "Update" at bounding box center [453, 669] width 262 height 23
click at [215, 195] on span "Sections" at bounding box center [141, 203] width 209 height 22
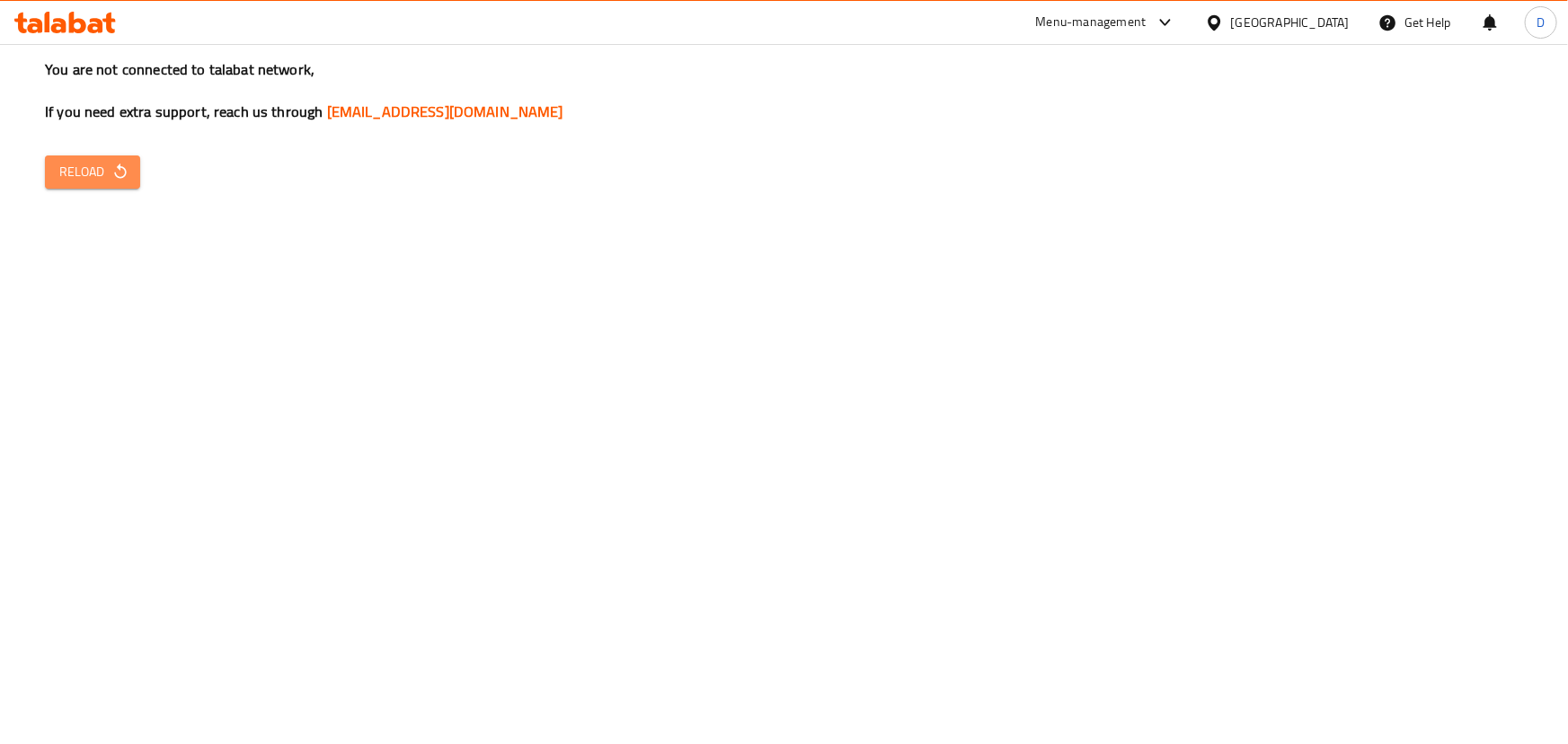
click at [126, 162] on button "Reload" at bounding box center [92, 172] width 95 height 33
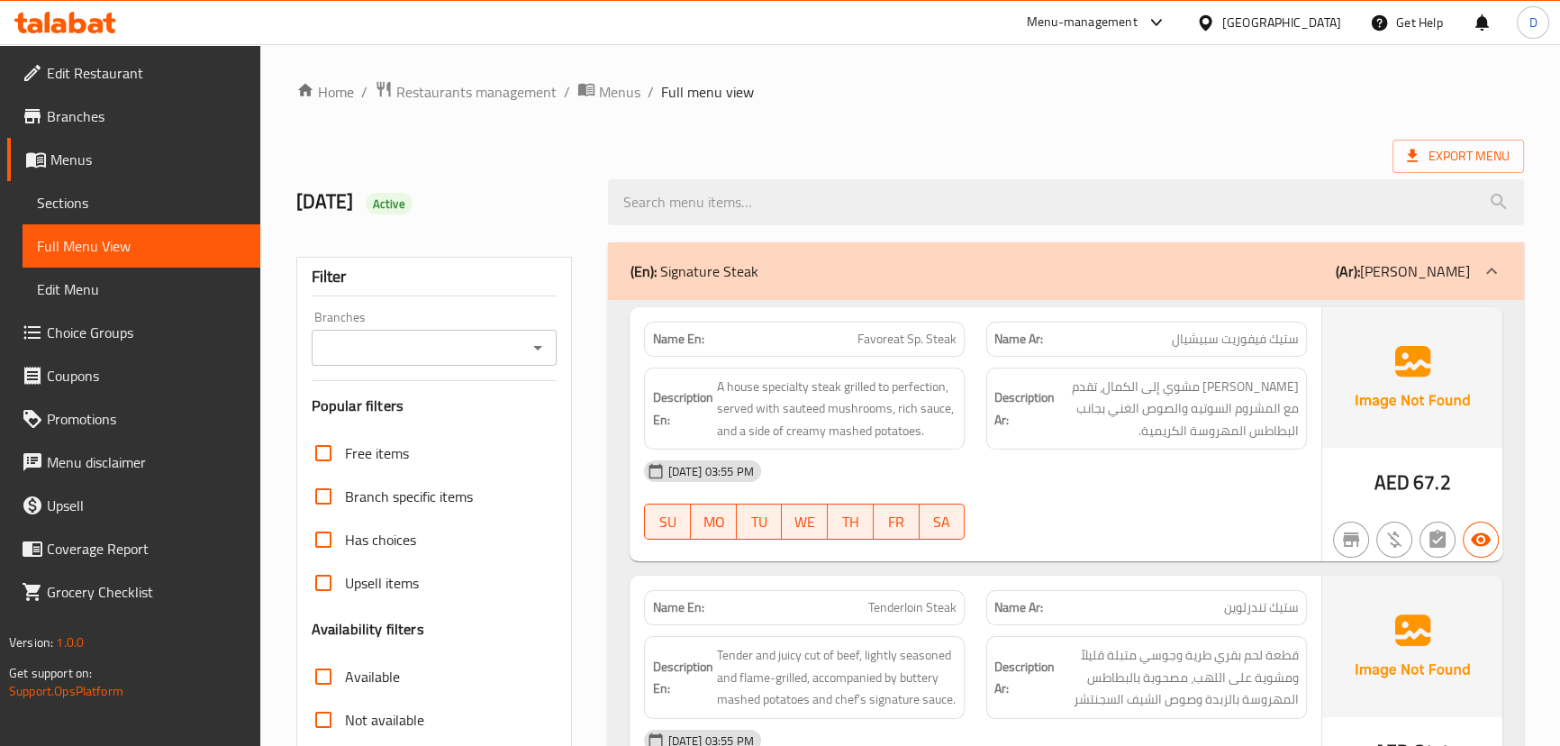
scroll to position [491, 0]
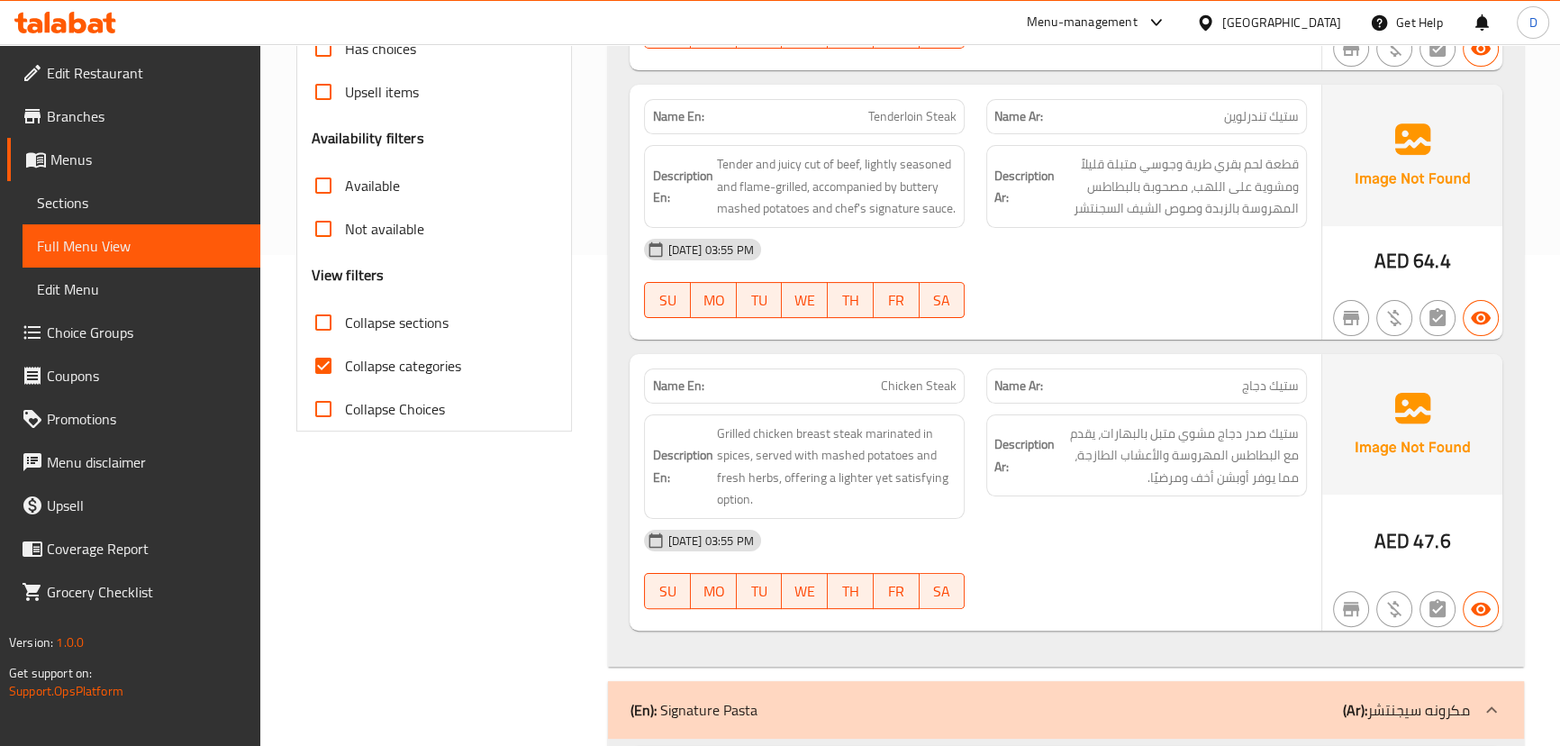
drag, startPoint x: 330, startPoint y: 362, endPoint x: 666, endPoint y: 349, distance: 336.2
click at [330, 362] on input "Collapse categories" at bounding box center [323, 365] width 43 height 43
checkbox input "false"
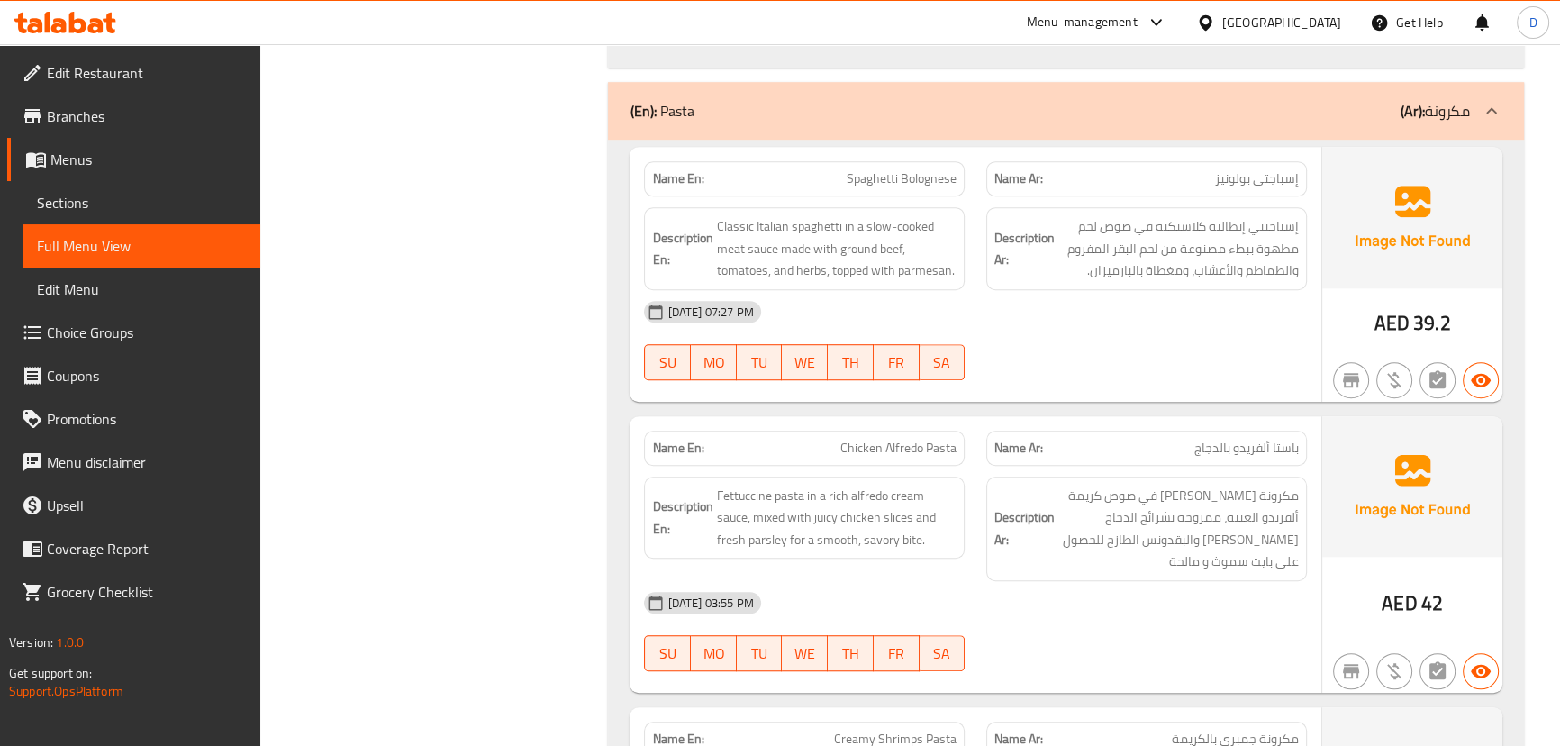
scroll to position [1428, 0]
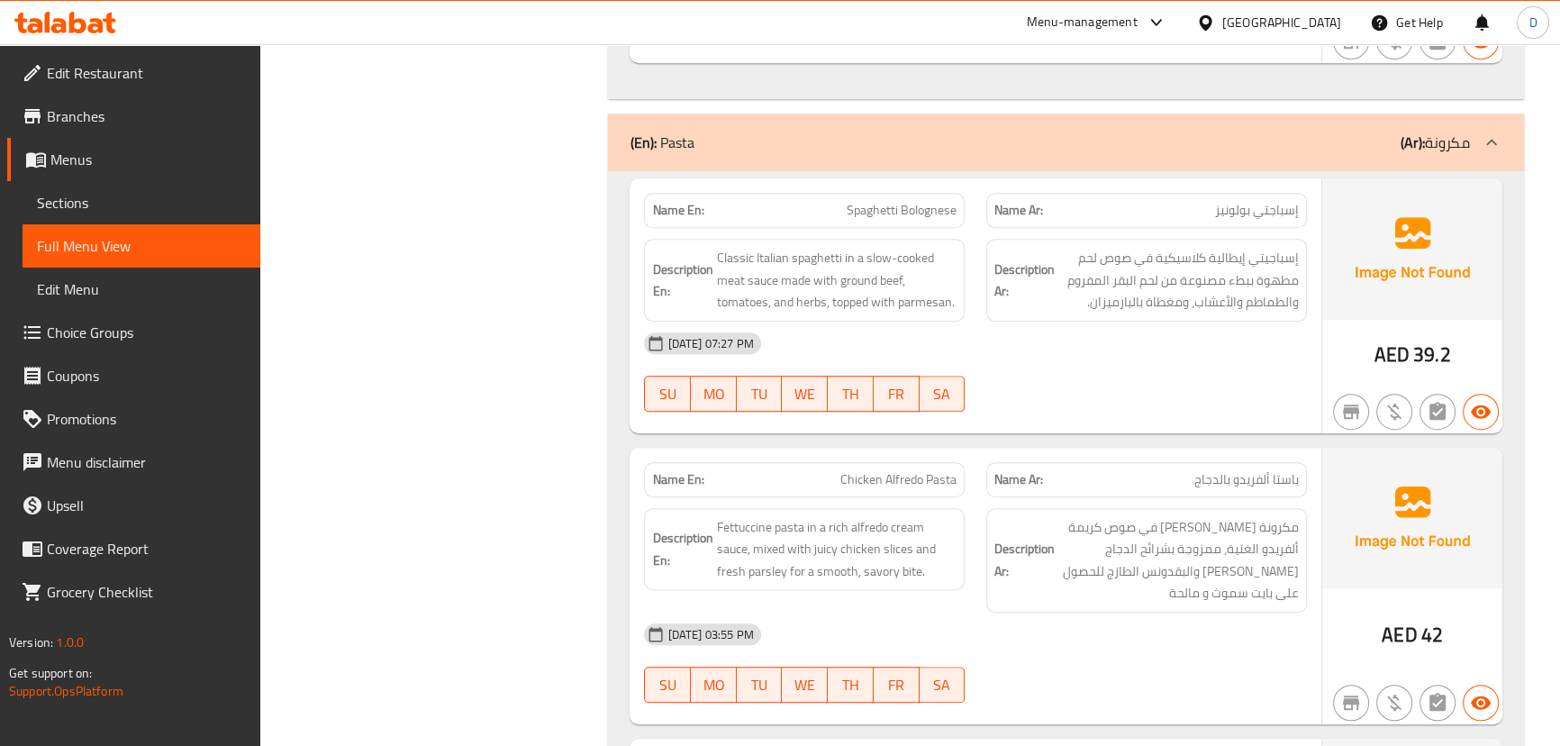
click at [1192, 333] on div "[DATE] 07:27 PM" at bounding box center [975, 343] width 684 height 43
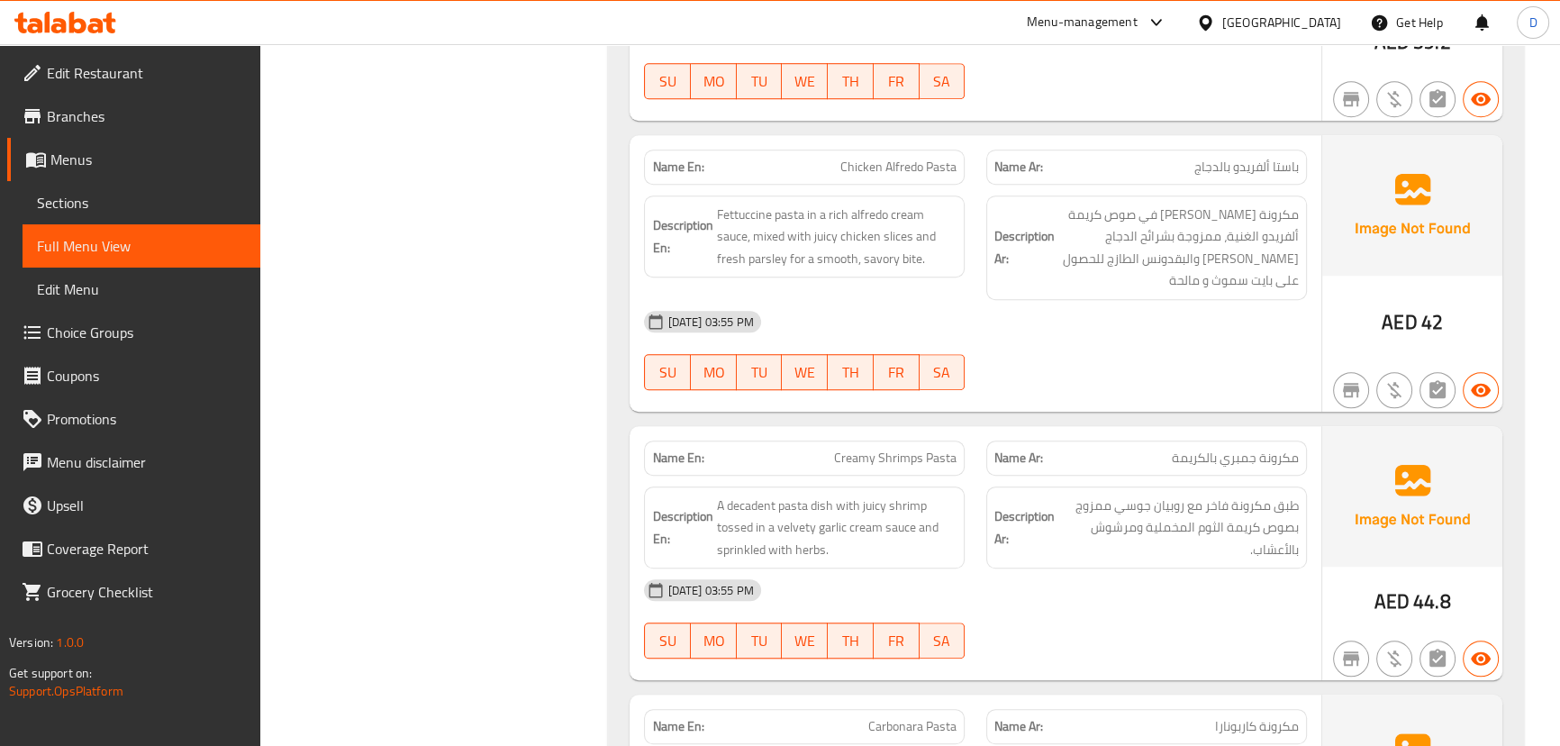
scroll to position [1755, 0]
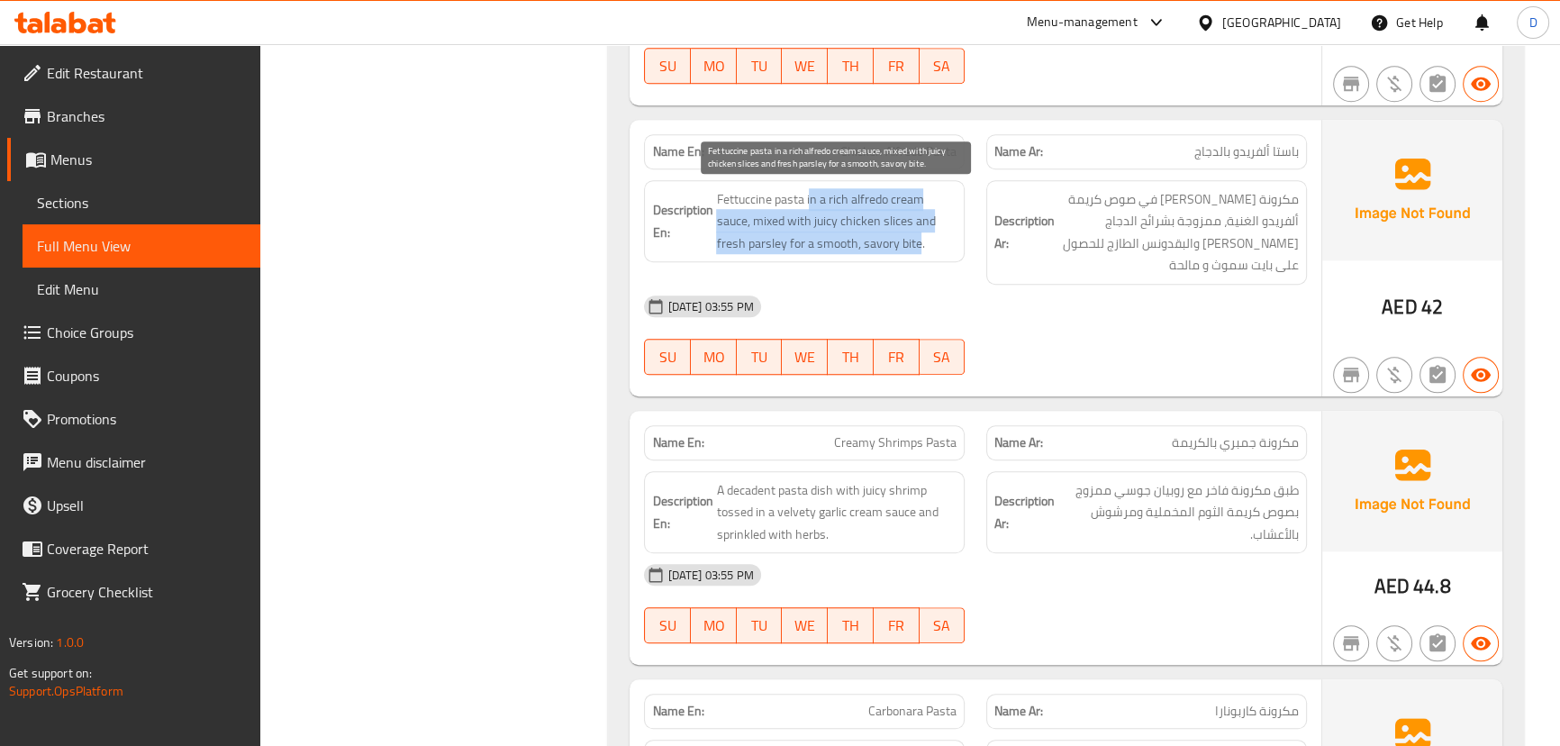
drag, startPoint x: 809, startPoint y: 189, endPoint x: 918, endPoint y: 236, distance: 118.6
click at [918, 236] on span "Fettuccine pasta in a rich alfredo cream sauce, mixed with juicy chicken slices…" at bounding box center [836, 221] width 240 height 67
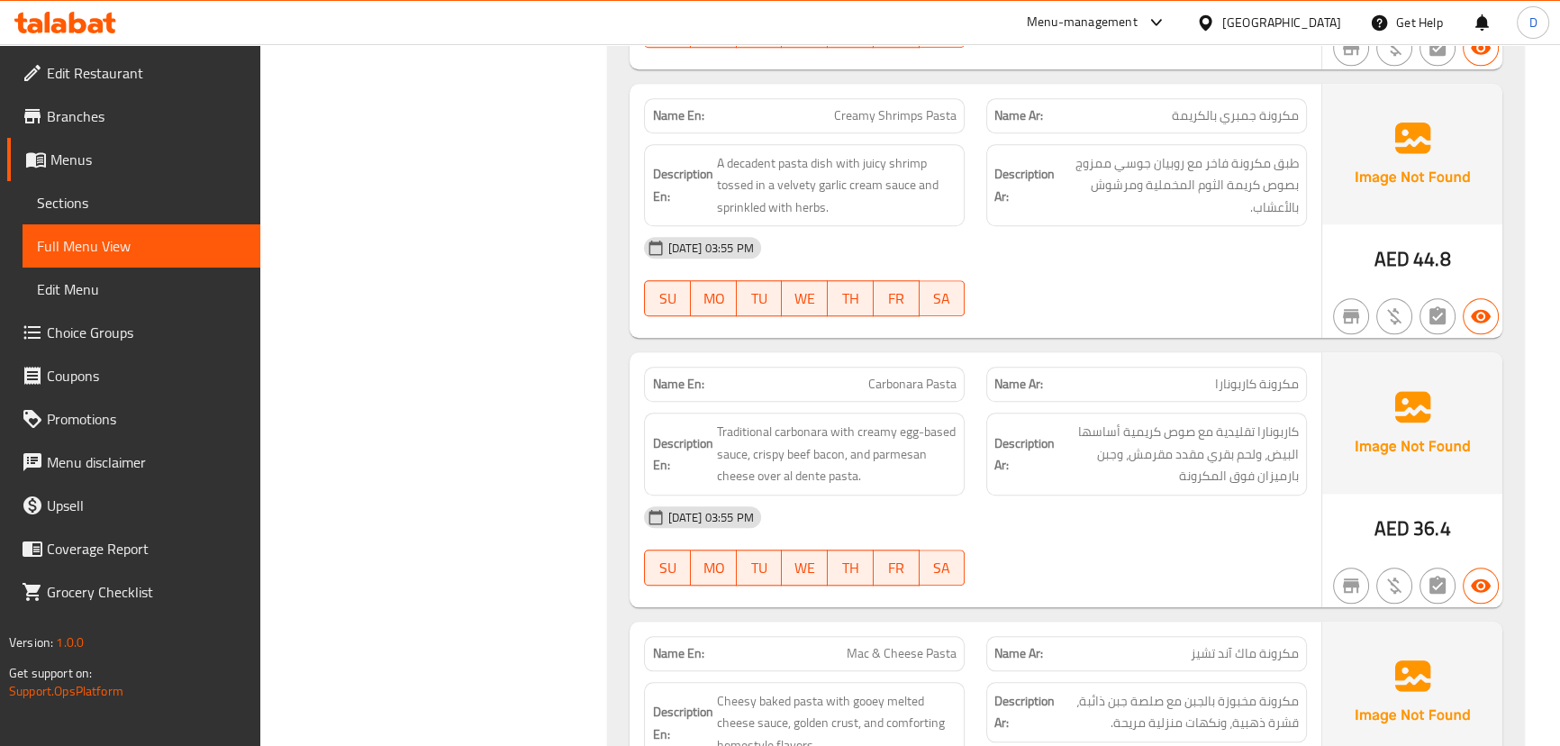
scroll to position [2164, 0]
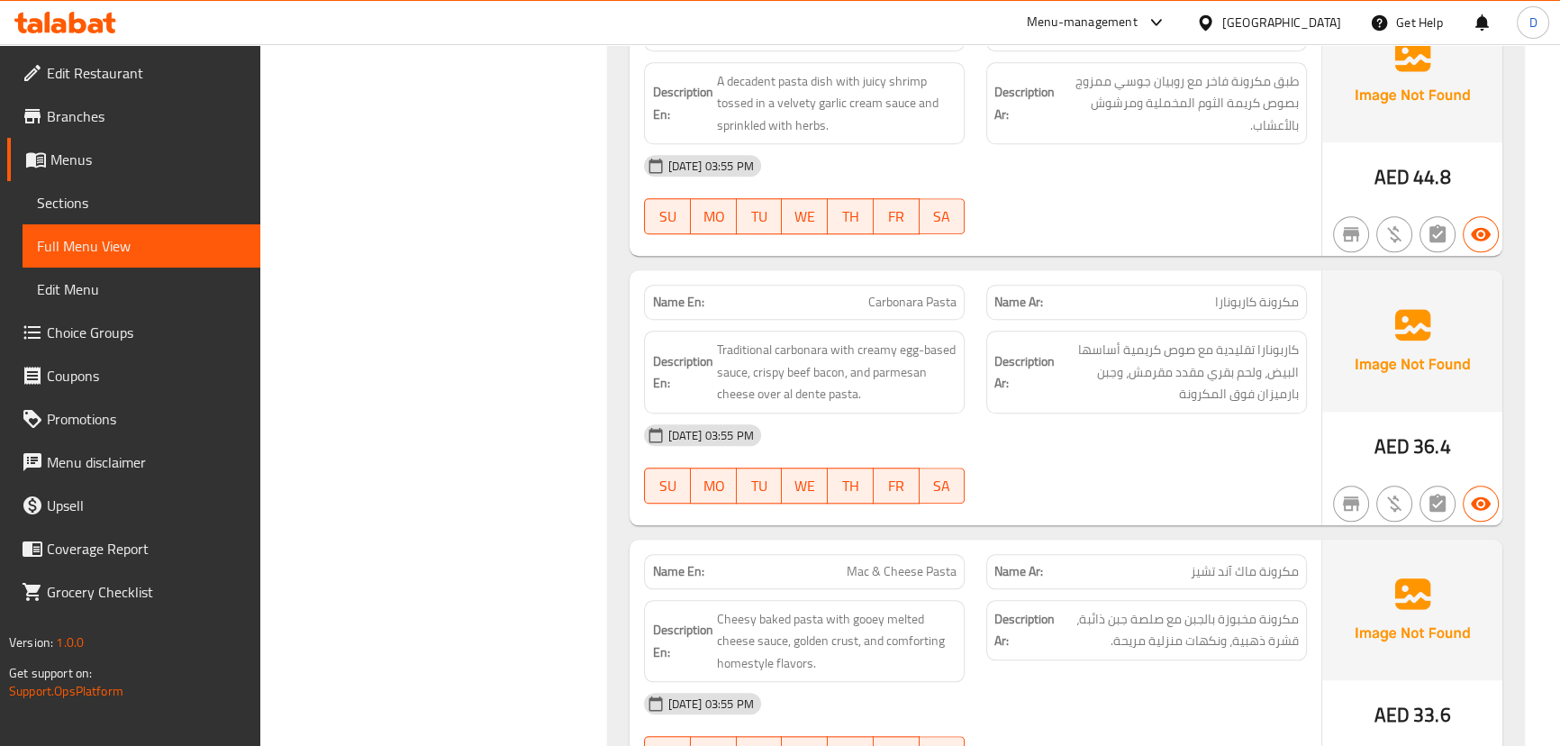
click at [1163, 417] on div "[DATE] 03:55 PM" at bounding box center [975, 434] width 684 height 43
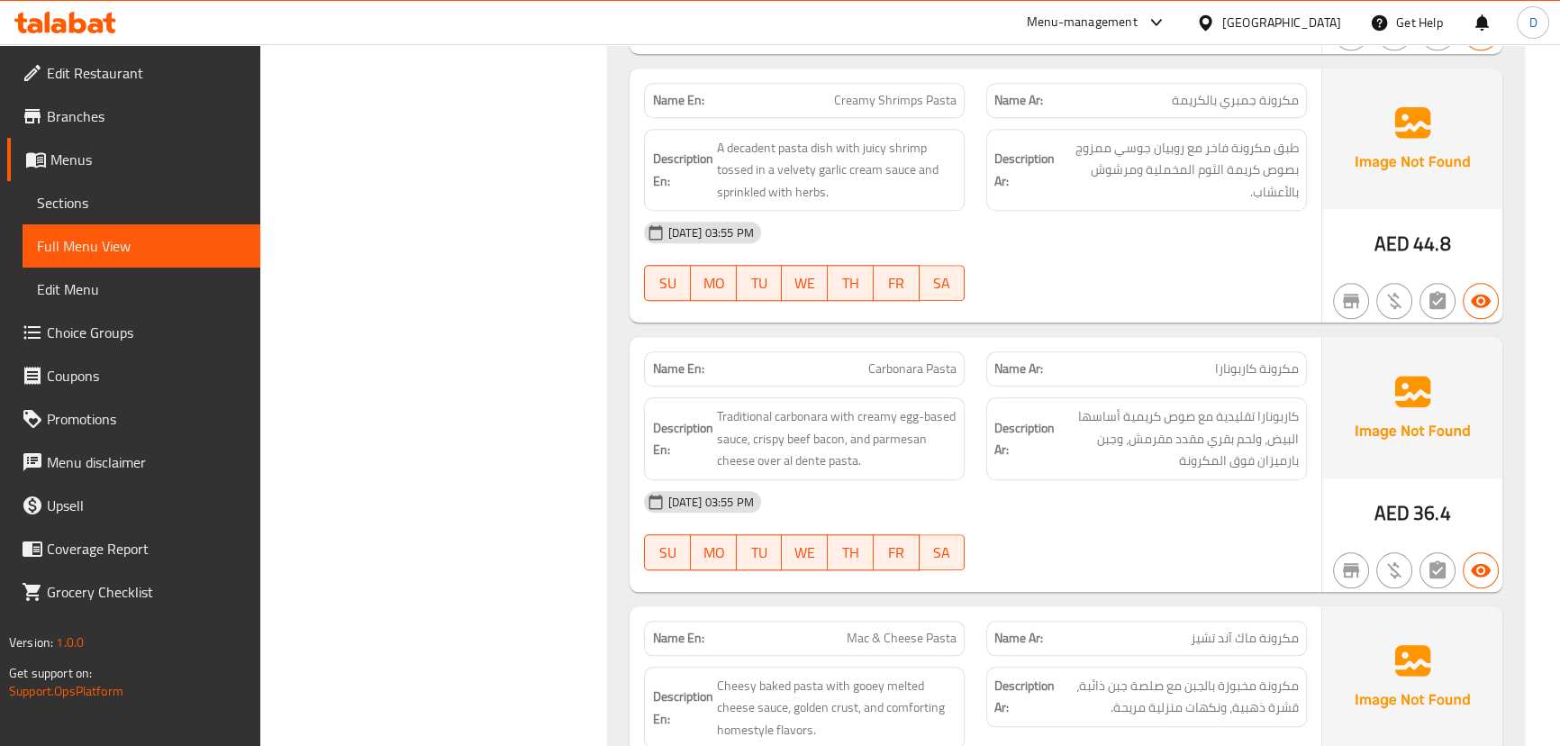
scroll to position [2082, 0]
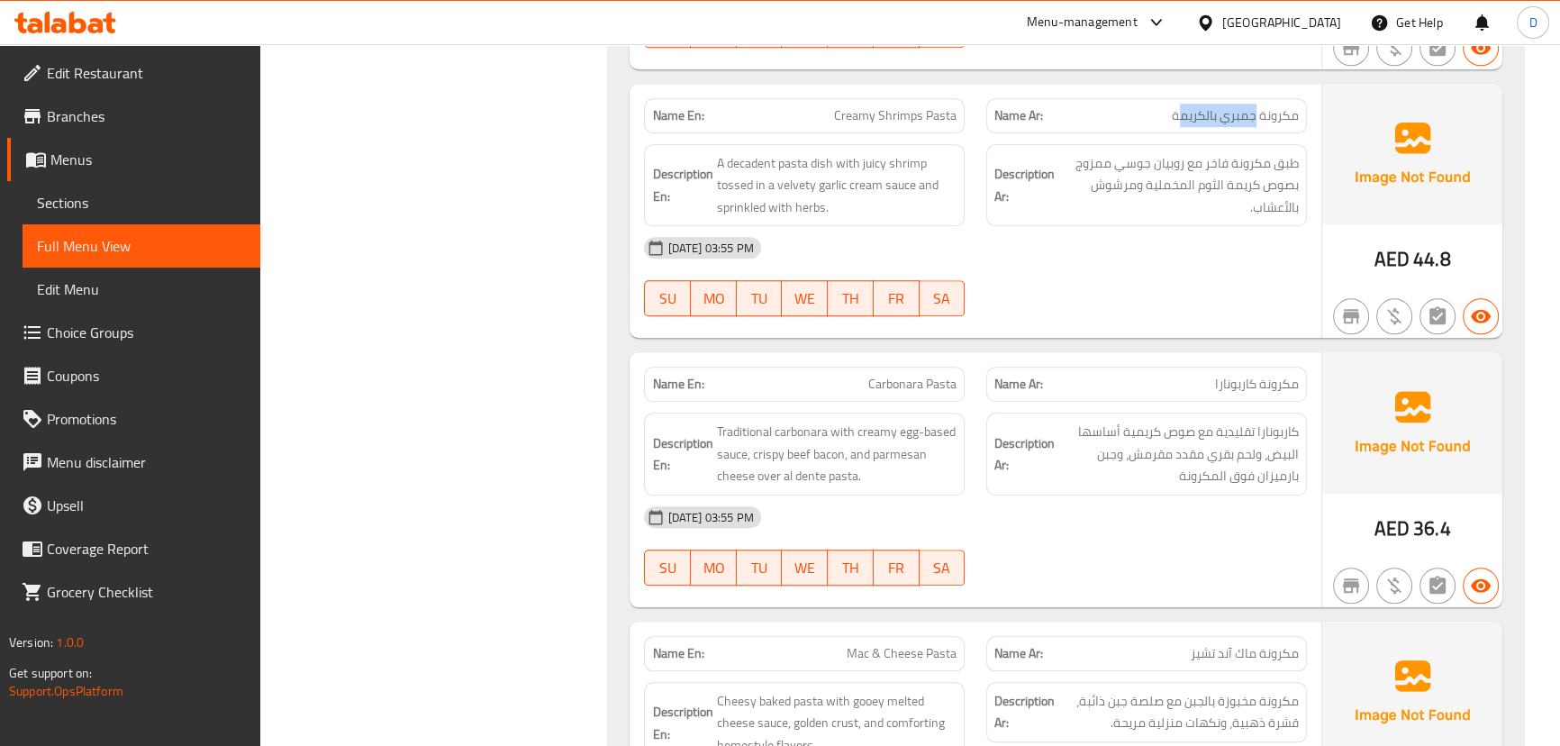
drag, startPoint x: 1256, startPoint y: 107, endPoint x: 1180, endPoint y: 104, distance: 75.7
click at [1180, 106] on span "مكرونة جمبري بالكريمة" at bounding box center [1235, 115] width 127 height 19
click at [791, 158] on span "A decadent pasta dish with juicy shrimp tossed in a velvety garlic cream sauce …" at bounding box center [836, 185] width 240 height 67
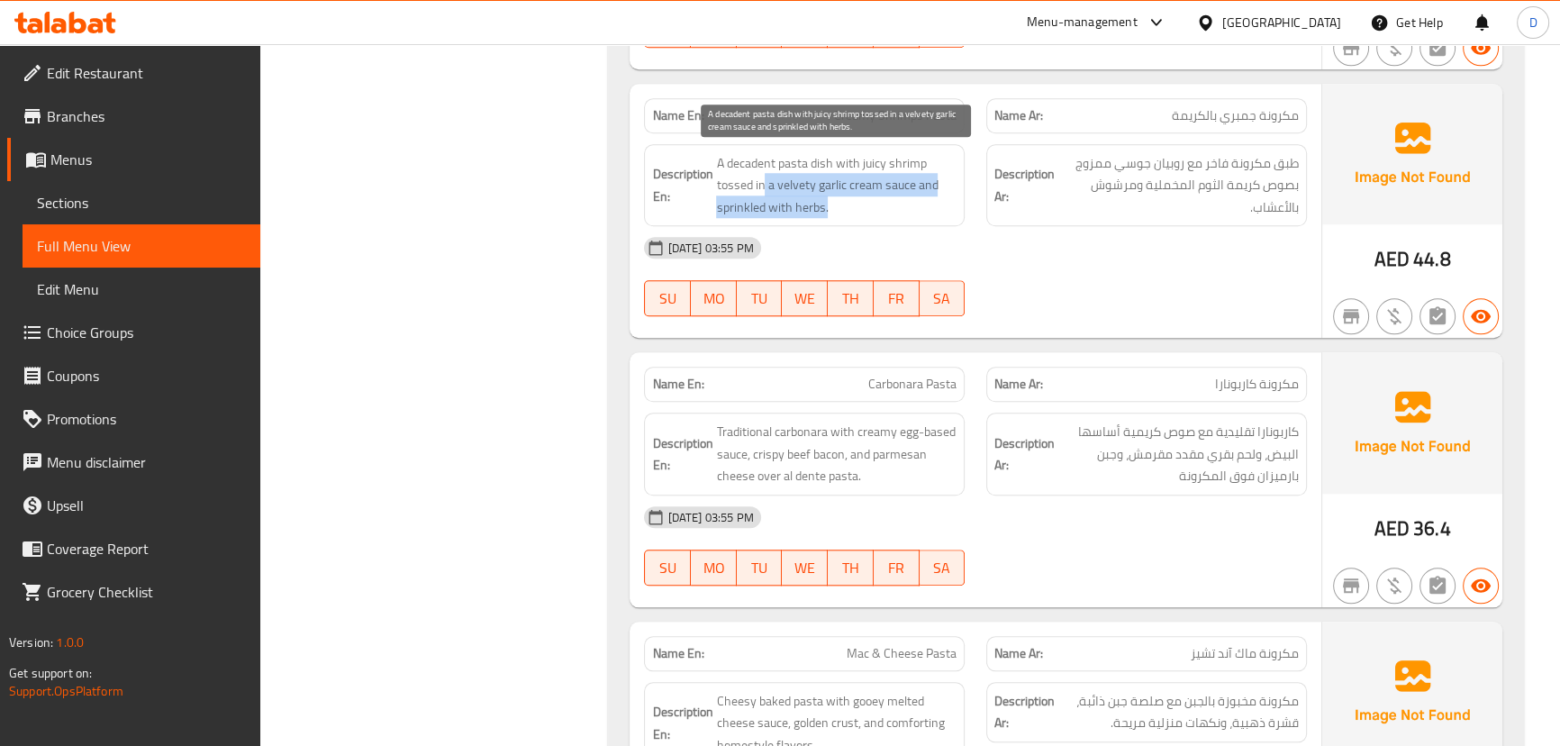
drag, startPoint x: 763, startPoint y: 178, endPoint x: 826, endPoint y: 206, distance: 69.0
click at [826, 206] on span "A decadent pasta dish with juicy shrimp tossed in a velvety garlic cream sauce …" at bounding box center [836, 185] width 240 height 67
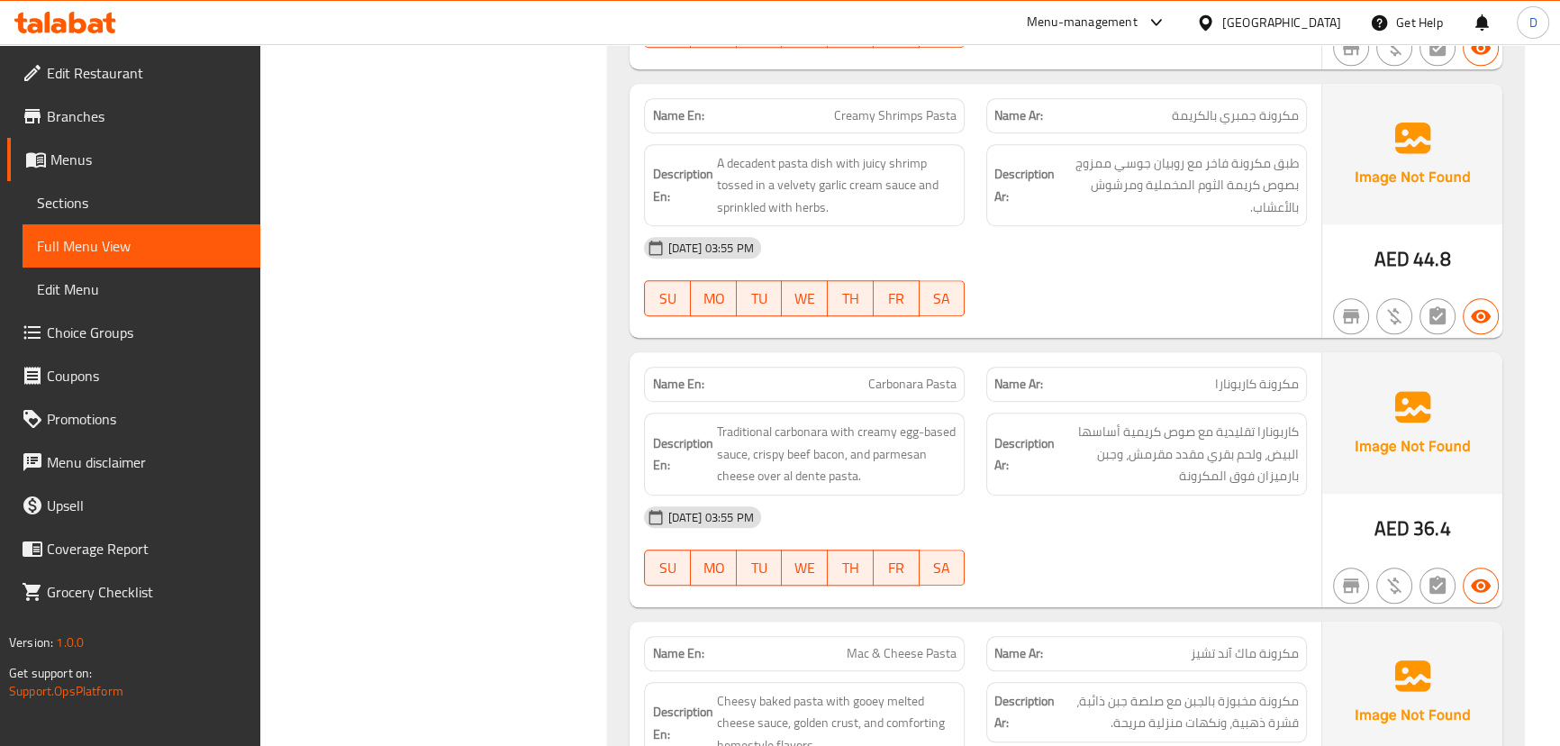
click at [1147, 327] on div "Name En: Creamy Shrimps Pasta Name Ar: مكرونة جمبري بالكريمة Description En: A …" at bounding box center [975, 211] width 691 height 255
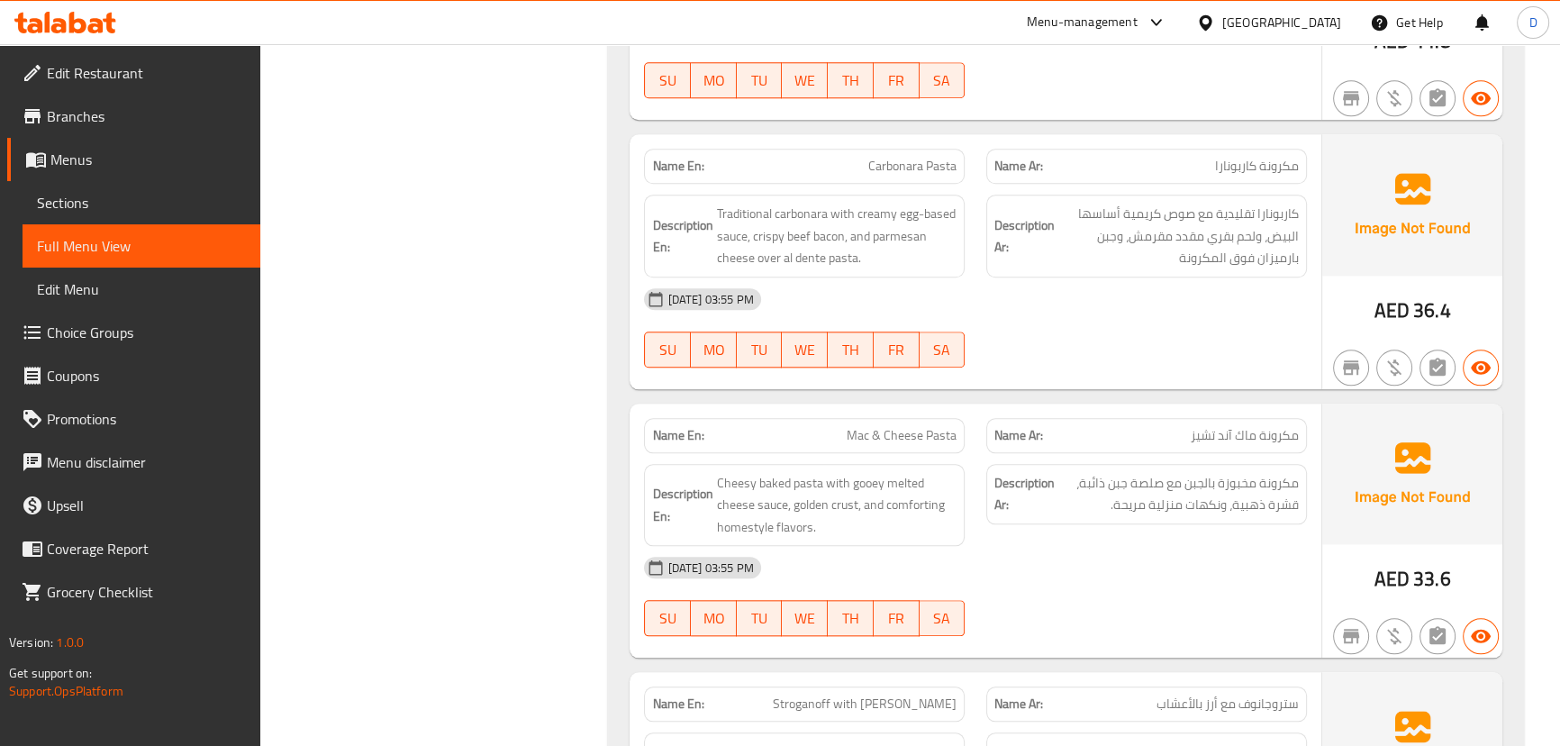
scroll to position [2328, 0]
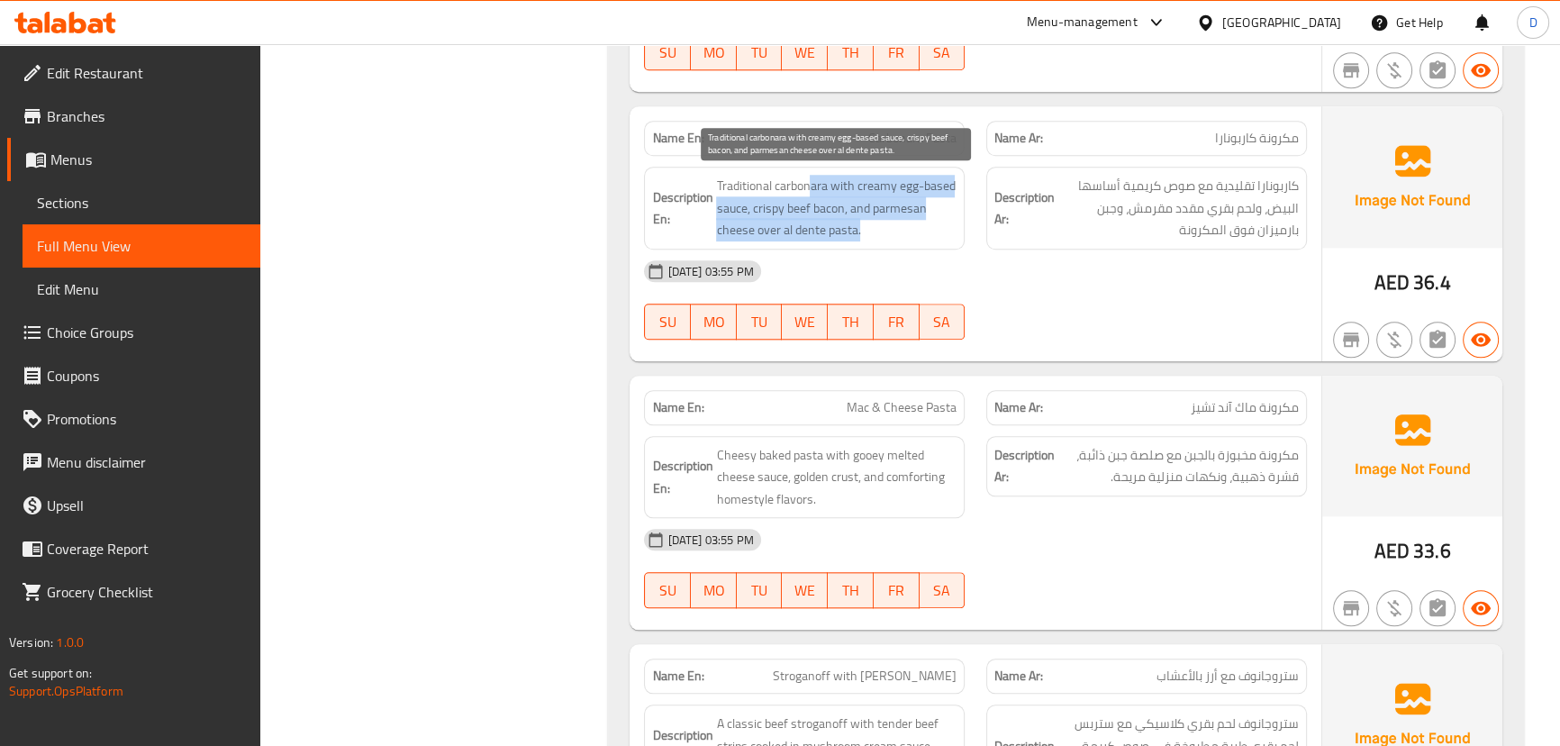
drag, startPoint x: 811, startPoint y: 188, endPoint x: 863, endPoint y: 233, distance: 69.0
click at [863, 233] on span "Traditional carbonara with creamy egg-based sauce, crispy beef bacon, and parme…" at bounding box center [836, 208] width 240 height 67
drag, startPoint x: 756, startPoint y: 227, endPoint x: 865, endPoint y: 236, distance: 109.4
click at [865, 236] on span "Traditional carbonara with creamy egg-based sauce, crispy beef bacon, and parme…" at bounding box center [836, 208] width 240 height 67
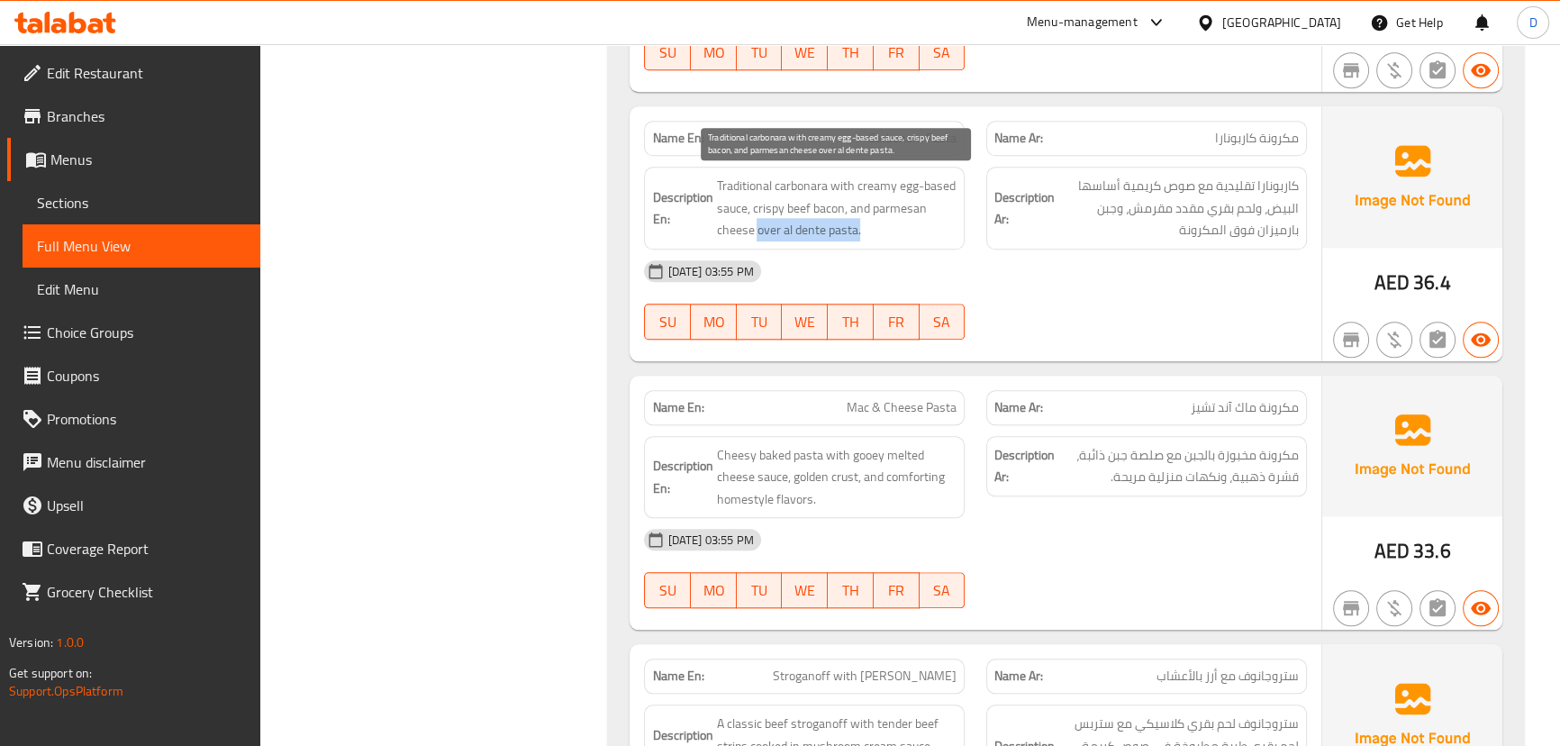
copy span "over al dente pasta."
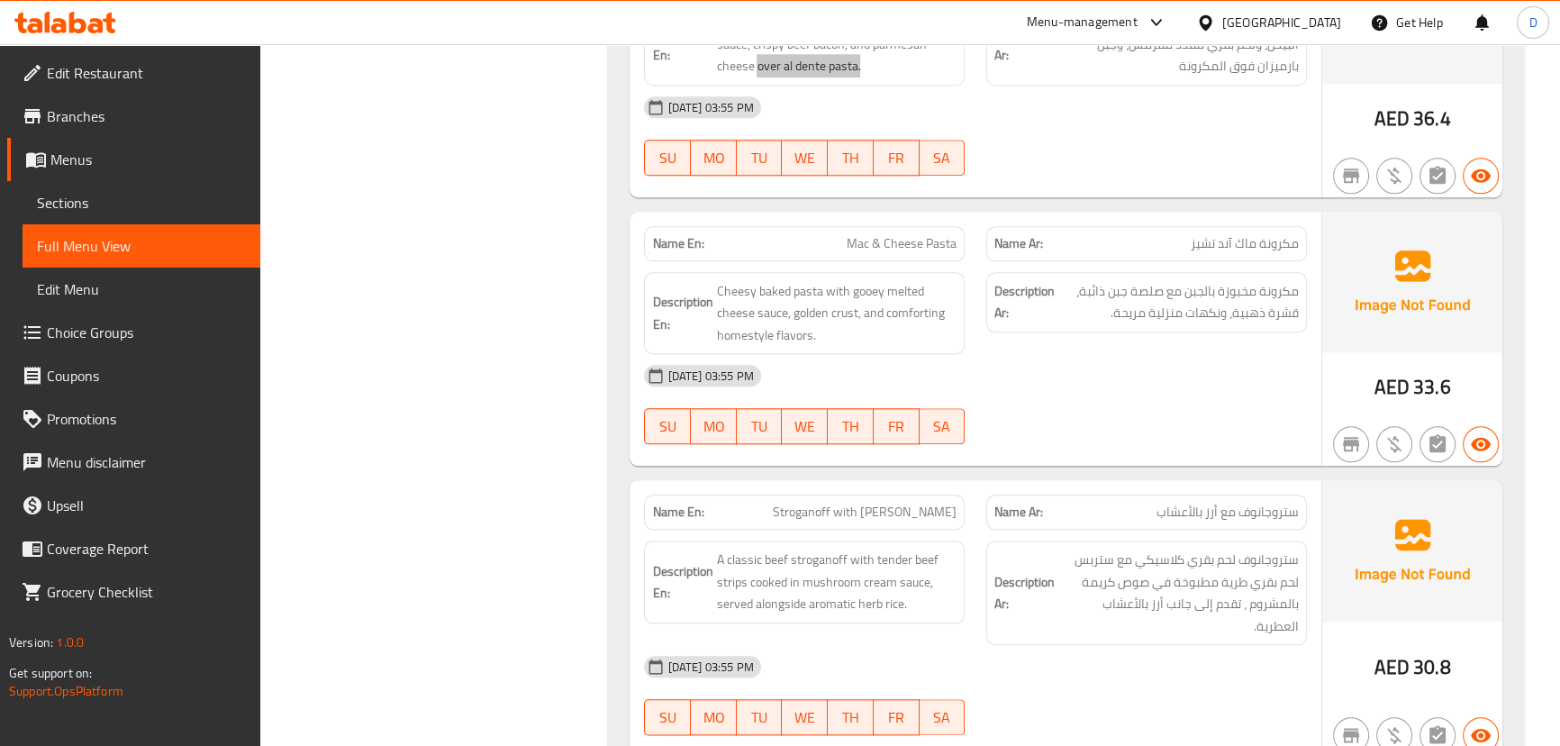
scroll to position [2574, 0]
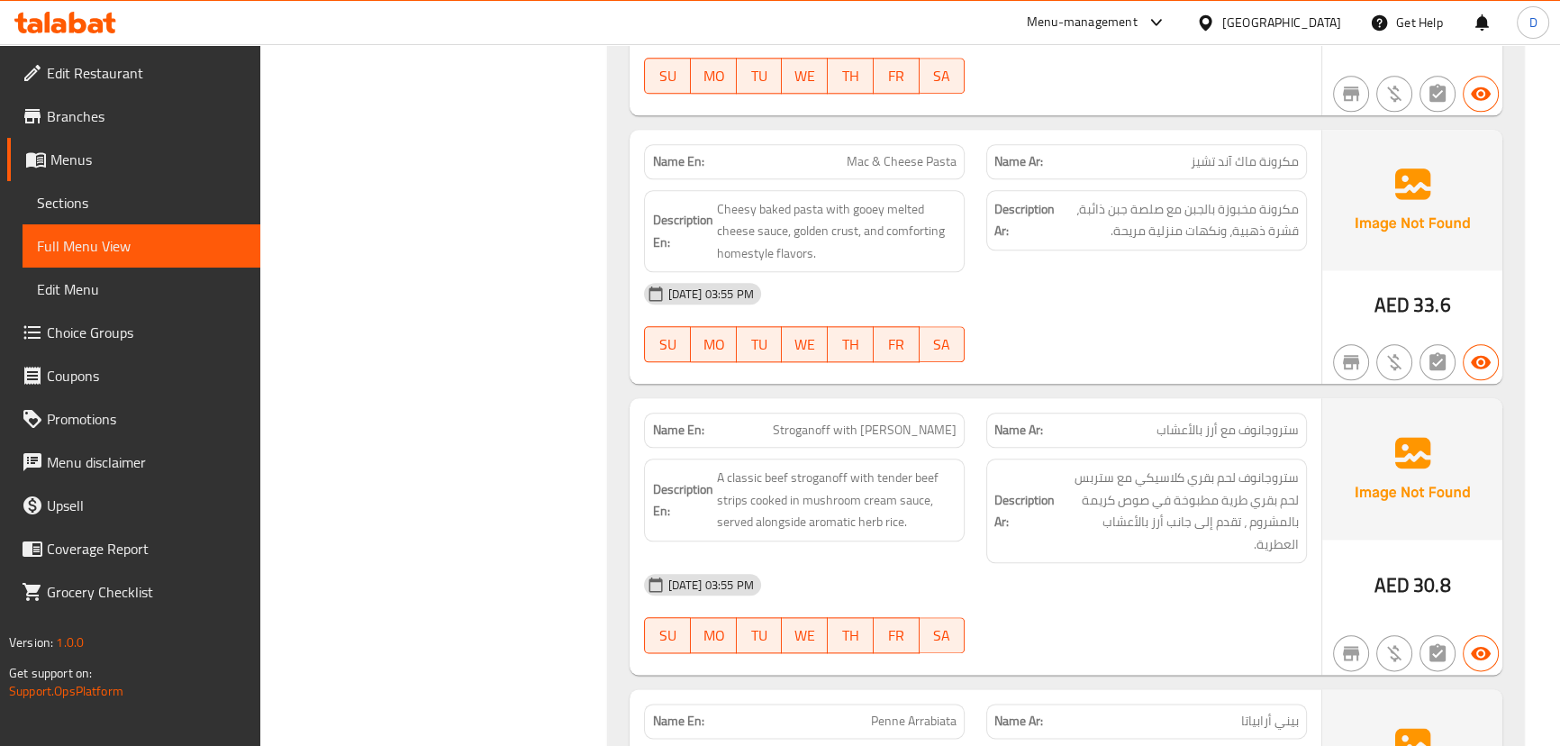
click at [1121, 338] on div "08-10-2025 03:55 PM SU MO TU WE TH FR SA" at bounding box center [975, 322] width 684 height 101
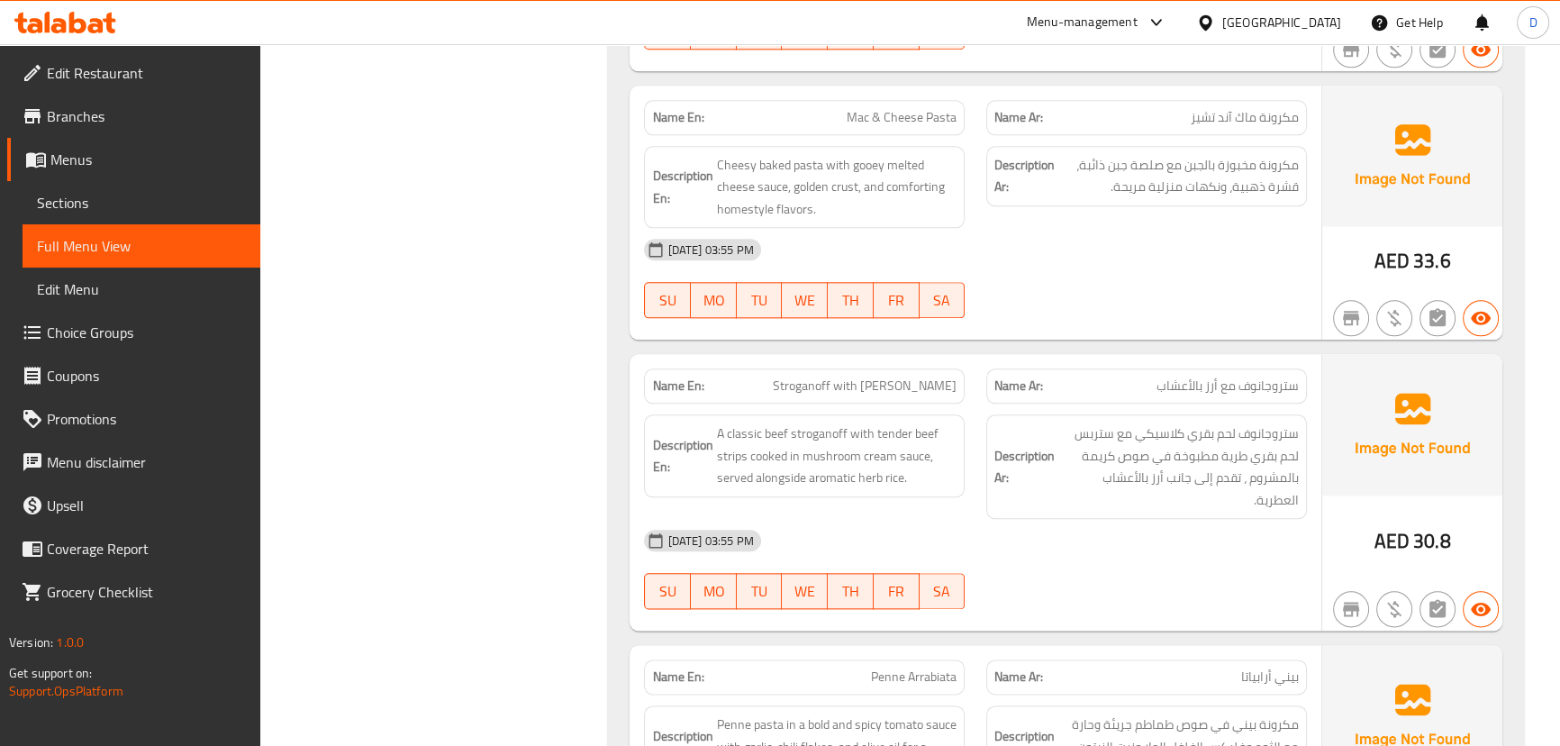
scroll to position [2656, 0]
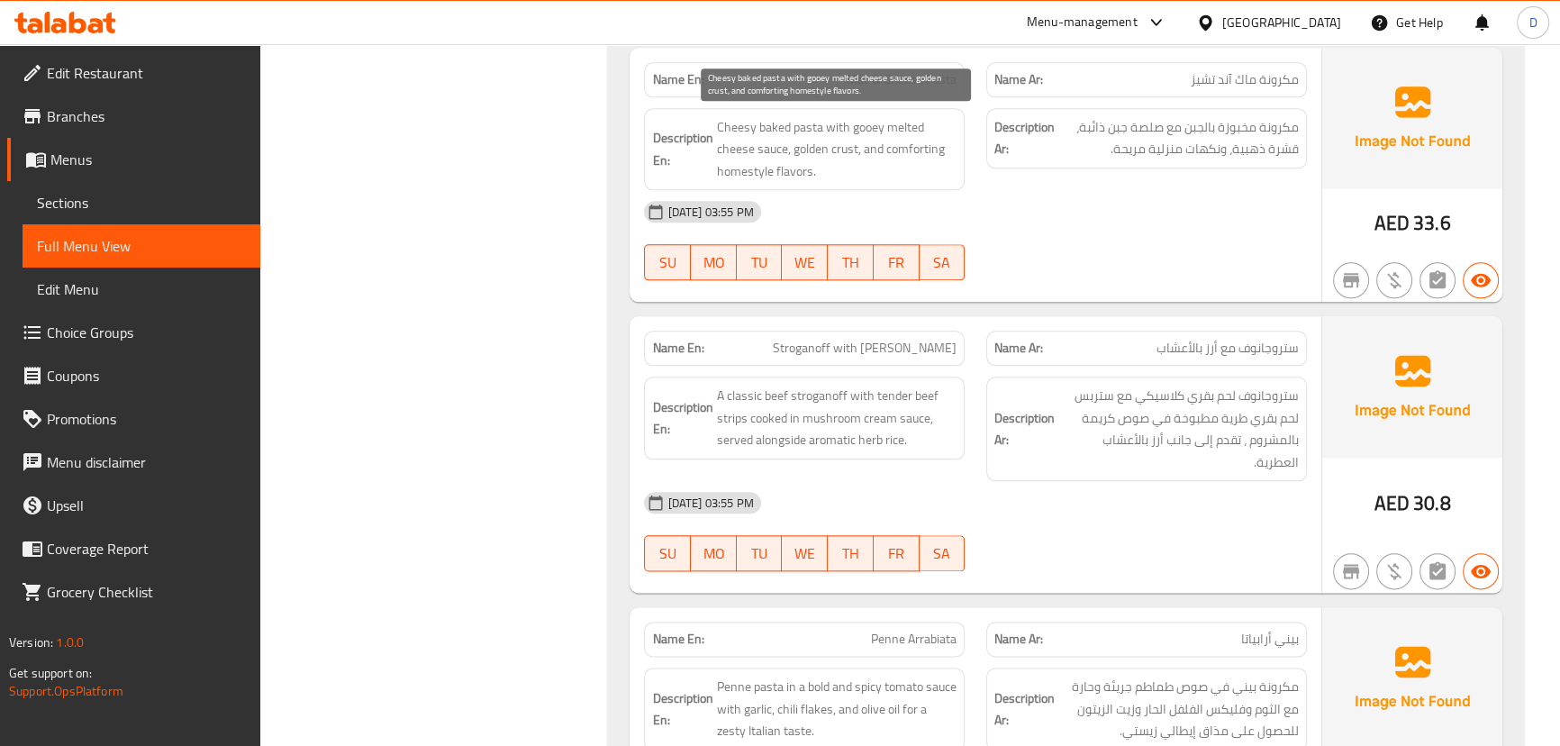
click at [870, 122] on span "Cheesy baked pasta with gooey melted cheese sauce, golden crust, and comforting…" at bounding box center [836, 149] width 240 height 67
copy span "gooey"
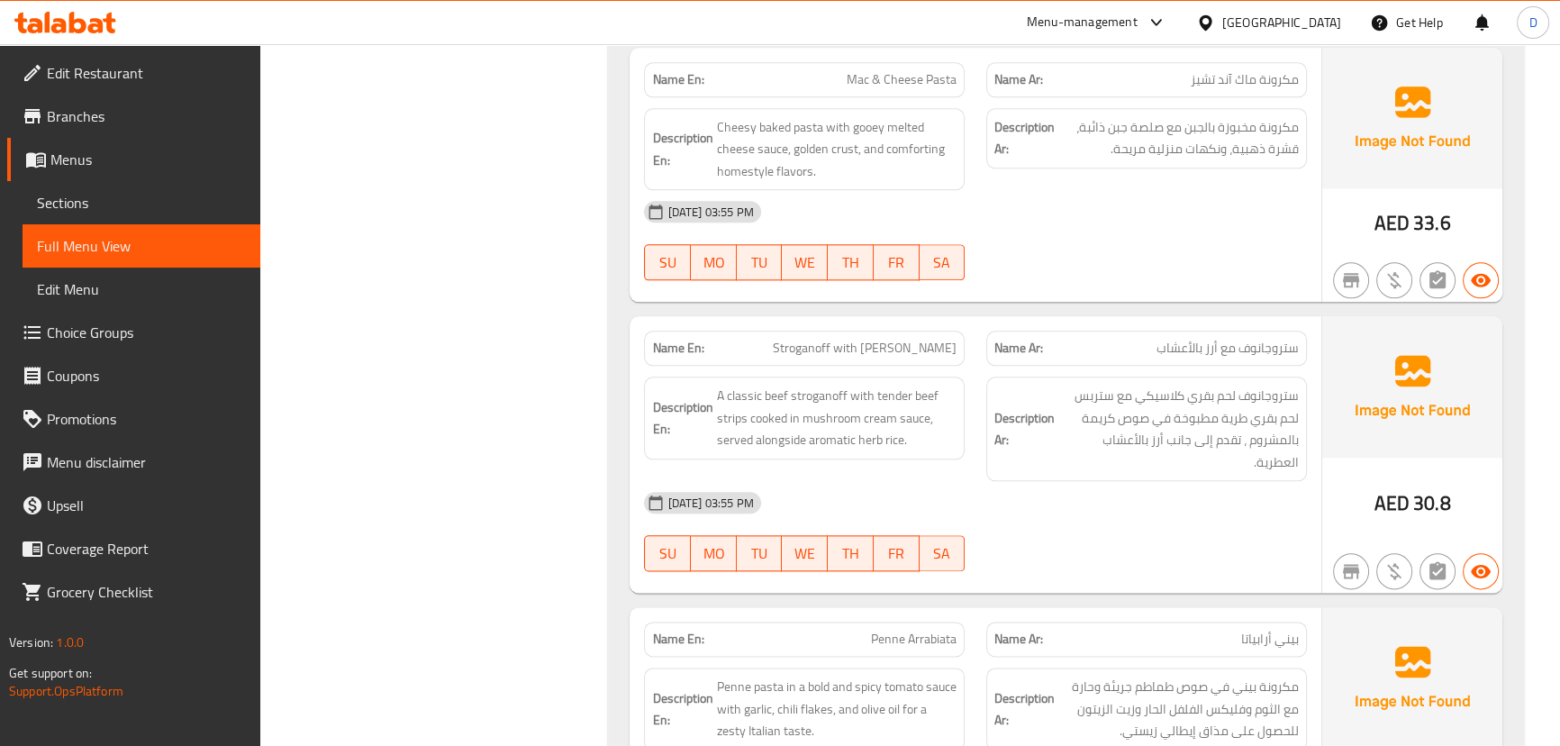
click at [1201, 233] on div "08-10-2025 03:55 PM SU MO TU WE TH FR SA" at bounding box center [975, 240] width 684 height 101
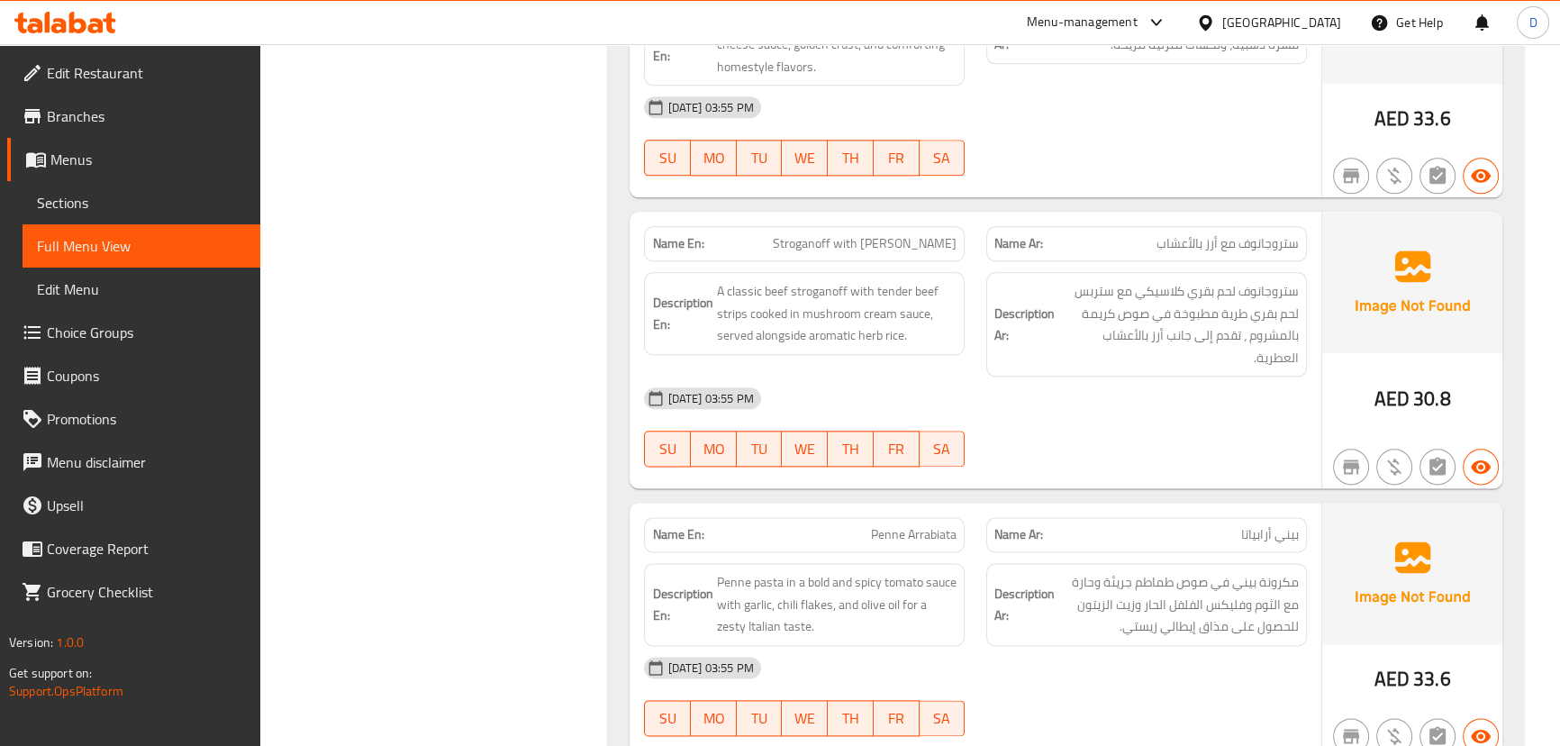
scroll to position [2901, 0]
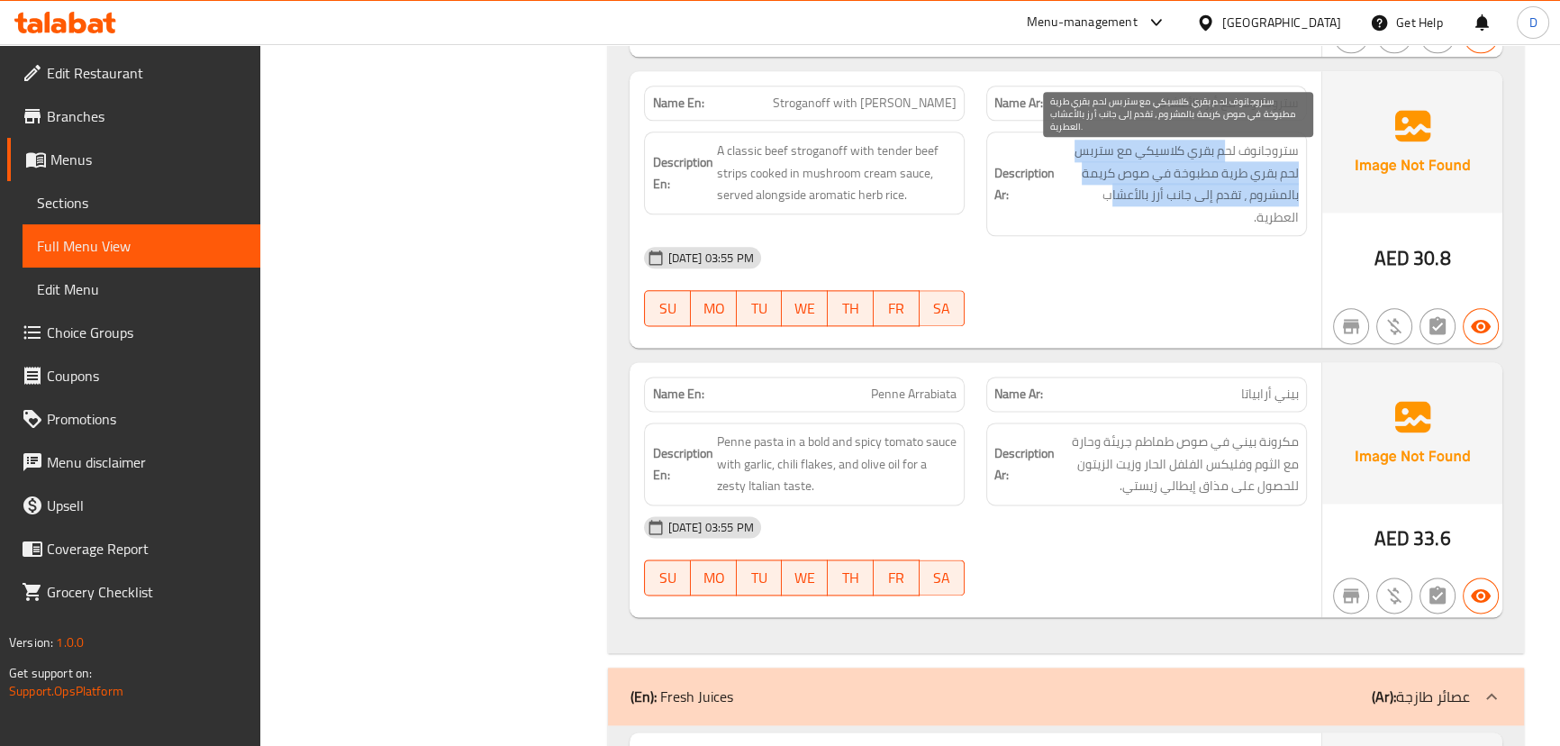
drag, startPoint x: 1225, startPoint y: 147, endPoint x: 1111, endPoint y: 188, distance: 120.8
click at [1111, 188] on span "ستروجانوف لحم بقري كلاسيكي مع ستربس لحم بقري طرية مطبوخة في صوص كريمة بالمشروم …" at bounding box center [1178, 184] width 240 height 88
click at [1078, 220] on span "ستروجانوف لحم بقري كلاسيكي مع ستربس لحم بقري طرية مطبوخة في صوص كريمة بالمشروم …" at bounding box center [1178, 184] width 240 height 88
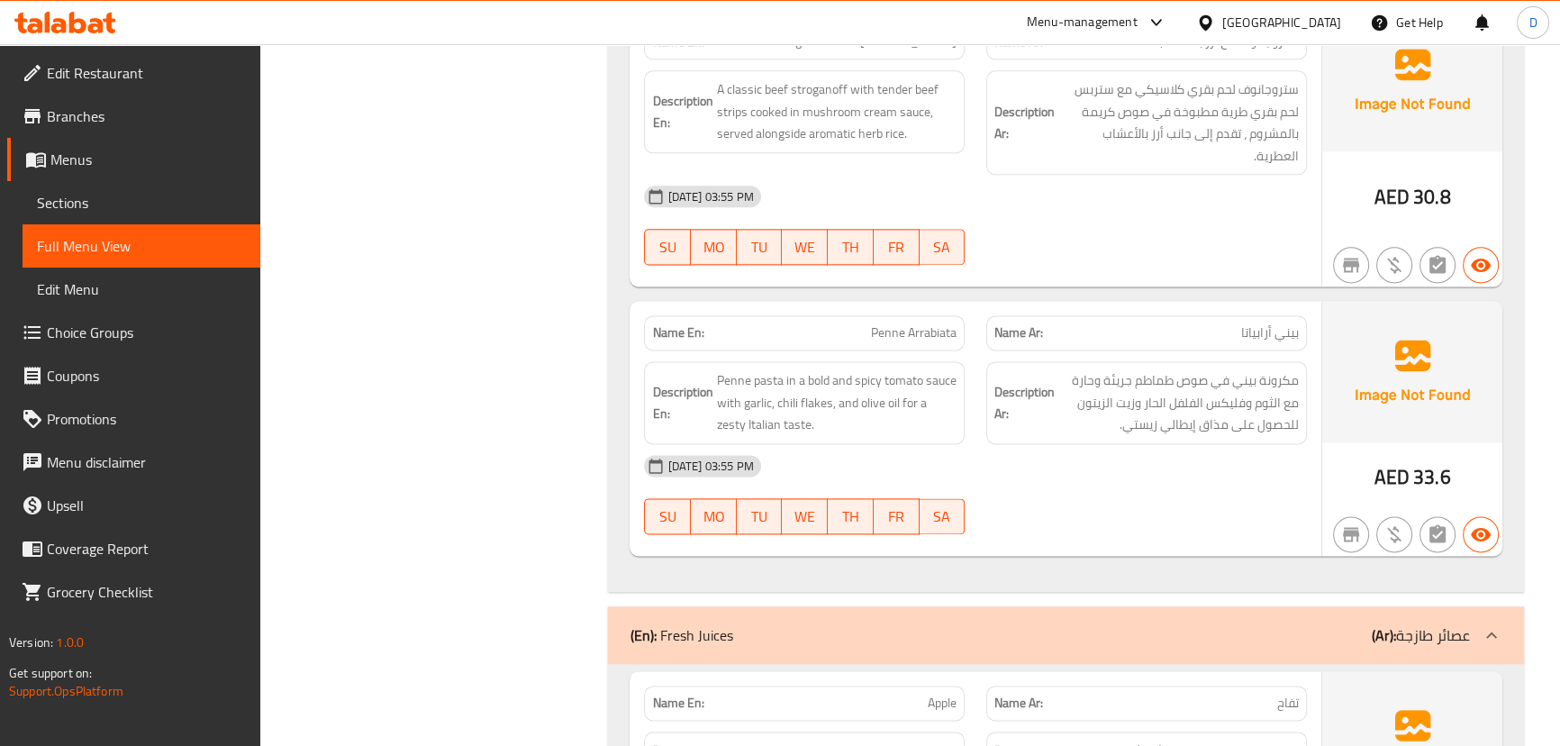
scroll to position [3065, 0]
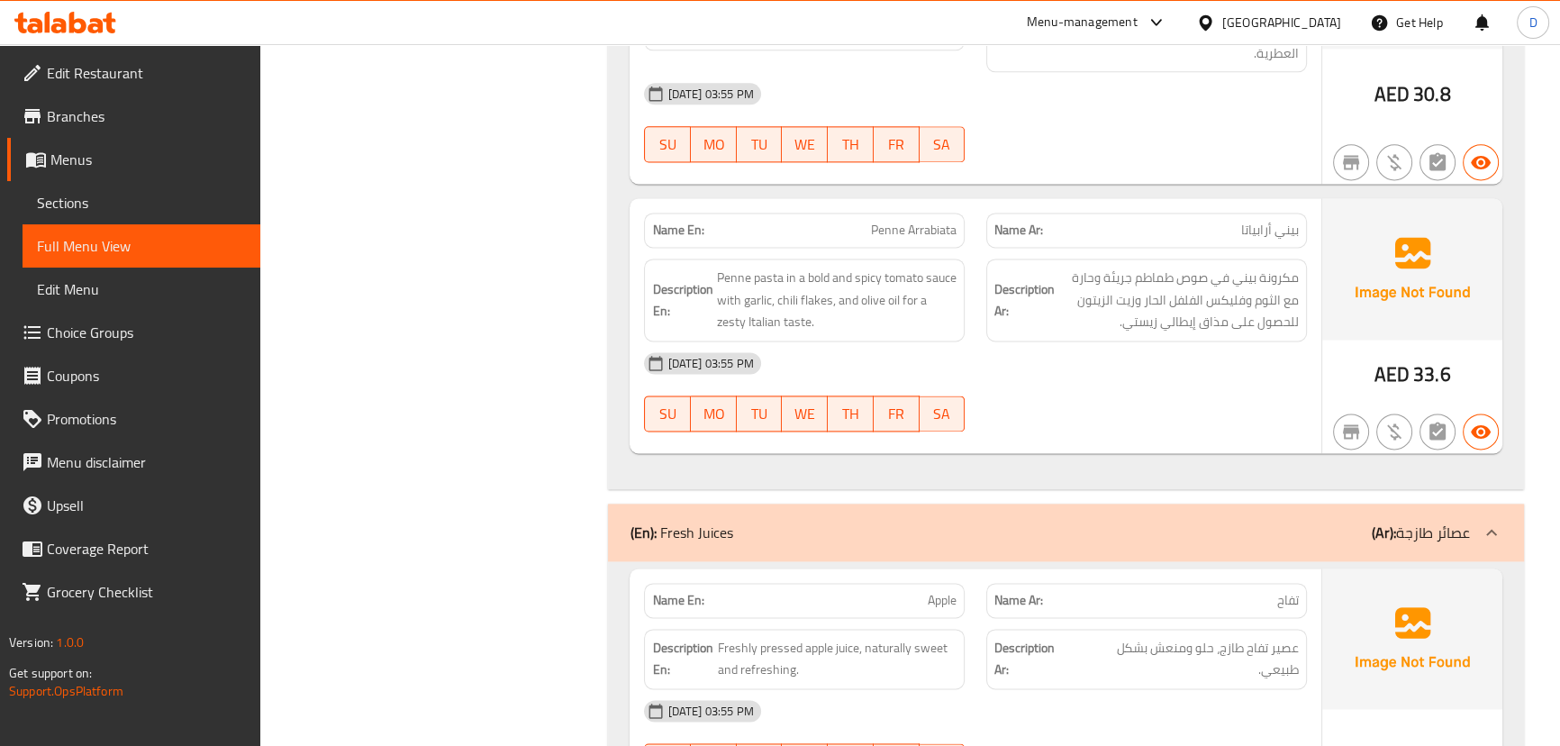
click at [1154, 349] on div "[DATE] 03:55 PM" at bounding box center [975, 362] width 684 height 43
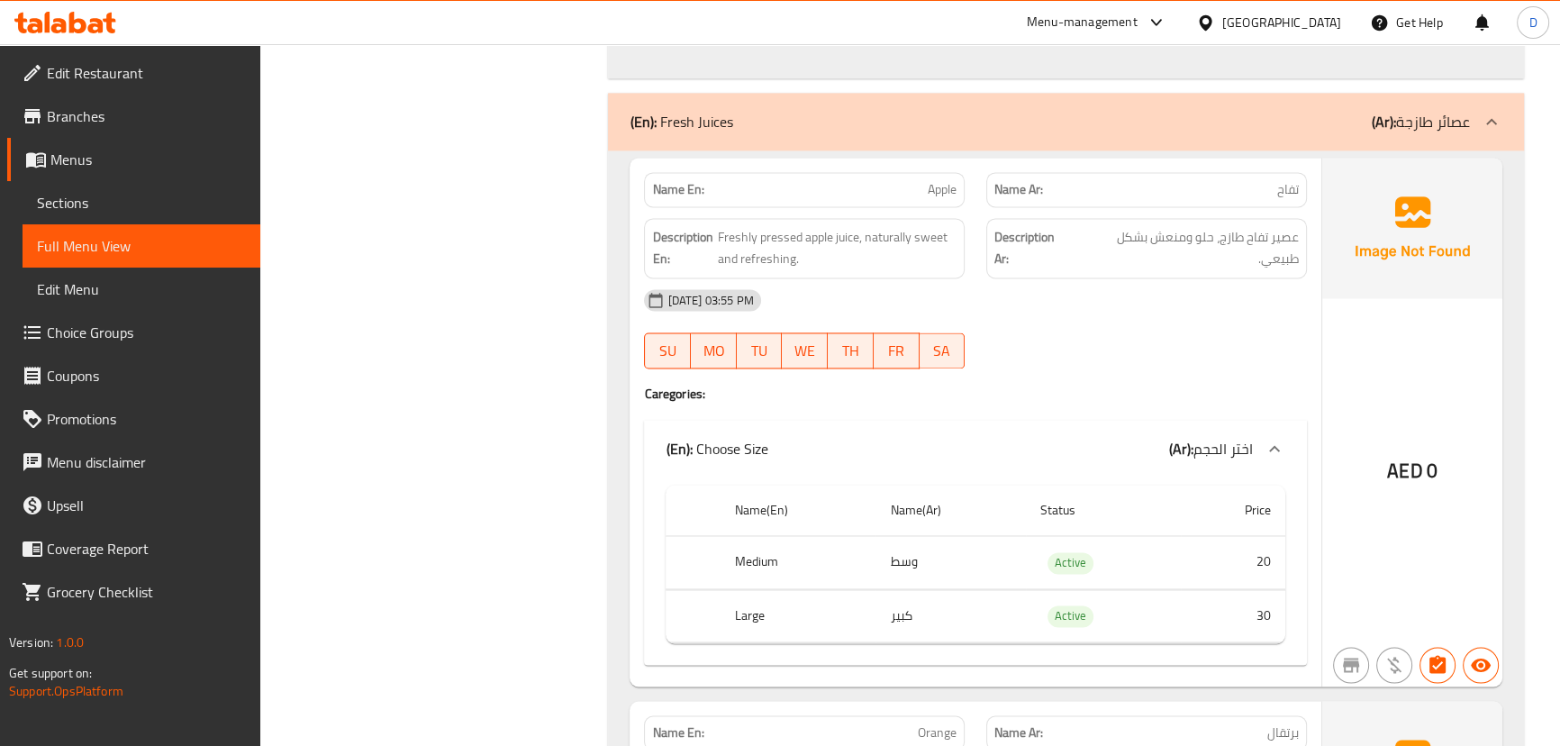
scroll to position [3475, 0]
click at [1180, 340] on div "08-10-2025 03:55 PM SU MO TU WE TH FR SA" at bounding box center [975, 329] width 684 height 101
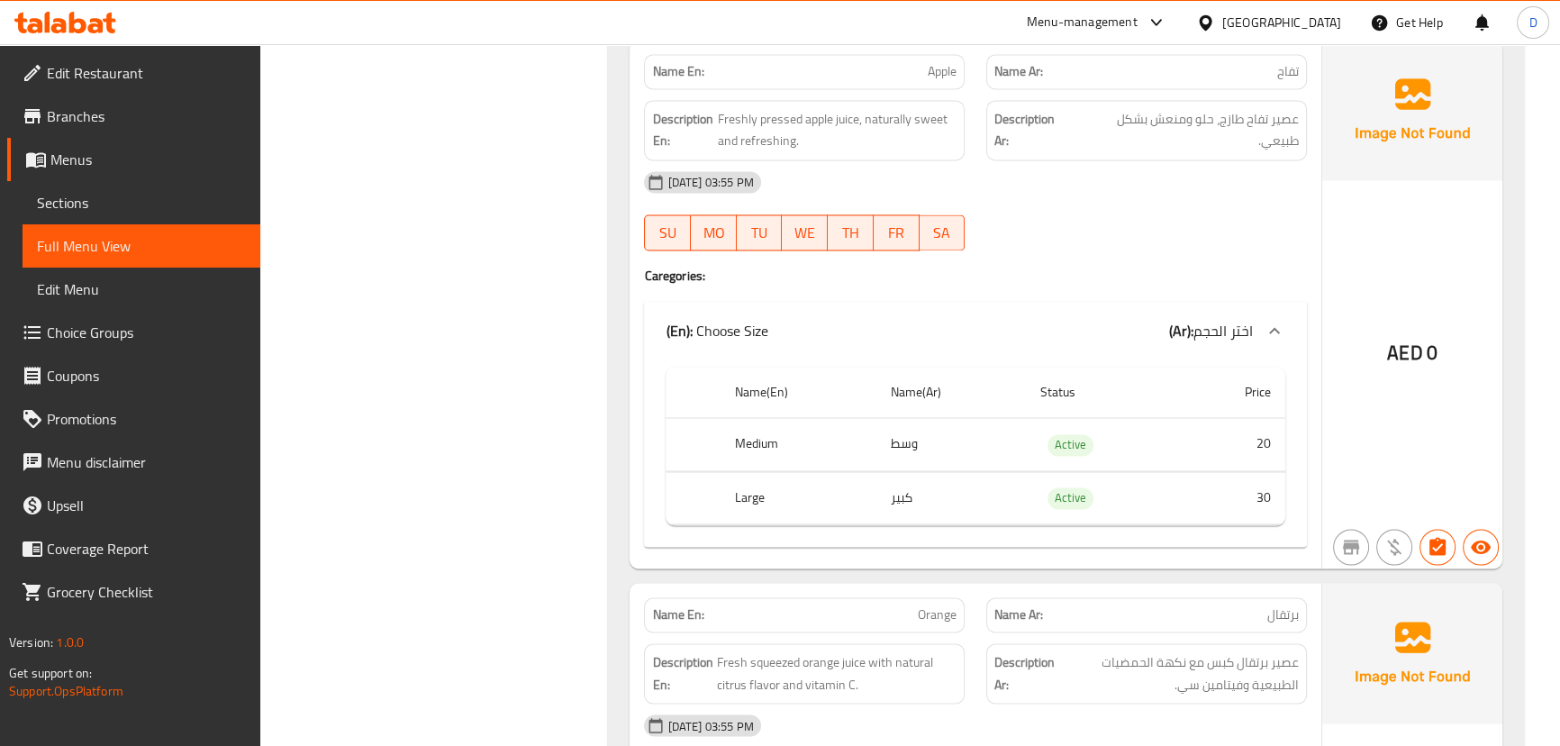
scroll to position [3557, 0]
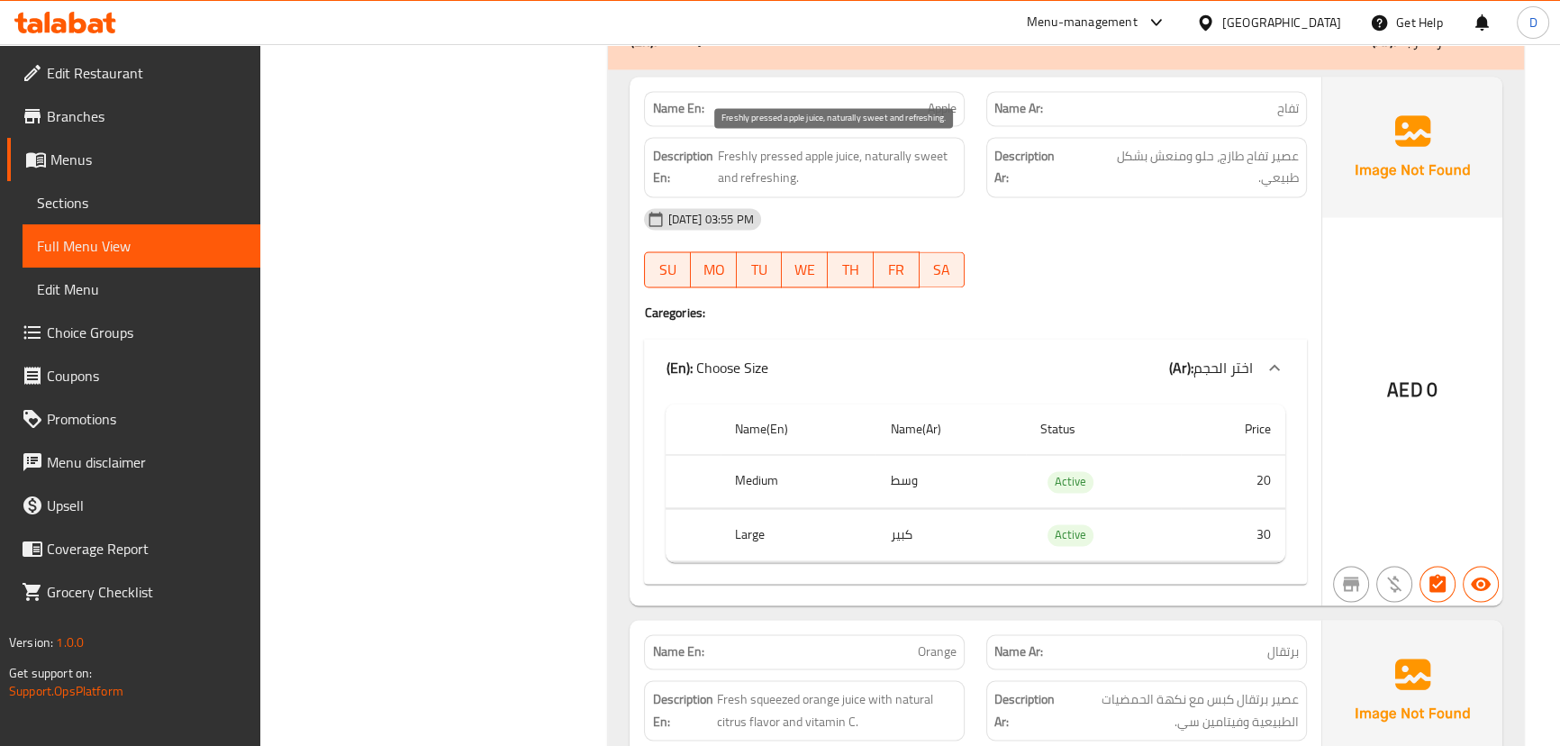
click at [811, 149] on span "Freshly pressed apple juice, naturally sweet and refreshing." at bounding box center [837, 167] width 240 height 44
click at [786, 150] on span "Freshly pressed apple juice, naturally sweet and refreshing." at bounding box center [837, 167] width 240 height 44
copy span "pressed"
click at [1243, 230] on div "[DATE] 03:55 PM" at bounding box center [975, 218] width 684 height 43
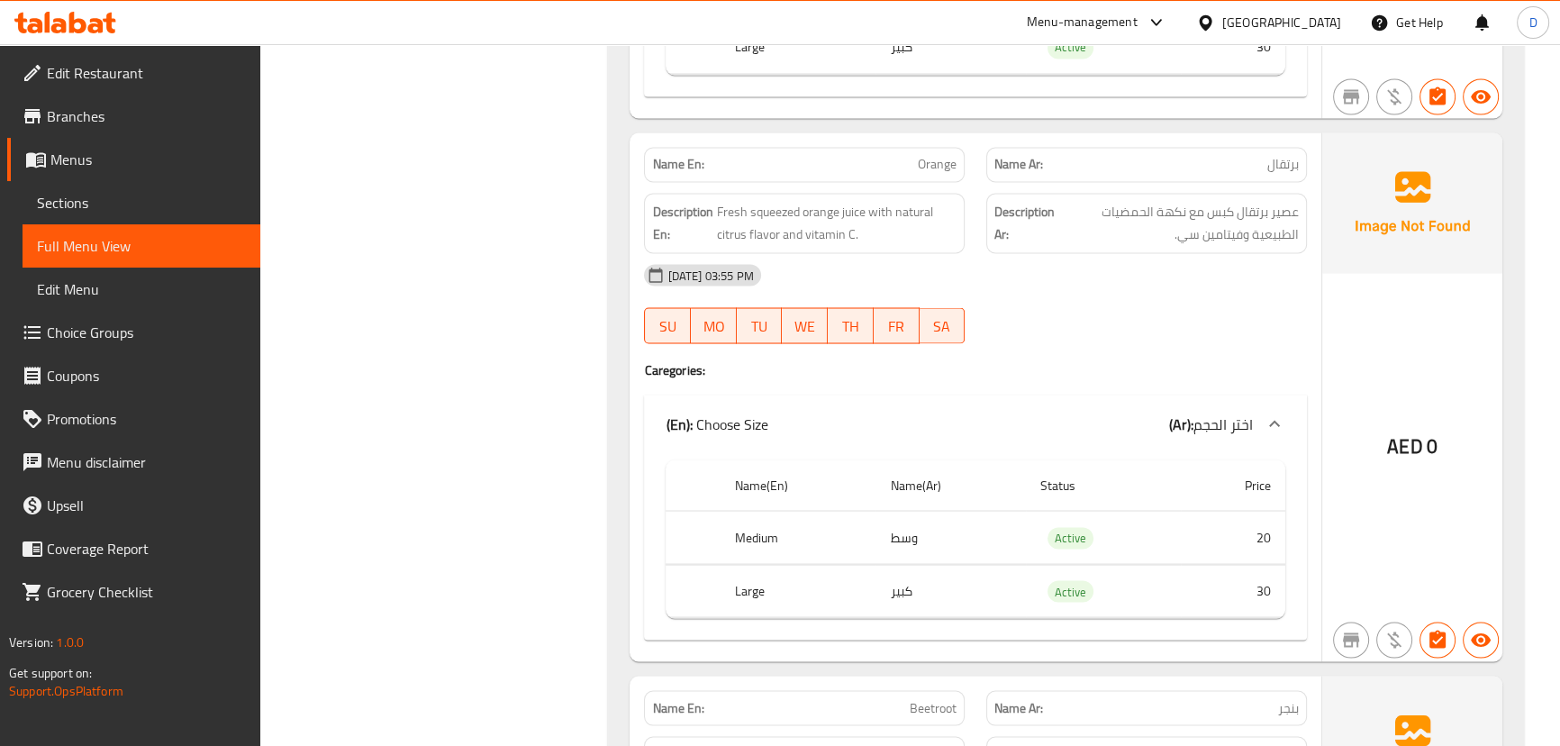
scroll to position [4130, 0]
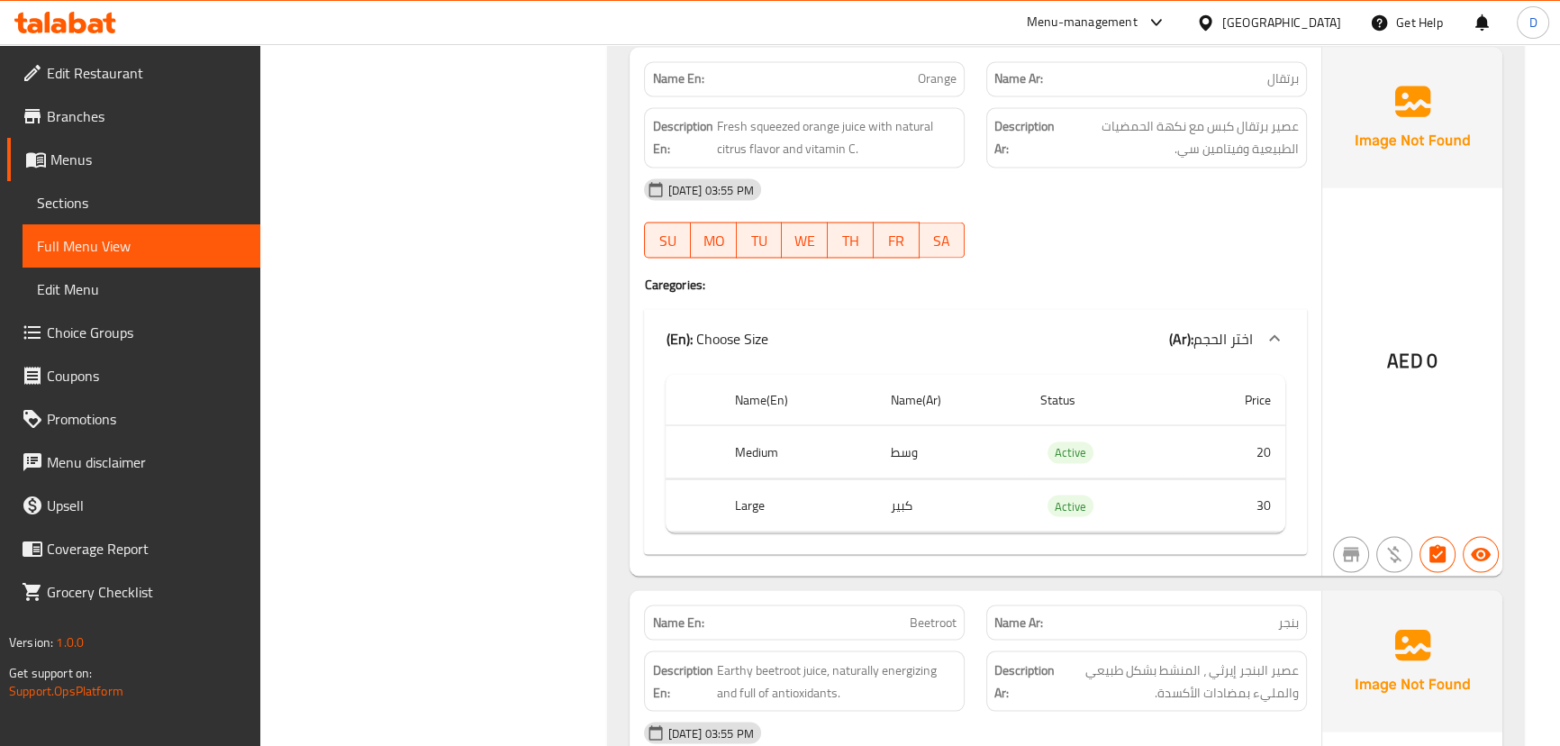
click at [1180, 222] on div "08-10-2025 03:55 PM SU MO TU WE TH FR SA" at bounding box center [975, 218] width 684 height 101
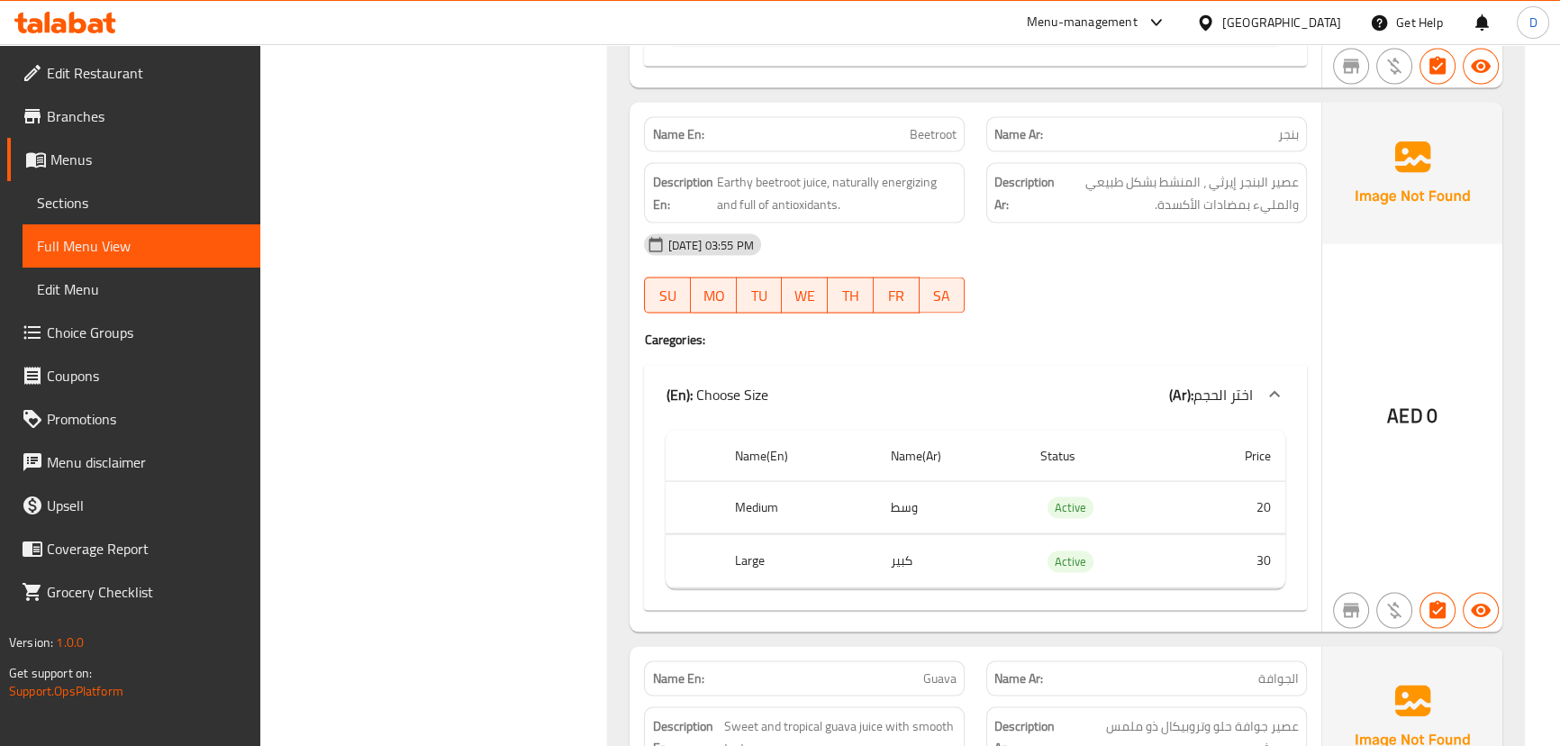
scroll to position [4620, 0]
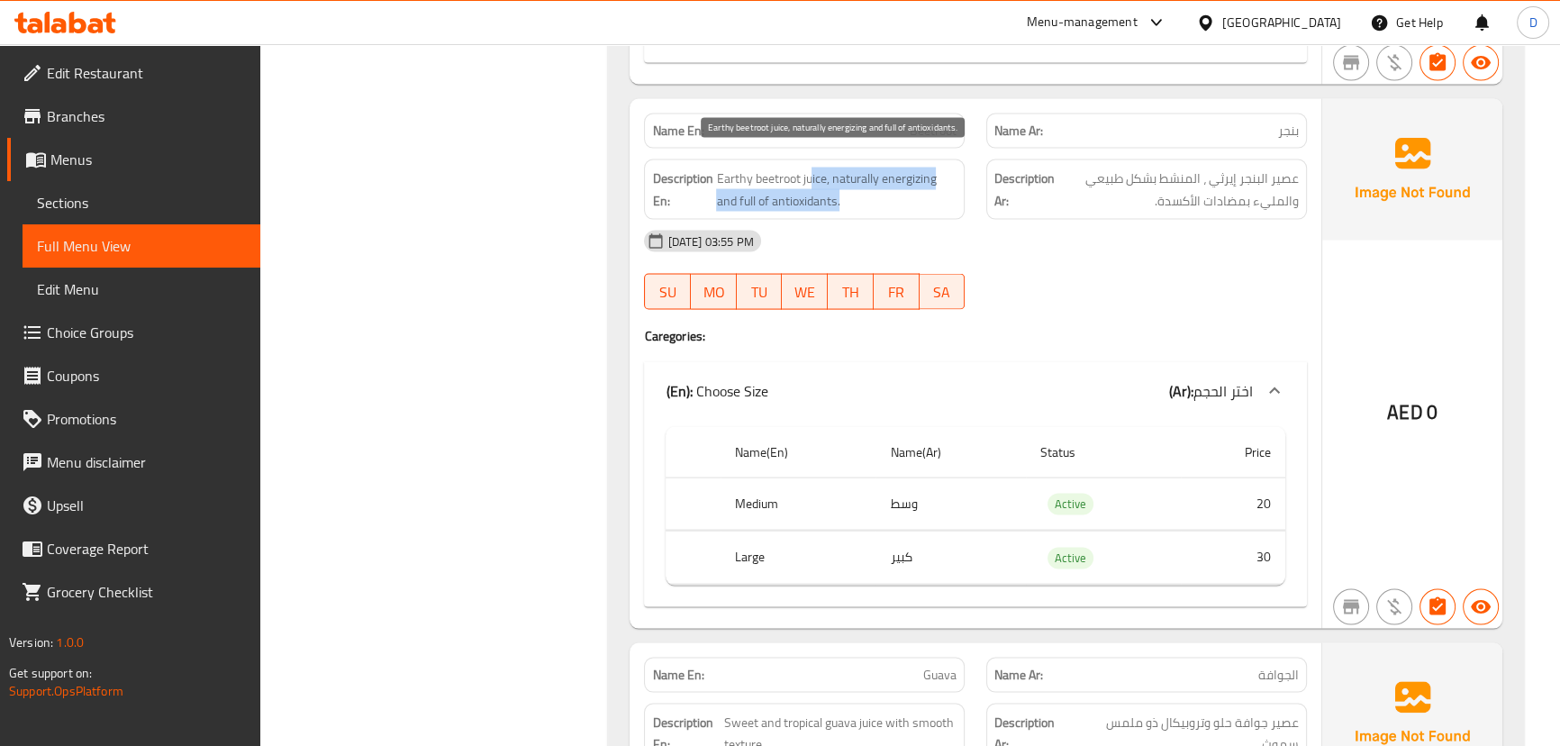
drag, startPoint x: 811, startPoint y: 174, endPoint x: 872, endPoint y: 197, distance: 65.6
click at [872, 197] on span "Earthy beetroot juice, naturally energizing and full of antioxidants." at bounding box center [836, 190] width 240 height 44
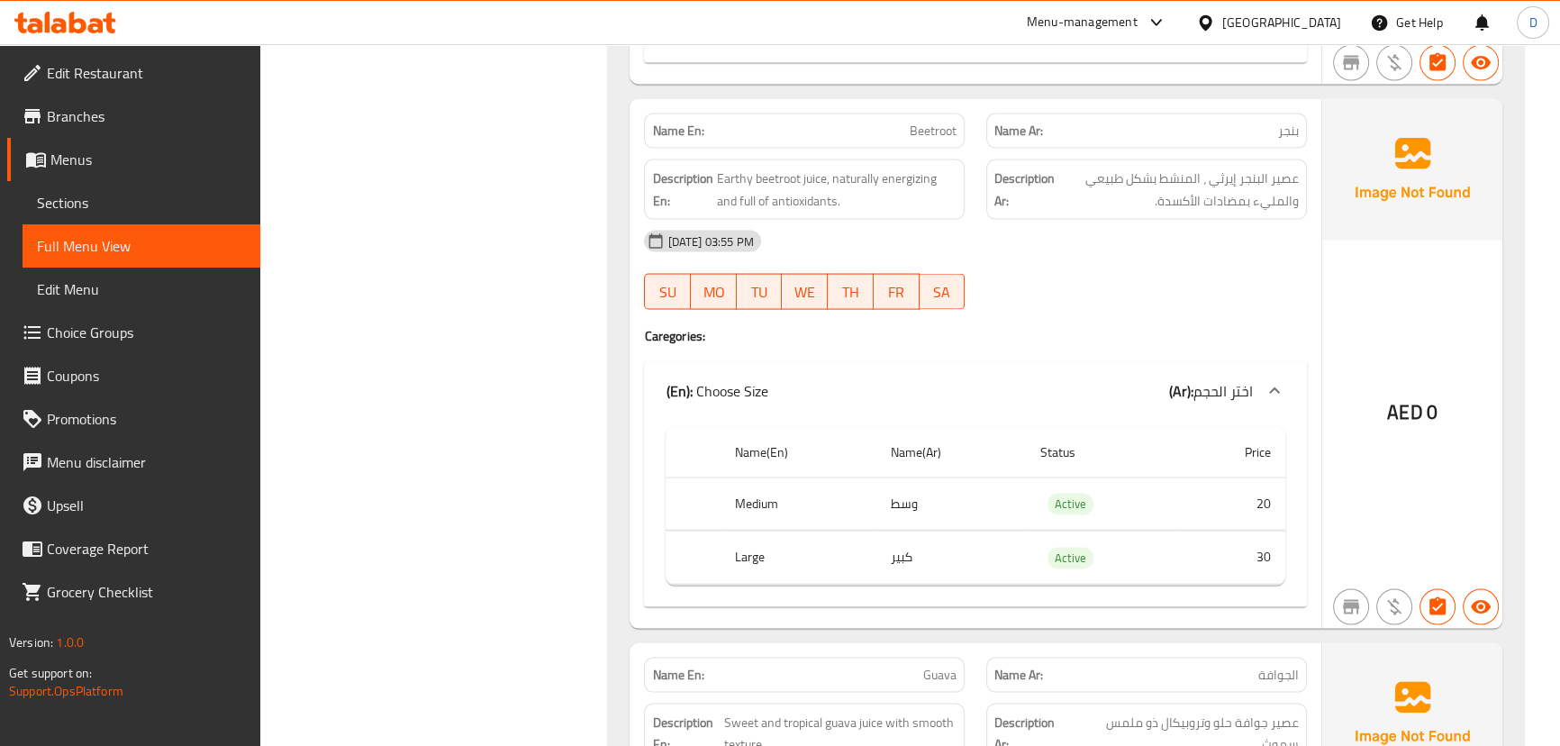
click at [1196, 228] on div "[DATE] 03:55 PM" at bounding box center [975, 241] width 684 height 43
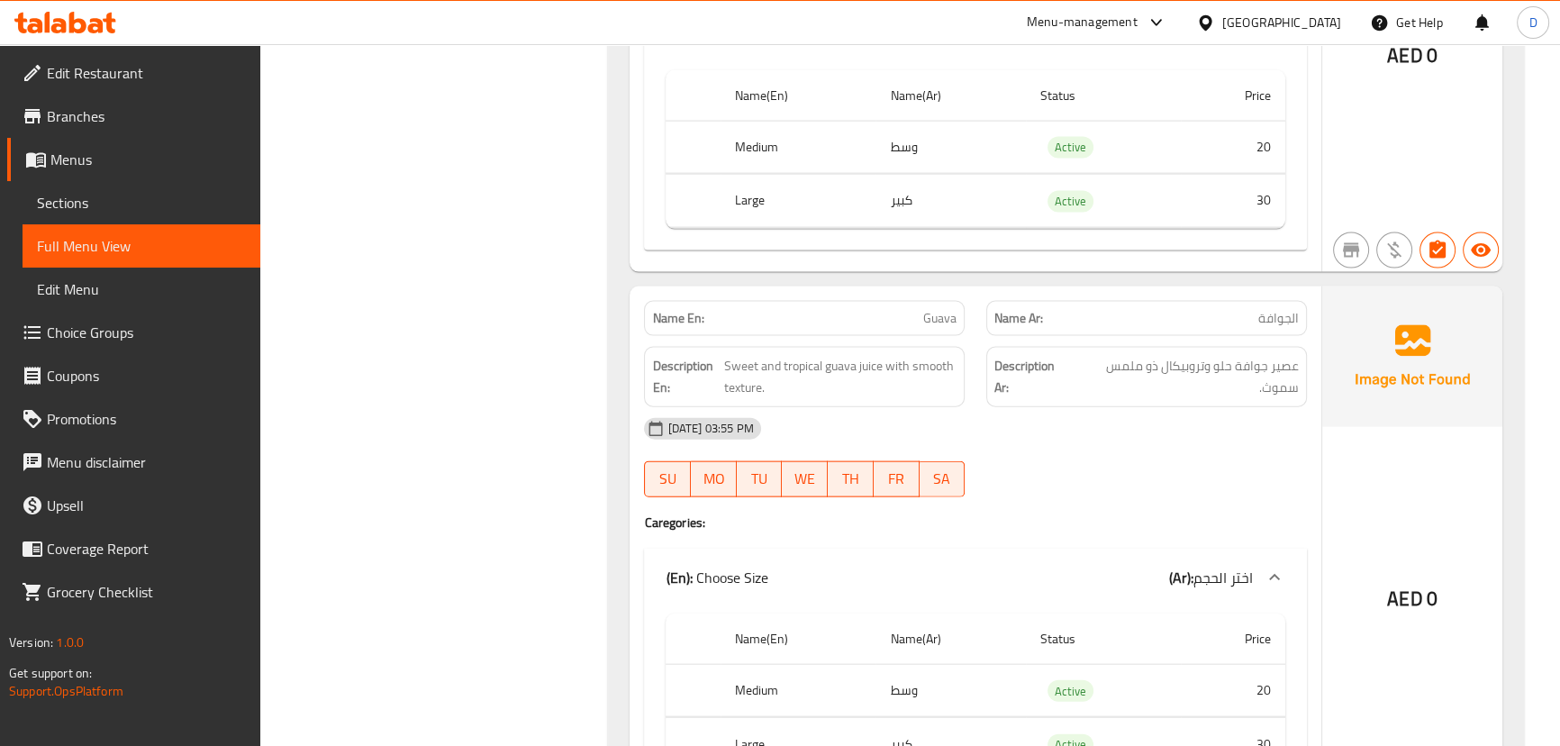
scroll to position [5116, 0]
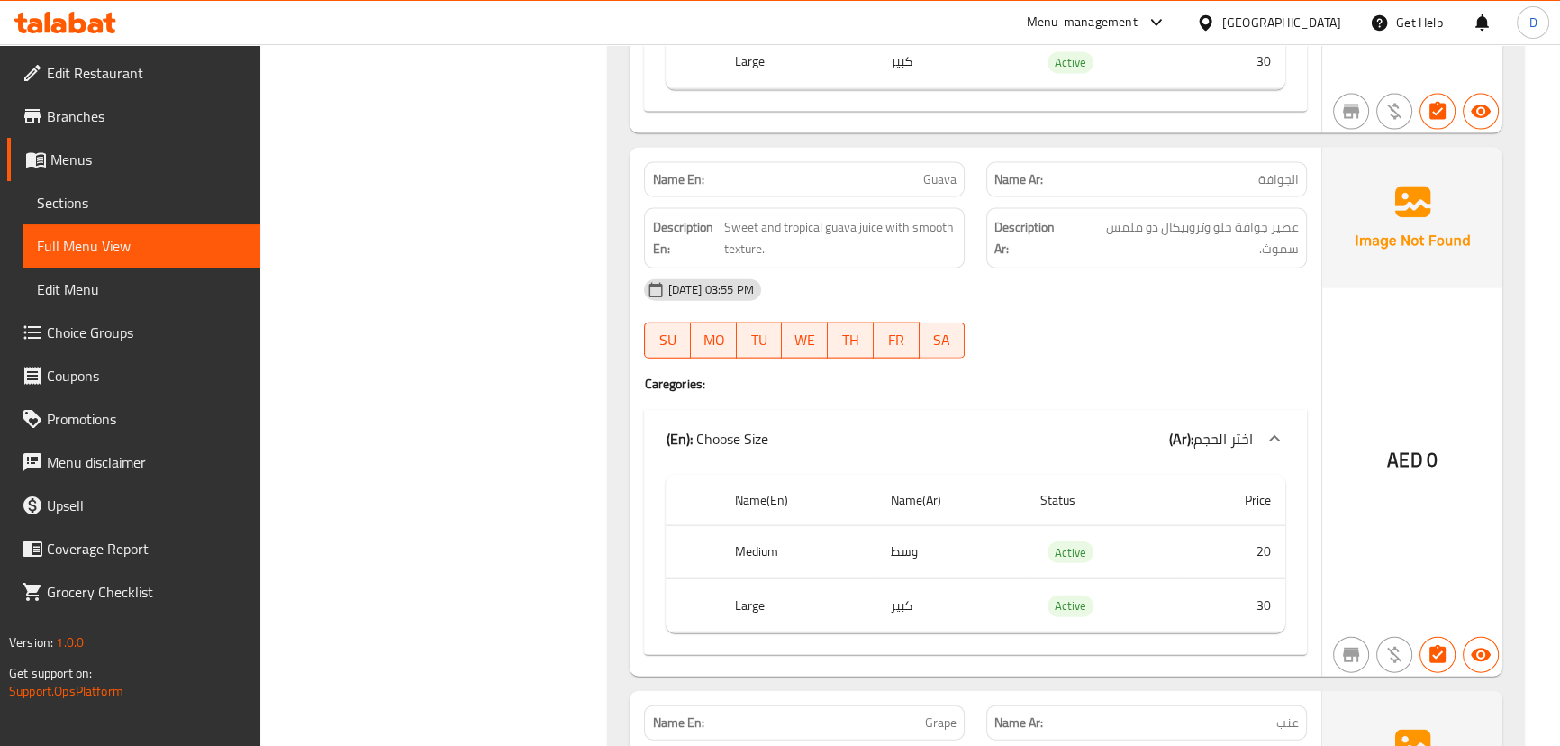
click at [1226, 270] on div "[DATE] 03:55 PM" at bounding box center [975, 289] width 684 height 43
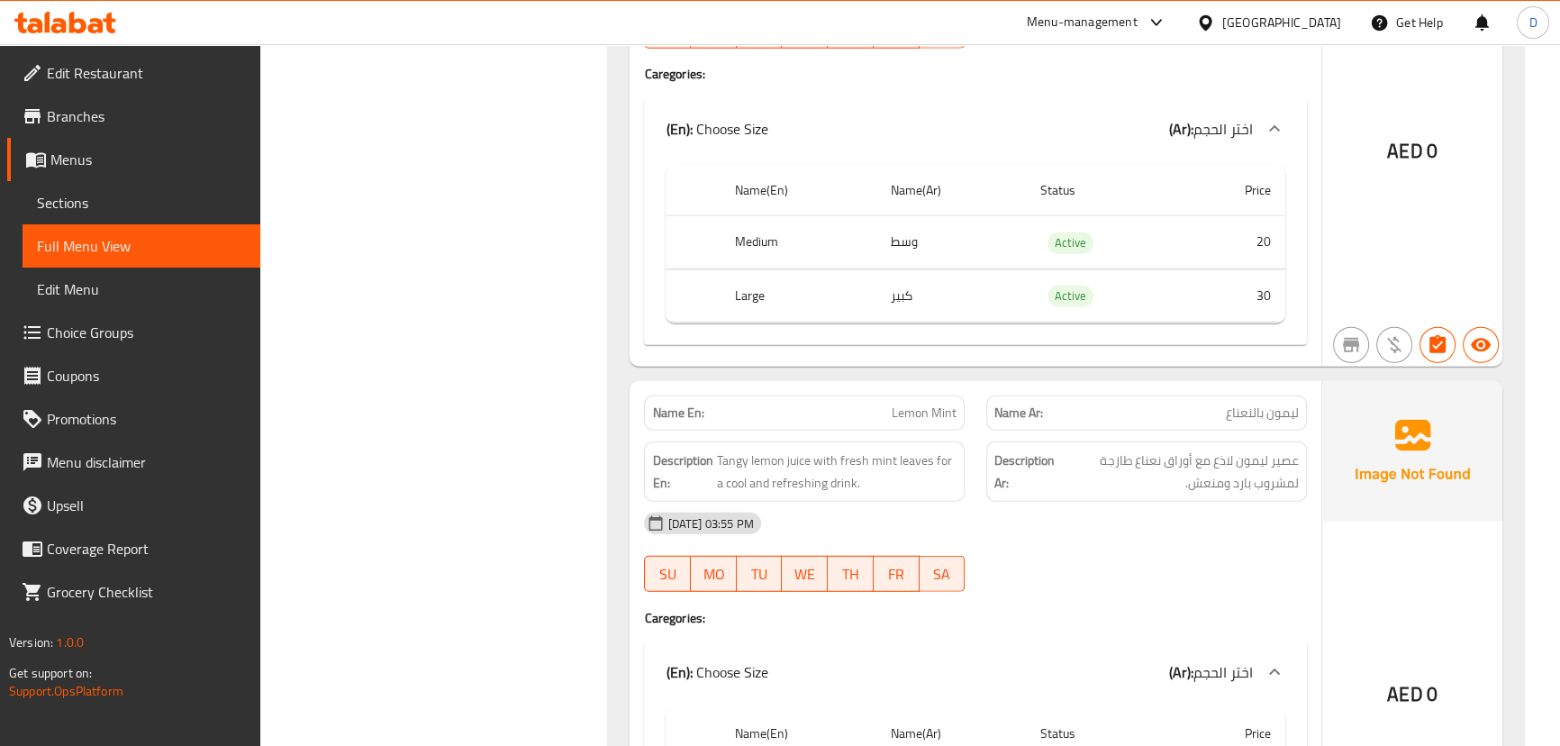
scroll to position [6009, 0]
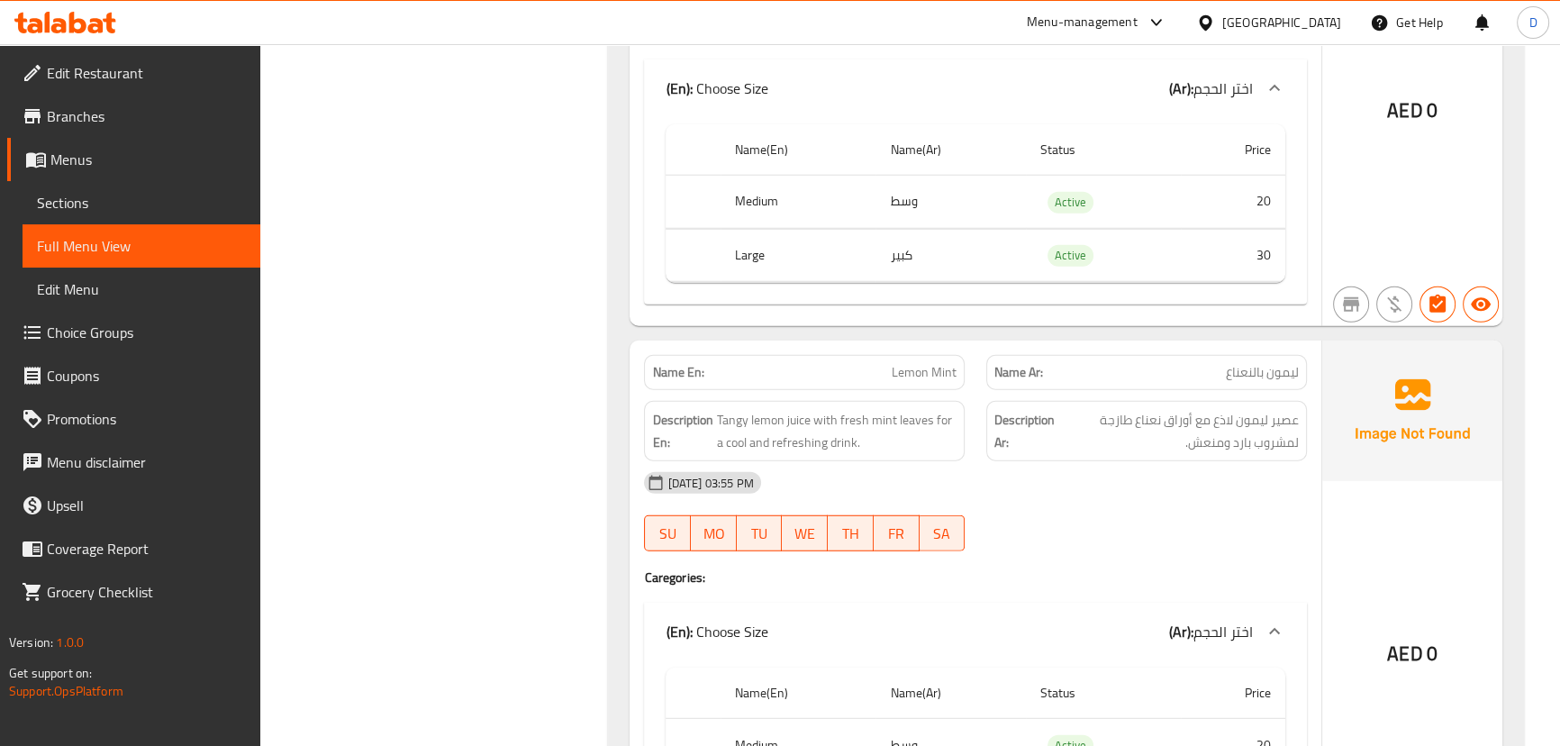
click at [1194, 390] on div "Description Ar: عصير ليمون لاذع مع أوراق نعناع طازجة لمشروب بارد ومنعش." at bounding box center [1146, 431] width 342 height 82
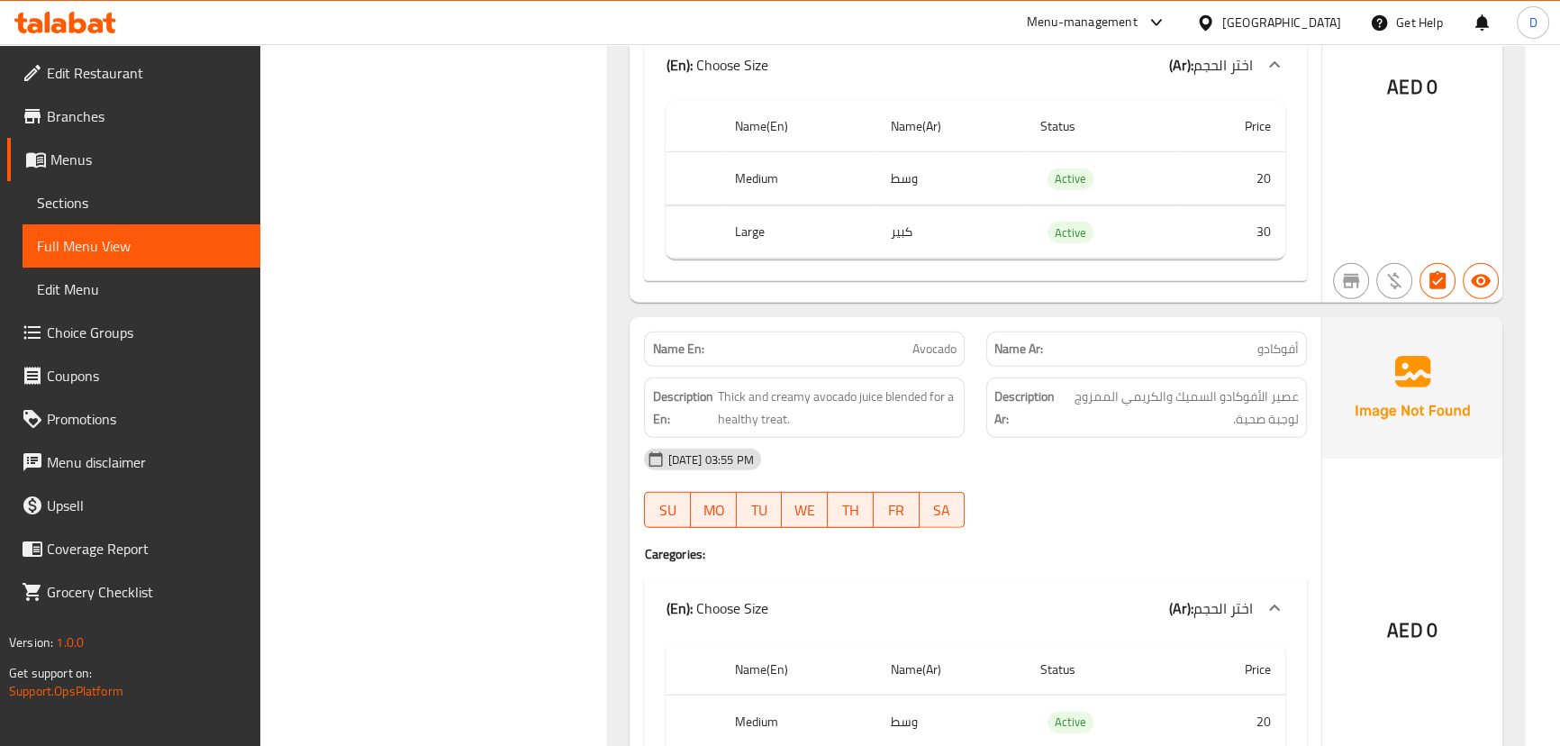
scroll to position [6583, 0]
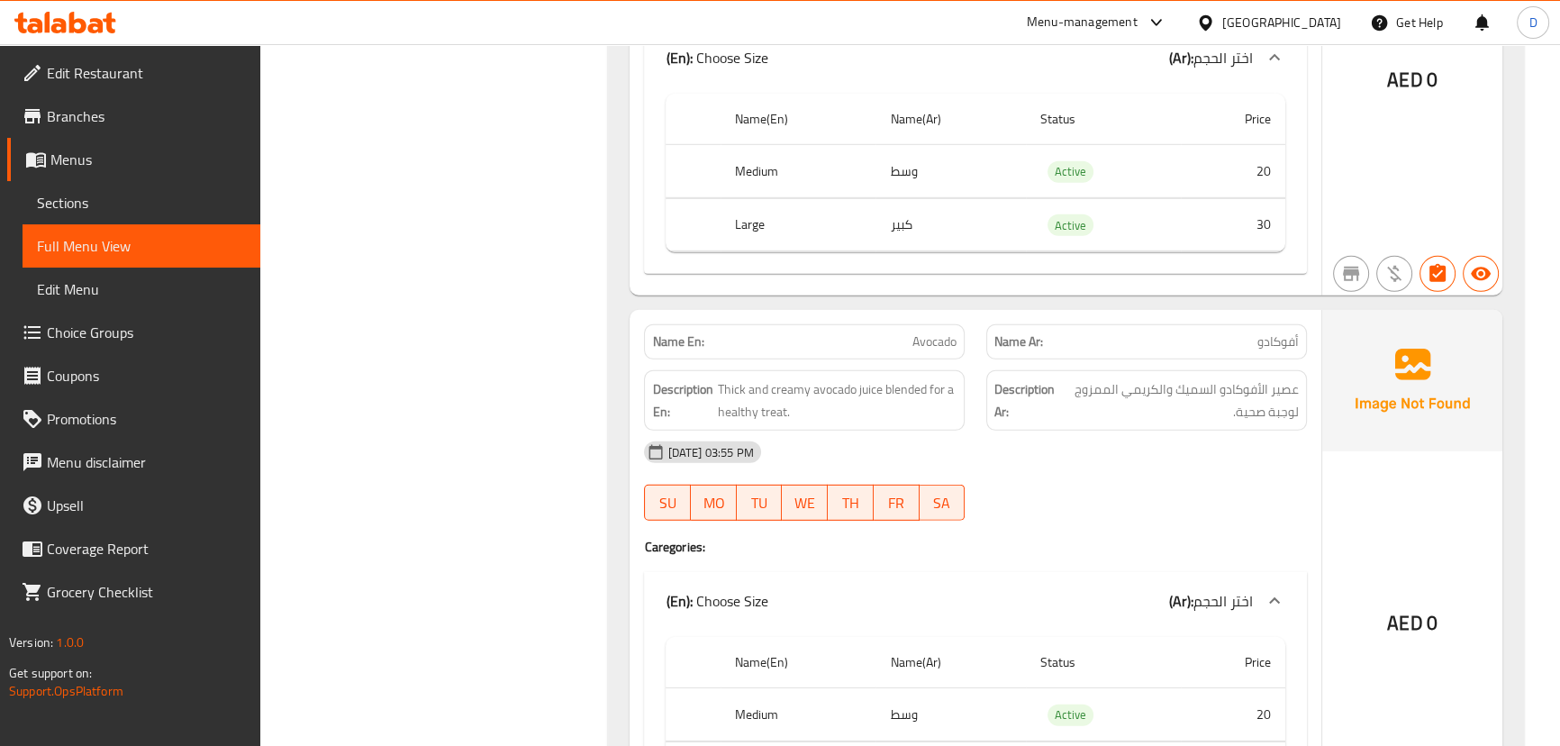
click at [1186, 431] on div "[DATE] 03:55 PM" at bounding box center [975, 452] width 684 height 43
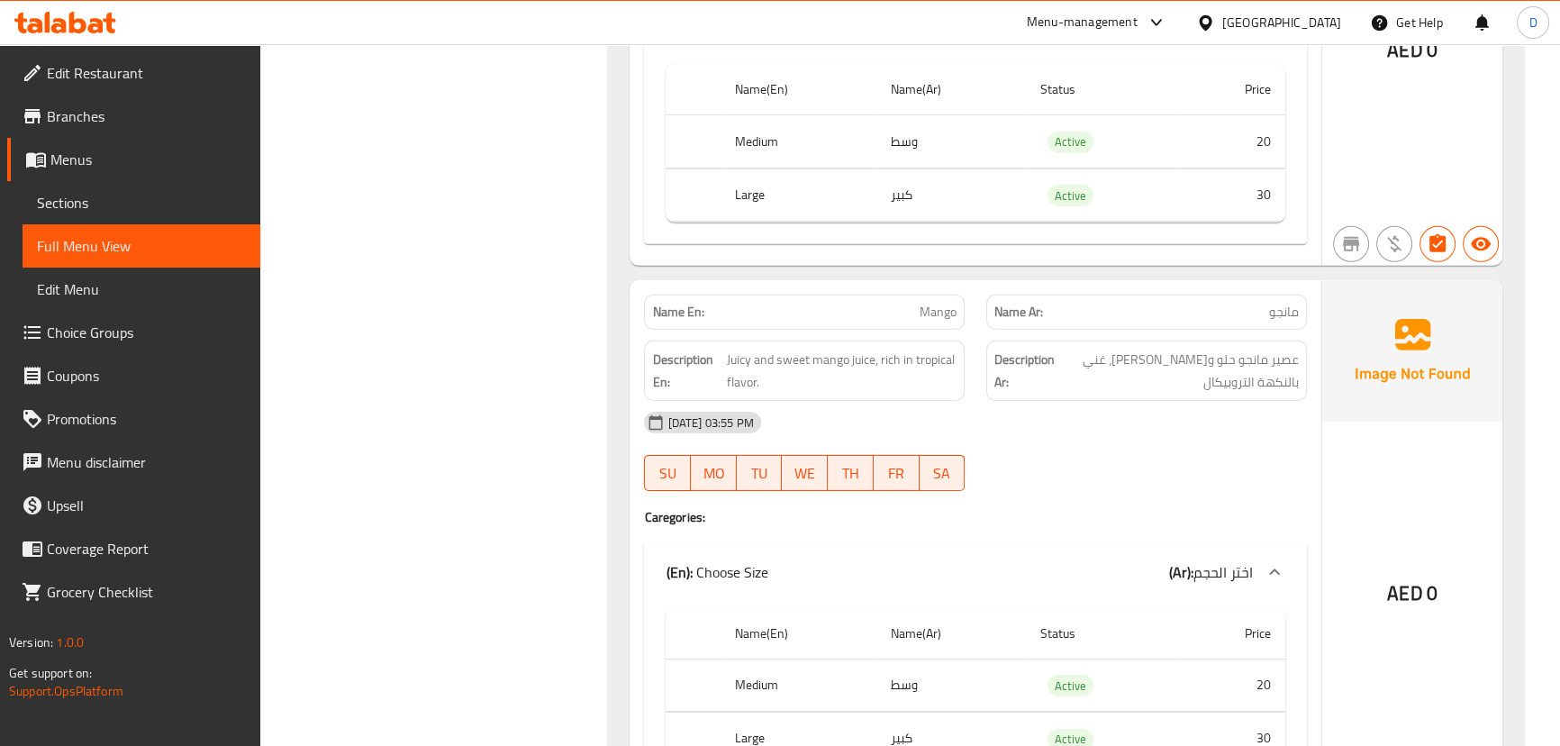
scroll to position [7238, 0]
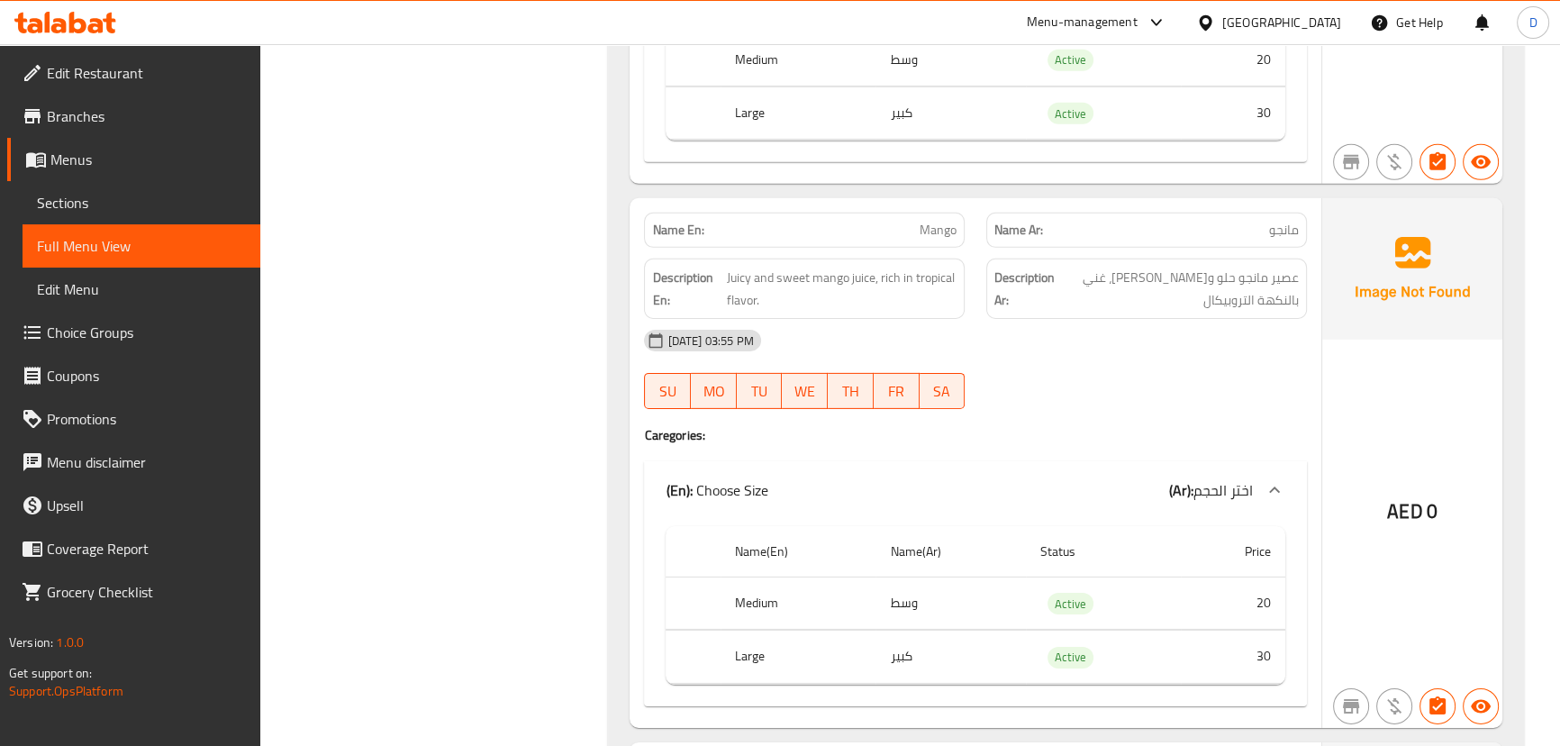
click at [1171, 350] on div "[DATE] 03:55 PM" at bounding box center [975, 340] width 684 height 43
click at [1236, 294] on span "عصير مانجو حلو وجوسي، غني بالنكهة التروبيكال" at bounding box center [1178, 289] width 240 height 44
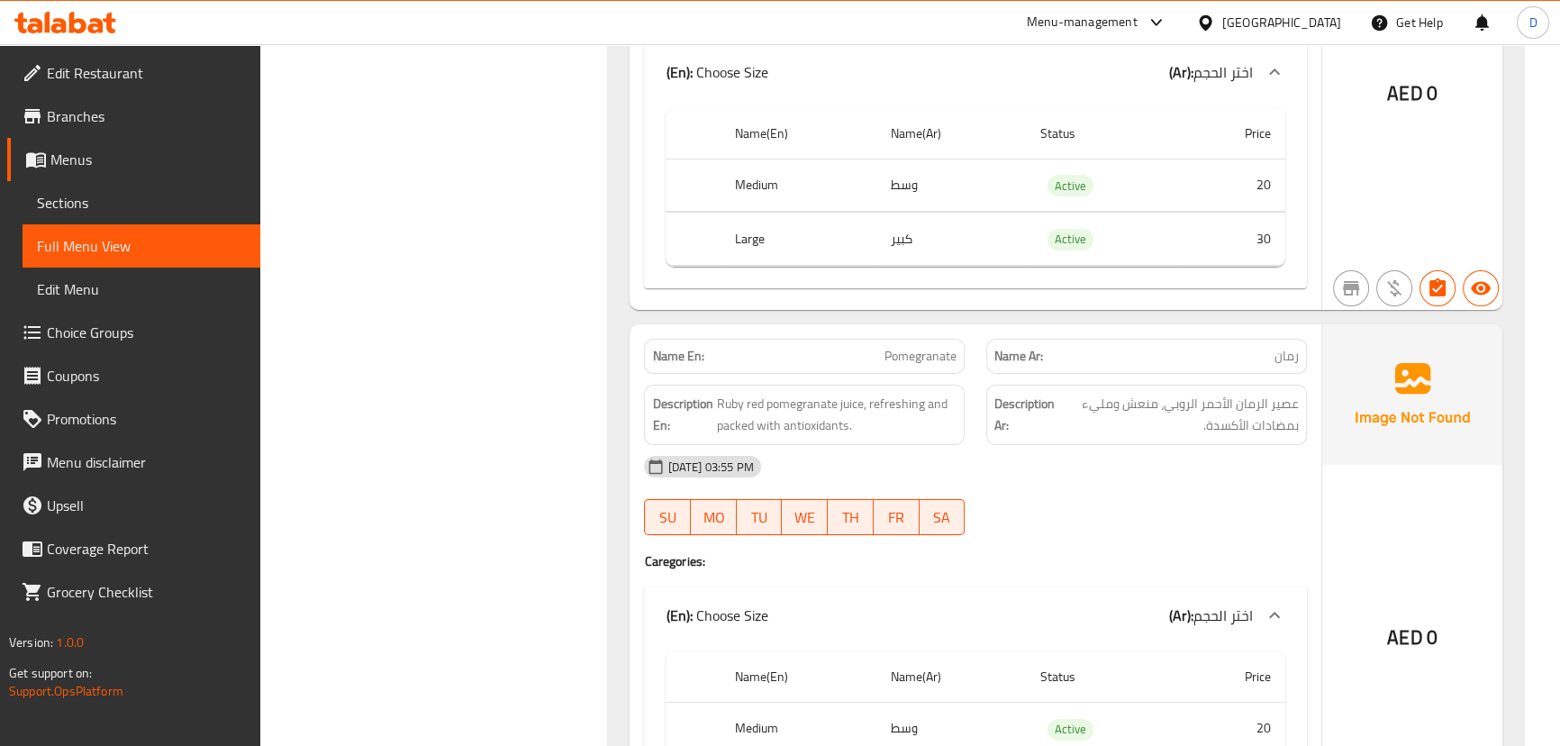
scroll to position [8220, 0]
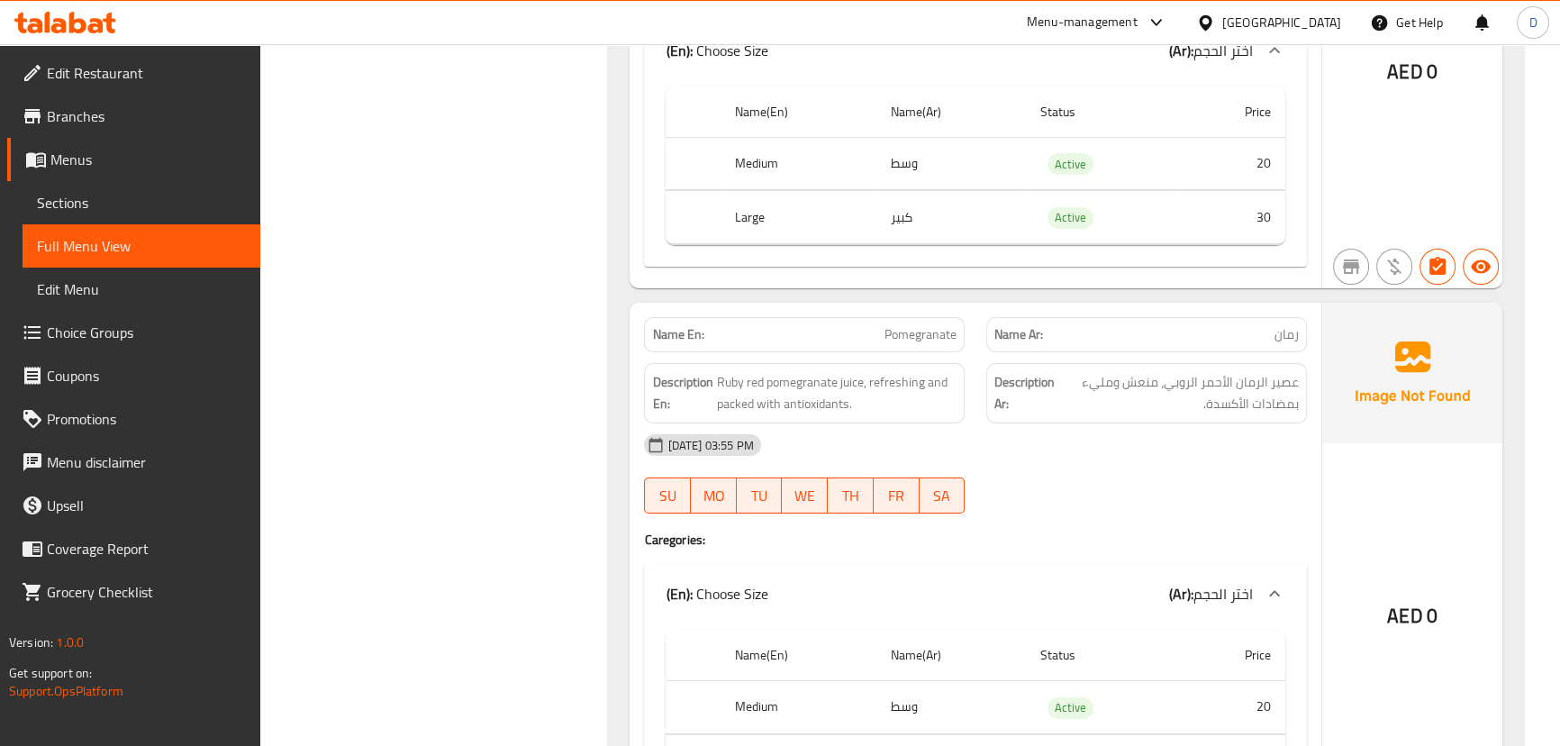
click at [1247, 413] on div "Description Ar: عصير الرمان الأحمر الروبي، منعش ومليء بمضادات الأكسدة." at bounding box center [1146, 393] width 321 height 60
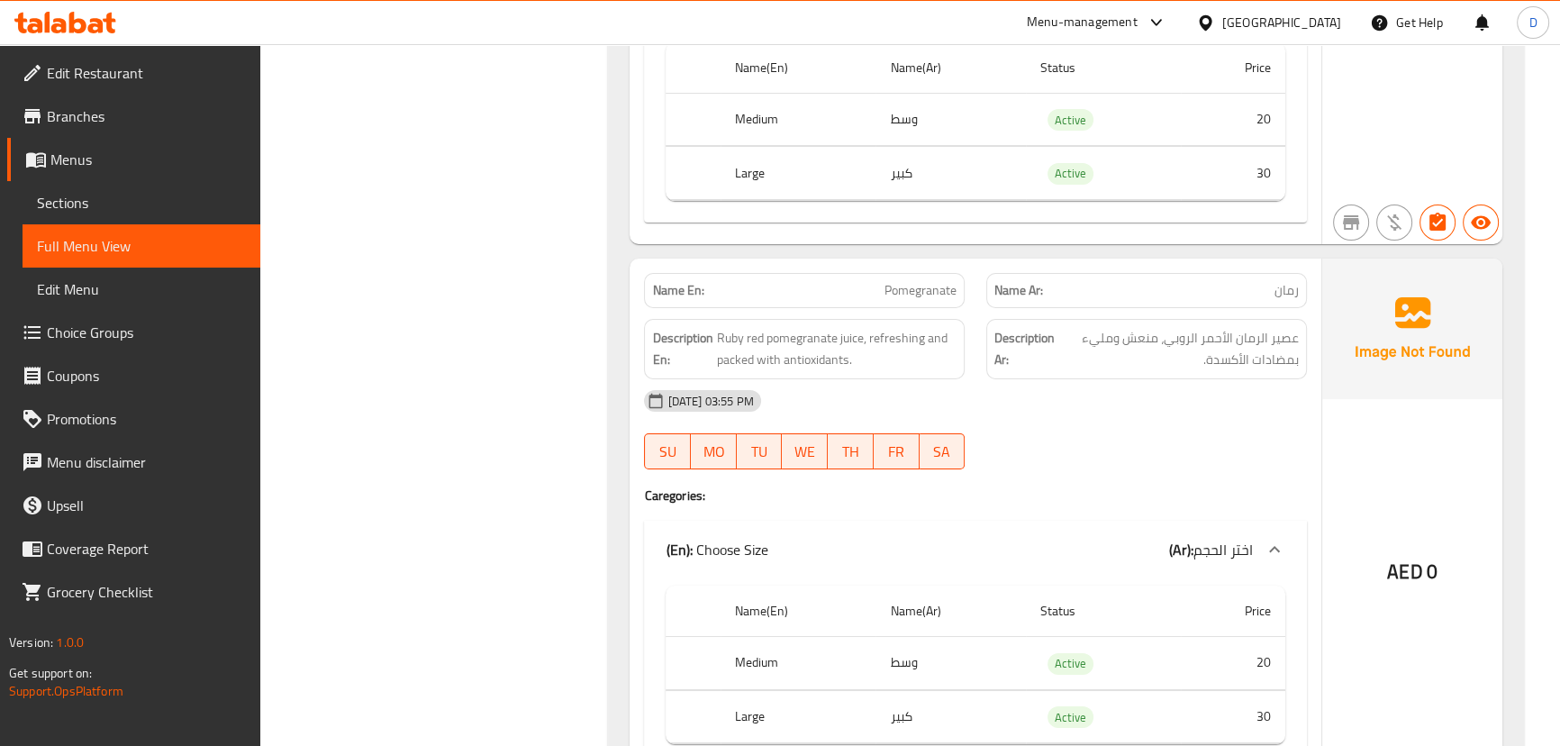
scroll to position [8302, 0]
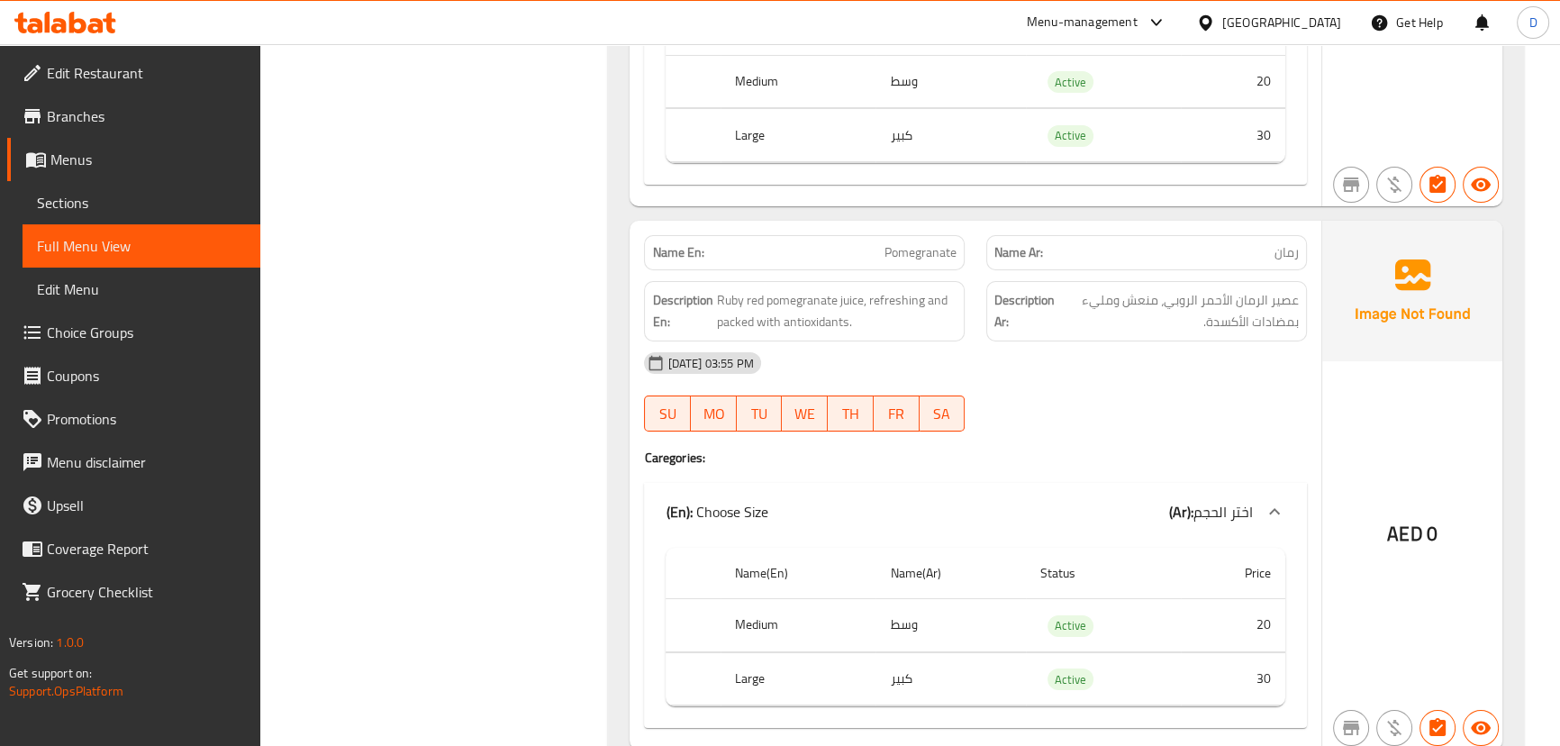
click at [1127, 350] on div "[DATE] 03:55 PM" at bounding box center [975, 362] width 684 height 43
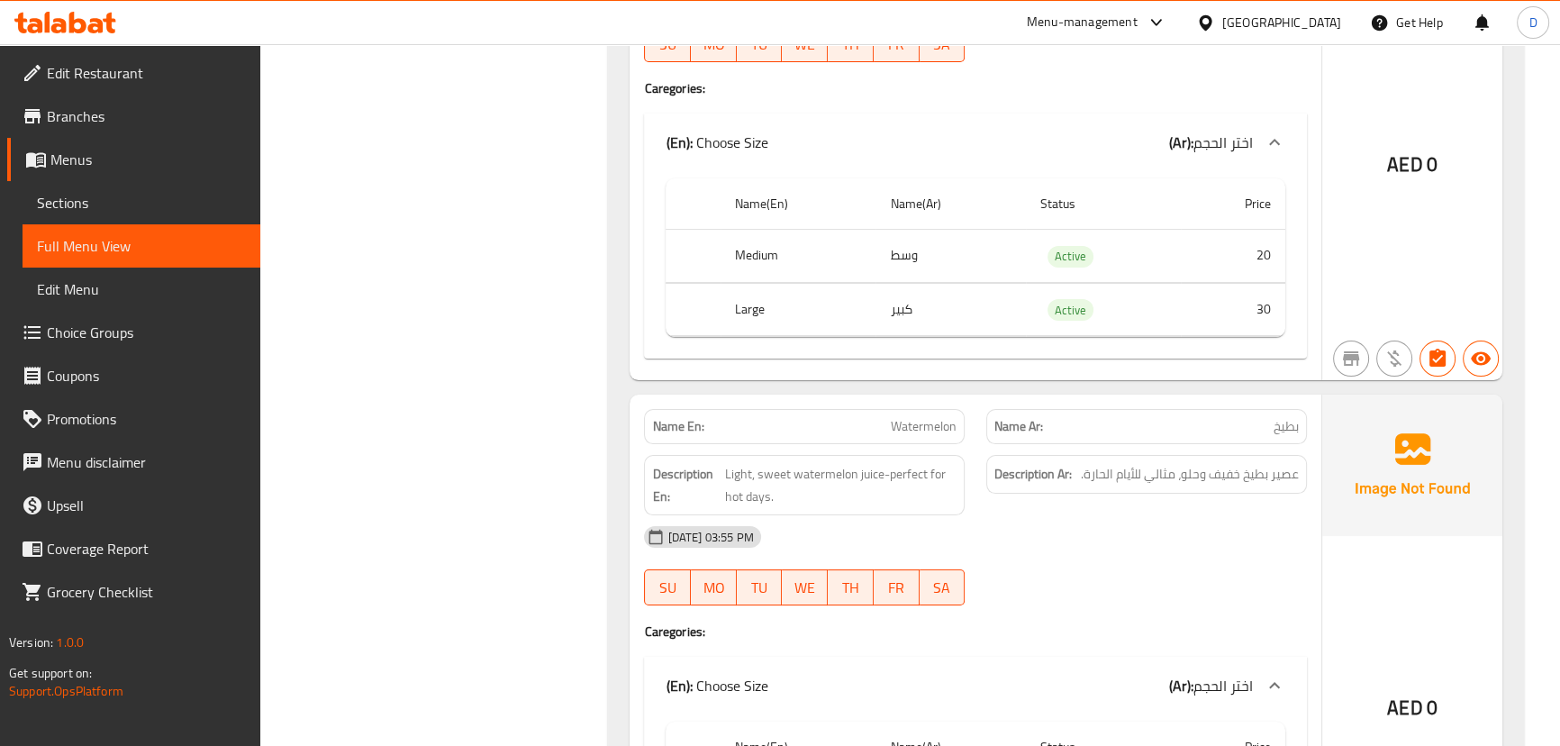
scroll to position [8711, 0]
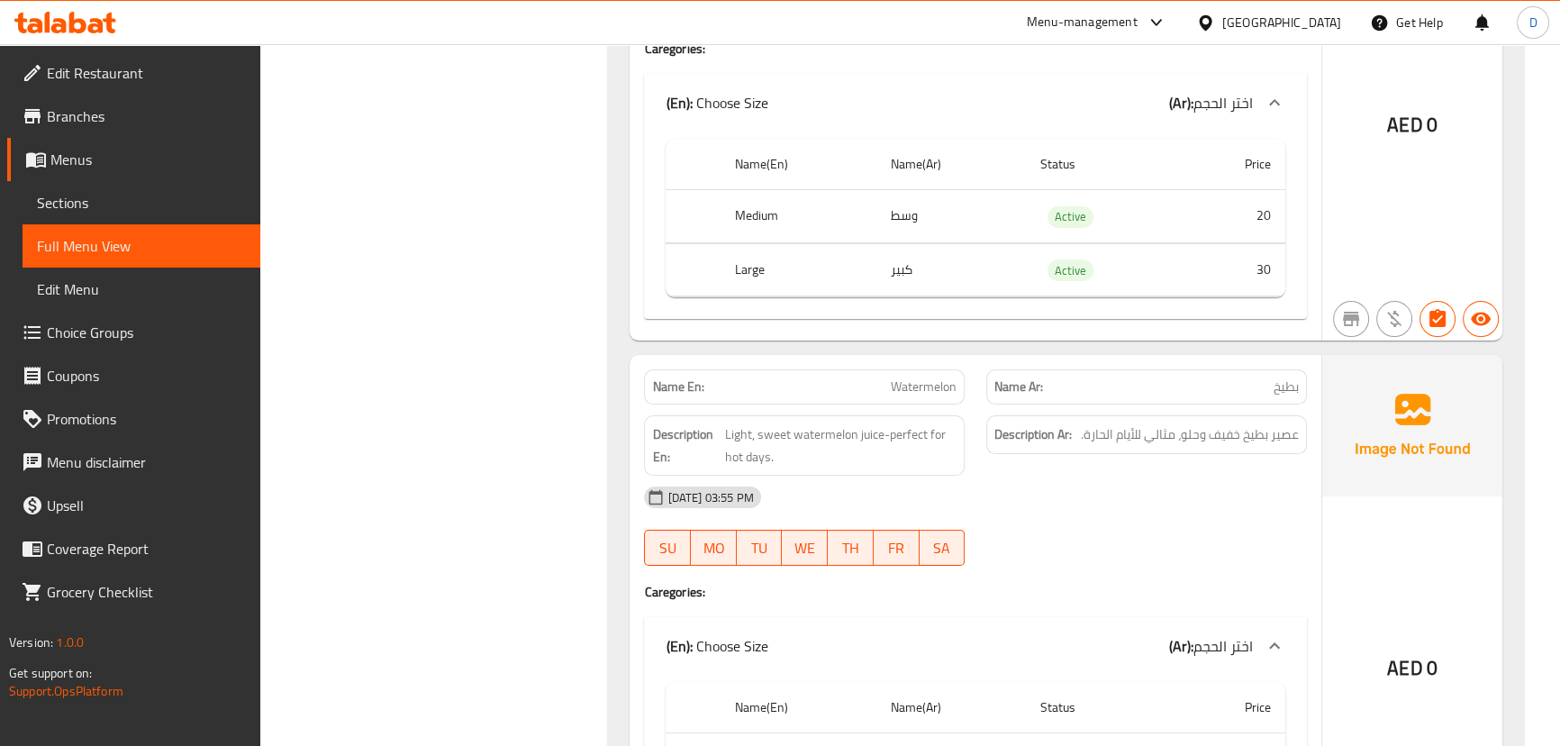
click at [1154, 458] on div "Description Ar: عصير بطيخ خفيف وحلو، مثالي للأيام الحارة." at bounding box center [1146, 445] width 342 height 82
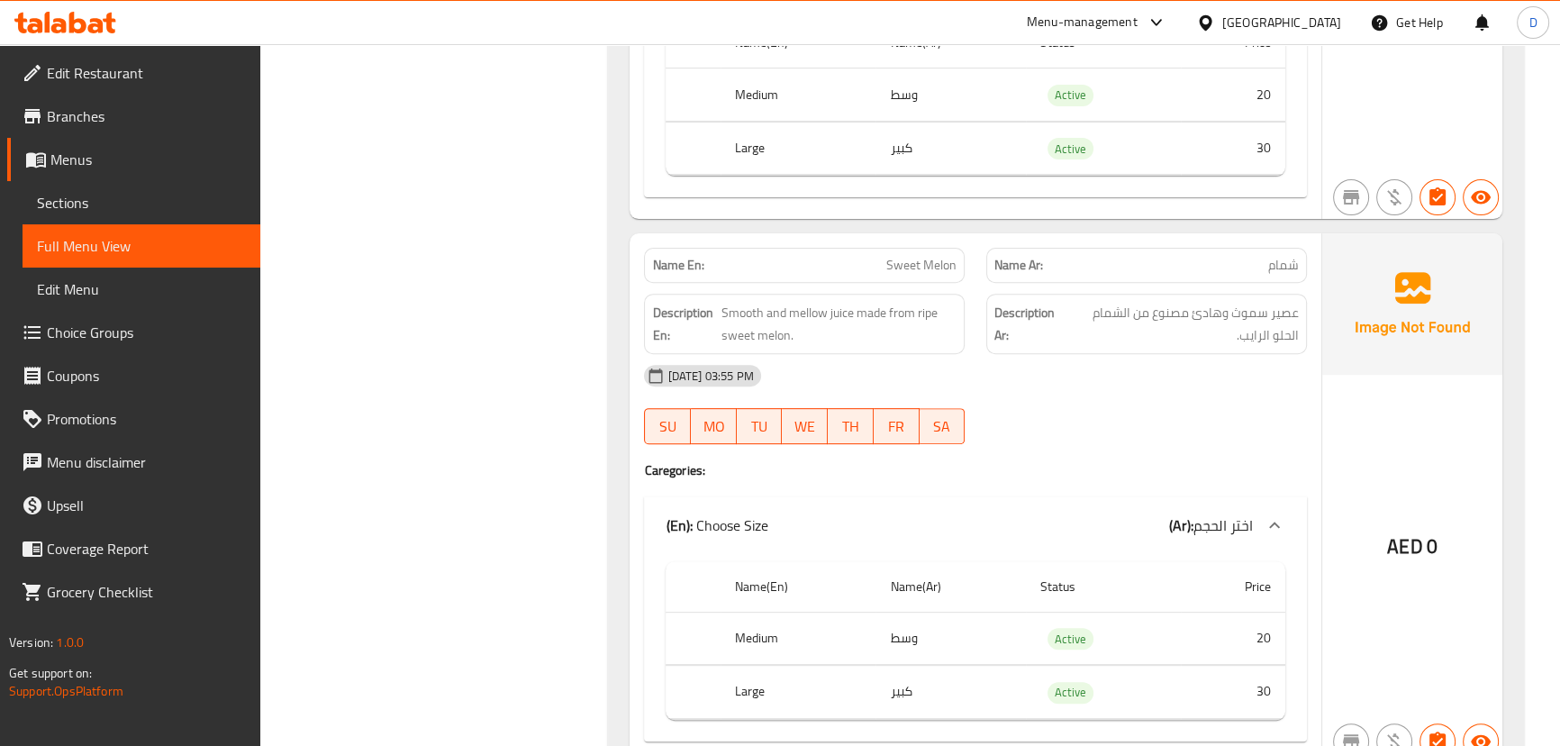
scroll to position [9377, 0]
click at [801, 309] on span "Smooth and mellow juice made from ripe sweet melon." at bounding box center [839, 323] width 236 height 44
copy span "mellow"
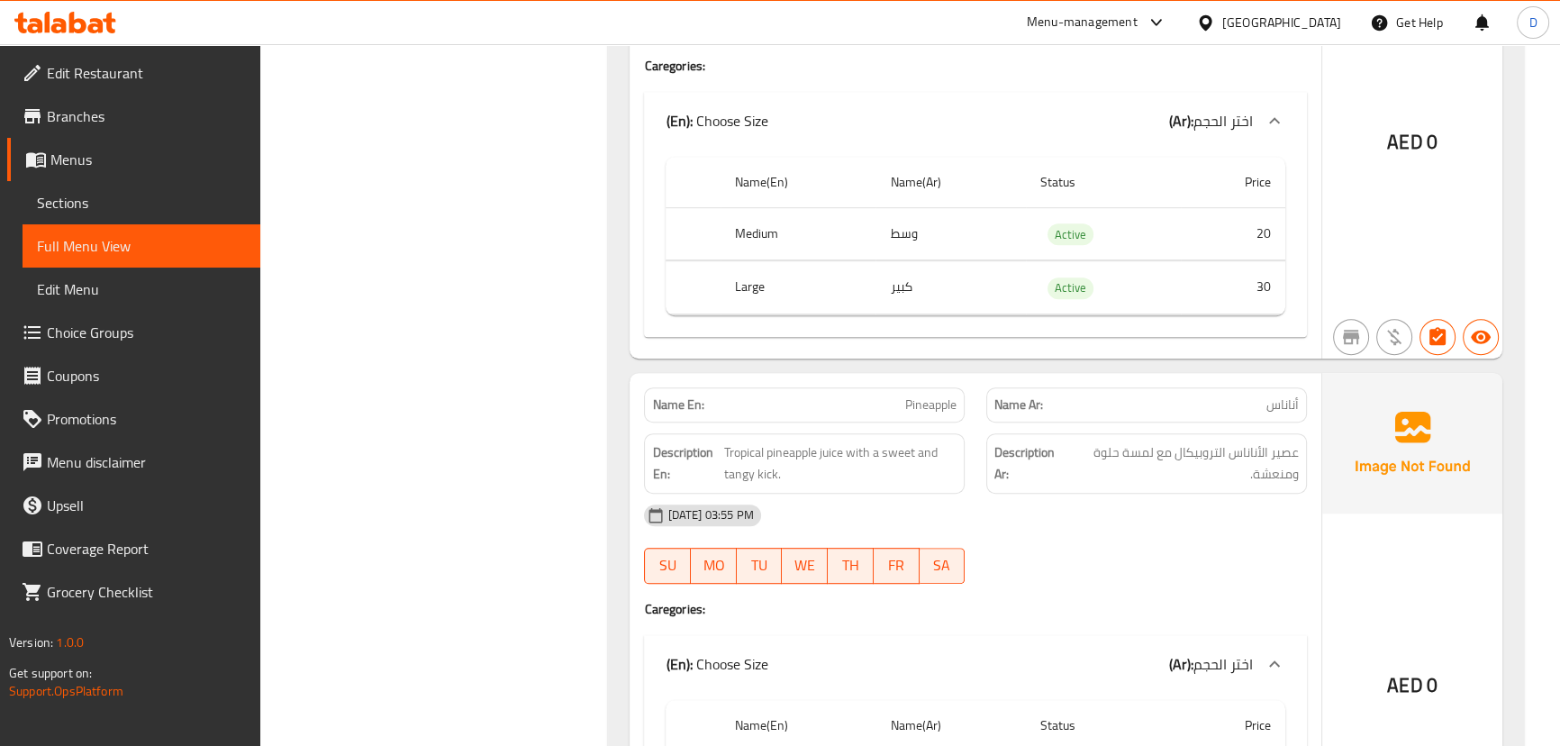
scroll to position [9787, 0]
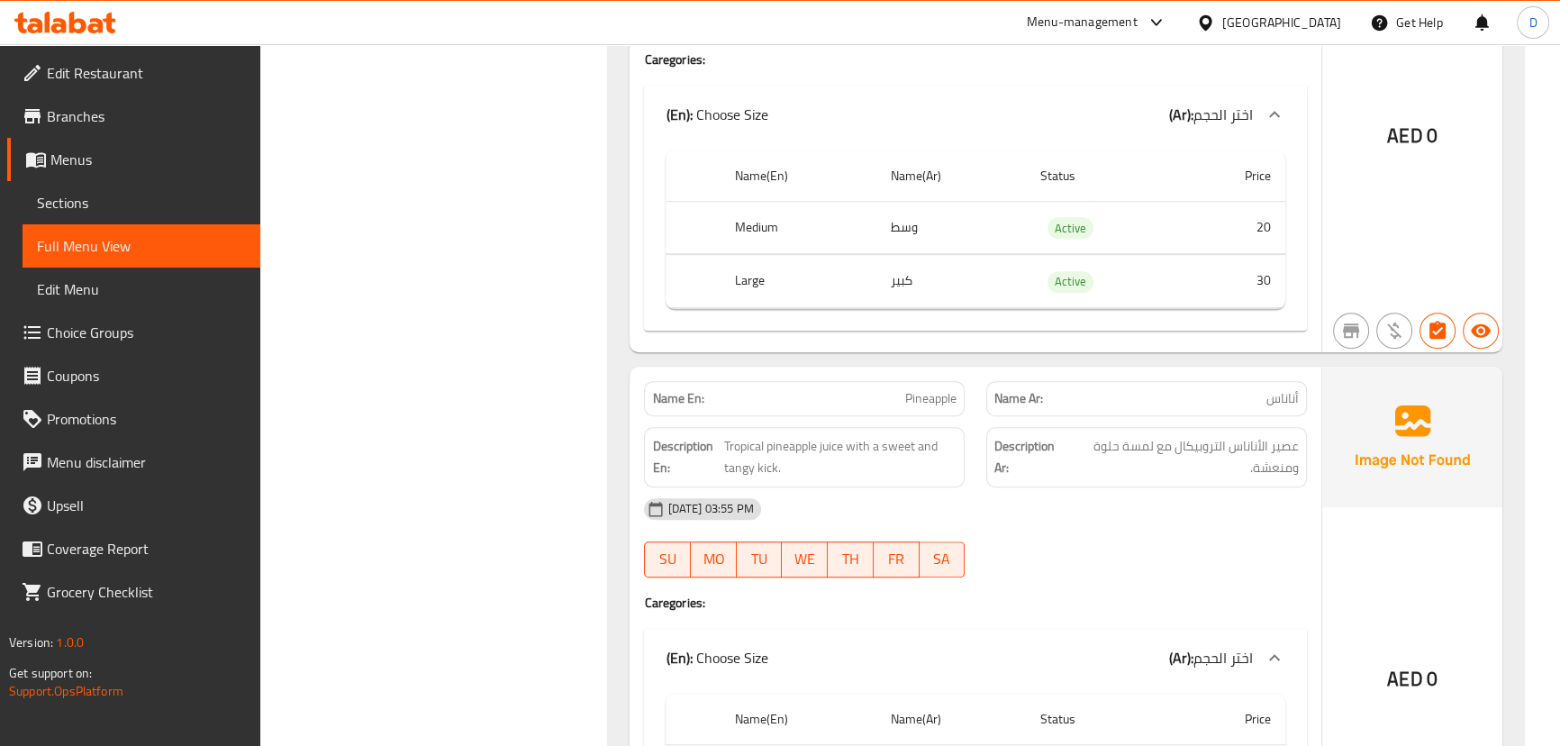
click at [1207, 487] on div "[DATE] 03:55 PM" at bounding box center [975, 508] width 684 height 43
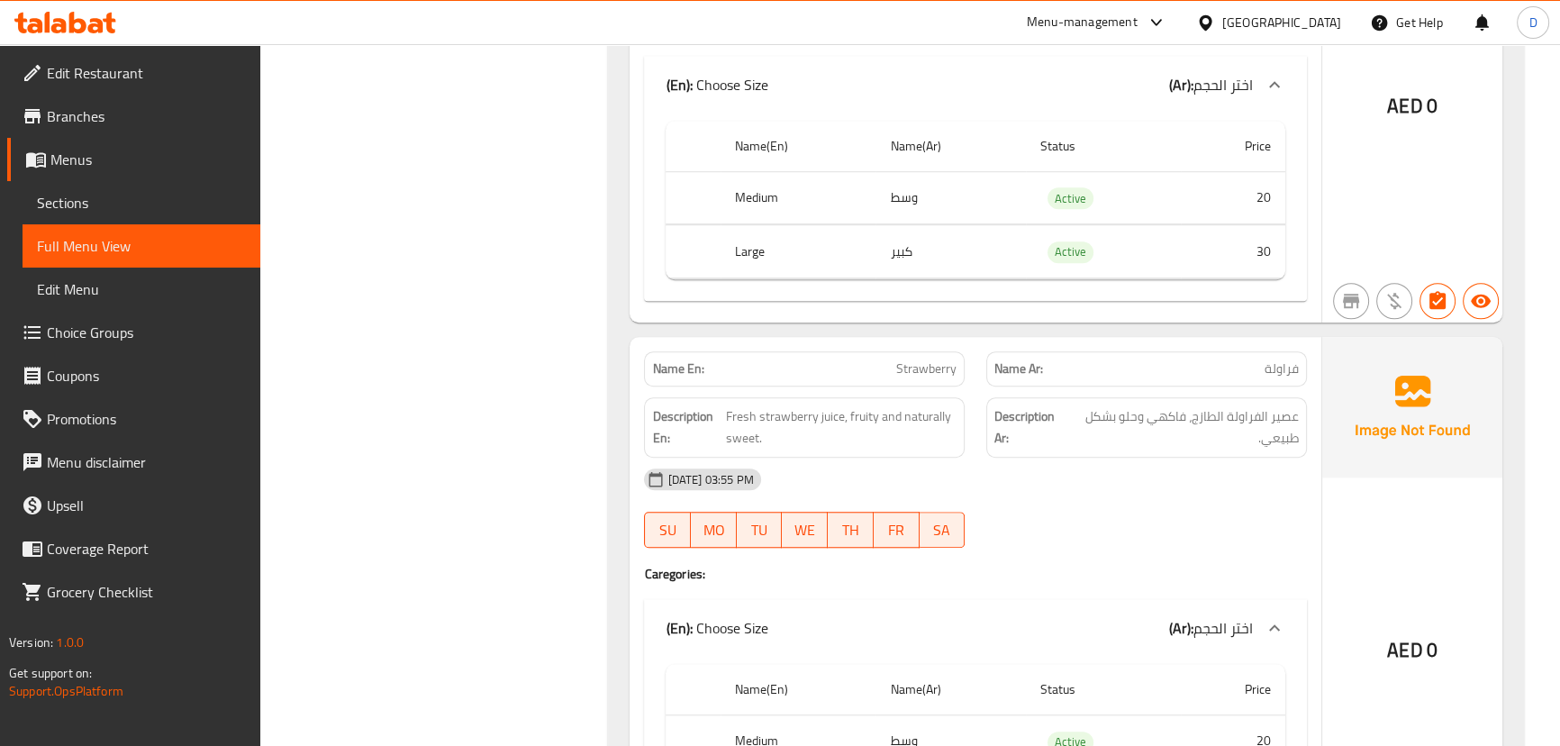
scroll to position [10441, 0]
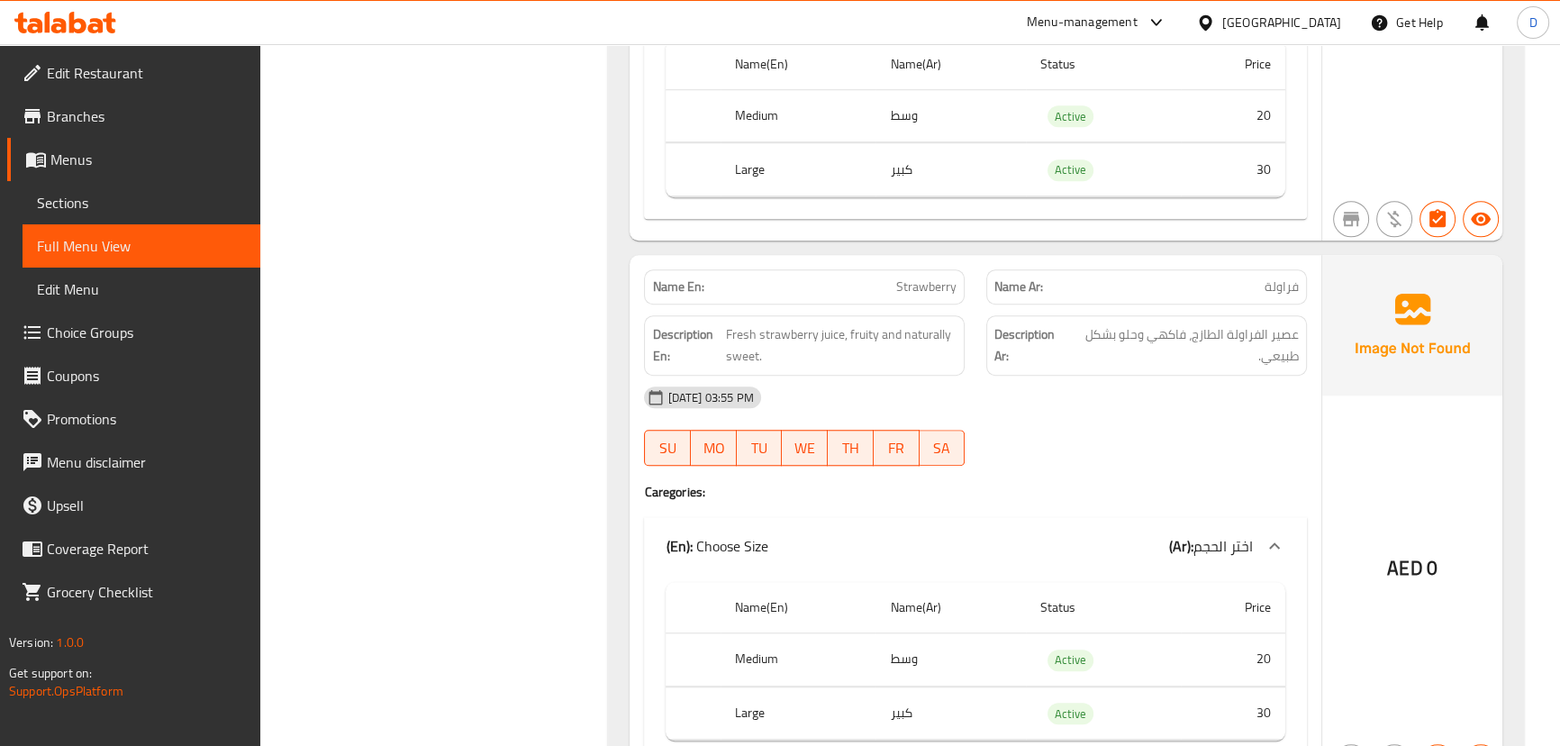
click at [1165, 376] on div "[DATE] 03:55 PM" at bounding box center [975, 397] width 684 height 43
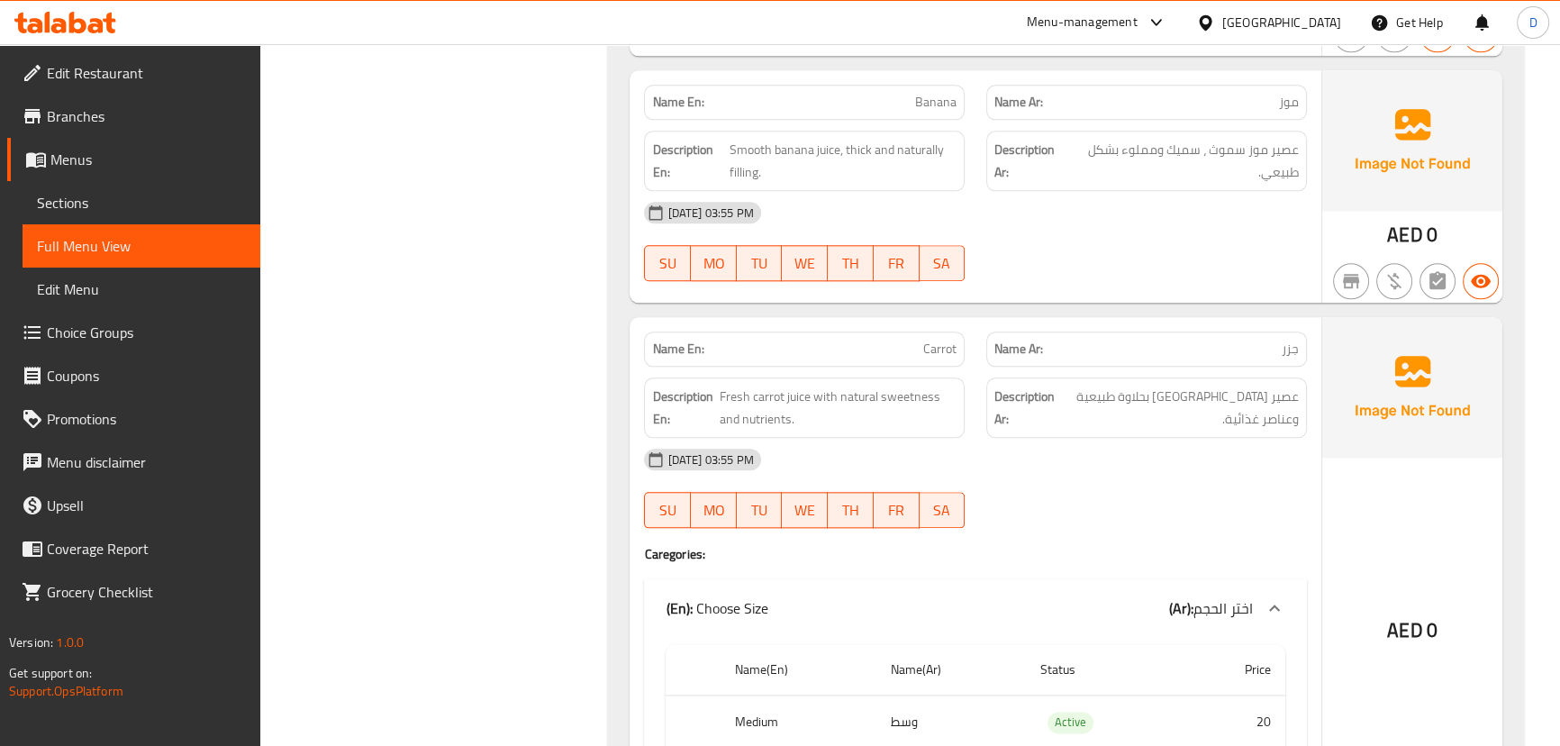
scroll to position [11178, 0]
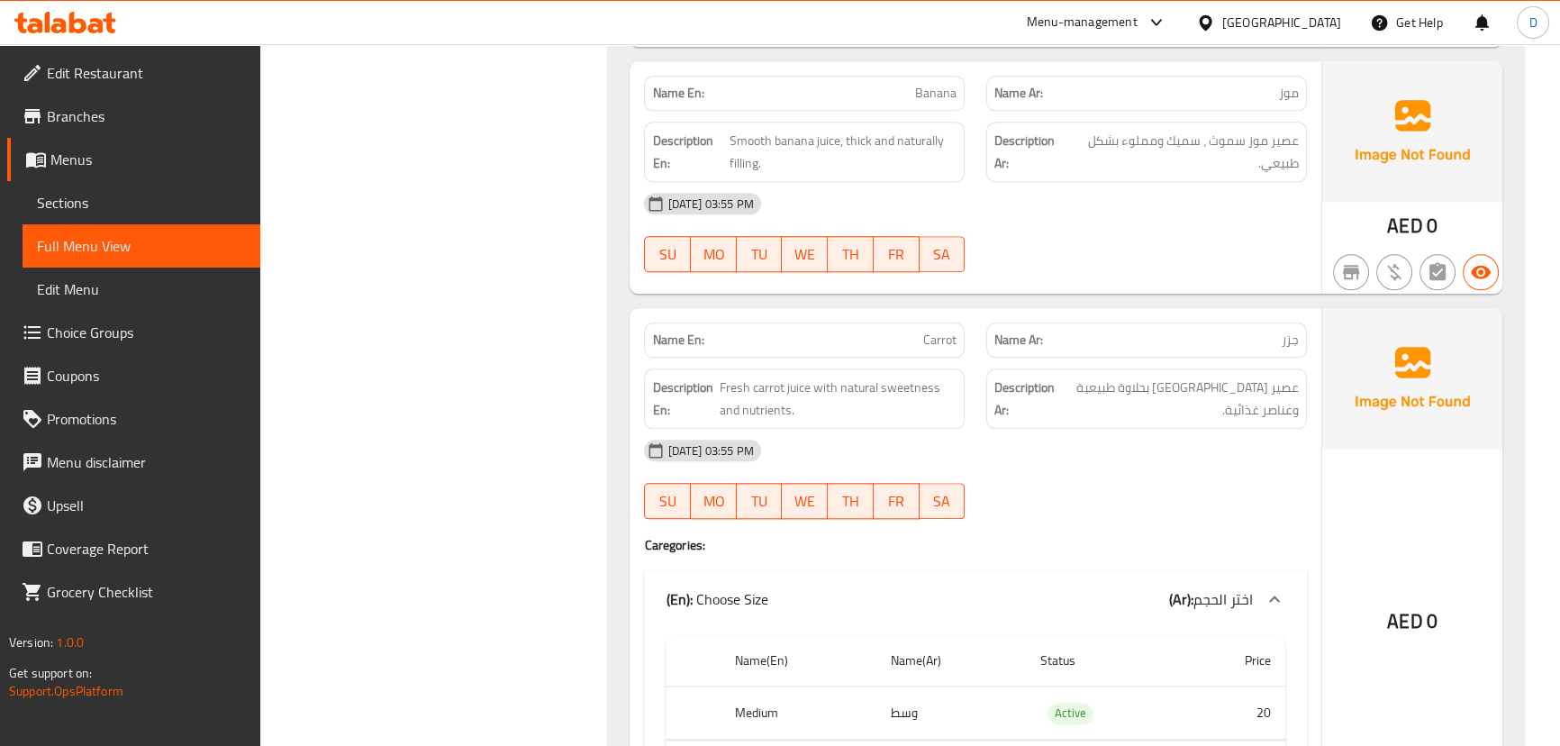
click at [1269, 248] on div "08-10-2025 03:55 PM SU MO TU WE TH FR SA" at bounding box center [975, 232] width 684 height 101
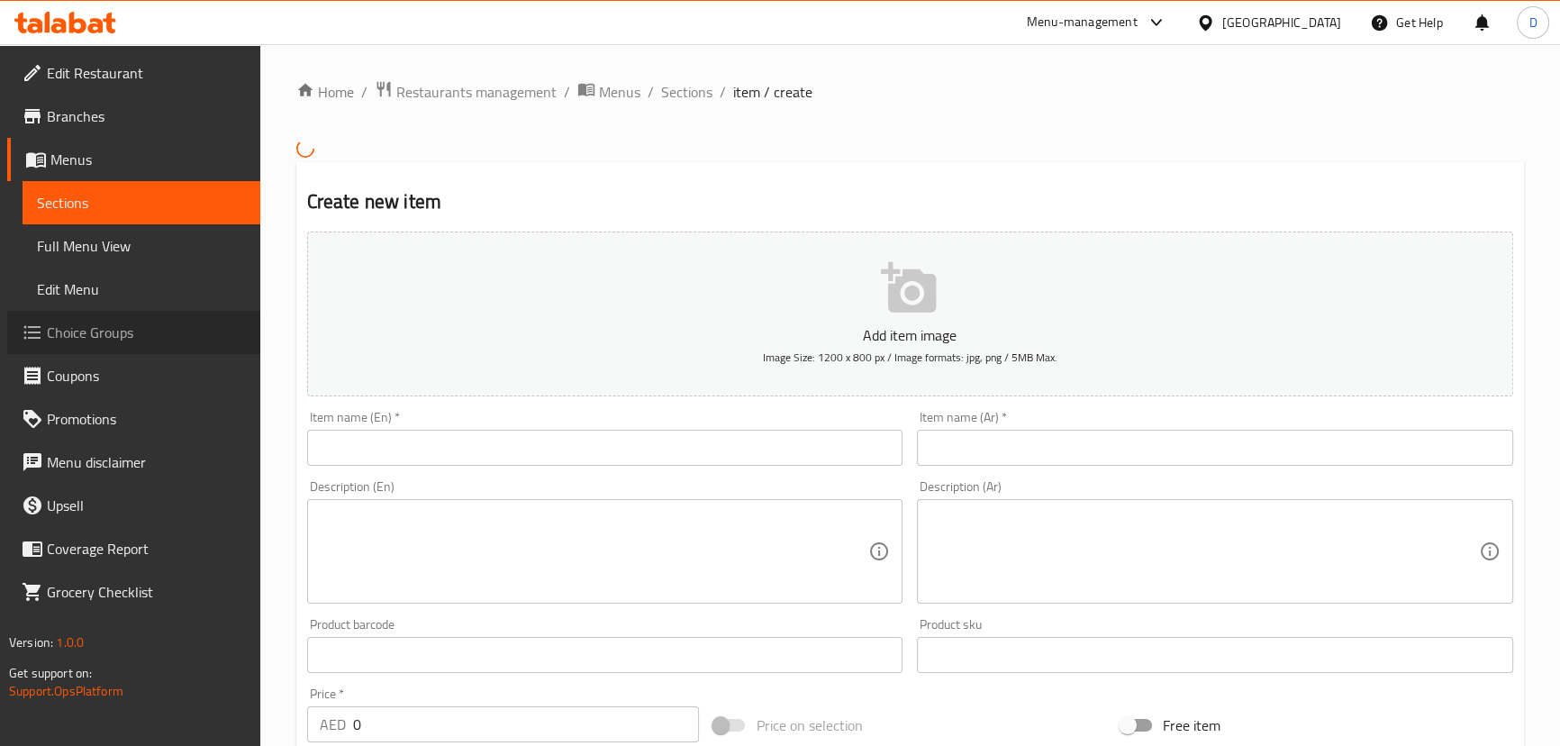
click at [127, 323] on span "Choice Groups" at bounding box center [146, 333] width 199 height 22
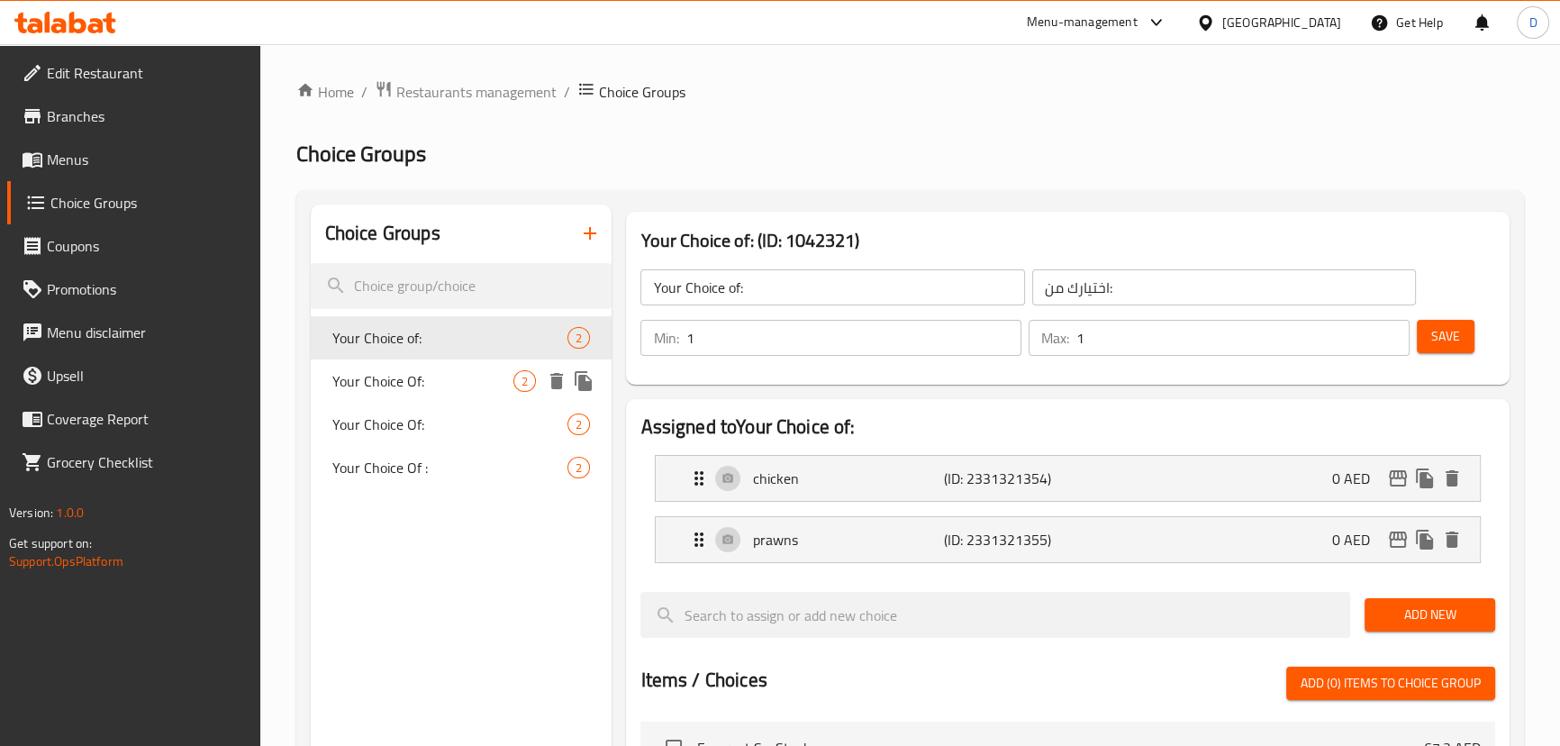
click at [470, 394] on div "Your Choice Of: 2" at bounding box center [462, 380] width 302 height 43
type input "Your Choice Of:"
type input "إختيارك من:"
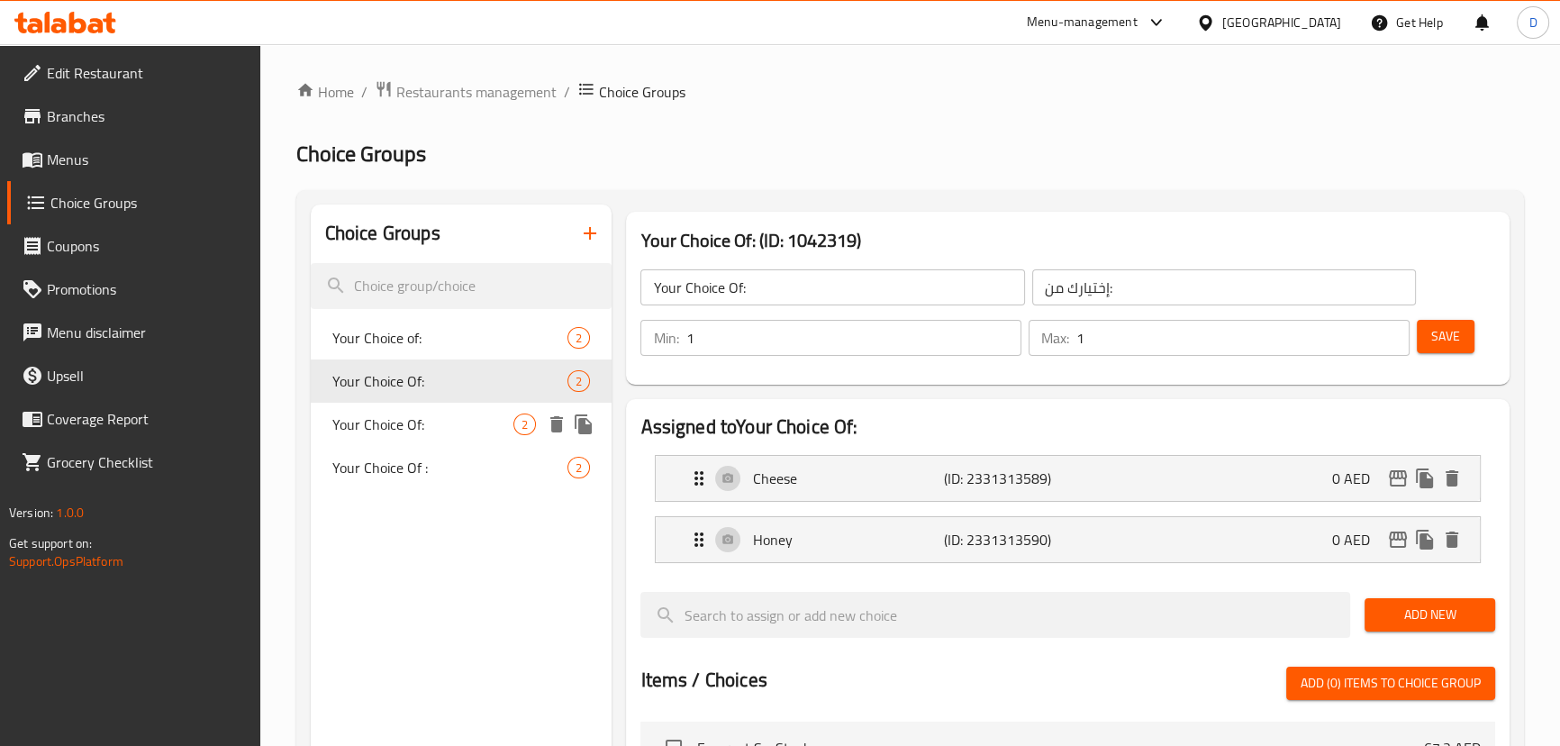
click at [434, 426] on span "Your Choice Of:" at bounding box center [423, 424] width 182 height 22
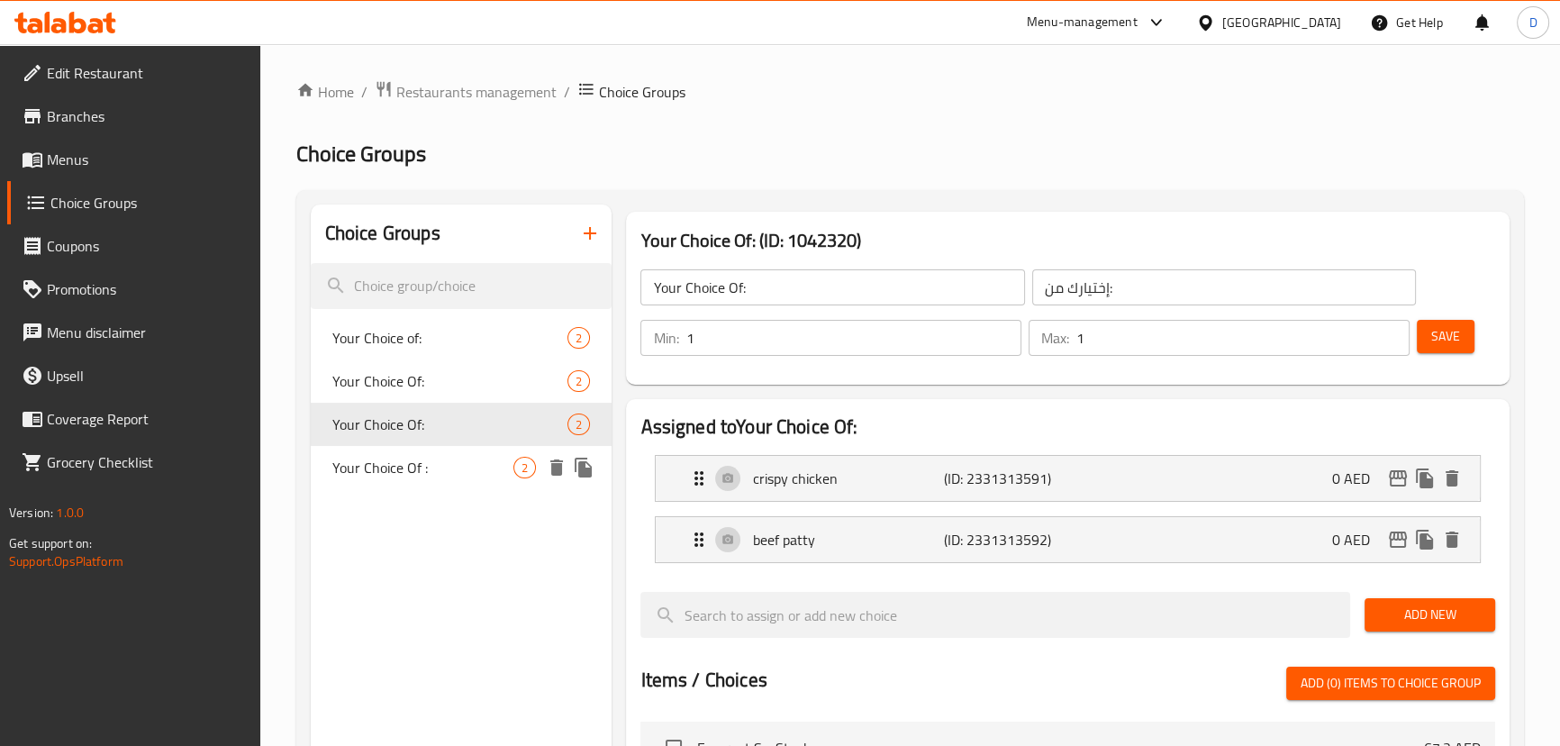
click at [413, 457] on span "Your Choice Of :" at bounding box center [423, 468] width 182 height 22
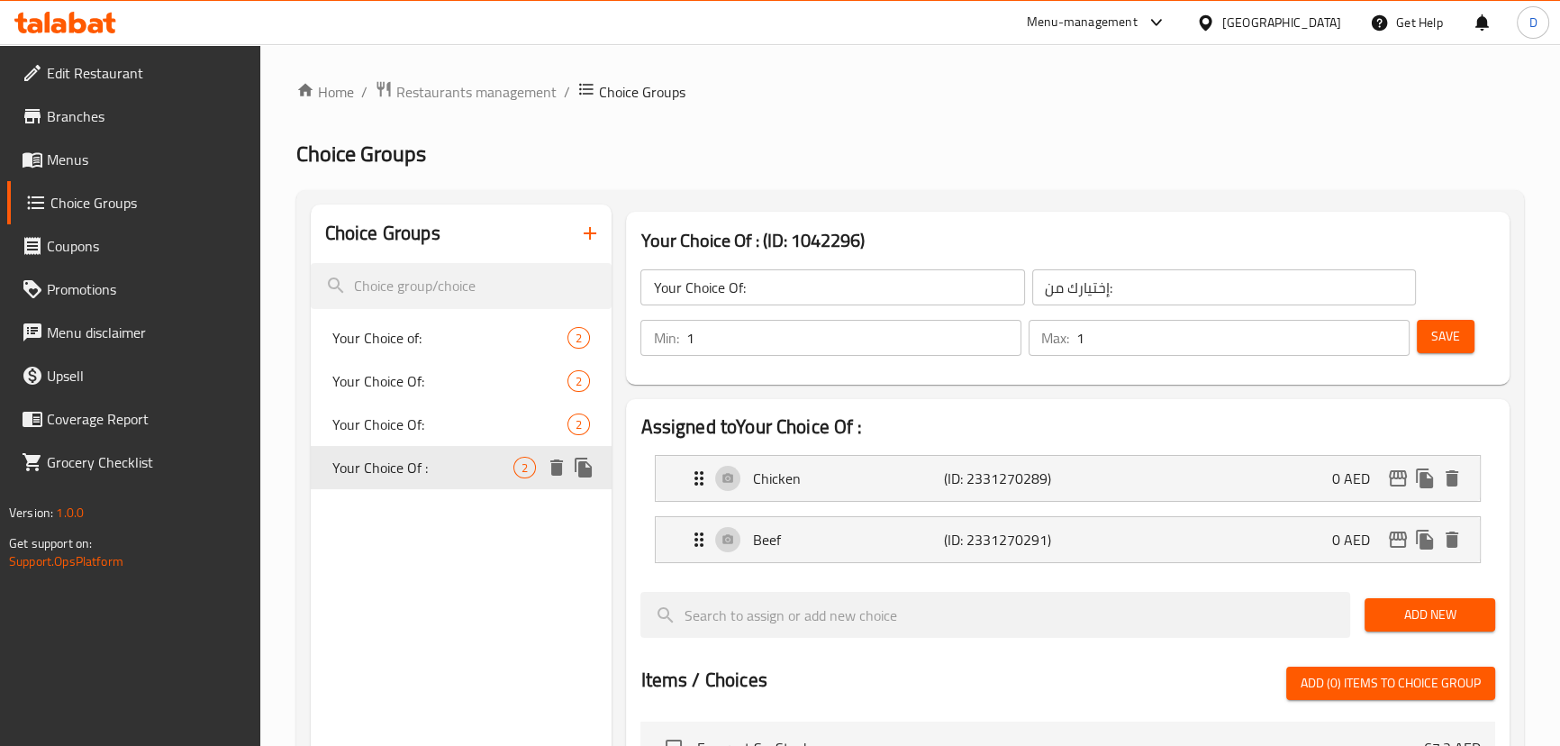
type input "Your Choice Of :"
type input "إختيارك من :"
click at [576, 237] on button "button" at bounding box center [589, 233] width 43 height 43
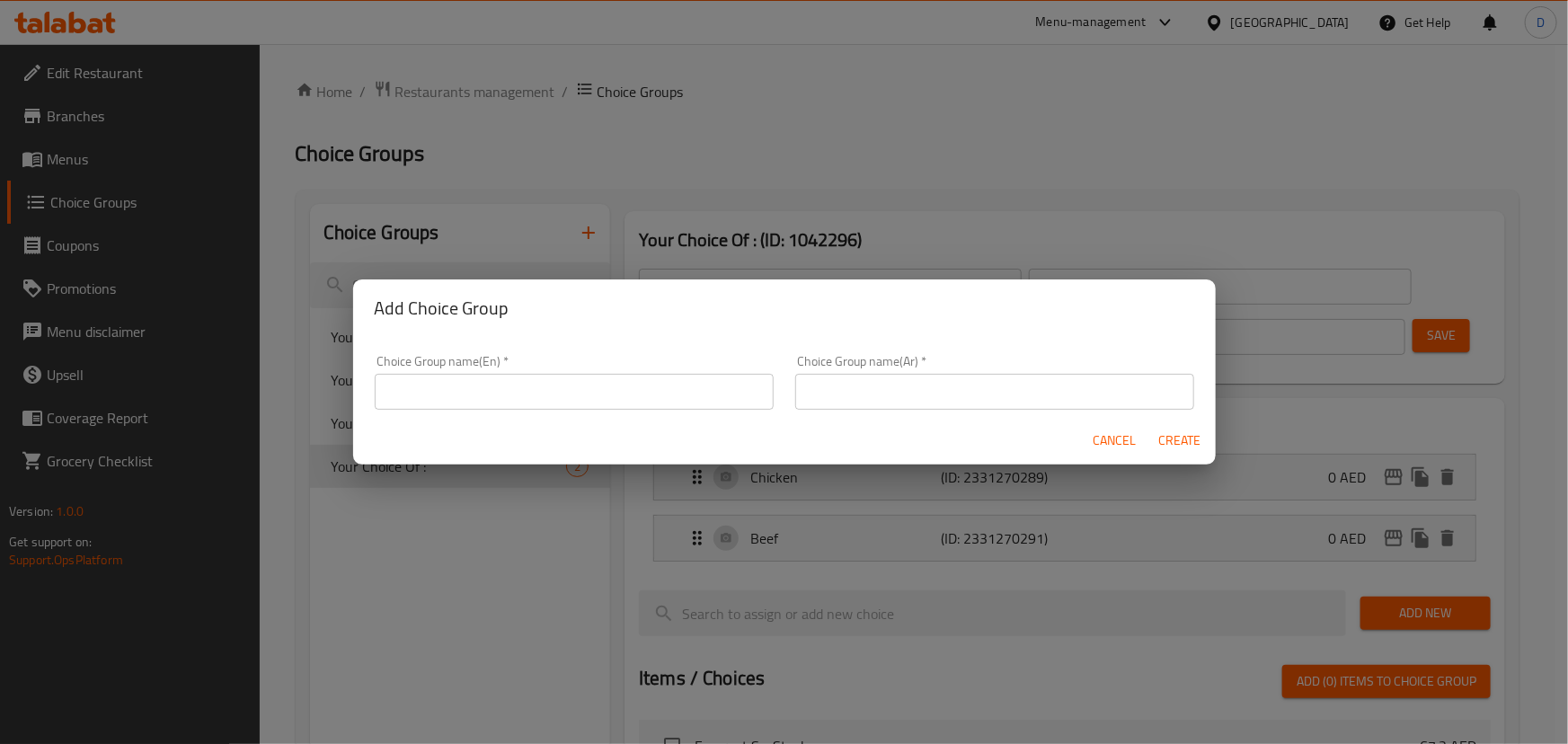
click at [469, 395] on input "text" at bounding box center [575, 392] width 399 height 36
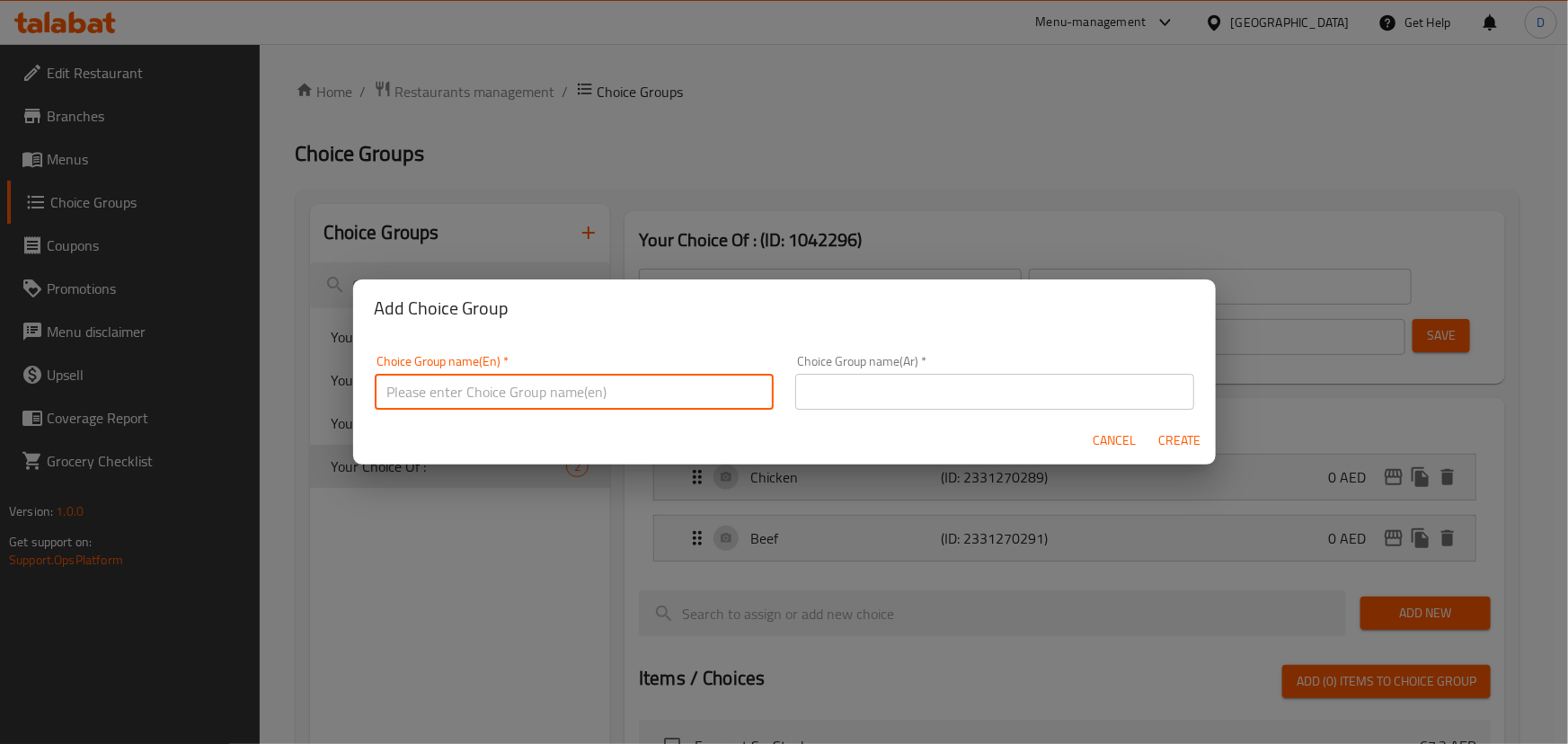
type input "Your Choice :"
click at [853, 400] on input "text" at bounding box center [994, 392] width 399 height 36
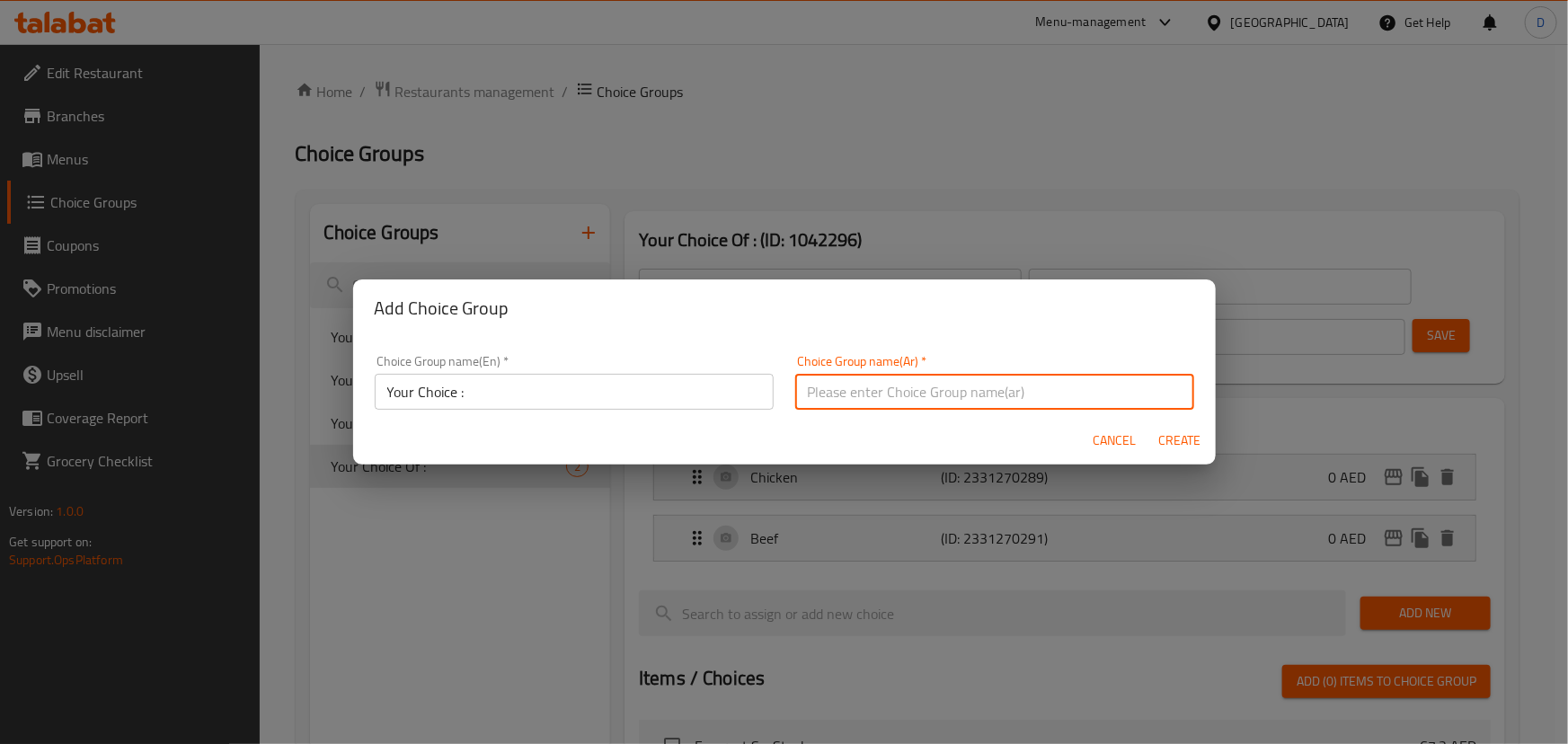
type input "إختيارك :"
click at [1168, 446] on span "Create" at bounding box center [1179, 441] width 43 height 23
type input "Your Choice :"
type input "إختيارك :"
type input "0"
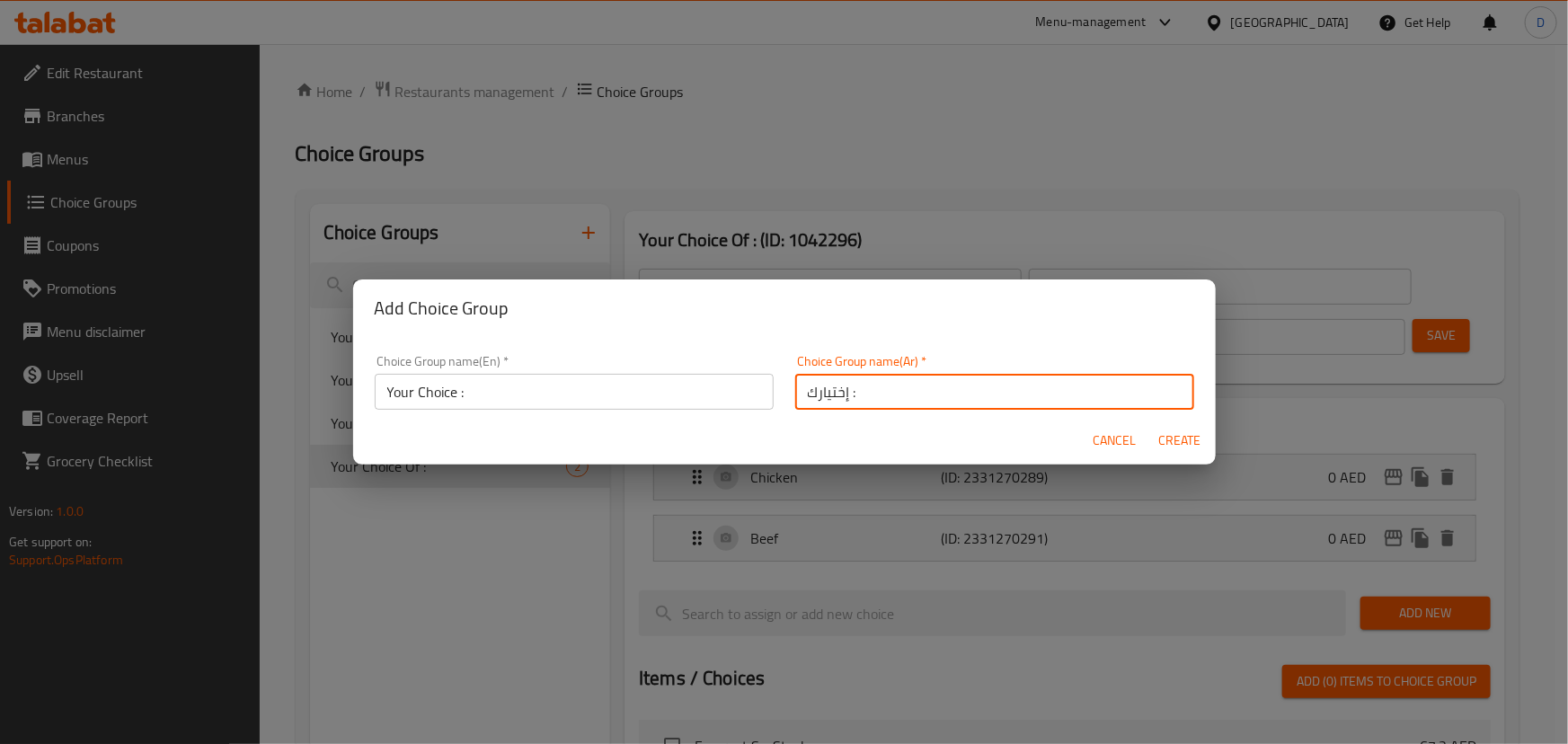
type input "0"
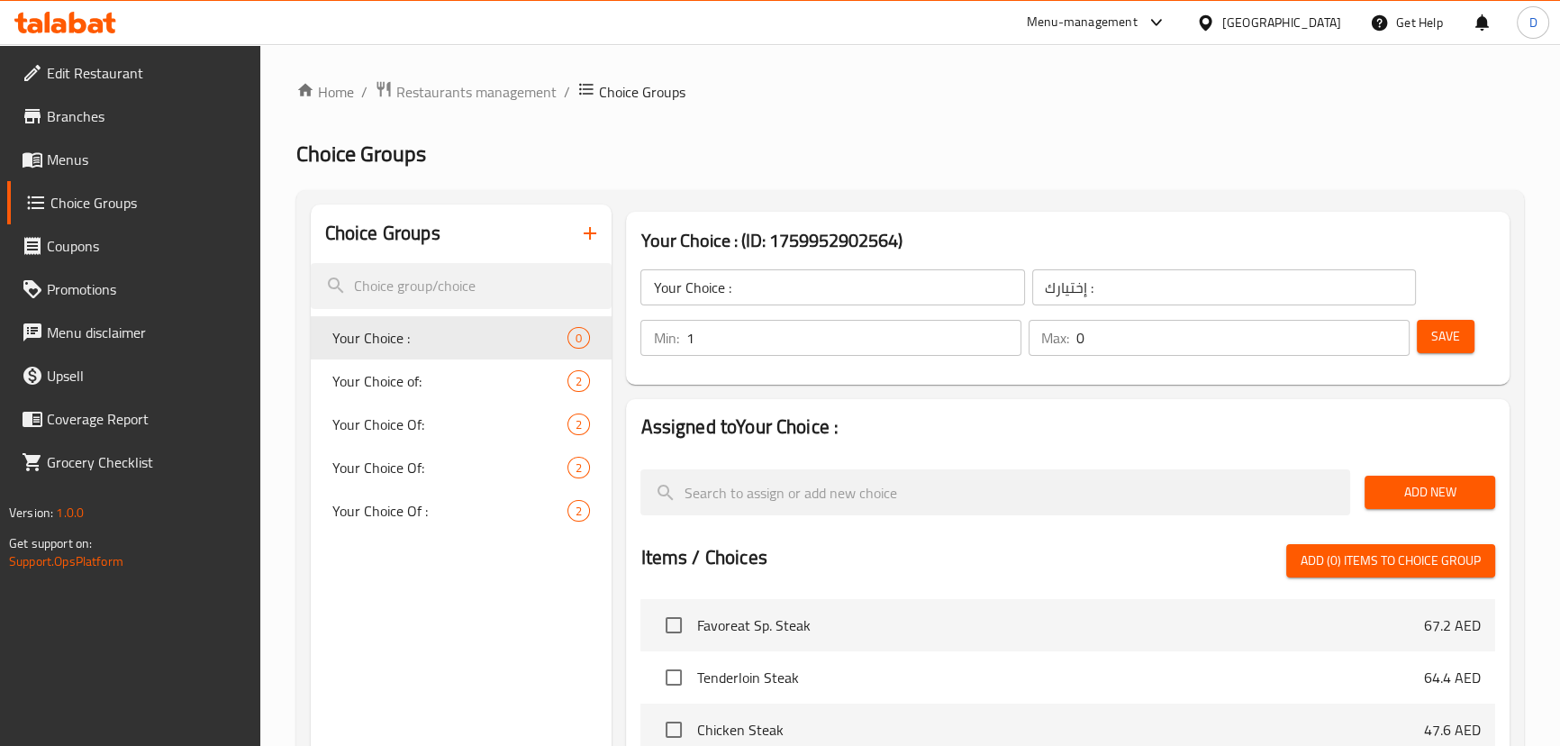
type input "1"
click at [1000, 328] on input "1" at bounding box center [853, 338] width 336 height 36
type input "1"
click at [1384, 333] on input "1" at bounding box center [1242, 338] width 333 height 36
click at [1432, 339] on span "Save" at bounding box center [1445, 336] width 29 height 23
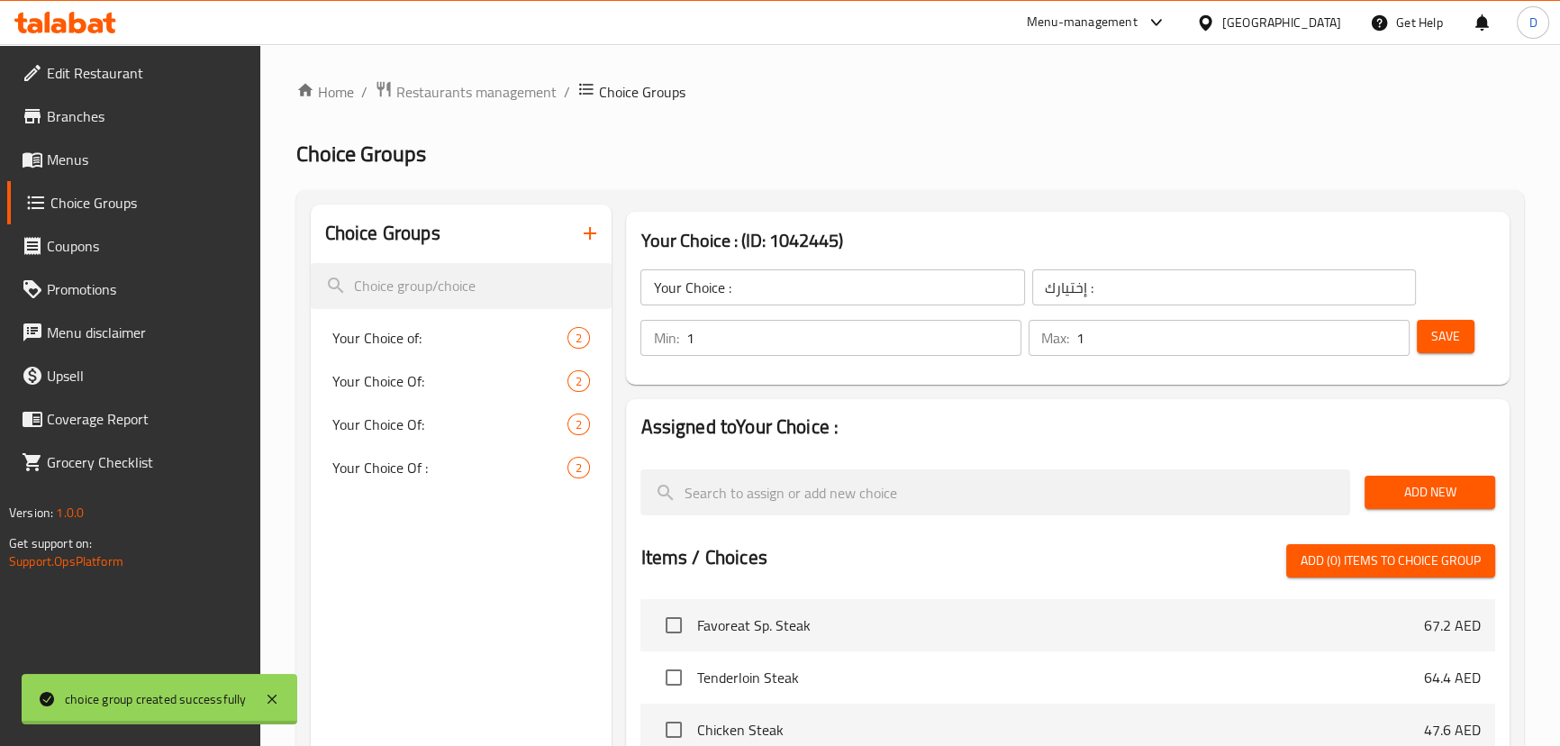
scroll to position [163, 0]
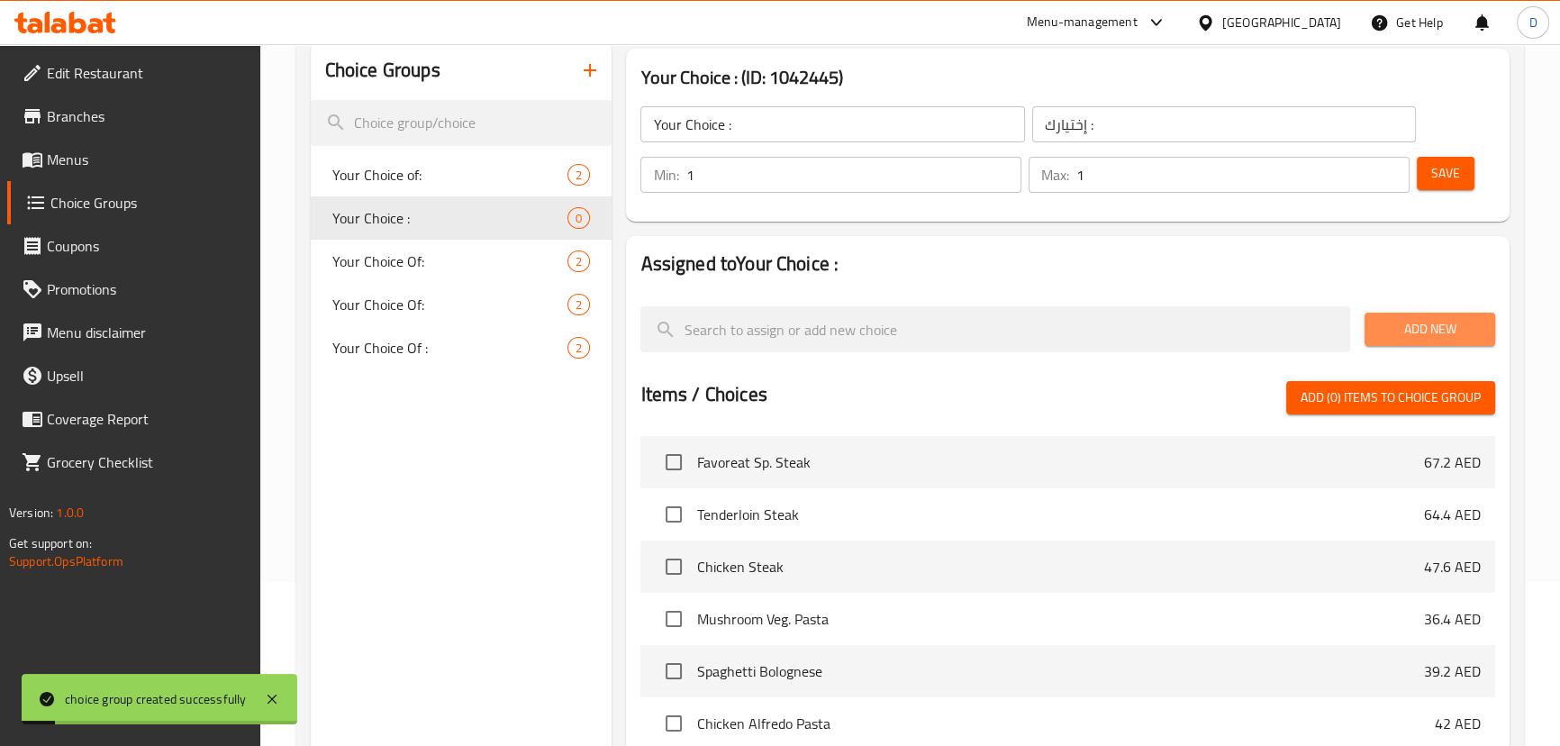
click at [1395, 322] on span "Add New" at bounding box center [1430, 329] width 102 height 23
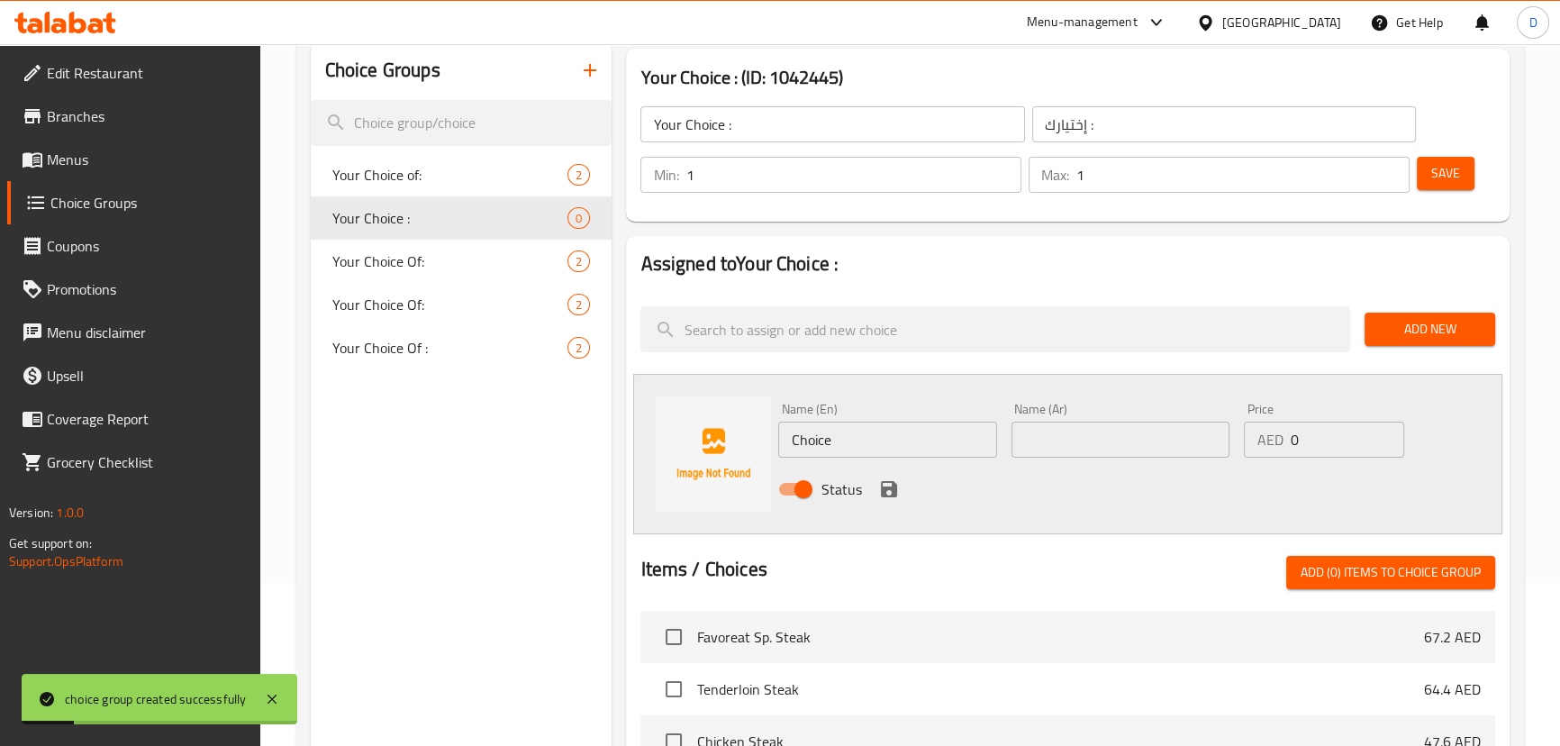
click at [802, 449] on input "Choice" at bounding box center [887, 440] width 218 height 36
click at [802, 448] on input "text" at bounding box center [887, 440] width 218 height 36
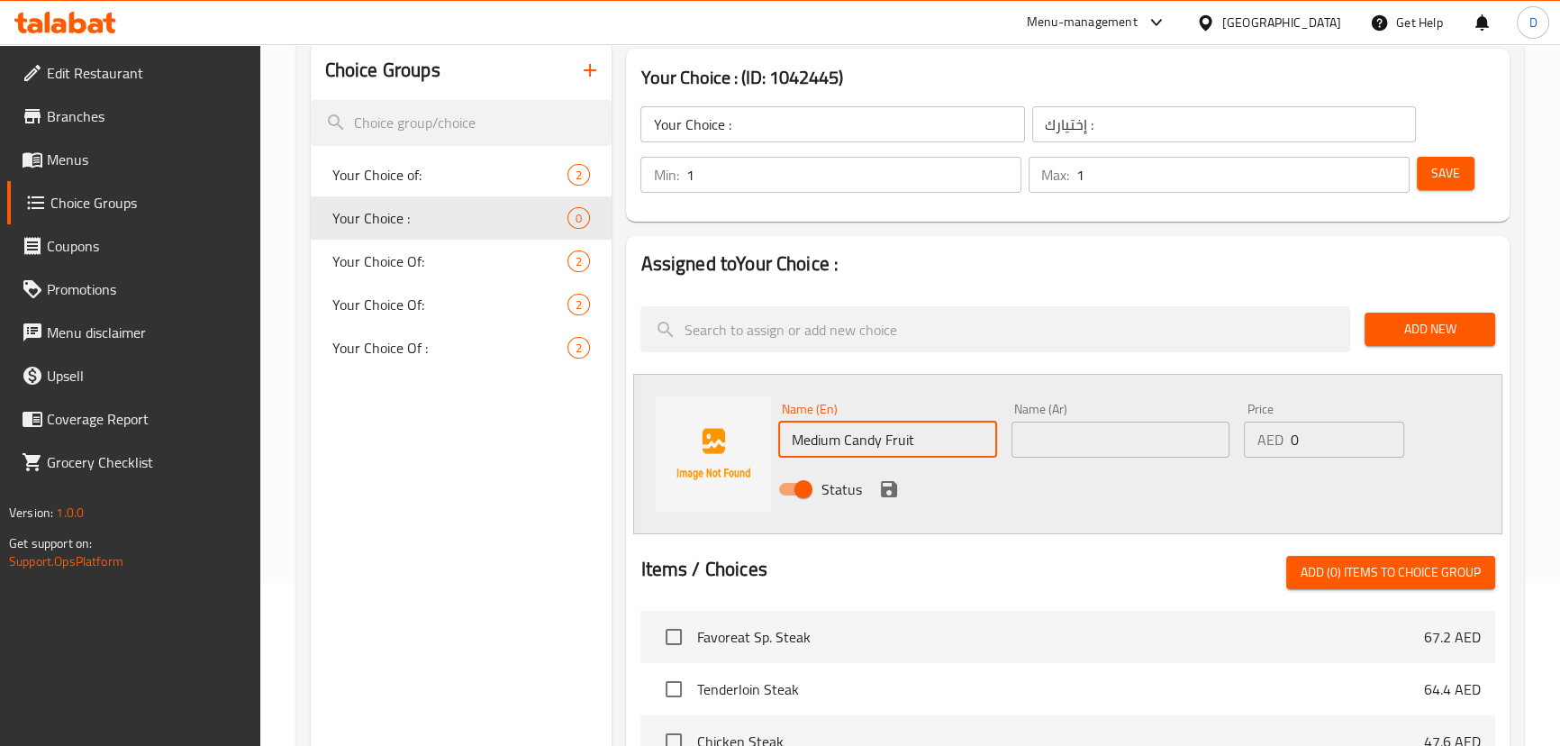
drag, startPoint x: 839, startPoint y: 438, endPoint x: 965, endPoint y: 431, distance: 125.4
click at [965, 431] on input "Medium Candy Fruit" at bounding box center [887, 440] width 218 height 36
type input "Medium"
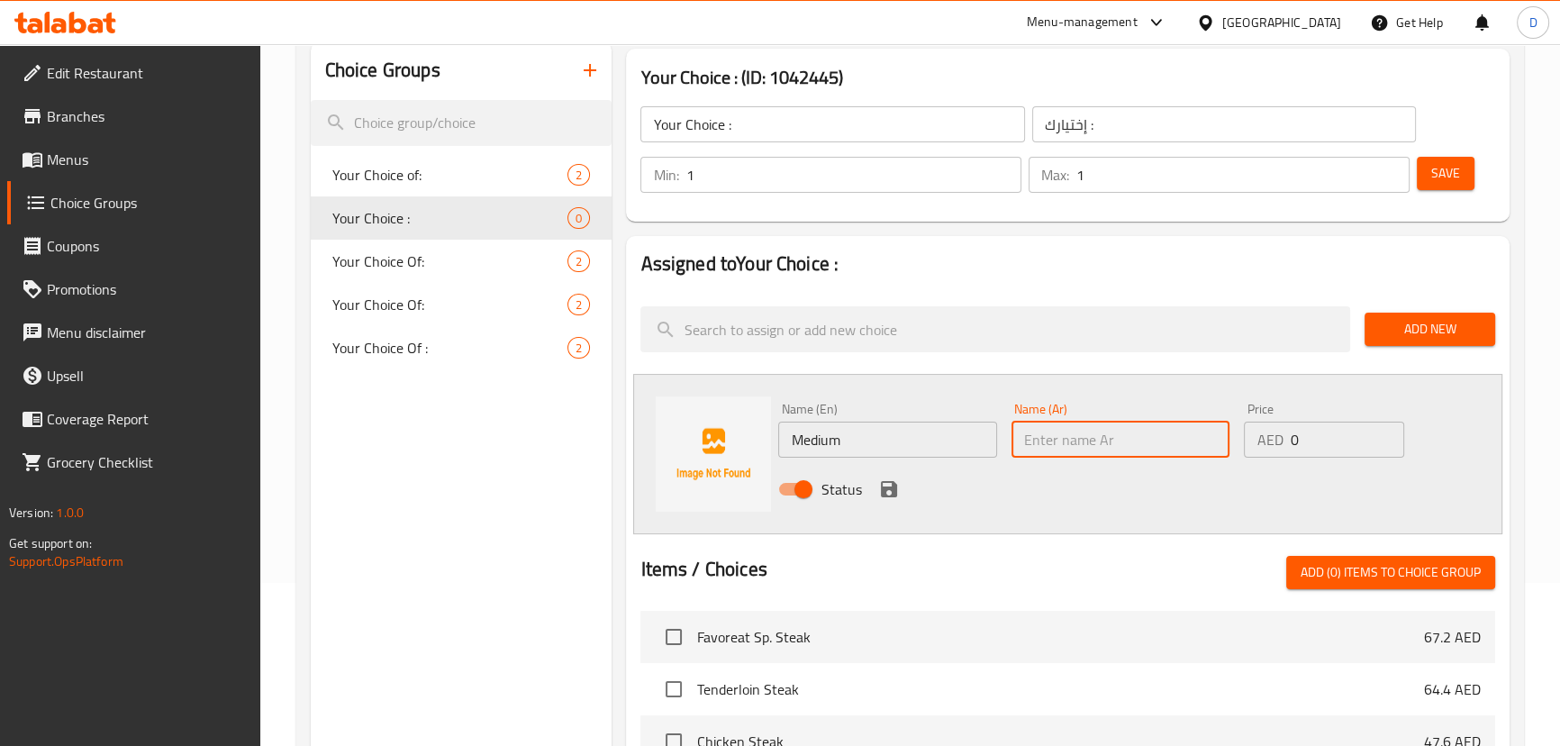
click at [1036, 443] on input "text" at bounding box center [1120, 440] width 218 height 36
type input "وسط"
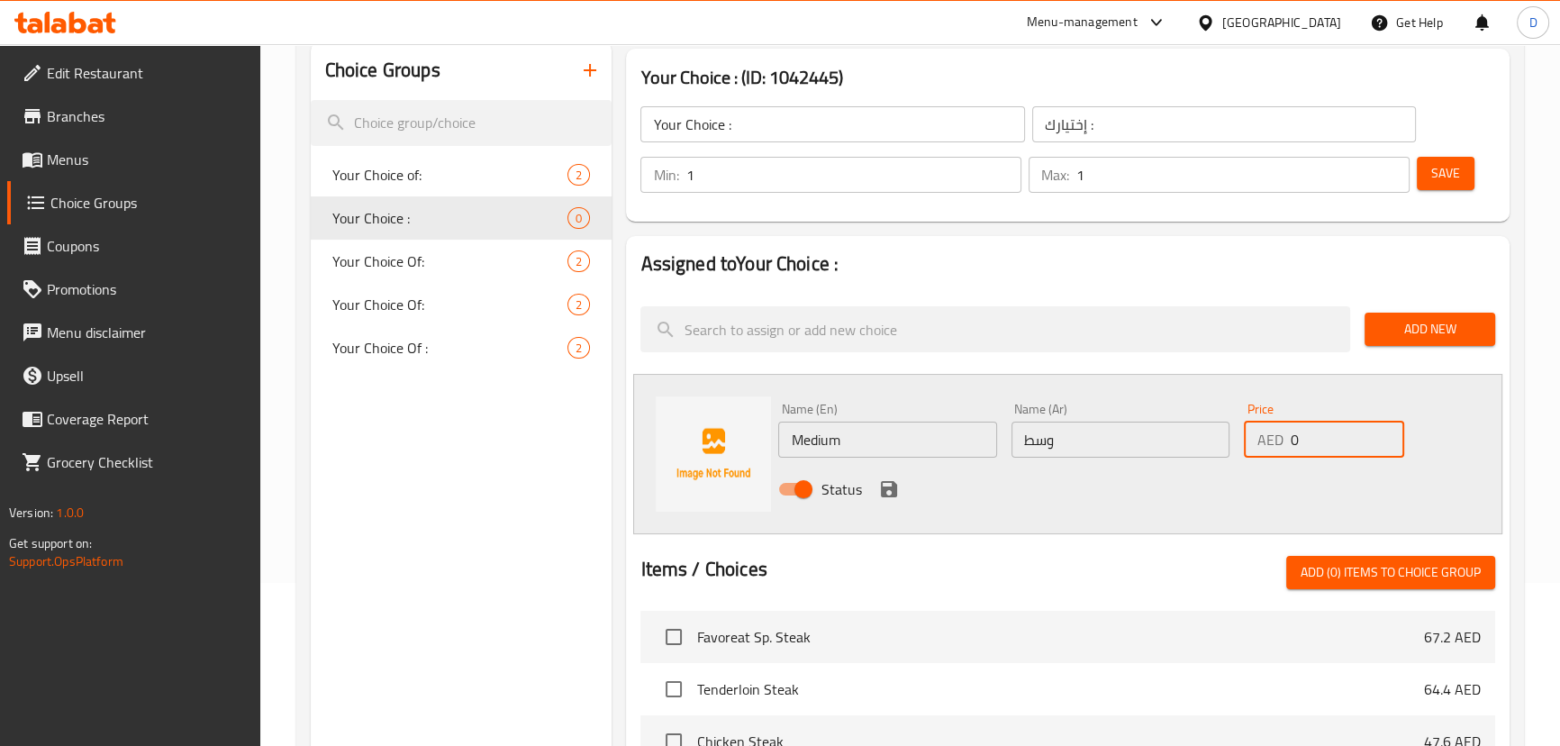
click at [1291, 435] on input "0" at bounding box center [1347, 440] width 114 height 36
type input "20"
click at [889, 476] on button "save" at bounding box center [888, 489] width 27 height 27
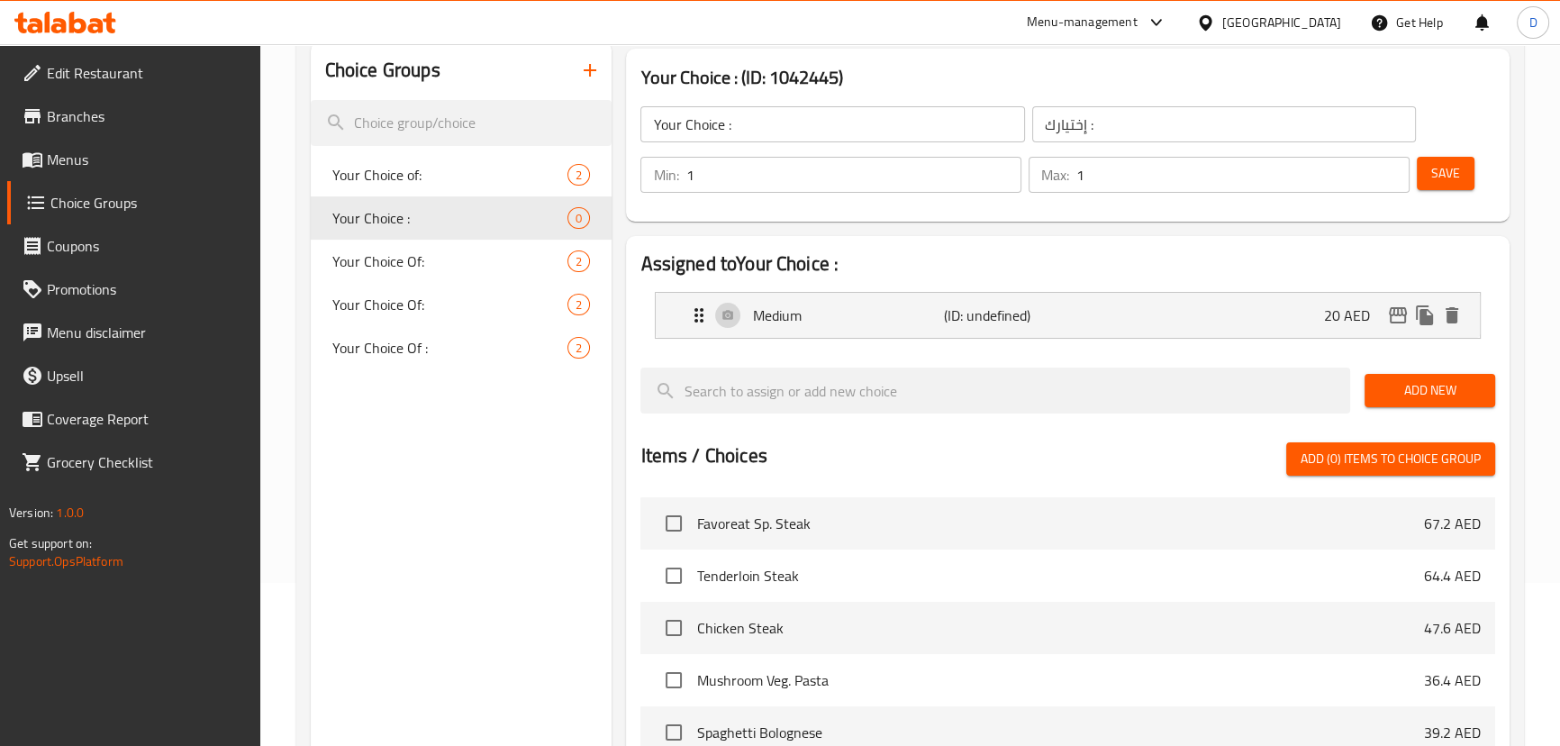
click at [1398, 397] on span "Add New" at bounding box center [1430, 390] width 102 height 23
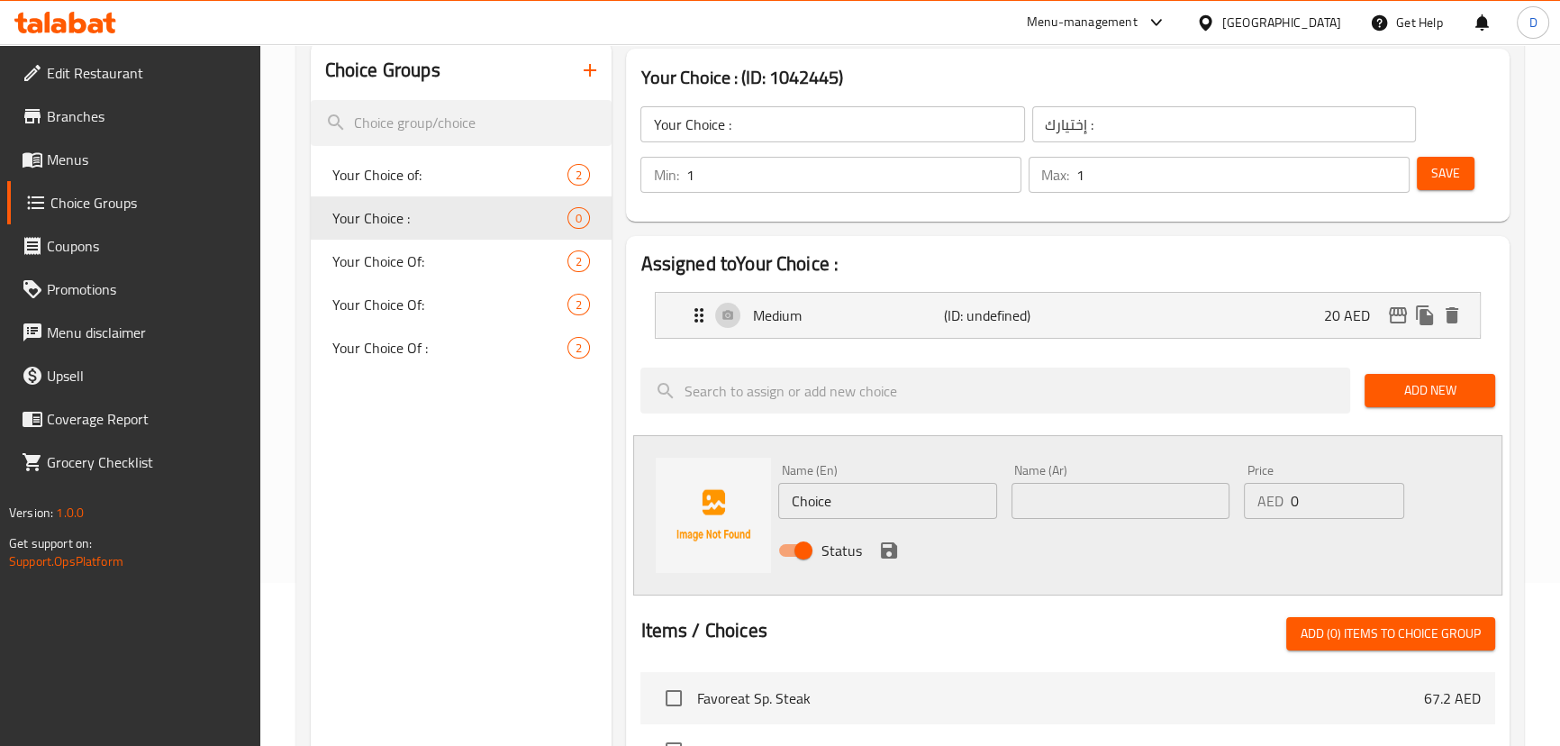
click at [1284, 494] on div "AED 0 Price" at bounding box center [1324, 501] width 160 height 36
click at [1290, 499] on input "0" at bounding box center [1347, 501] width 114 height 36
type input "30"
click at [1179, 489] on input "text" at bounding box center [1120, 501] width 218 height 36
type input "كبير"
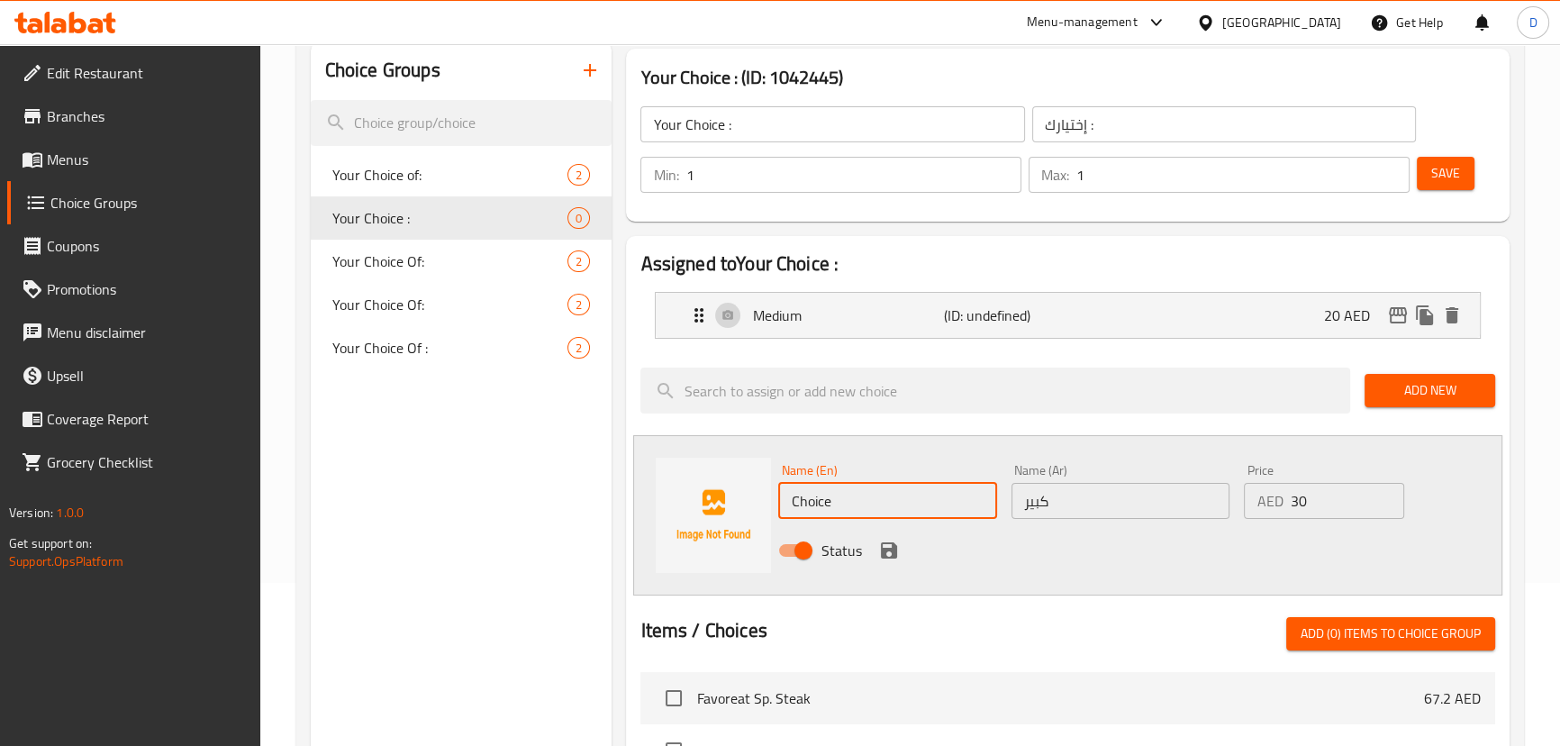
click at [963, 487] on input "Choice" at bounding box center [887, 501] width 218 height 36
click at [963, 487] on input "text" at bounding box center [887, 501] width 218 height 36
click at [846, 512] on input "Large Water" at bounding box center [887, 501] width 218 height 36
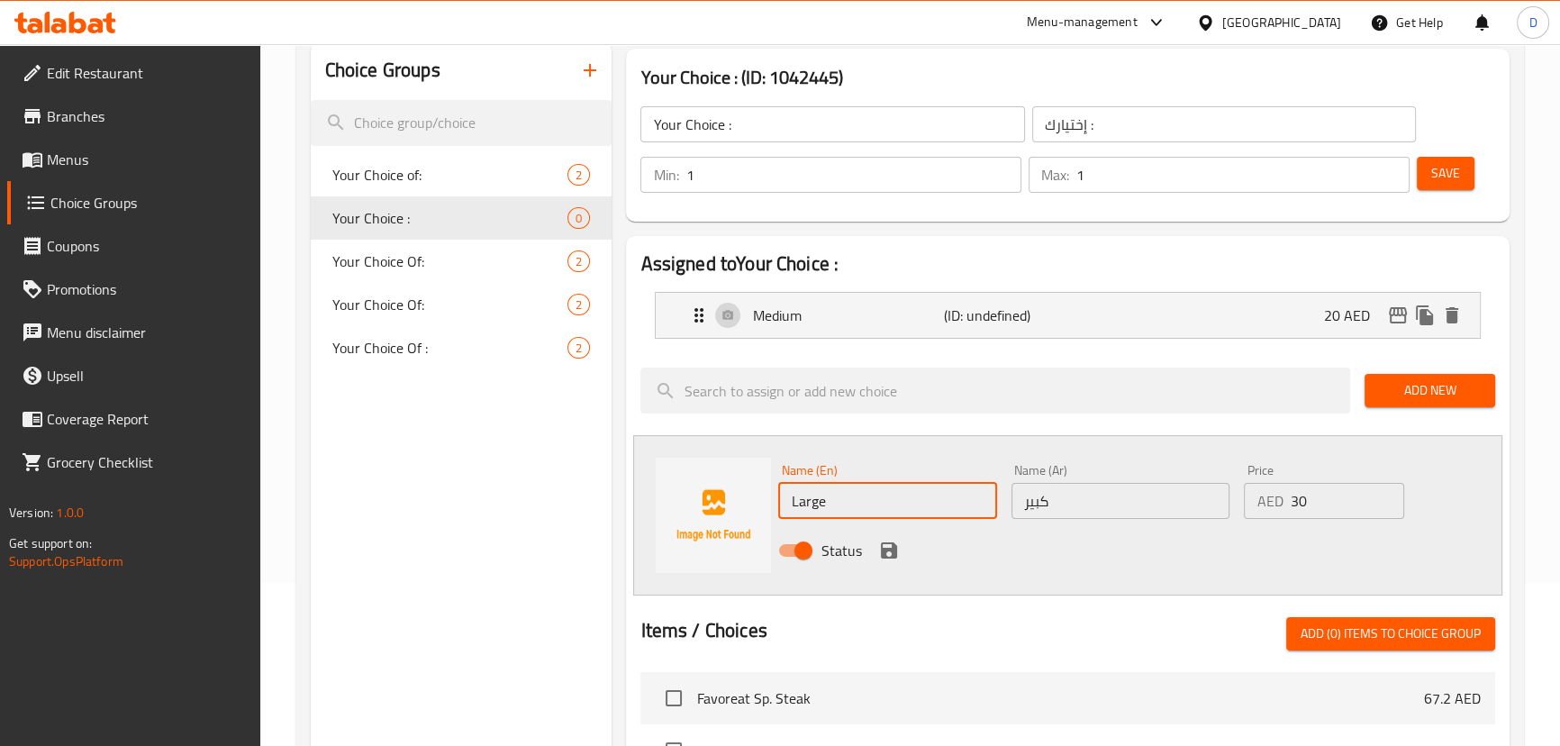
type input "Large"
click at [783, 585] on div "Name (En) Large Name (En) Name (Ar) كبير Name (Ar) Price AED 30 Price Status" at bounding box center [1067, 515] width 868 height 160
click at [883, 550] on icon "save" at bounding box center [889, 550] width 16 height 16
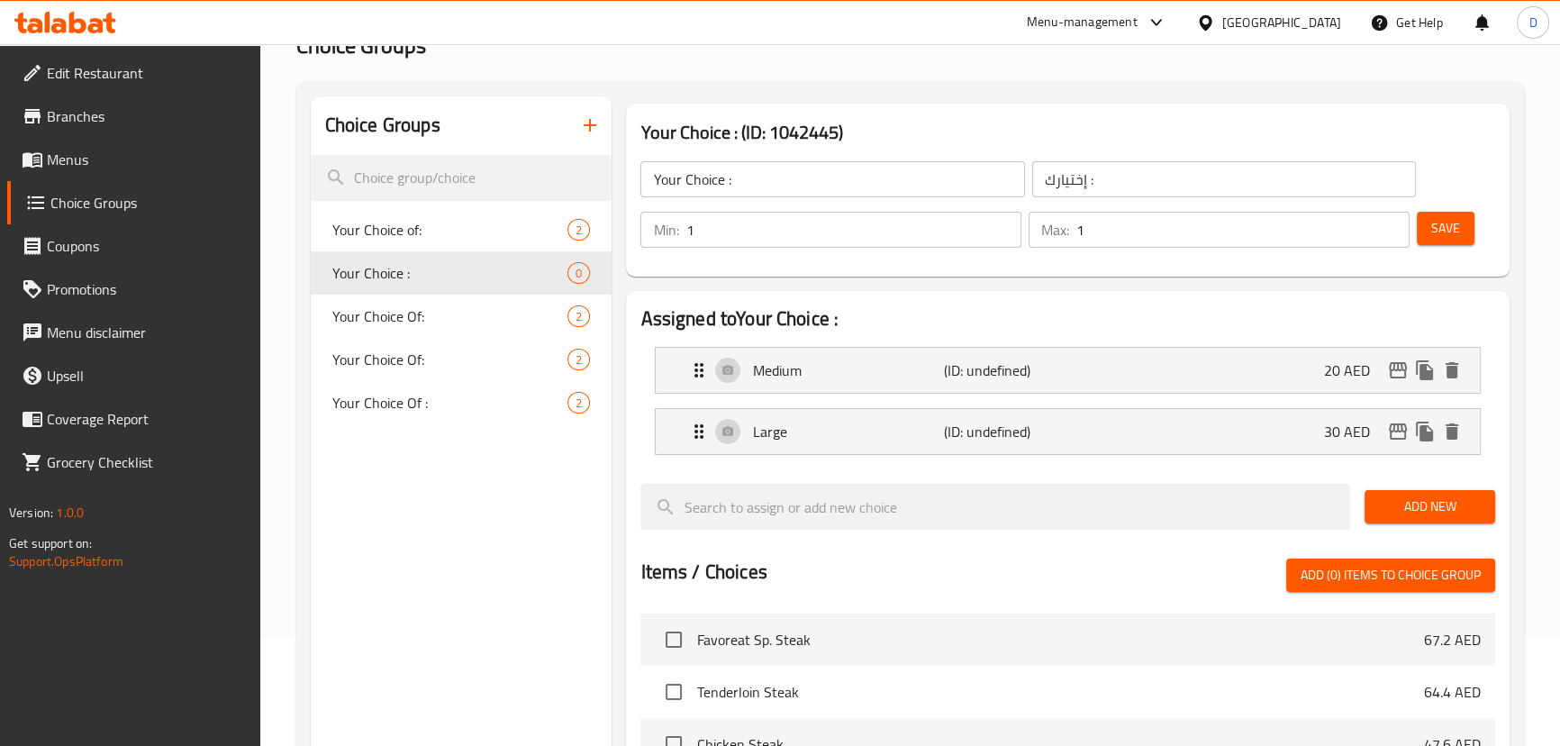
scroll to position [81, 0]
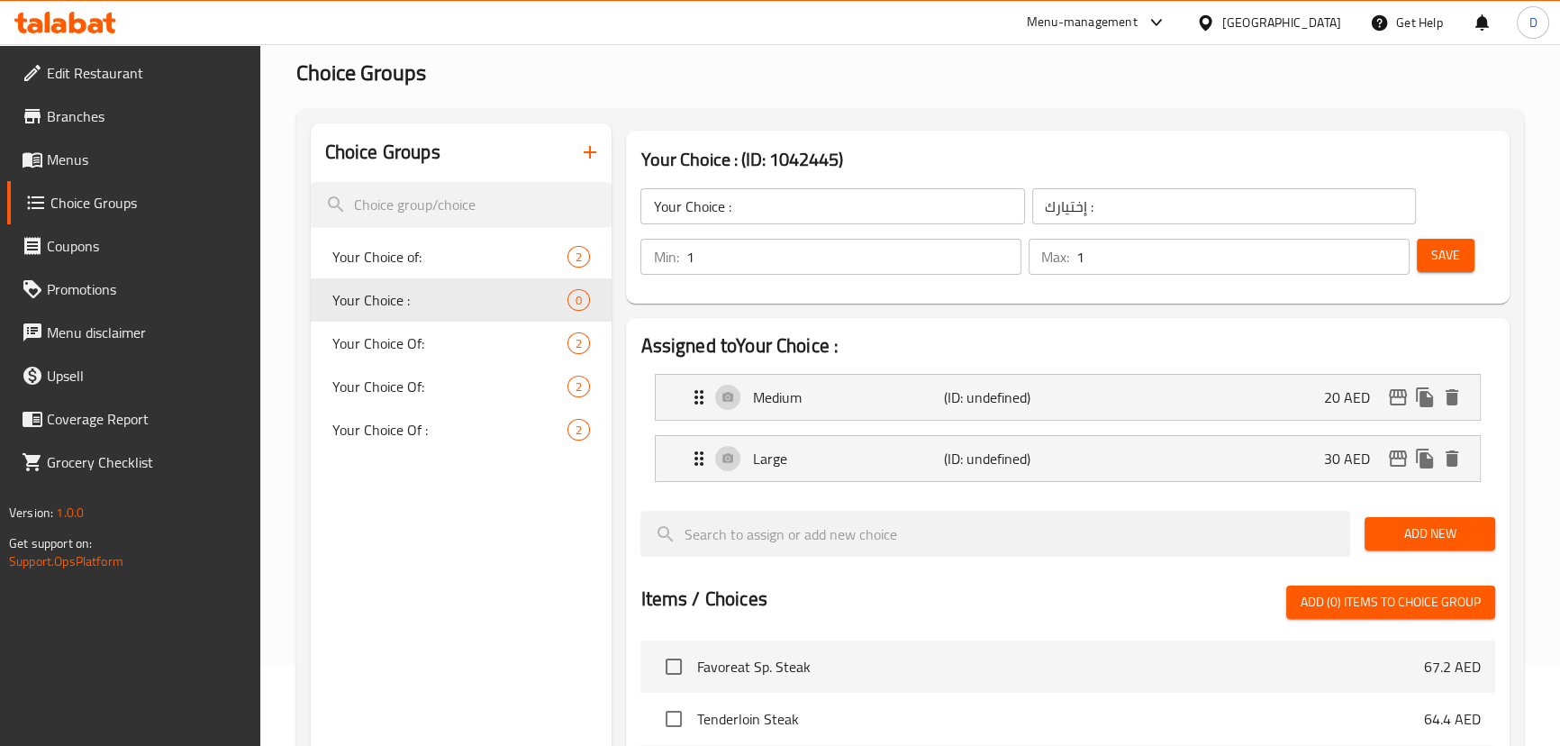
click at [1474, 263] on div "Save" at bounding box center [1448, 256] width 71 height 43
click at [1457, 252] on span "Save" at bounding box center [1445, 255] width 29 height 23
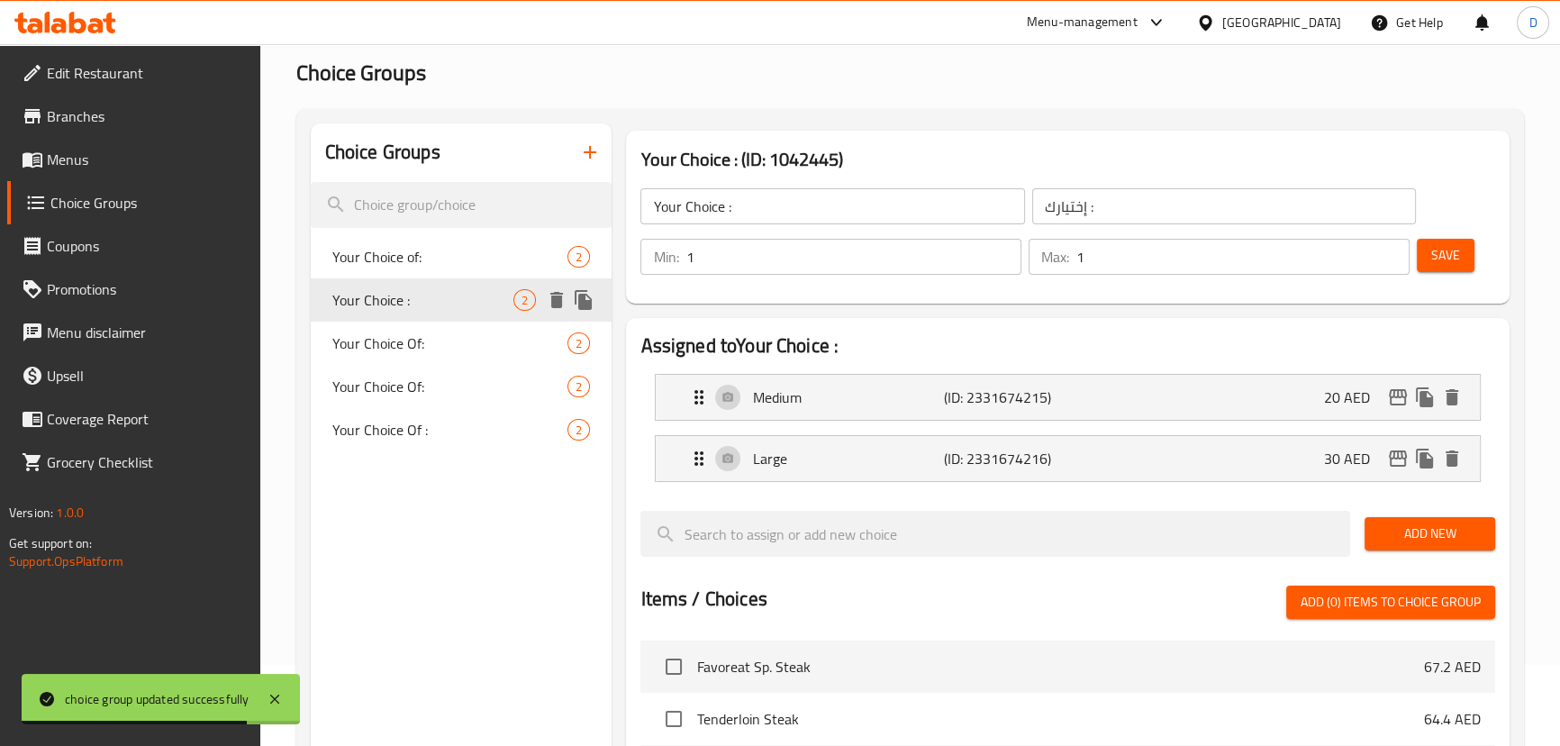
click at [385, 292] on span "Your Choice :" at bounding box center [423, 300] width 182 height 22
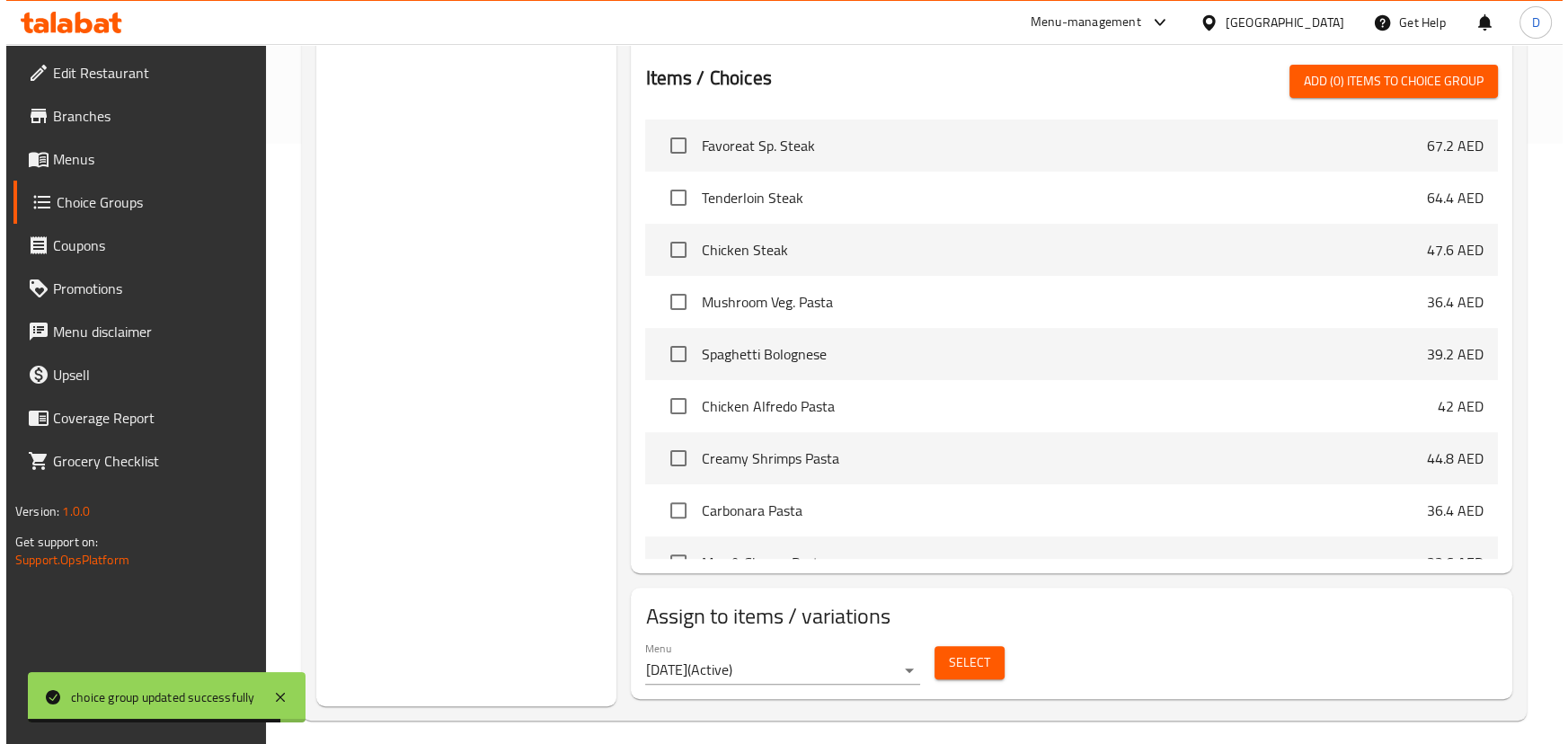
scroll to position [611, 0]
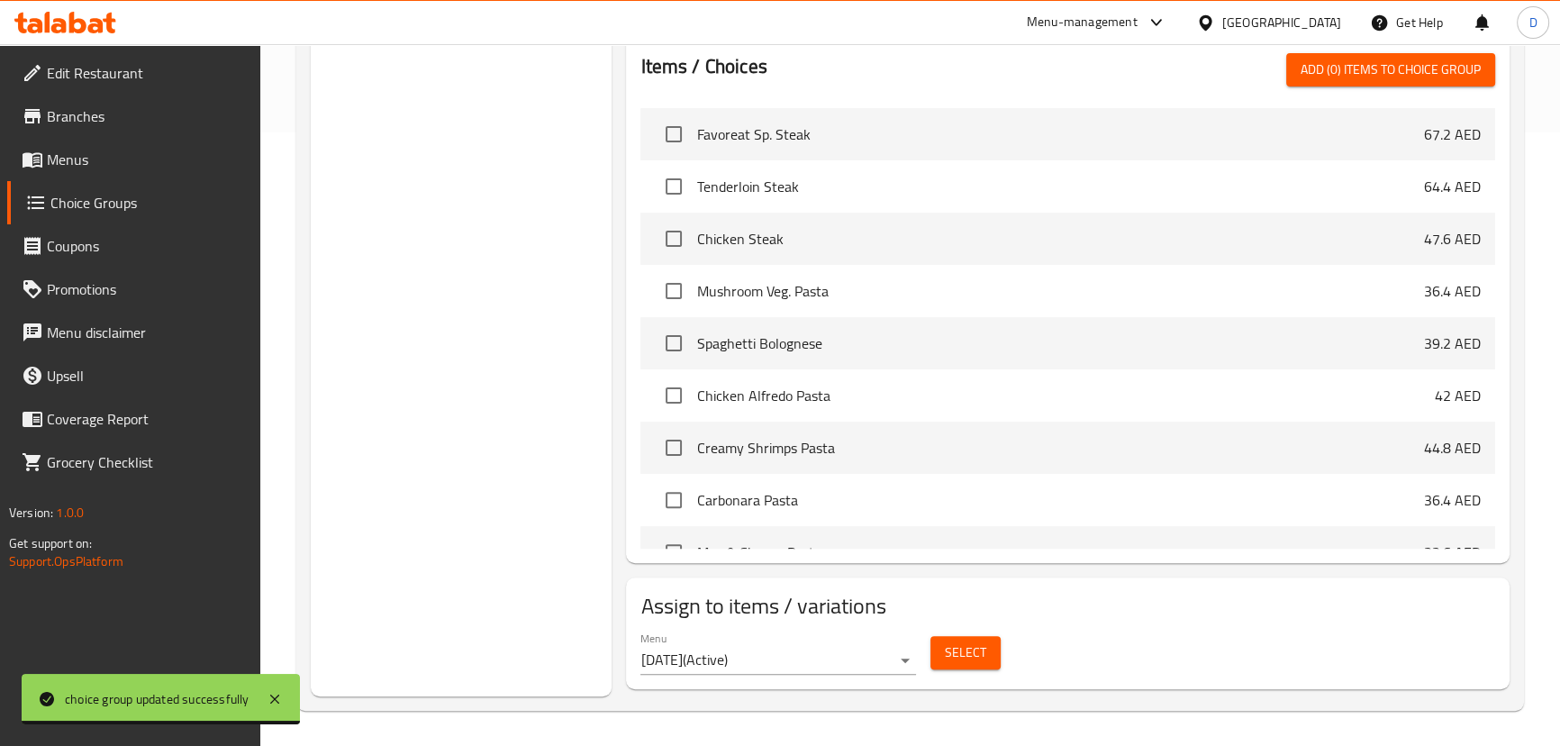
click at [947, 657] on span "Select" at bounding box center [965, 652] width 41 height 23
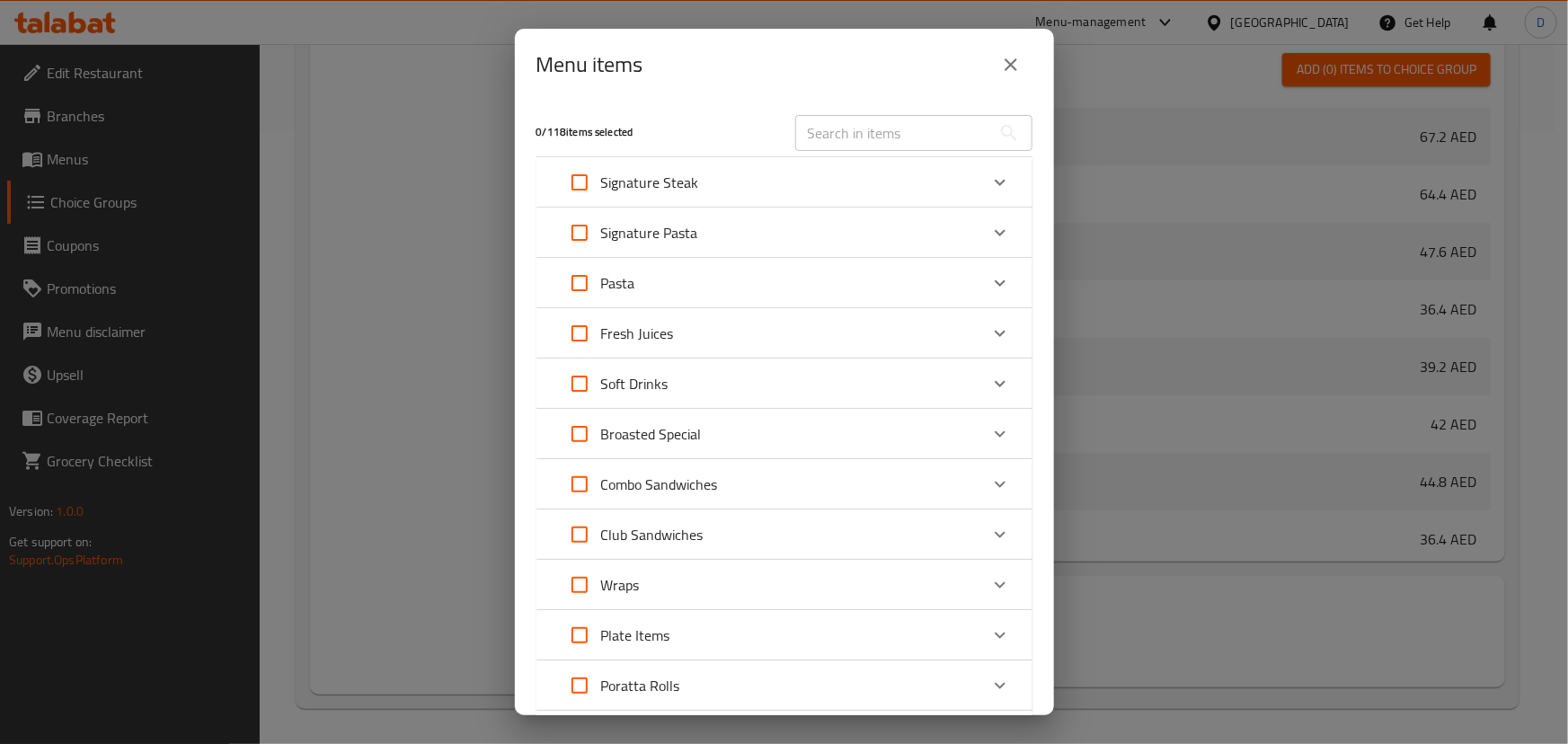
click at [706, 318] on div "Fresh Juices" at bounding box center [768, 333] width 421 height 43
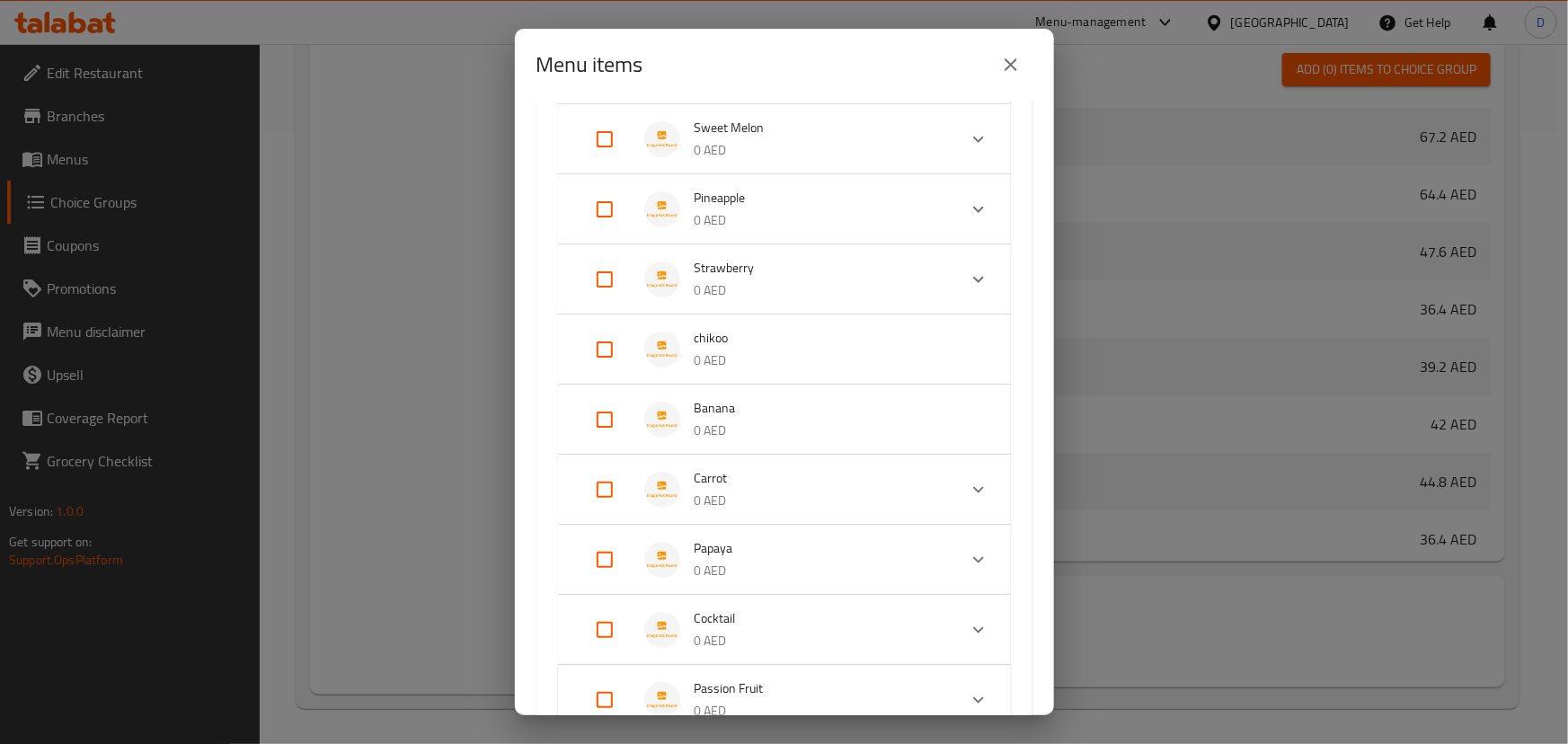
scroll to position [1143, 0]
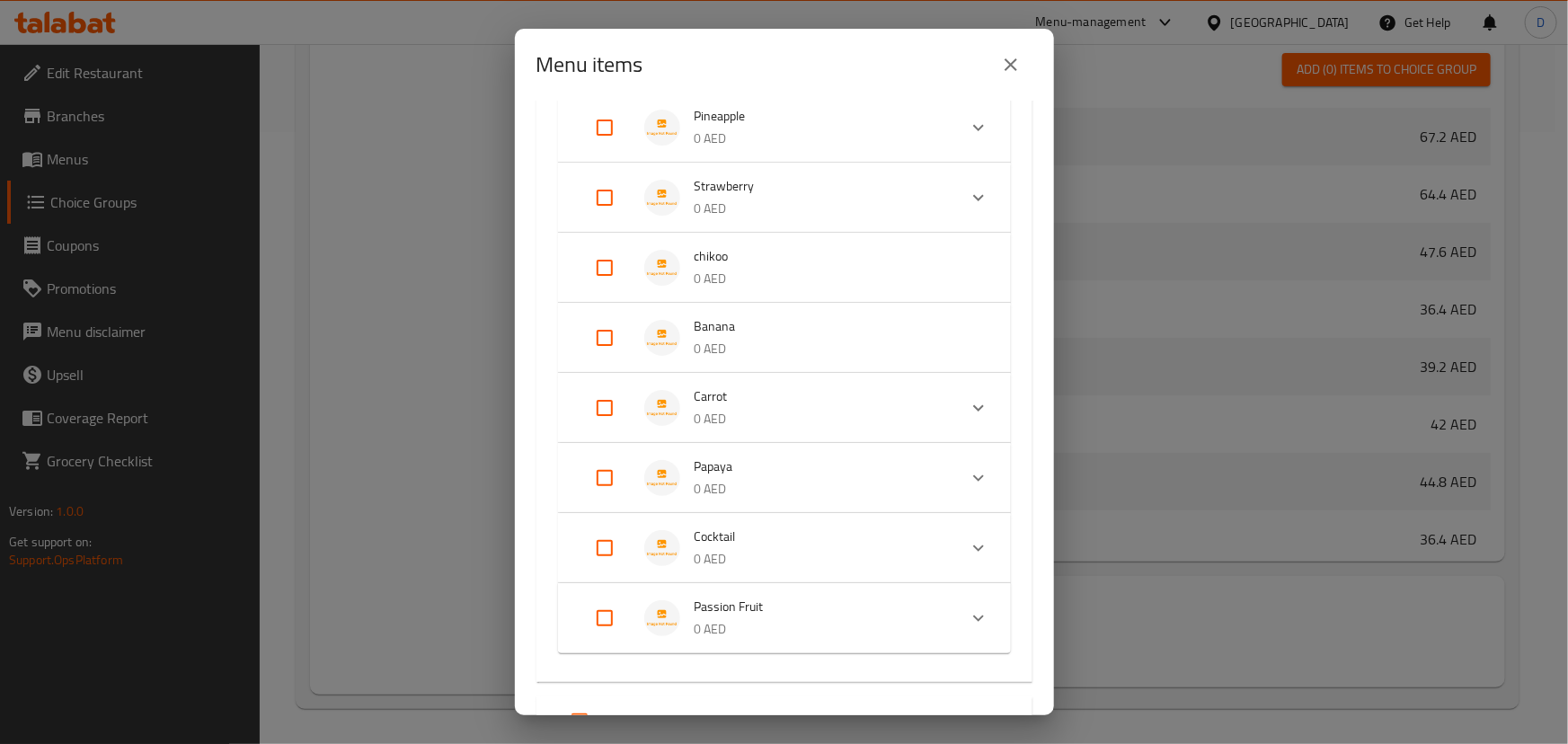
click at [591, 264] on input "Expand" at bounding box center [604, 267] width 43 height 43
checkbox input "true"
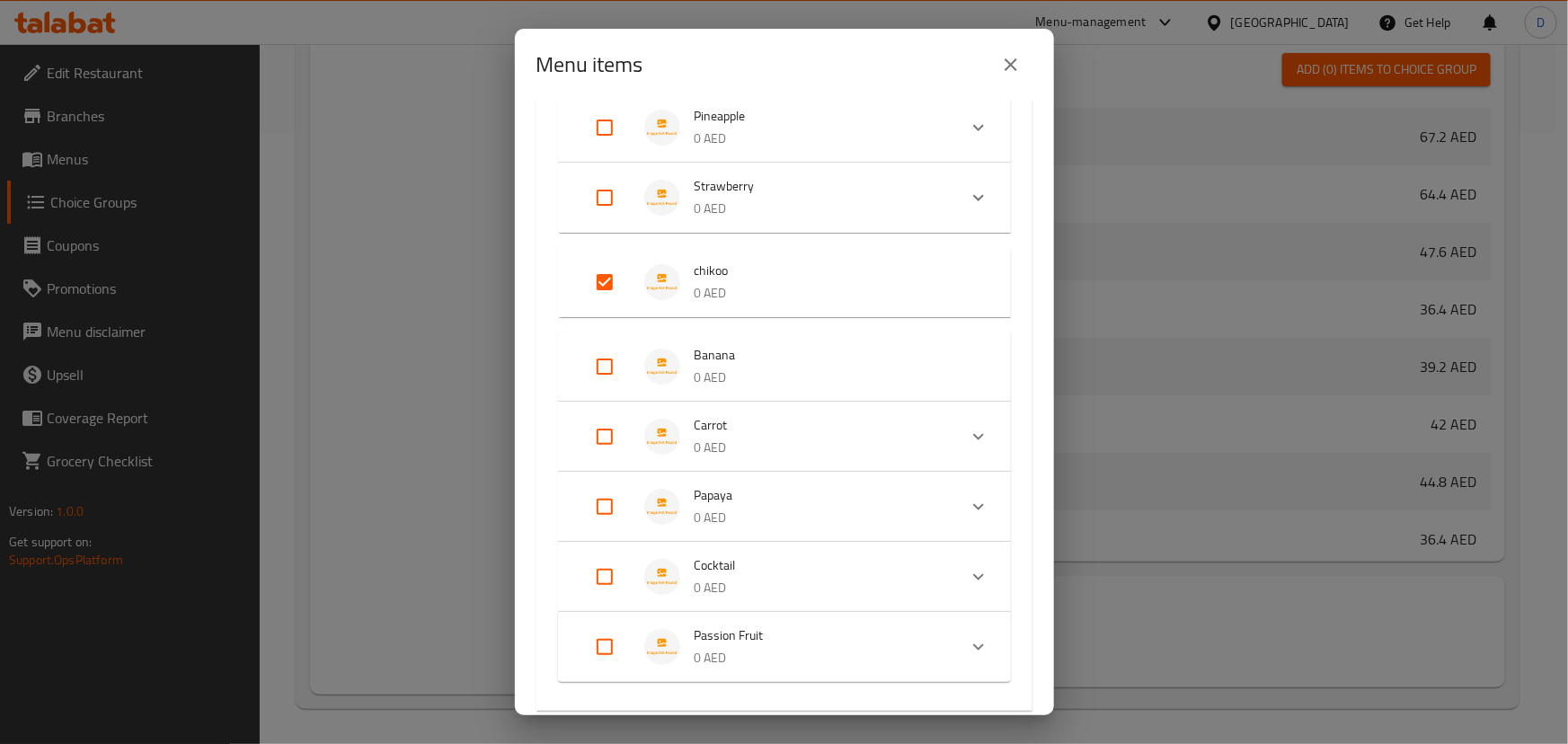
click at [605, 359] on input "Expand" at bounding box center [604, 366] width 43 height 43
checkbox input "true"
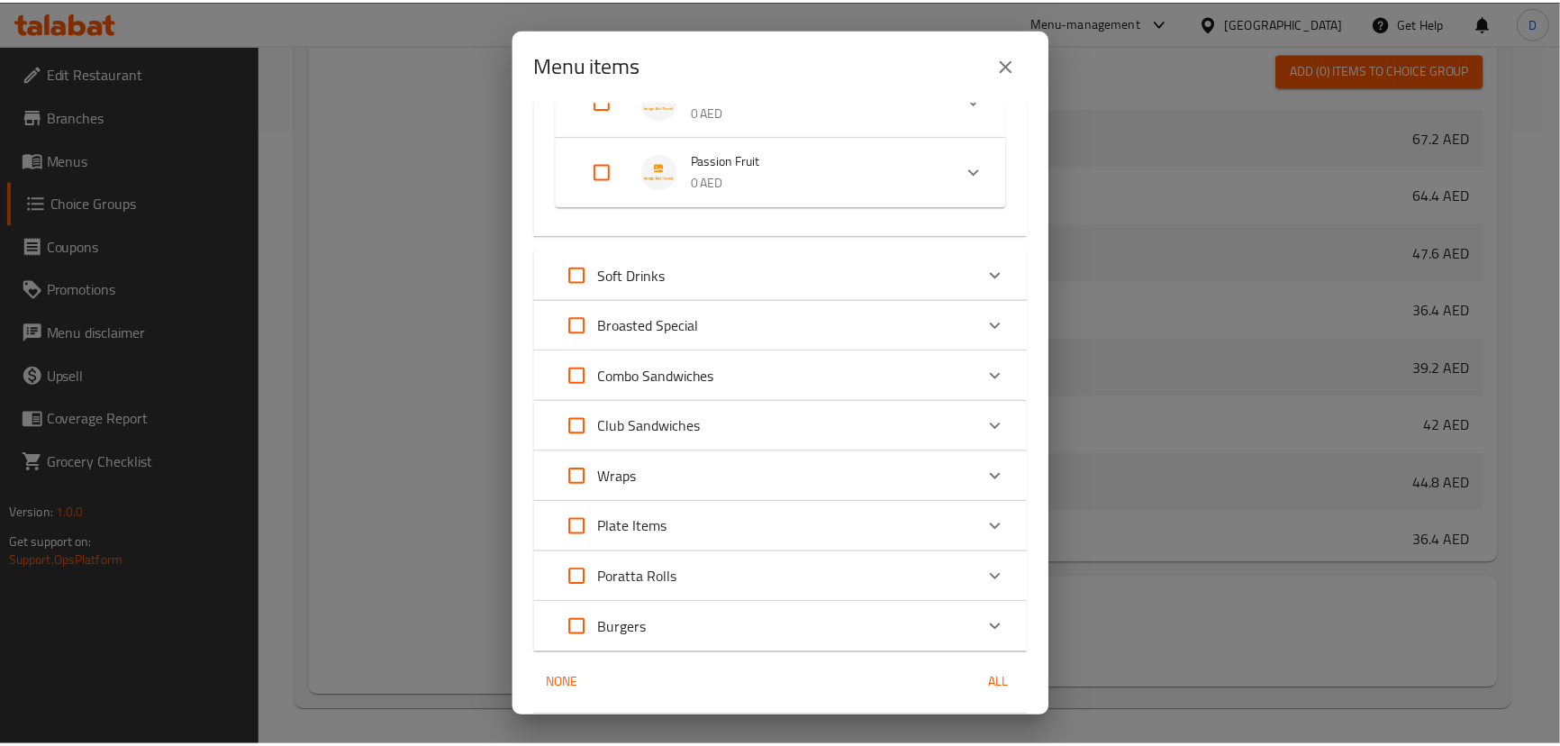
scroll to position [1697, 0]
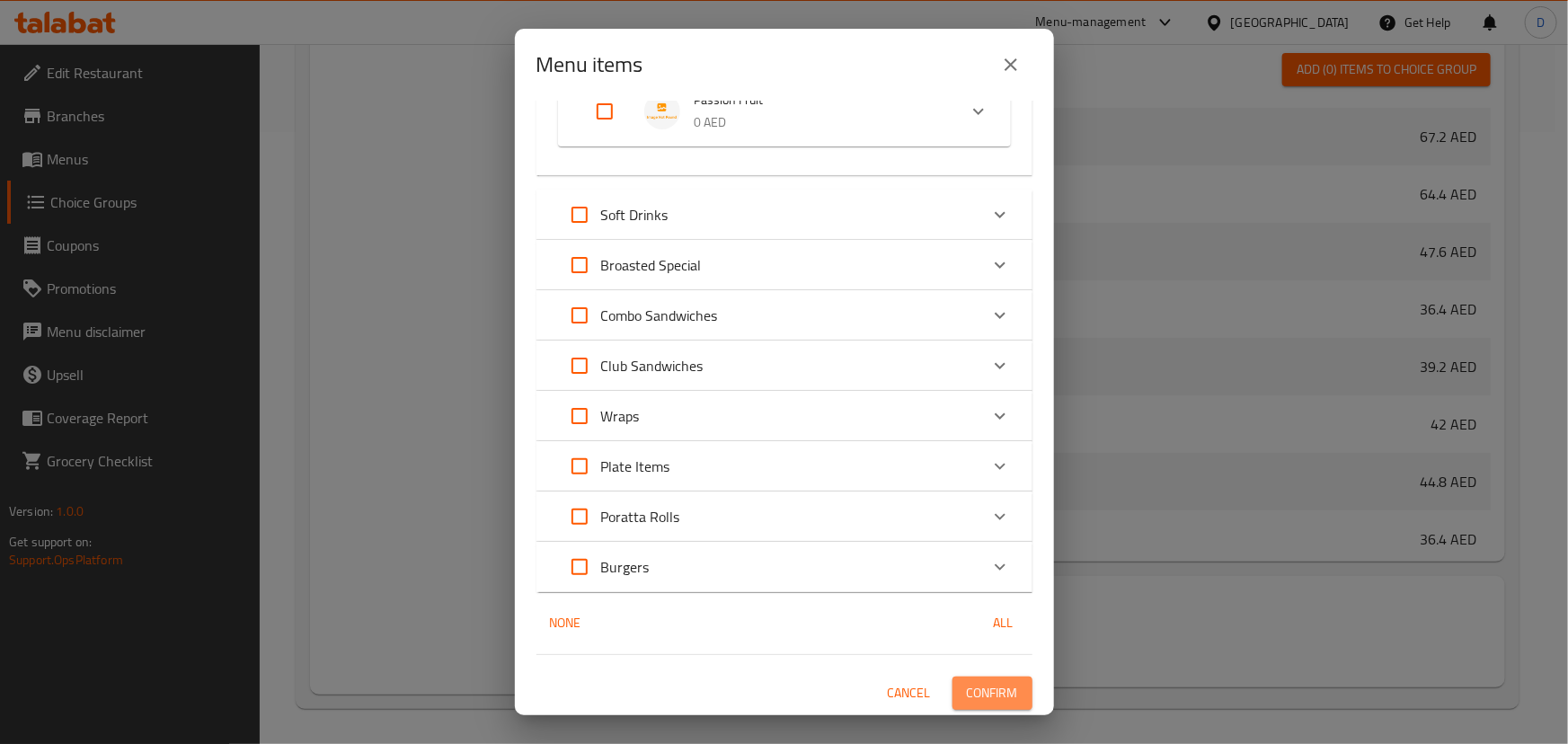
click at [984, 682] on span "Confirm" at bounding box center [991, 693] width 51 height 23
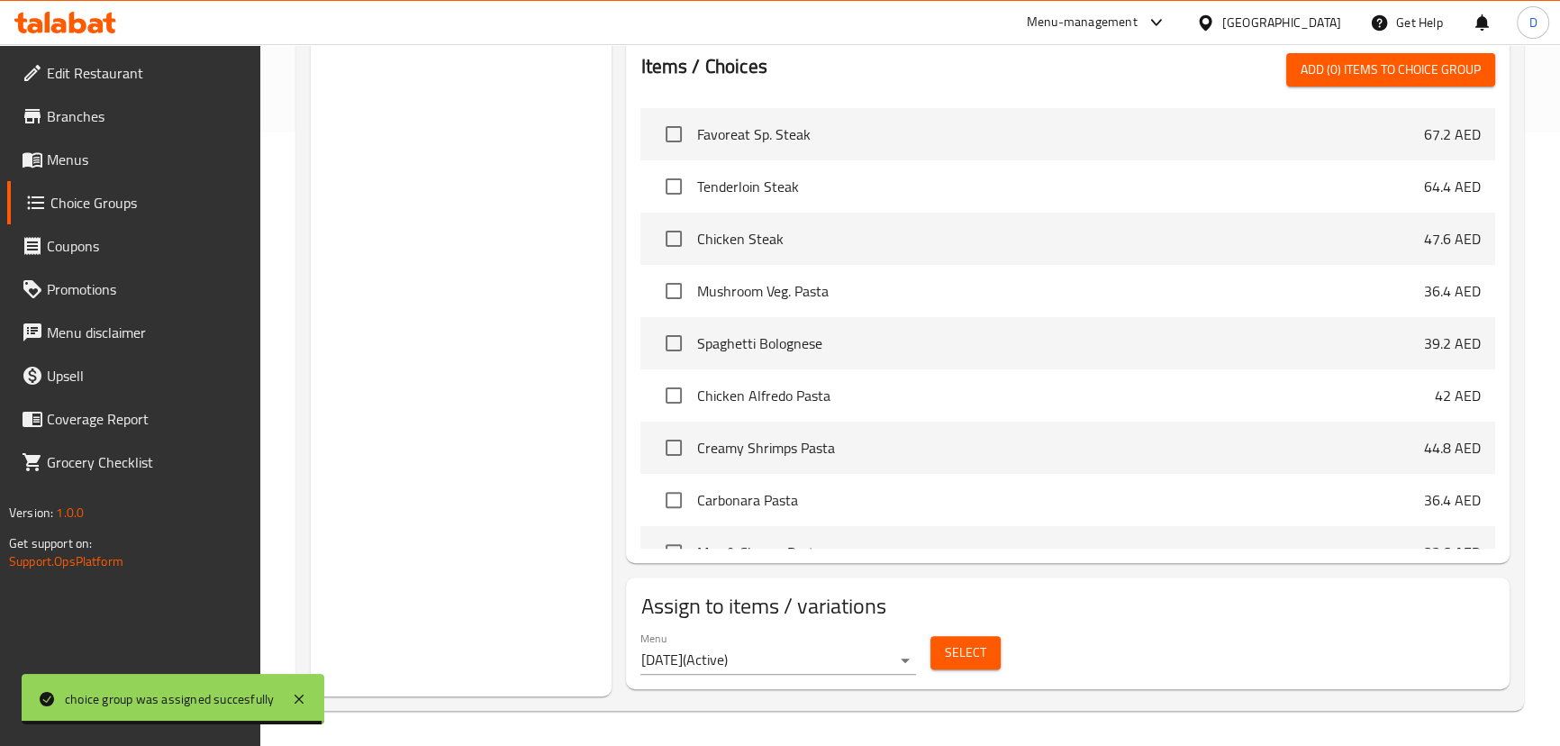
click at [100, 68] on span "Edit Restaurant" at bounding box center [146, 73] width 199 height 22
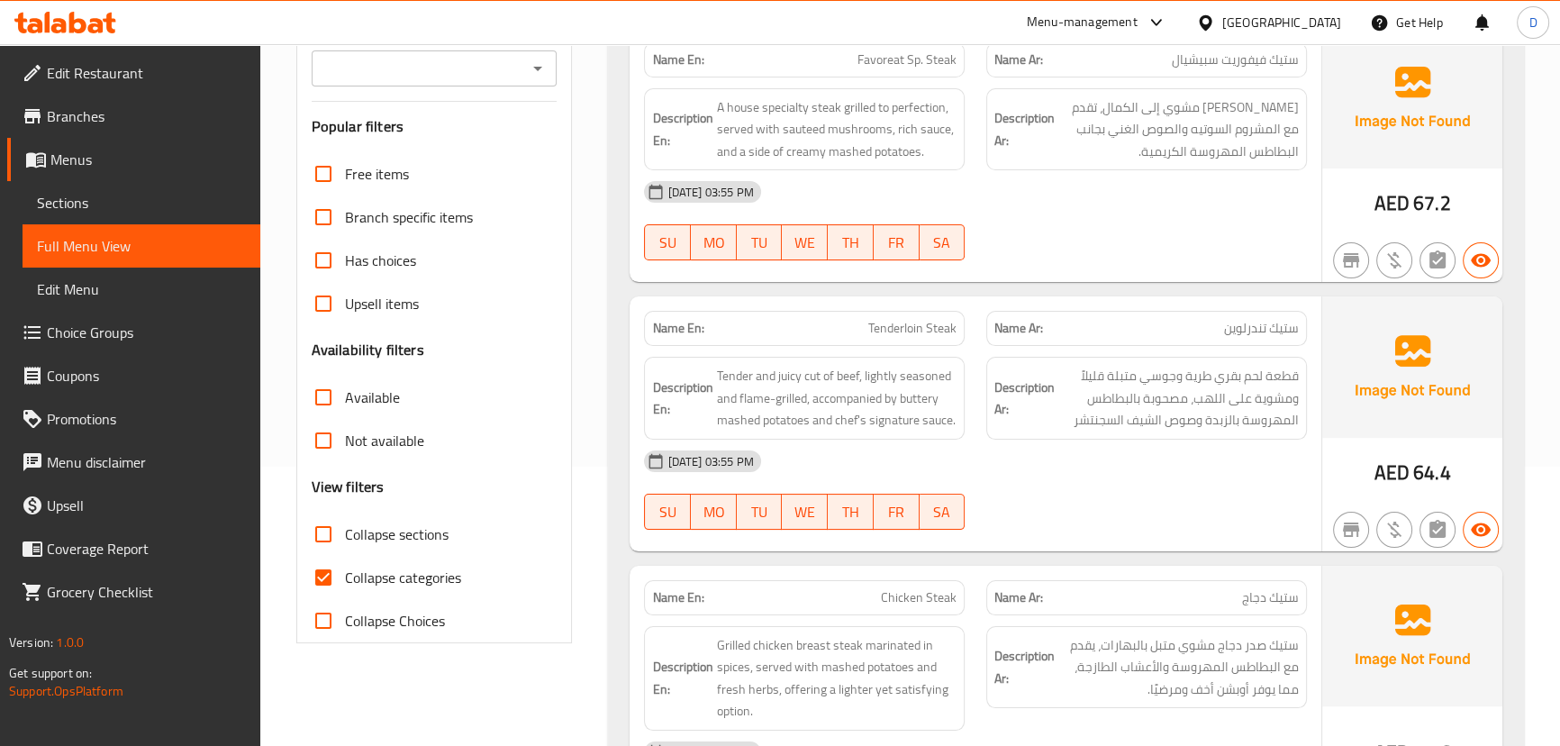
scroll to position [491, 0]
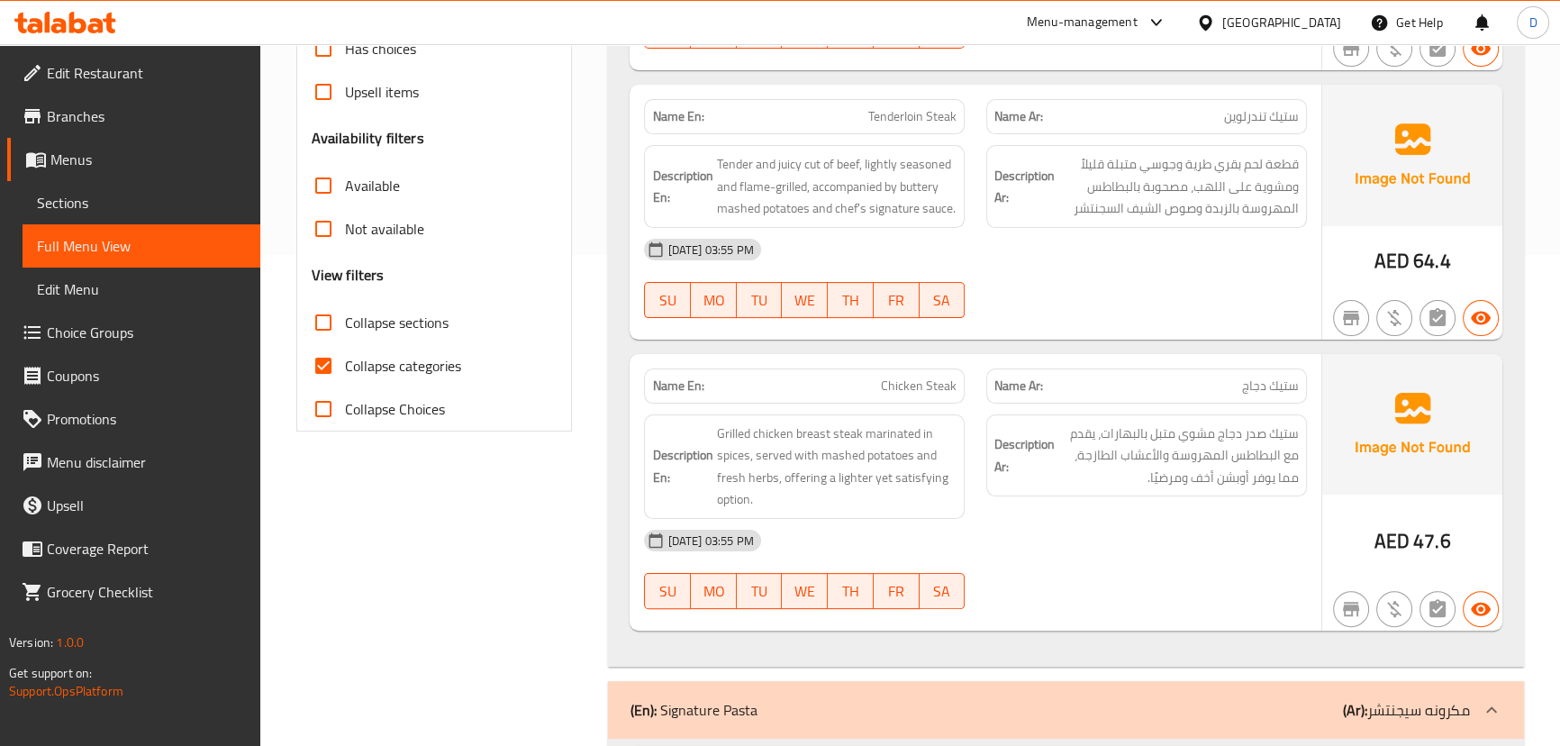
click at [444, 360] on span "Collapse categories" at bounding box center [403, 366] width 116 height 22
click at [345, 360] on input "Collapse categories" at bounding box center [323, 365] width 43 height 43
checkbox input "false"
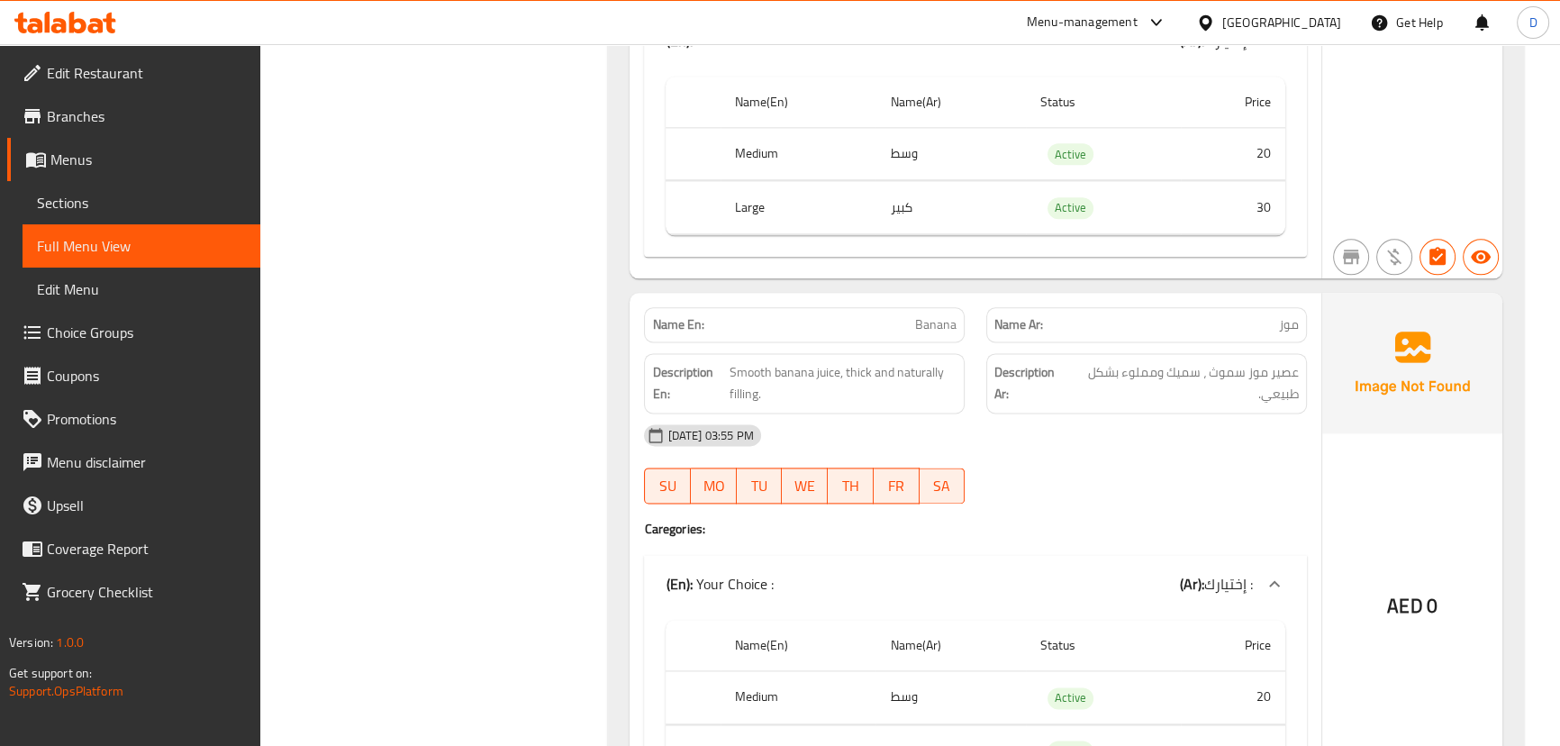
click at [928, 322] on span "Banana" at bounding box center [935, 324] width 41 height 19
copy span "Banana"
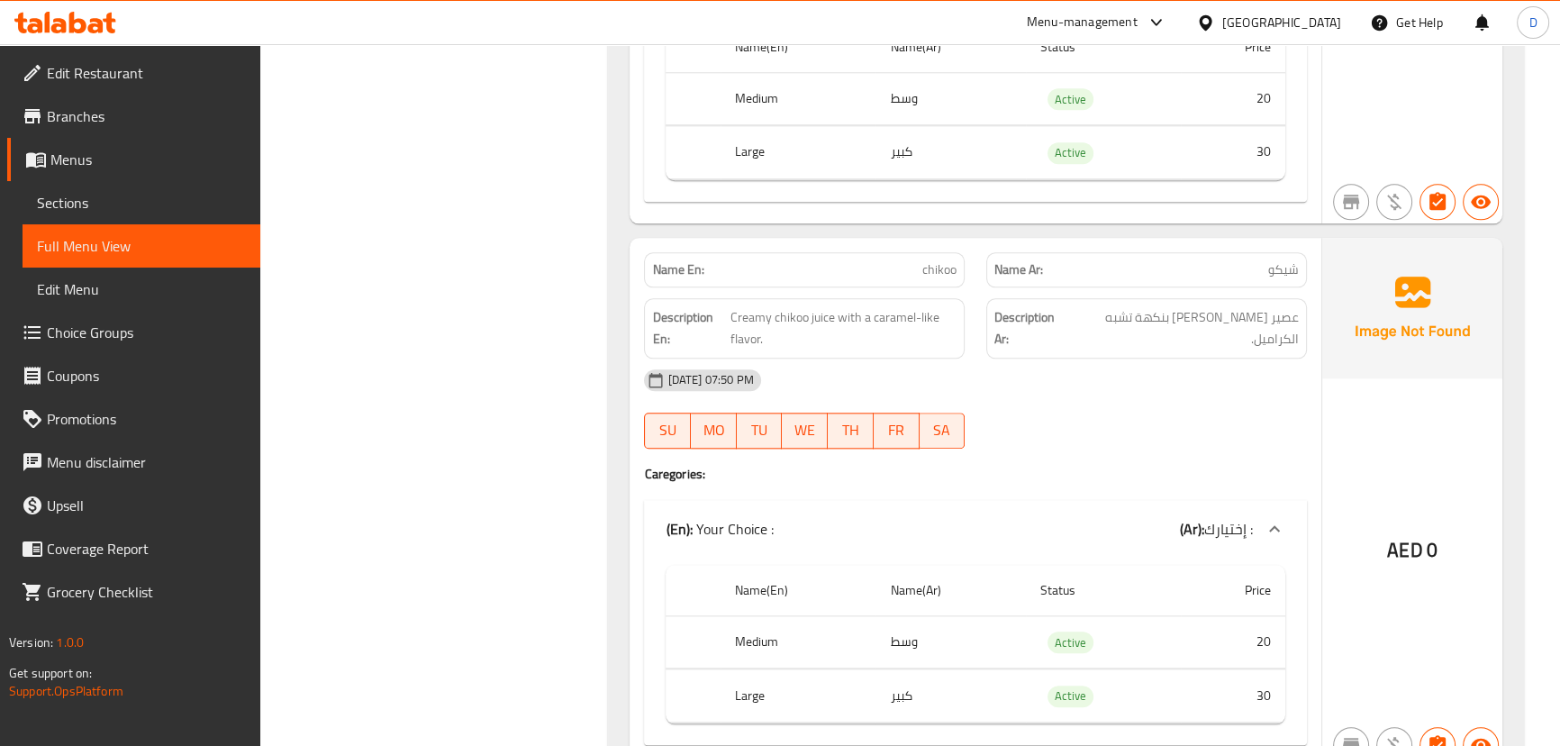
scroll to position [11059, 0]
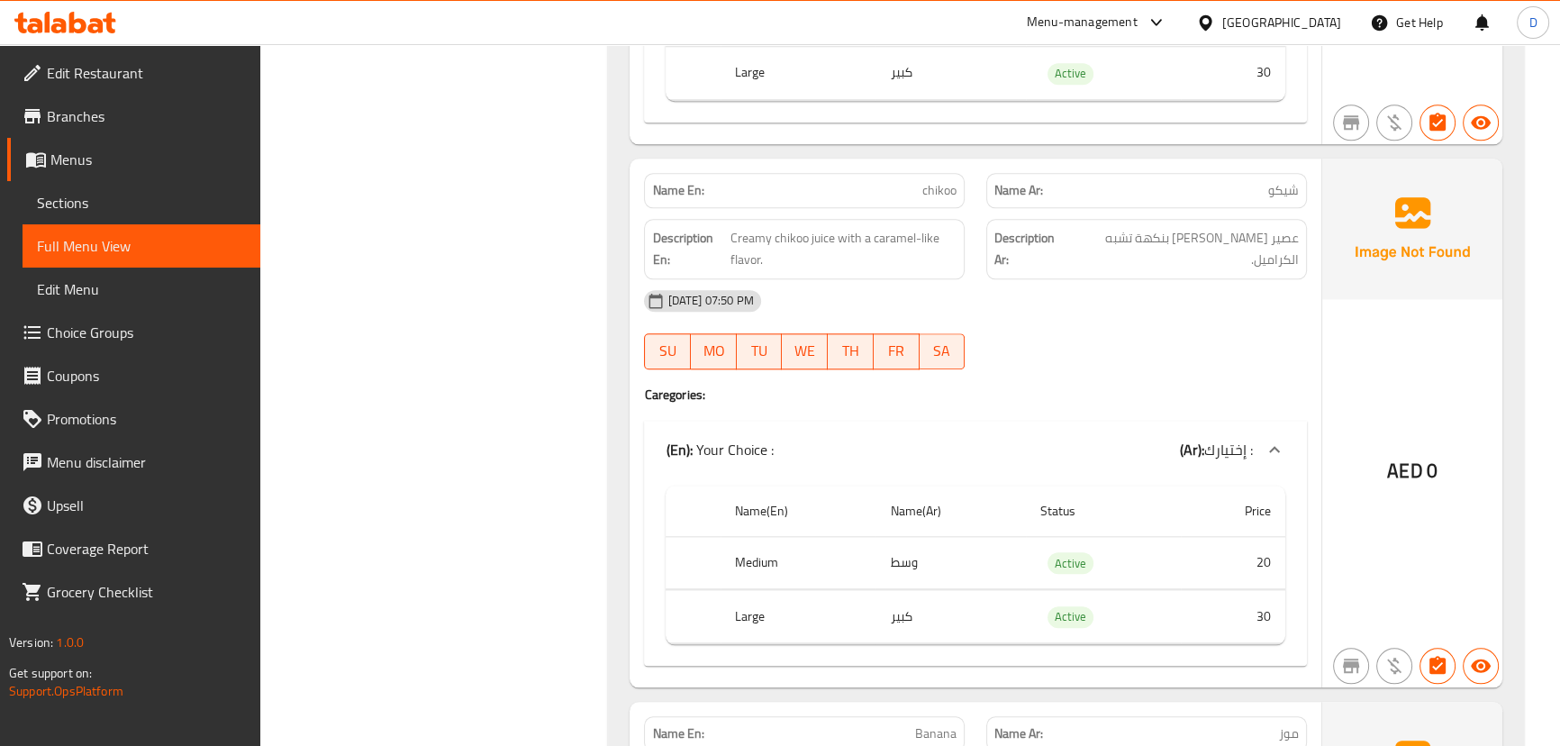
click at [932, 186] on span "chikoo" at bounding box center [939, 190] width 34 height 19
copy span "chikoo"
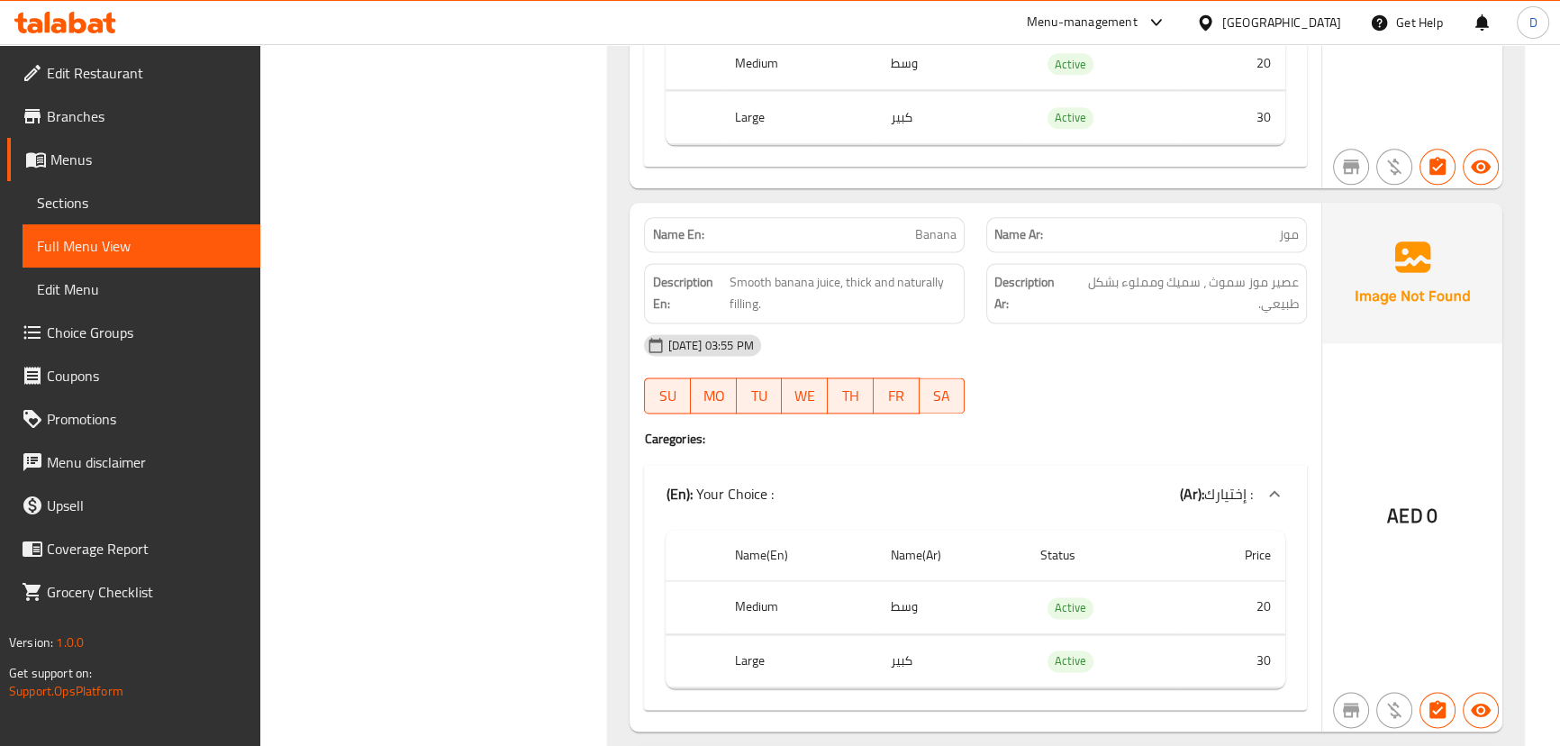
scroll to position [11714, 0]
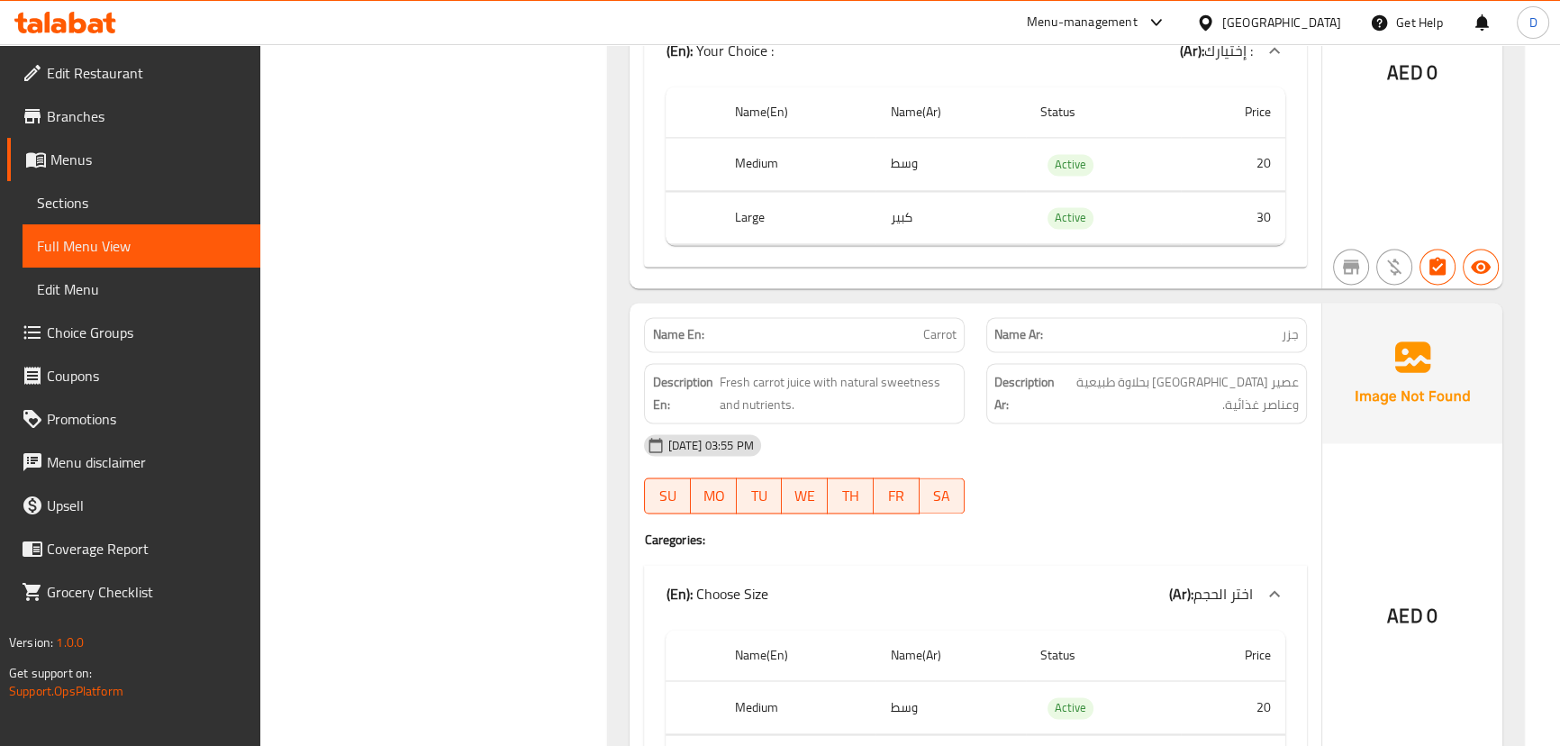
scroll to position [12042, 0]
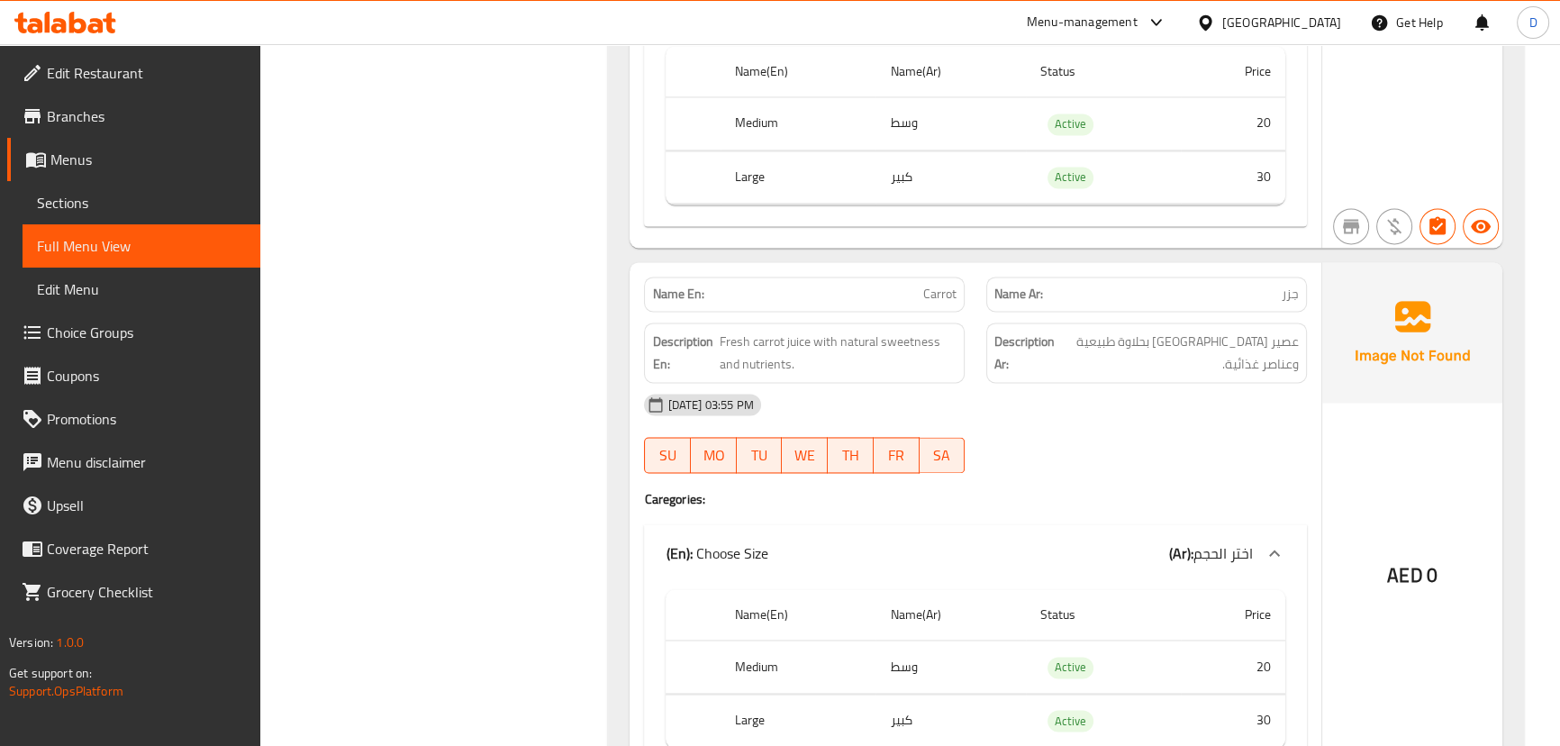
click at [1176, 388] on div "[DATE] 03:55 PM" at bounding box center [975, 404] width 684 height 43
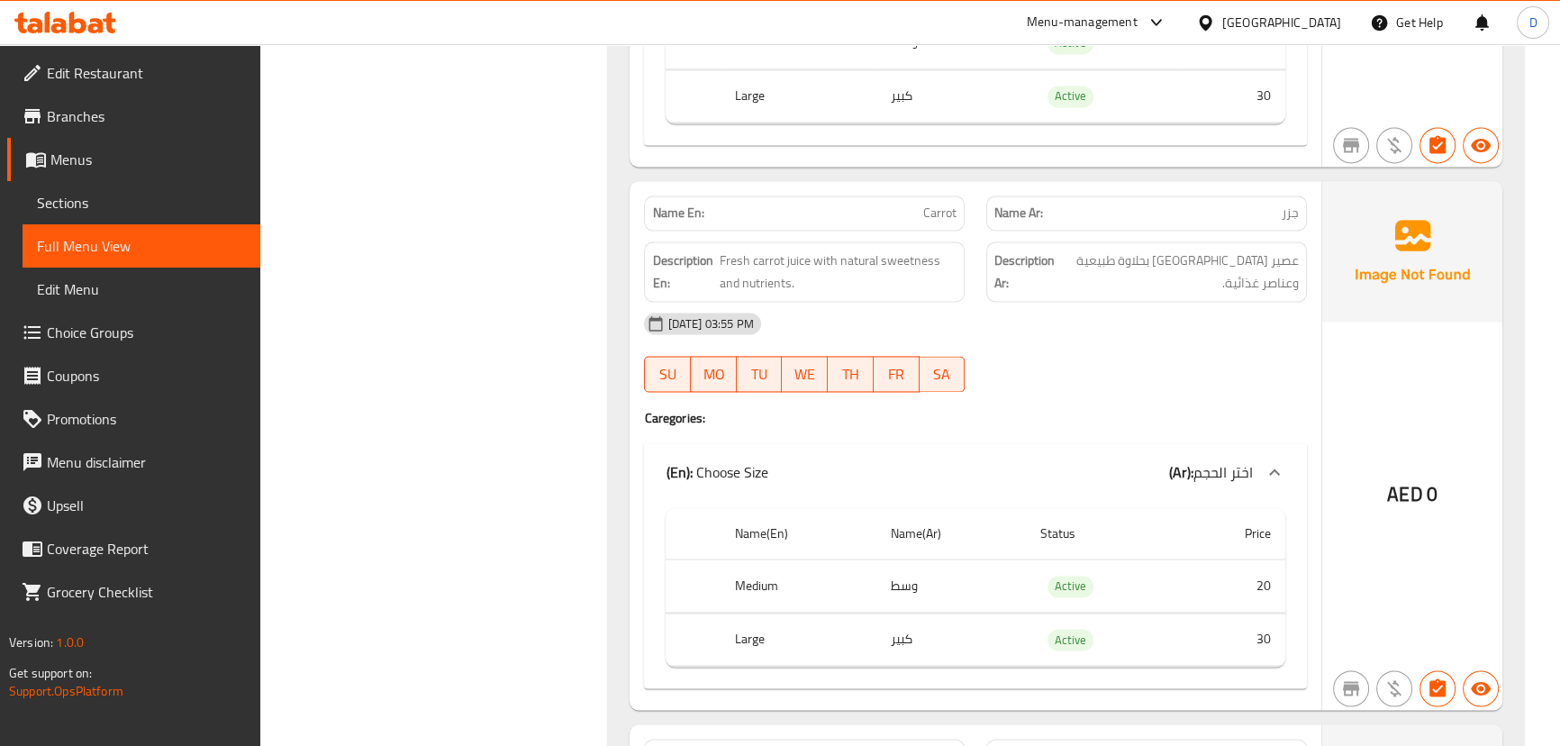
scroll to position [12205, 0]
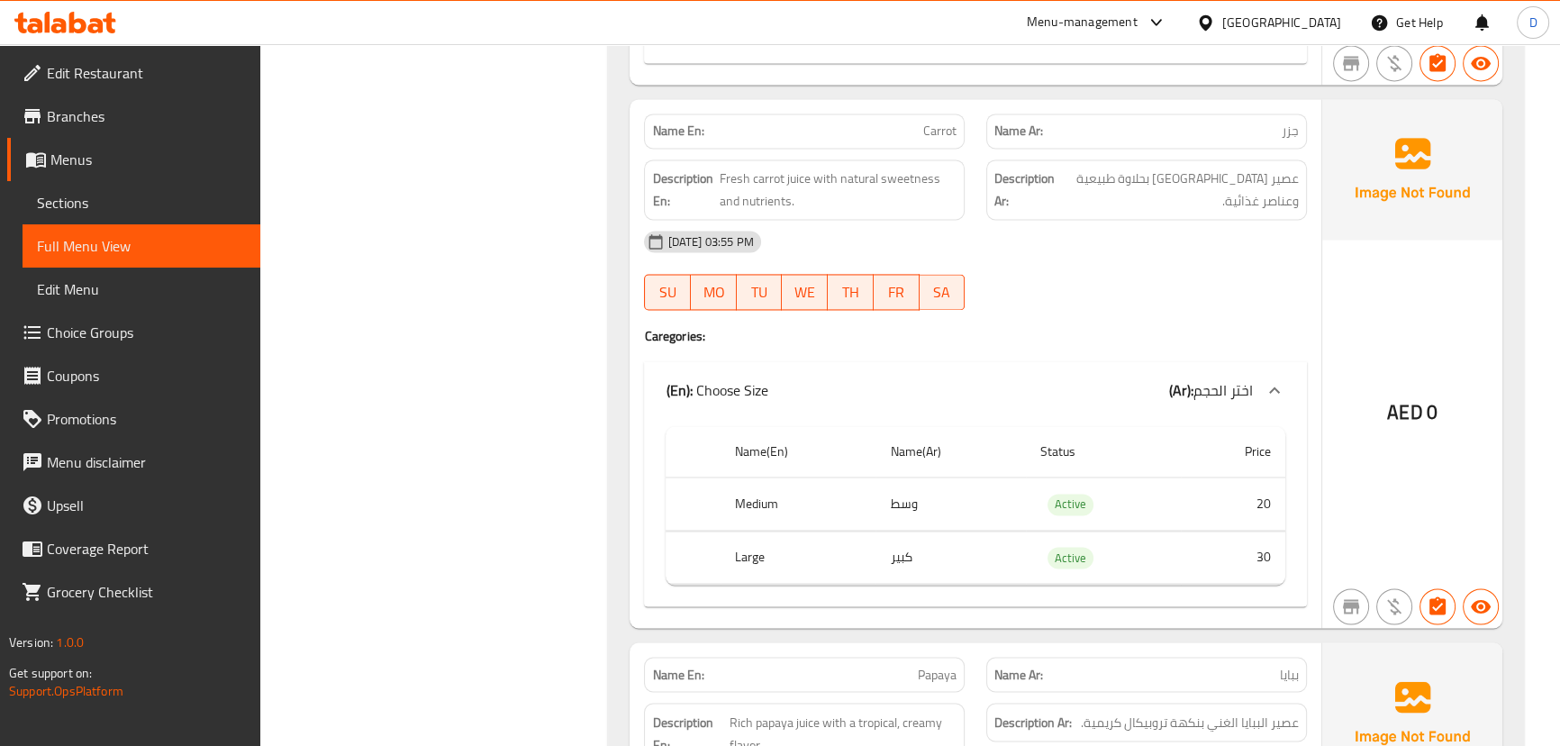
click at [1120, 231] on div "[DATE] 03:55 PM" at bounding box center [975, 241] width 684 height 43
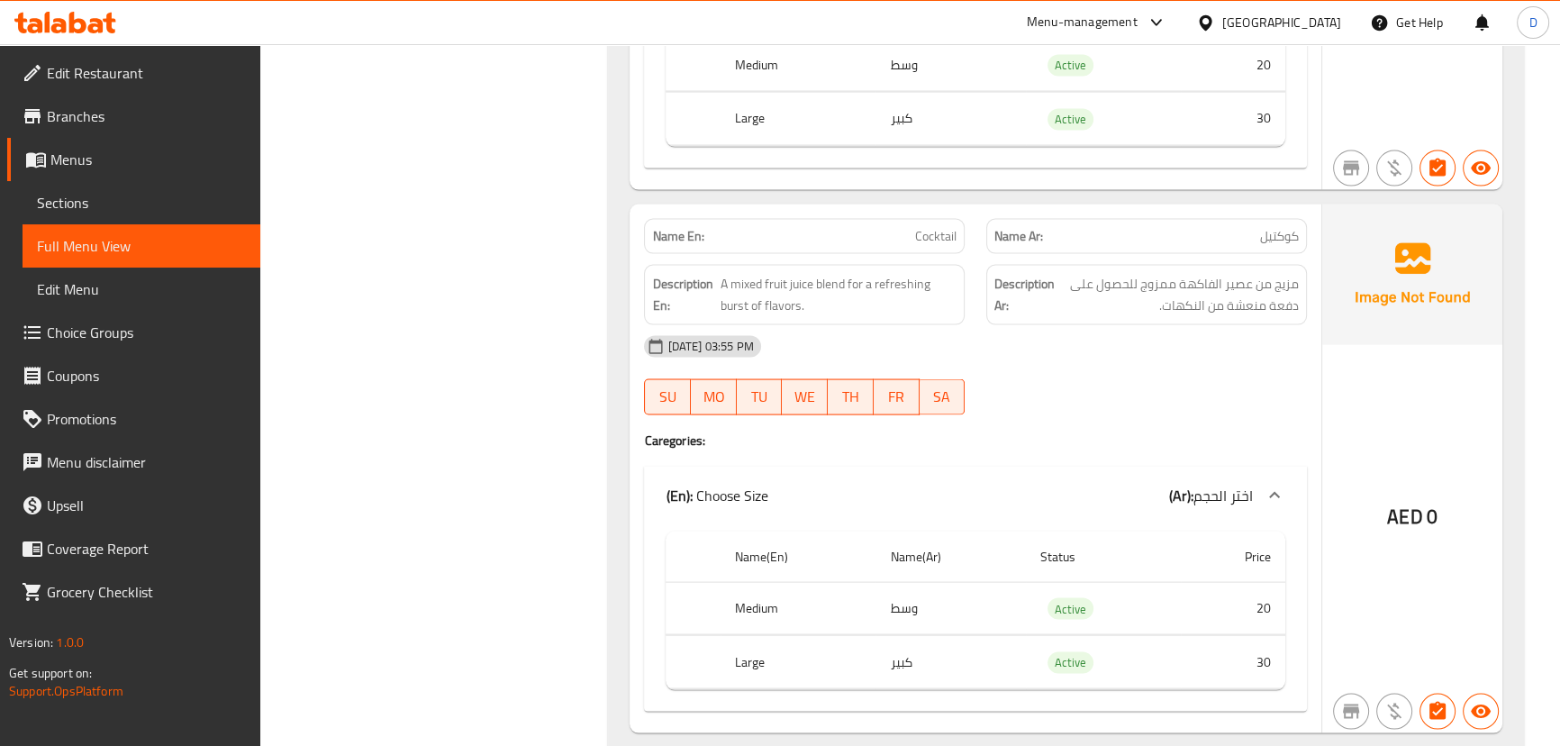
scroll to position [13188, 0]
click at [1228, 337] on div "[DATE] 03:55 PM" at bounding box center [975, 345] width 684 height 43
click at [1229, 339] on div "[DATE] 03:55 PM" at bounding box center [975, 345] width 684 height 43
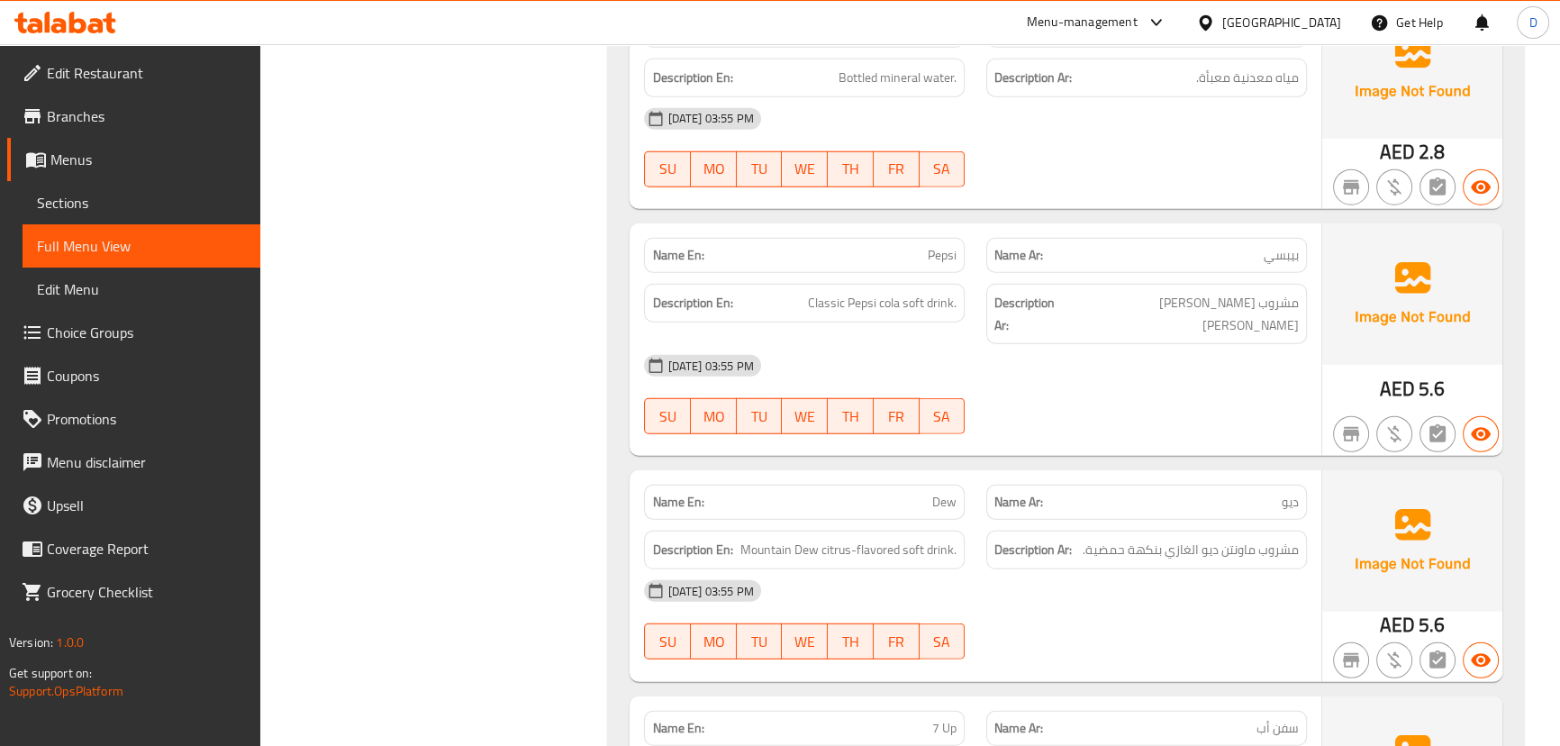
scroll to position [14498, 0]
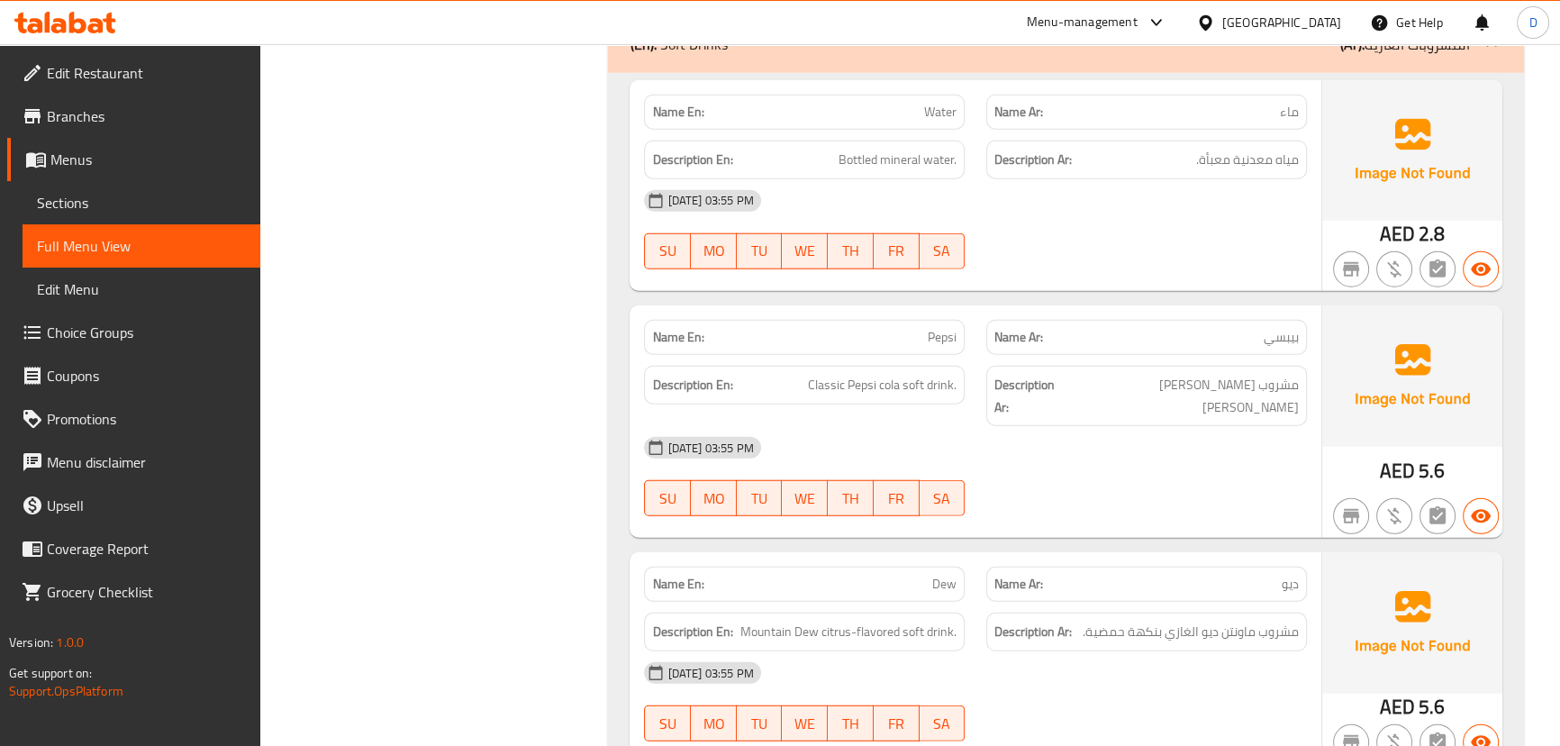
click at [1157, 270] on div "Name En: Water Name Ar: ماء Description En: Bottled mineral water. Description …" at bounding box center [975, 185] width 691 height 211
click at [1165, 430] on div "[DATE] 03:55 PM" at bounding box center [975, 447] width 684 height 43
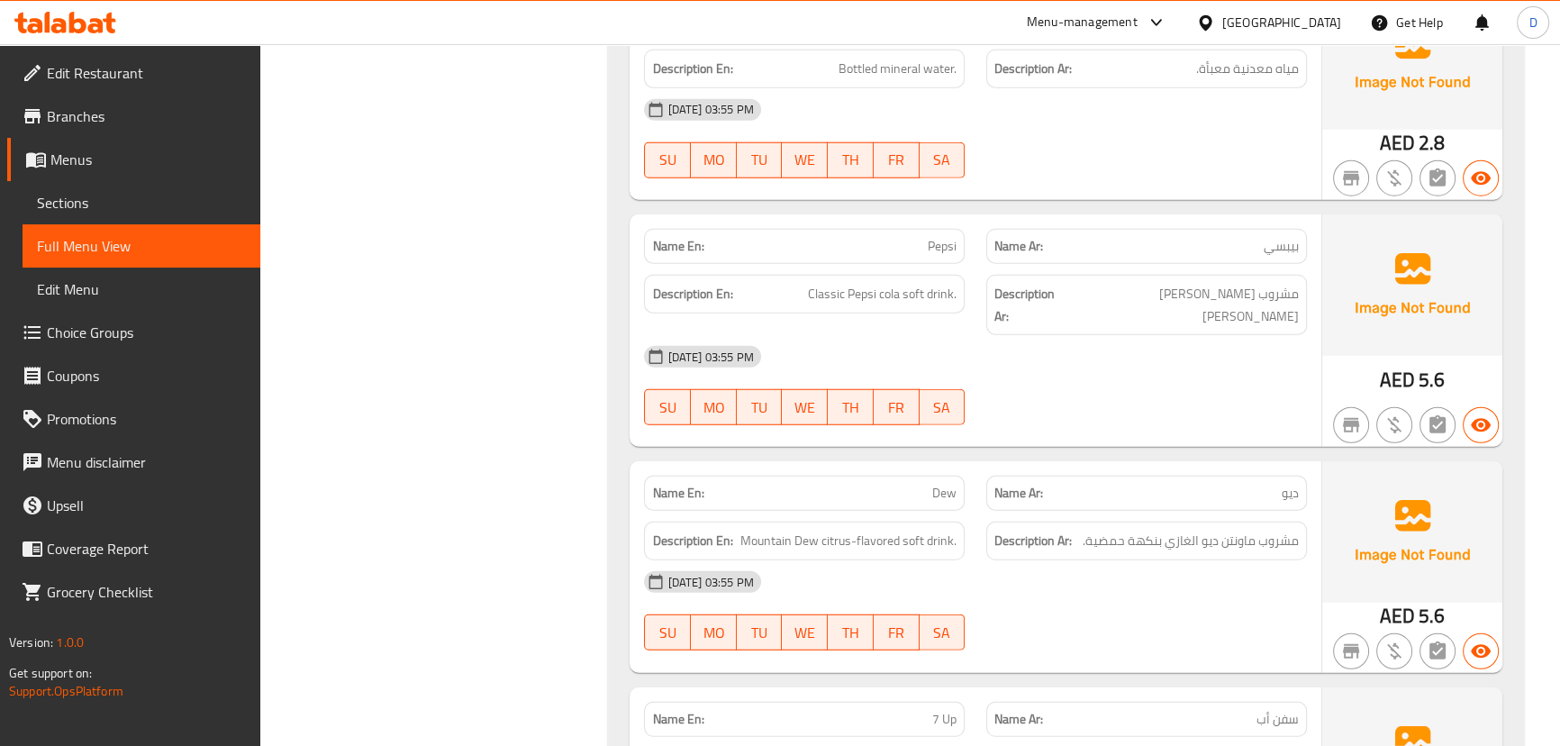
scroll to position [14825, 0]
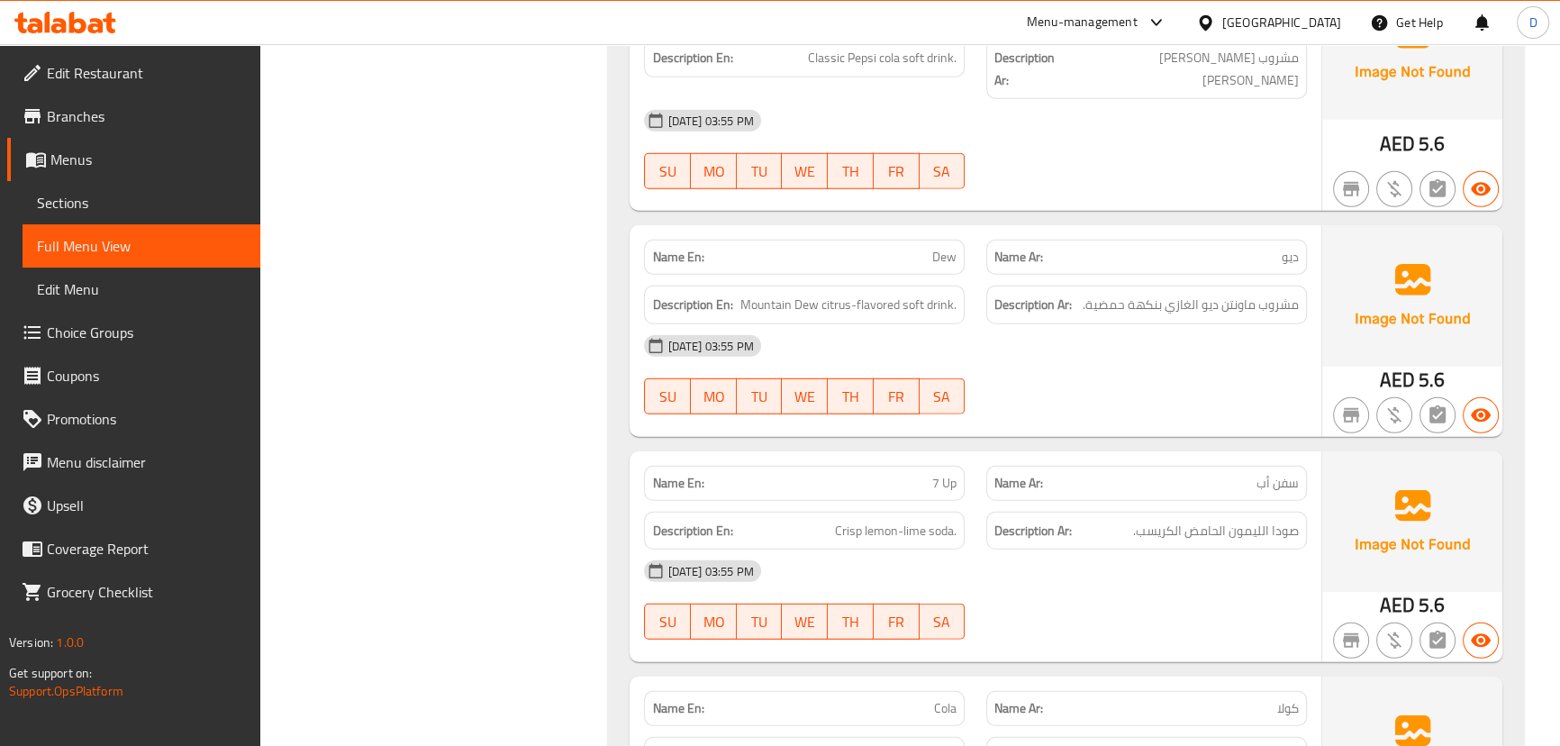
click at [1102, 324] on div "[DATE] 03:55 PM" at bounding box center [975, 345] width 684 height 43
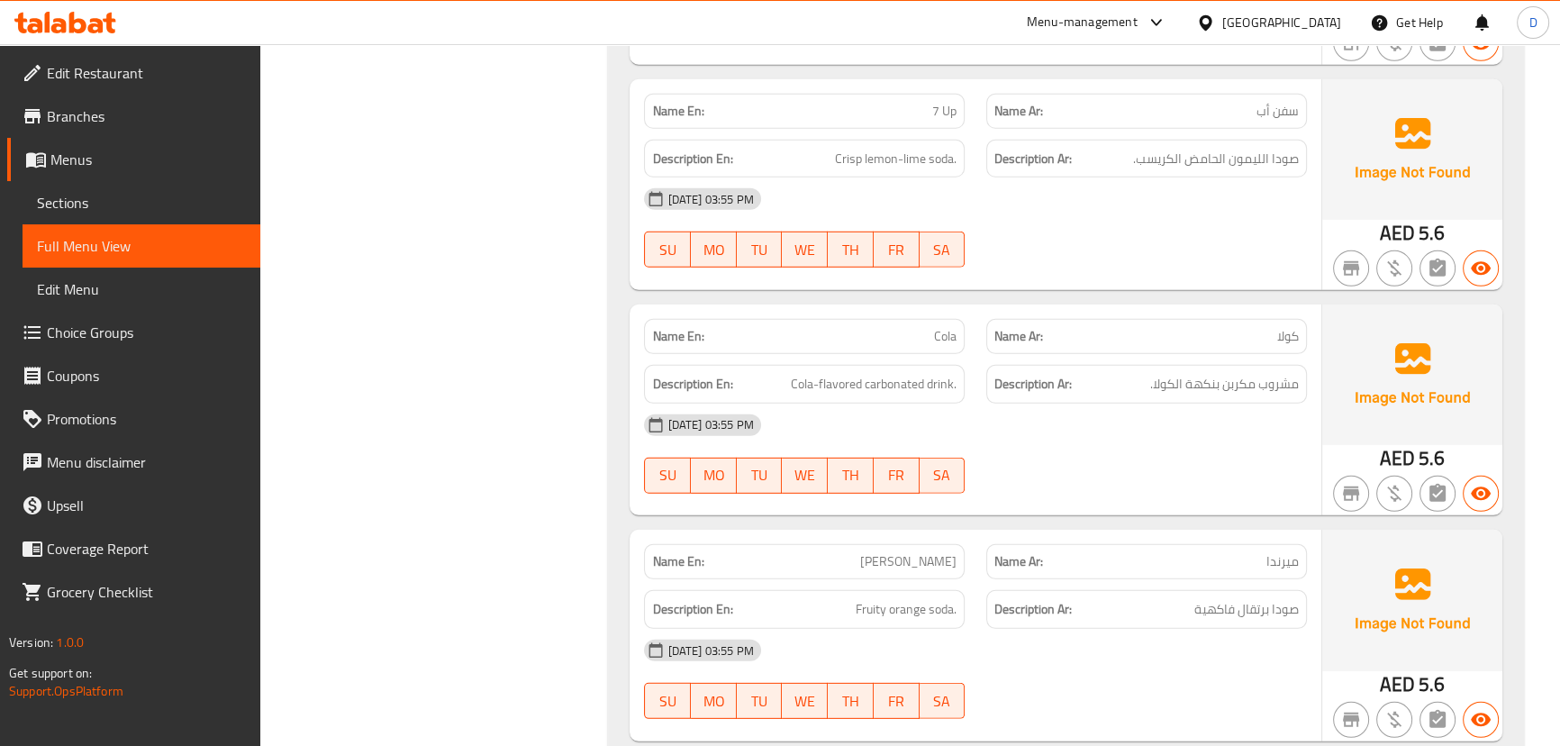
scroll to position [15235, 0]
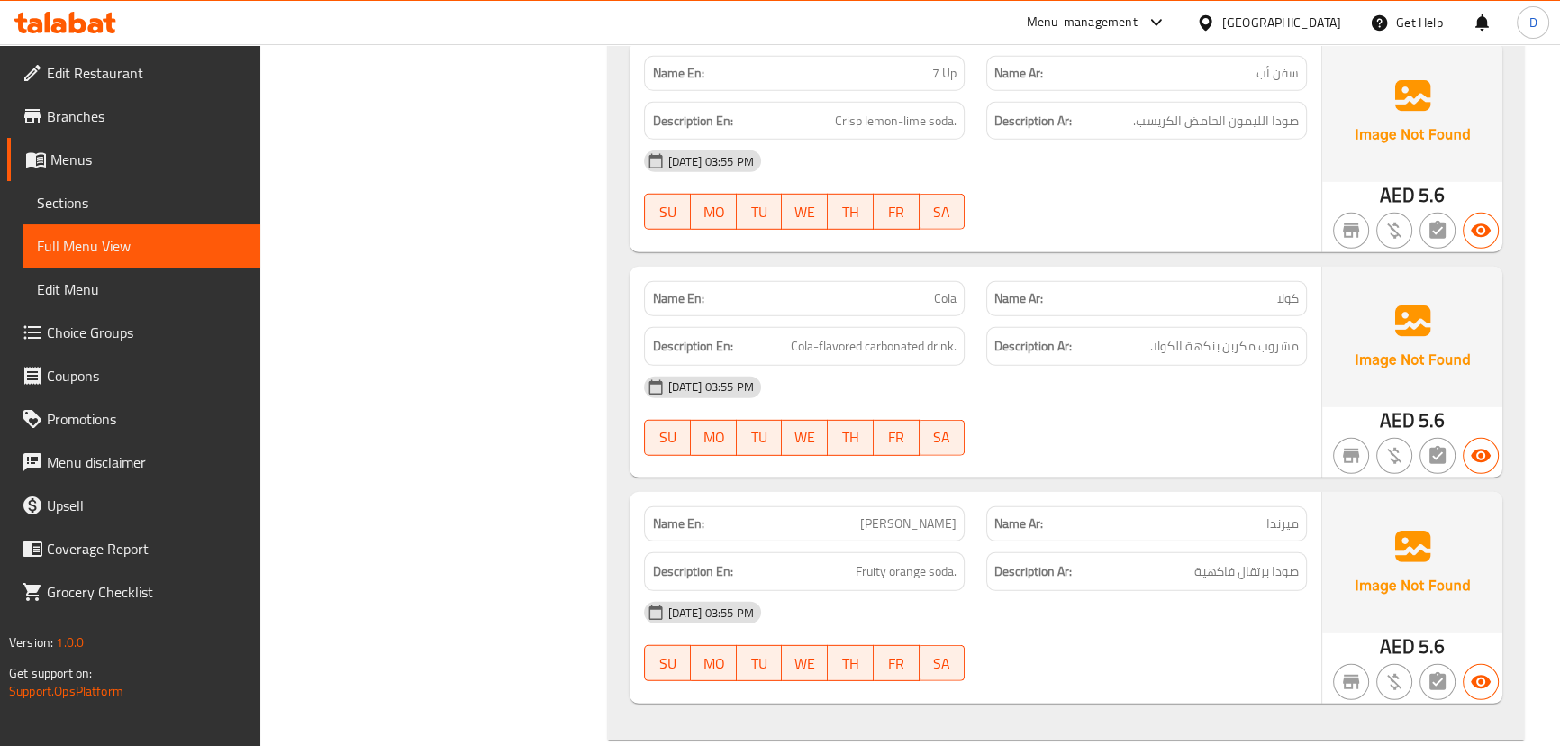
click at [1139, 366] on div "[DATE] 03:55 PM" at bounding box center [975, 387] width 684 height 43
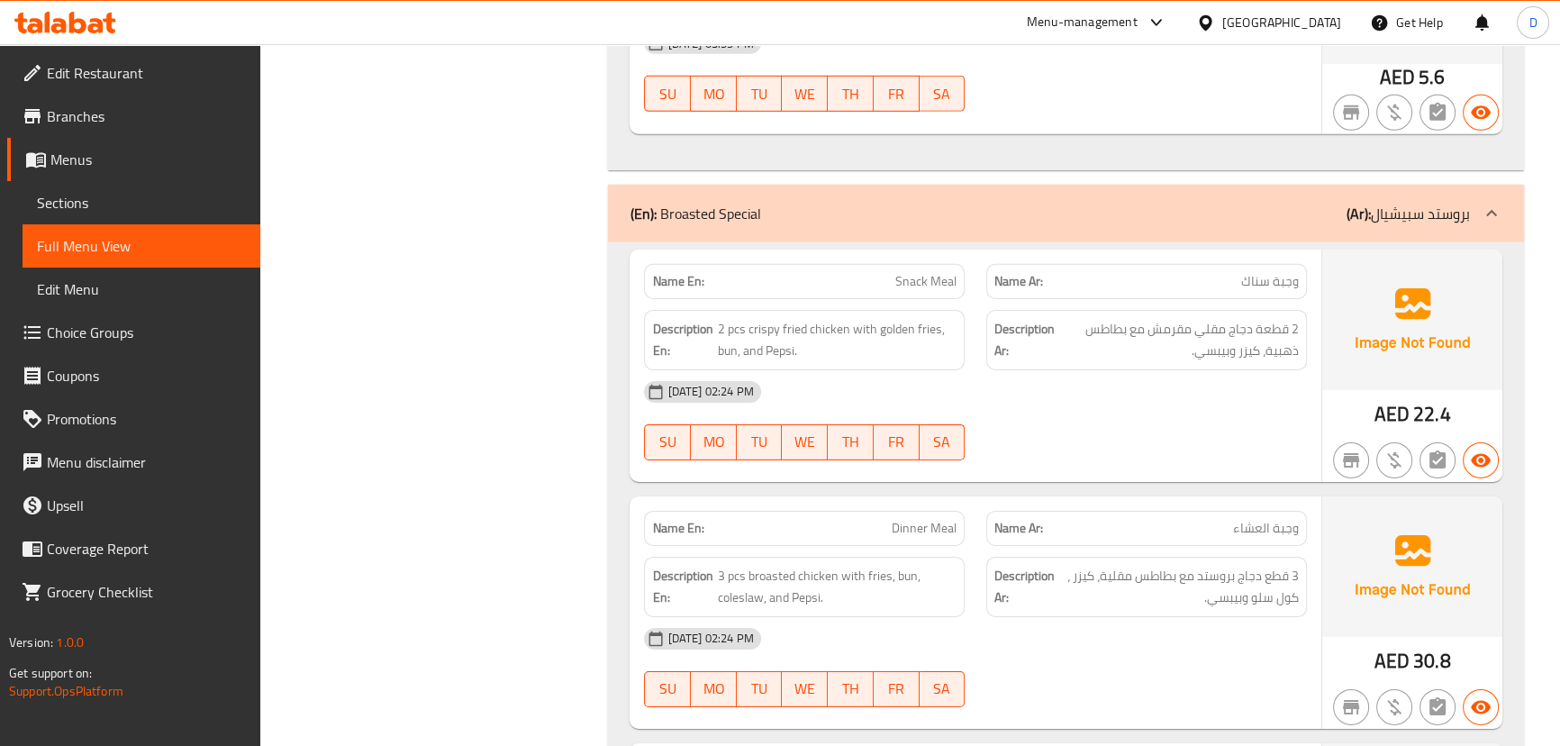
scroll to position [15890, 0]
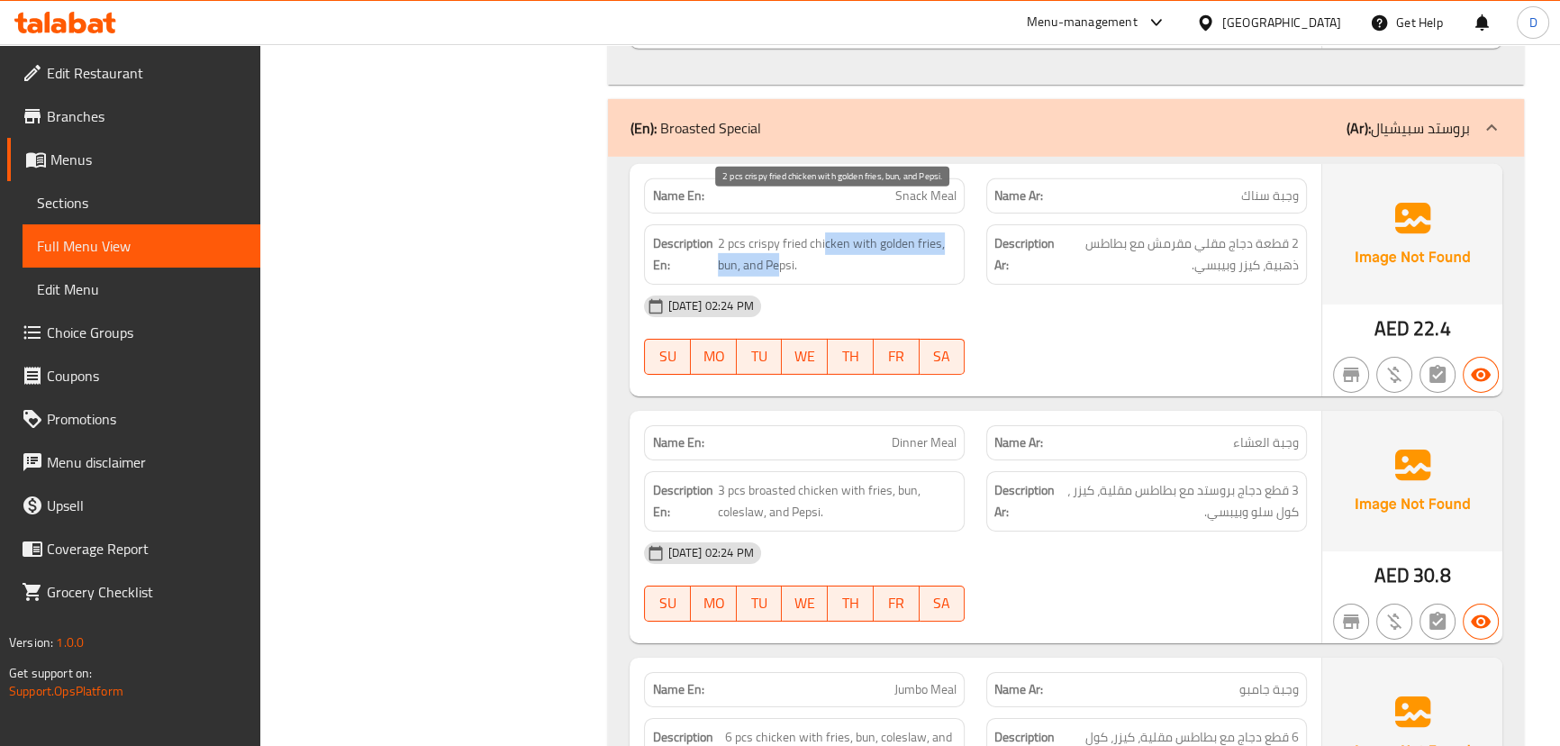
drag, startPoint x: 823, startPoint y: 211, endPoint x: 779, endPoint y: 224, distance: 46.2
click at [779, 232] on span "2 pcs crispy fried chicken with golden fries, bun, and Pepsi." at bounding box center [837, 254] width 239 height 44
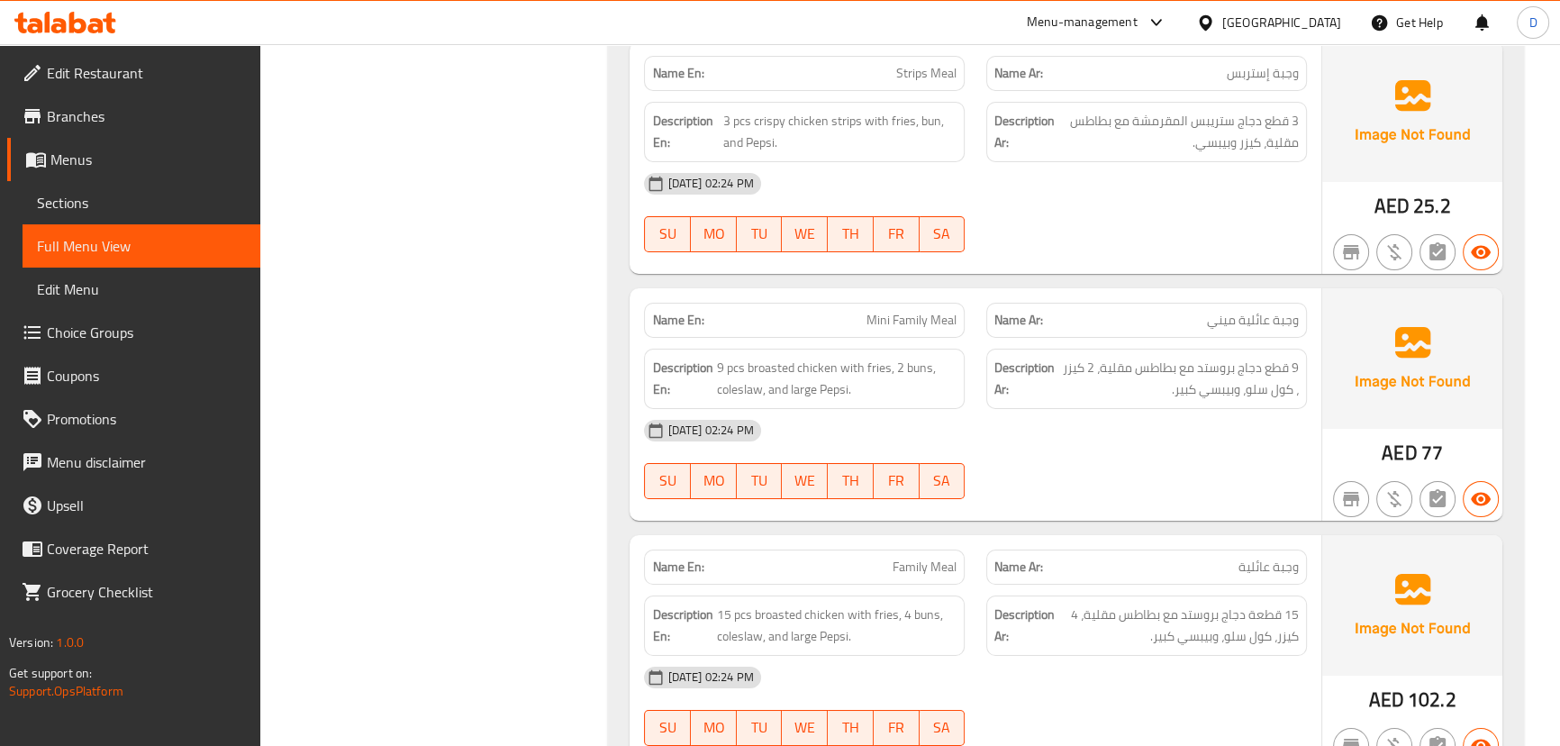
scroll to position [16790, 0]
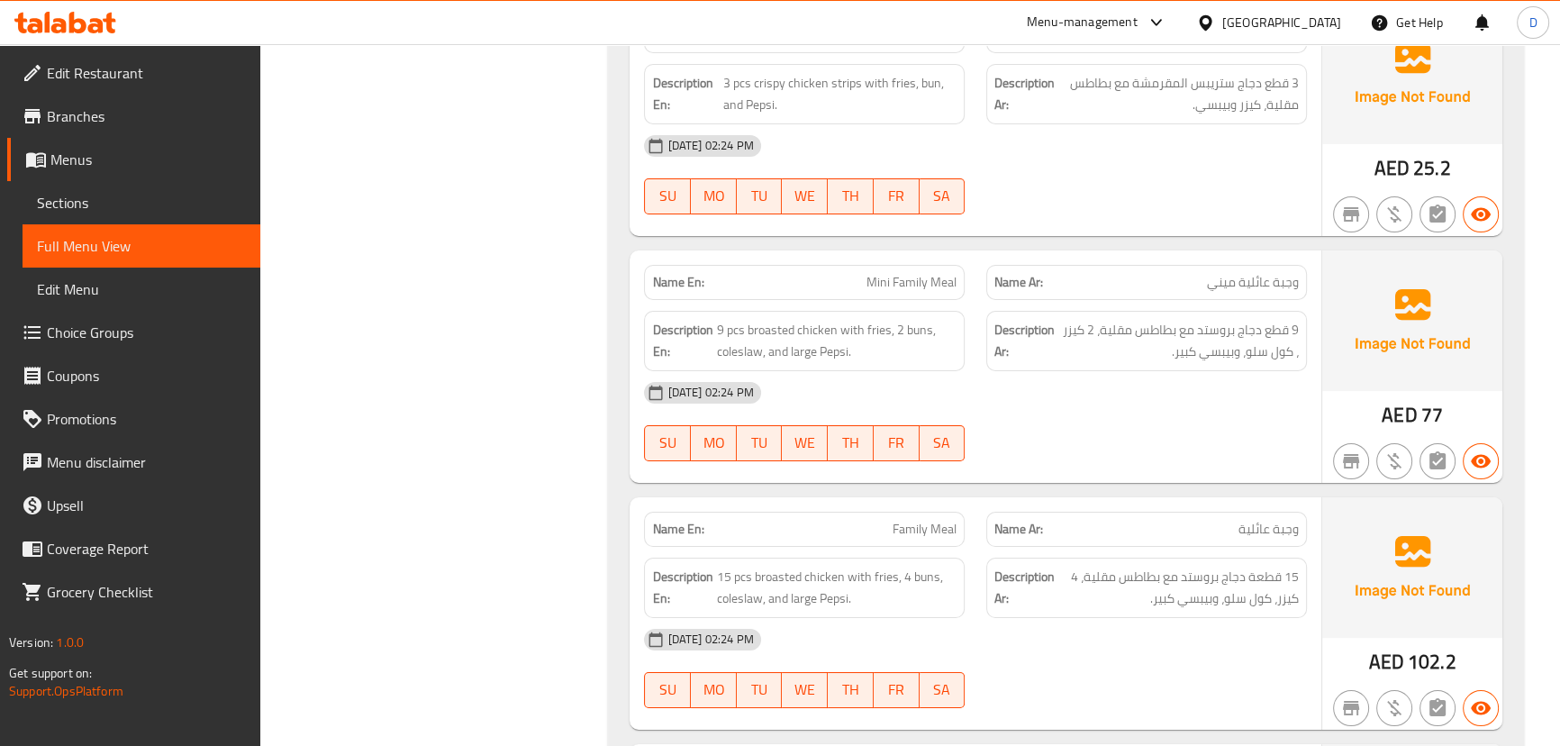
click at [1210, 371] on div "[DATE] 02:24 PM" at bounding box center [975, 392] width 684 height 43
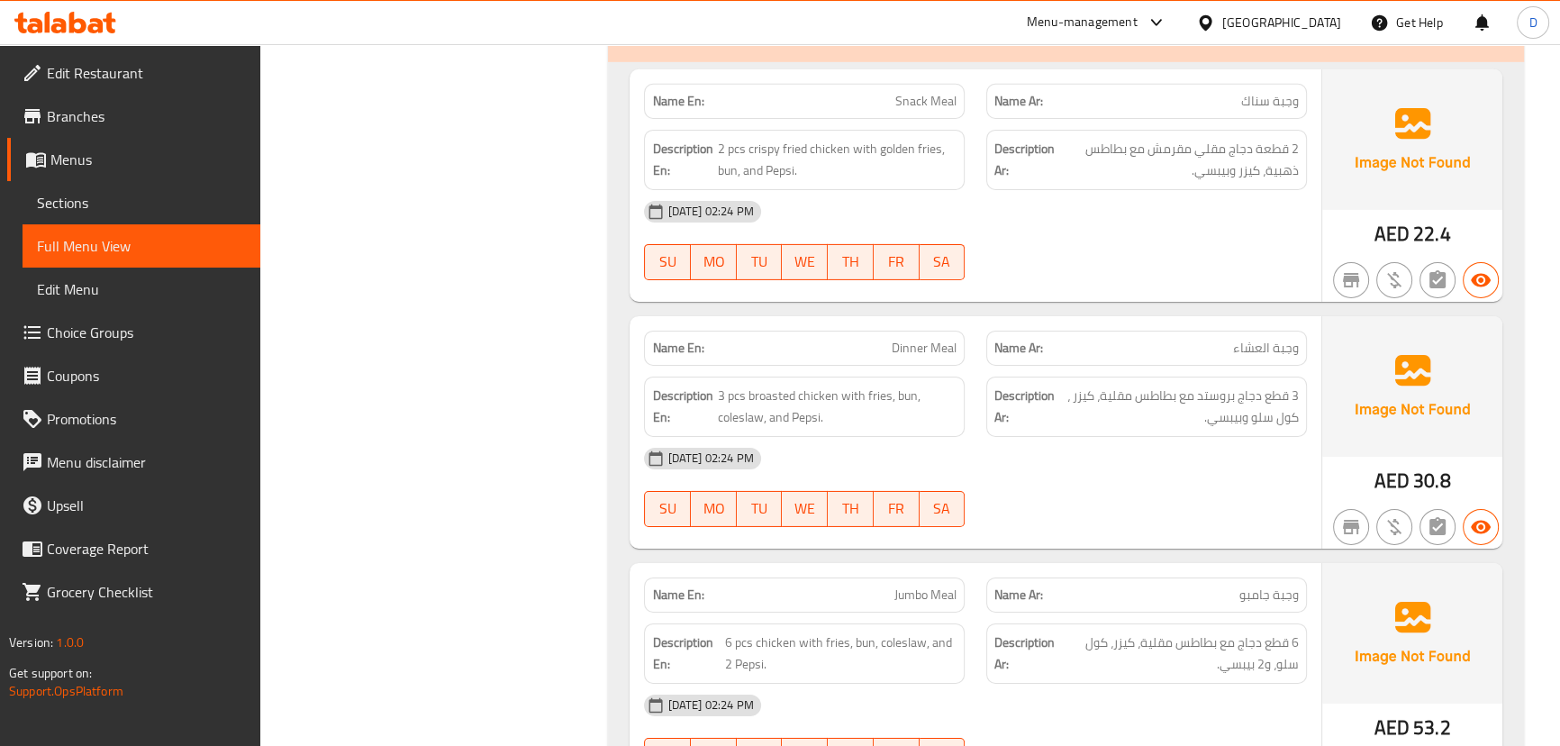
click at [1165, 437] on div "[DATE] 02:24 PM" at bounding box center [975, 458] width 684 height 43
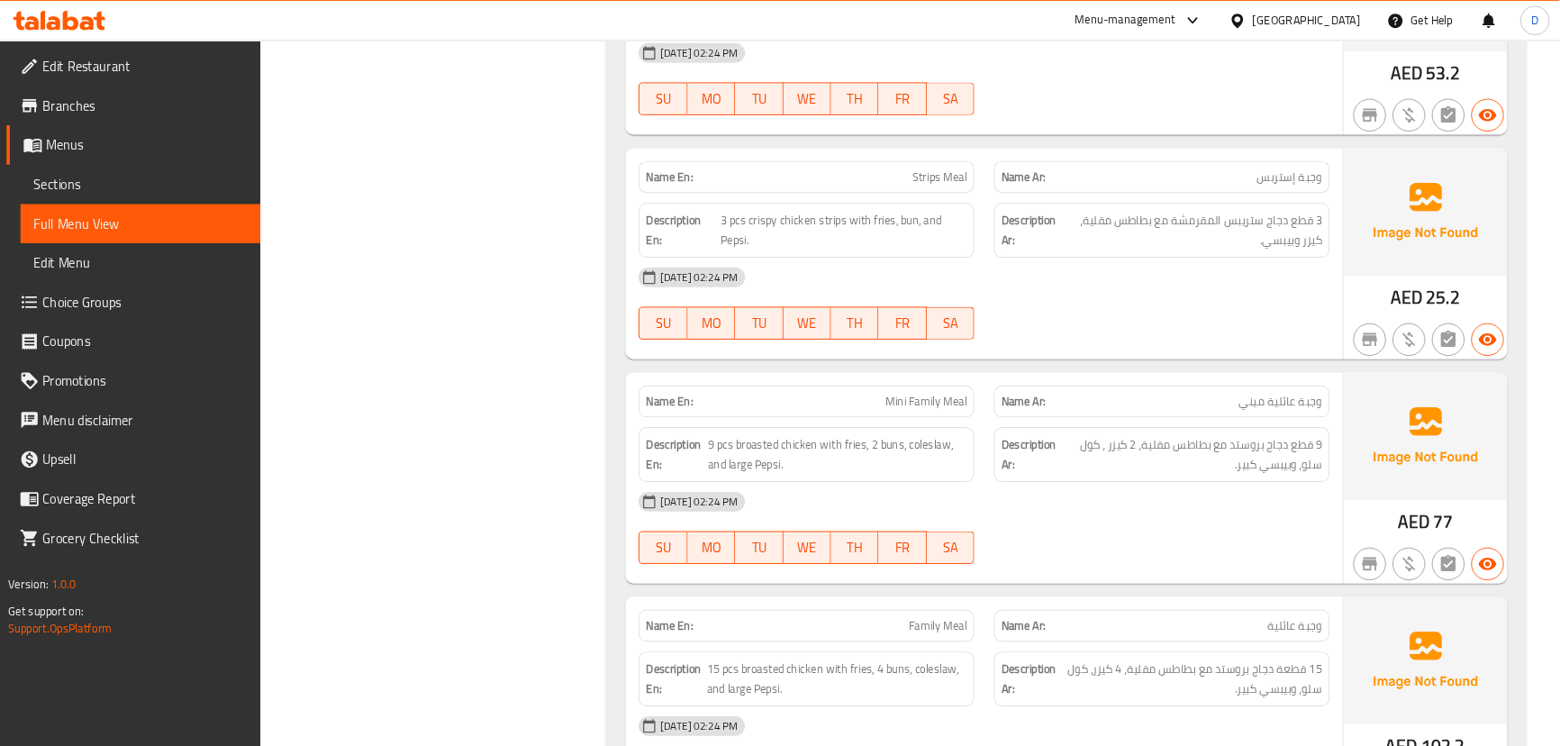
scroll to position [16344, 0]
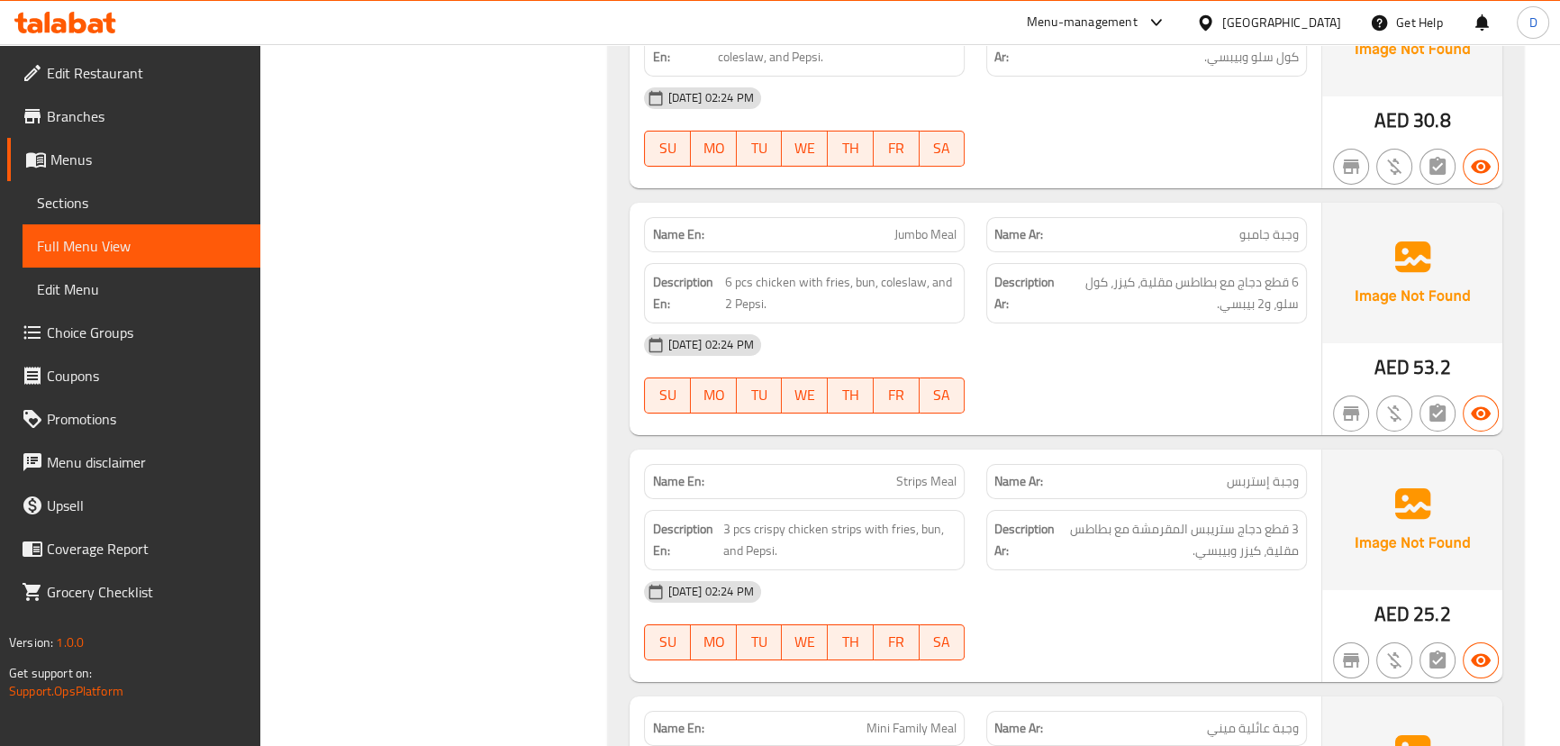
click at [1223, 403] on div at bounding box center [1146, 414] width 342 height 22
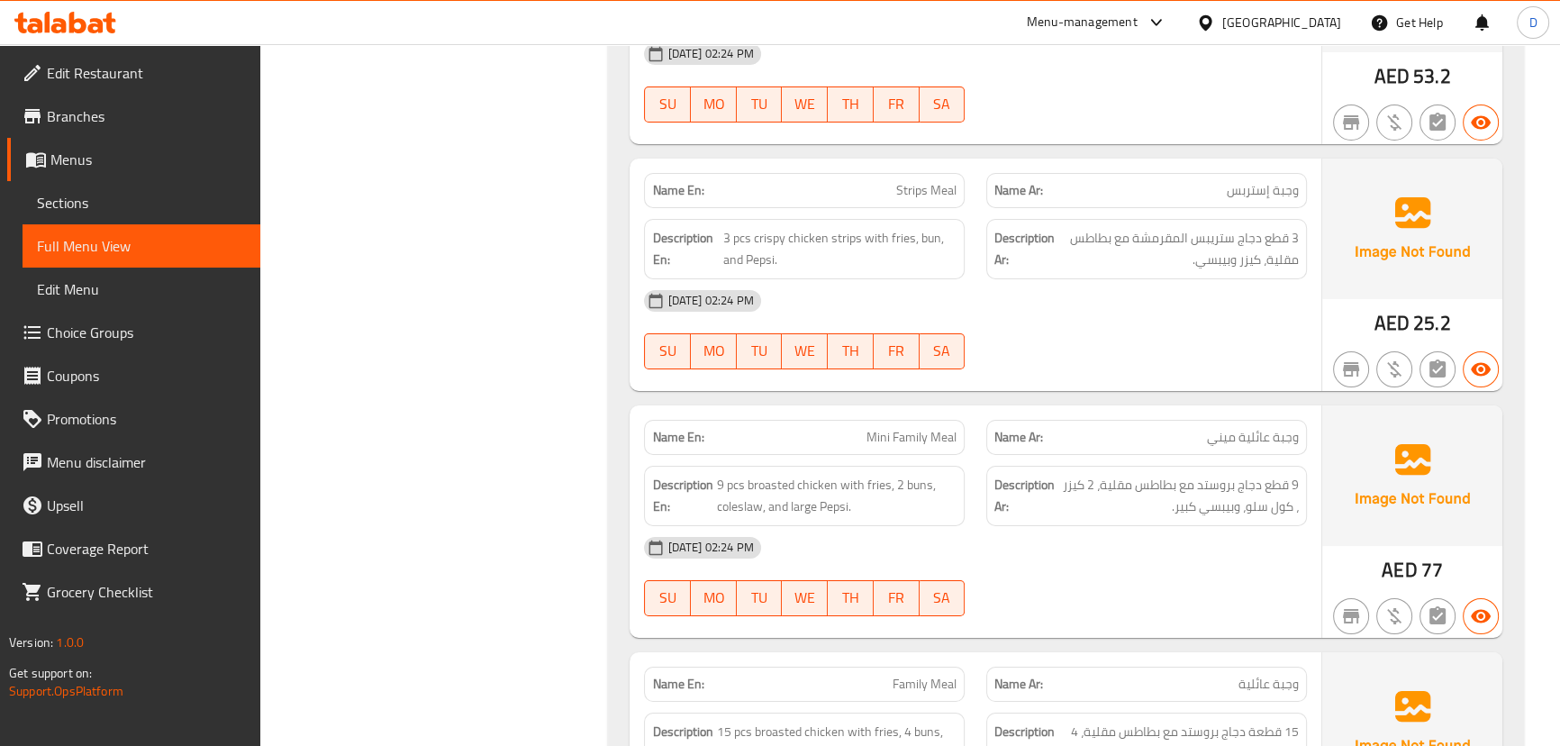
scroll to position [16671, 0]
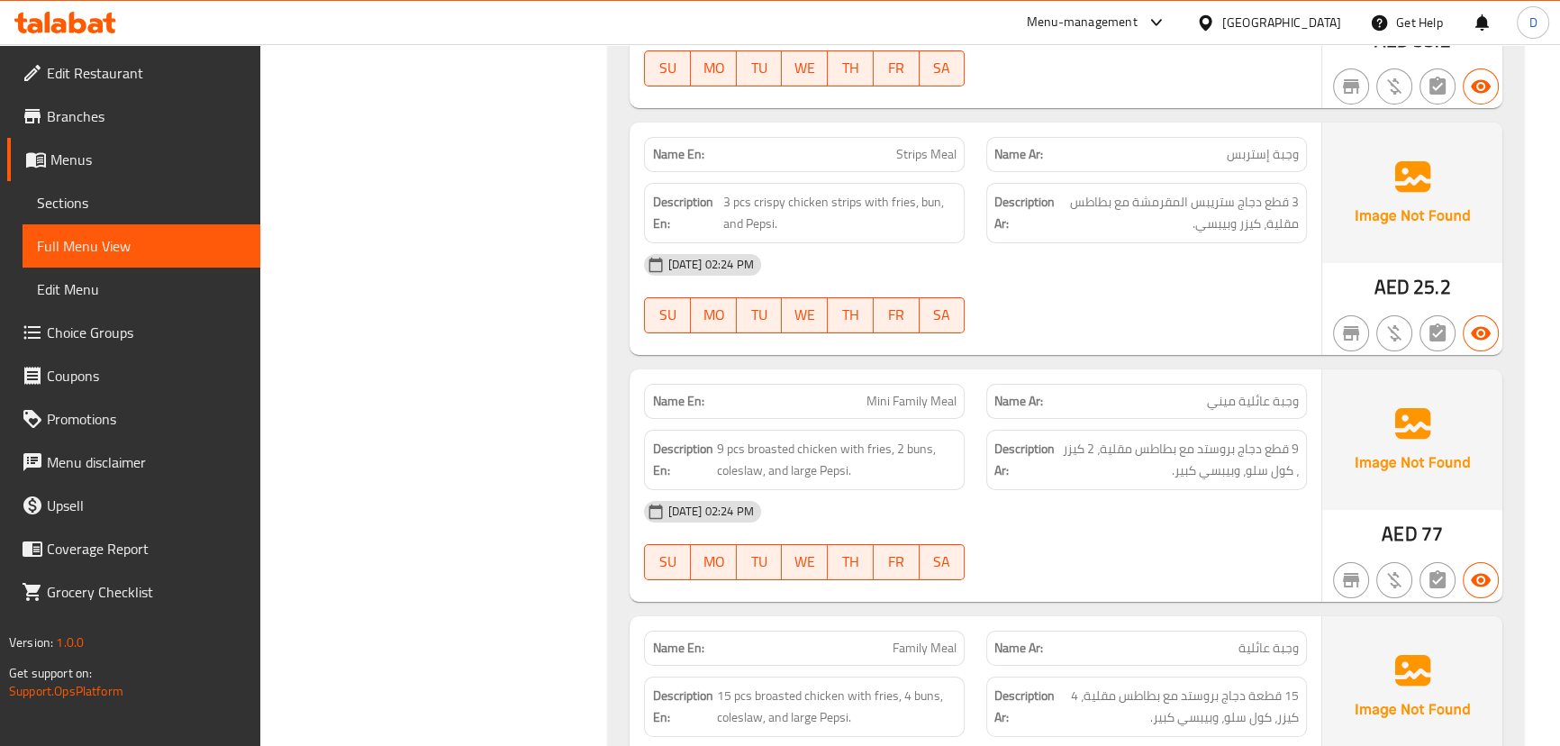
click at [1157, 276] on div "08-10-2025 02:24 PM SU MO TU WE TH FR SA" at bounding box center [975, 293] width 684 height 101
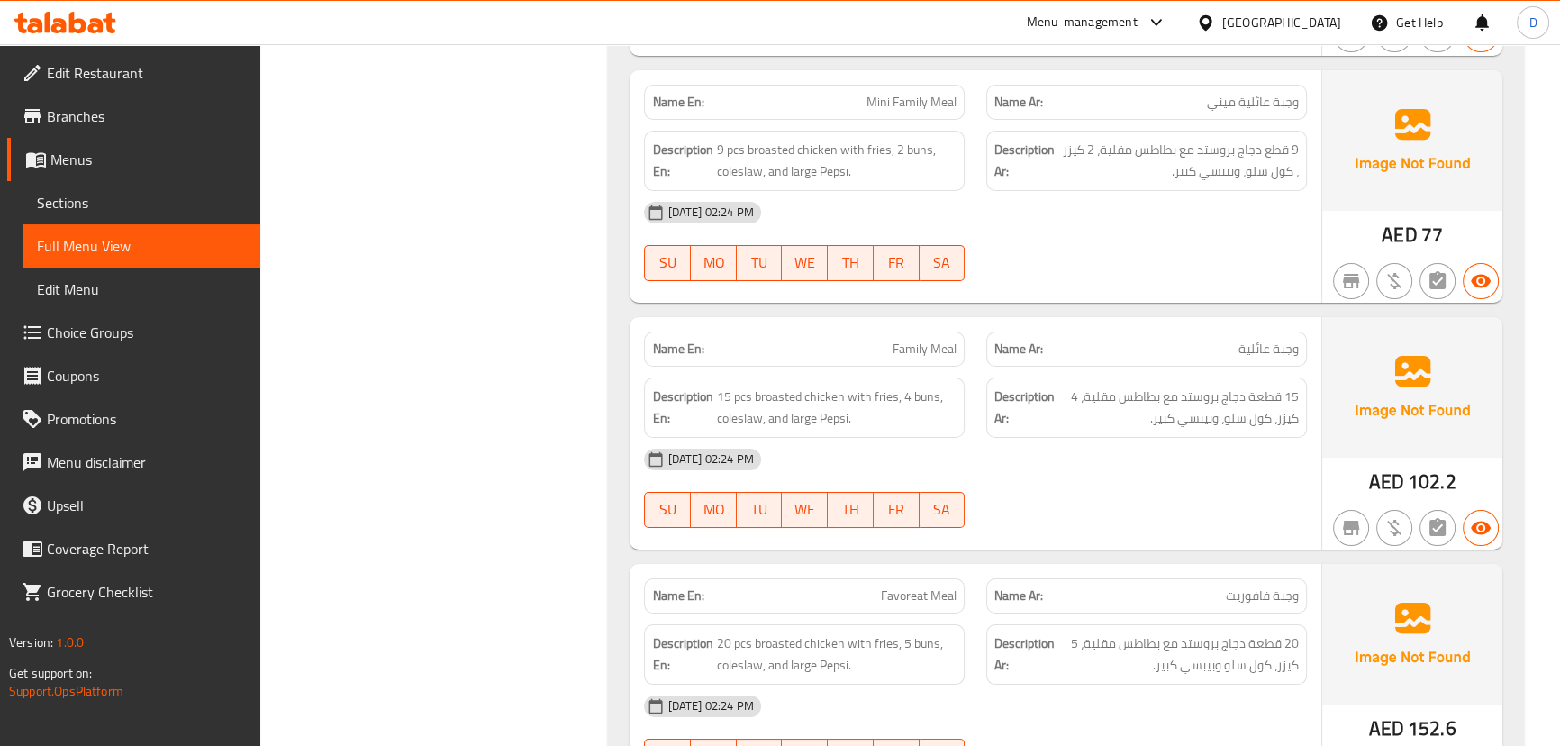
scroll to position [16999, 0]
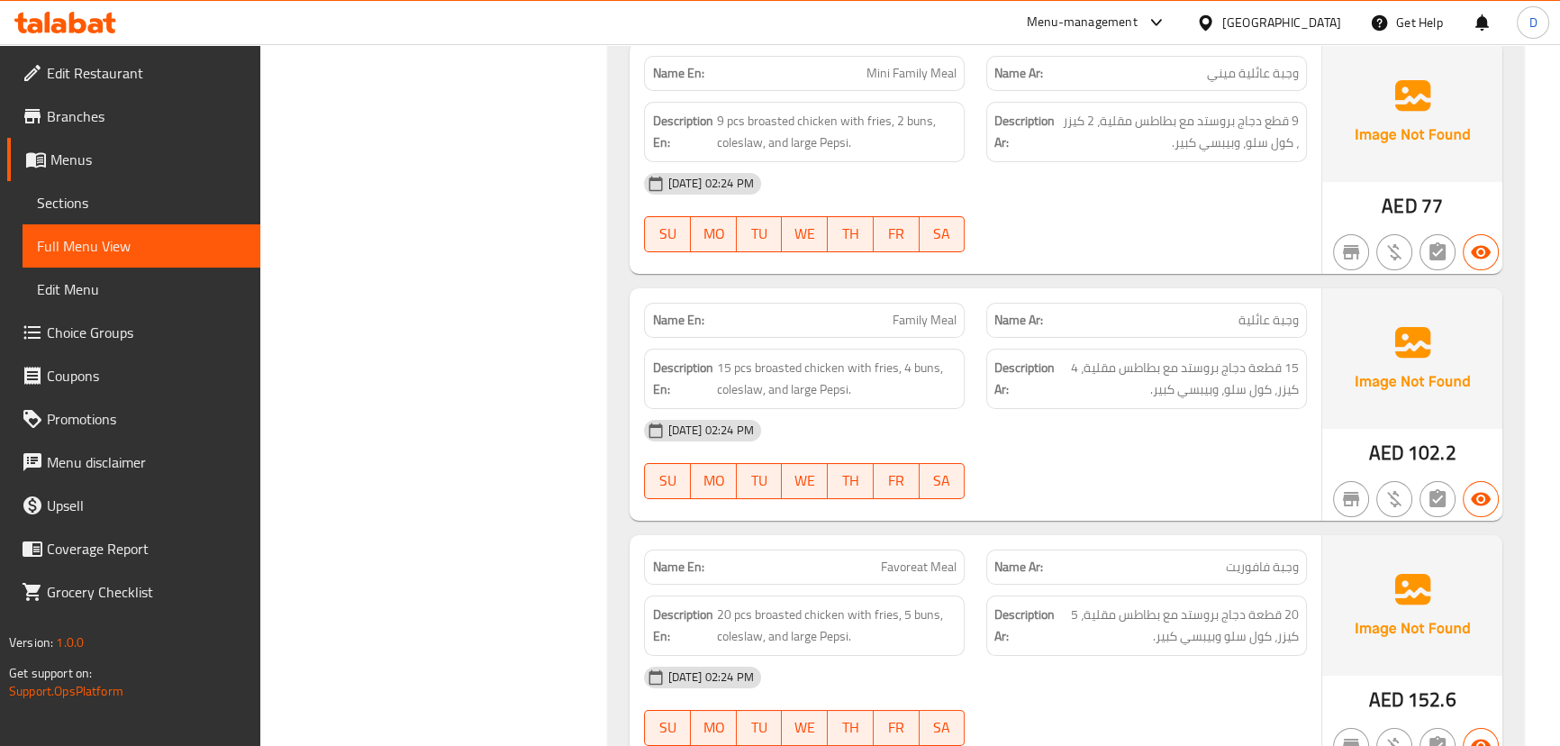
click at [1185, 409] on div "[DATE] 02:24 PM" at bounding box center [975, 430] width 684 height 43
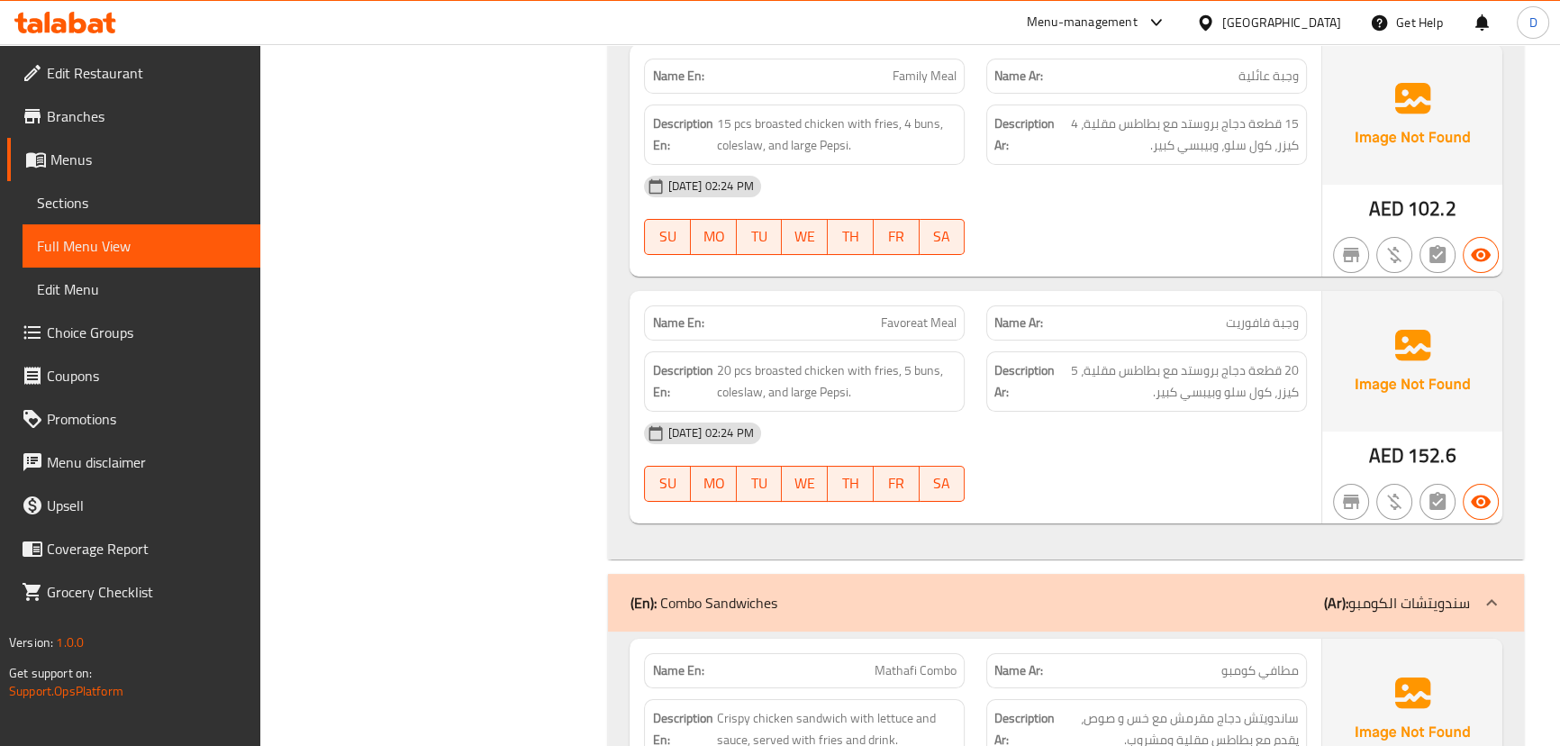
scroll to position [17245, 0]
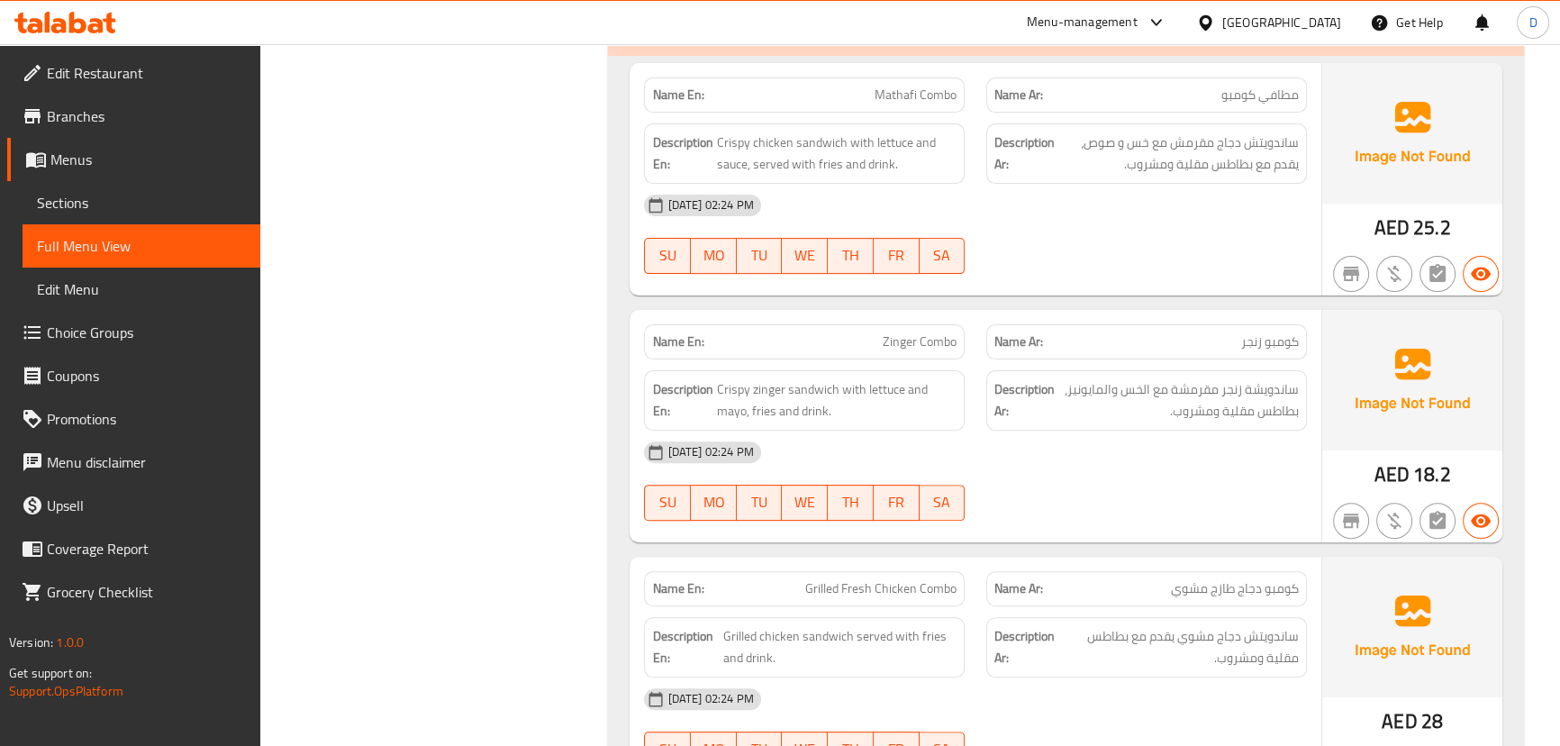
scroll to position [17818, 0]
click at [1170, 264] on div at bounding box center [1146, 275] width 342 height 22
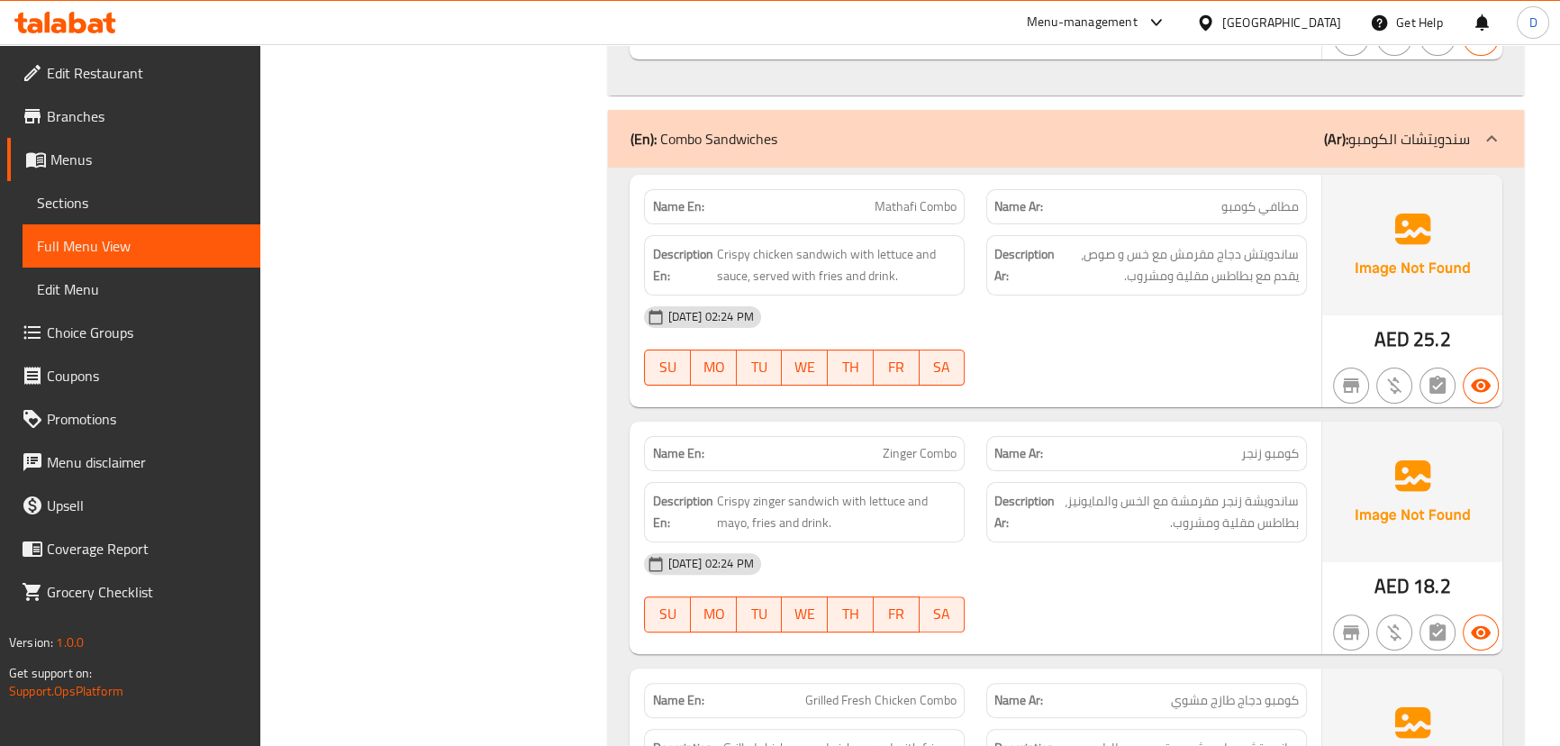
scroll to position [17736, 0]
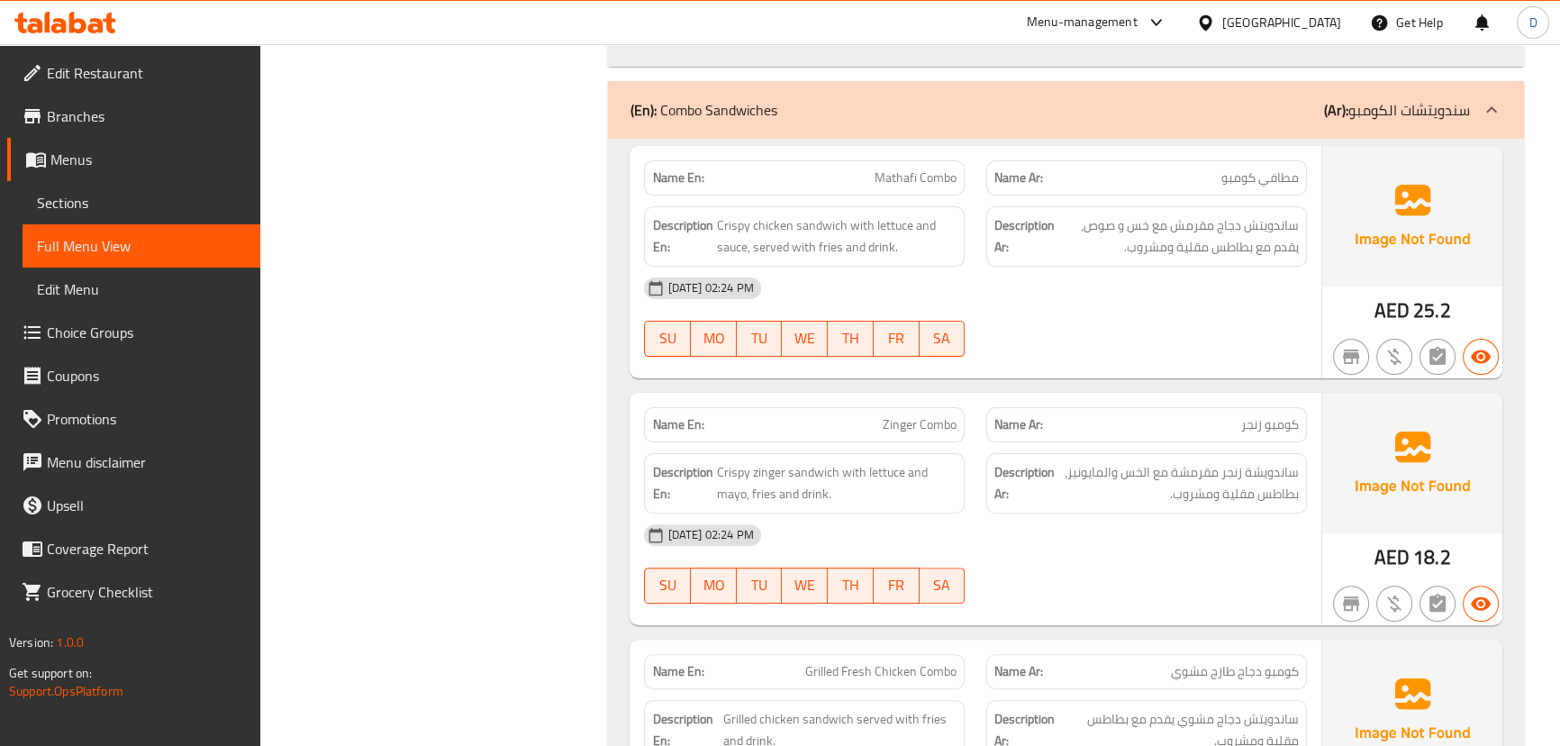
click at [1188, 513] on div "[DATE] 02:24 PM" at bounding box center [975, 534] width 684 height 43
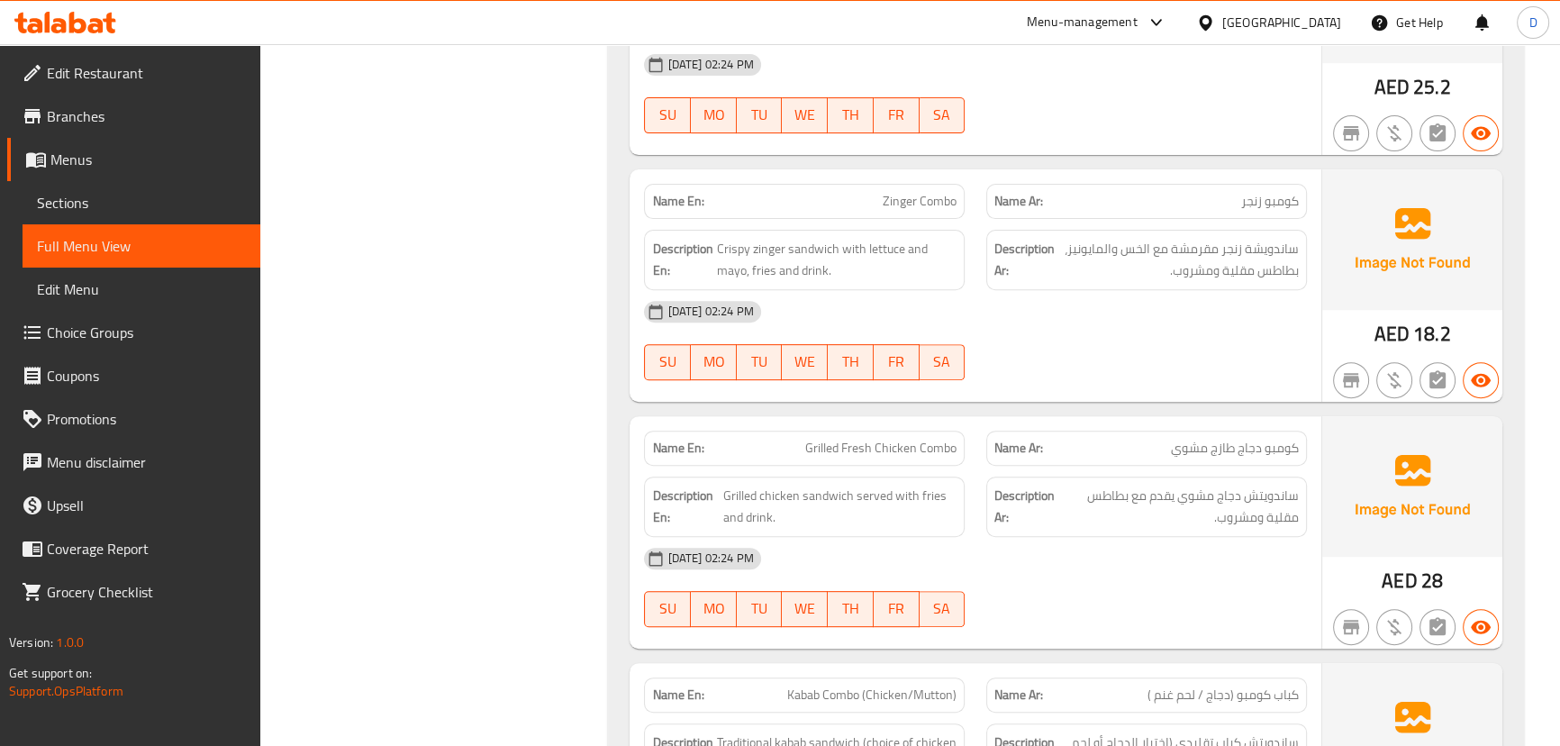
scroll to position [17982, 0]
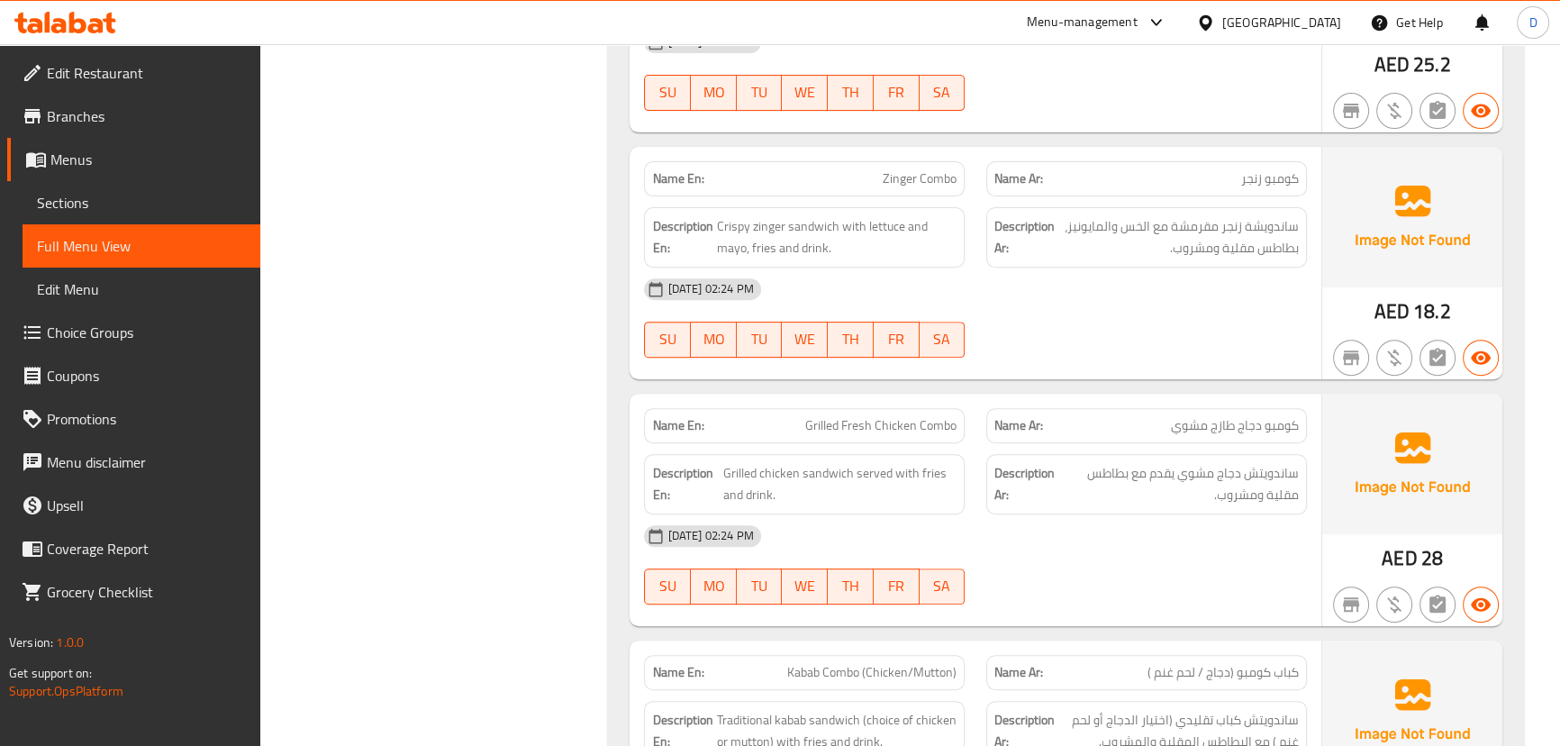
click at [1129, 296] on div "08-10-2025 02:24 PM SU MO TU WE TH FR SA" at bounding box center [975, 317] width 684 height 101
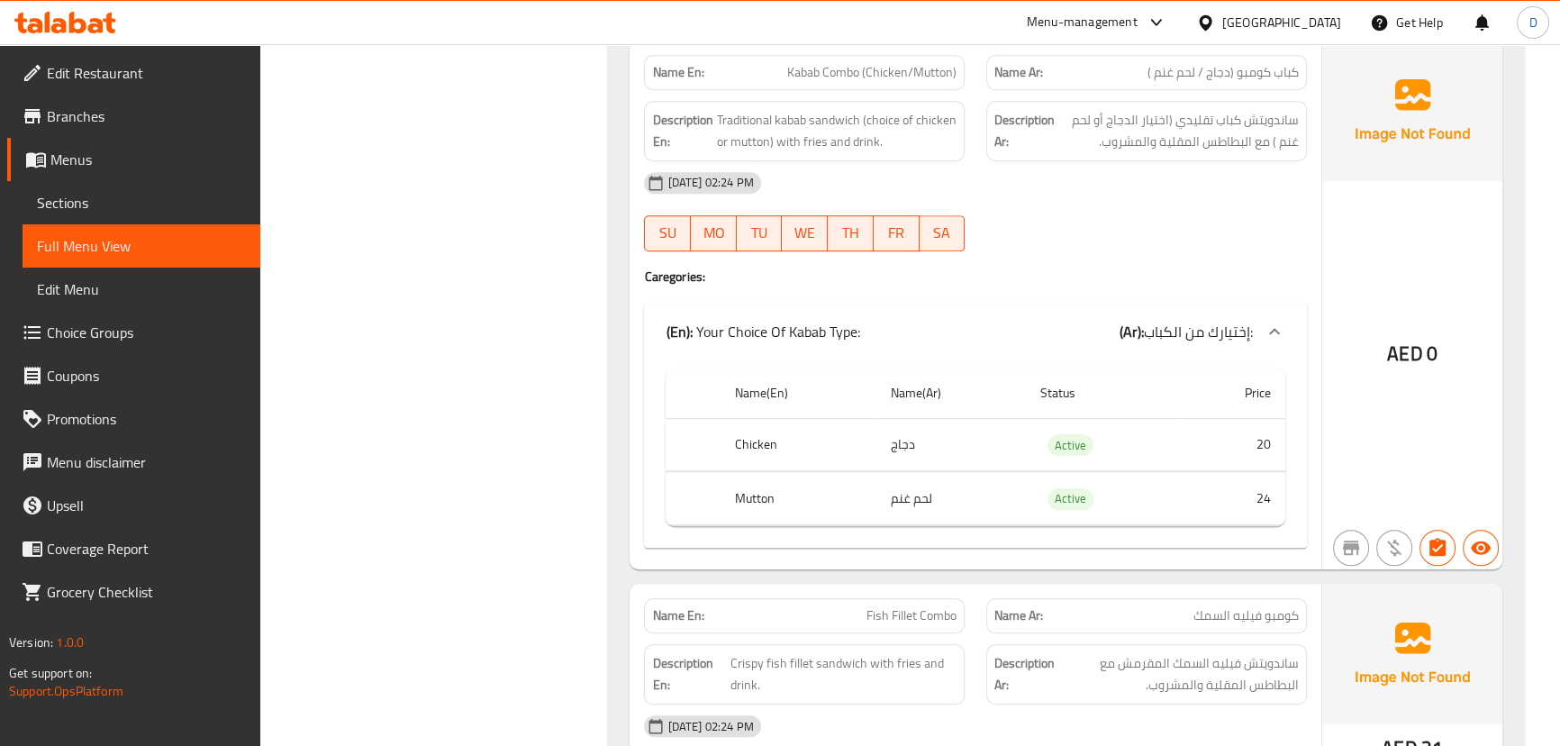
scroll to position [18555, 0]
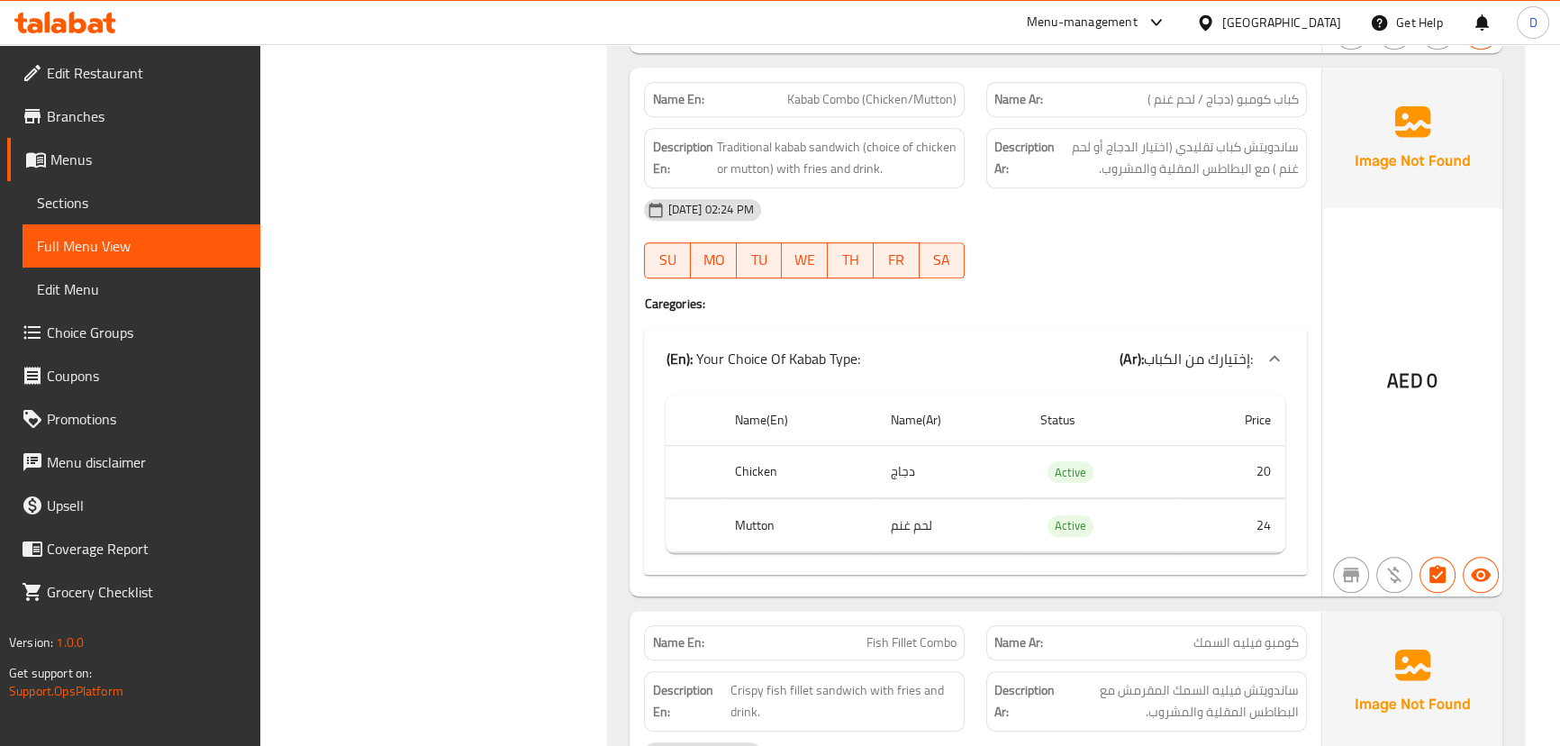
click at [1177, 188] on div "[DATE] 02:24 PM" at bounding box center [975, 209] width 684 height 43
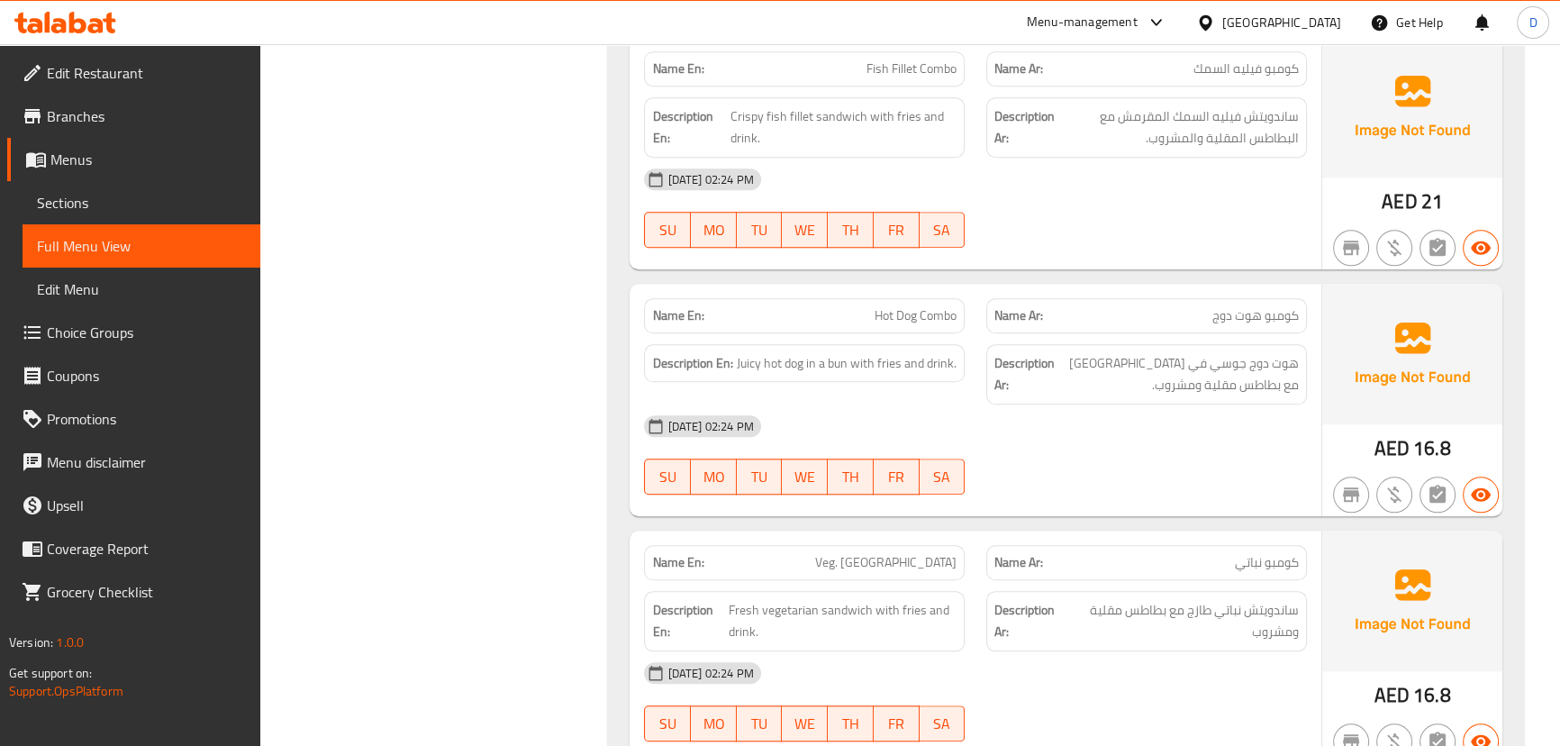
scroll to position [19046, 0]
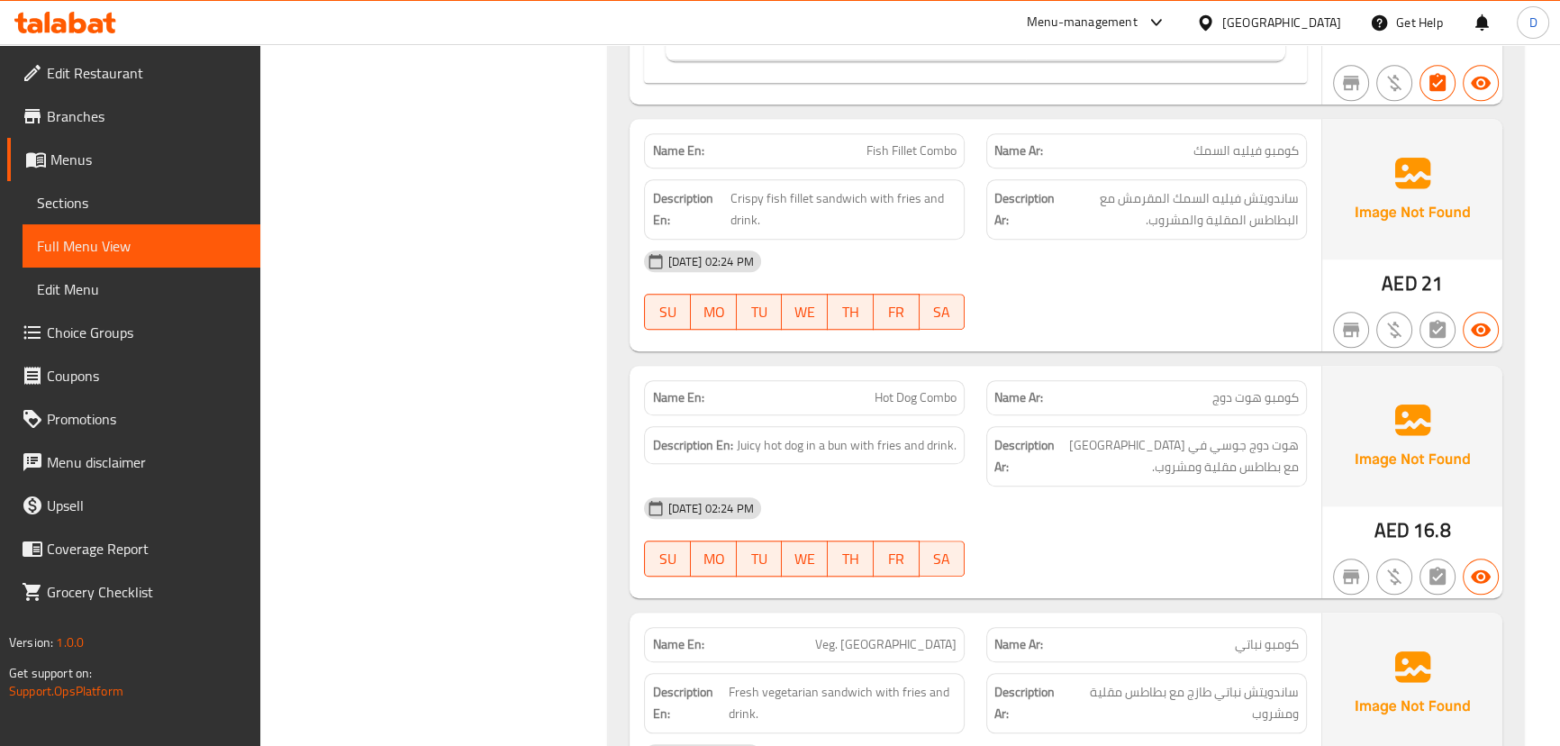
click at [1117, 319] on div at bounding box center [1146, 330] width 342 height 22
click at [1139, 434] on span "هوت دوج جوسي في كيزر مع بطاطس مقلية ومشروب." at bounding box center [1178, 456] width 240 height 44
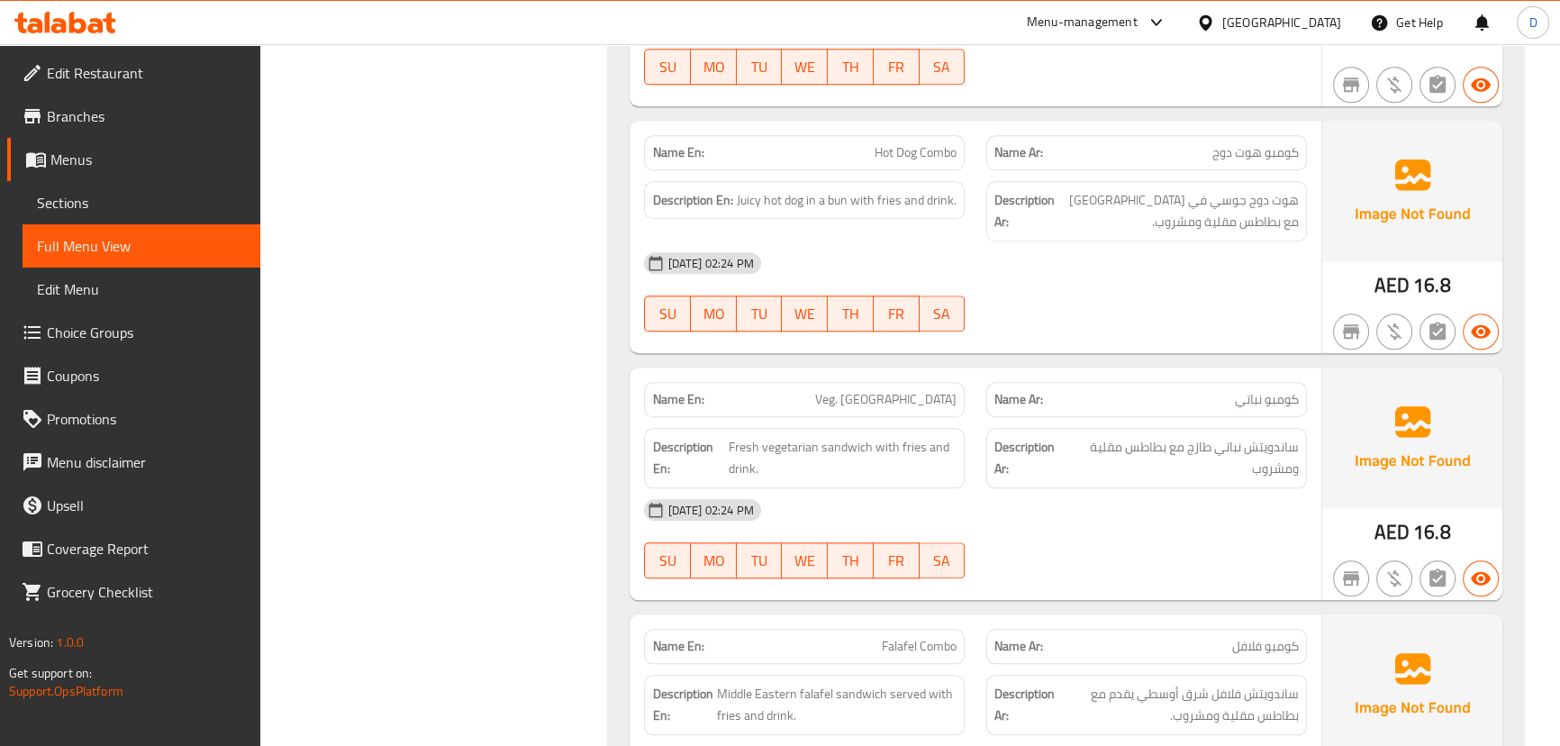
scroll to position [19292, 0]
click at [1159, 487] on div "[DATE] 02:24 PM" at bounding box center [975, 508] width 684 height 43
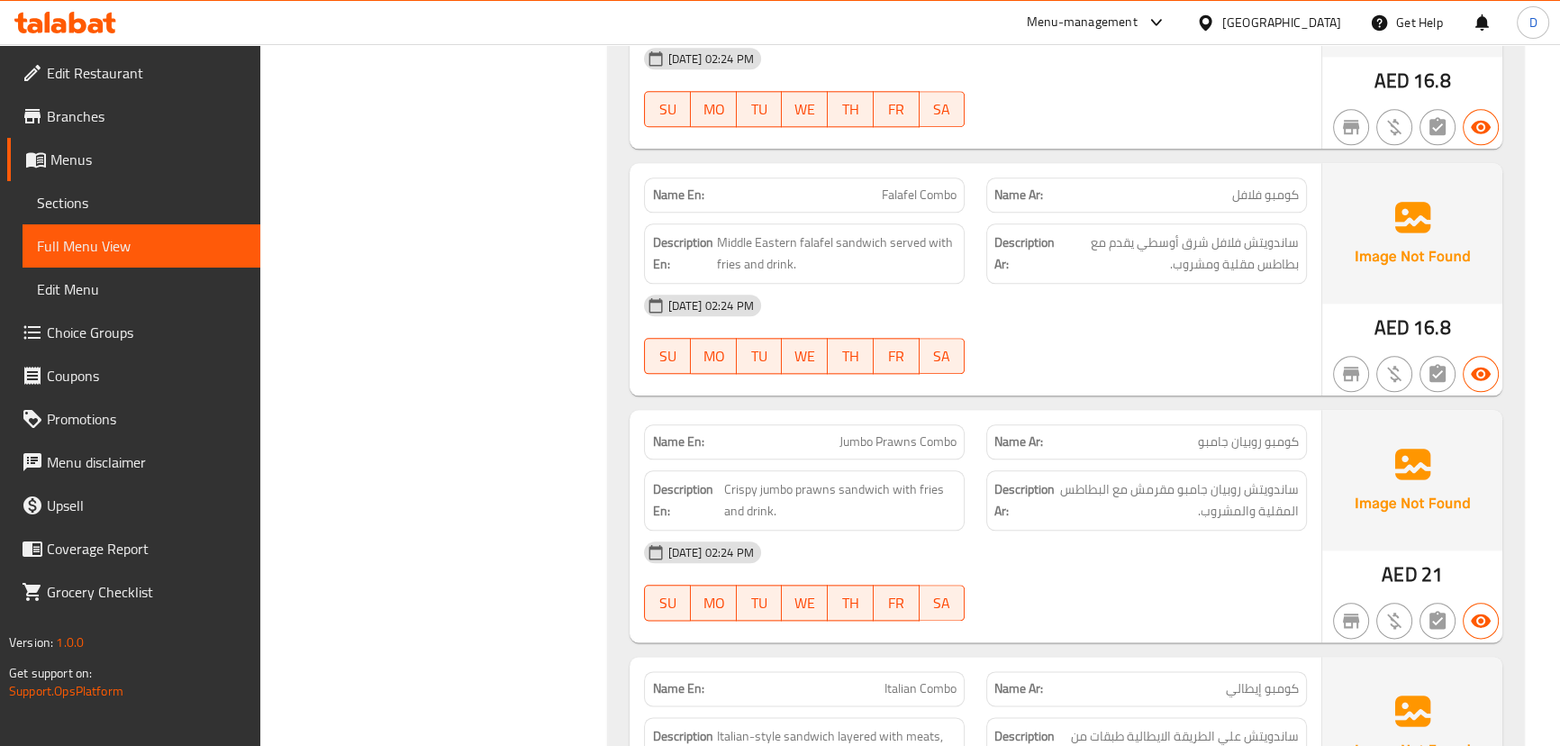
scroll to position [19783, 0]
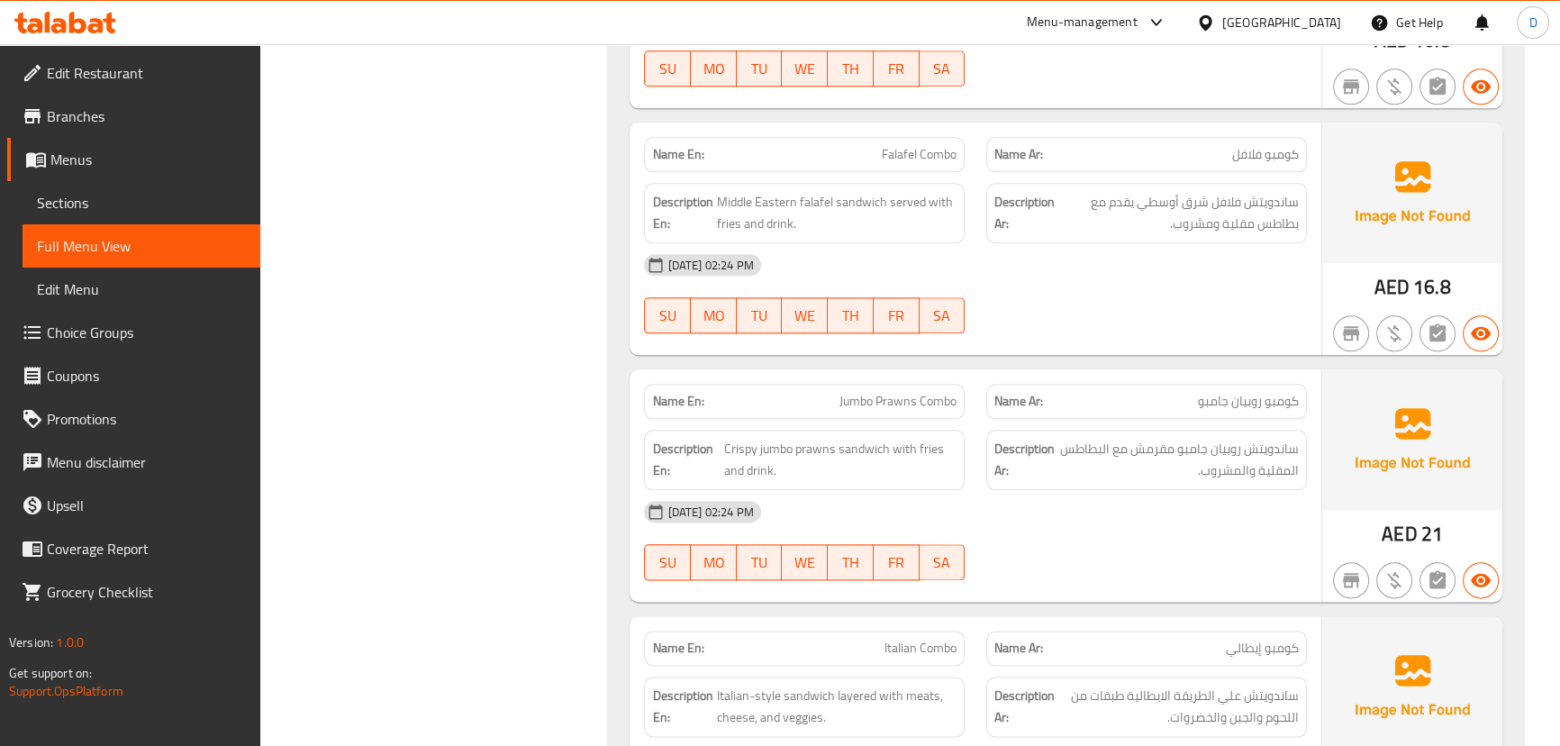
click at [1134, 279] on div "08-10-2025 02:24 PM SU MO TU WE TH FR SA" at bounding box center [975, 293] width 684 height 101
click at [1244, 503] on div "08-10-2025 02:24 PM SU MO TU WE TH FR SA" at bounding box center [975, 540] width 684 height 101
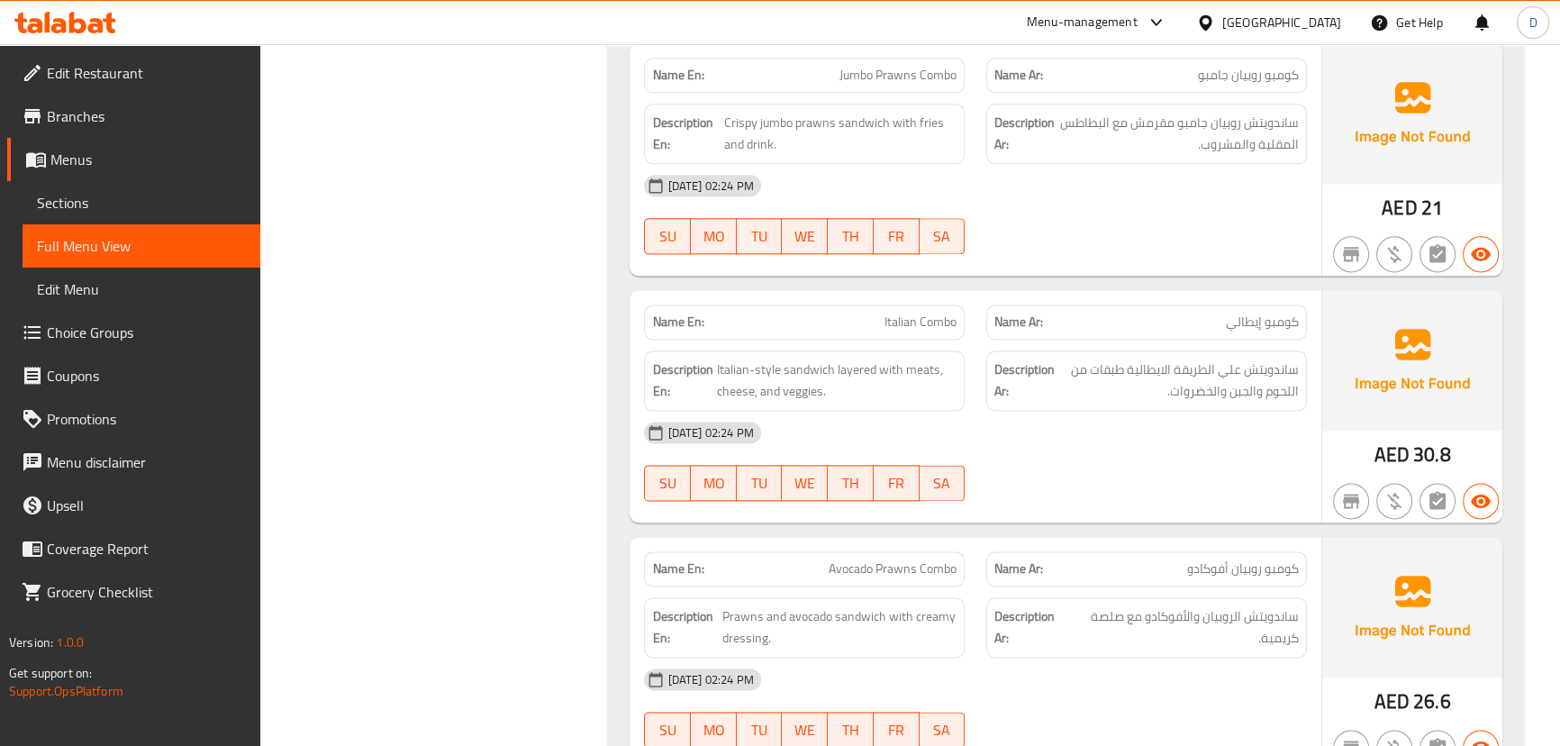
scroll to position [20111, 0]
click at [1142, 447] on div "08-10-2025 02:24 PM SU MO TU WE TH FR SA" at bounding box center [975, 459] width 684 height 101
drag, startPoint x: 1288, startPoint y: 109, endPoint x: 1259, endPoint y: 110, distance: 28.8
click at [1259, 110] on span "ساندويتش روبيان جامبو مقرمش مع البطاطس المقلية والمشروب." at bounding box center [1178, 132] width 240 height 44
copy span "مقلية"
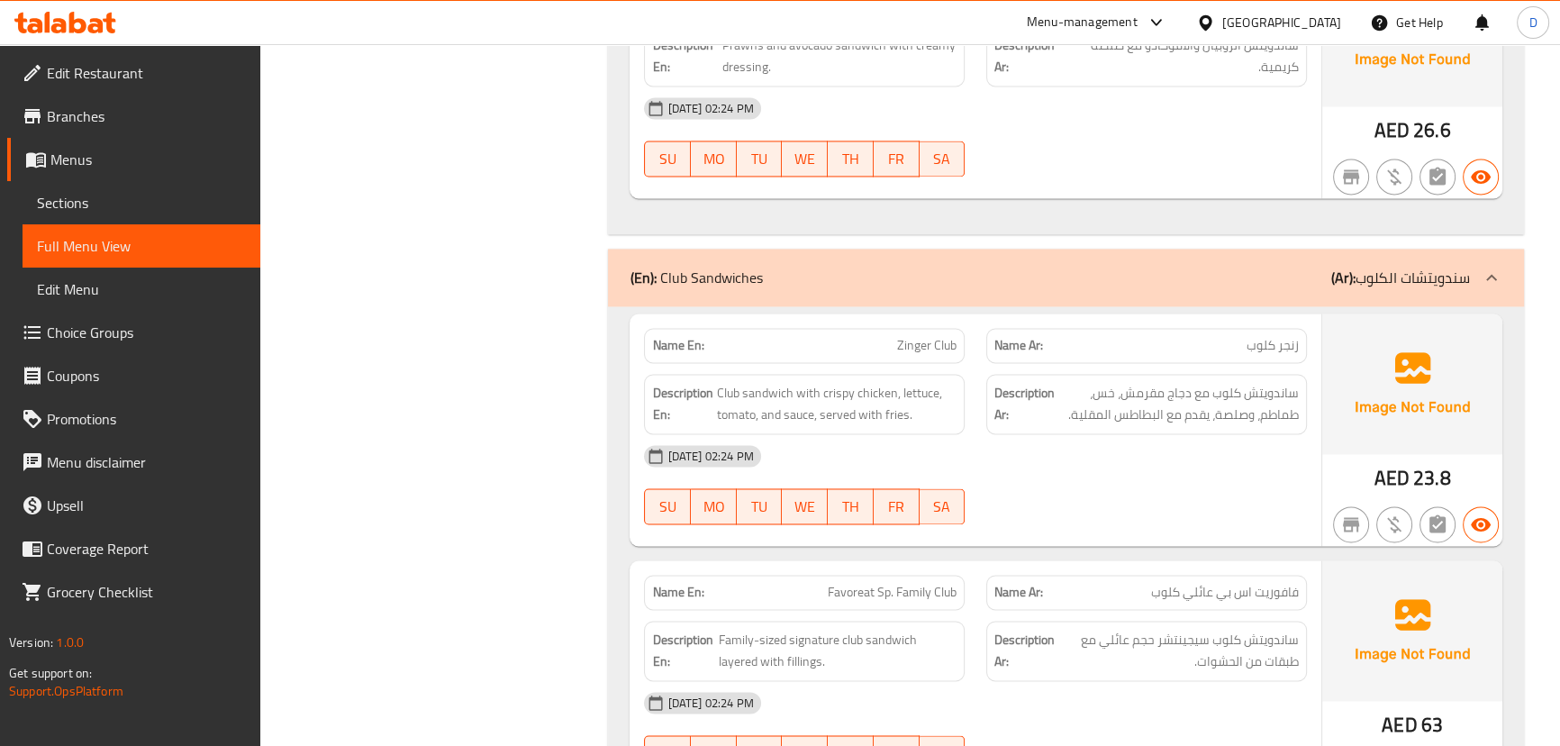
scroll to position [1891, 0]
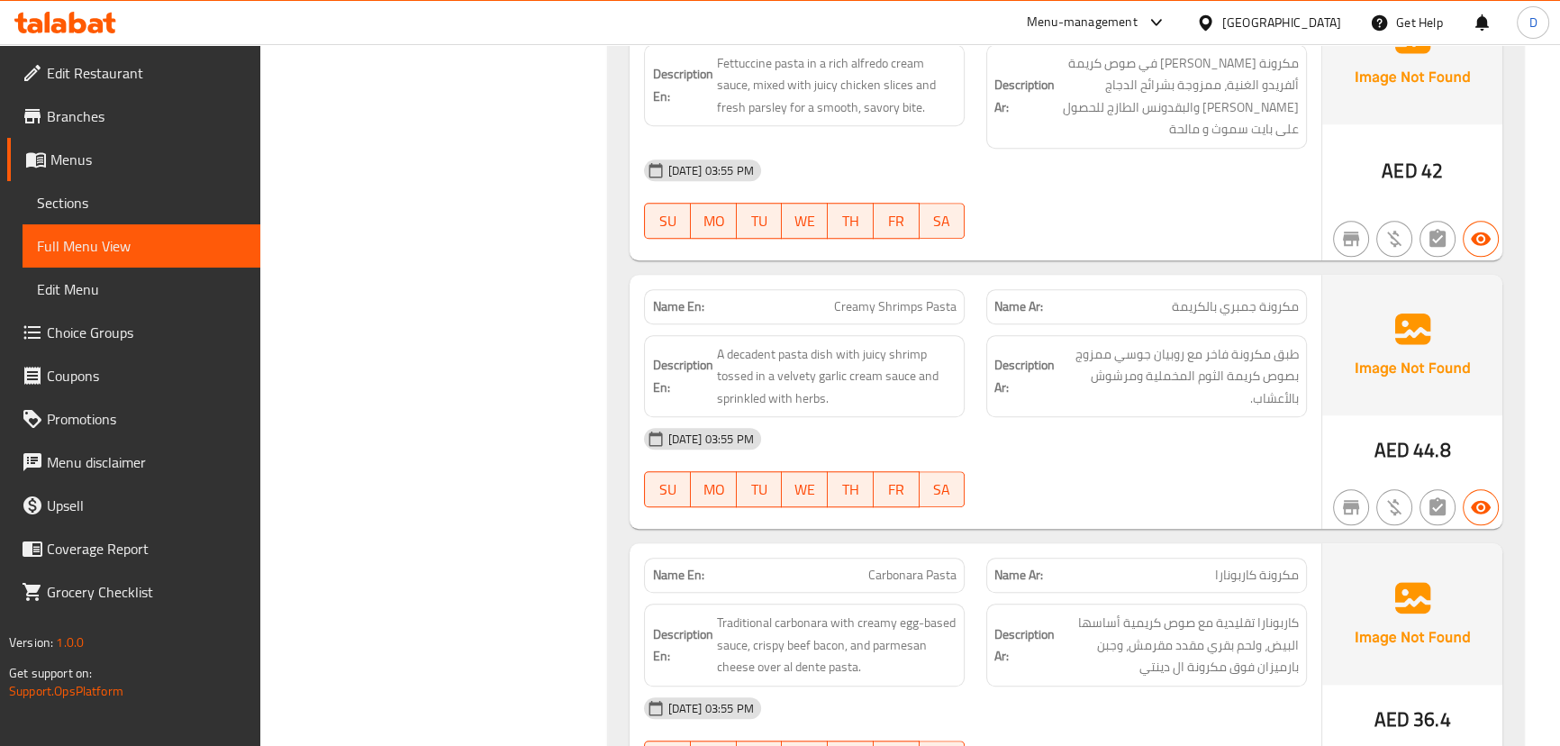
click at [1119, 426] on div "[DATE] 03:55 PM" at bounding box center [975, 438] width 684 height 43
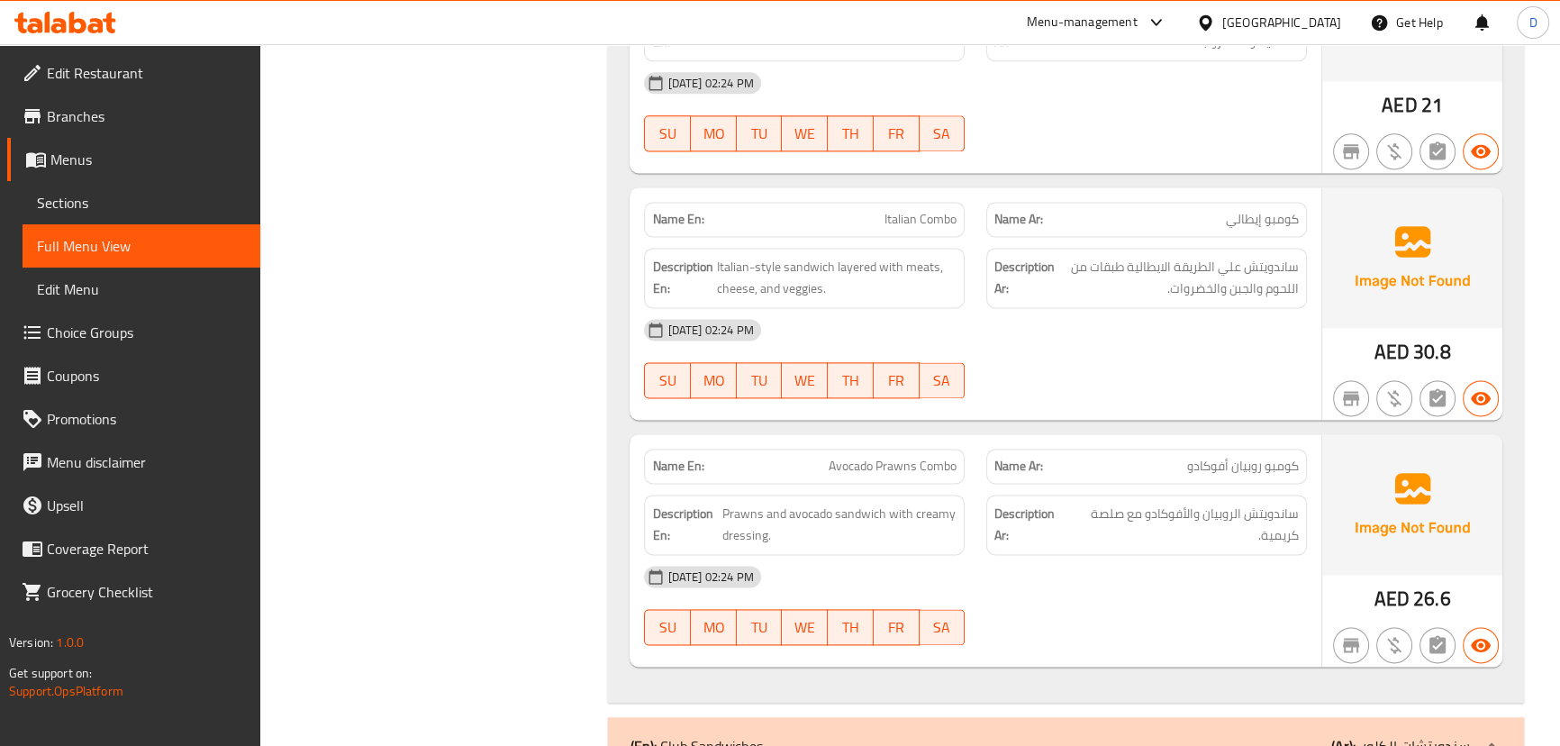
scroll to position [20241, 0]
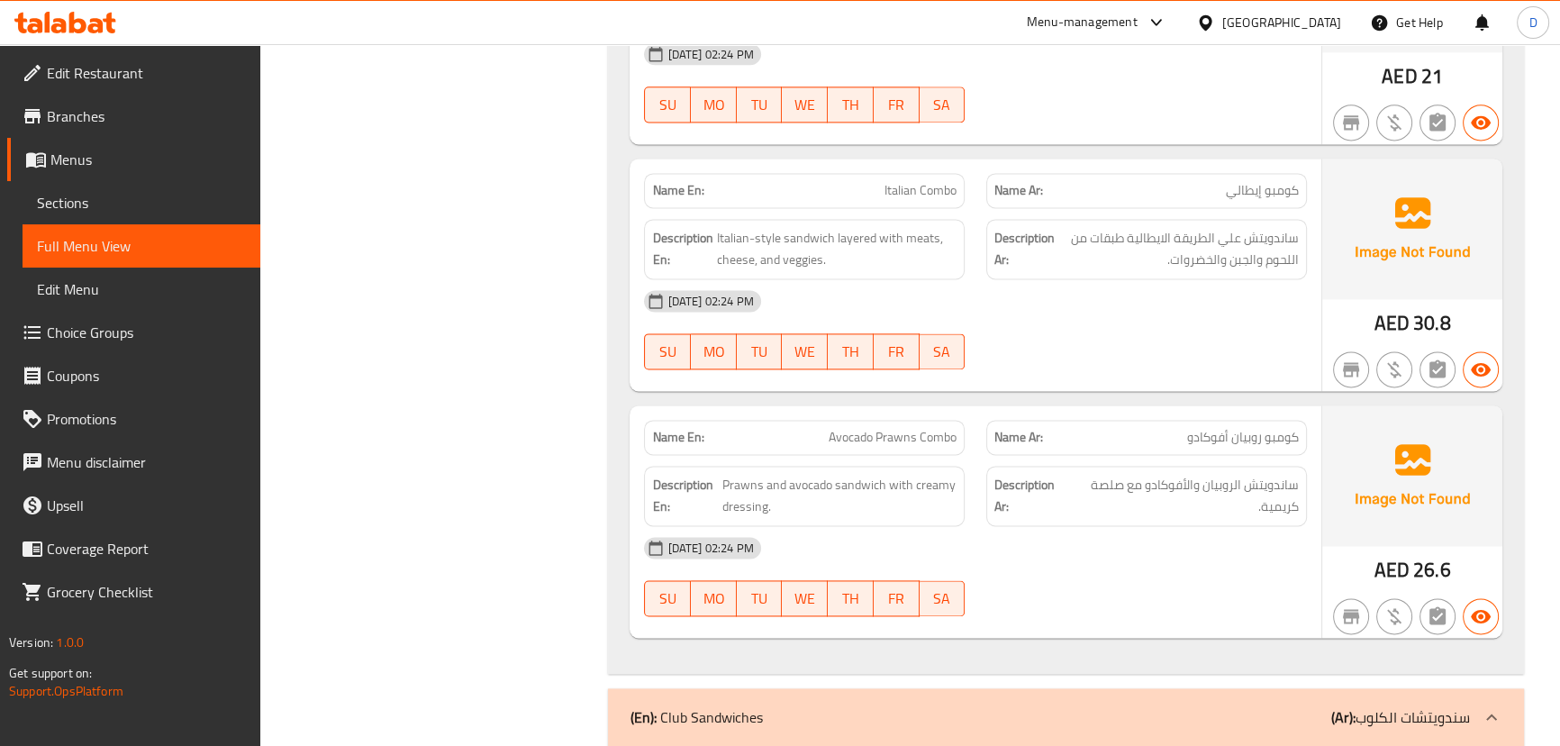
click at [1163, 526] on div "[DATE] 02:24 PM" at bounding box center [975, 547] width 684 height 43
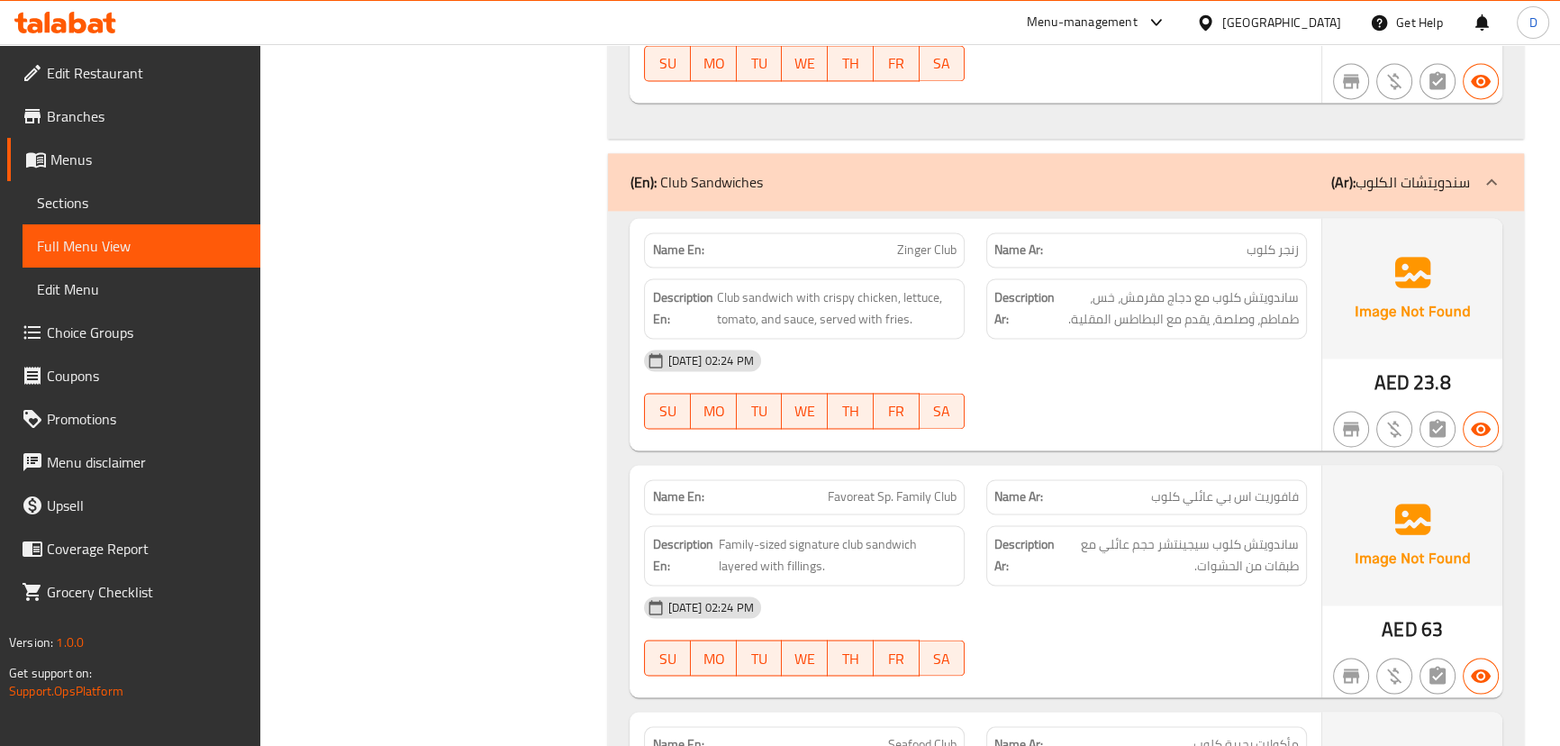
scroll to position [20814, 0]
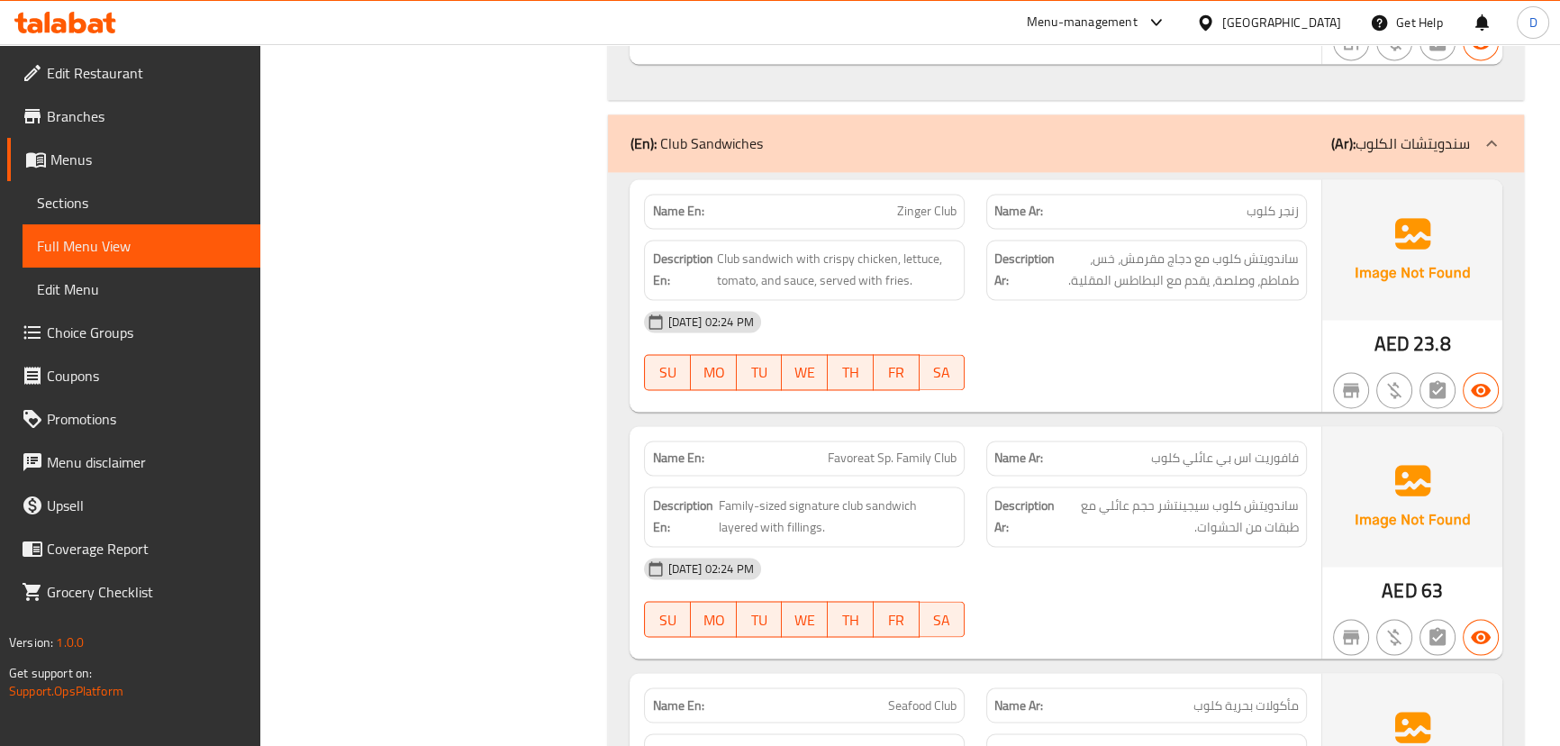
click at [1133, 305] on div "08-10-2025 02:24 PM SU MO TU WE TH FR SA" at bounding box center [975, 350] width 684 height 101
click at [1202, 504] on div "Description Ar: ساندويتش كلوب سيجينتشر حجم عائلي مع طبقات من الحشوات." at bounding box center [1146, 516] width 321 height 60
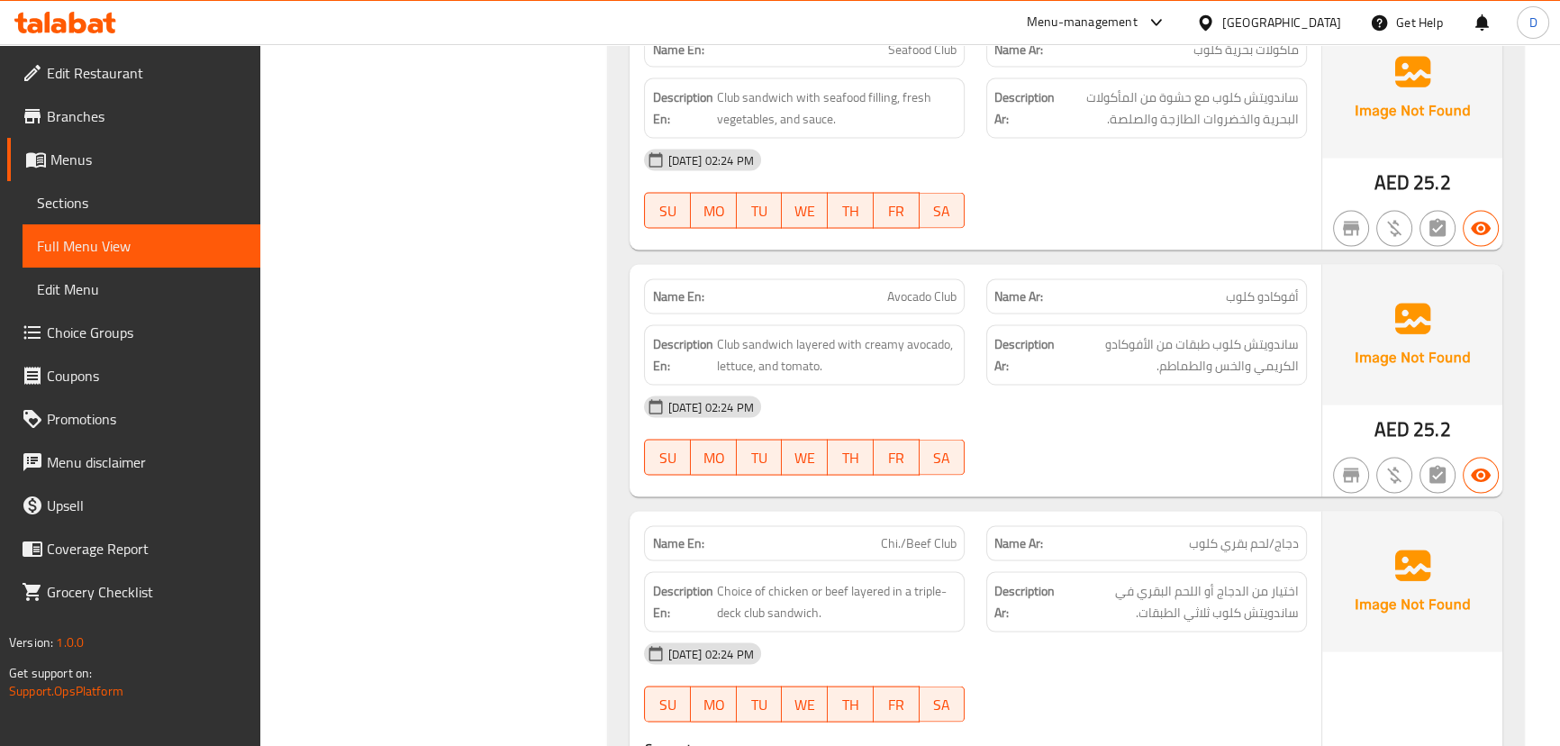
scroll to position [21387, 0]
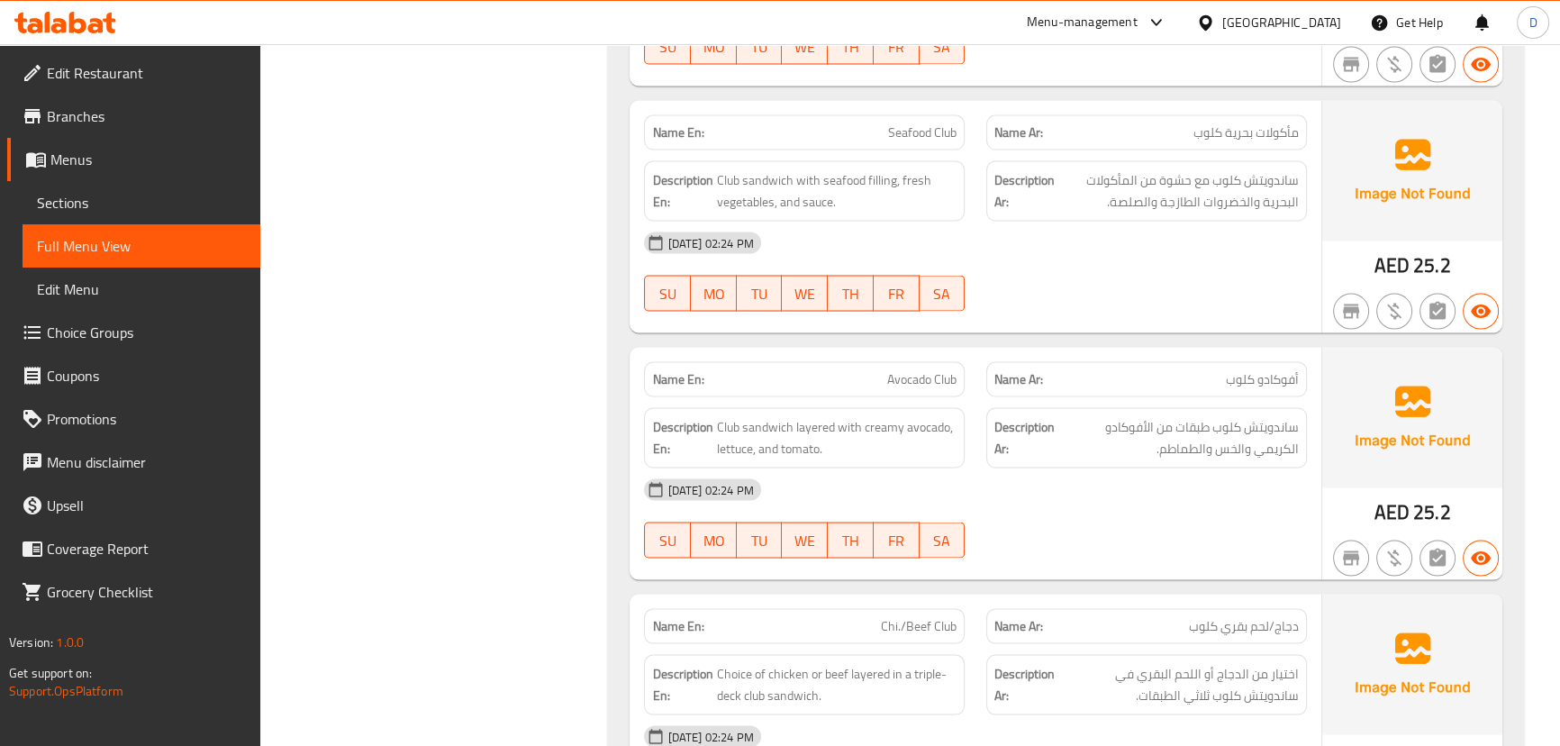
click at [1125, 300] on div at bounding box center [1146, 311] width 342 height 22
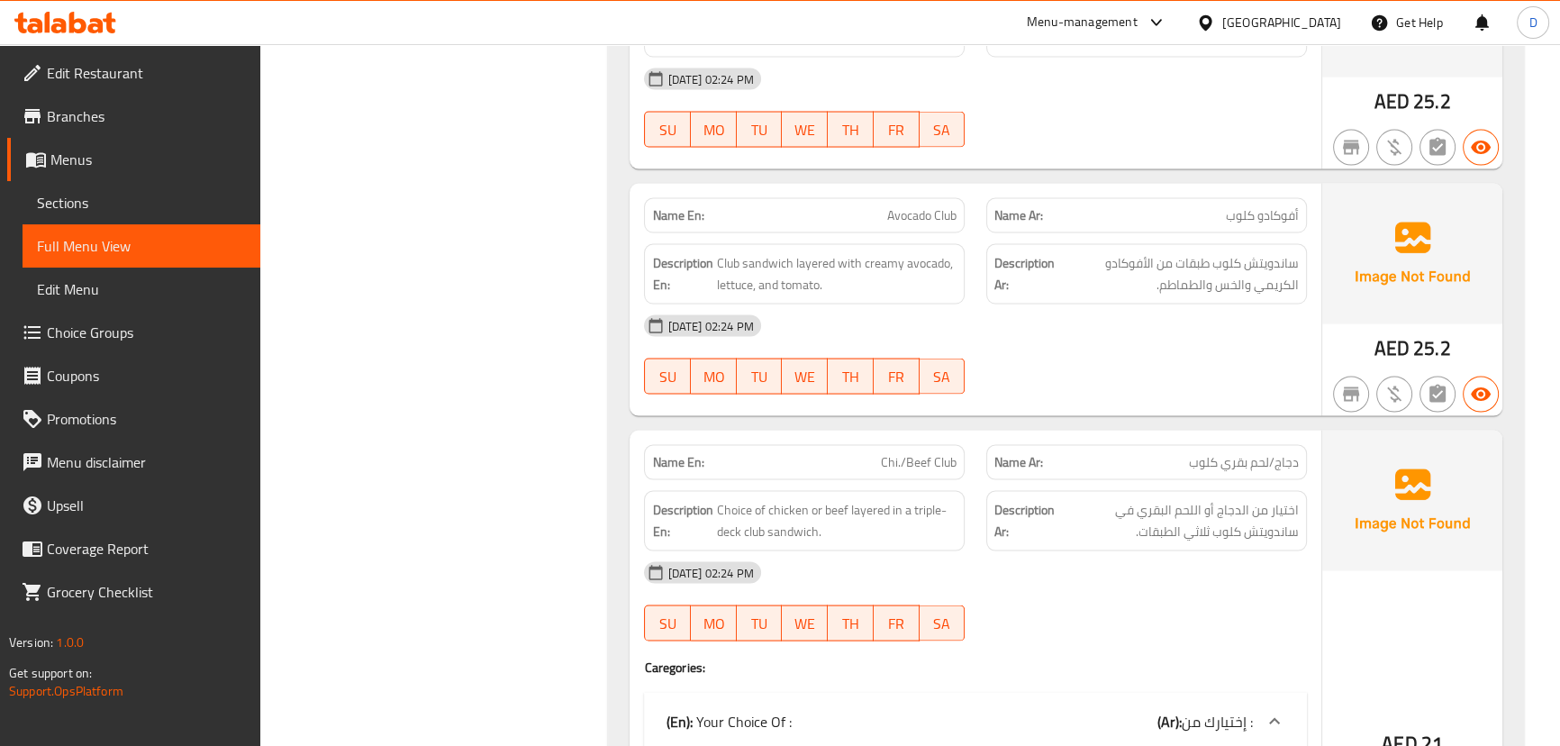
scroll to position [21551, 0]
click at [1140, 366] on div "Name En: Avocado Club Name Ar: أفوكادو كلوب Description En: Club sandwich layer…" at bounding box center [975, 299] width 691 height 232
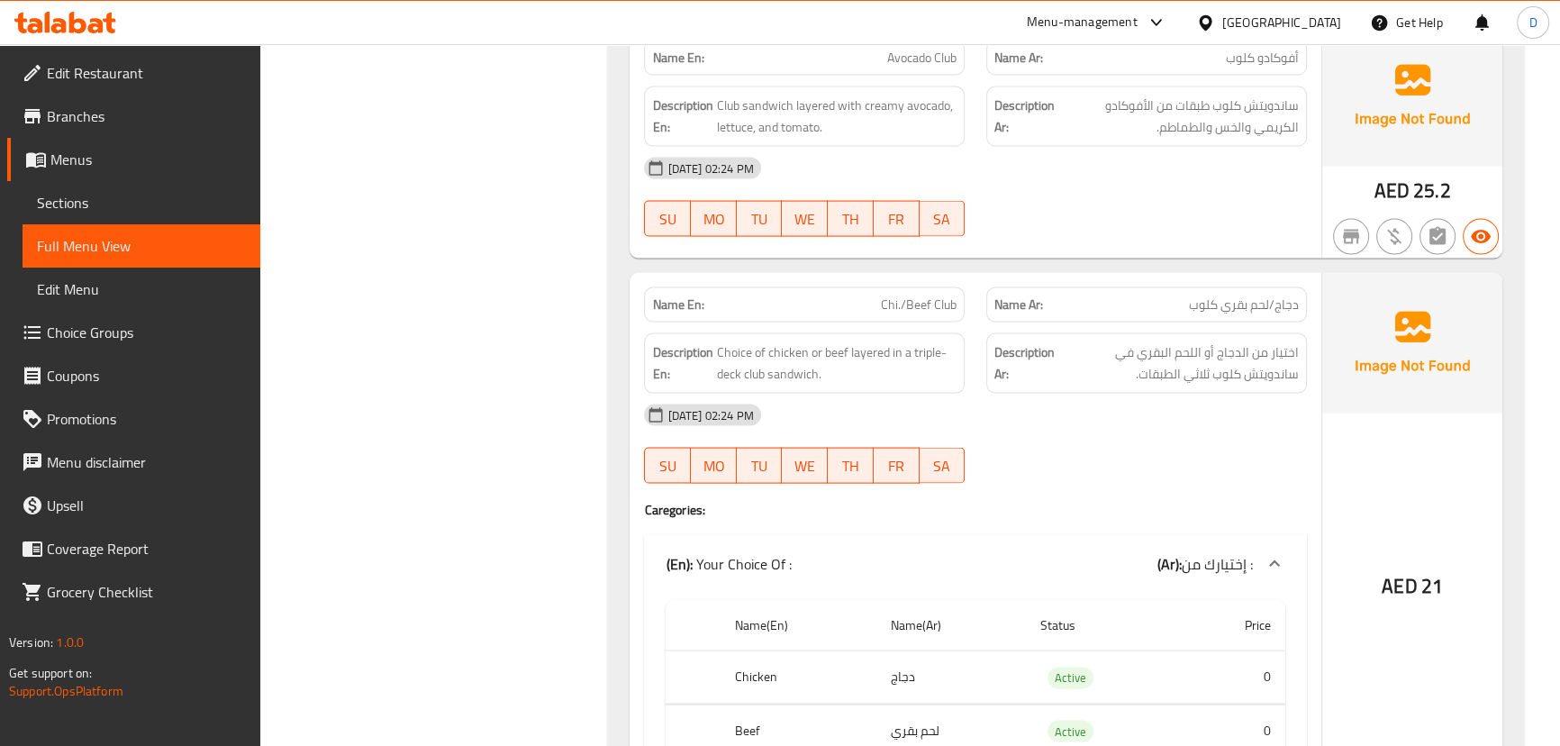
scroll to position [21715, 0]
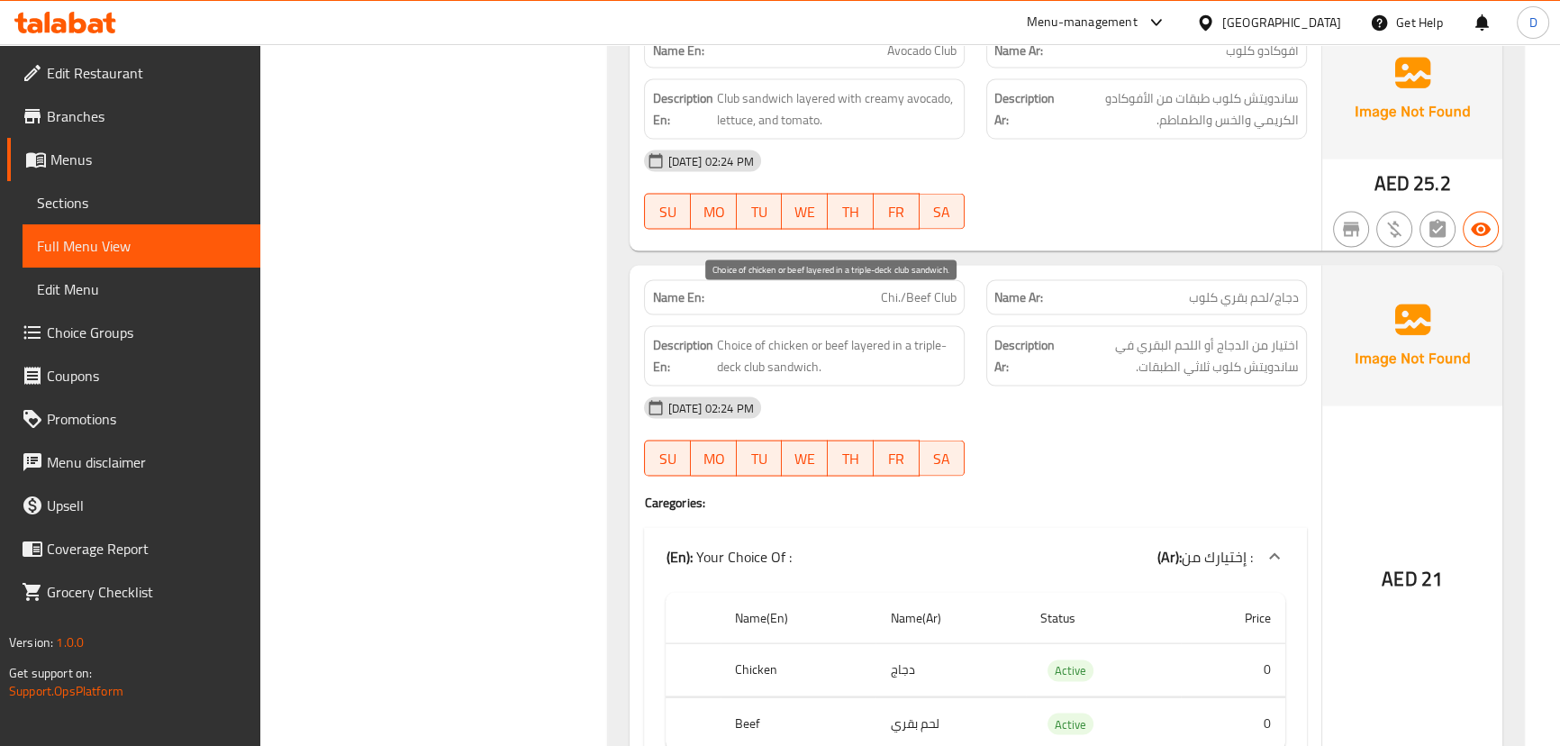
click at [772, 334] on span "Choice of chicken or beef layered in a triple-deck club sandwich." at bounding box center [836, 356] width 240 height 44
drag, startPoint x: 914, startPoint y: 302, endPoint x: 742, endPoint y: 324, distance: 173.5
click at [742, 334] on span "Choice of chicken or beef layered in a triple-deck club sandwich." at bounding box center [836, 356] width 240 height 44
copy span "triple-deck"
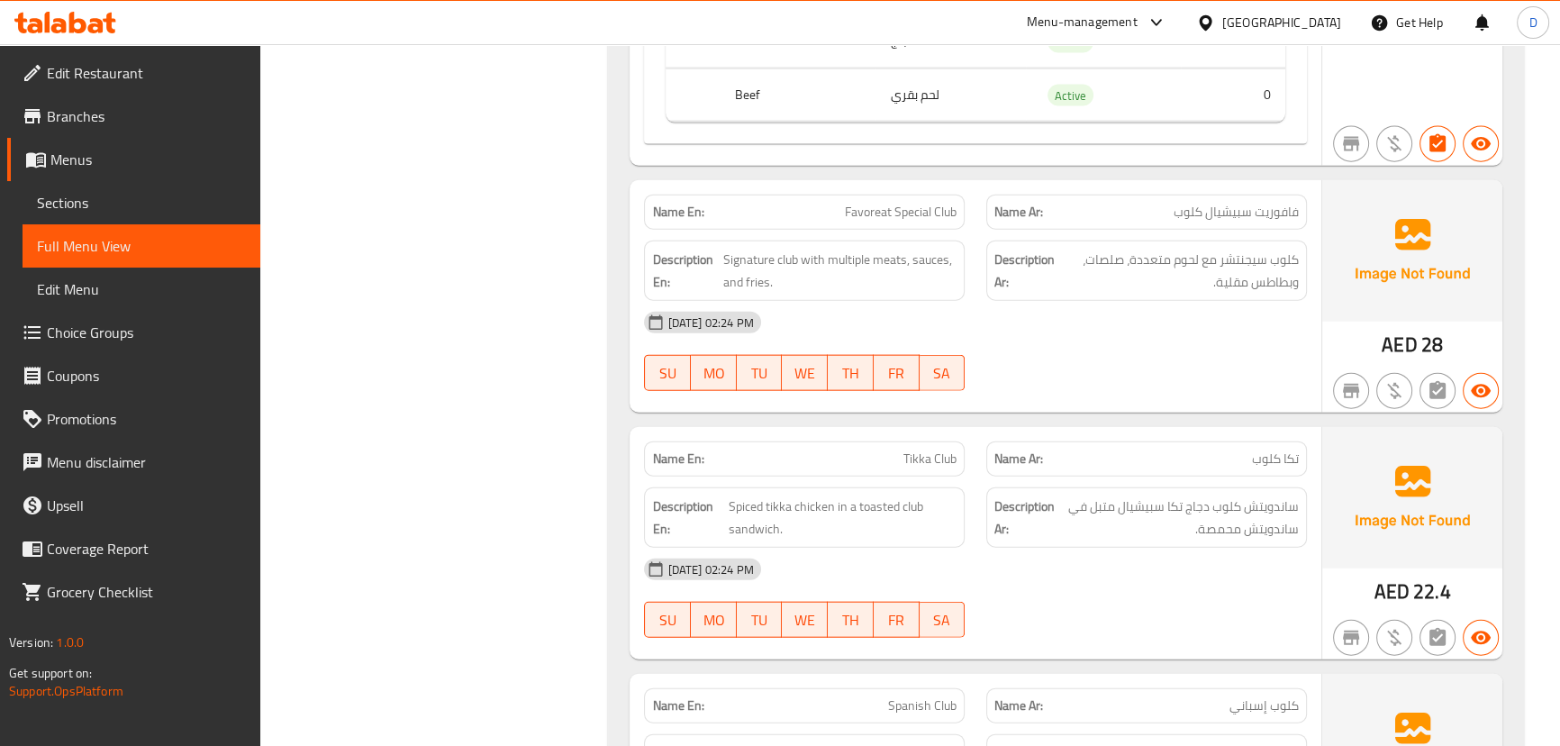
scroll to position [22370, 0]
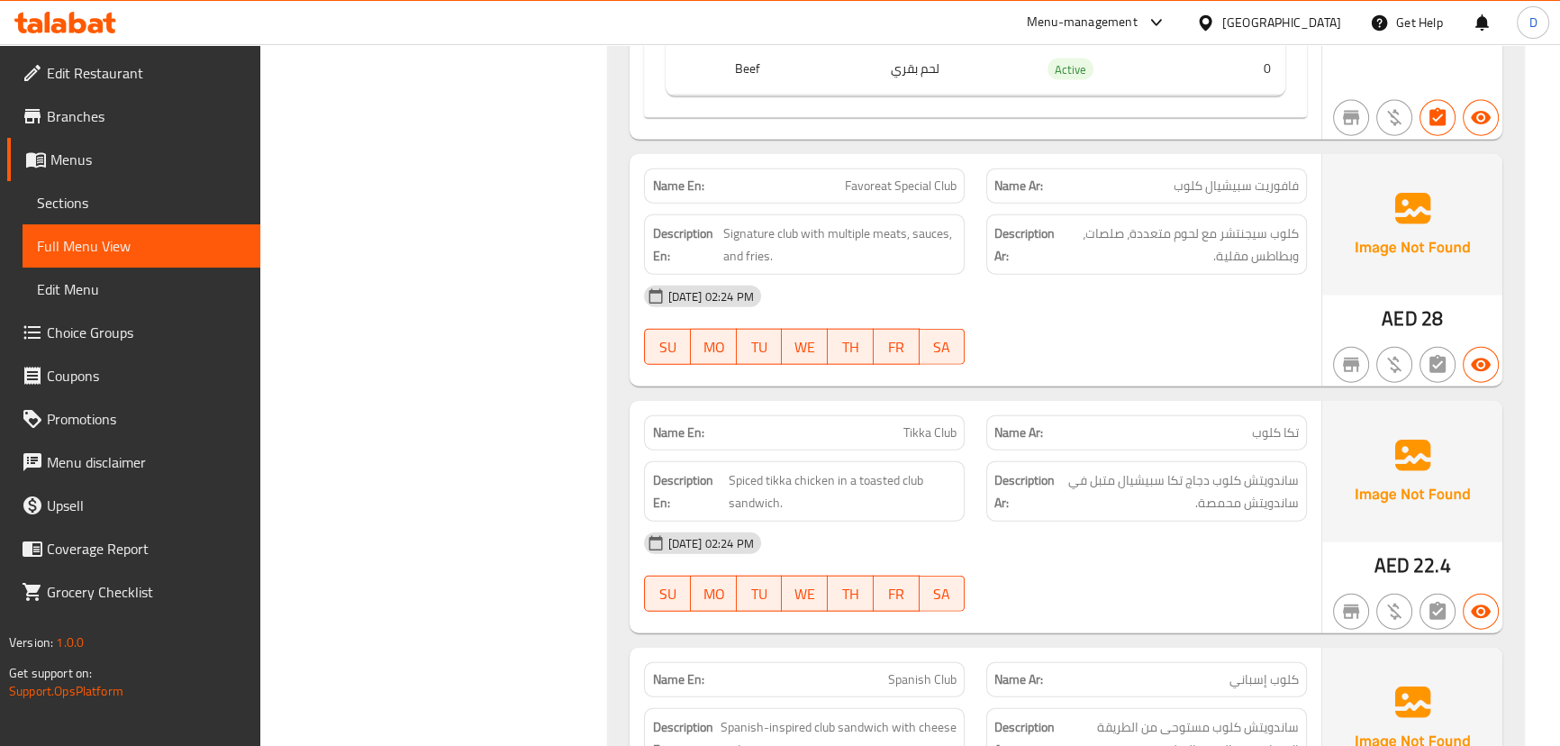
click at [1148, 354] on div at bounding box center [1146, 365] width 342 height 22
click at [1162, 521] on div "[DATE] 02:24 PM" at bounding box center [975, 542] width 684 height 43
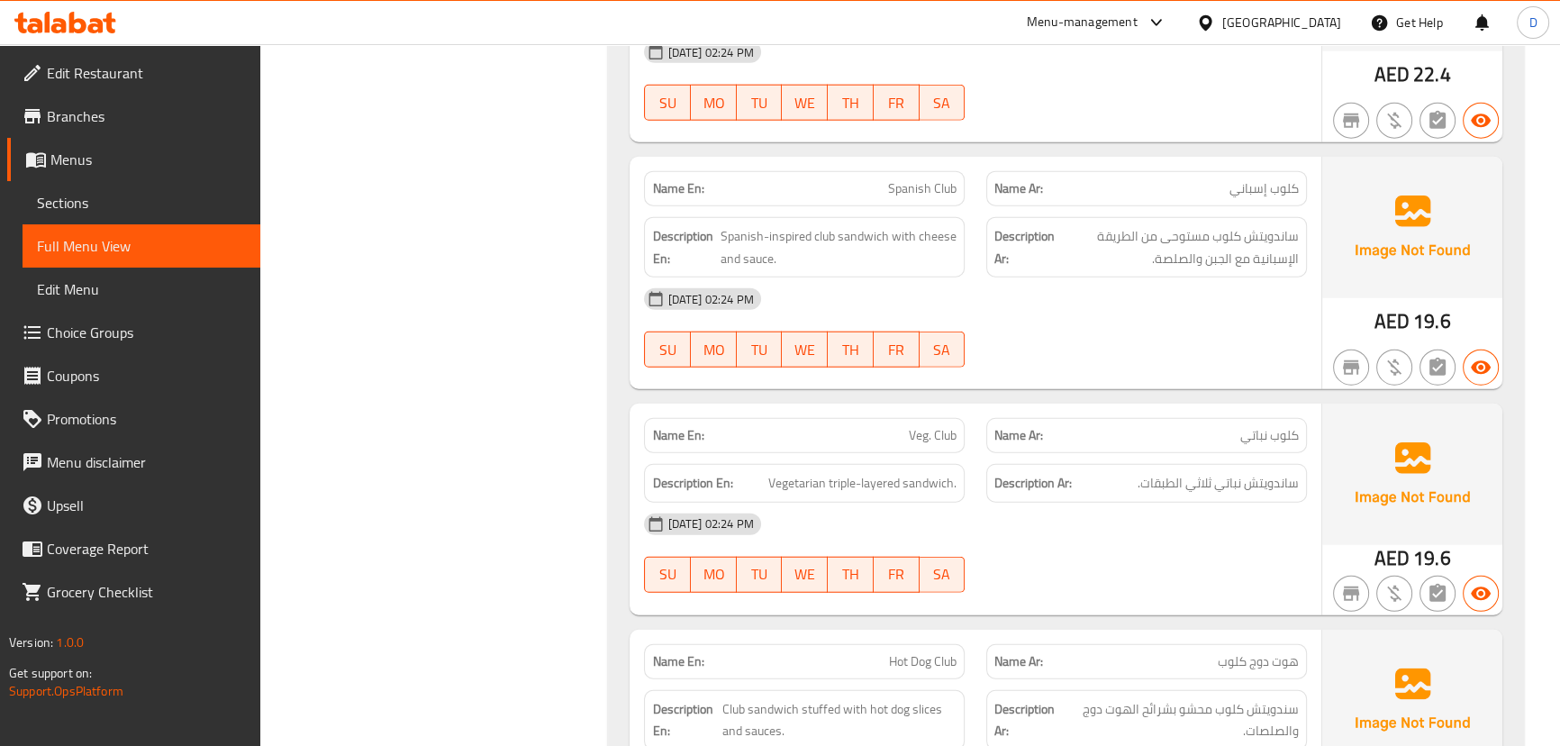
scroll to position [22943, 0]
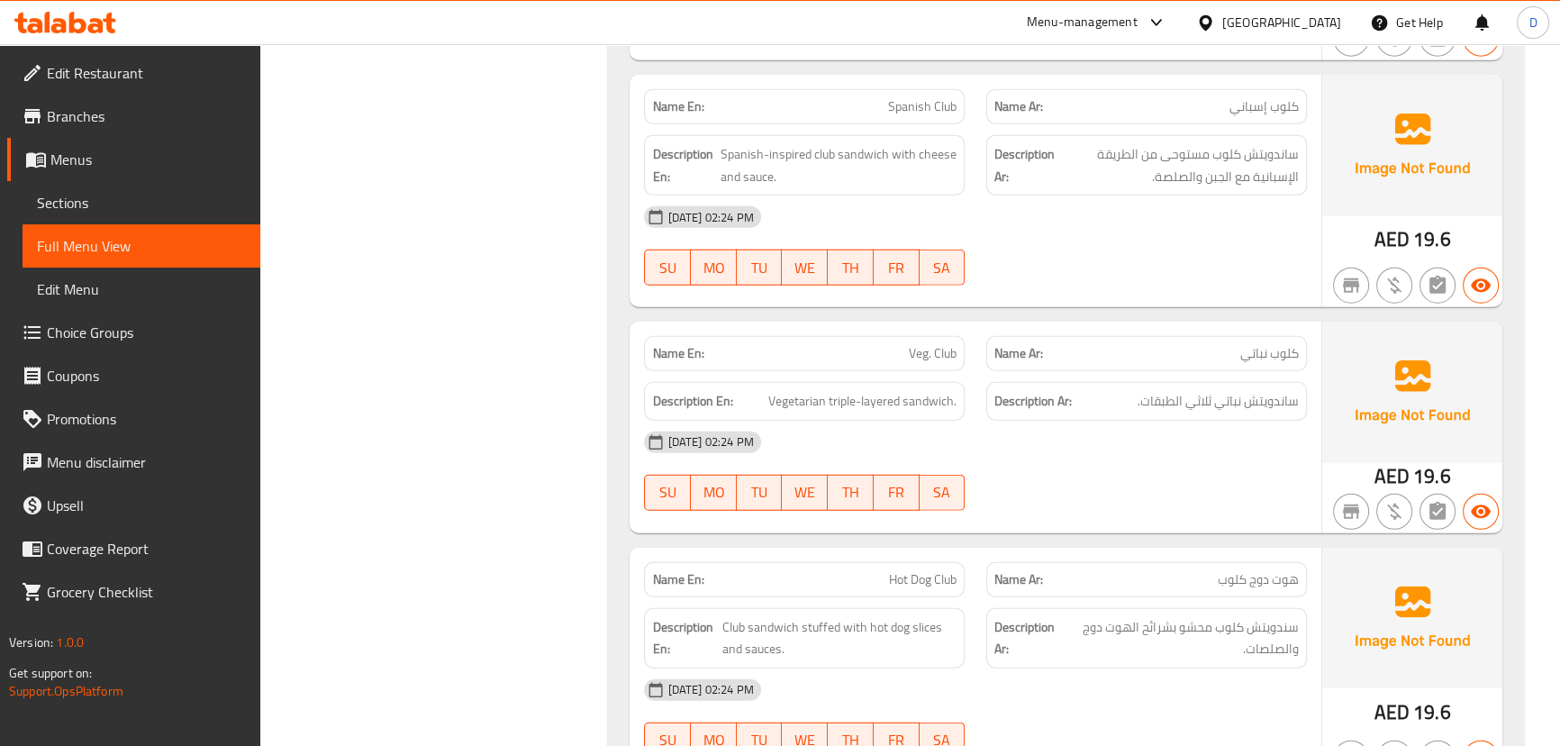
click at [1127, 261] on div "Name En: Spanish Club Name Ar: كلوب إسباني Description En: Spanish-inspired clu…" at bounding box center [975, 191] width 691 height 232
click at [1107, 275] on div at bounding box center [1146, 286] width 342 height 22
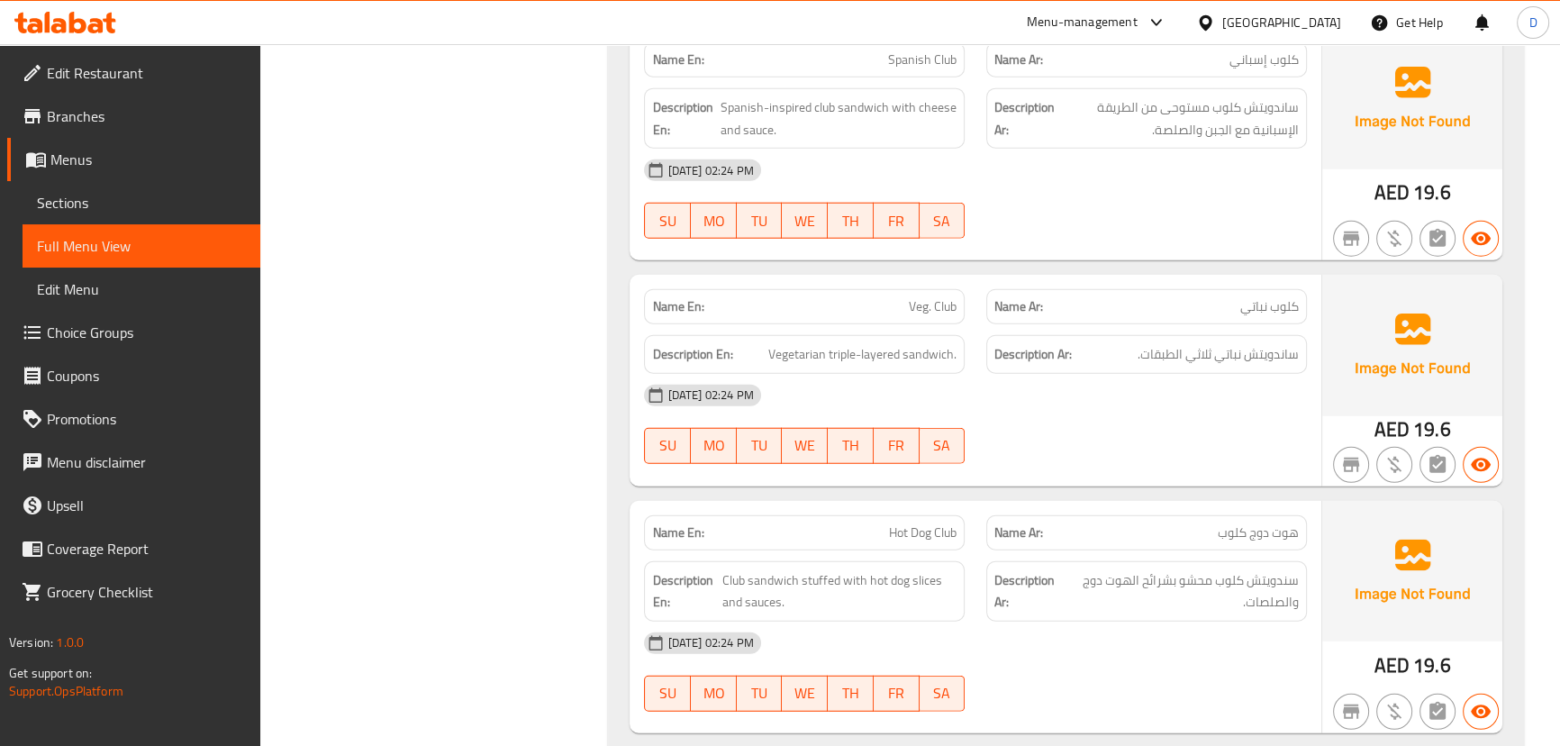
scroll to position [22861, 0]
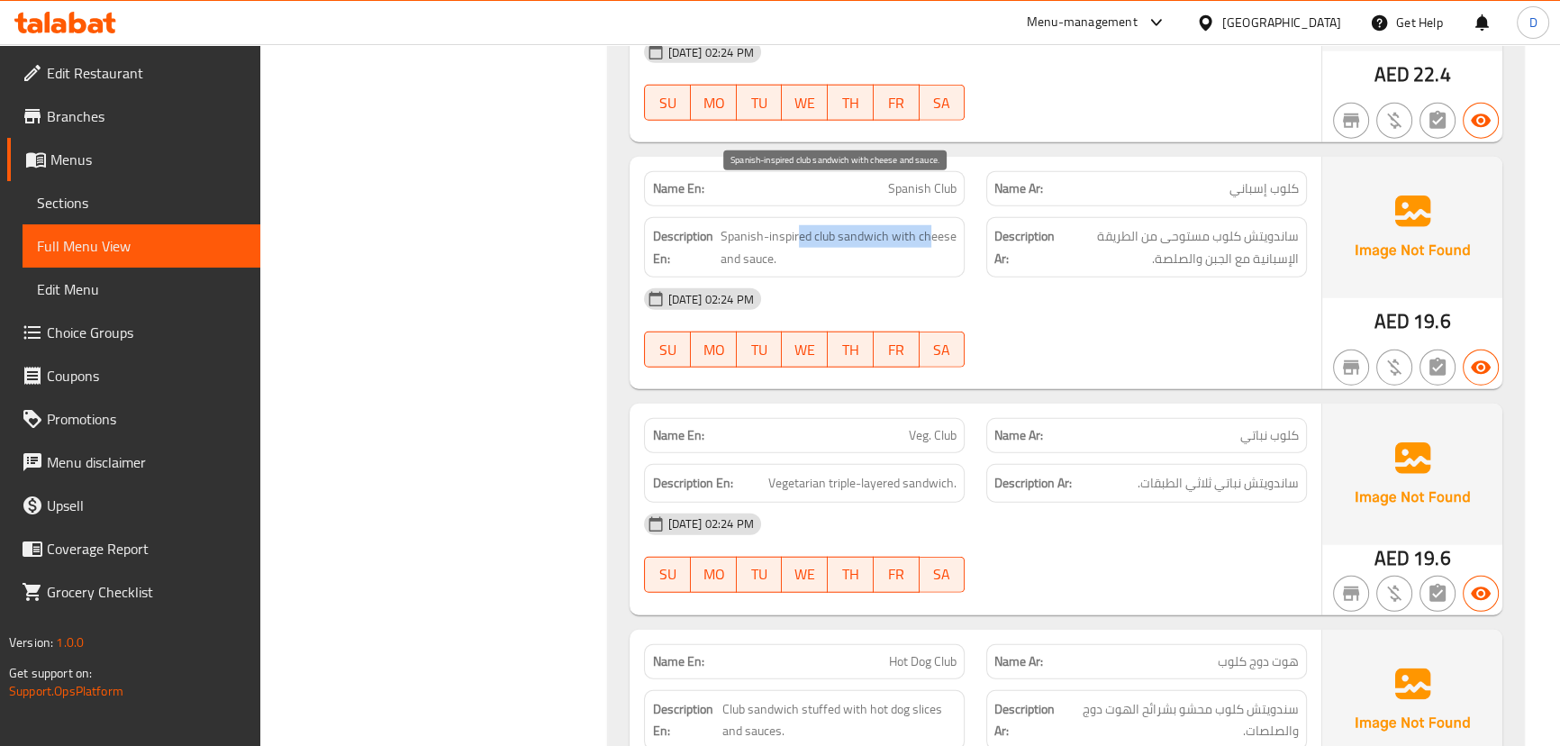
drag, startPoint x: 799, startPoint y: 187, endPoint x: 928, endPoint y: 187, distance: 128.8
click at [928, 225] on span "Spanish-inspired club sandwich with cheese and sauce." at bounding box center [839, 247] width 236 height 44
click at [912, 225] on span "Spanish-inspired club sandwich with cheese and sauce." at bounding box center [839, 247] width 236 height 44
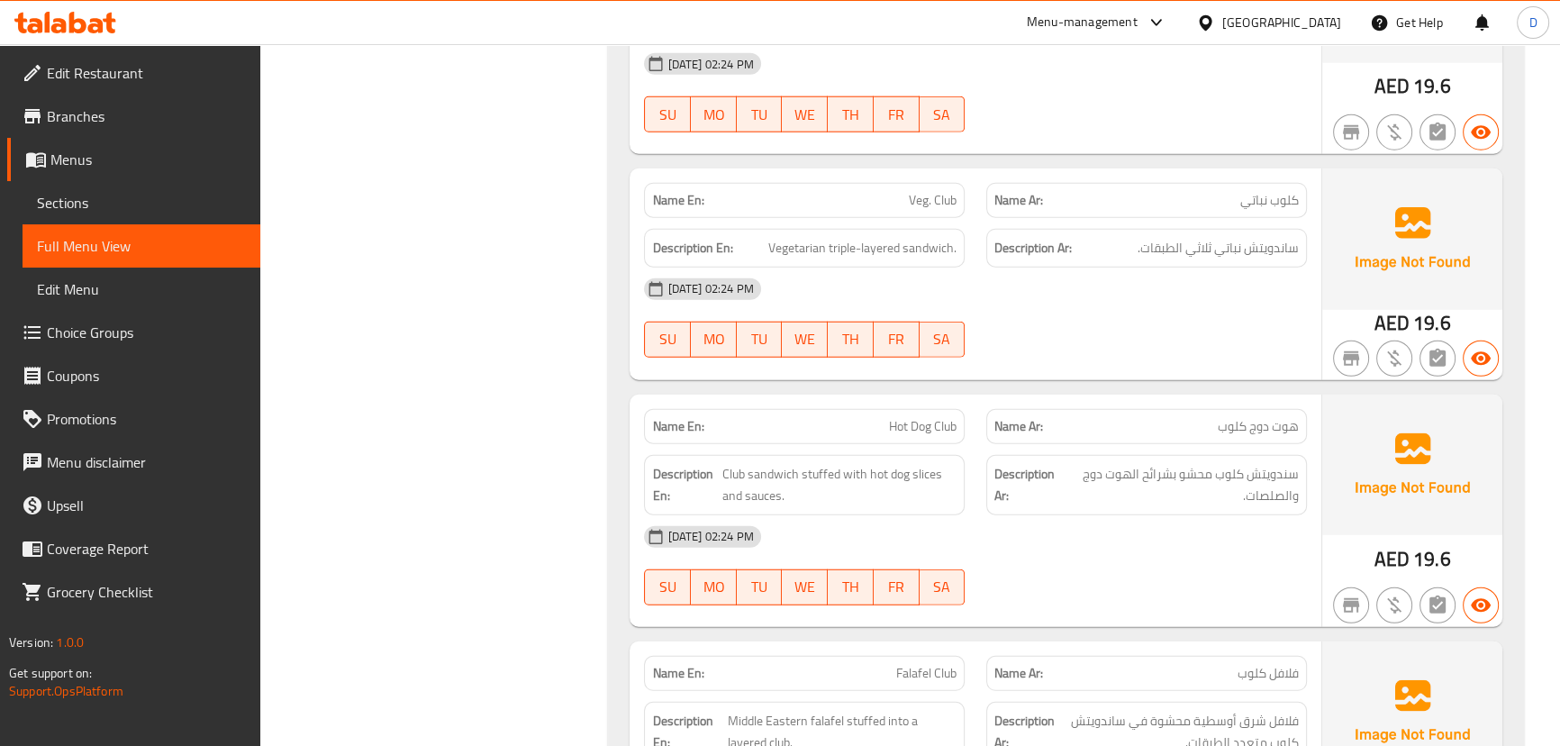
scroll to position [23107, 0]
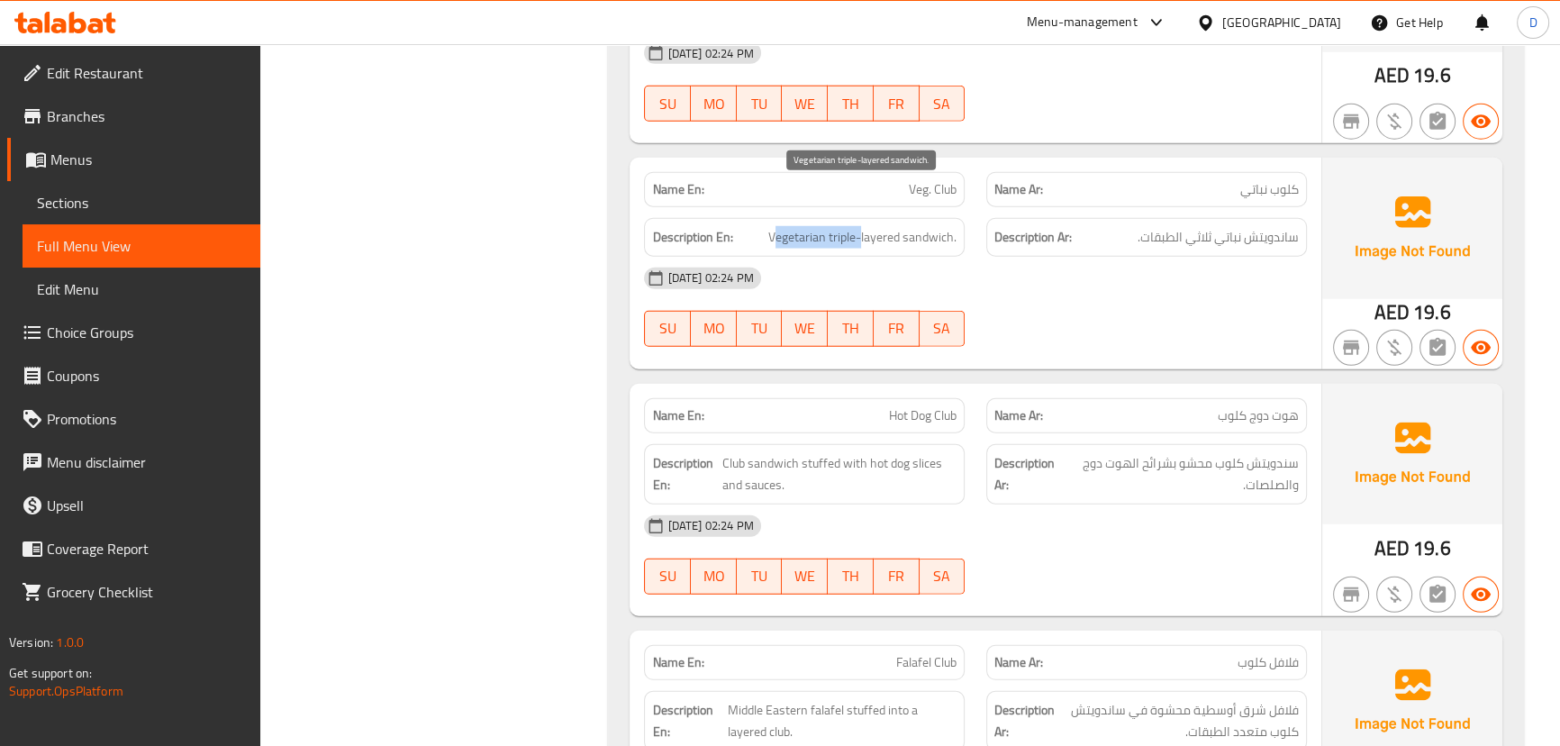
drag, startPoint x: 862, startPoint y: 198, endPoint x: 774, endPoint y: 190, distance: 88.6
click at [774, 226] on span "Vegetarian triple-layered sandwich." at bounding box center [862, 237] width 188 height 23
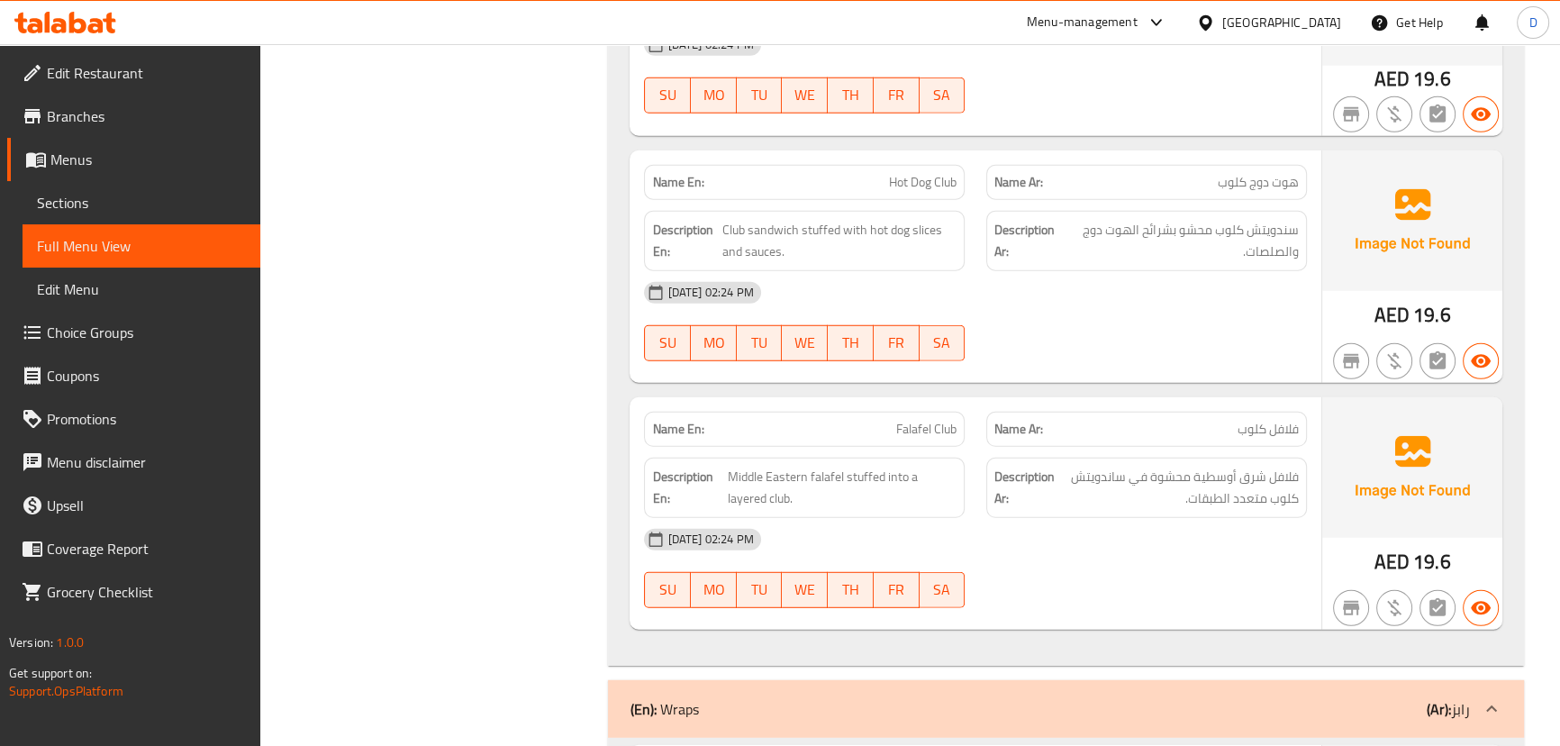
scroll to position [23352, 0]
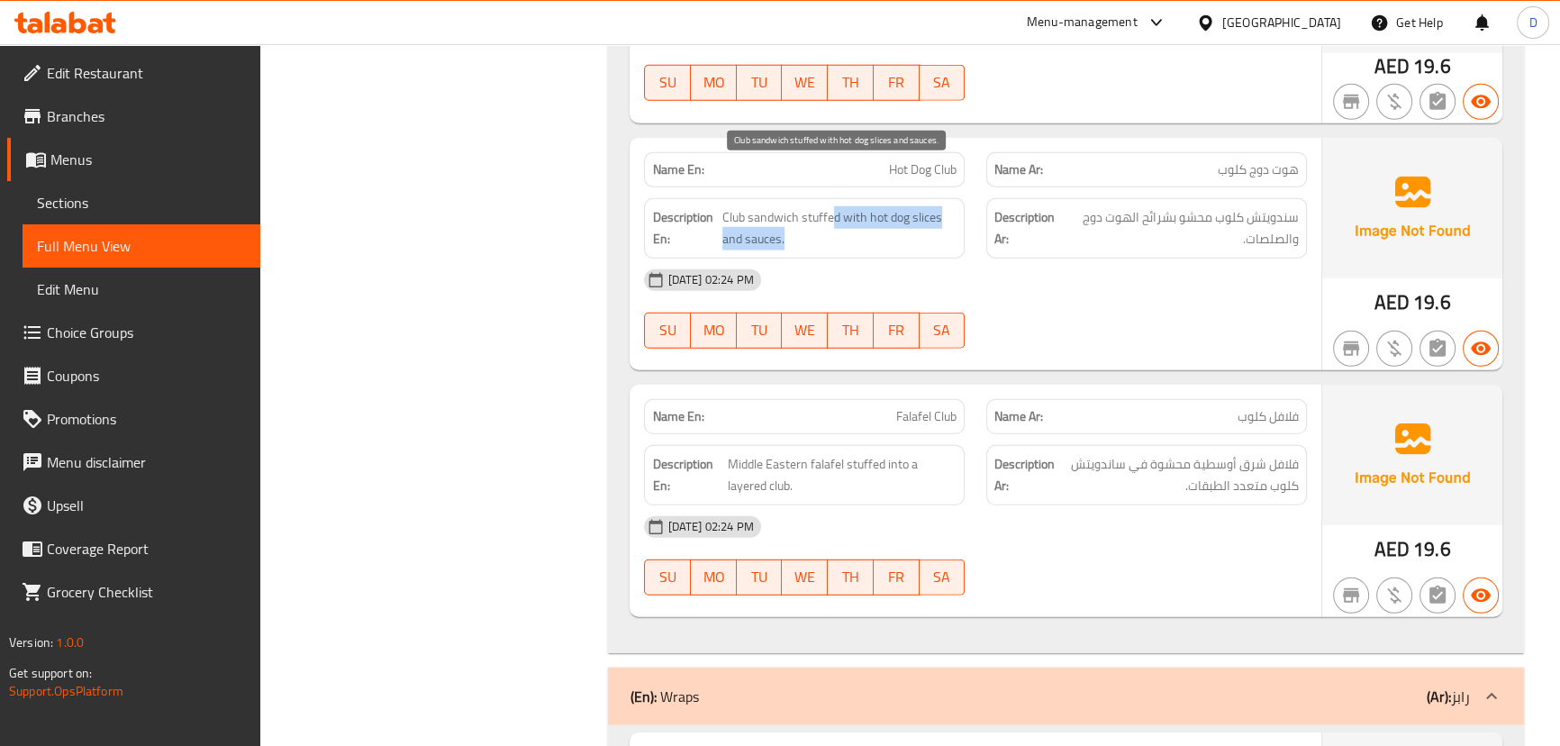
drag, startPoint x: 833, startPoint y: 177, endPoint x: 821, endPoint y: 196, distance: 22.7
click at [821, 206] on span "Club sandwich stuffed with hot dog slices and sauces." at bounding box center [839, 228] width 234 height 44
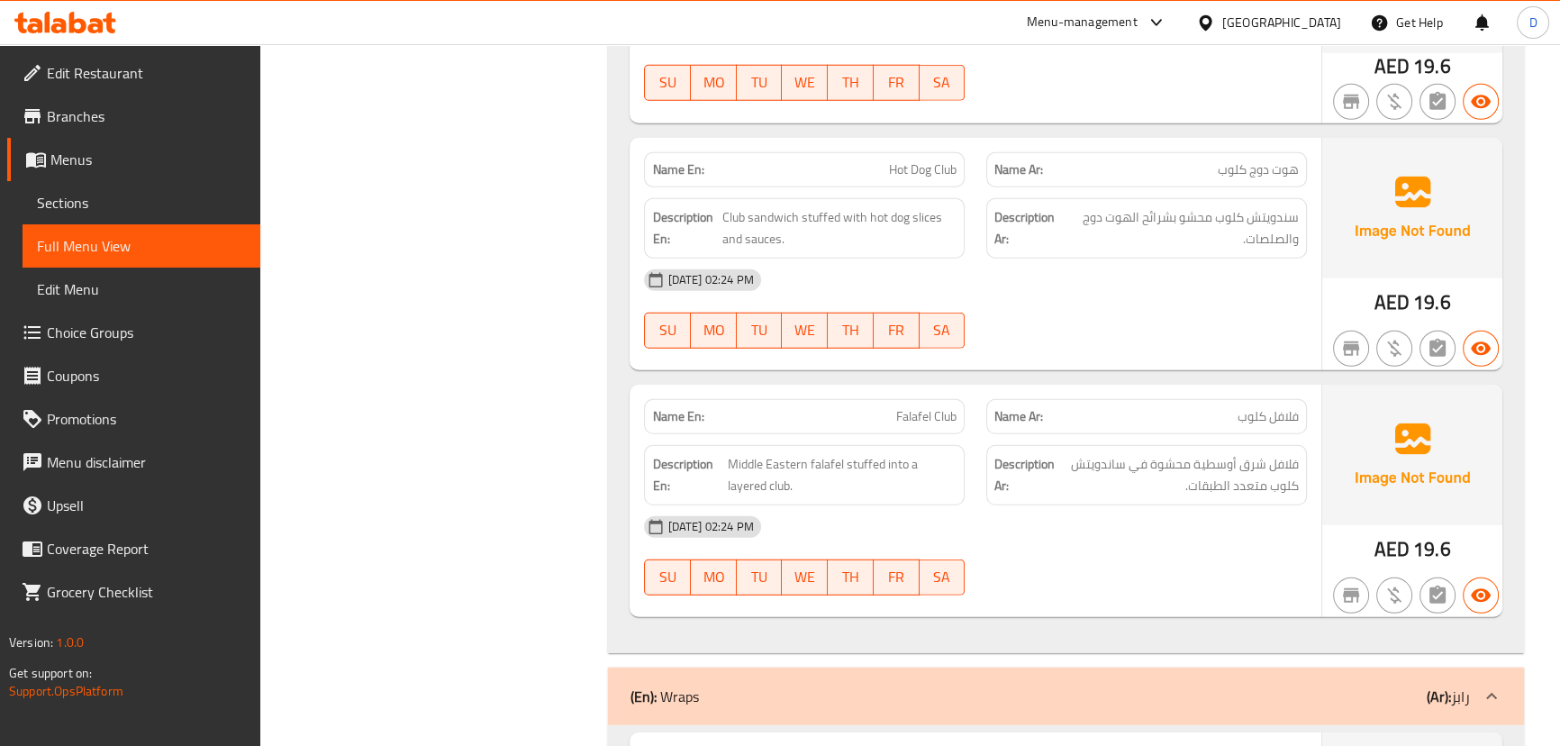
click at [1230, 285] on div "08-10-2025 02:24 PM SU MO TU WE TH FR SA" at bounding box center [975, 308] width 684 height 101
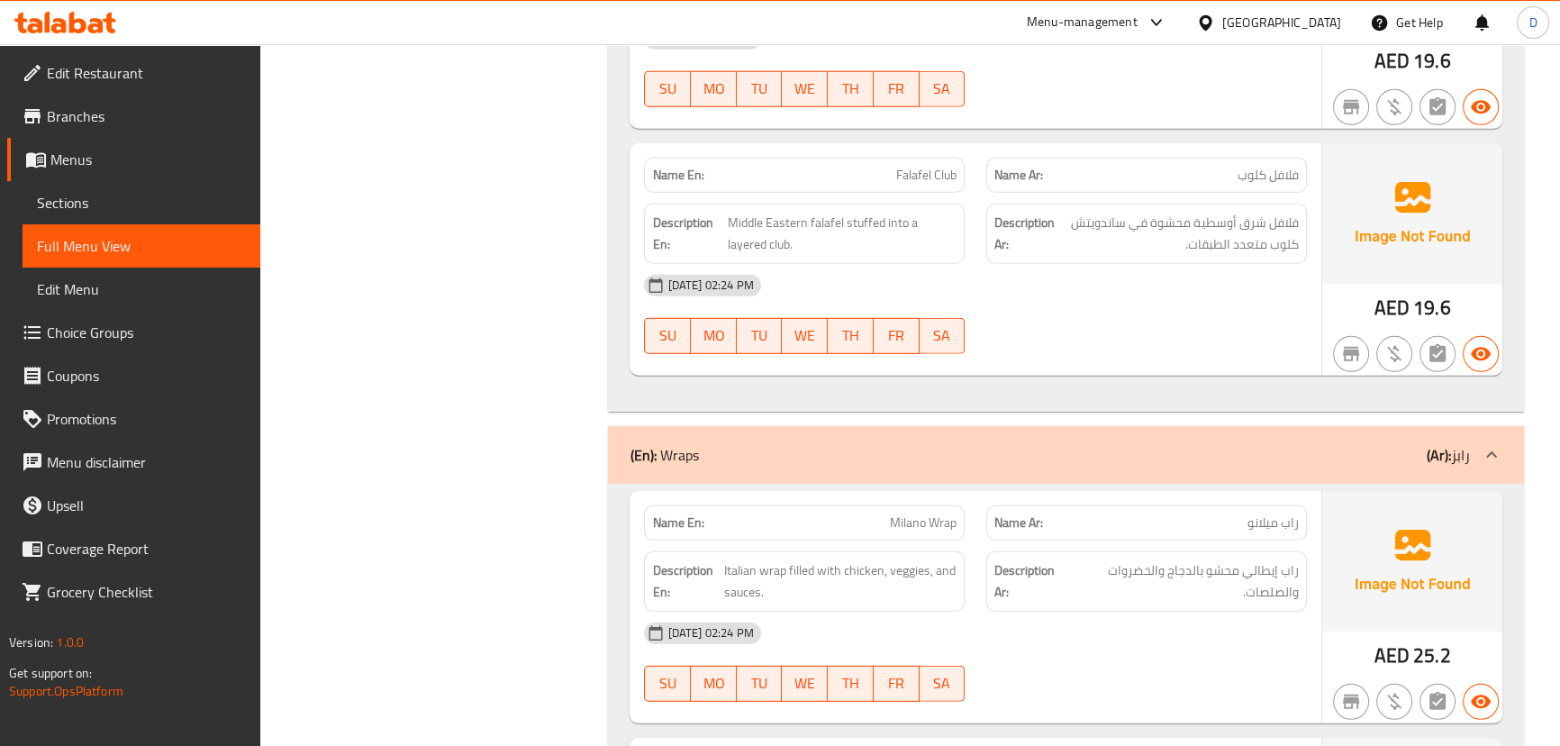
scroll to position [23597, 0]
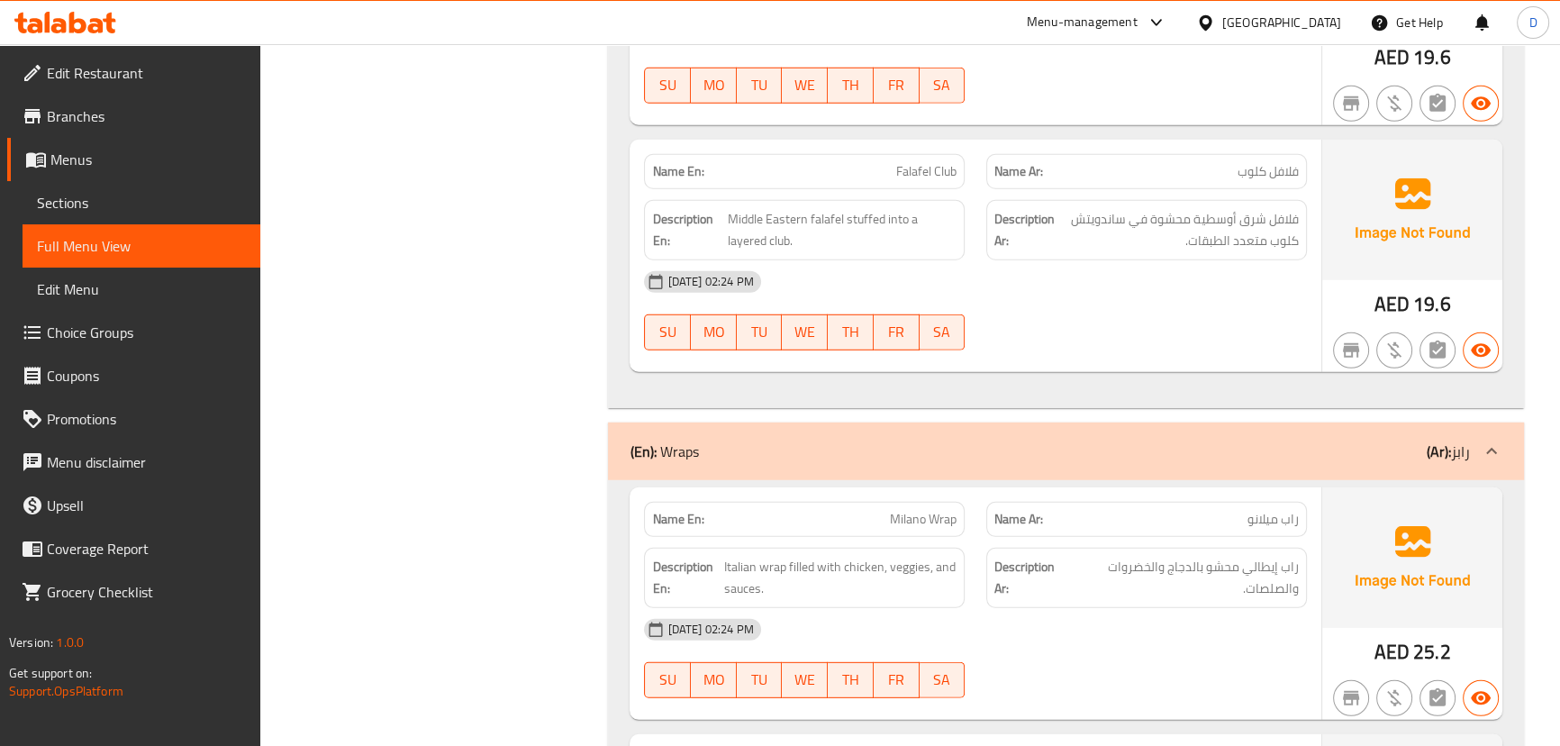
click at [918, 162] on span "Falafel Club" at bounding box center [926, 171] width 60 height 19
copy span "Falafel Club"
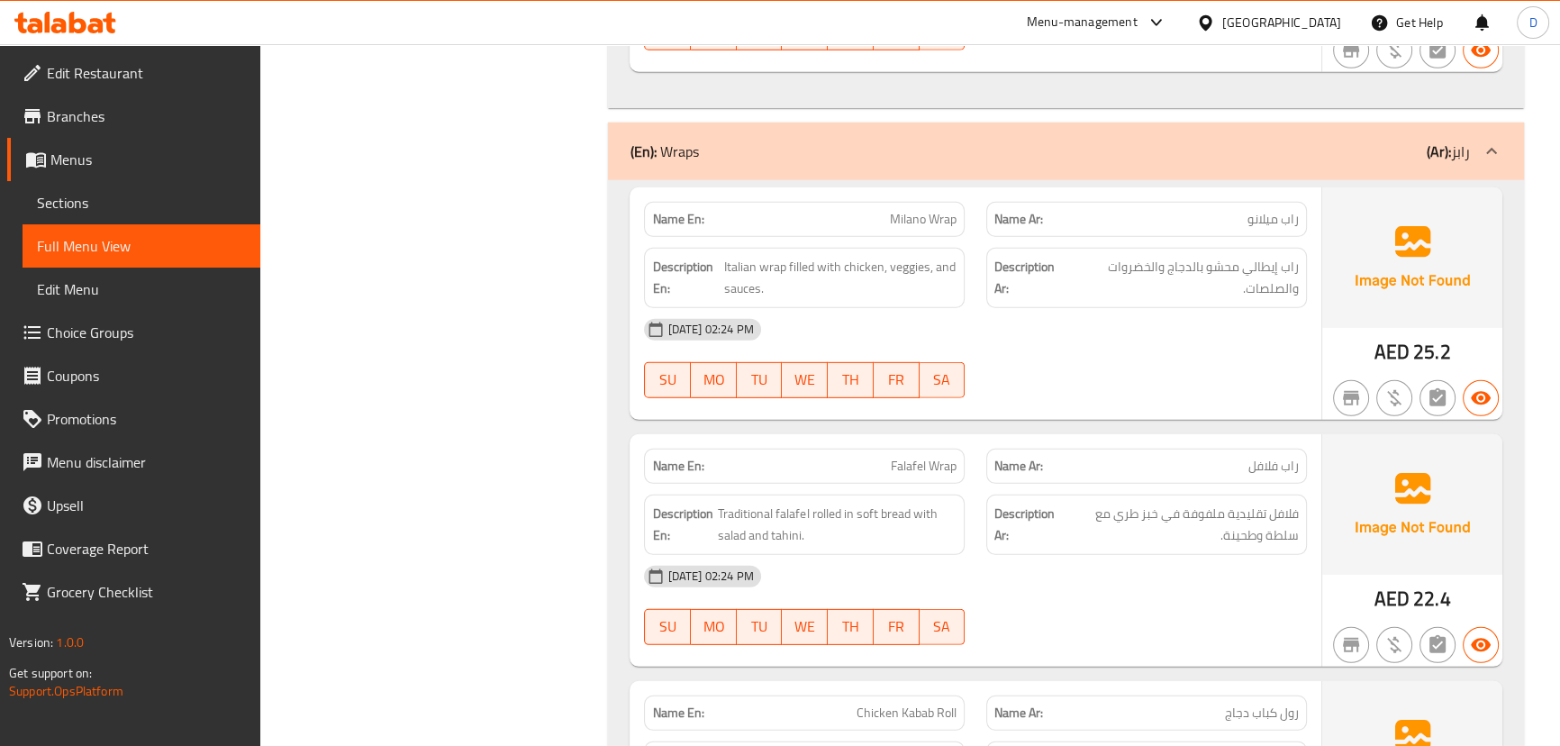
scroll to position [23925, 0]
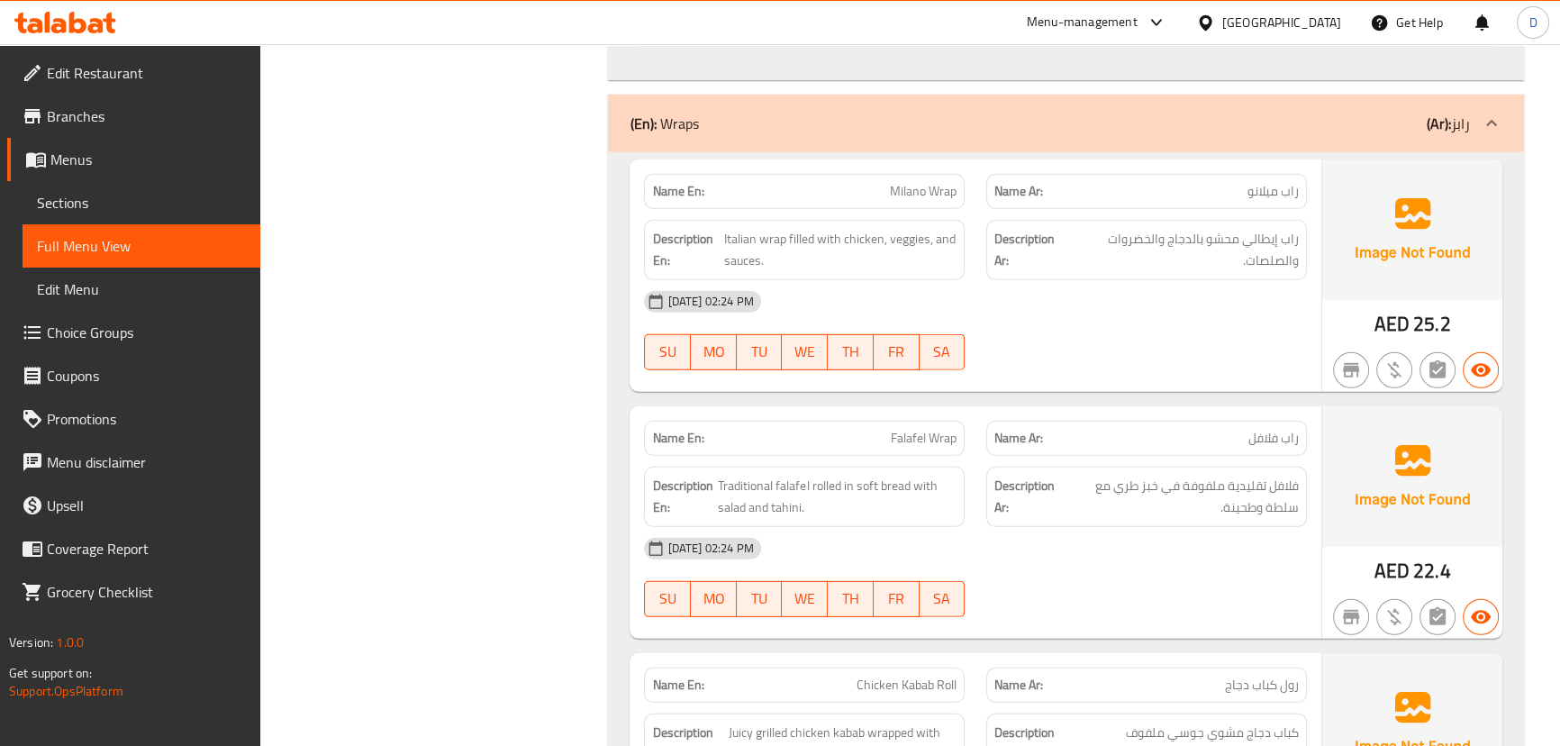
click at [1153, 359] on div at bounding box center [1146, 370] width 342 height 22
click at [1133, 280] on div "[DATE] 02:24 PM" at bounding box center [975, 301] width 684 height 43
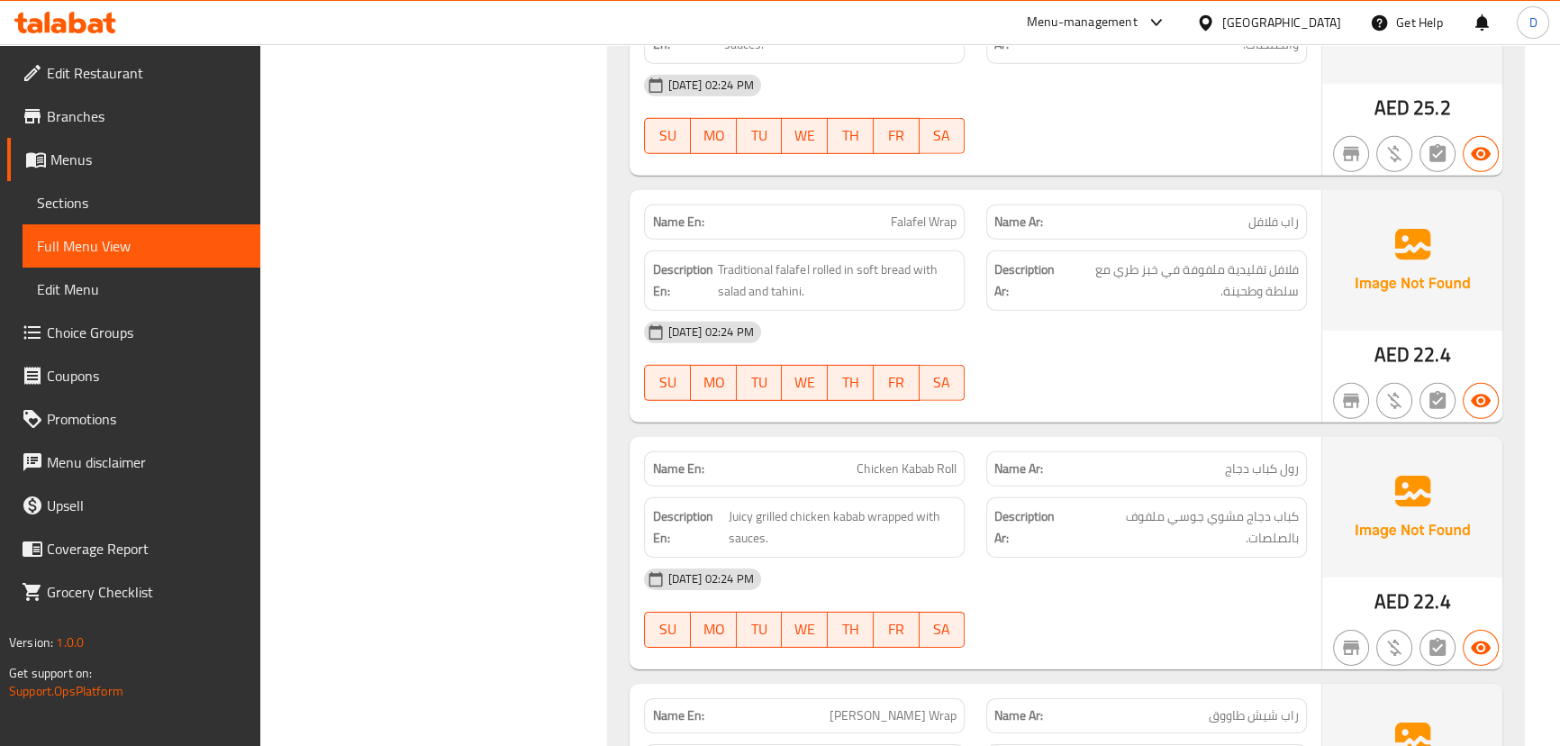
scroll to position [24171, 0]
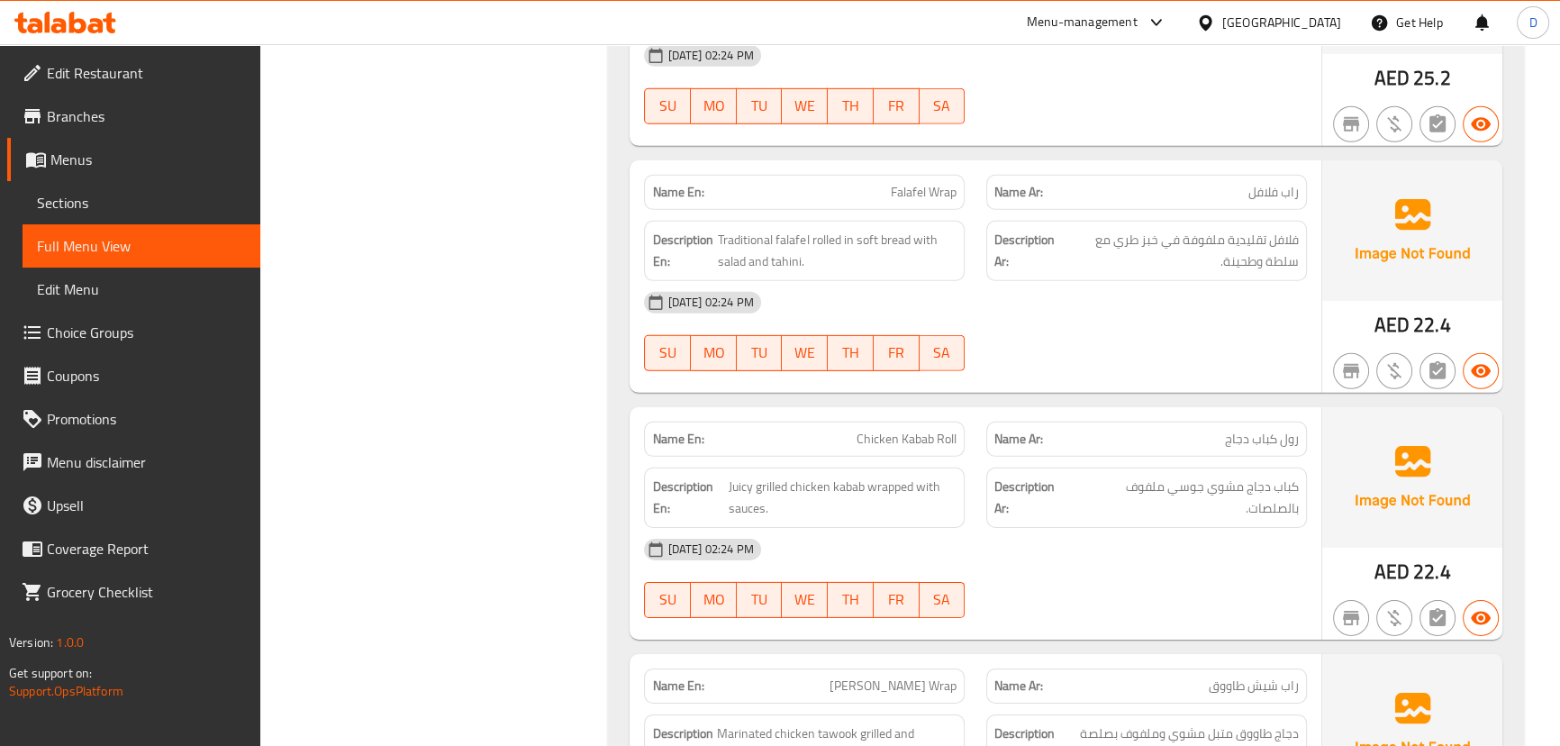
click at [1213, 528] on div "[DATE] 02:24 PM" at bounding box center [975, 549] width 684 height 43
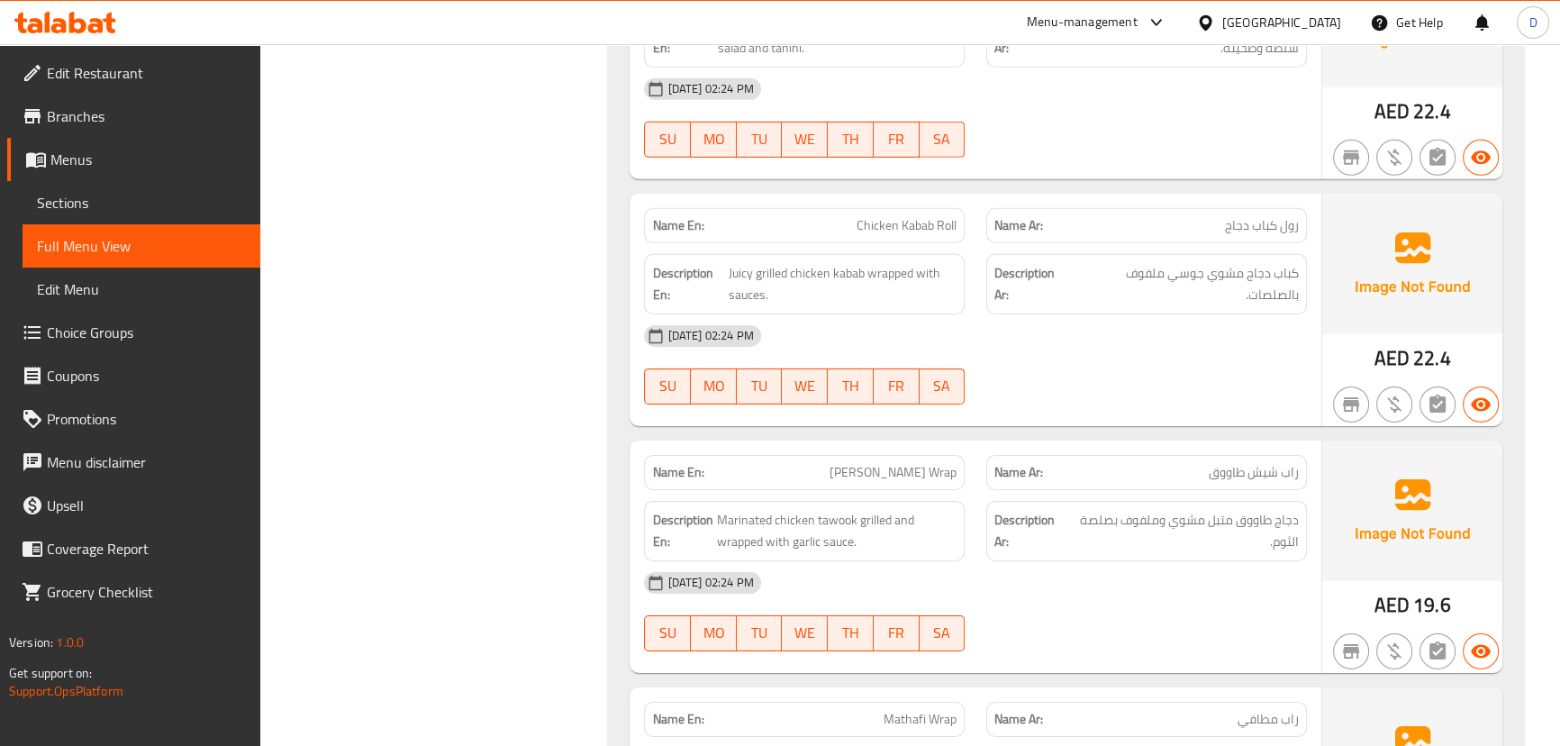
scroll to position [24417, 0]
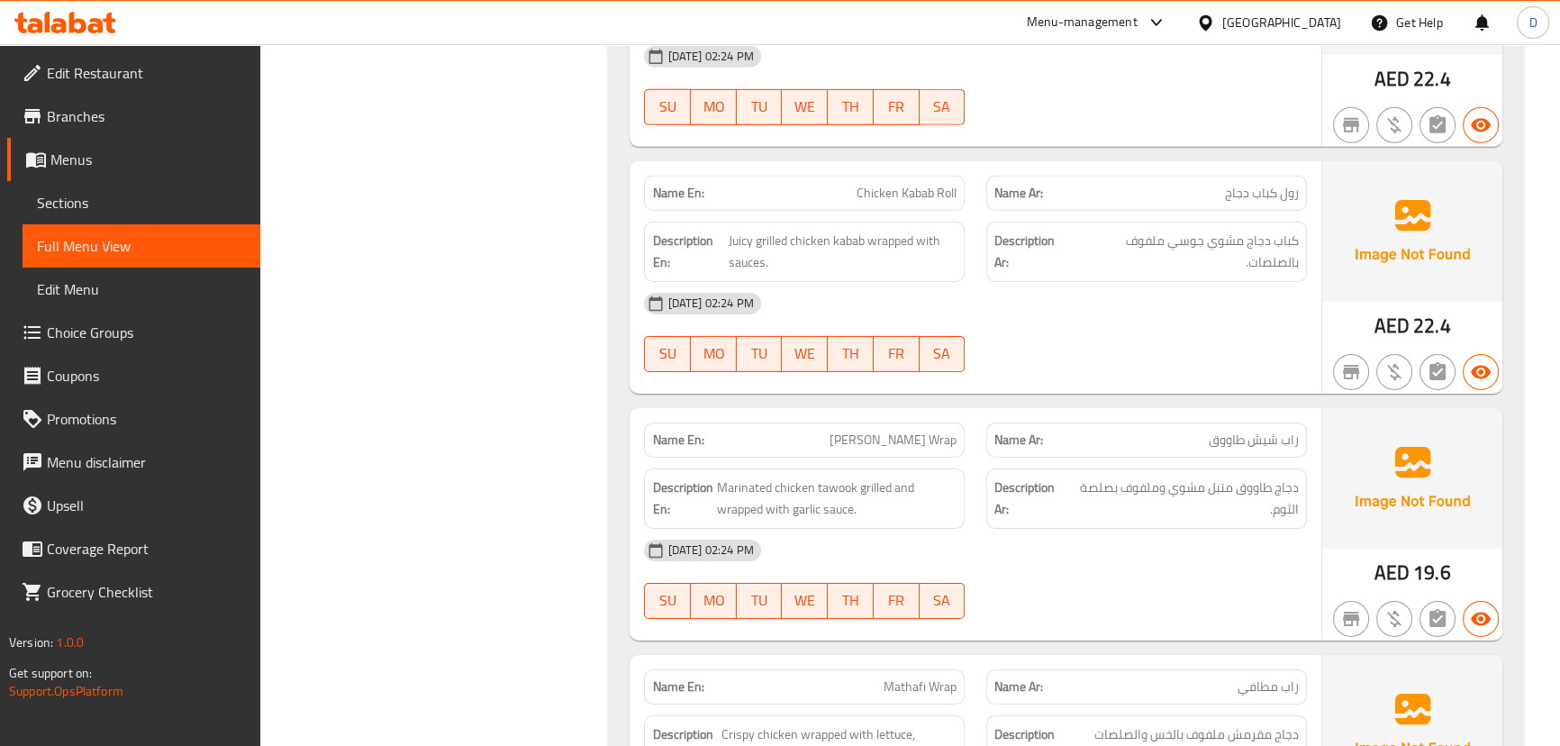
click at [1138, 292] on div "08-10-2025 02:24 PM SU MO TU WE TH FR SA" at bounding box center [975, 332] width 684 height 101
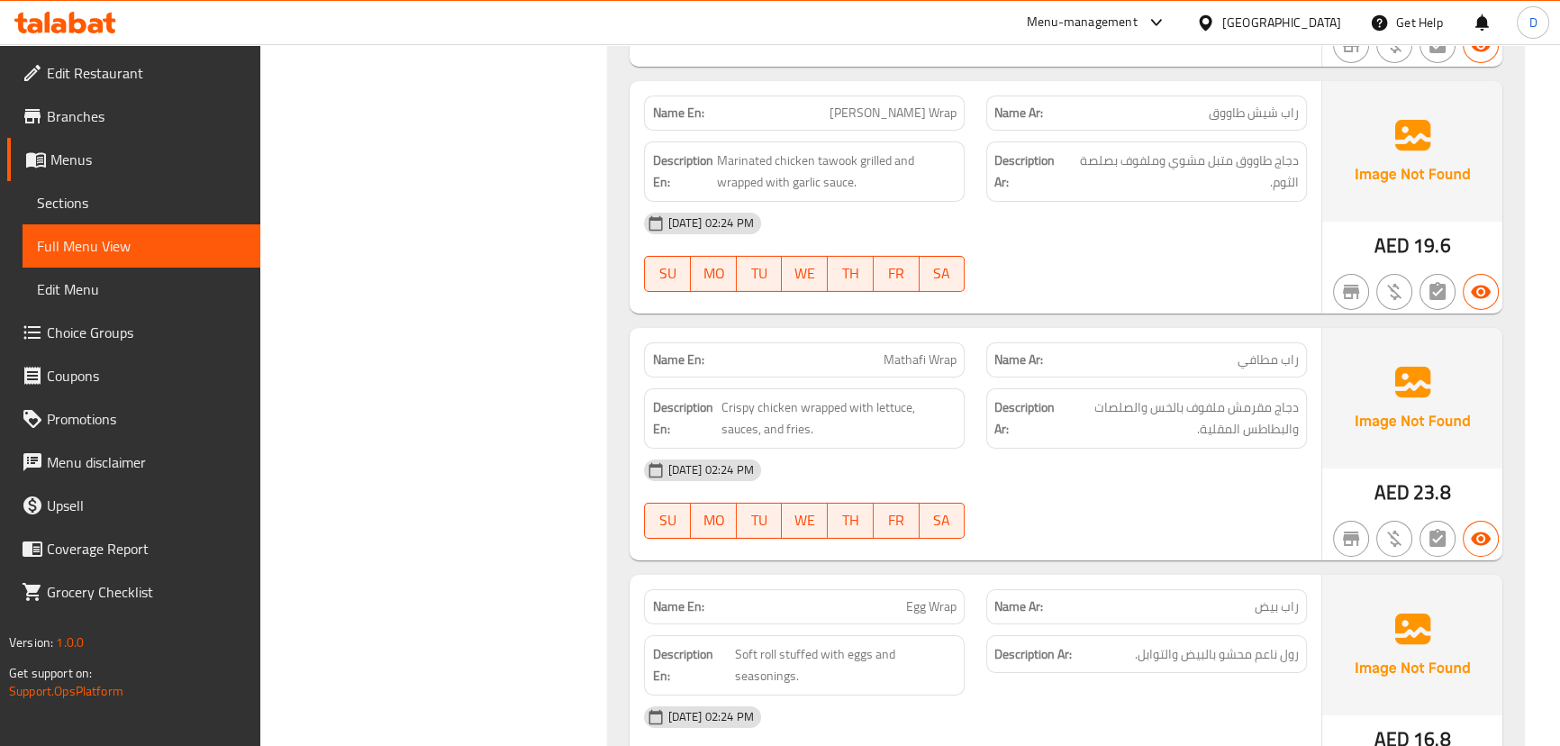
scroll to position [24826, 0]
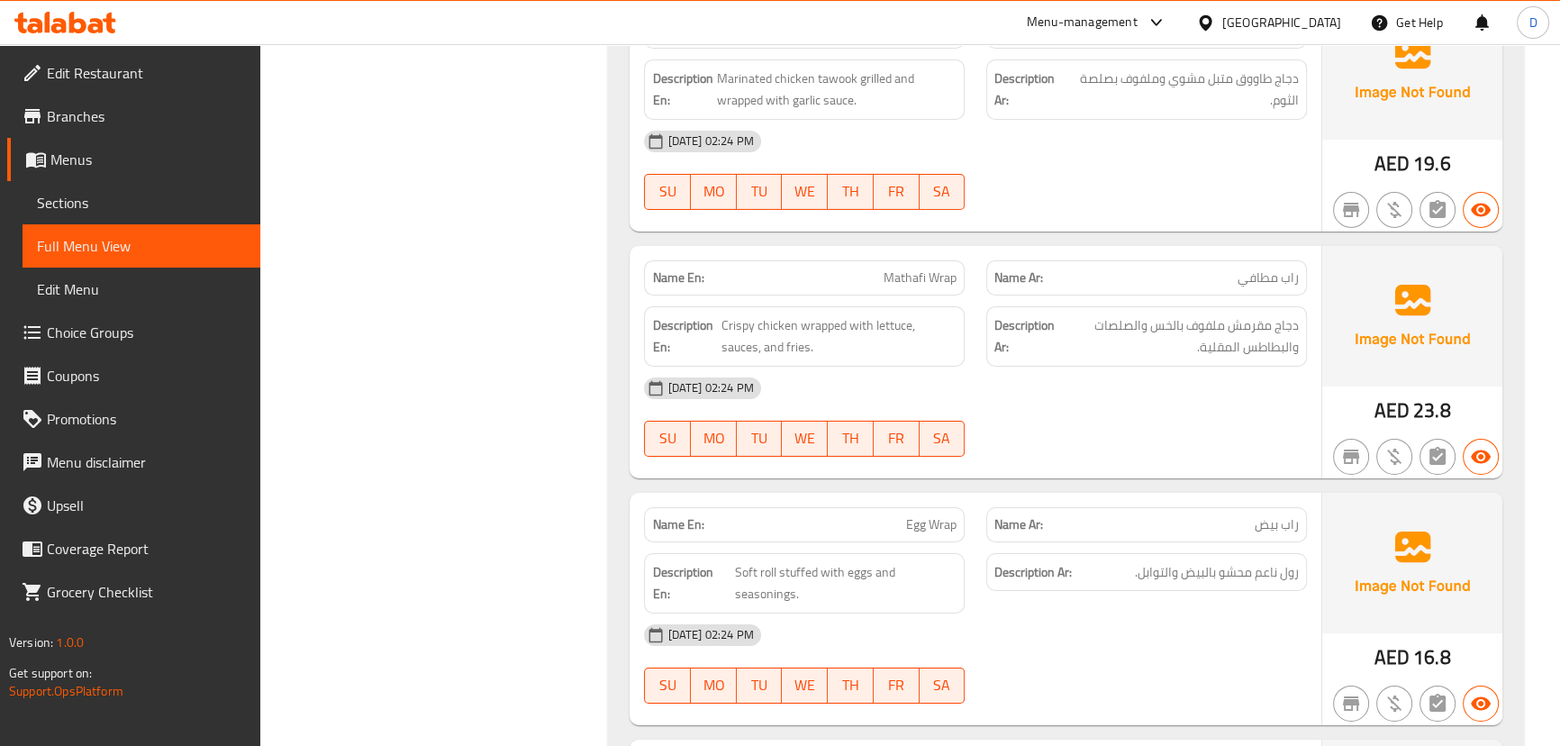
click at [1193, 390] on div "08-10-2025 02:24 PM SU MO TU WE TH FR SA" at bounding box center [975, 417] width 684 height 101
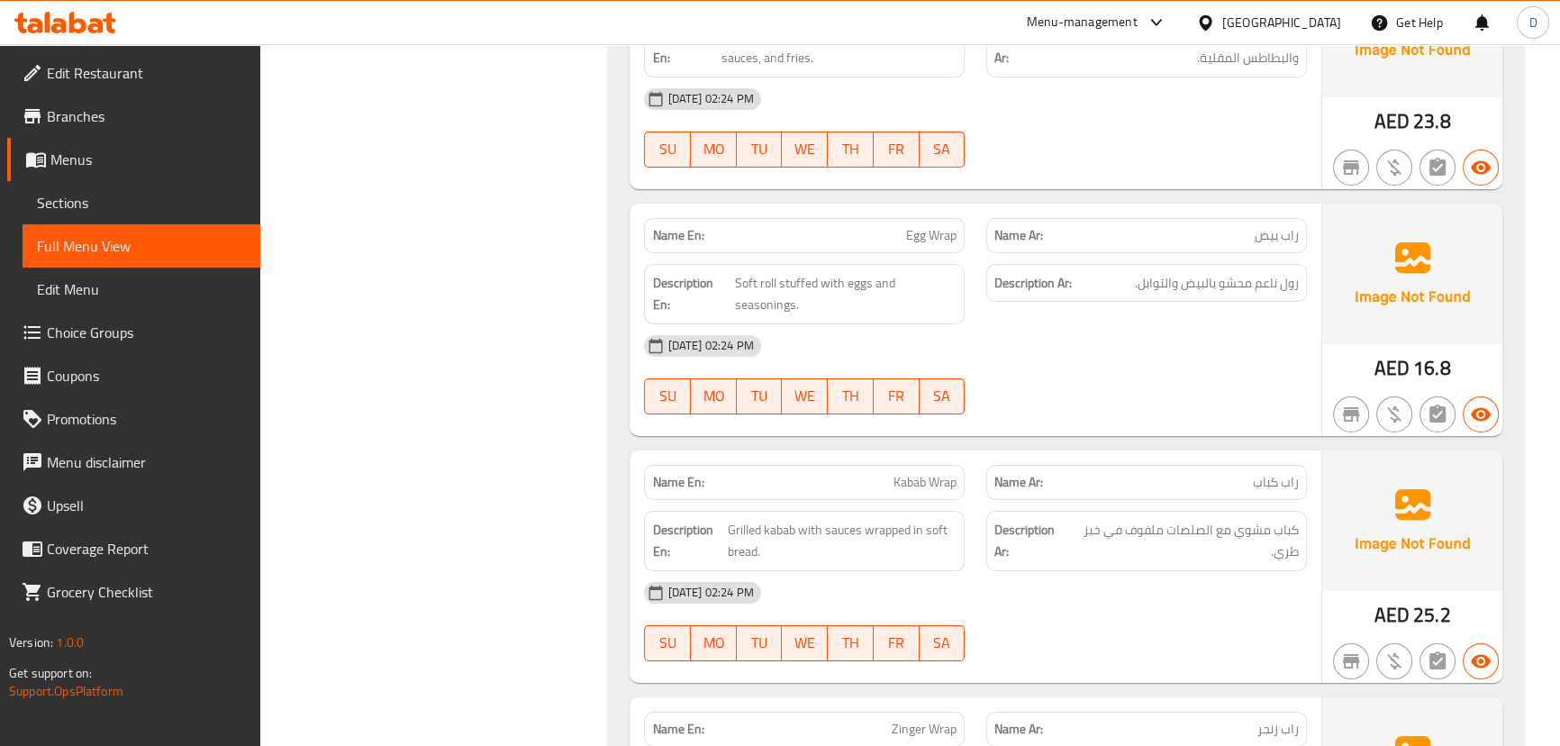
scroll to position [25154, 0]
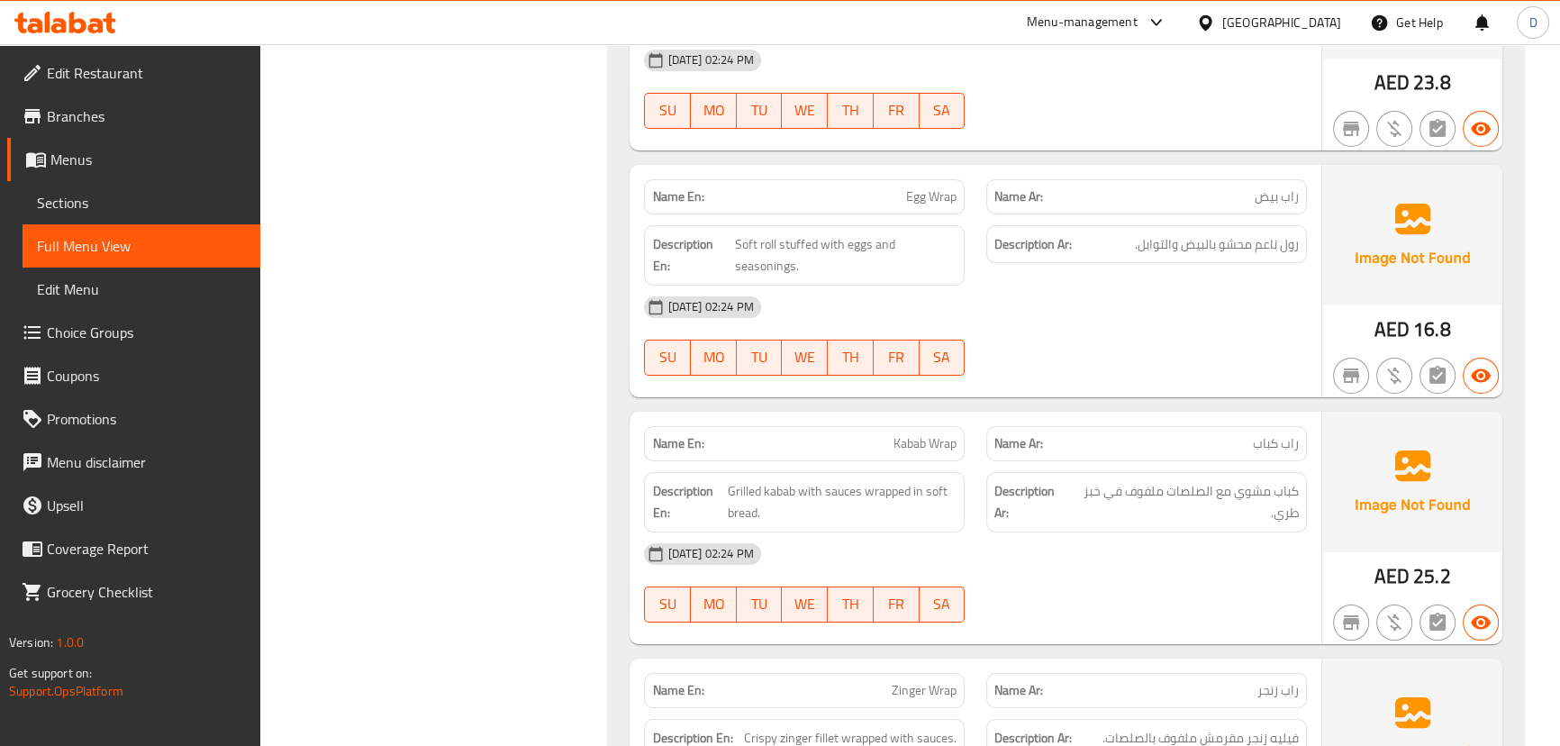
click at [1164, 365] on div at bounding box center [1146, 376] width 342 height 22
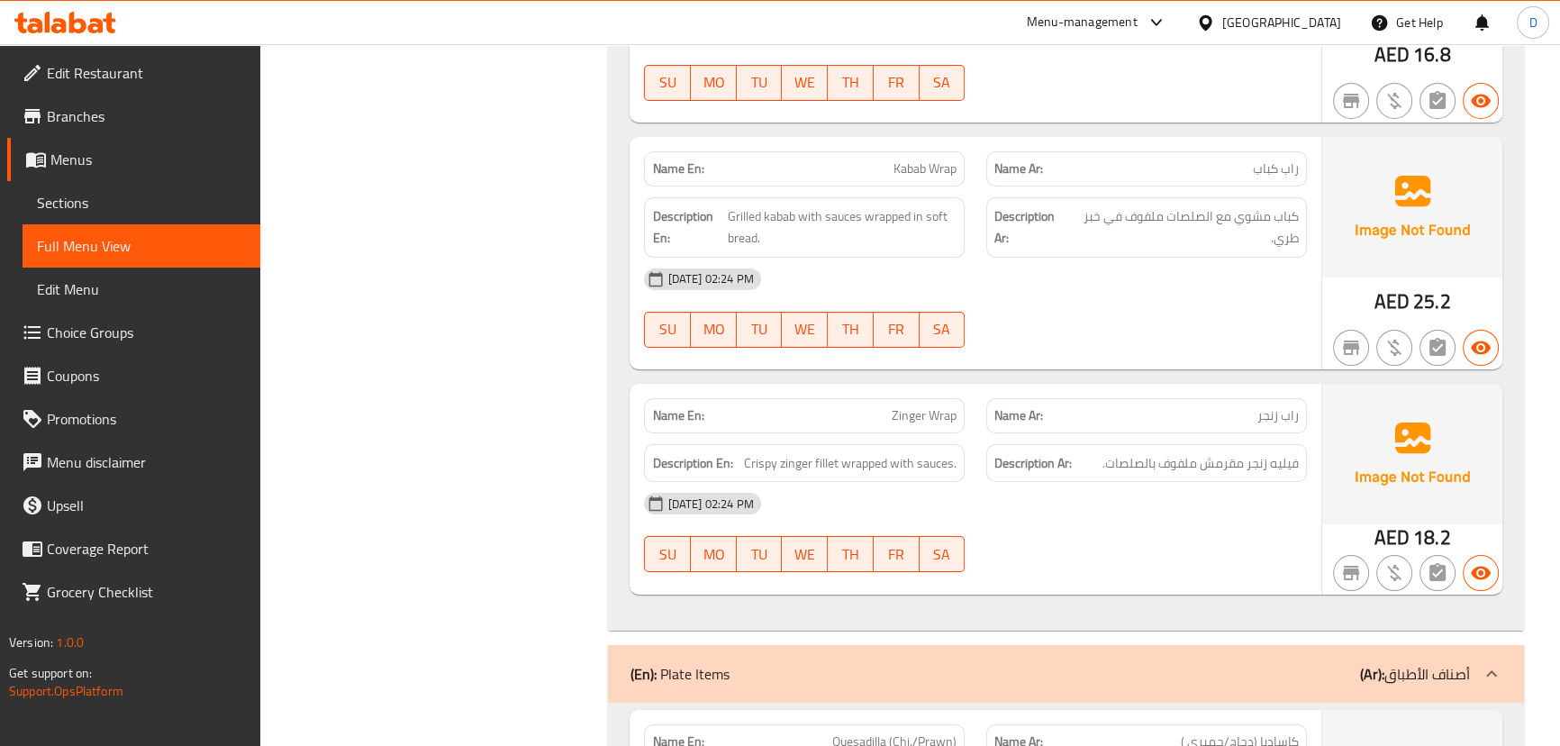
scroll to position [25399, 0]
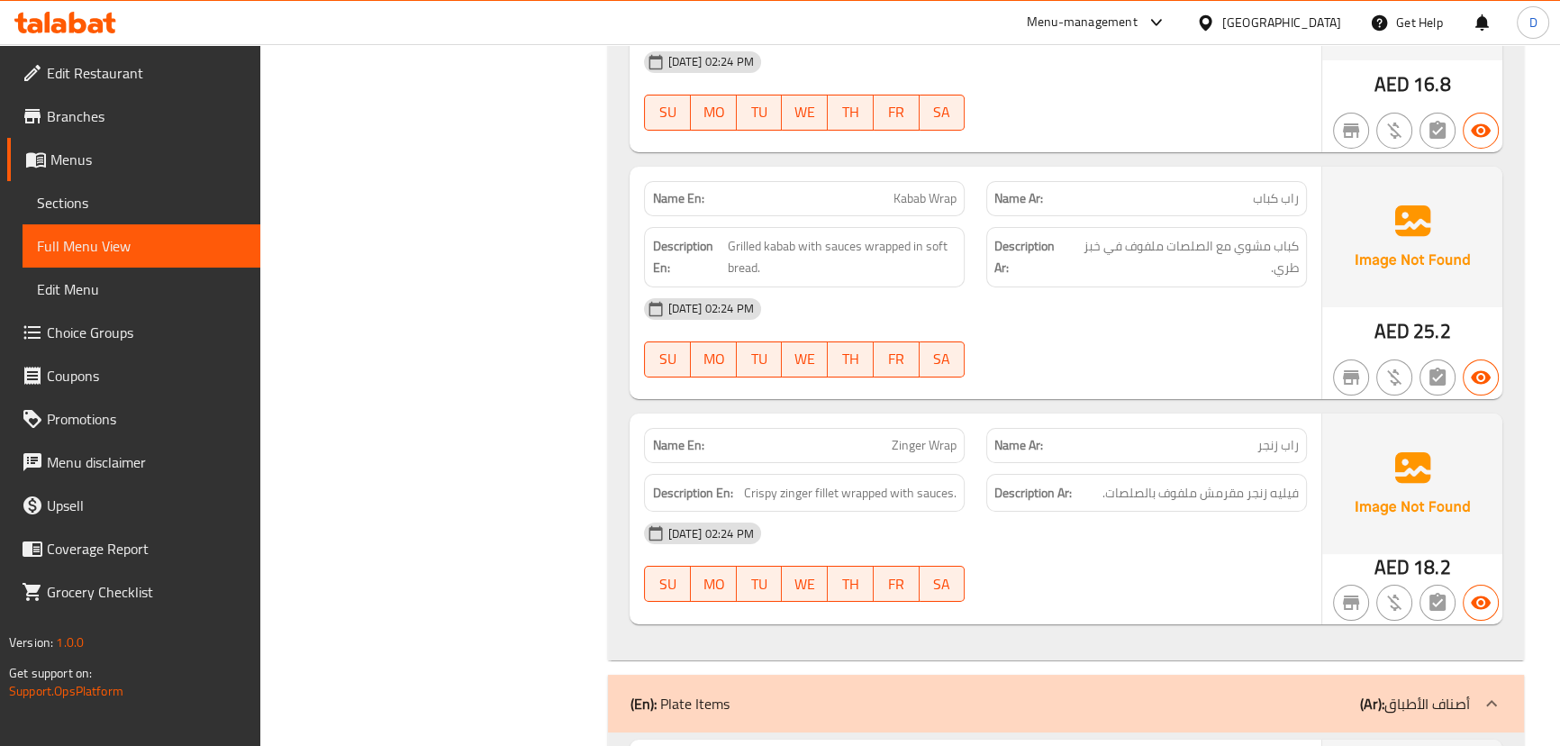
click at [1141, 287] on div "08-10-2025 02:24 PM SU MO TU WE TH FR SA" at bounding box center [975, 337] width 684 height 101
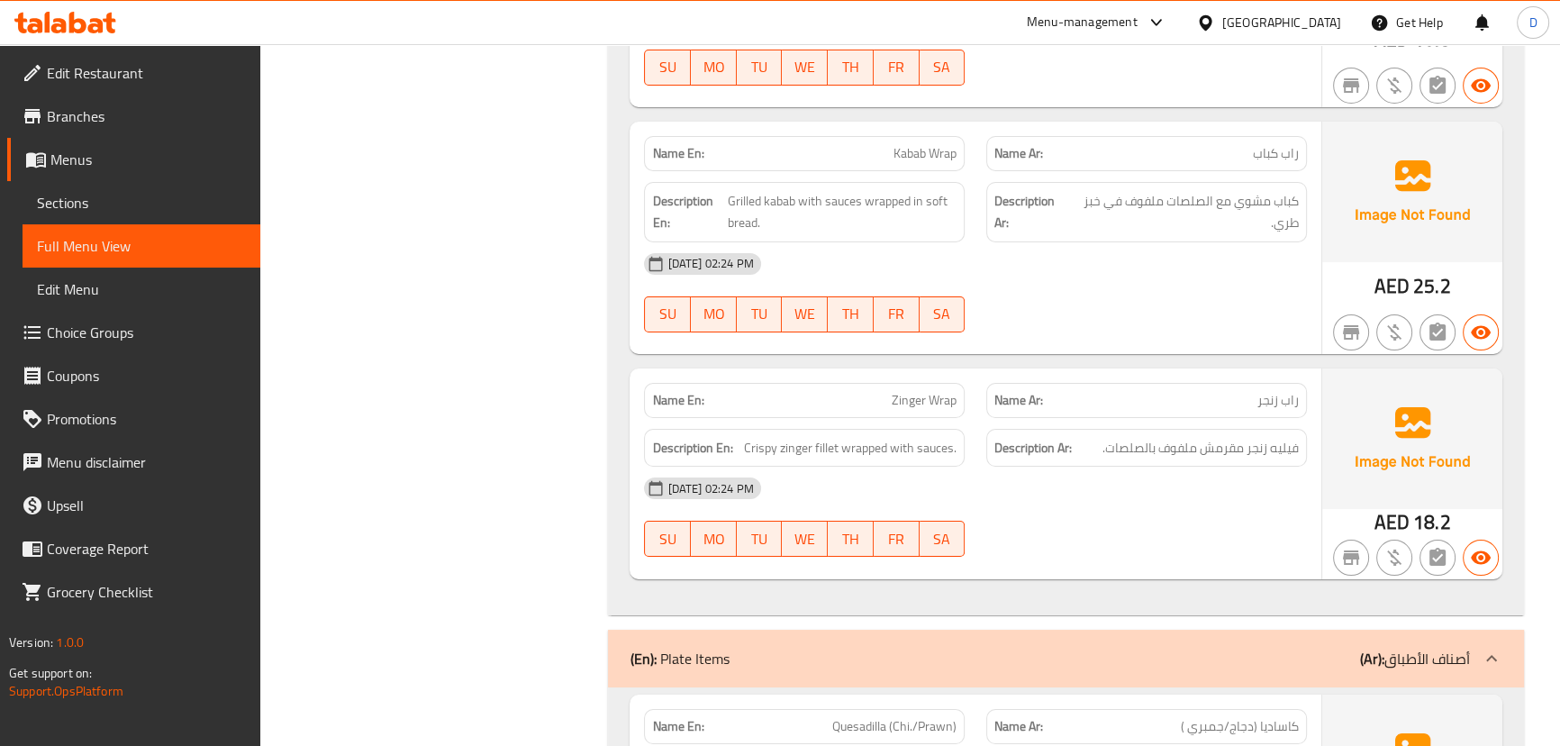
scroll to position [25481, 0]
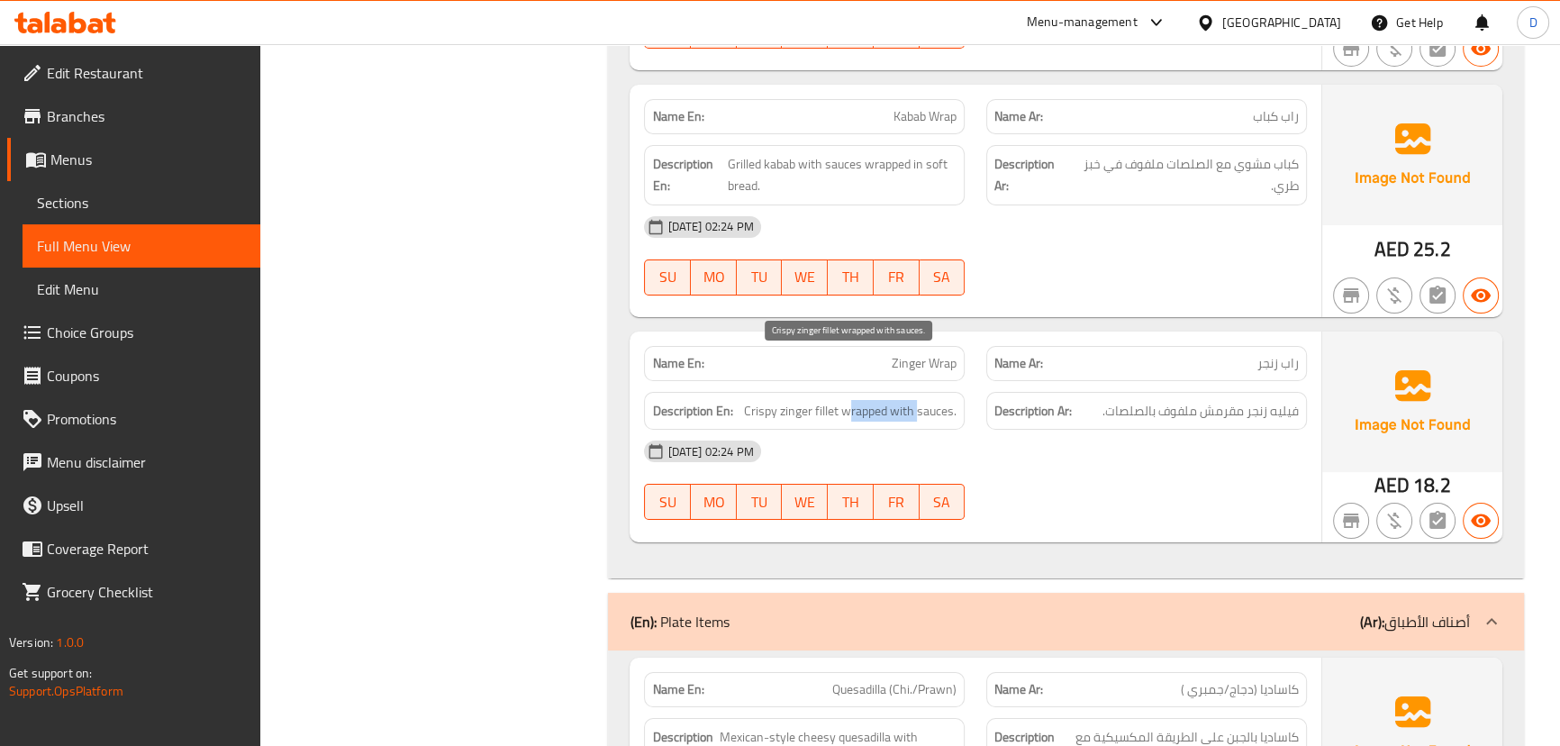
drag, startPoint x: 848, startPoint y: 365, endPoint x: 917, endPoint y: 368, distance: 68.5
click at [917, 400] on span "Crispy zinger fillet wrapped with sauces." at bounding box center [850, 411] width 213 height 23
click at [1237, 267] on div "Name En: Kabab Wrap Name Ar: راب كباب Description En: Grilled kabab with sauces…" at bounding box center [975, 201] width 691 height 232
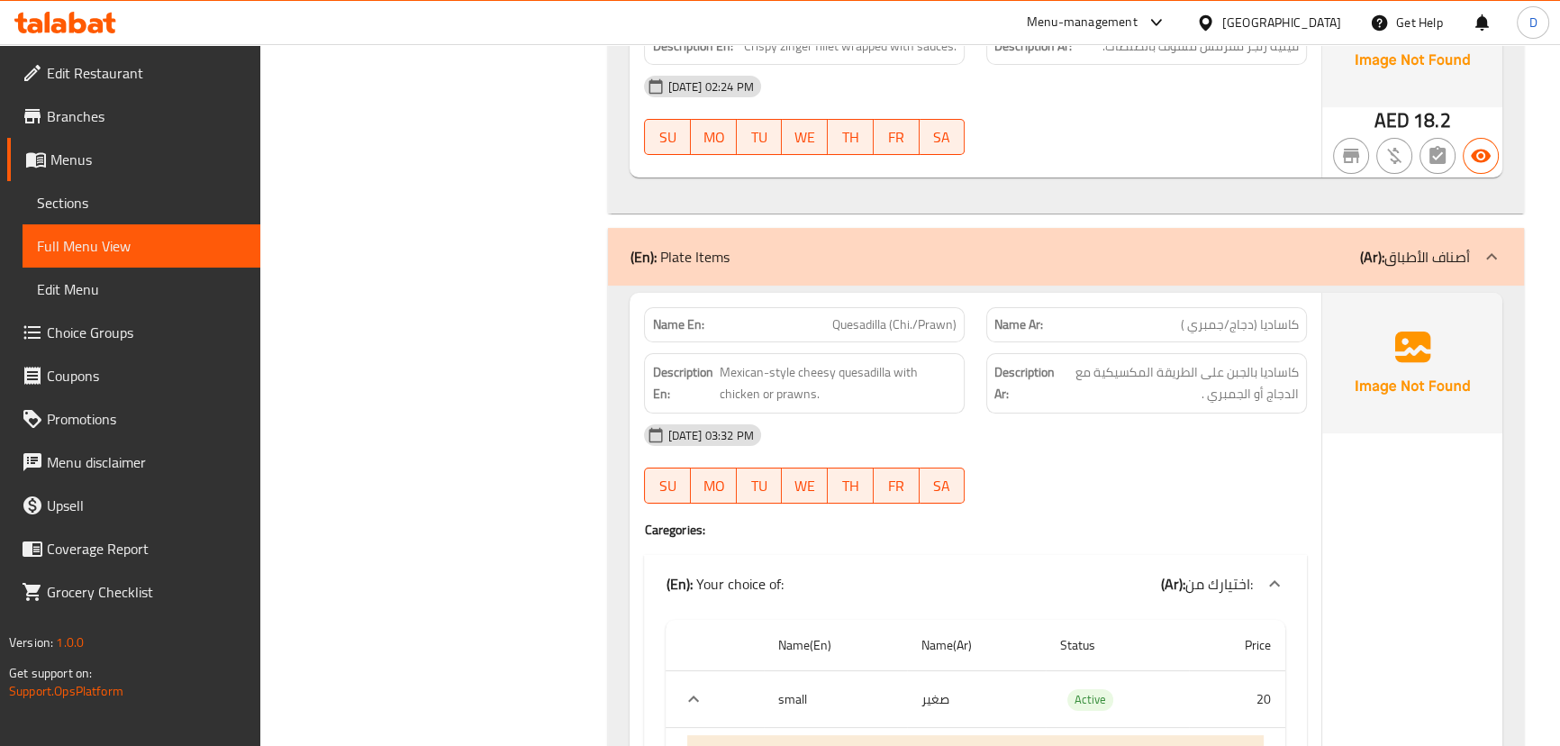
scroll to position [25727, 0]
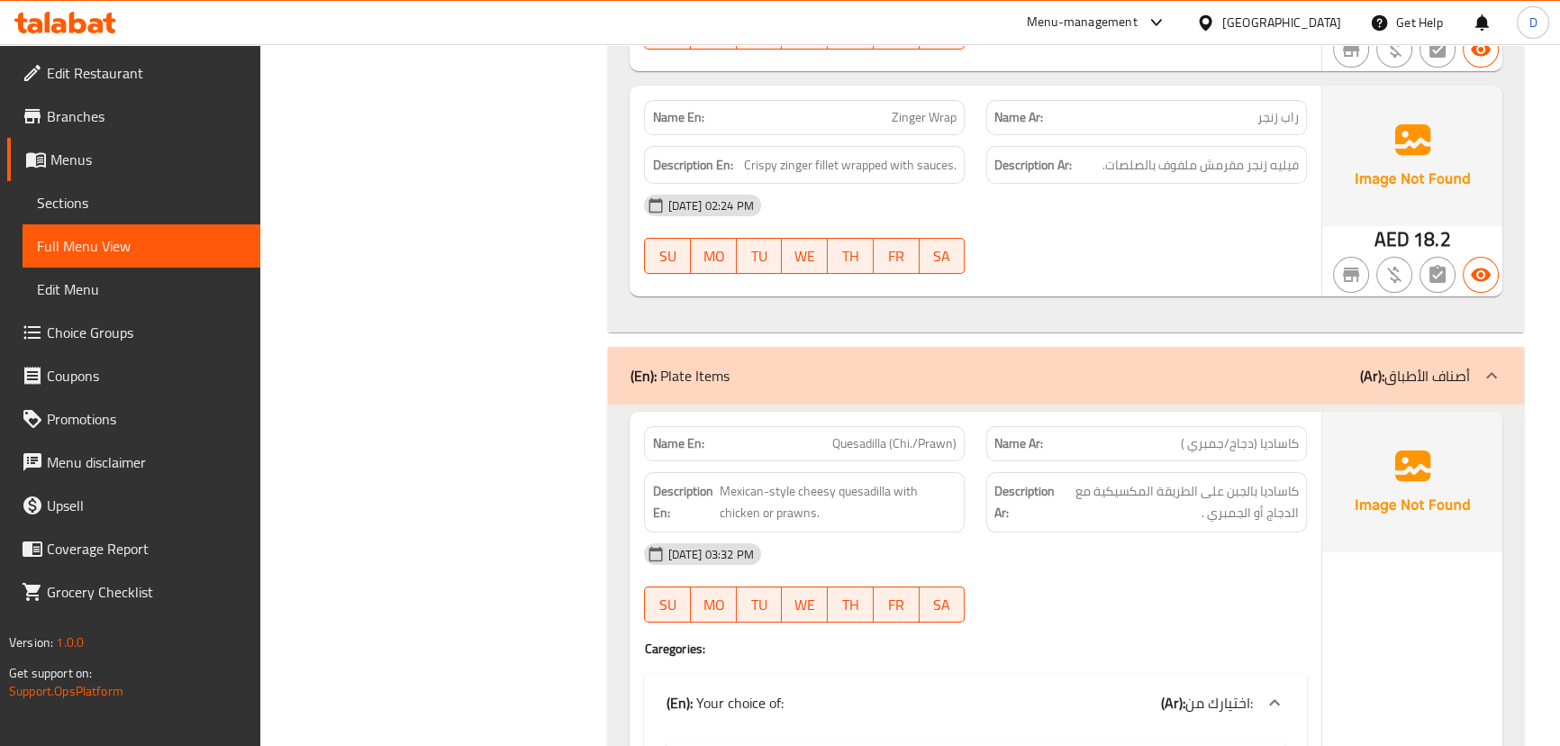
click at [850, 434] on span "Quesadilla (Chi./Prawn)" at bounding box center [894, 443] width 124 height 19
copy span "Quesadilla (Chi./Prawn)"
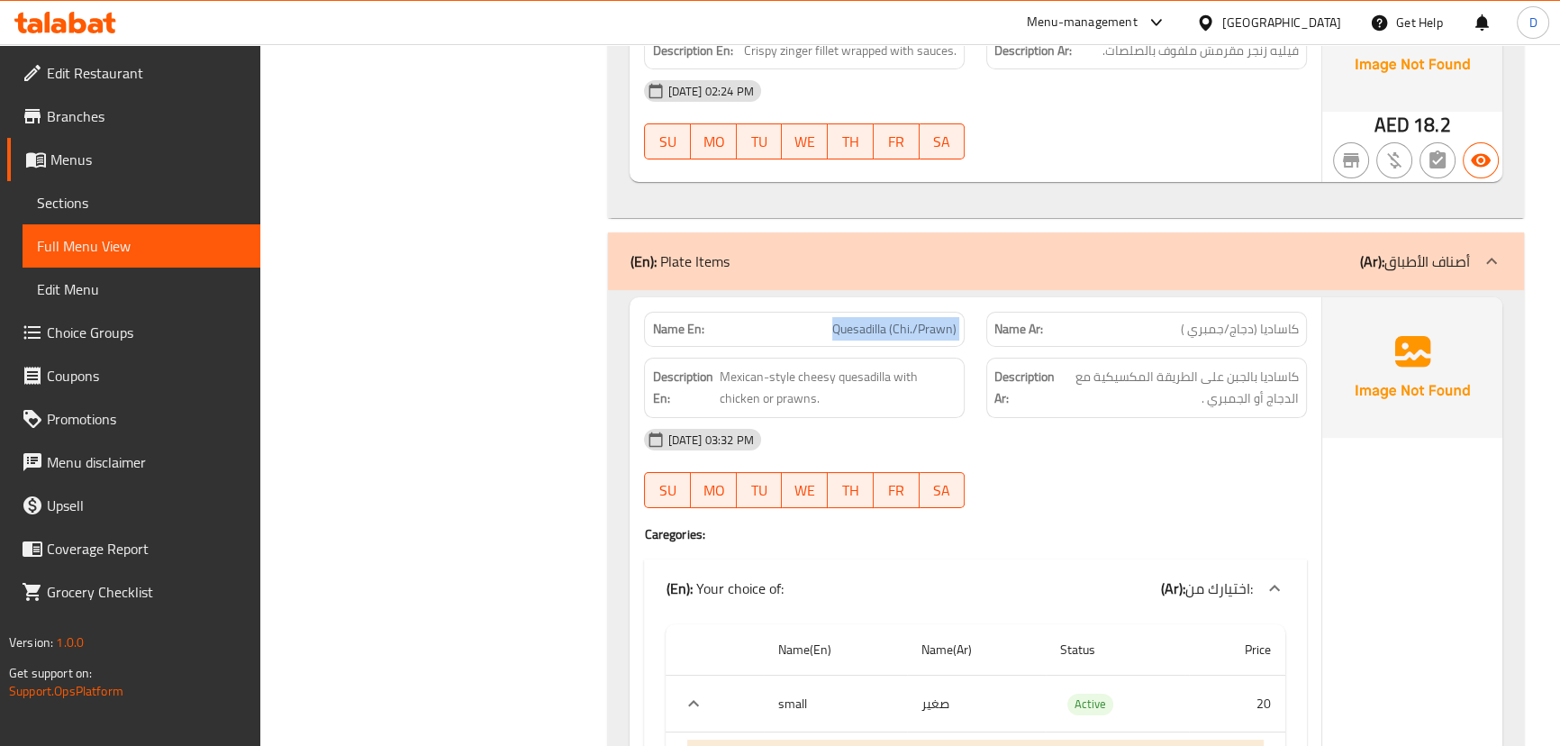
scroll to position [26054, 0]
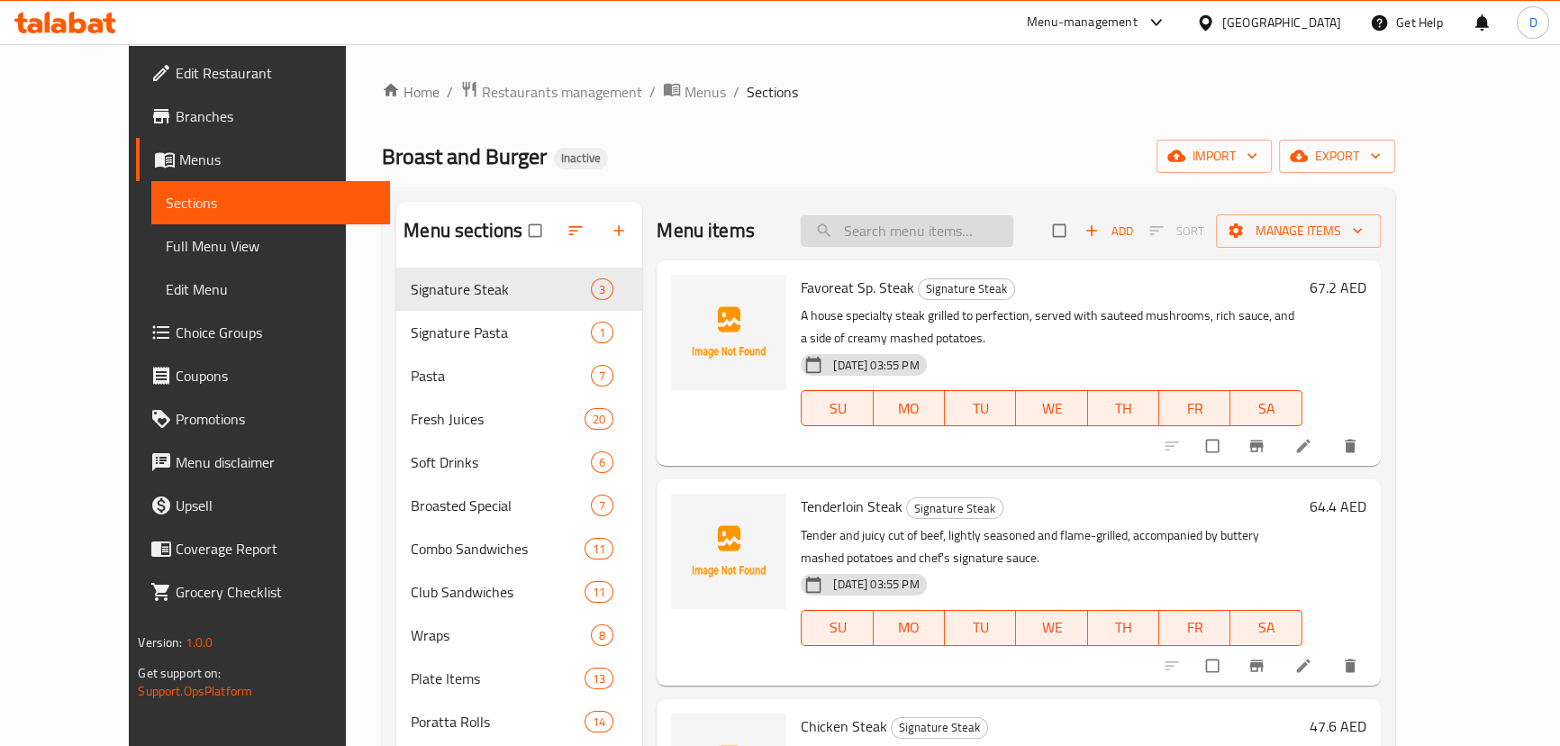
click at [904, 234] on input "search" at bounding box center [907, 231] width 213 height 32
paste input "2 pcs crispy fried chicken with golden fries, bun, and Pepsi."
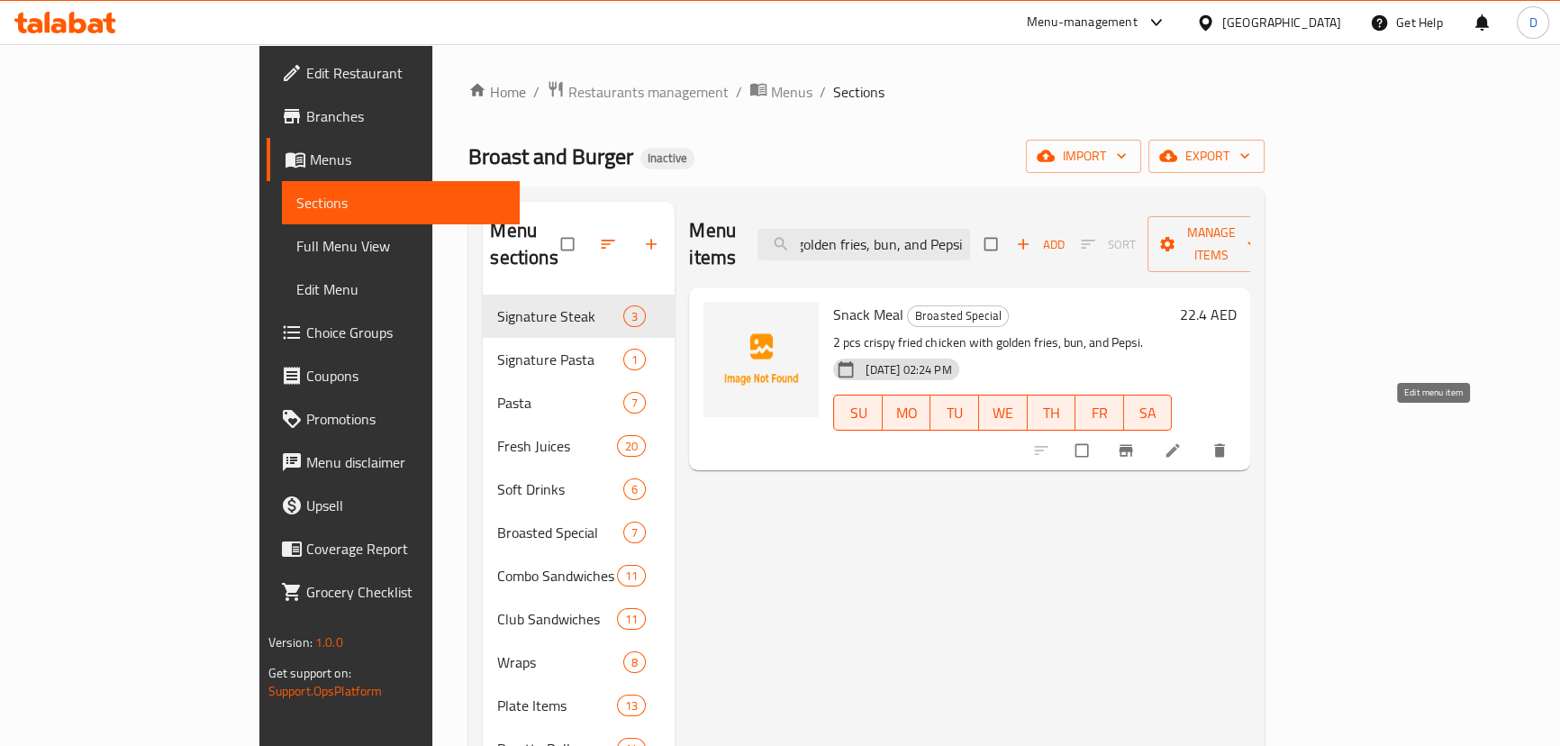
type input "2 pcs crispy fried chicken with golden fries, bun, and Pepsi."
click at [1180, 444] on icon at bounding box center [1173, 451] width 14 height 14
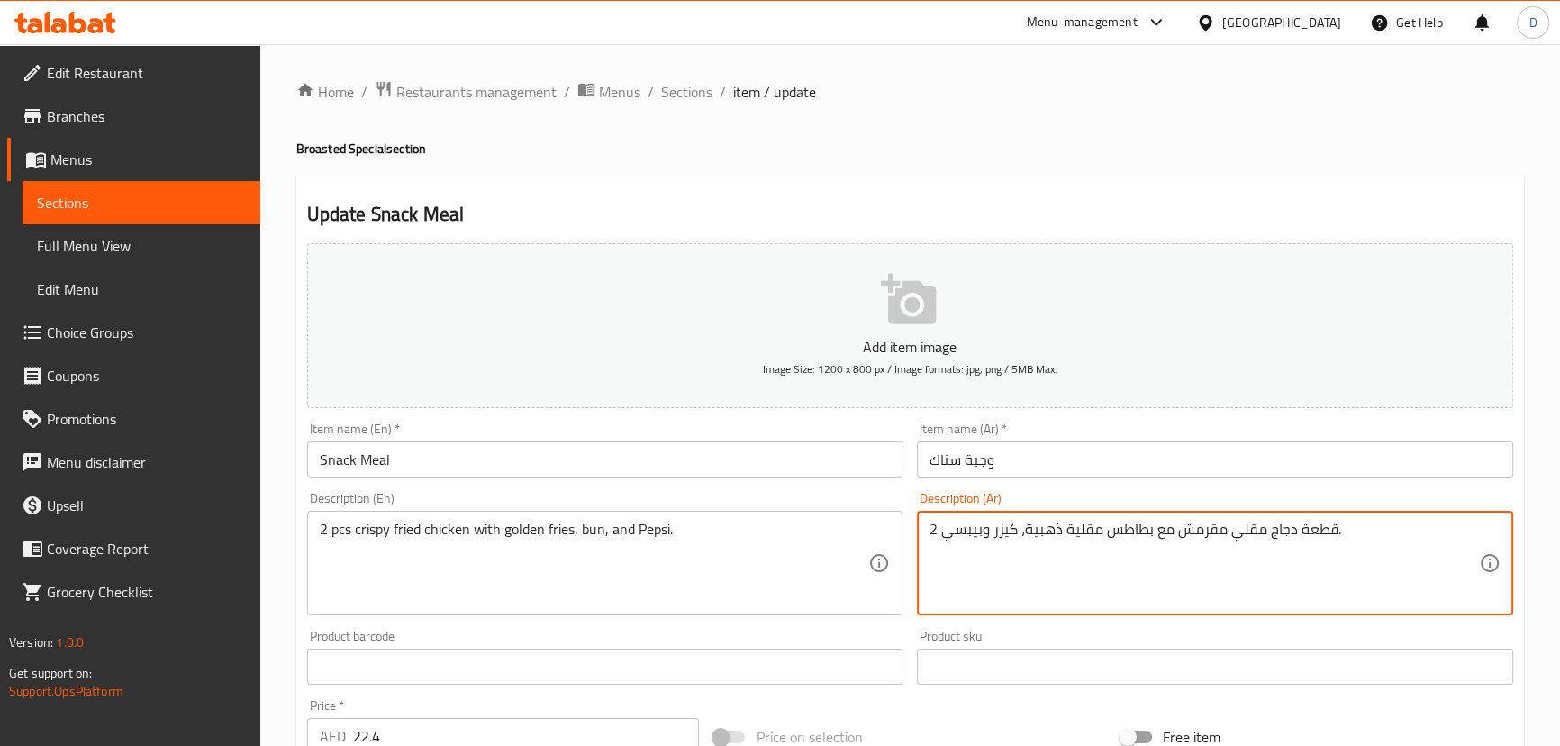
type textarea "2 قطعة دجاج مقلي مقرمش مع بطاطس مقلية ذهبية، كيزر وبيبسي."
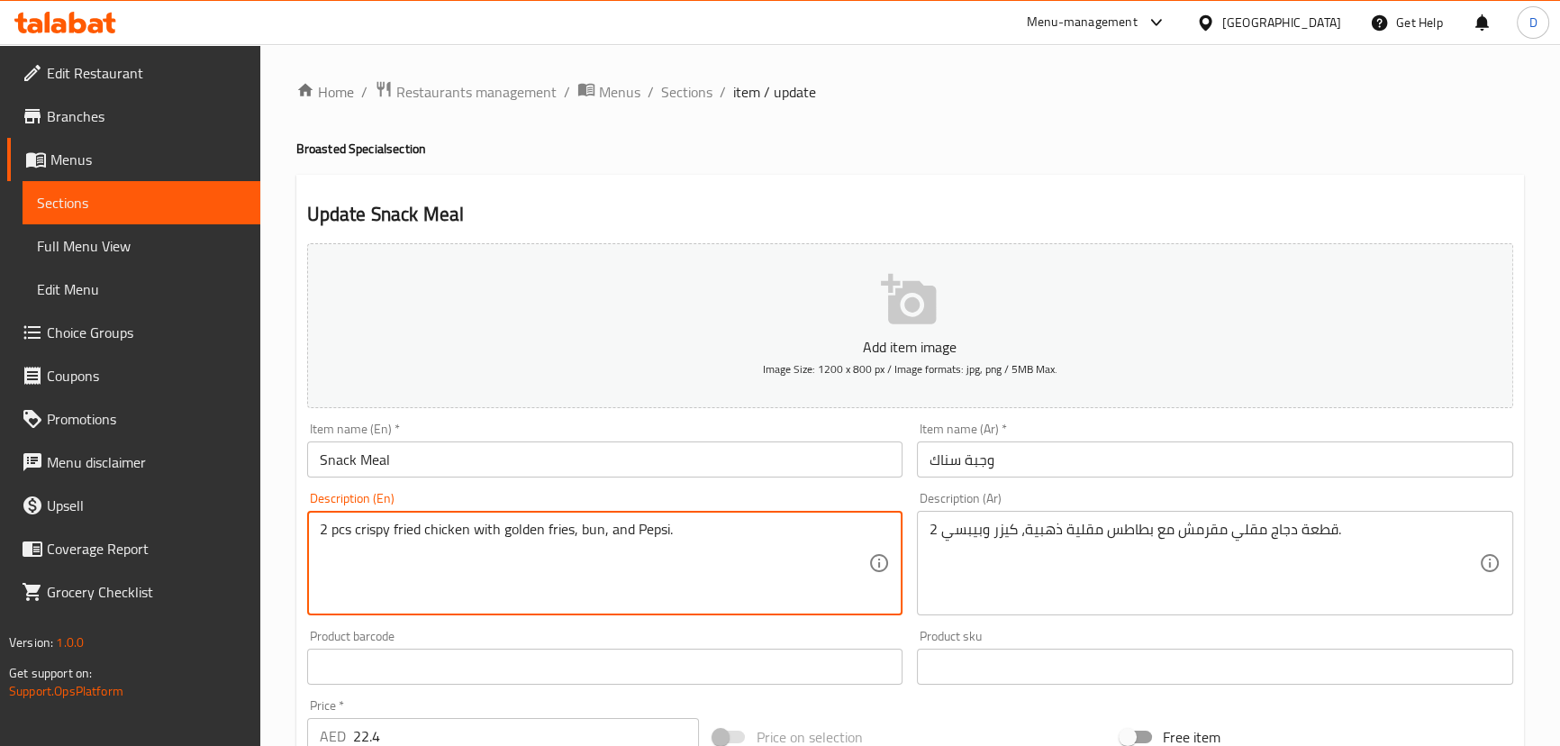
drag, startPoint x: 398, startPoint y: 525, endPoint x: 661, endPoint y: 535, distance: 263.2
click at [598, 576] on textarea "2 pcs crispy fried chicken with golden fries, bun, and Pepsi." at bounding box center [594, 564] width 549 height 86
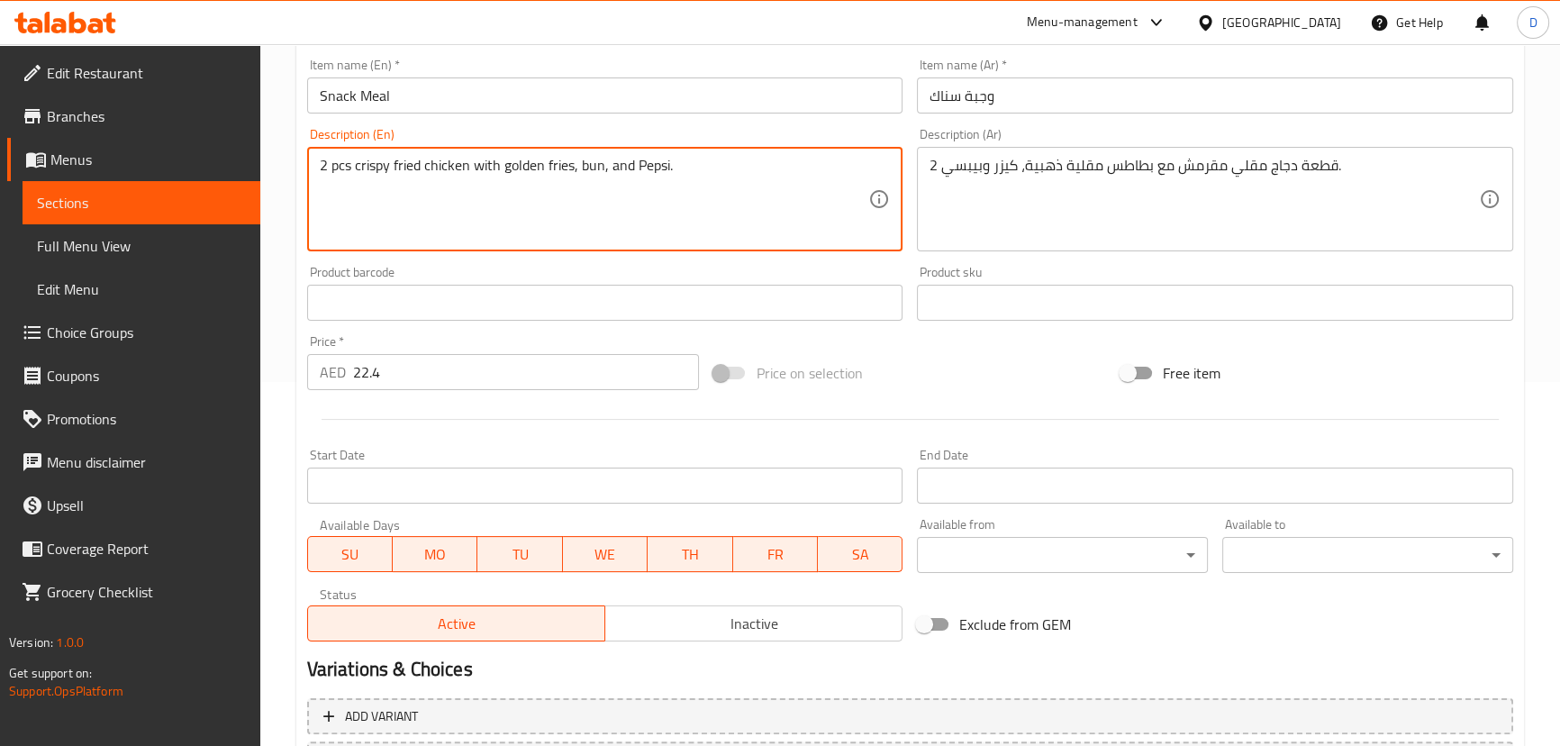
scroll to position [491, 0]
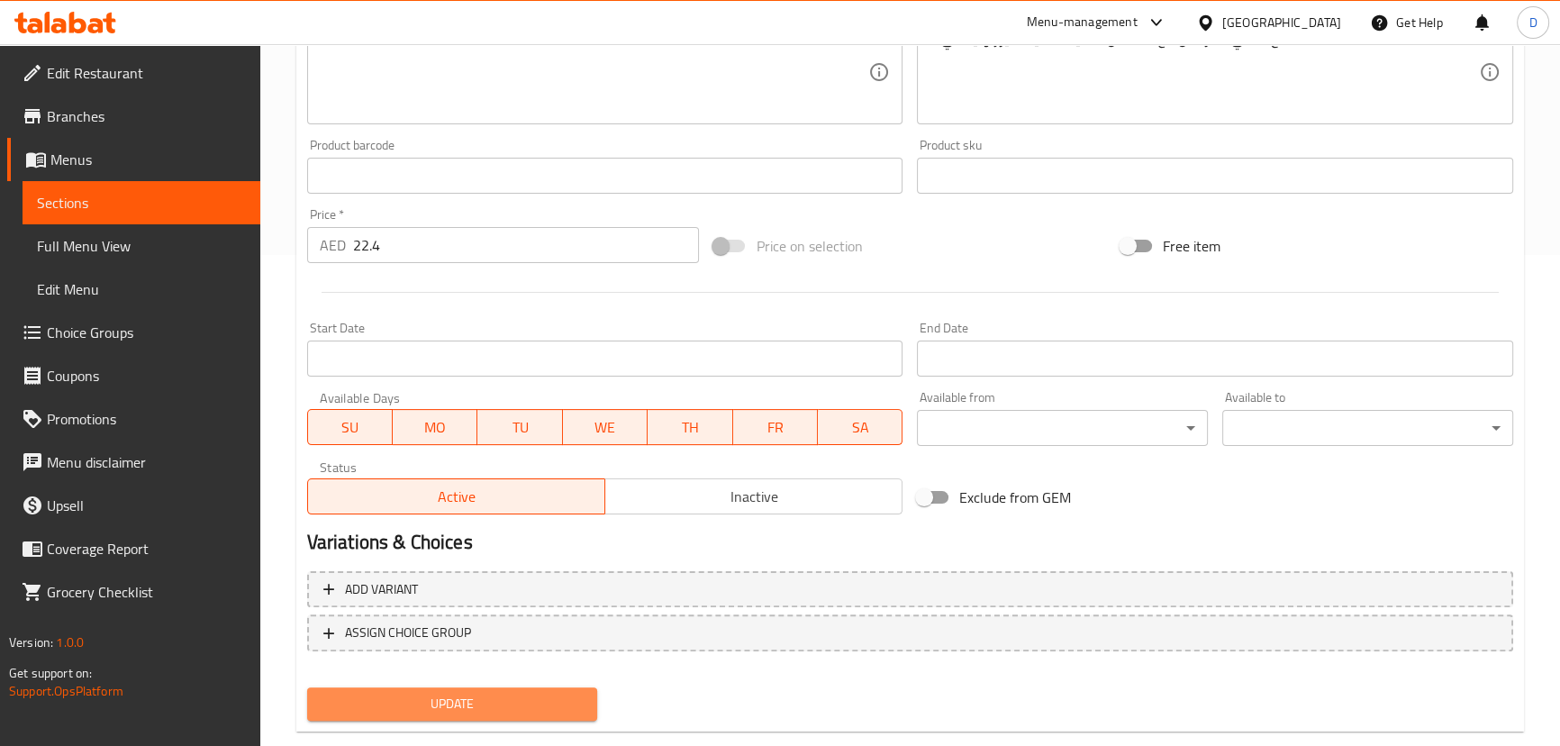
click at [529, 701] on span "Update" at bounding box center [453, 704] width 262 height 23
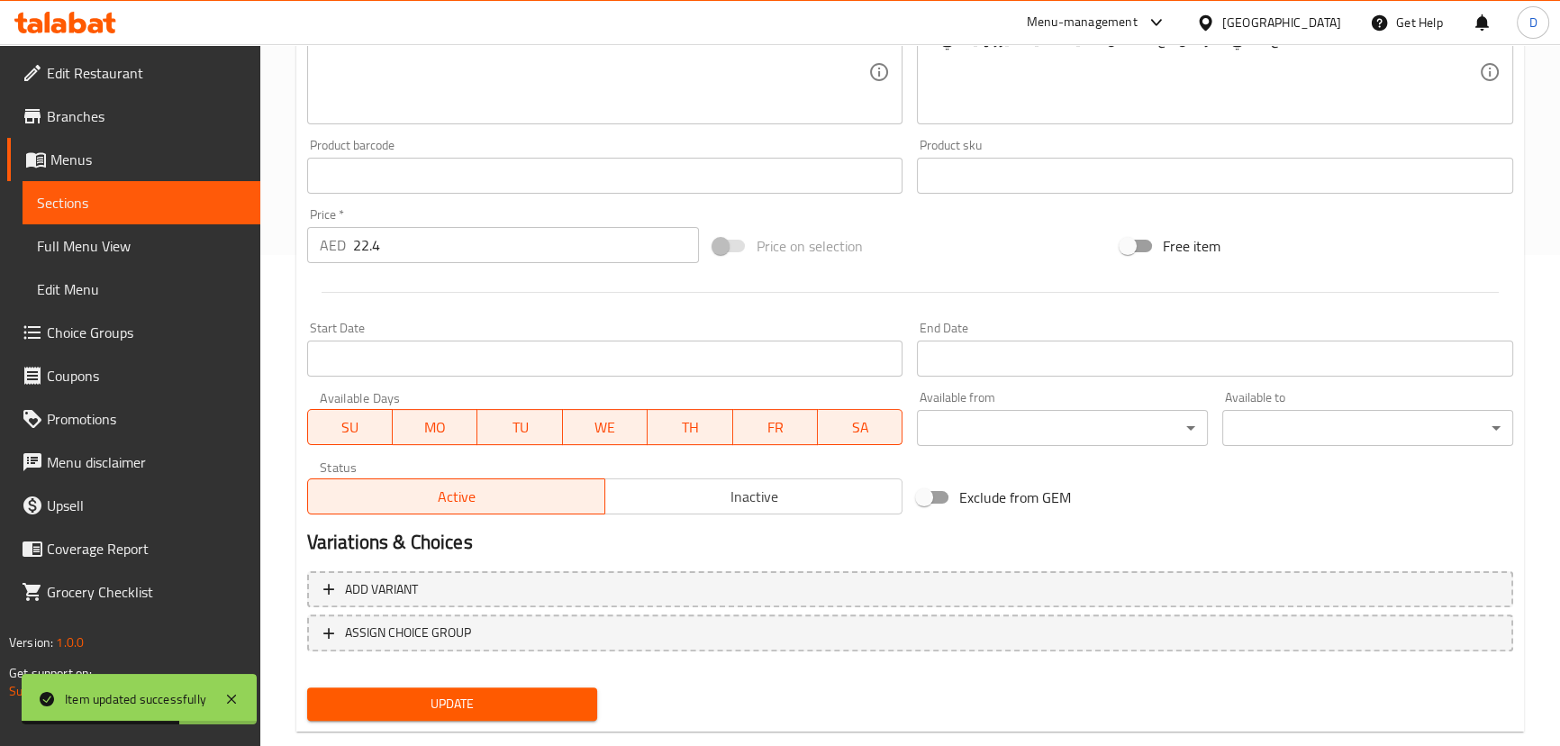
click at [214, 202] on span "Sections" at bounding box center [141, 203] width 209 height 22
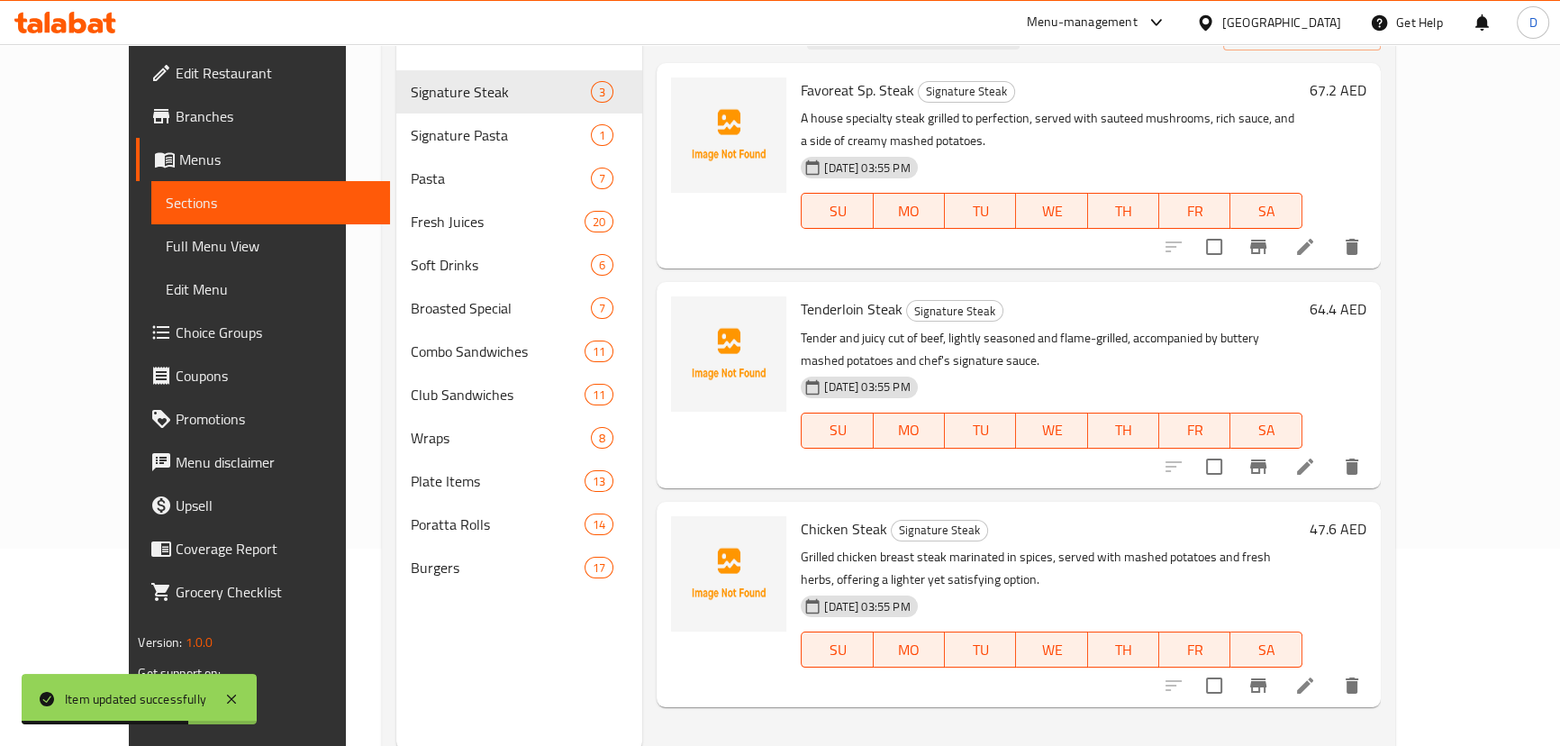
scroll to position [7, 0]
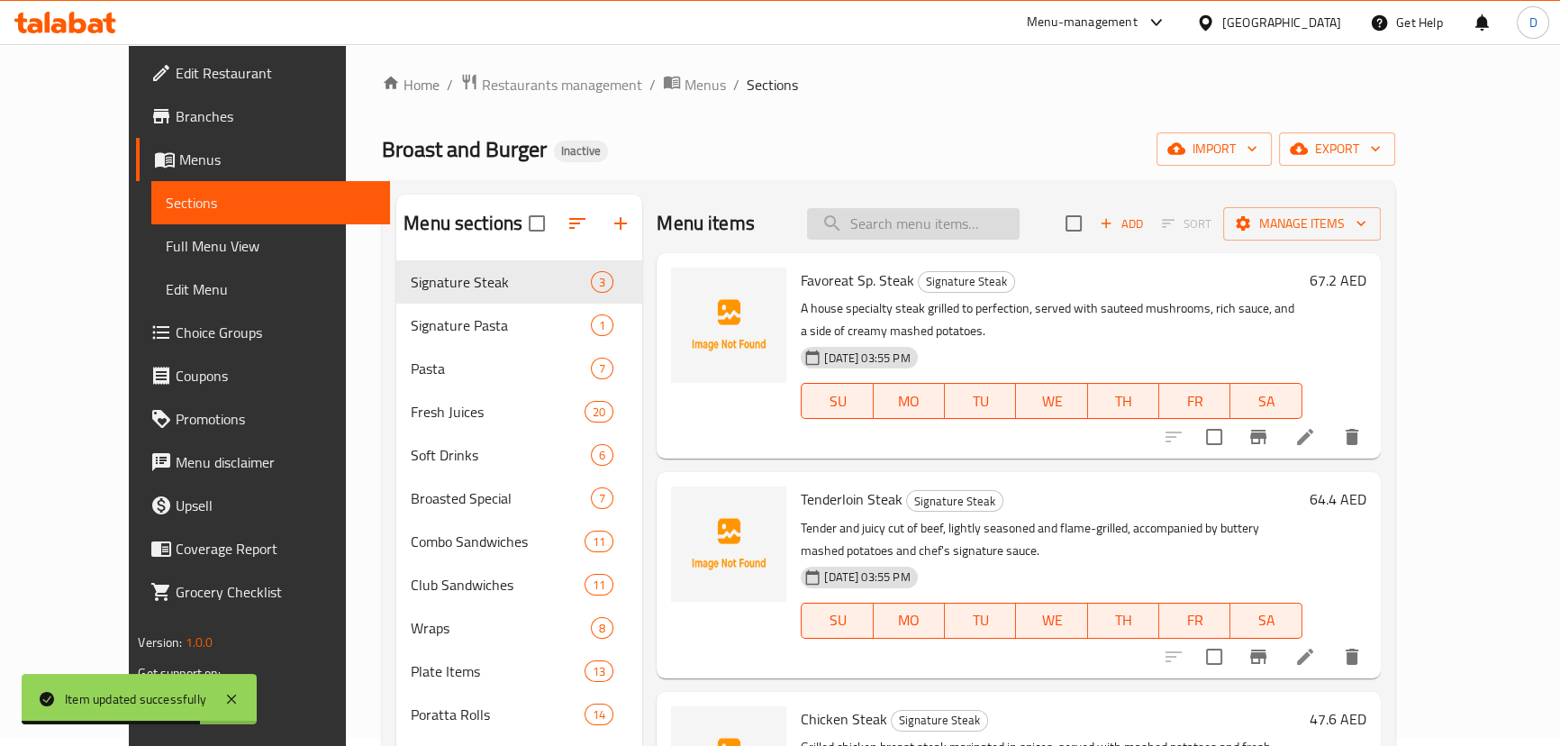
click at [973, 215] on input "search" at bounding box center [913, 224] width 213 height 32
paste input "3 pcs broasted chicken with fries, bun, coleslaw, and Pepsi"
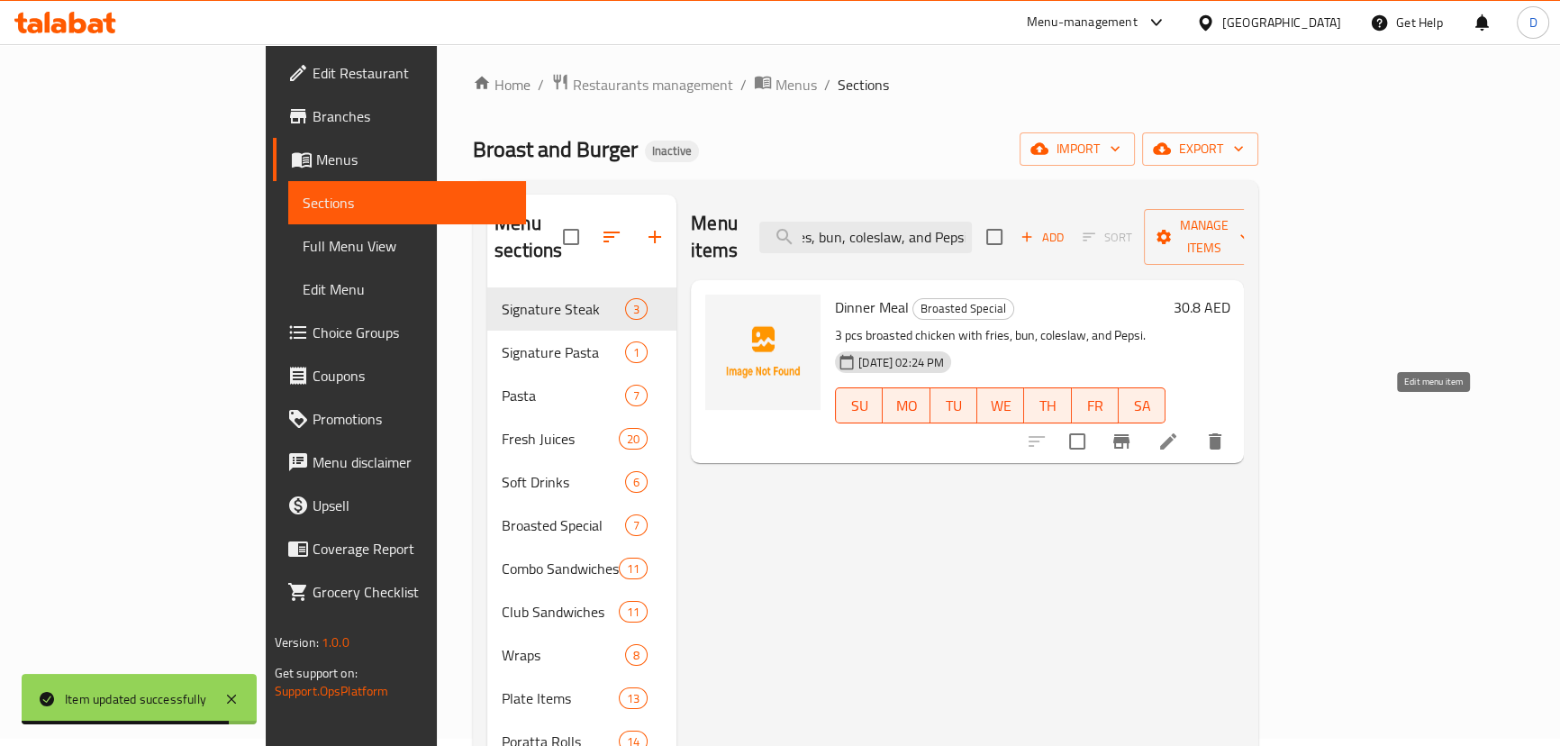
type input "3 pcs broasted chicken with fries, bun, coleslaw, and Pepsi"
click at [1179, 431] on icon at bounding box center [1168, 442] width 22 height 22
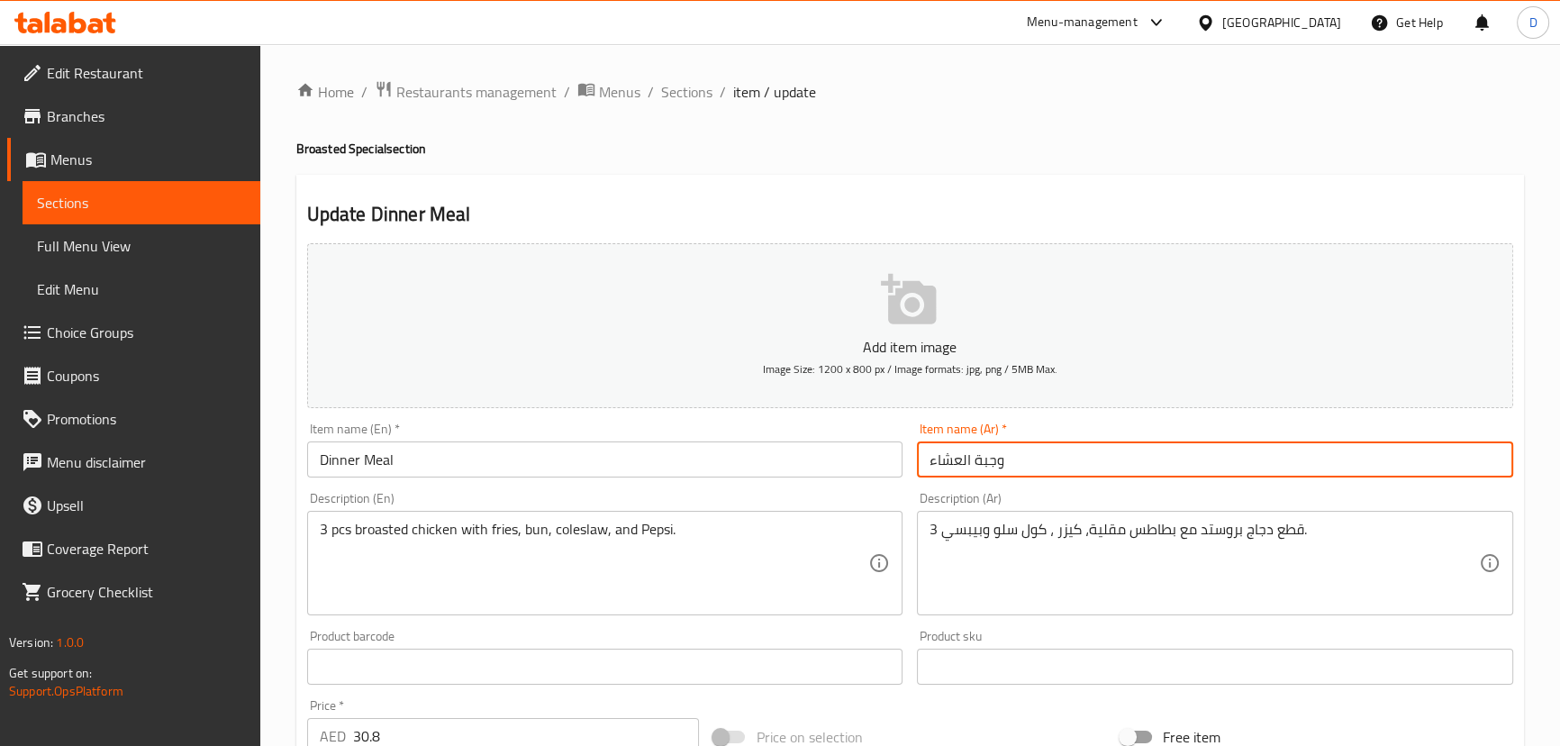
click at [955, 470] on input "وجبة العشاء" at bounding box center [1215, 459] width 596 height 36
type input "وجبة دينر"
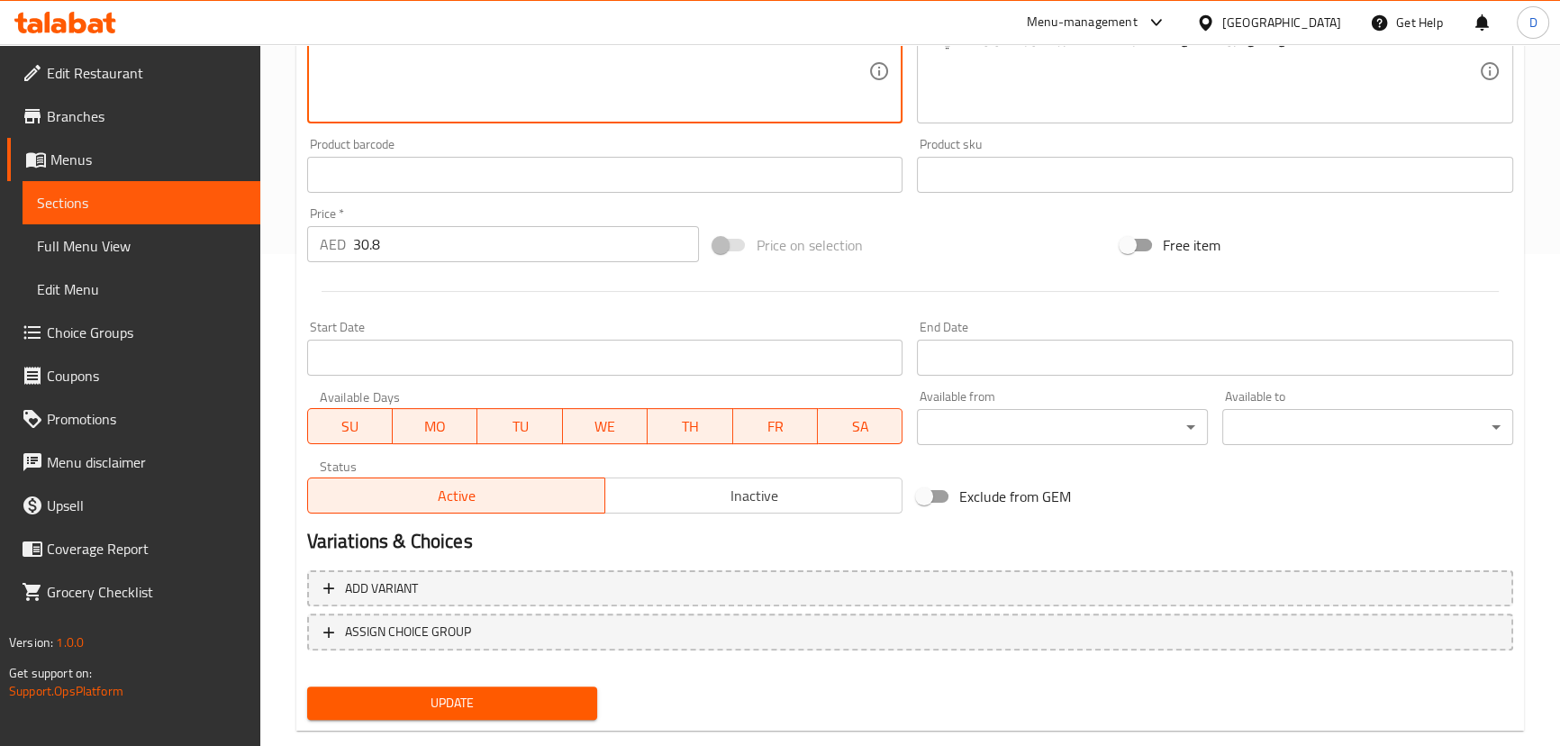
scroll to position [525, 0]
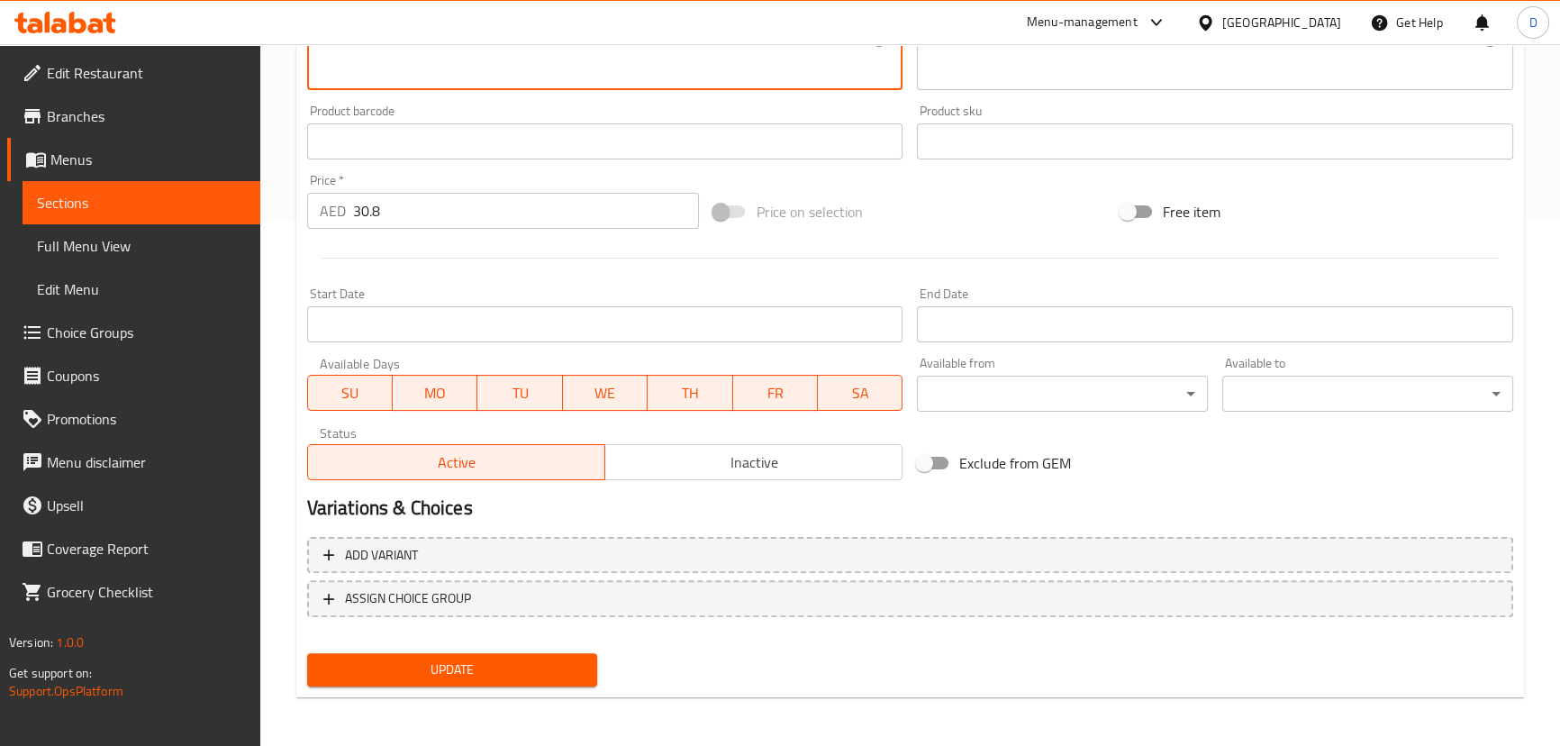
click at [582, 668] on span "Update" at bounding box center [453, 669] width 262 height 23
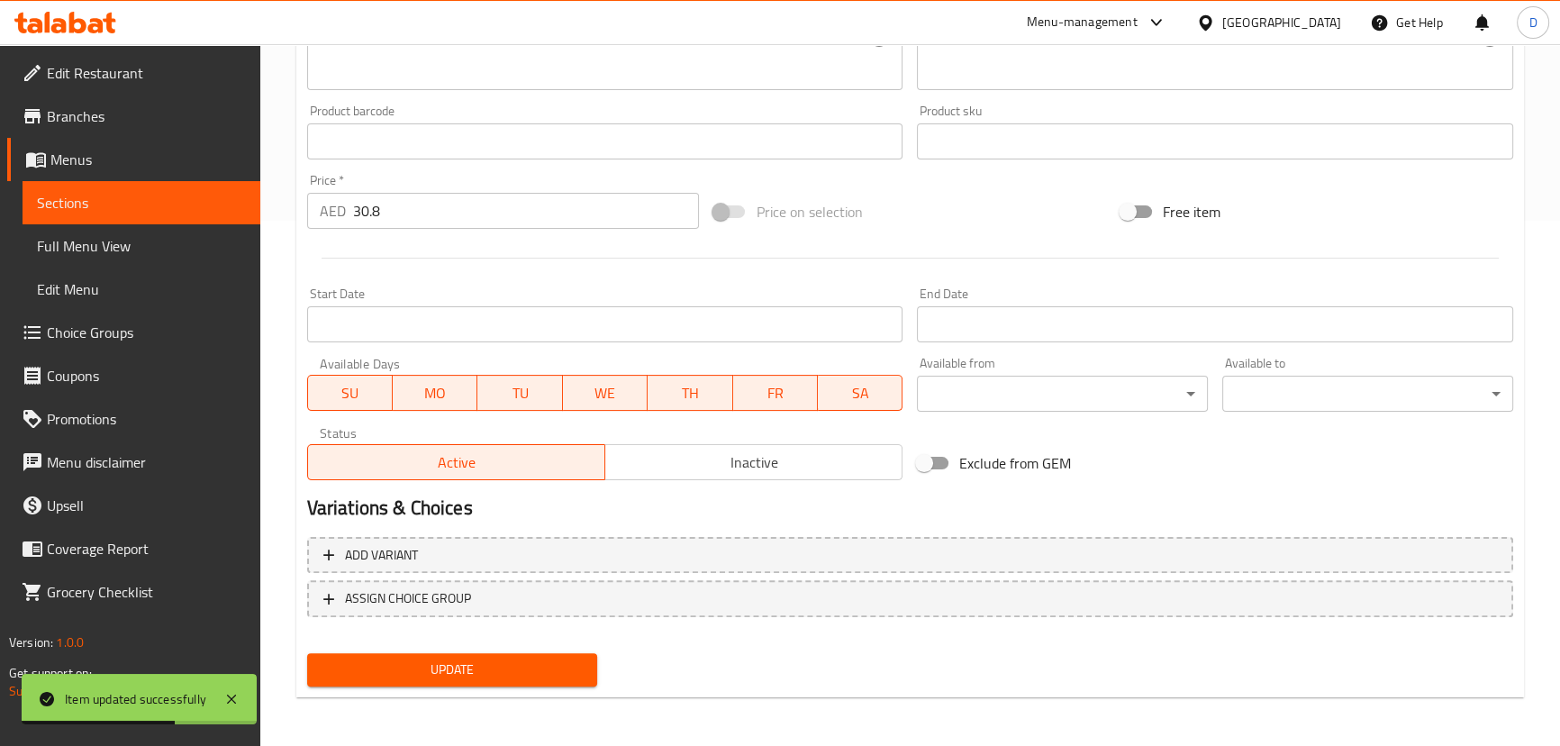
scroll to position [449, 0]
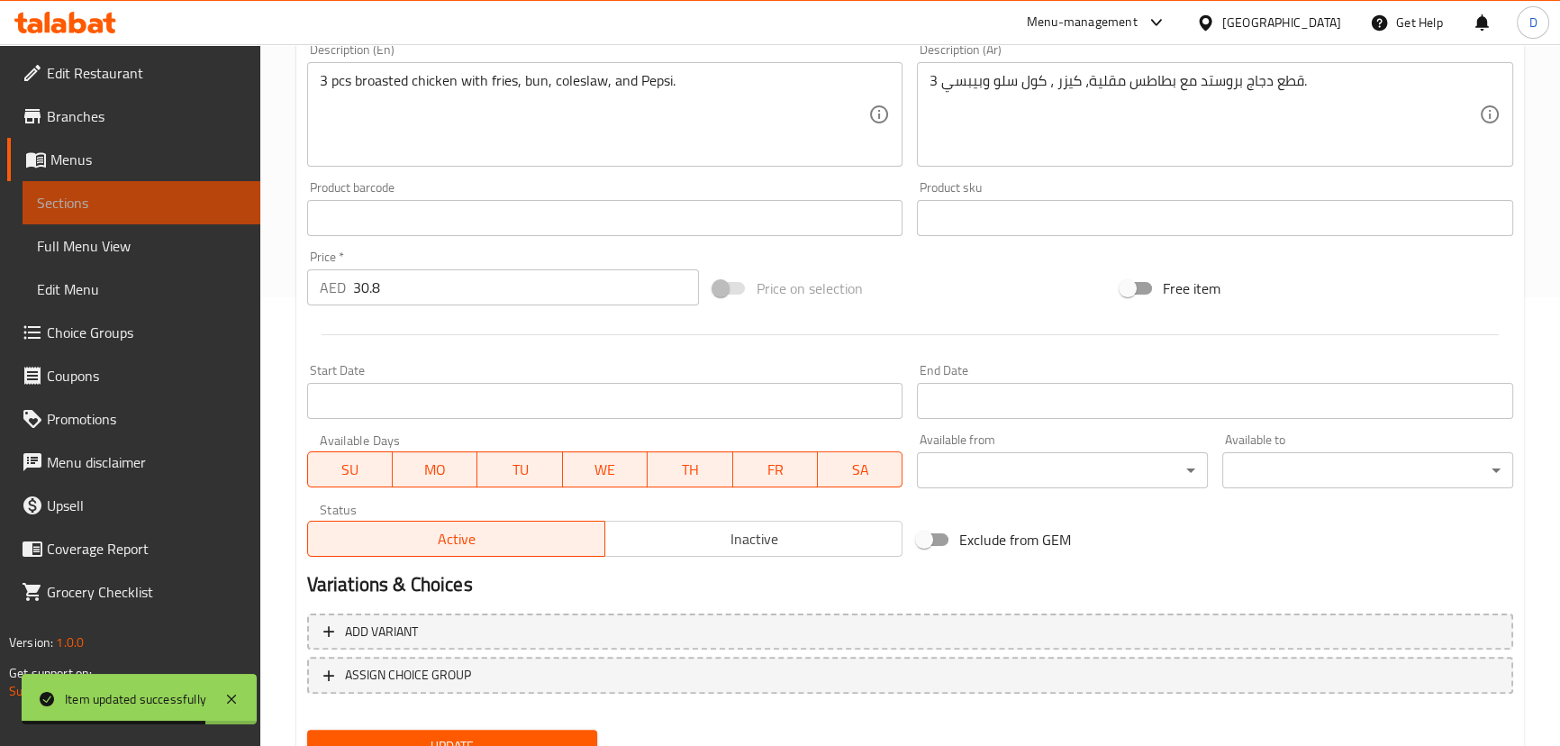
click at [249, 205] on link "Sections" at bounding box center [142, 202] width 238 height 43
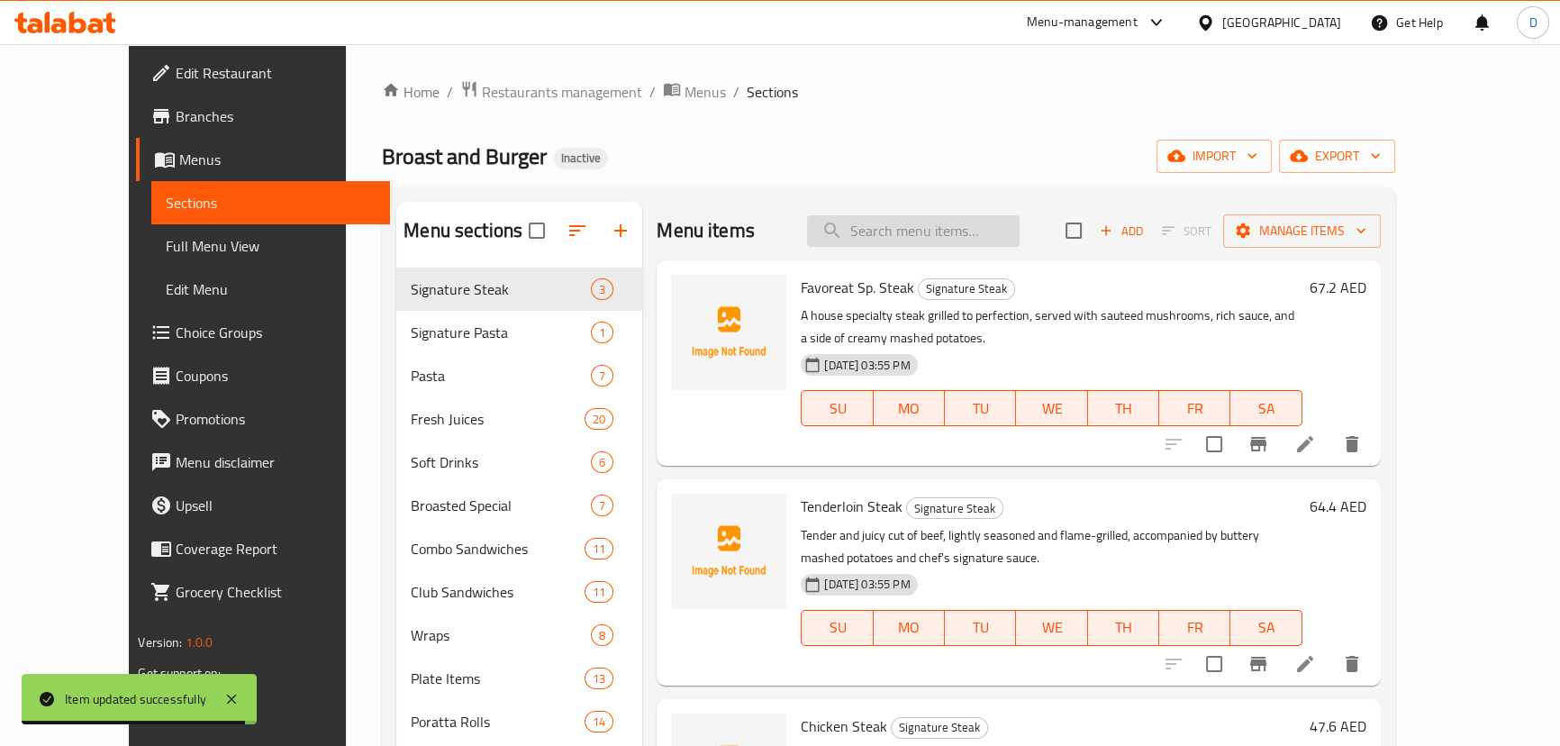
click at [994, 222] on input "search" at bounding box center [913, 231] width 213 height 32
paste input "Family-sized signature club sandwich layered with fillings."
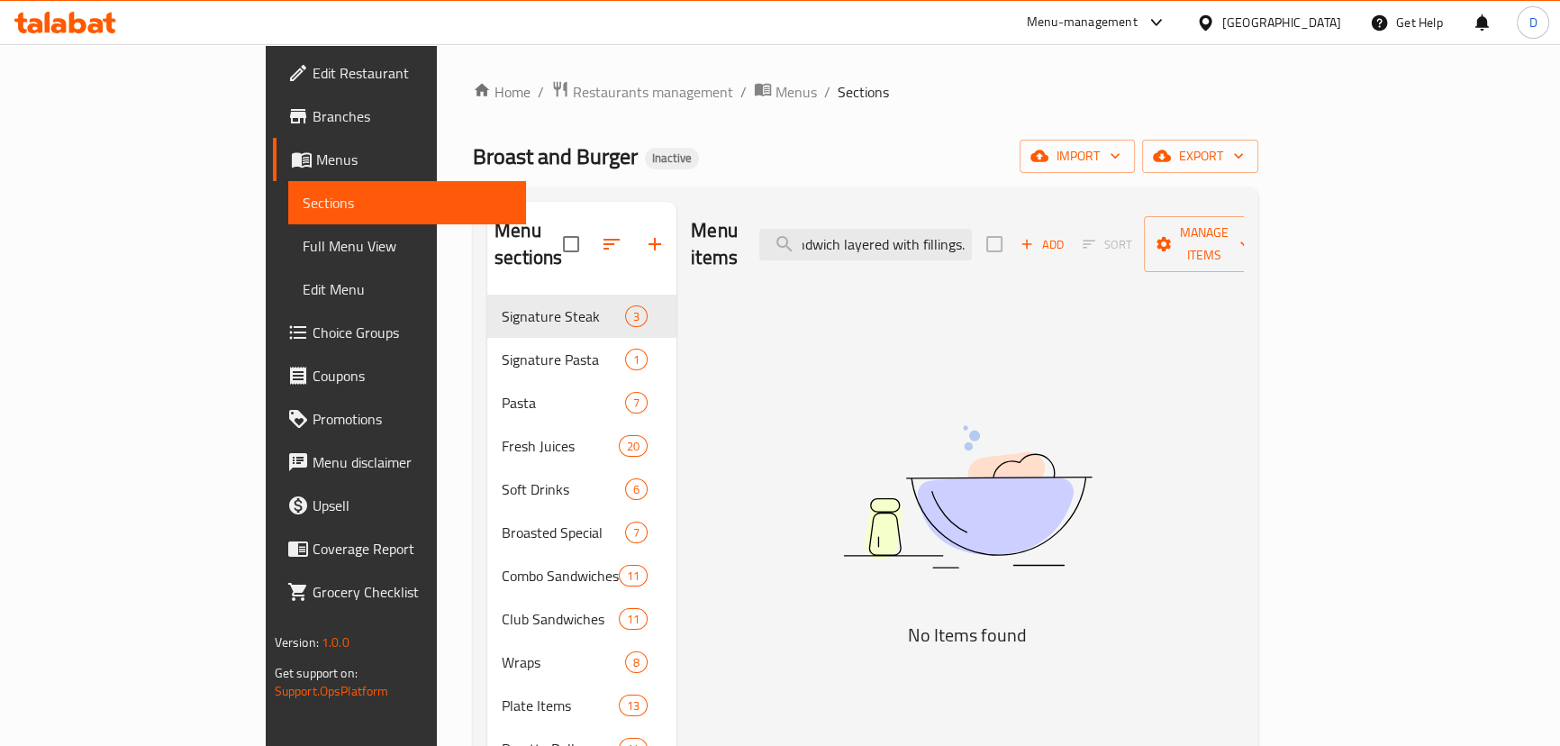
scroll to position [0, 187]
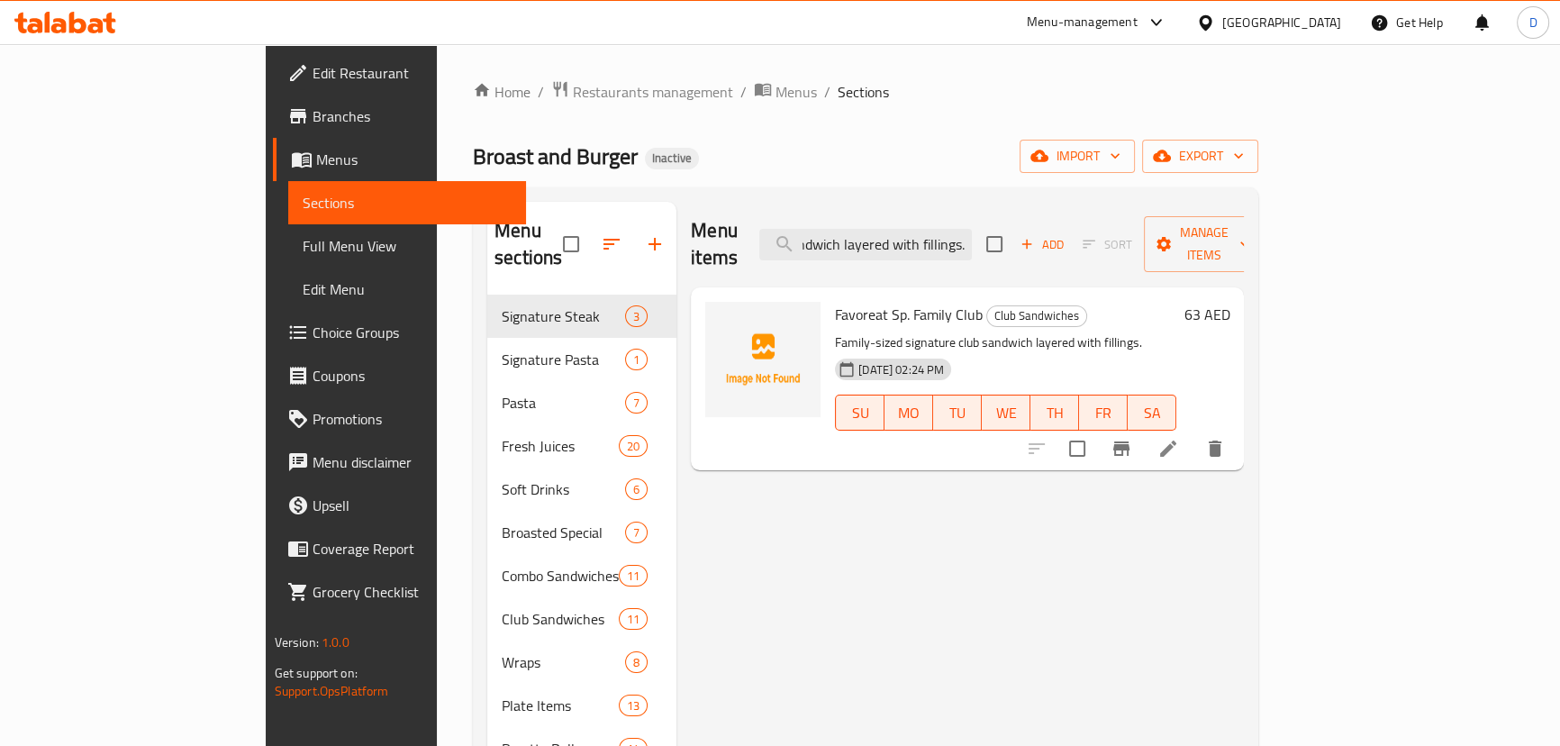
type input "Family-sized signature club sandwich layered with fillings."
click at [1193, 432] on li at bounding box center [1168, 448] width 50 height 32
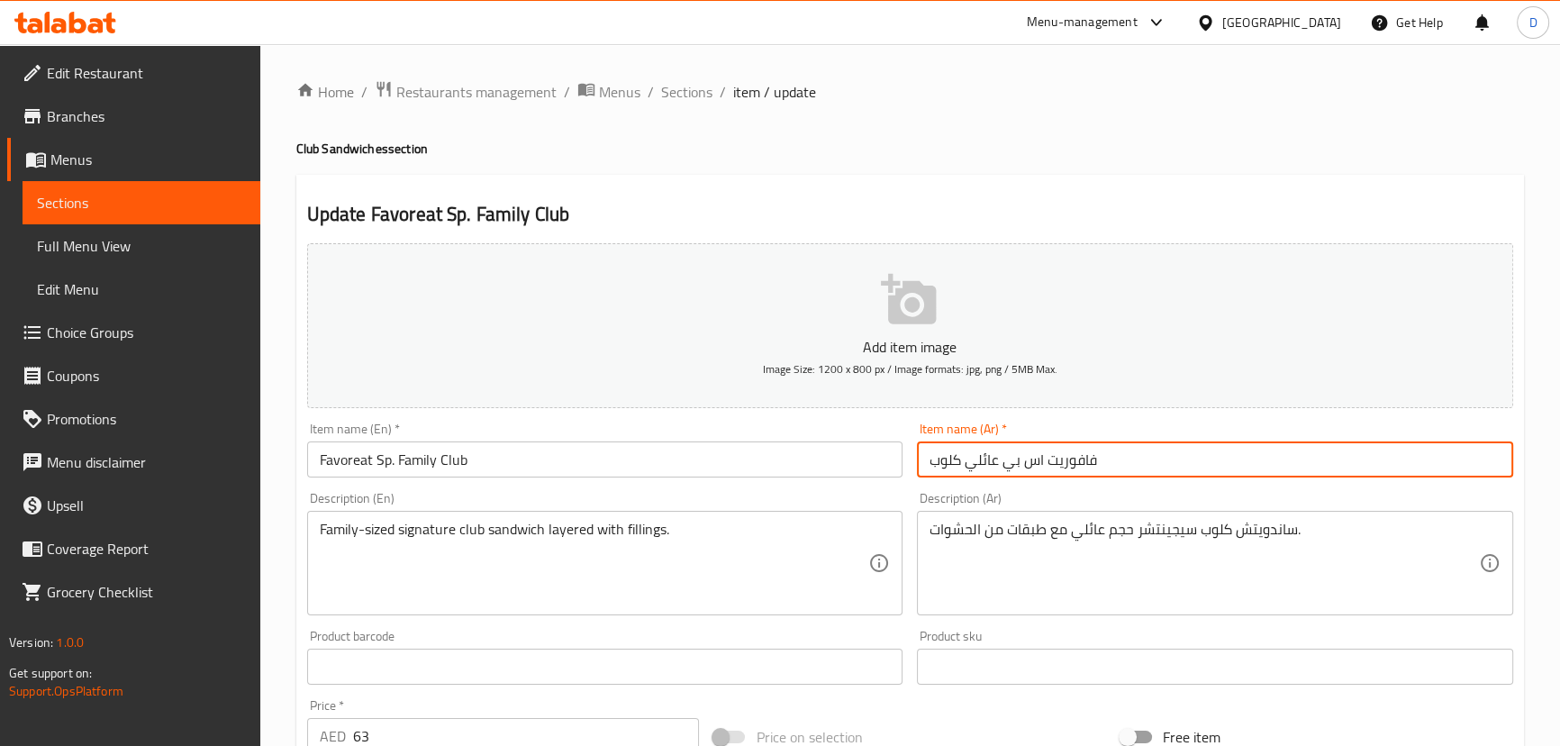
drag, startPoint x: 1024, startPoint y: 462, endPoint x: 1004, endPoint y: 457, distance: 20.5
click at [1004, 457] on input "فافوريت اس بي عائلي كلوب" at bounding box center [1215, 459] width 596 height 36
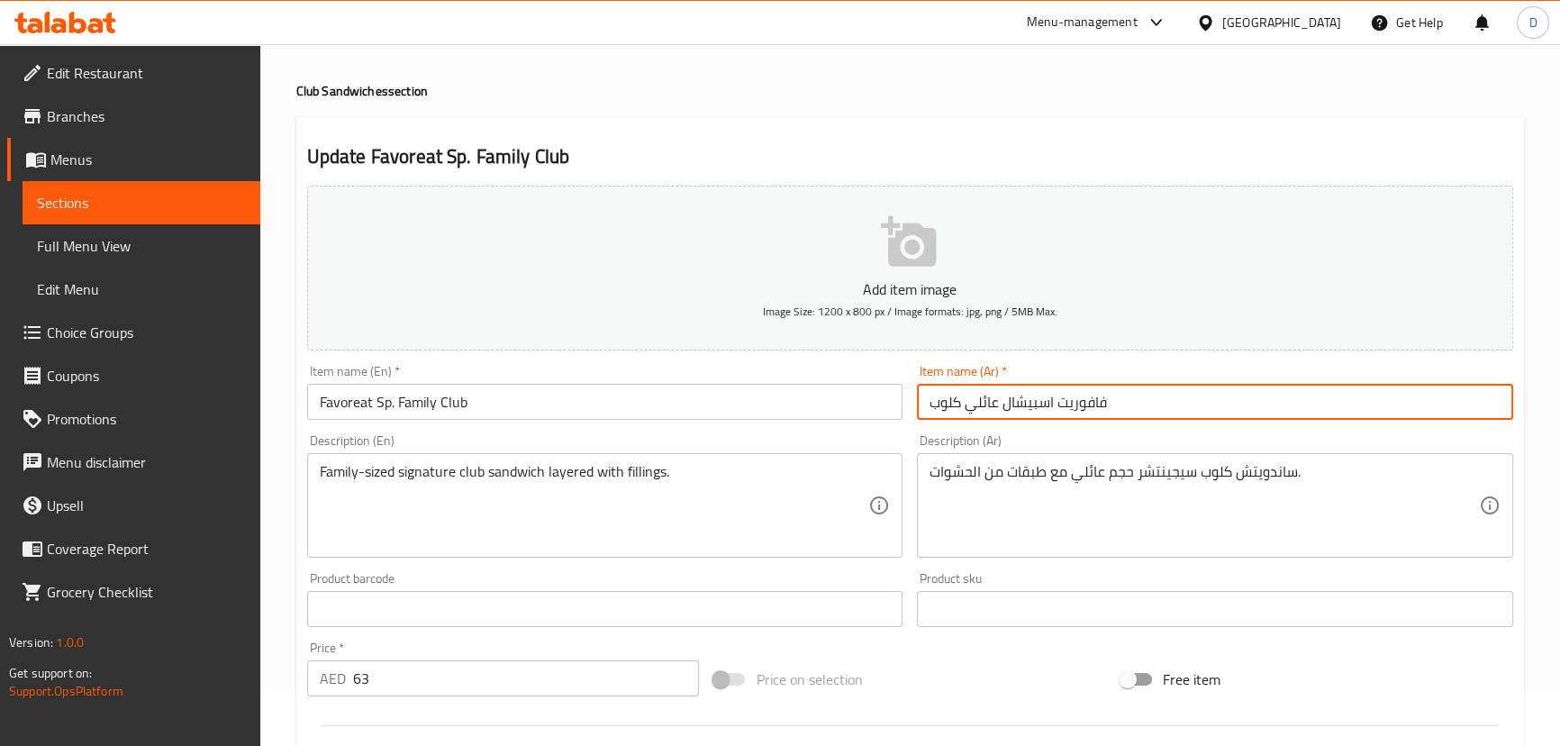
scroll to position [327, 0]
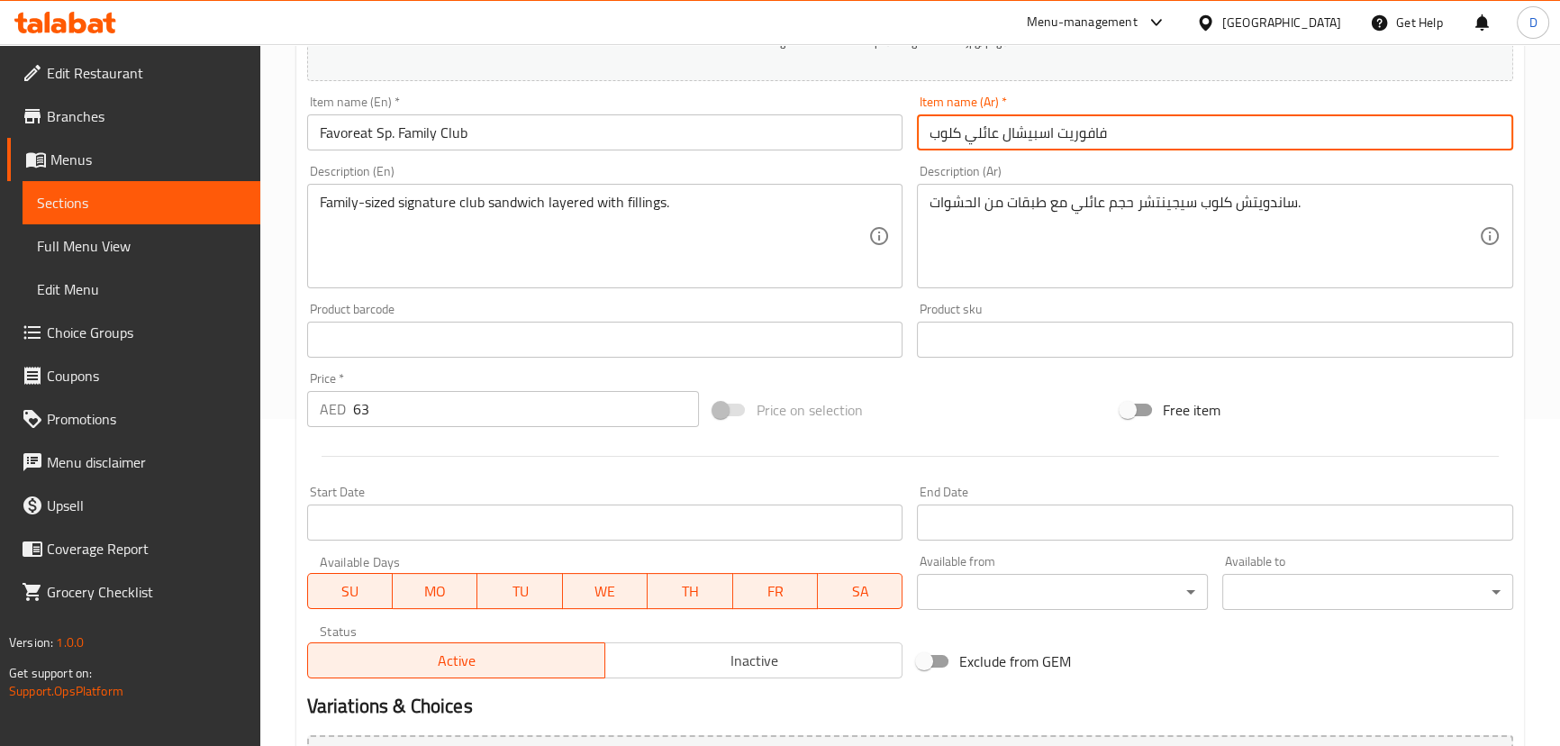
click at [946, 131] on input "فافوريت اسبيشال عائلي كلوب" at bounding box center [1215, 132] width 596 height 36
click at [935, 135] on input "فافوريت اسبيشال عائلي" at bounding box center [1215, 132] width 596 height 36
paste input "كلوب"
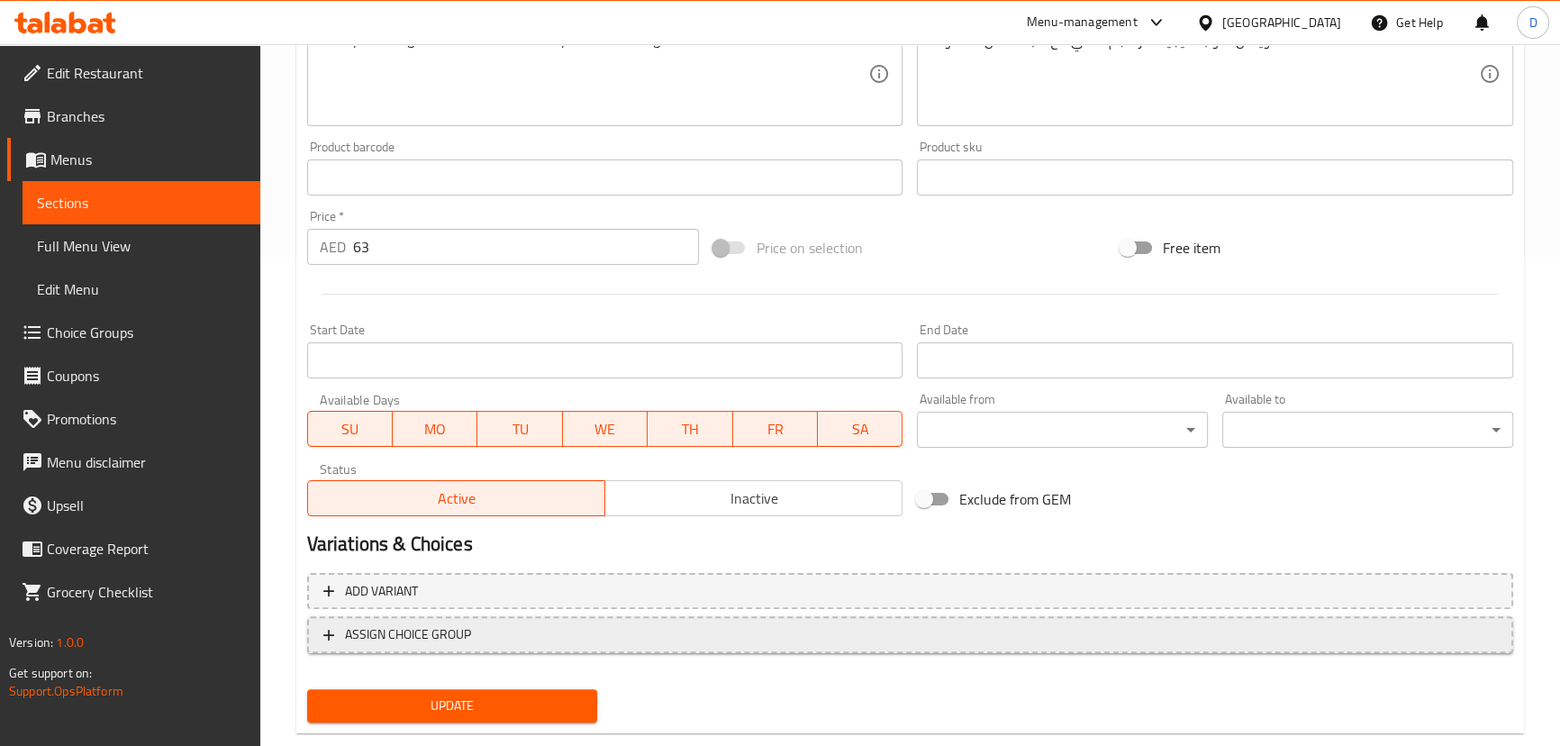
scroll to position [525, 0]
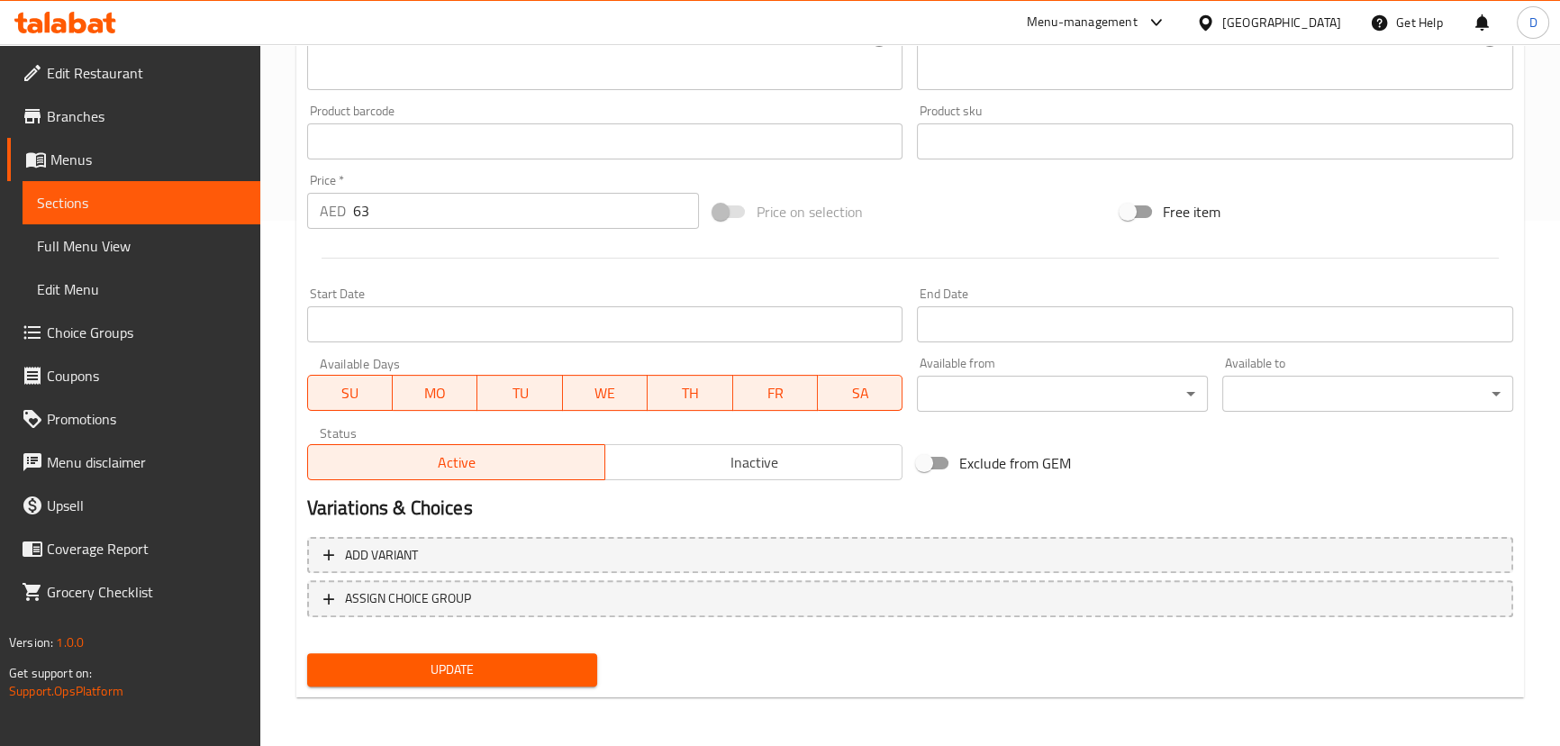
type input "كلوب فافوريت اسبيشال عائلي"
click at [491, 658] on span "Update" at bounding box center [453, 669] width 262 height 23
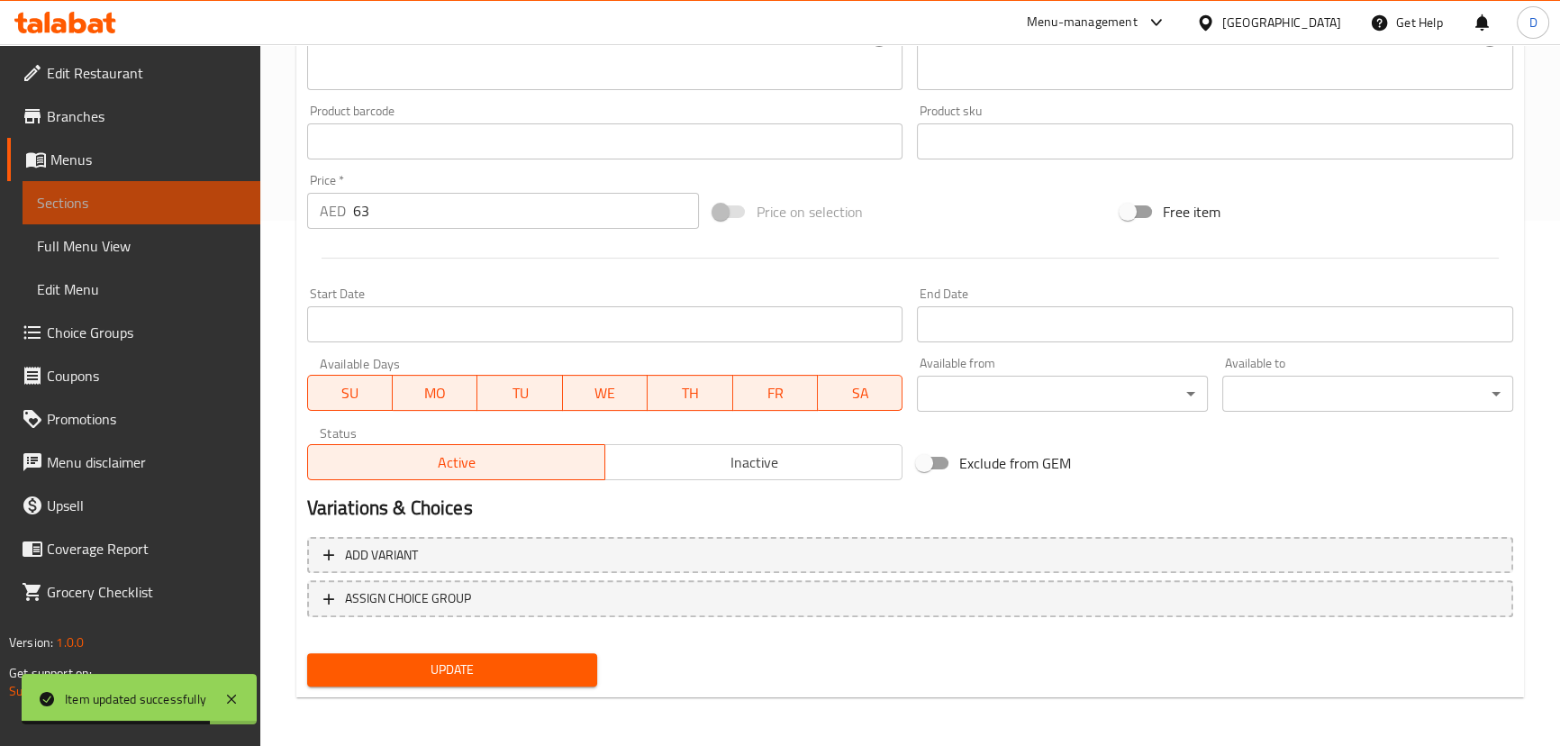
click at [236, 195] on span "Sections" at bounding box center [141, 203] width 209 height 22
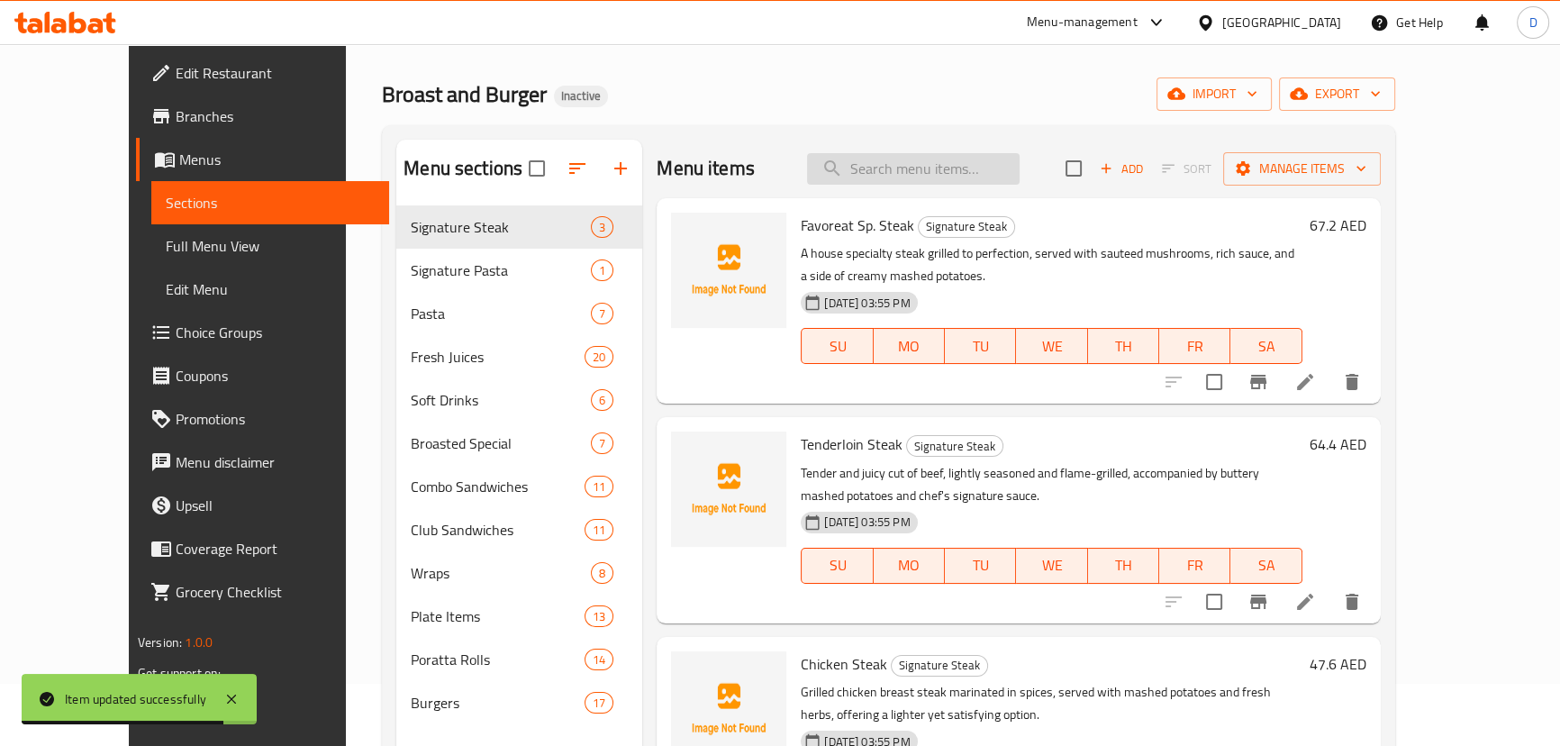
scroll to position [7, 0]
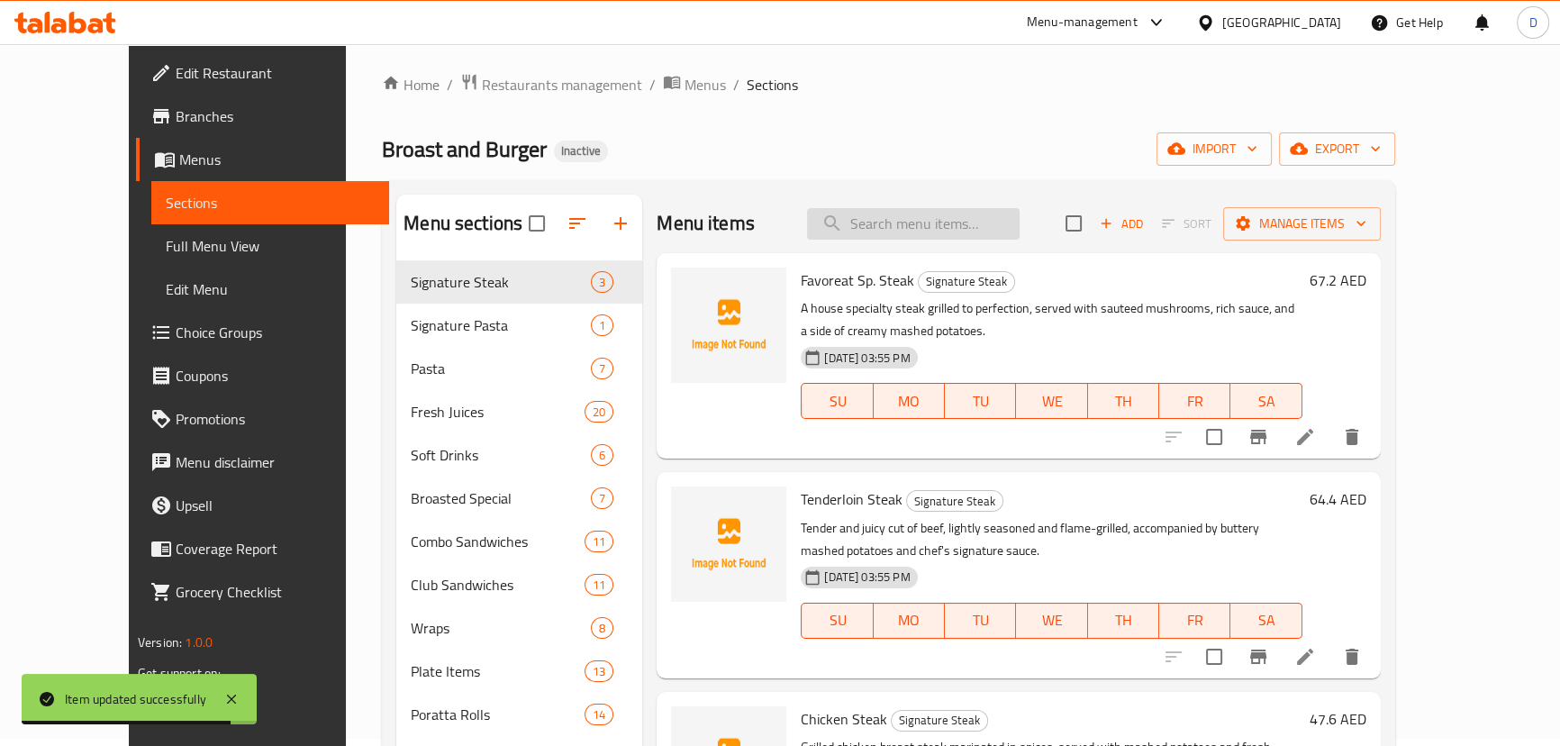
click at [887, 224] on input "search" at bounding box center [913, 224] width 213 height 32
paste input "Spiced tikka chicken in a toasted club sandwic"
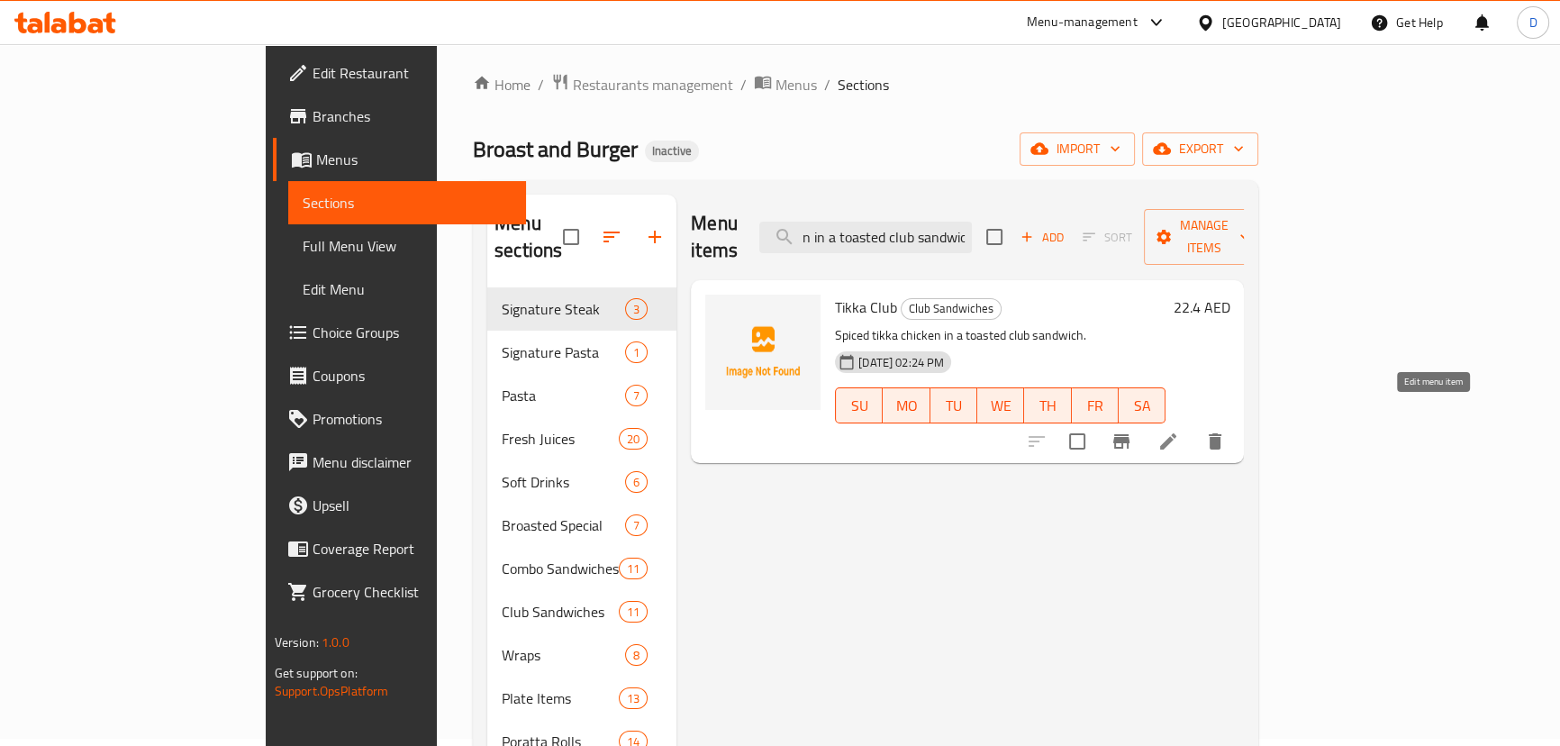
type input "Spiced tikka chicken in a toasted club sandwic"
click at [1179, 431] on icon at bounding box center [1168, 442] width 22 height 22
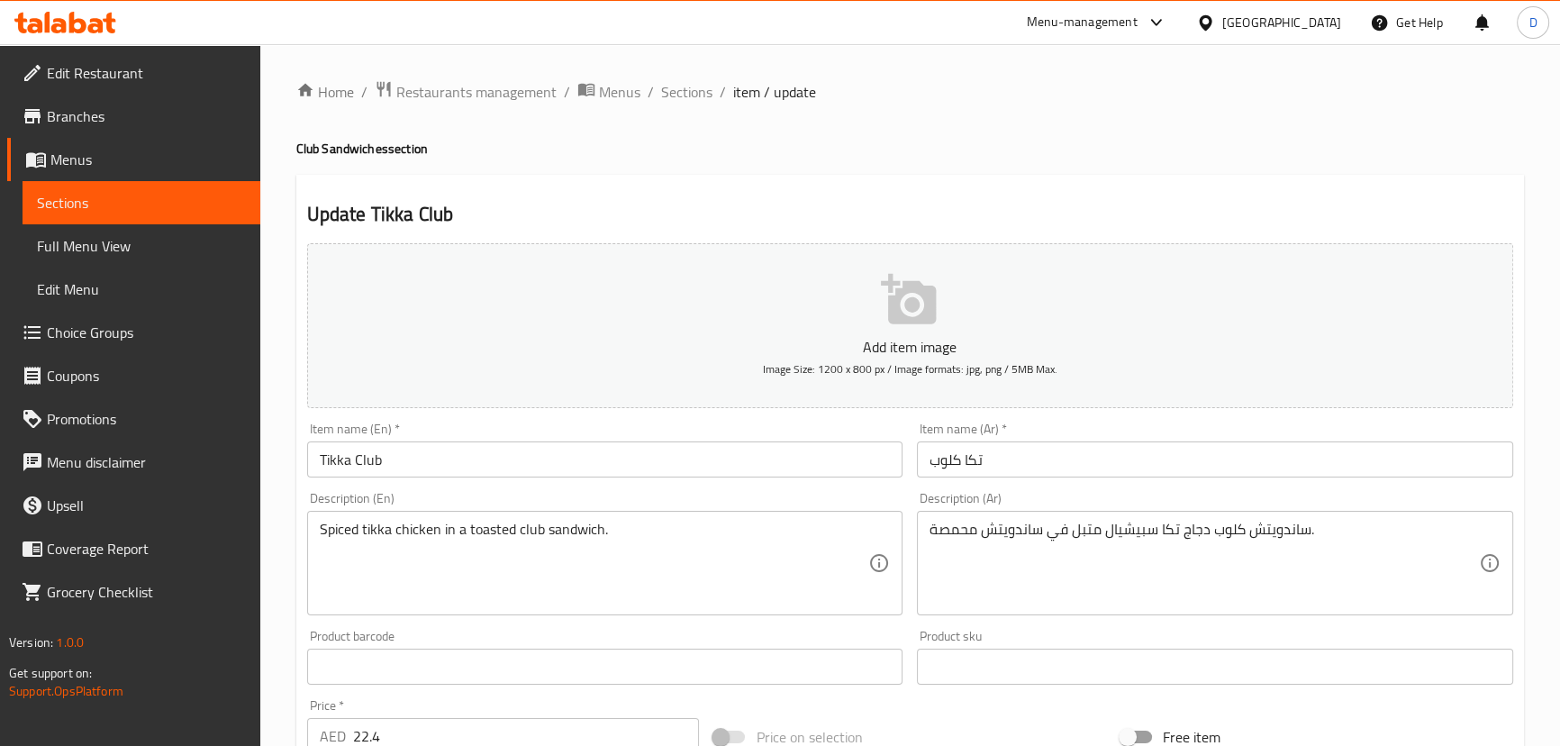
click at [428, 457] on input "Tikka Club" at bounding box center [605, 459] width 596 height 36
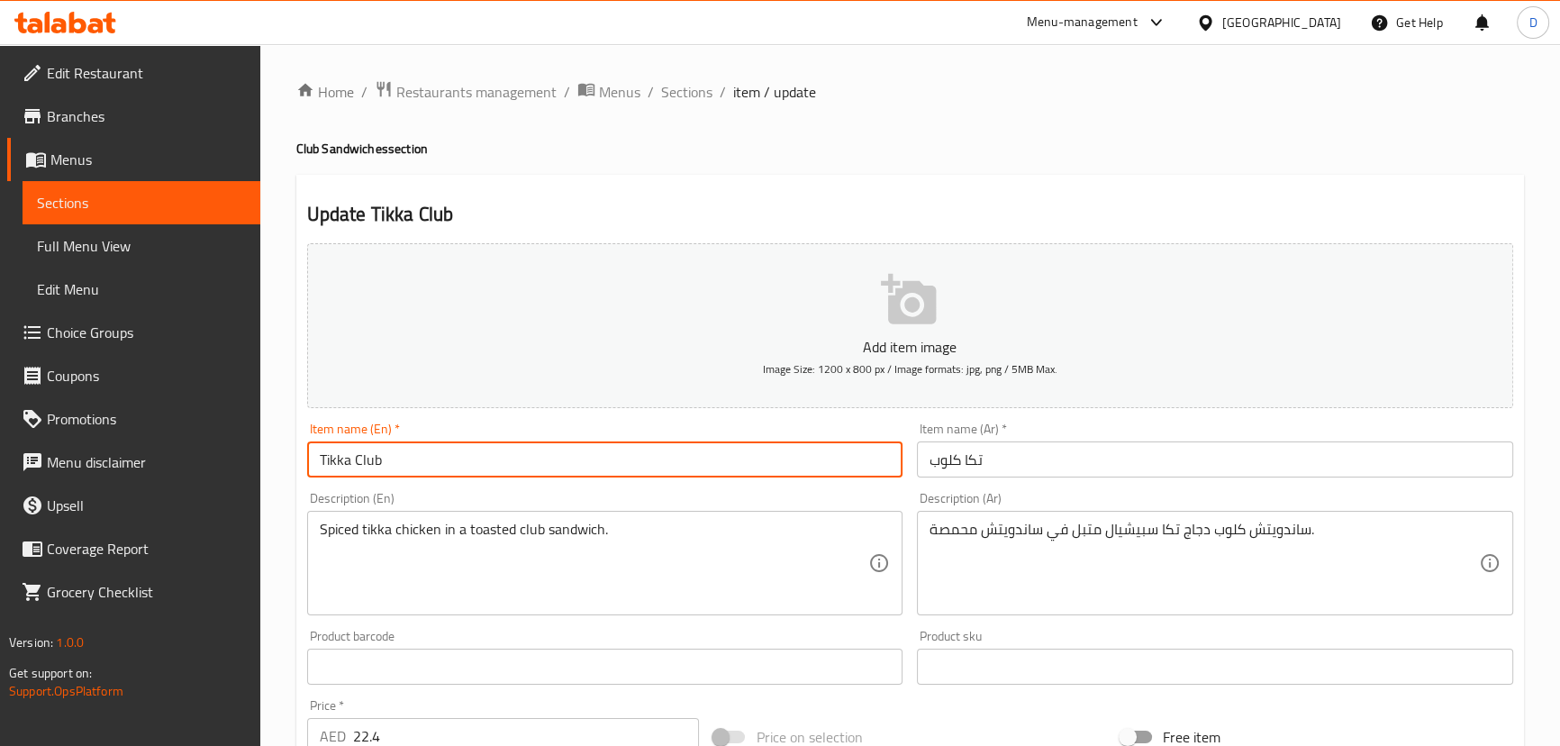
click at [428, 457] on input "Tikka Club" at bounding box center [605, 459] width 596 height 36
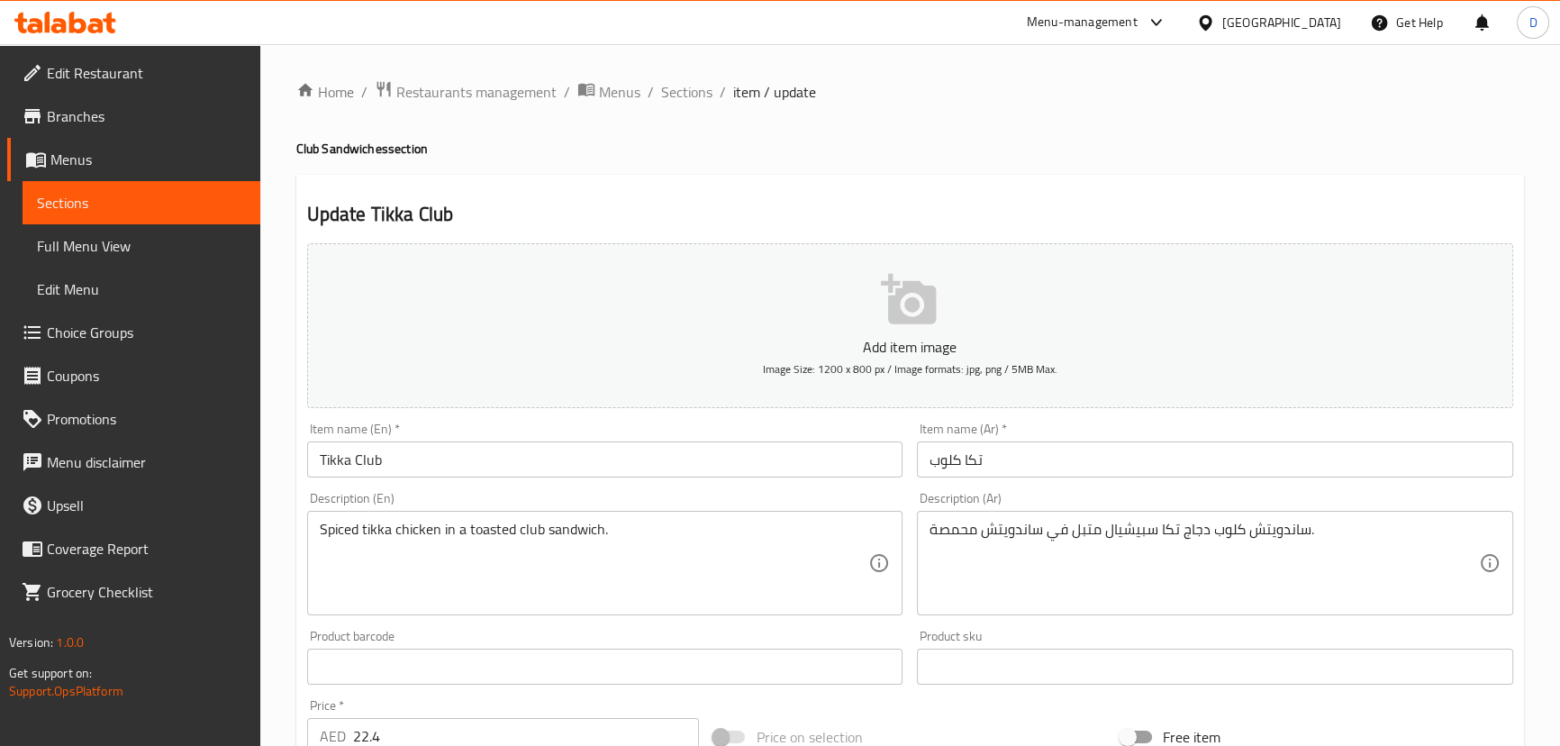
drag, startPoint x: 781, startPoint y: 554, endPoint x: 972, endPoint y: 566, distance: 191.3
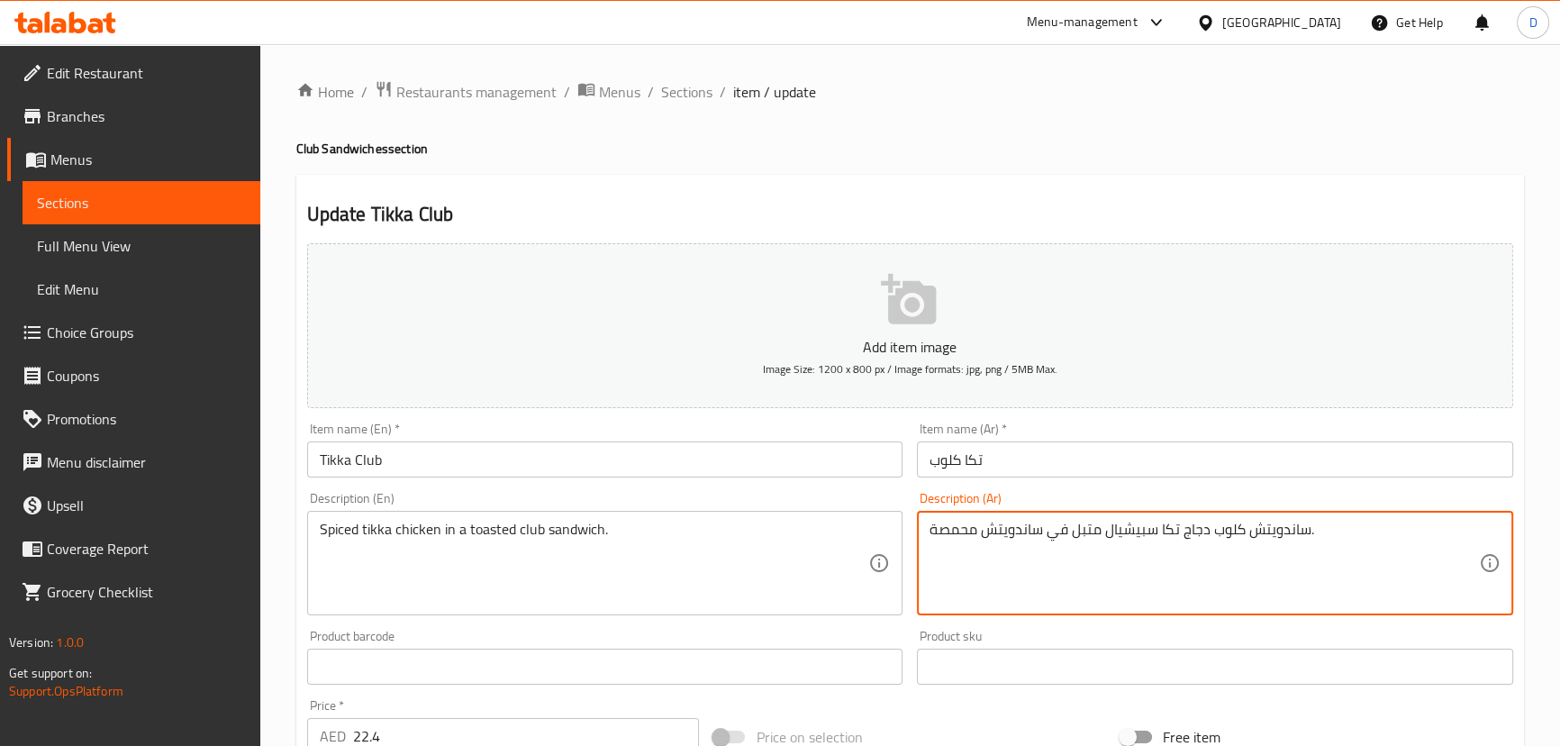
click at [1011, 535] on textarea "ساندويتش كلوب دجاج تكا سبيشيال متبل في ساندويتش محمصة." at bounding box center [1203, 564] width 549 height 86
click at [980, 530] on textarea "ساندويتش كلوب دجاج تكا سبيشيال متبل في محمصة." at bounding box center [1203, 564] width 549 height 86
drag, startPoint x: 976, startPoint y: 531, endPoint x: 939, endPoint y: 533, distance: 37.0
click at [939, 533] on textarea "ساندويتش كلوب دجاج تكا سبيشيال متبل في محمصة." at bounding box center [1203, 564] width 549 height 86
drag, startPoint x: 963, startPoint y: 537, endPoint x: 918, endPoint y: 531, distance: 45.4
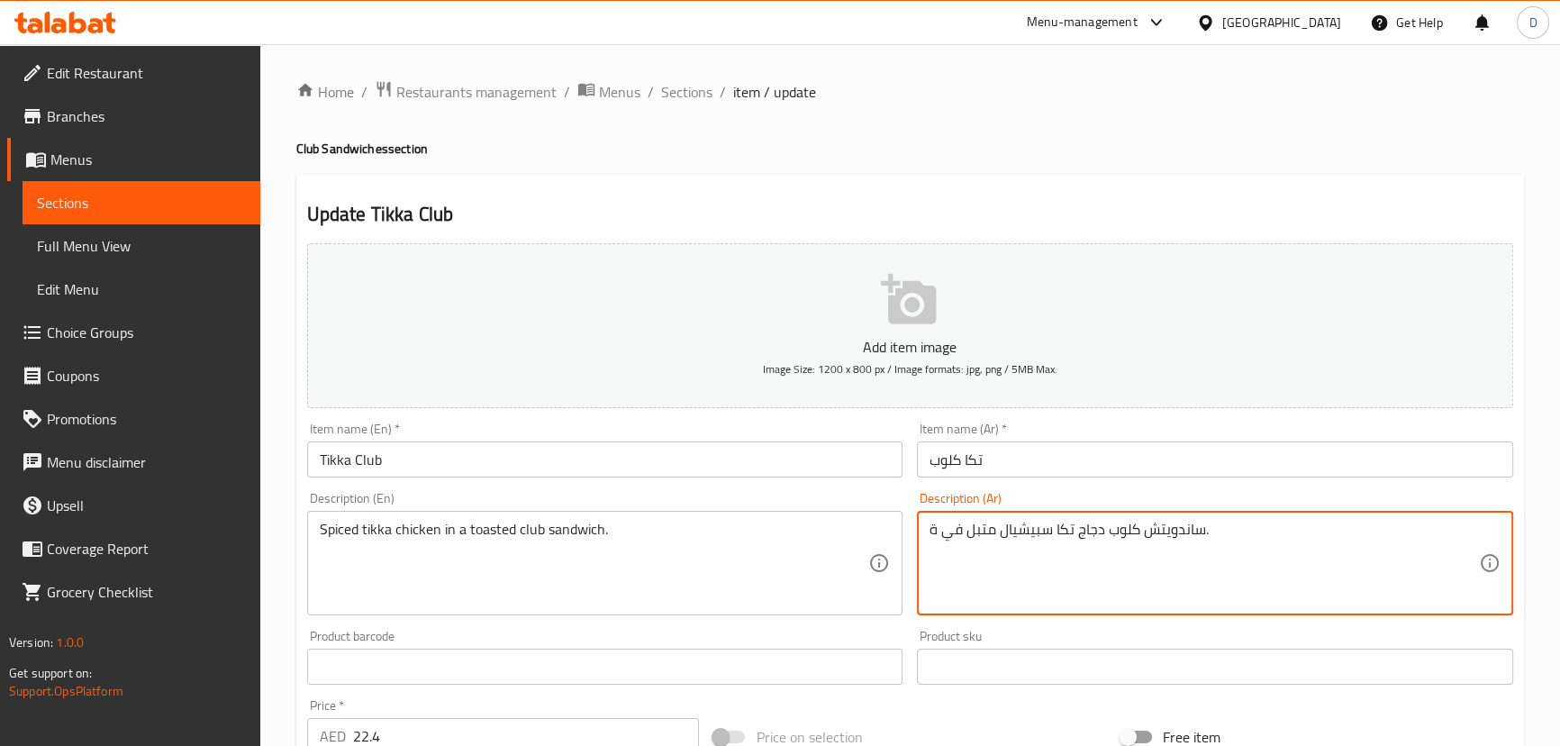
click at [918, 531] on div "ساندويتش كلوب دجاج تكا سبيشيال متبل في ة. Description (Ar)" at bounding box center [1215, 563] width 596 height 104
click at [1100, 529] on textarea "ساندويتش كلوب دجاج تكا سبيشيال متبل." at bounding box center [1203, 564] width 549 height 86
paste textarea "[GEOGRAPHIC_DATA]"
click at [1002, 527] on textarea "ساندويتش محمص كلوب دجاج تكا سبيشيال متبل." at bounding box center [1203, 564] width 549 height 86
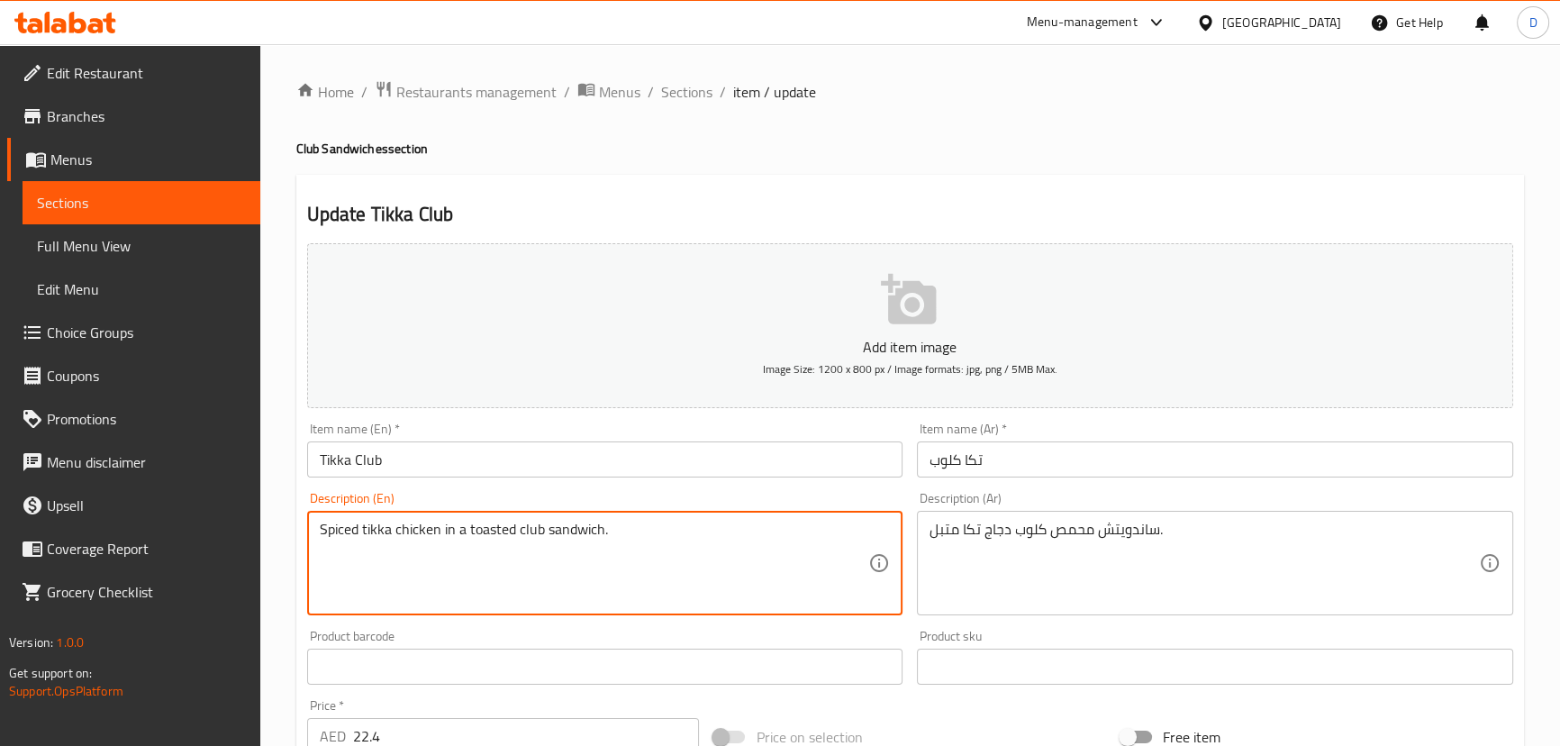
drag, startPoint x: 529, startPoint y: 535, endPoint x: 467, endPoint y: 522, distance: 62.5
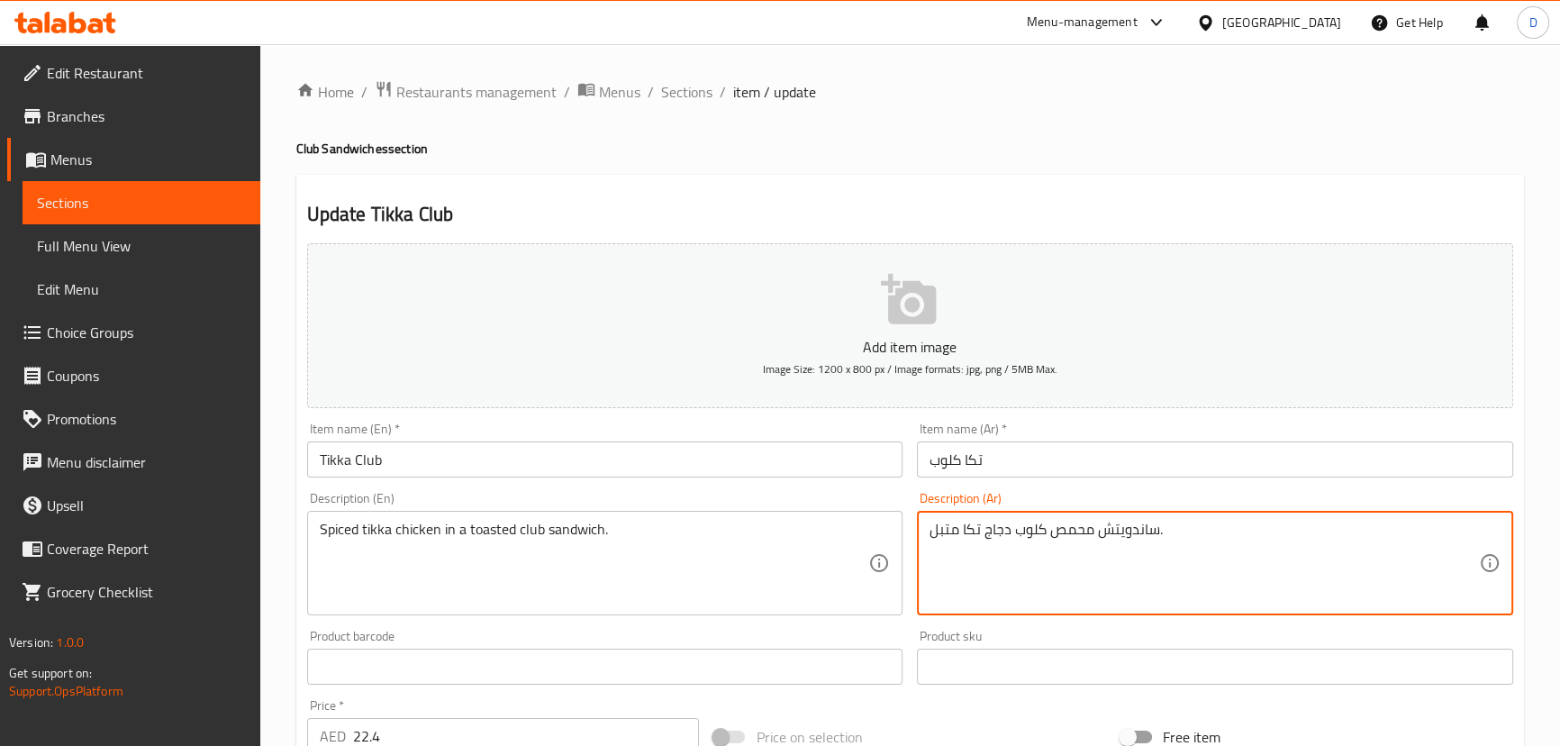
click at [1021, 531] on textarea "ساندويتش محمص كلوب دجاج تكا متبل." at bounding box center [1203, 564] width 549 height 86
click at [930, 535] on textarea "ساندويتش محمص دجاج تكا متبل." at bounding box center [1203, 564] width 549 height 86
paste textarea "كلوب"
type textarea "كلوب ساندويتش محمص دجاج تكا متبل."
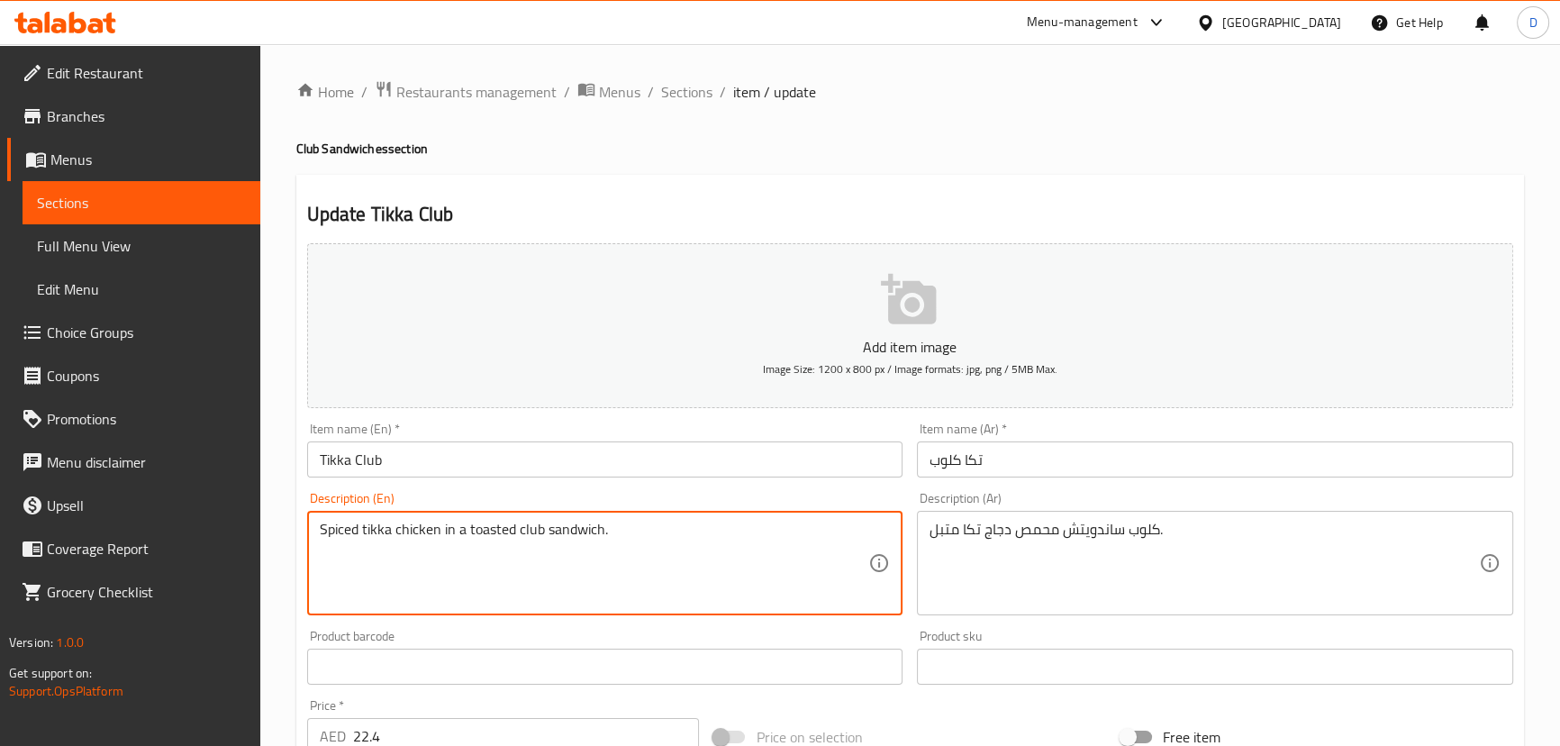
drag, startPoint x: 521, startPoint y: 529, endPoint x: 397, endPoint y: 513, distance: 124.3
click at [414, 555] on textarea "Spiced tikka chicken in a toasted club sandwich." at bounding box center [594, 564] width 549 height 86
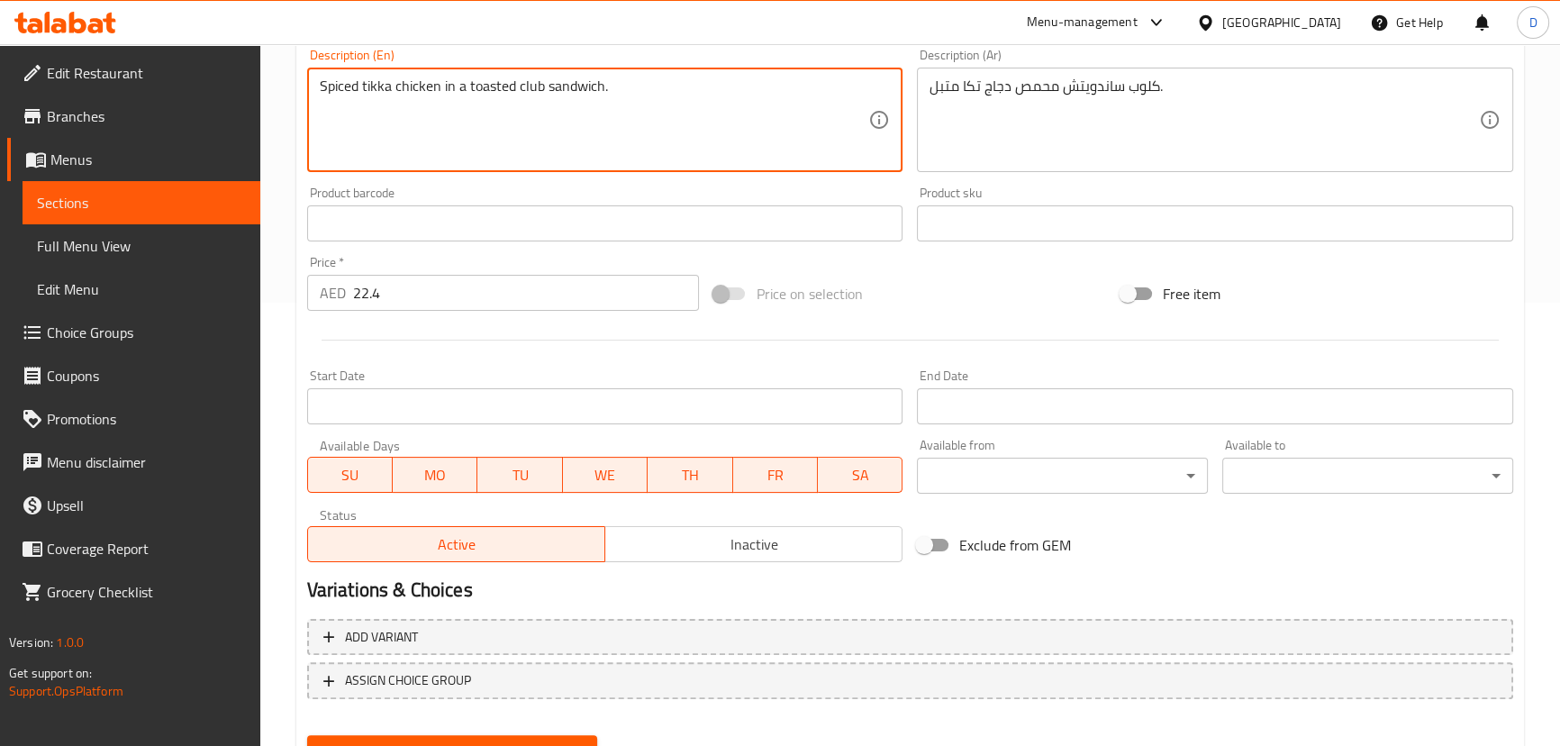
scroll to position [491, 0]
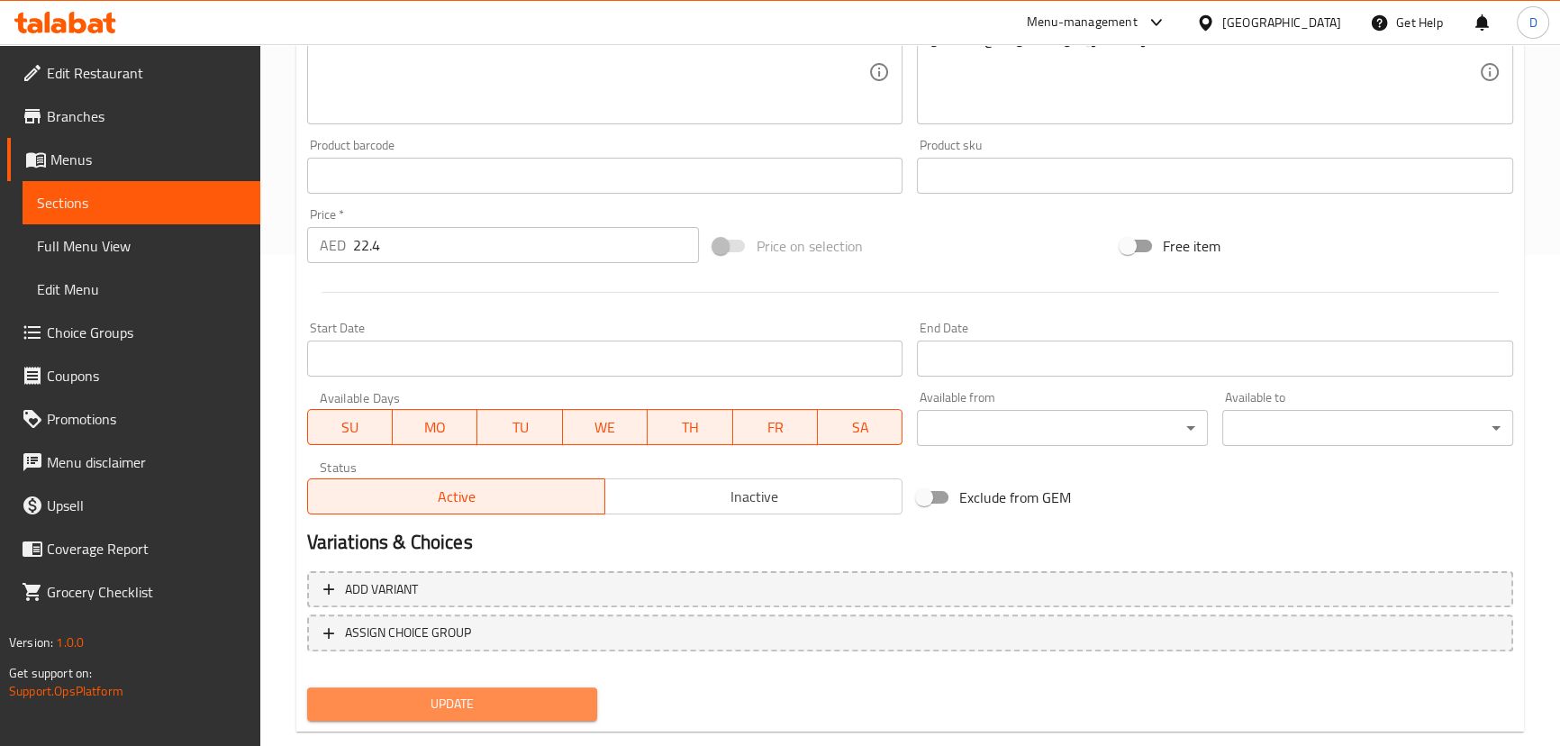
click at [488, 697] on span "Update" at bounding box center [453, 704] width 262 height 23
drag, startPoint x: 430, startPoint y: 700, endPoint x: 385, endPoint y: 545, distance: 161.3
click at [431, 701] on span "Update" at bounding box center [453, 704] width 262 height 23
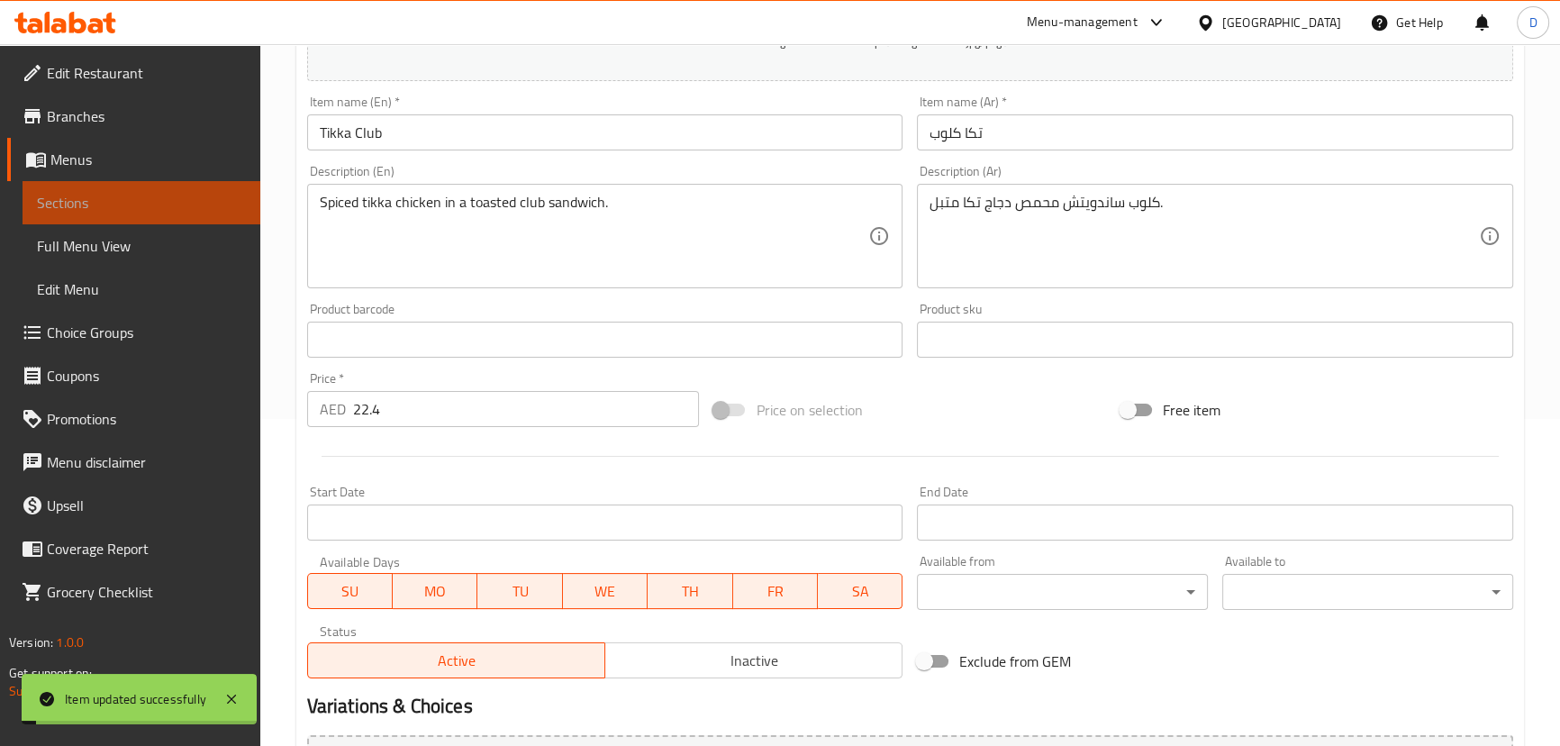
click at [167, 202] on span "Sections" at bounding box center [141, 203] width 209 height 22
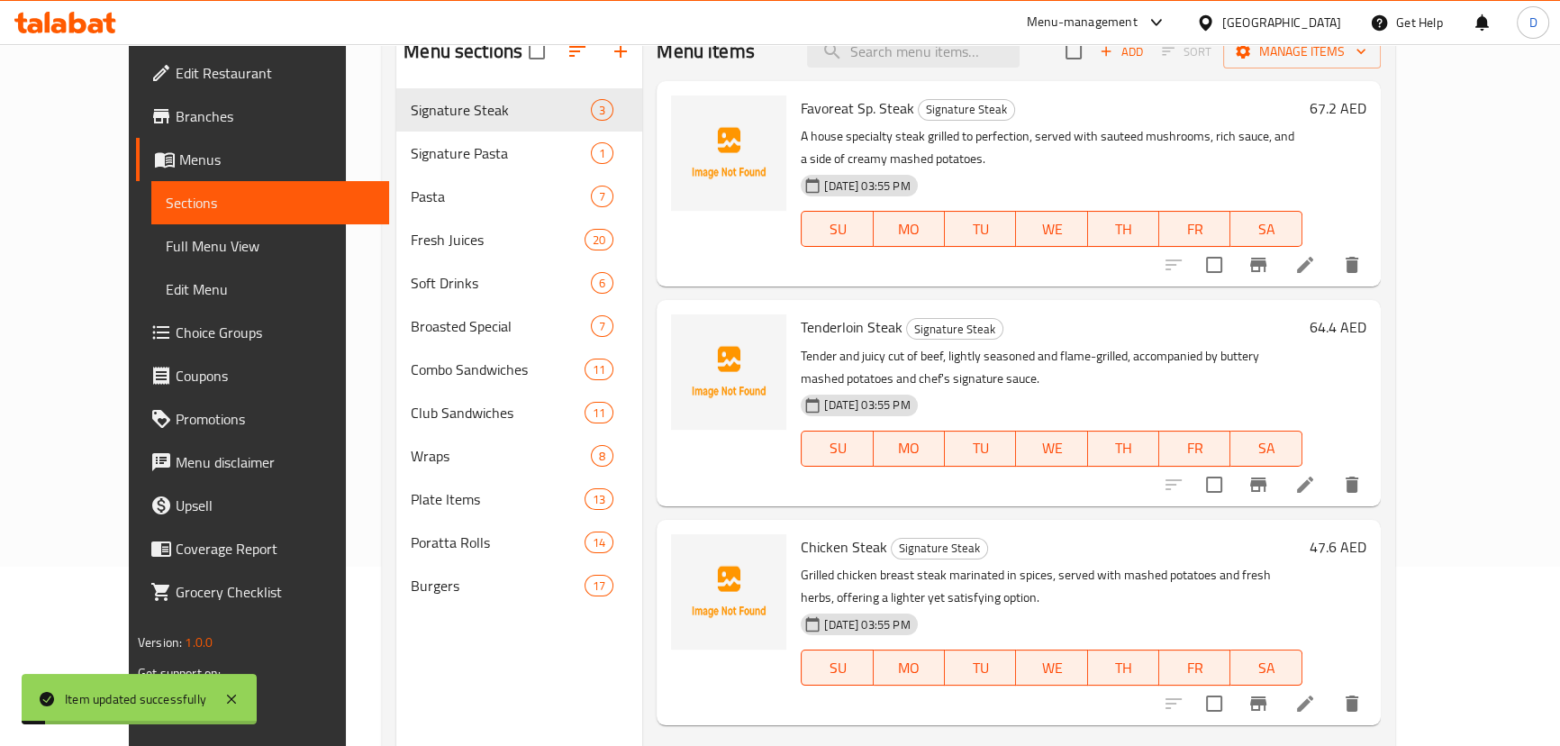
scroll to position [89, 0]
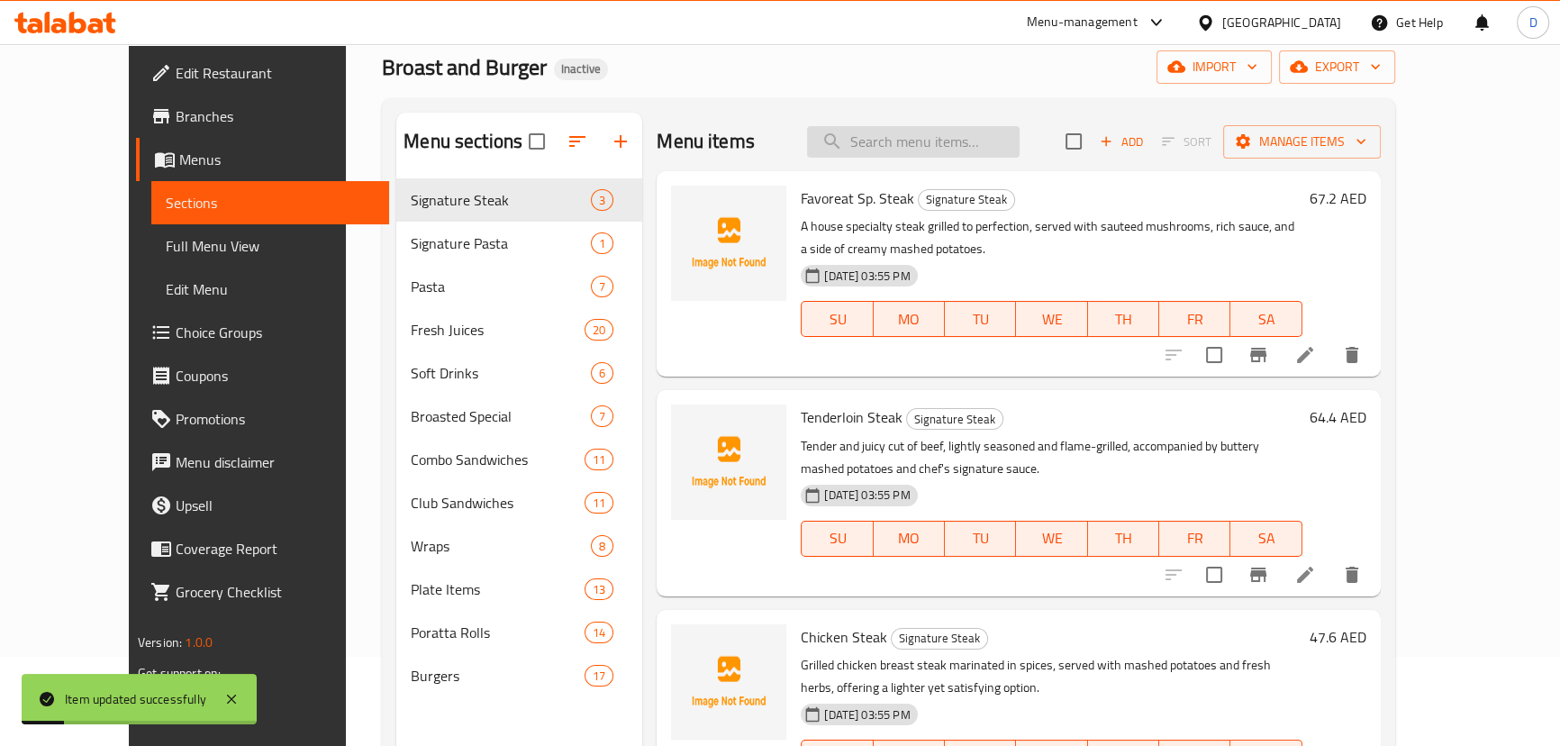
click at [994, 151] on input "search" at bounding box center [913, 142] width 213 height 32
paste input "Spanish-inspired club sandwich with cheese and sauce."
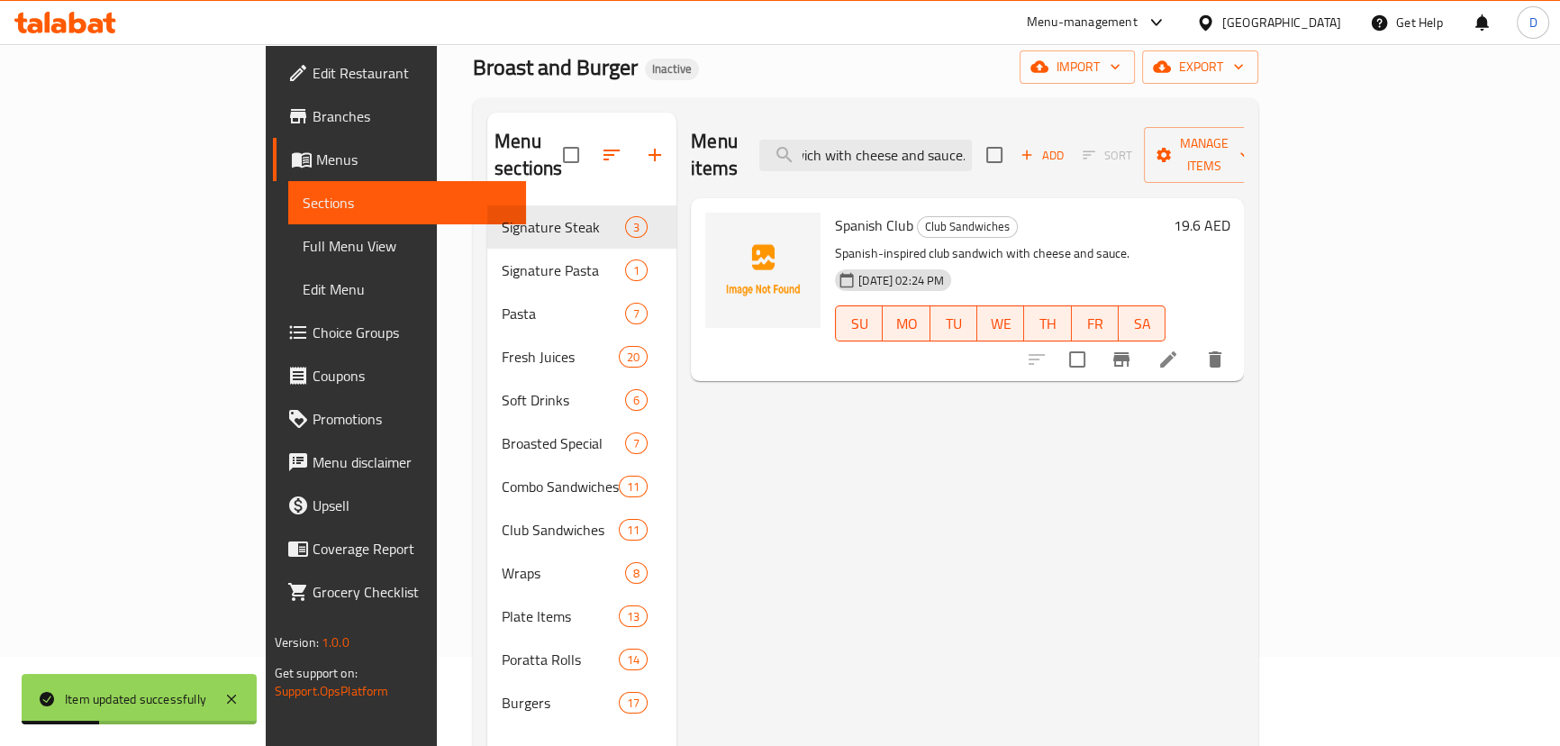
type input "Spanish-inspired club sandwich with cheese and sauce."
click at [1193, 349] on li at bounding box center [1168, 359] width 50 height 32
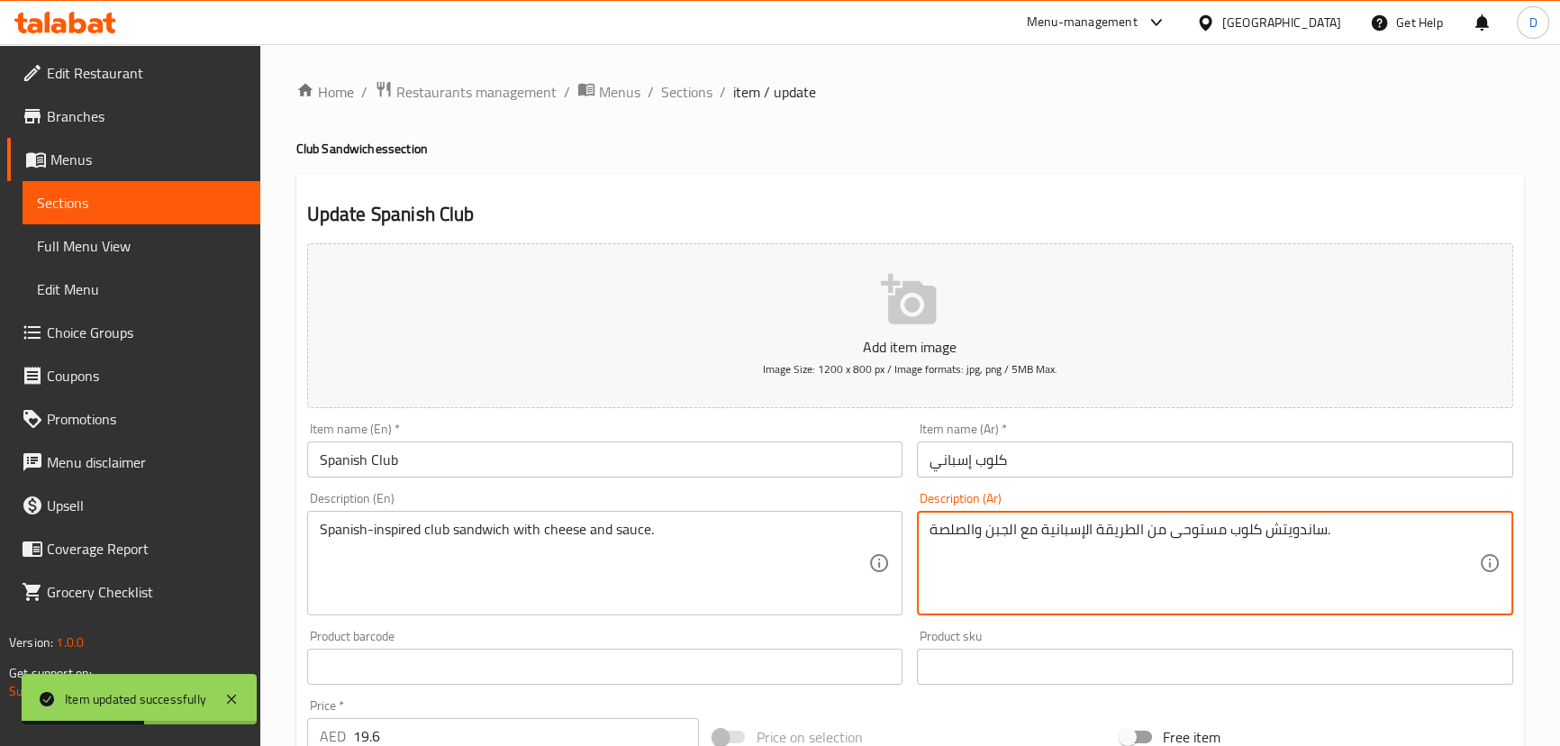
click at [1043, 526] on textarea "ساندويتش كلوب مستوحى من الطريقة الإسبانية مع الجبن والصلصة." at bounding box center [1203, 564] width 549 height 86
click at [1078, 529] on textarea "ساندويتش كلوب مستوحى من الطريقة الإسباني مع الجبن والصلصة." at bounding box center [1203, 564] width 549 height 86
drag, startPoint x: 1087, startPoint y: 528, endPoint x: 1132, endPoint y: 525, distance: 45.1
click at [1132, 525] on textarea "ساندويتش كلوب مستوحى من الطريقة اسباني مع الجبن والصلصة." at bounding box center [1203, 564] width 549 height 86
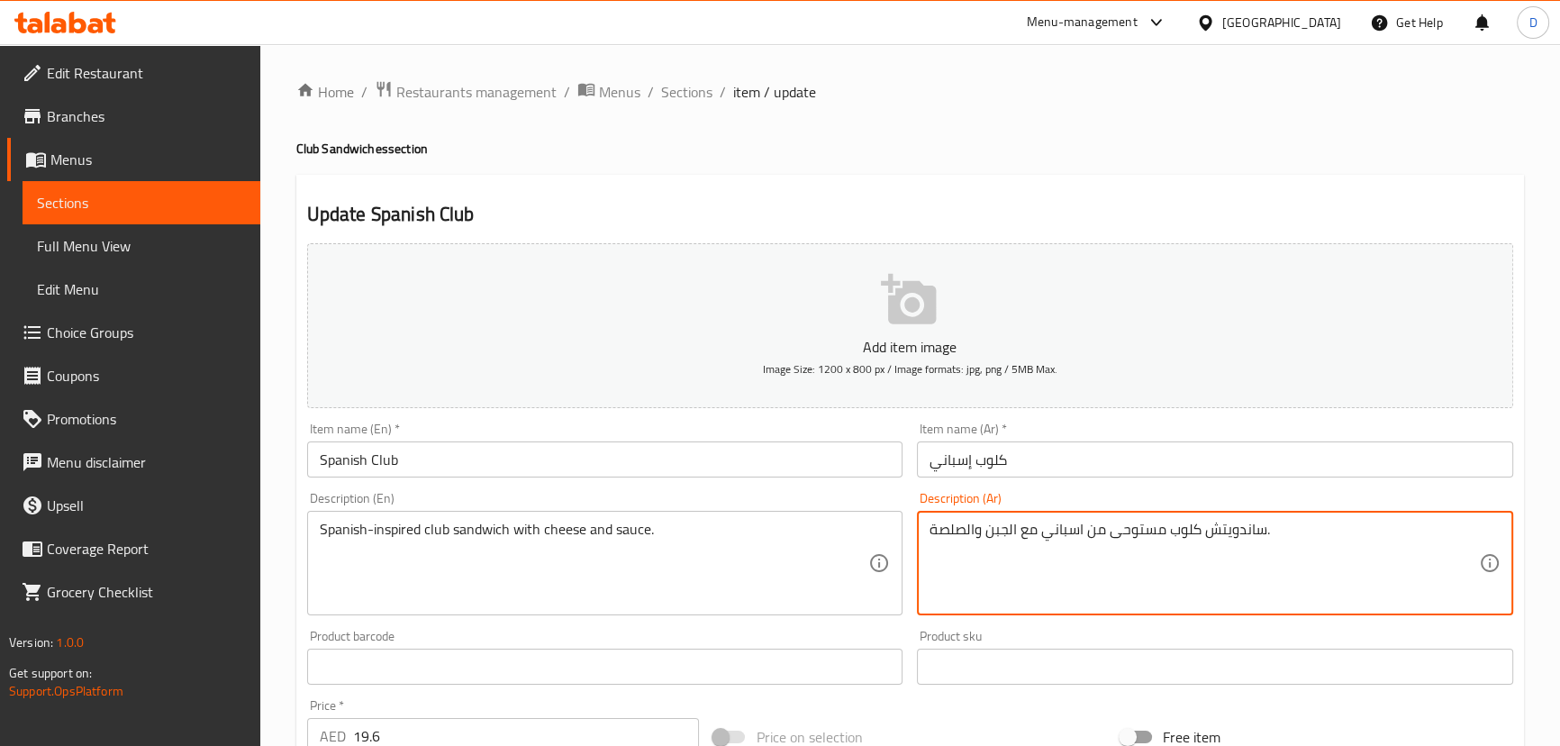
click at [1041, 530] on textarea "ساندويتش كلوب مستوحى من اسباني مع الجبن والصلصة." at bounding box center [1203, 564] width 549 height 86
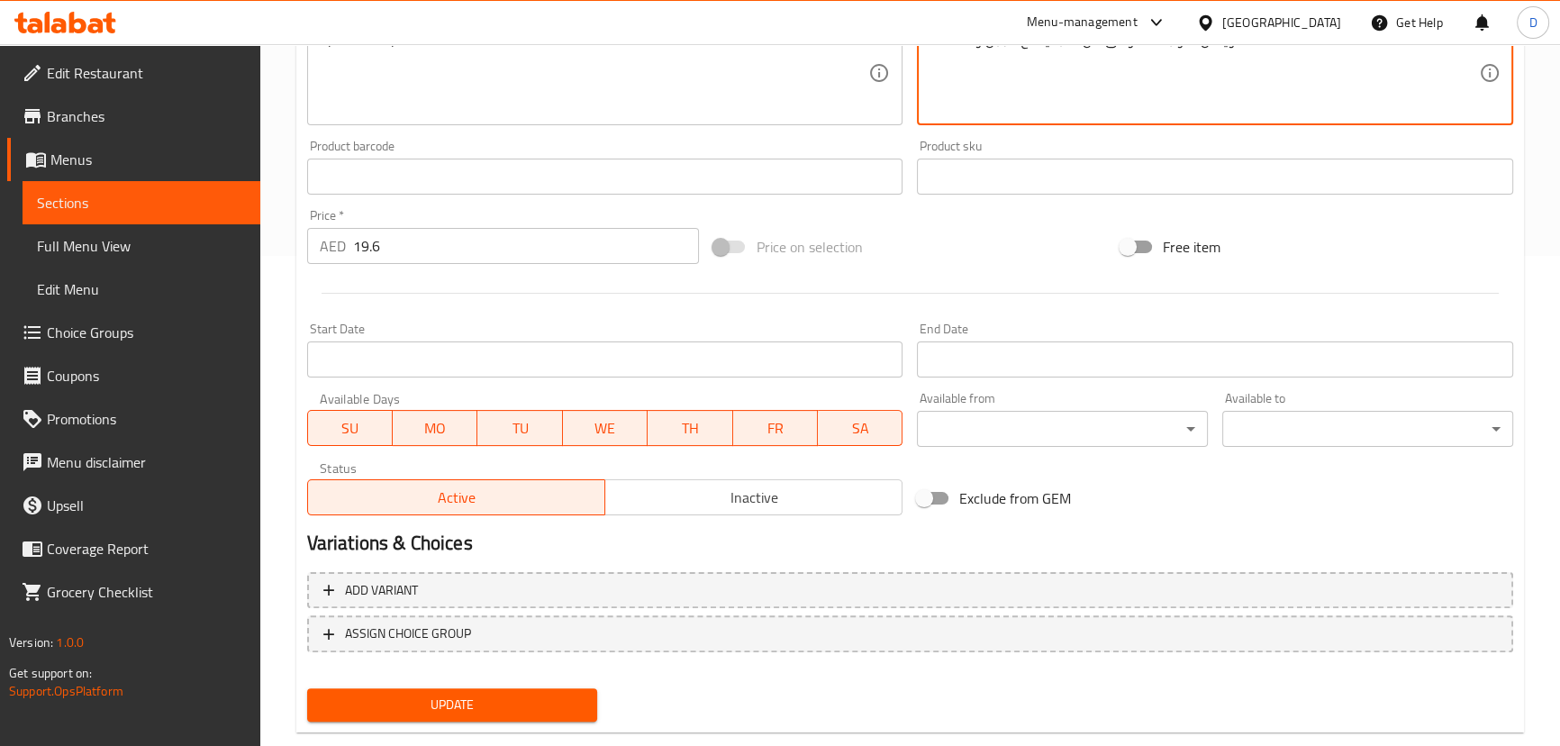
scroll to position [491, 0]
type textarea "ساندويتش كلوب مستوحى من اسبانيا مع الجبن والصلصة."
click at [523, 699] on span "Update" at bounding box center [453, 704] width 262 height 23
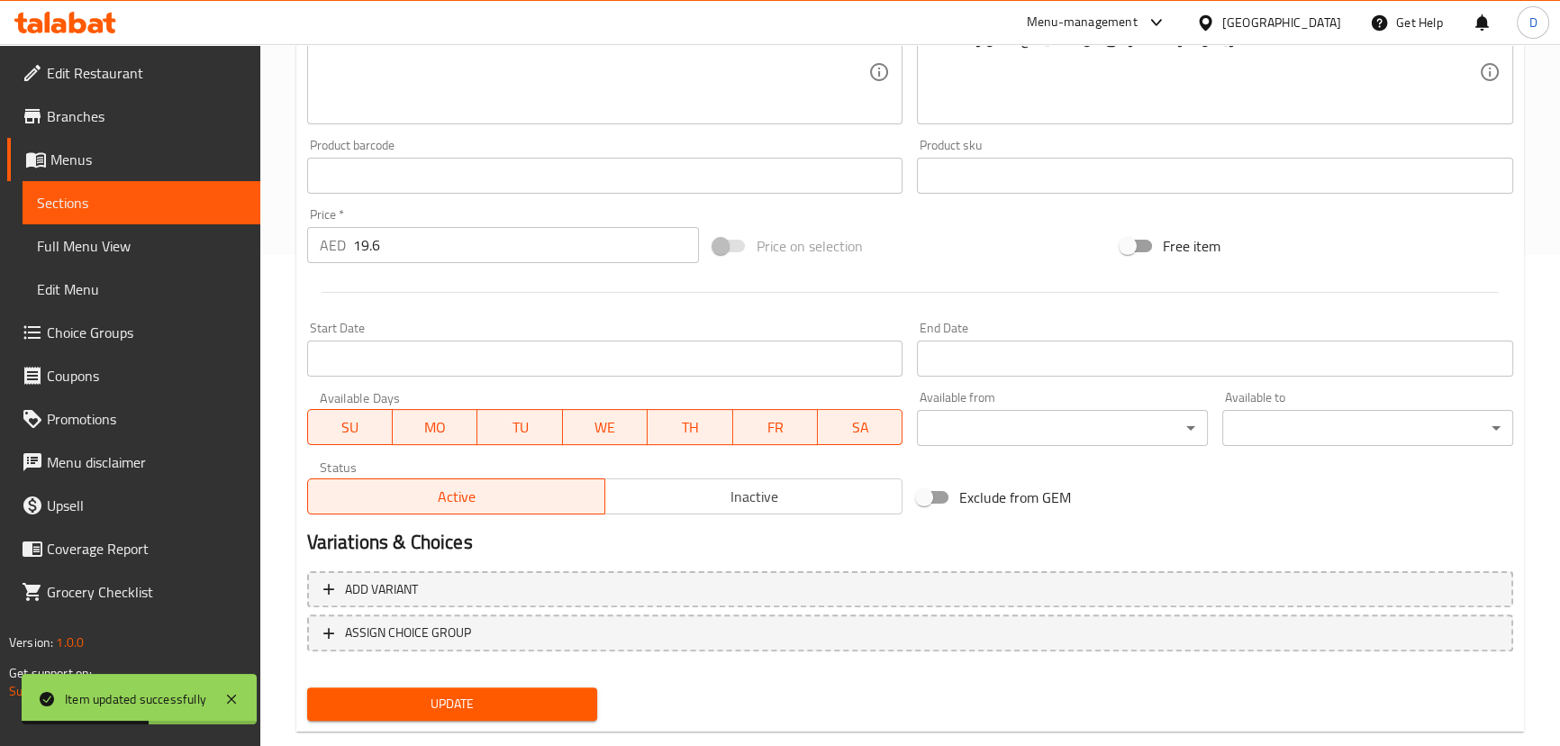
click at [224, 202] on span "Sections" at bounding box center [141, 203] width 209 height 22
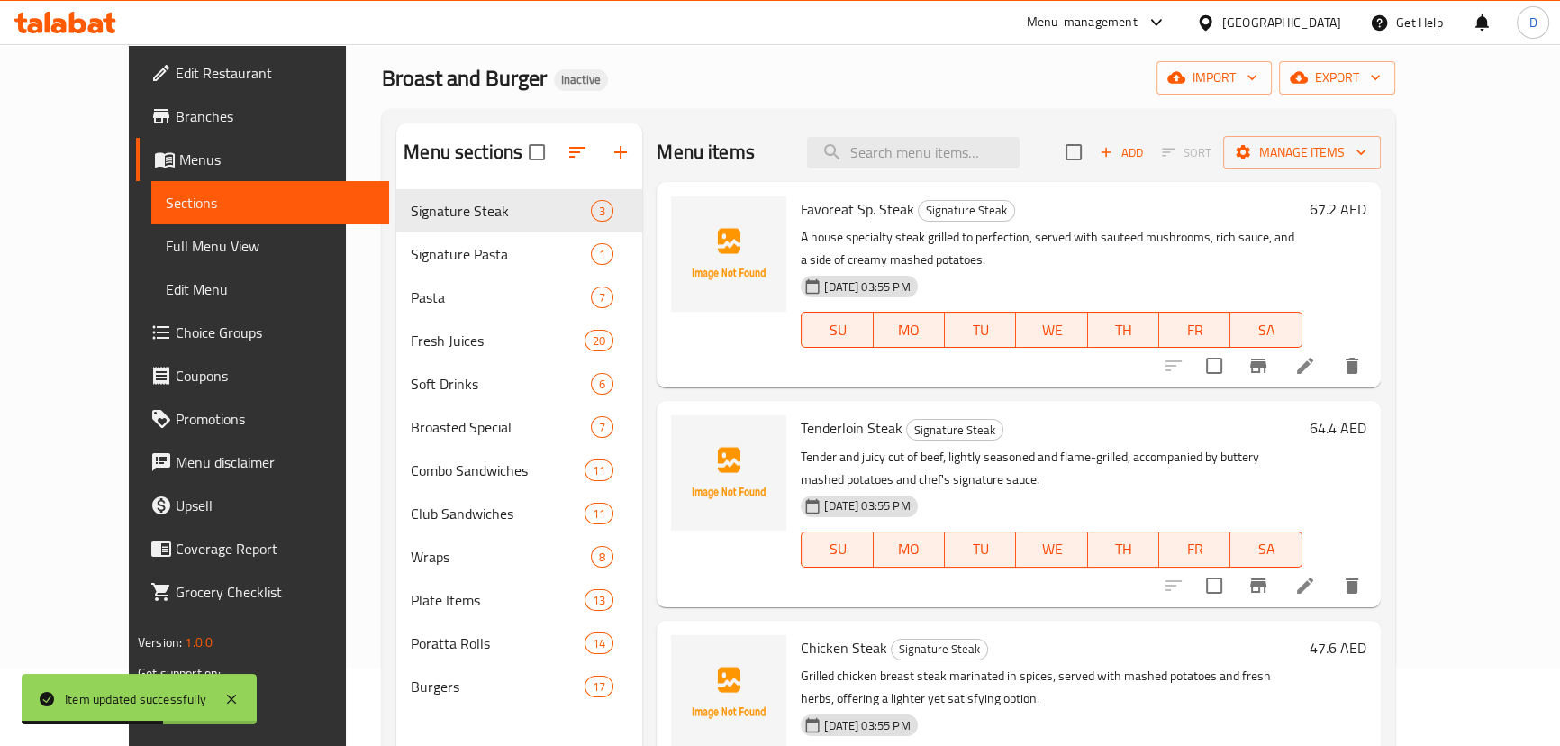
scroll to position [7, 0]
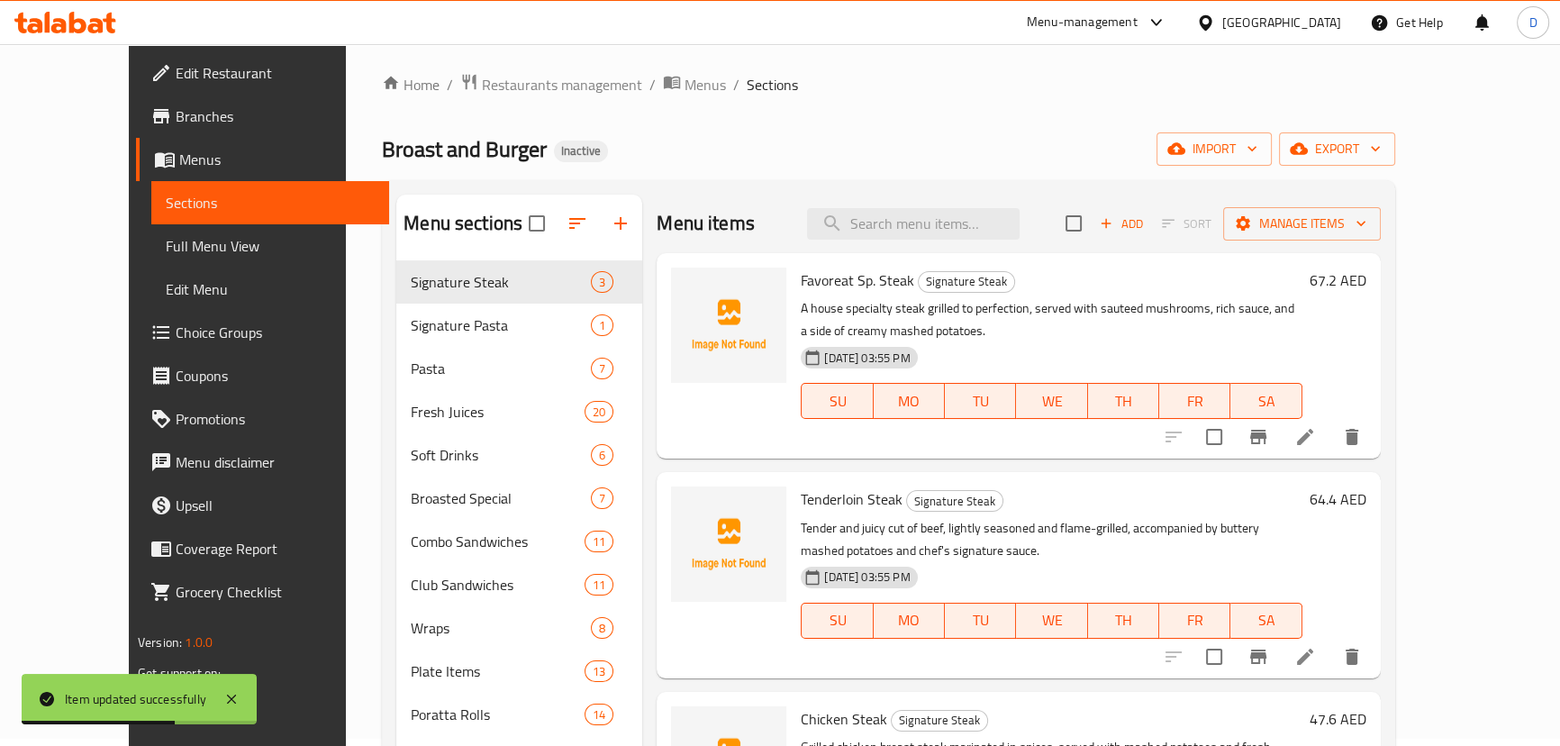
click at [926, 198] on div "Menu items Add Sort Manage items" at bounding box center [1018, 224] width 723 height 59
click at [919, 217] on input "search" at bounding box center [913, 224] width 213 height 32
paste input "Falafel Club"
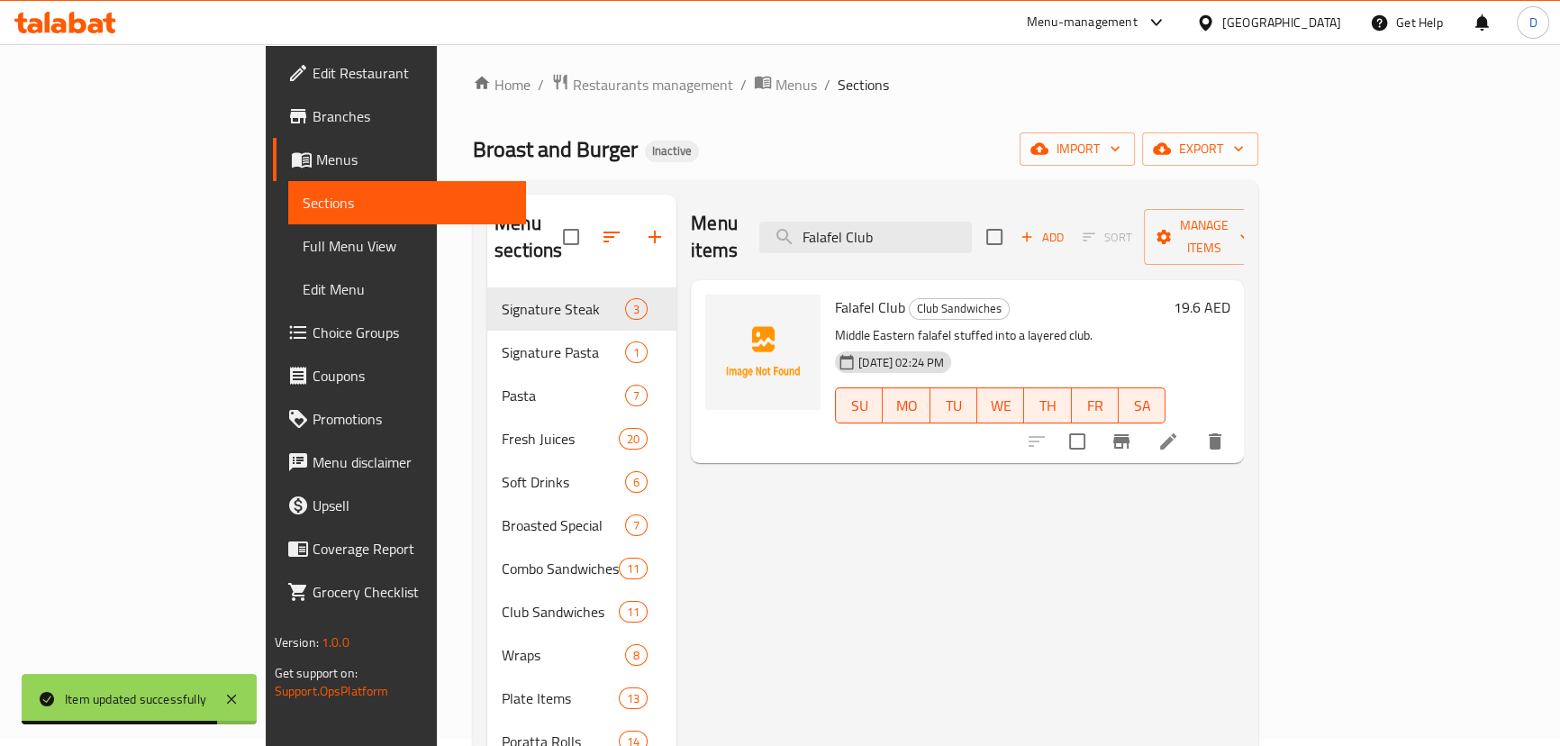
type input "Falafel Club"
click at [1193, 428] on li at bounding box center [1168, 441] width 50 height 32
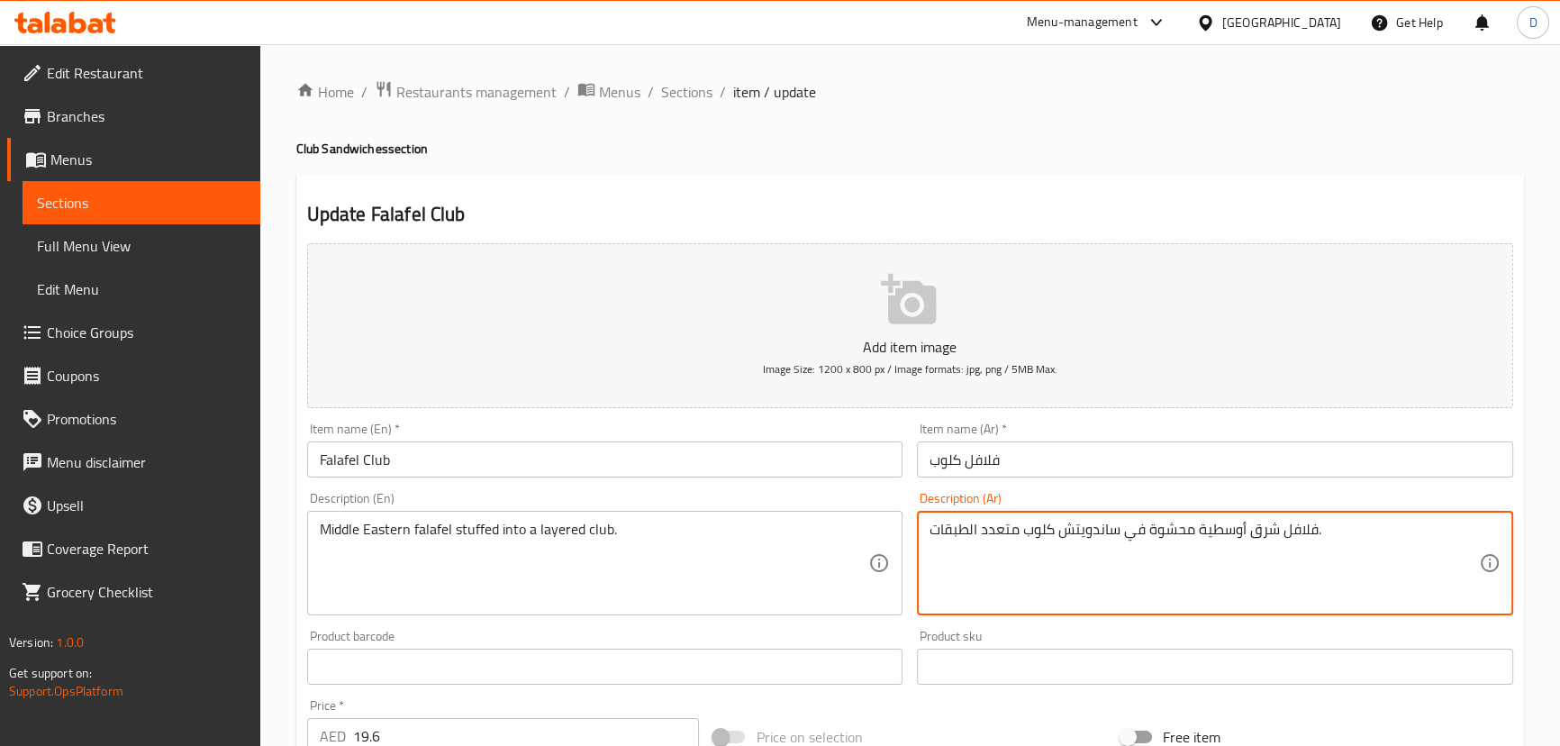
click at [1085, 542] on textarea "فلافل شرق أوسطية محشوة في ساندويتش كلوب متعدد الطبقات." at bounding box center [1203, 564] width 549 height 86
click at [1009, 528] on textarea "فلافل شرق أوسطية محشوة في كلوب متعدد الطبقات." at bounding box center [1203, 564] width 549 height 86
click at [974, 526] on textarea "فلافل شرق أوسطية محشوة في كلوب متعدد الطبقات." at bounding box center [1203, 564] width 549 height 86
drag, startPoint x: 969, startPoint y: 523, endPoint x: 1015, endPoint y: 534, distance: 47.2
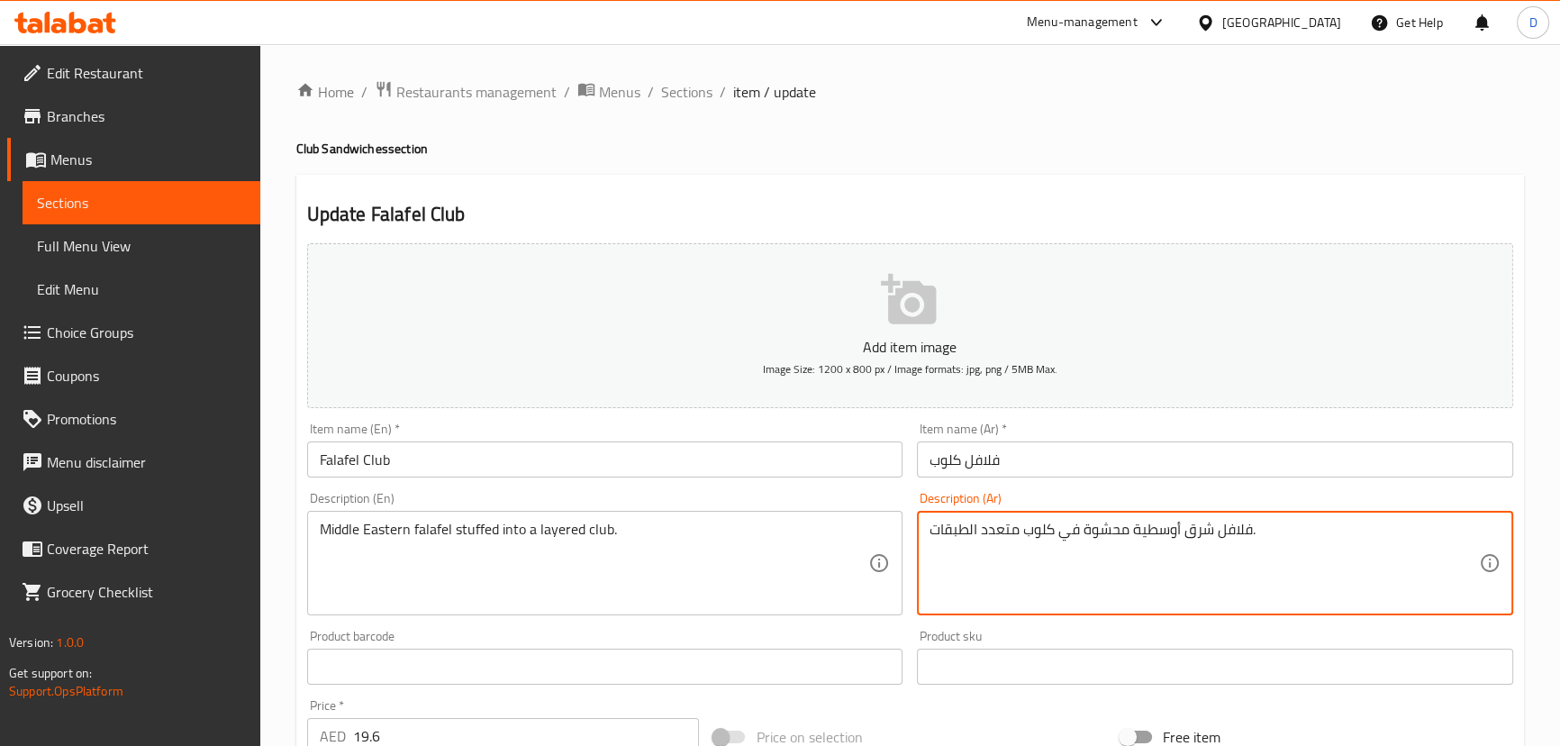
click at [1015, 534] on textarea "فلافل شرق أوسطية محشوة في كلوب متعدد الطبقات." at bounding box center [1203, 564] width 549 height 86
click at [1026, 526] on textarea "فلافل شرق أوسطية محشوة في كلوب طبقات." at bounding box center [1203, 564] width 549 height 86
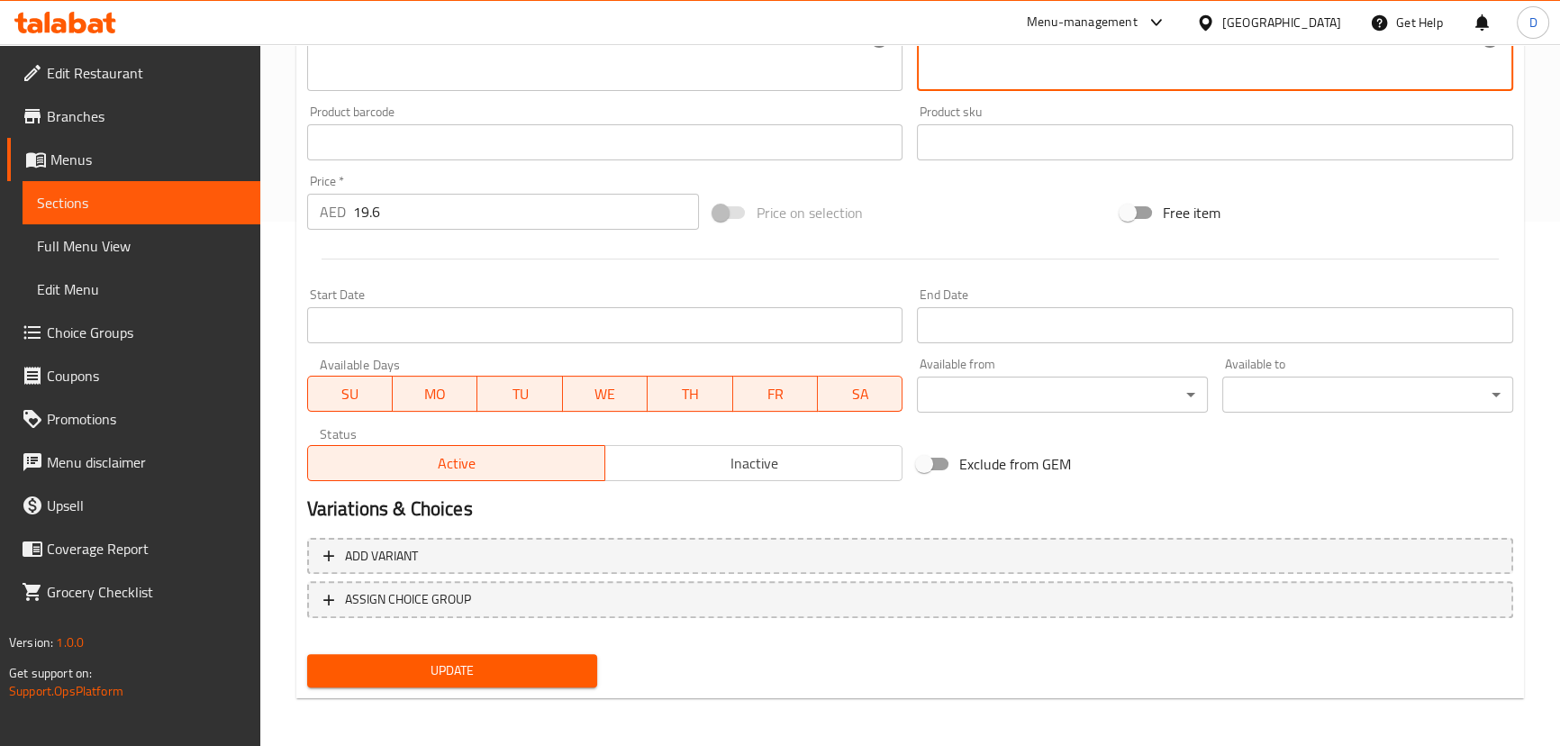
scroll to position [525, 0]
type textarea "فلافل شرق أوسطية محشوة داخل كلوب طبقات."
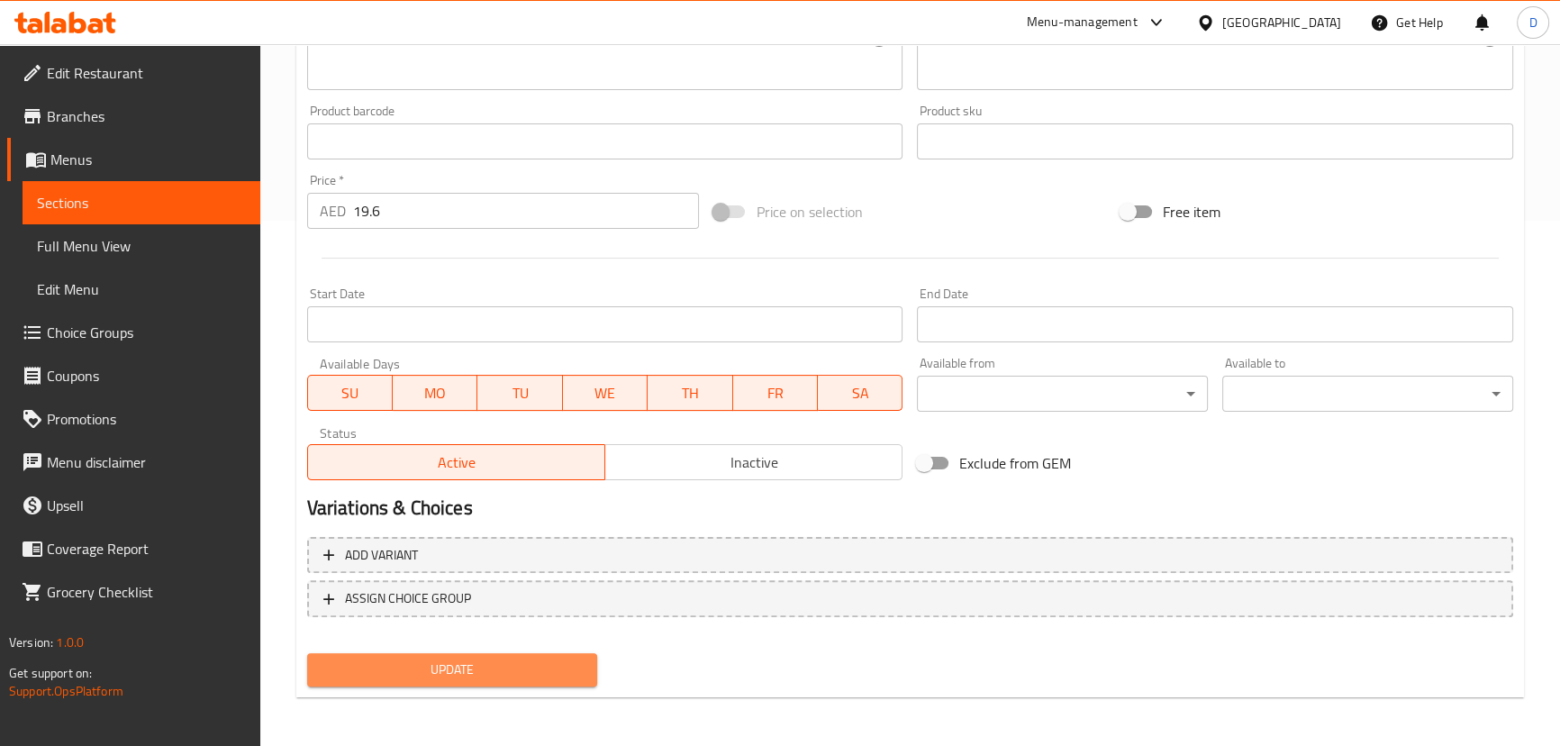
click at [539, 671] on span "Update" at bounding box center [453, 669] width 262 height 23
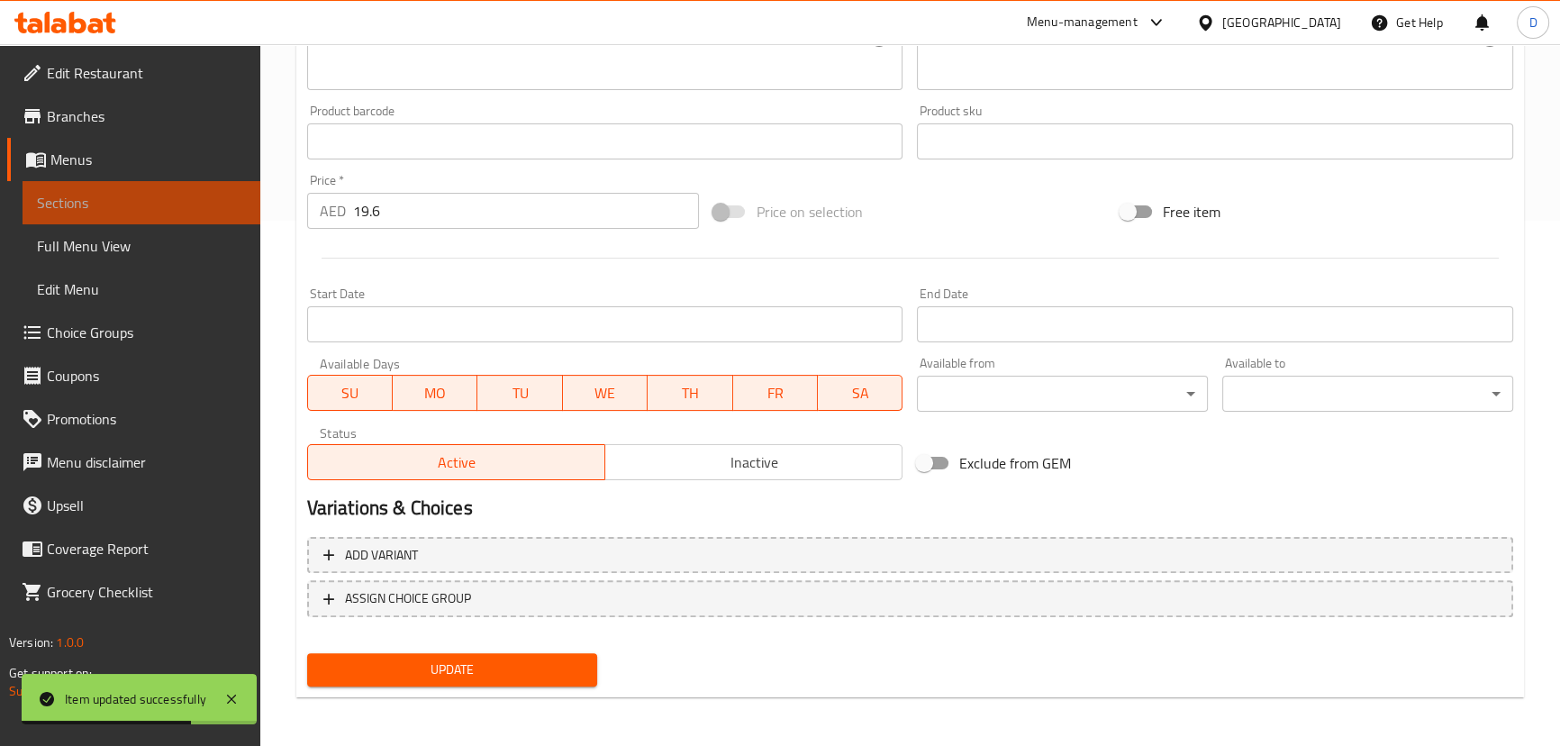
click at [144, 200] on span "Sections" at bounding box center [141, 203] width 209 height 22
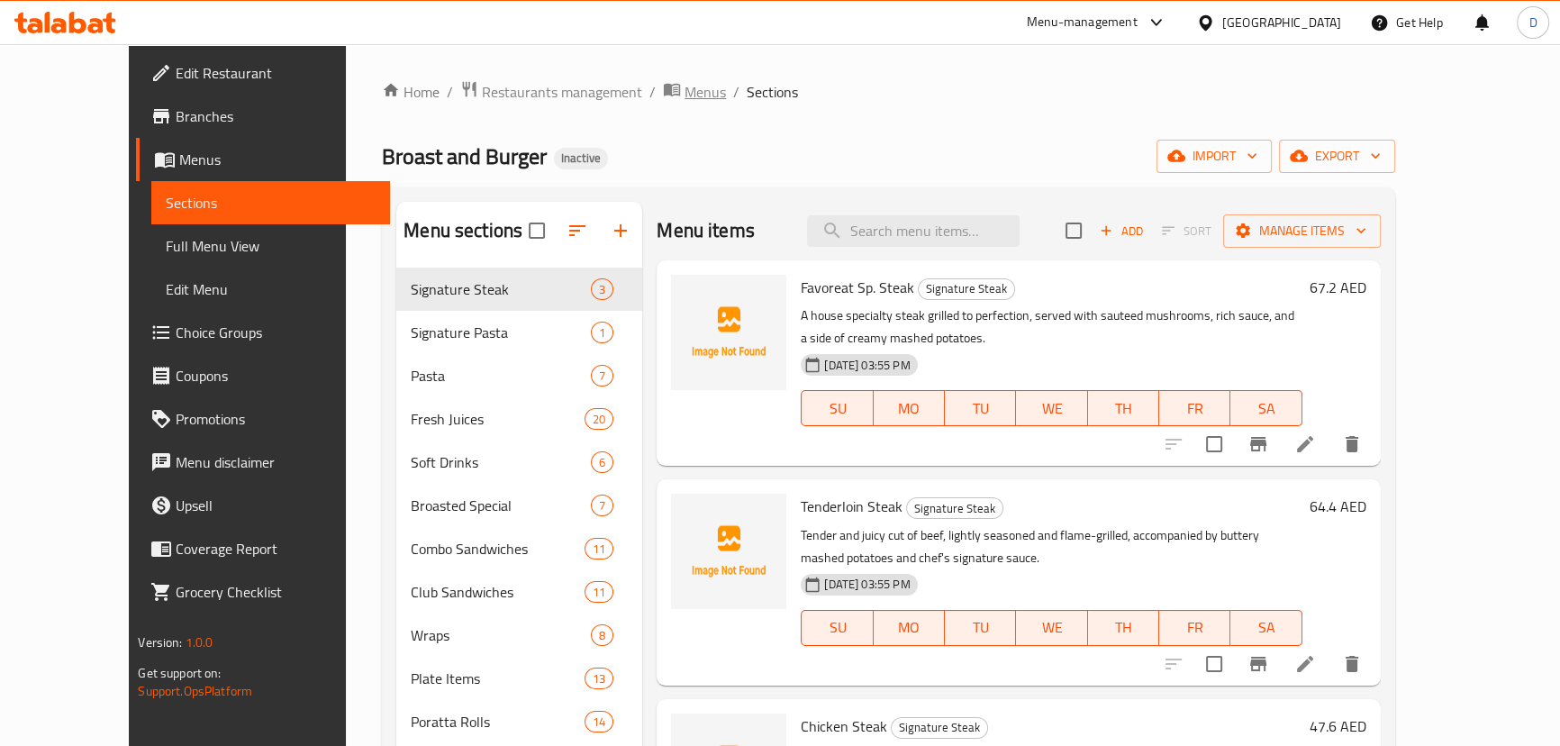
click at [685, 93] on span "Menus" at bounding box center [705, 92] width 41 height 22
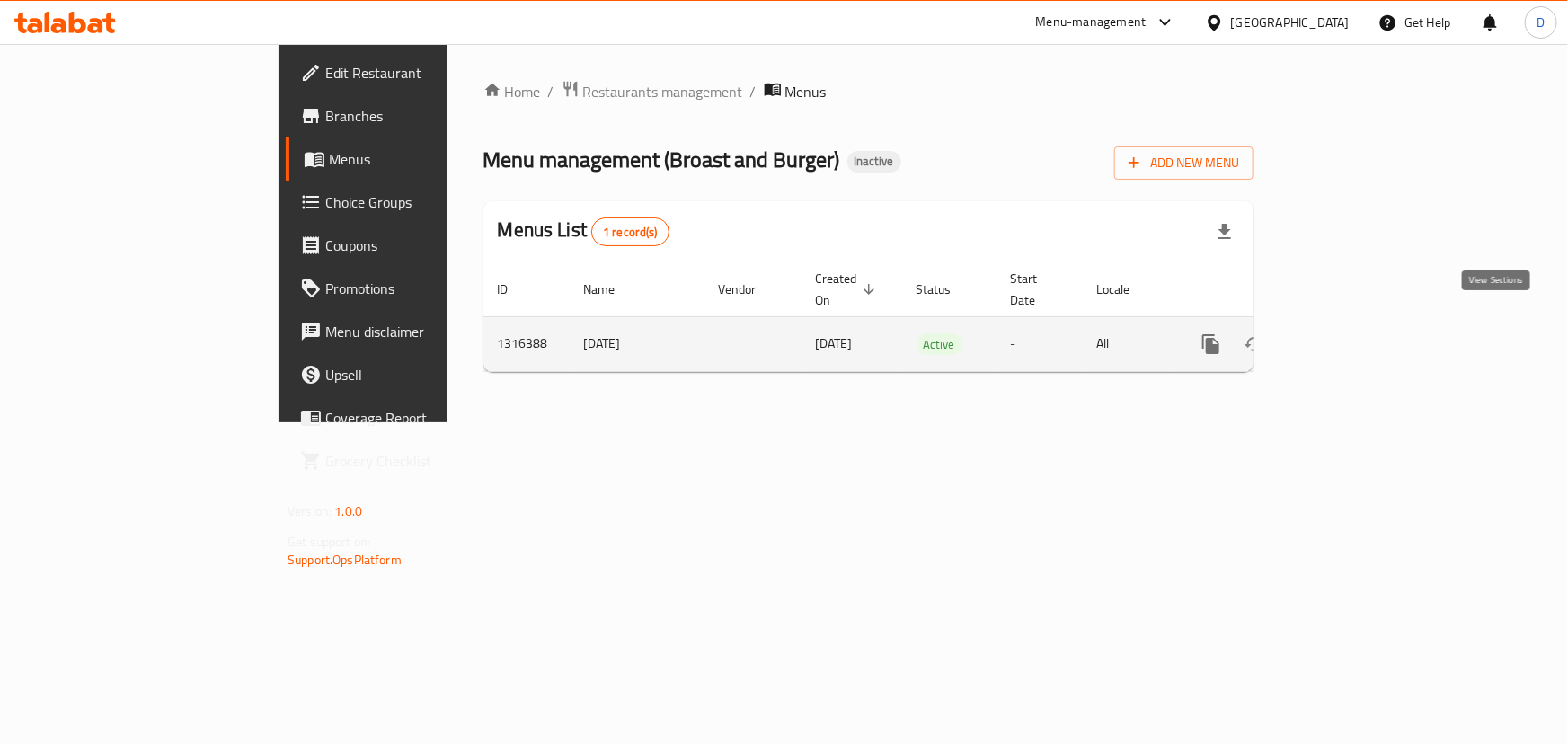
click at [1352, 333] on icon "enhanced table" at bounding box center [1341, 344] width 22 height 22
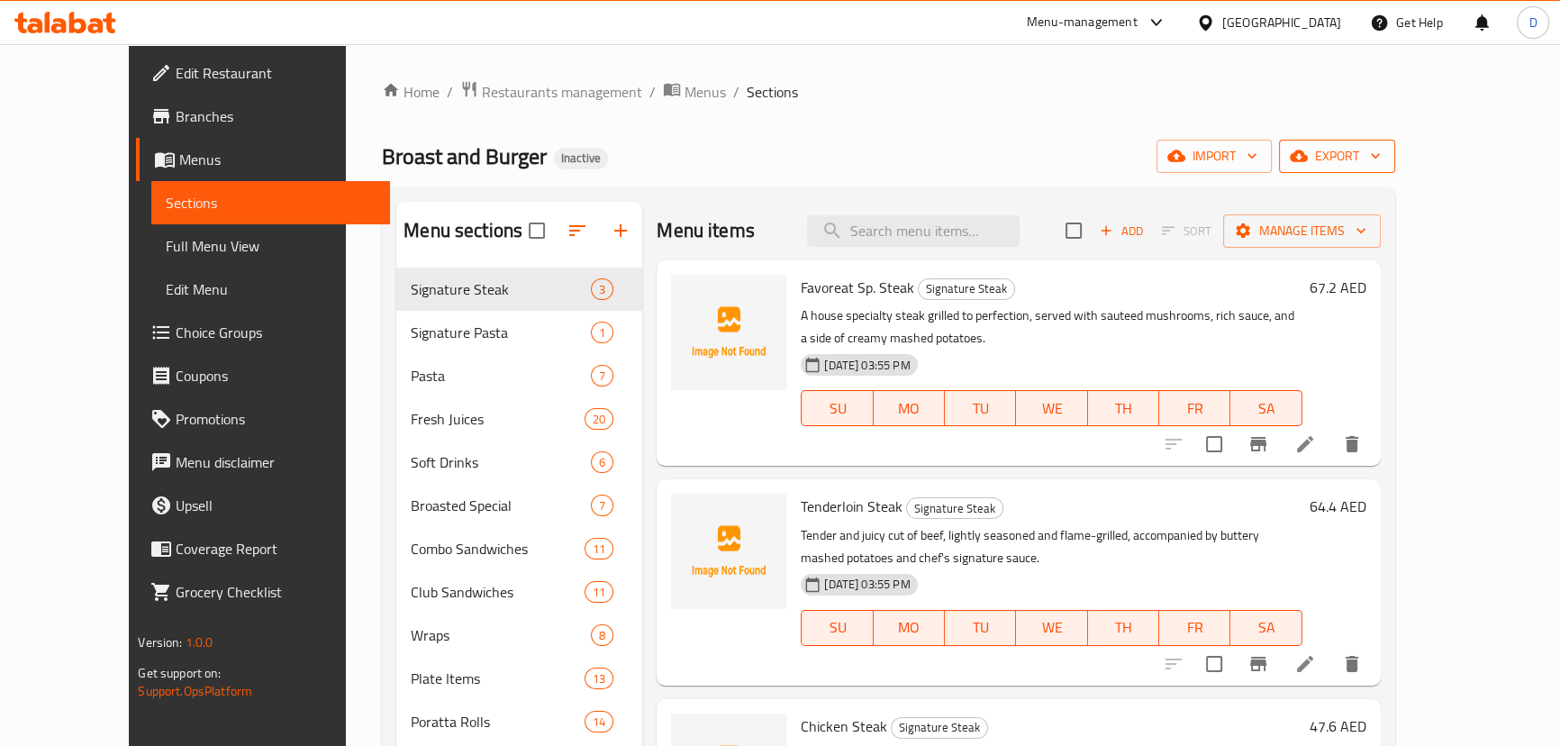
click at [1381, 159] on span "export" at bounding box center [1336, 156] width 87 height 23
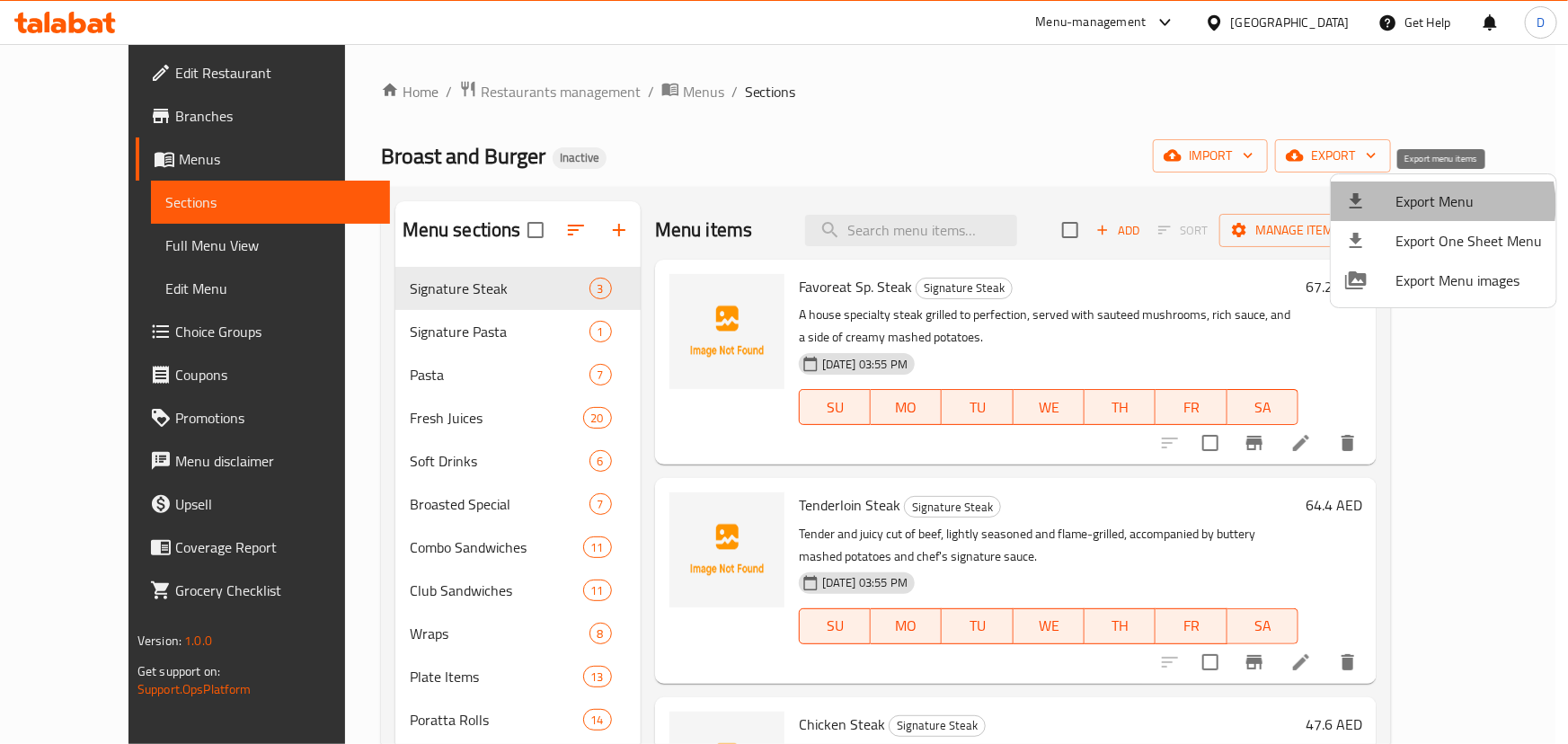
click at [1438, 204] on span "Export Menu" at bounding box center [1468, 201] width 147 height 22
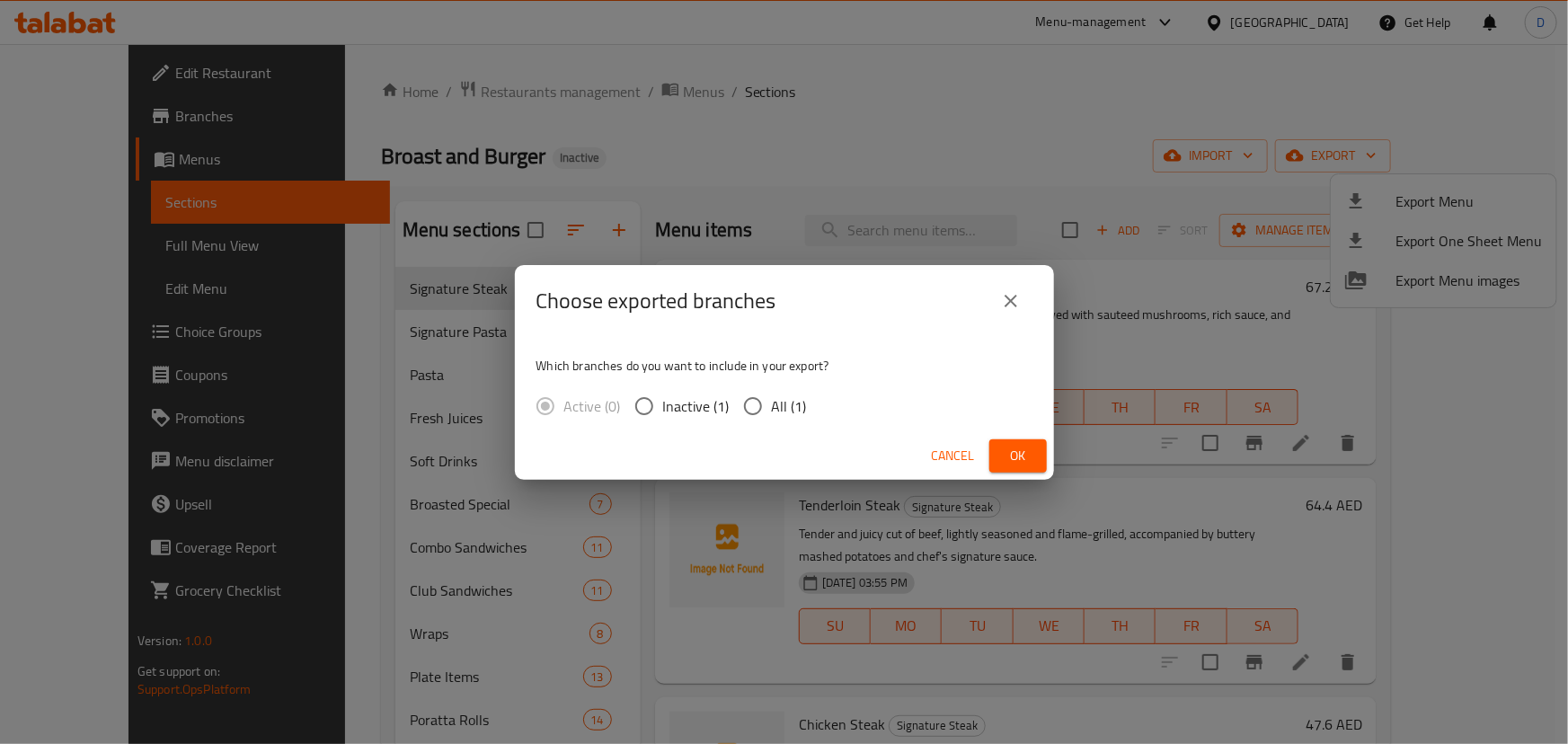
click at [792, 403] on span "All (1)" at bounding box center [789, 406] width 35 height 22
click at [772, 403] on input "All (1)" at bounding box center [753, 406] width 38 height 38
radio input "true"
drag, startPoint x: 1001, startPoint y: 455, endPoint x: 991, endPoint y: 449, distance: 11.7
click at [1001, 454] on button "Ok" at bounding box center [1018, 455] width 58 height 33
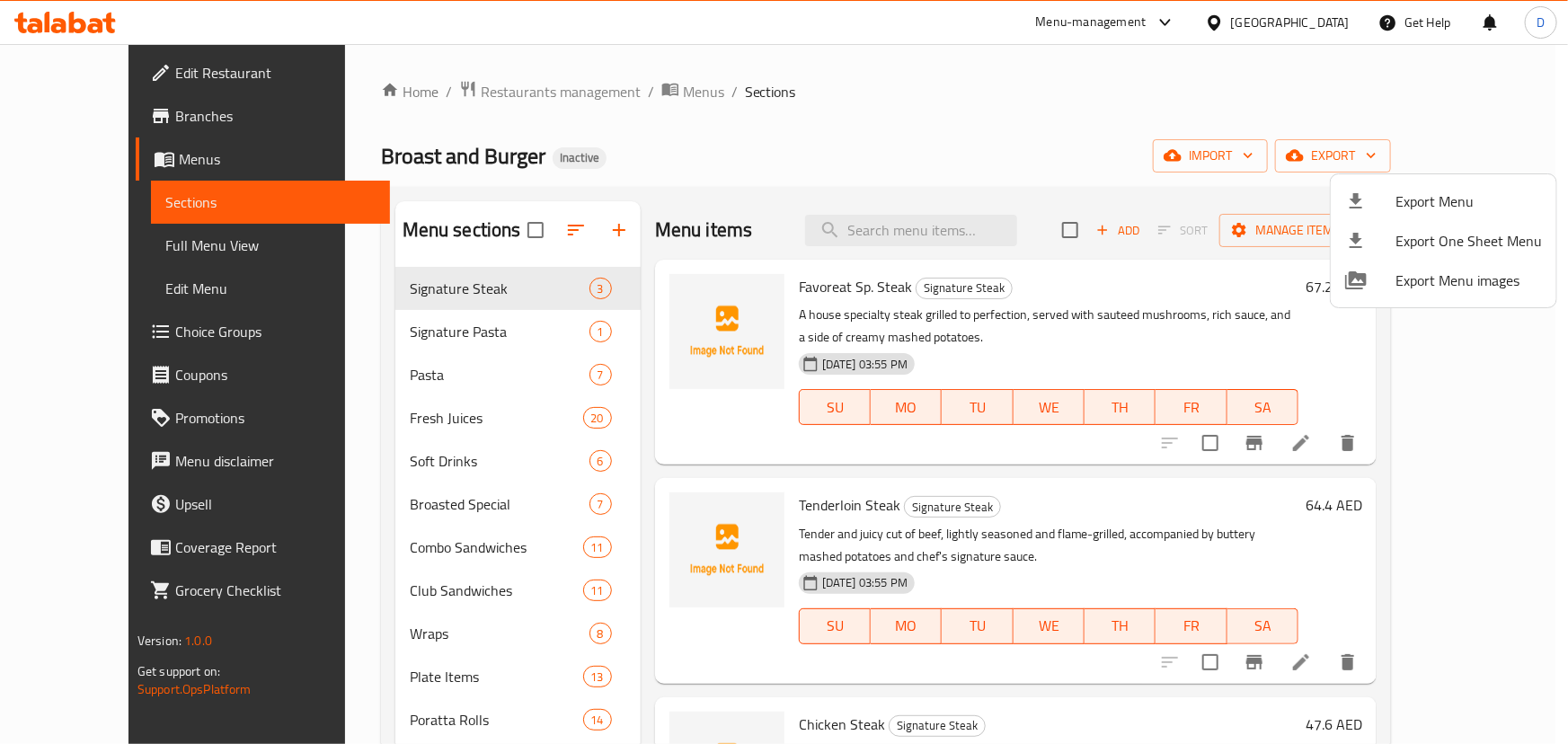
click at [922, 239] on div at bounding box center [784, 372] width 1568 height 744
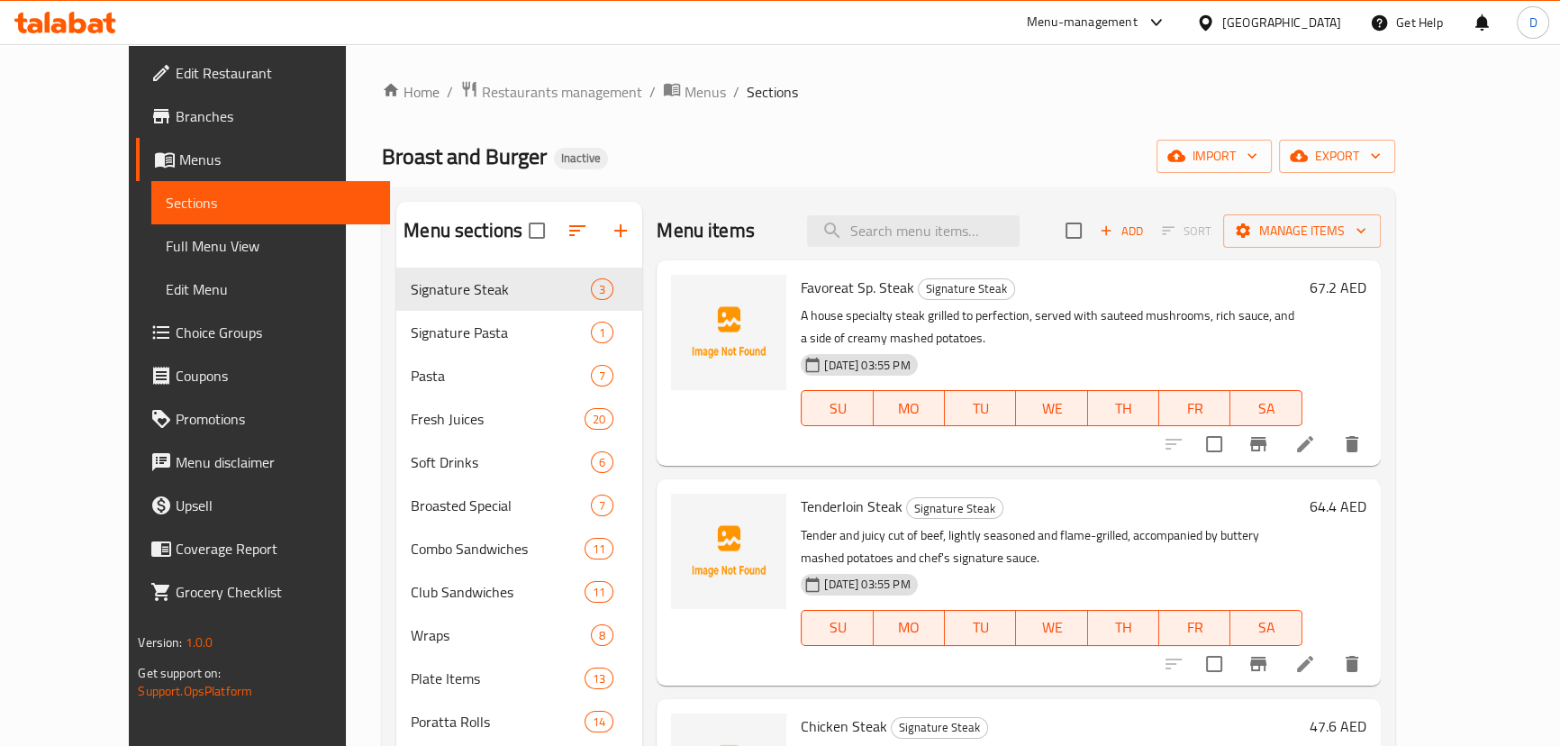
click at [924, 240] on input "search" at bounding box center [913, 231] width 213 height 32
paste input "Quesadilla"
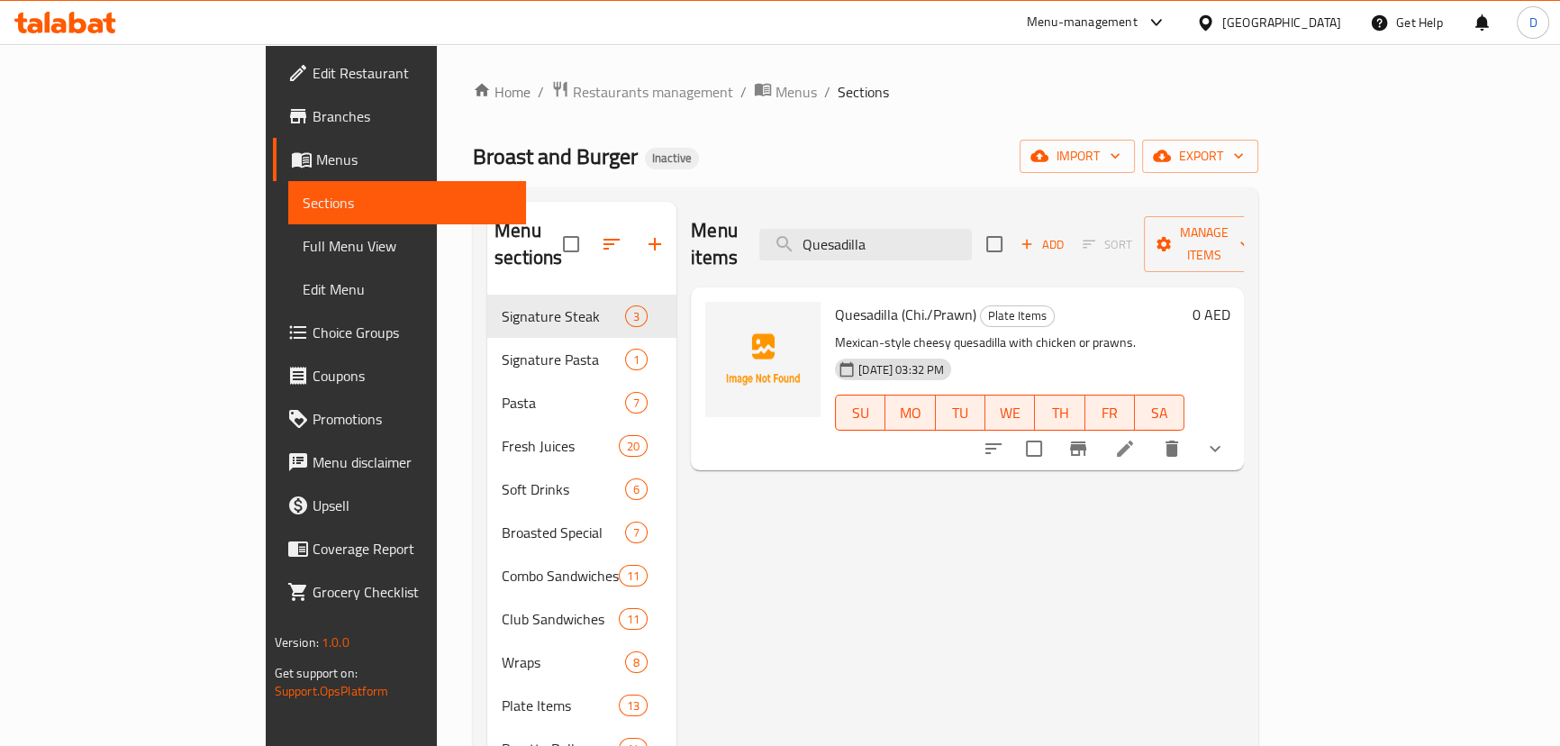
type input "Quesadilla"
click at [897, 229] on input "Quesadilla" at bounding box center [865, 245] width 213 height 32
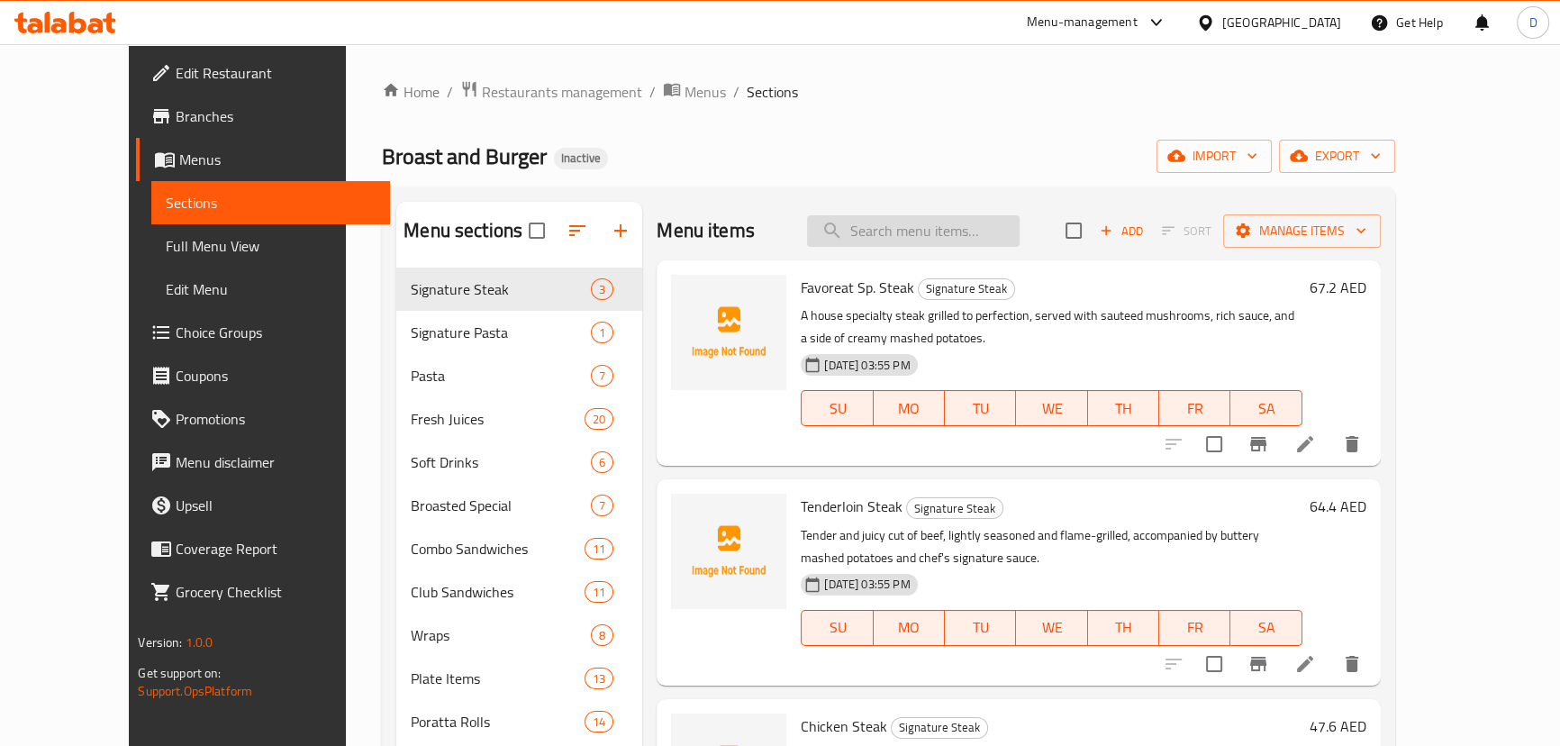
click at [938, 230] on input "search" at bounding box center [913, 231] width 213 height 32
paste input "Quesadilla"
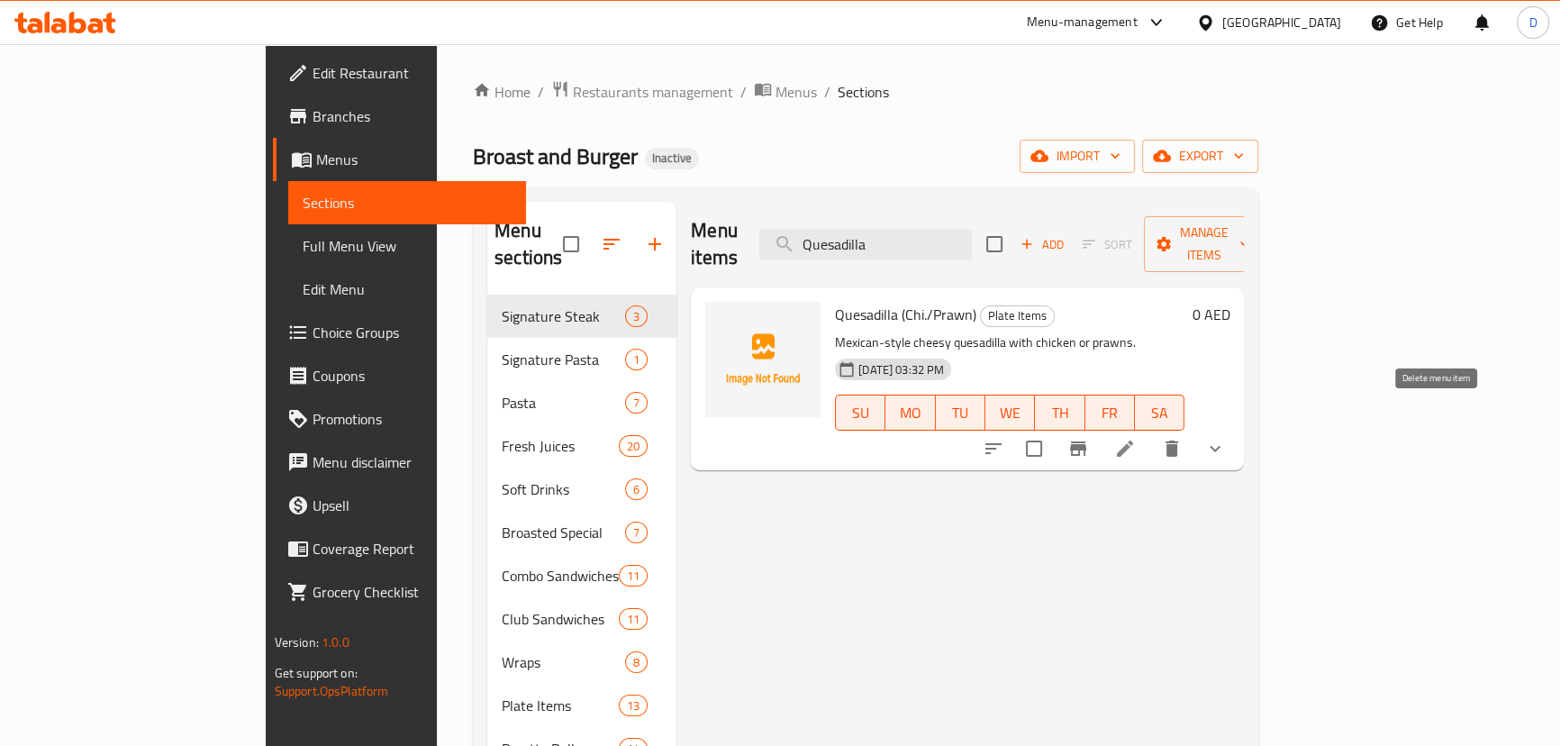
type input "Quesadilla"
click at [1178, 440] on icon "delete" at bounding box center [1171, 448] width 13 height 16
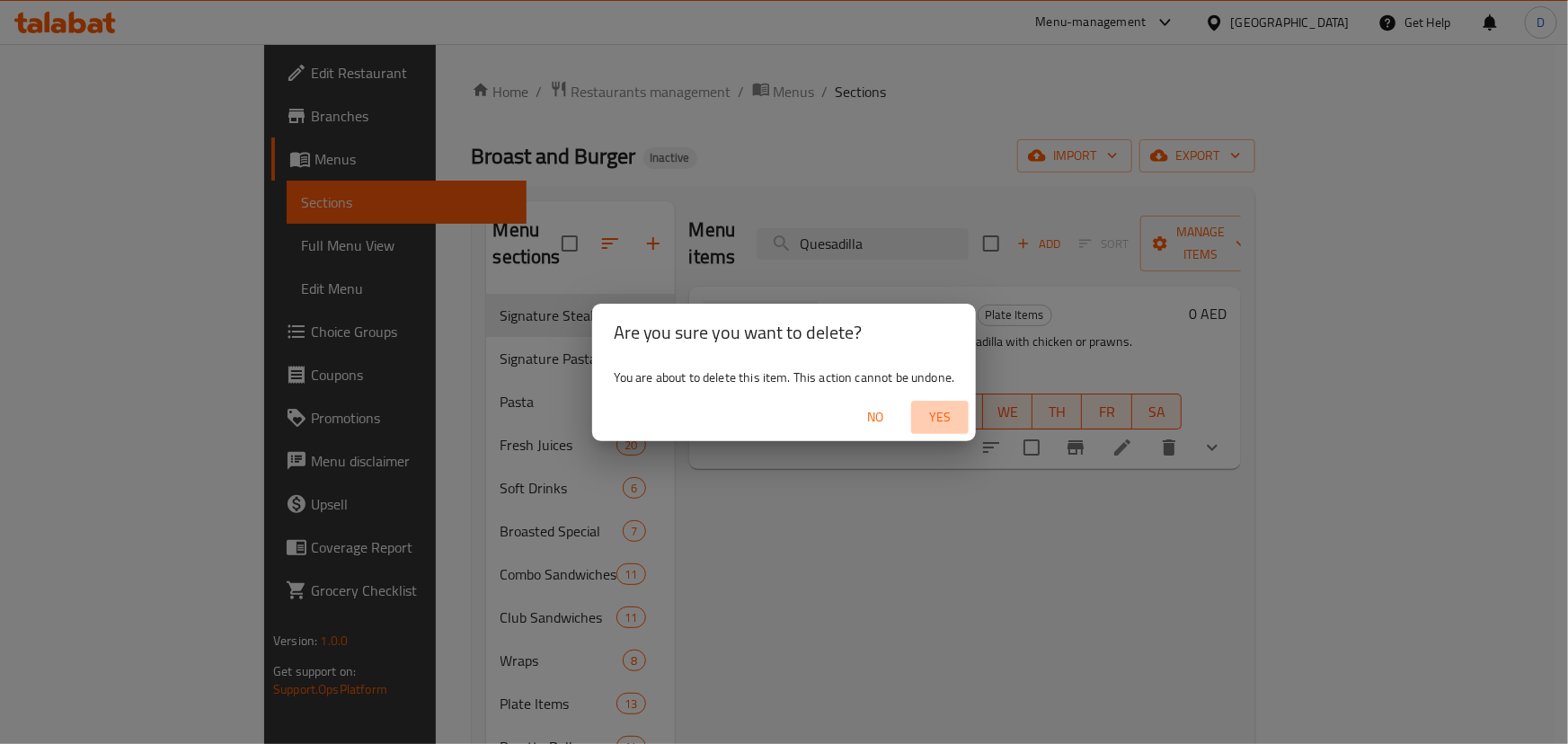
drag, startPoint x: 940, startPoint y: 421, endPoint x: 734, endPoint y: 191, distance: 308.8
click at [940, 421] on span "Yes" at bounding box center [939, 417] width 43 height 23
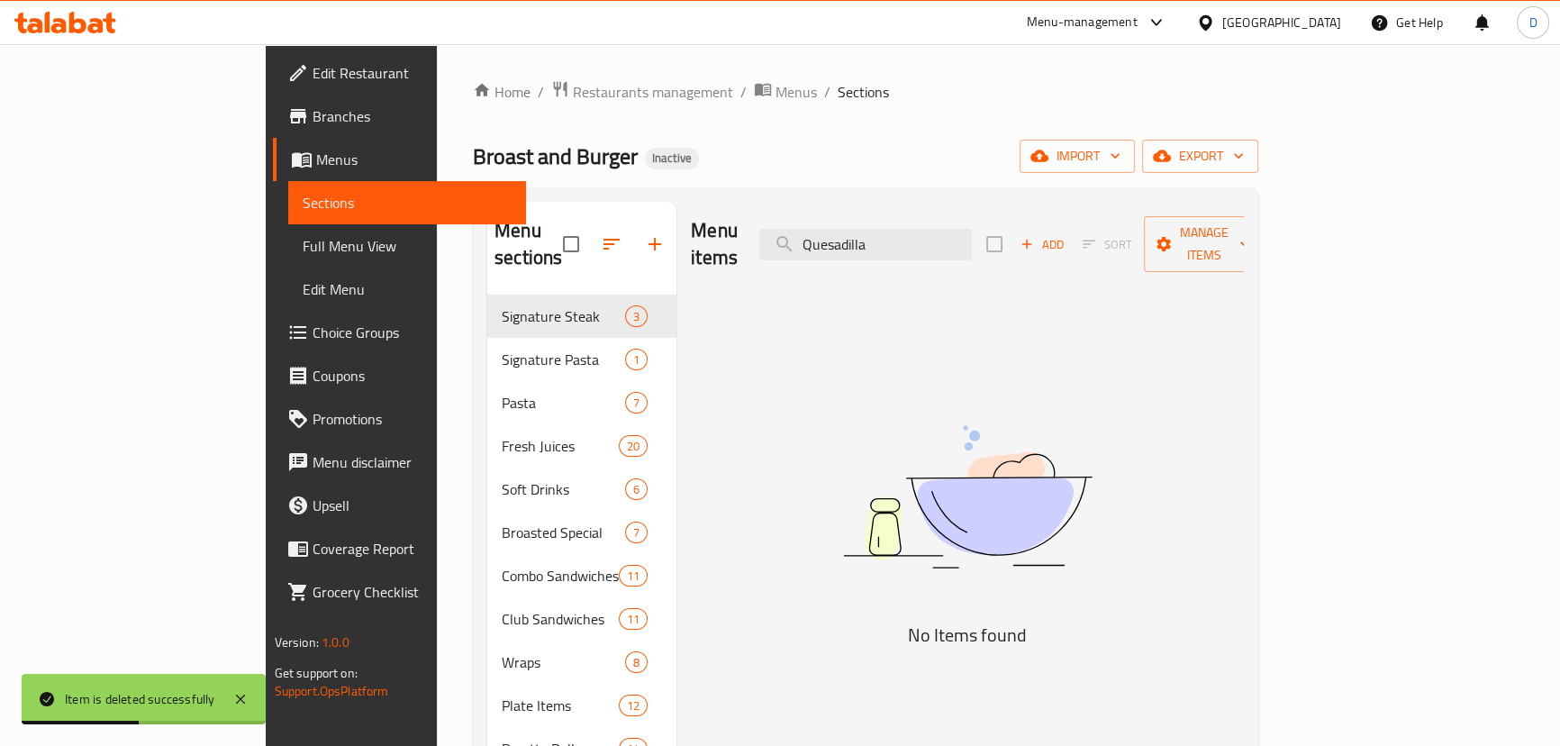
drag, startPoint x: 604, startPoint y: 97, endPoint x: 807, endPoint y: 182, distance: 219.6
click at [775, 97] on span "Menus" at bounding box center [795, 92] width 41 height 22
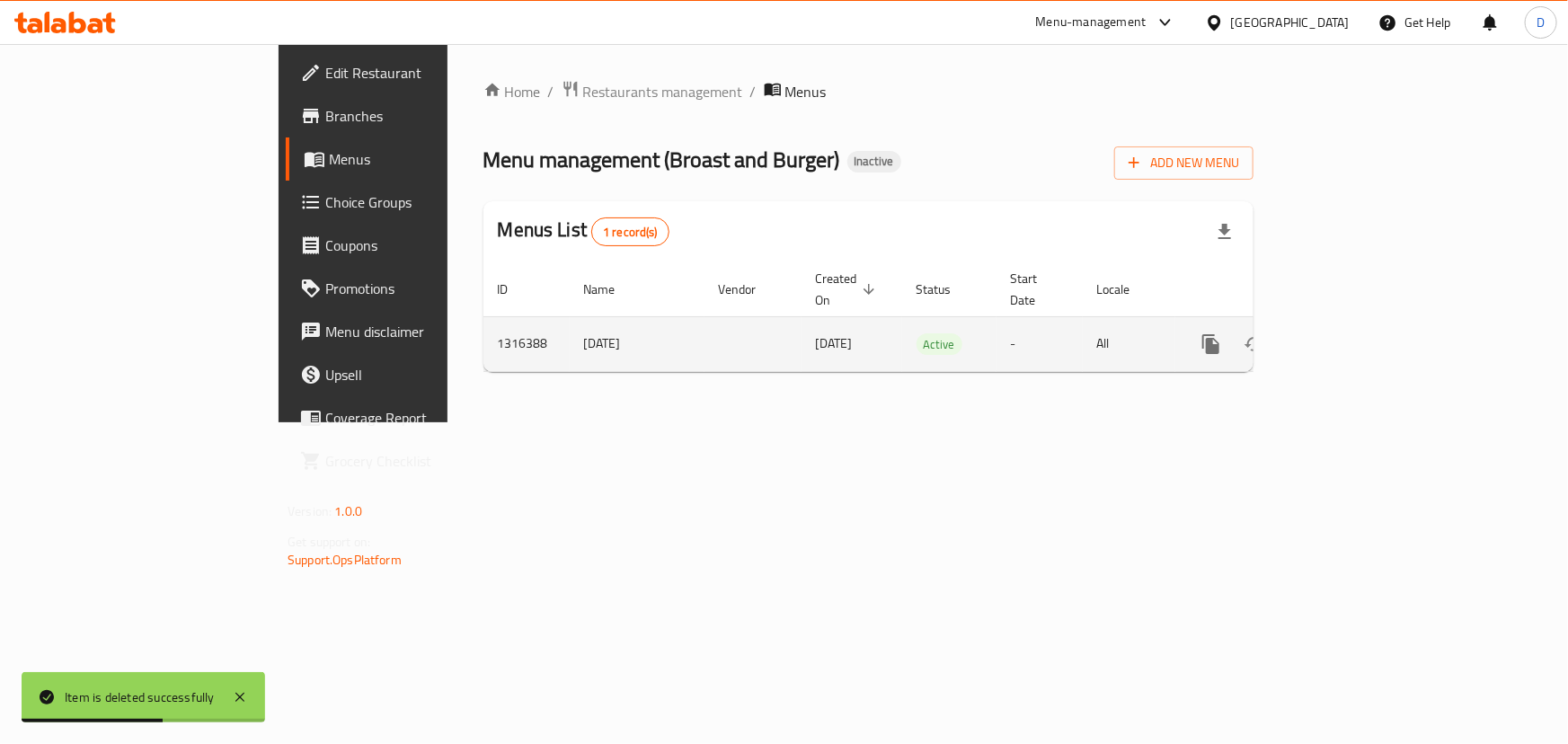
click at [1352, 333] on icon "enhanced table" at bounding box center [1341, 344] width 22 height 22
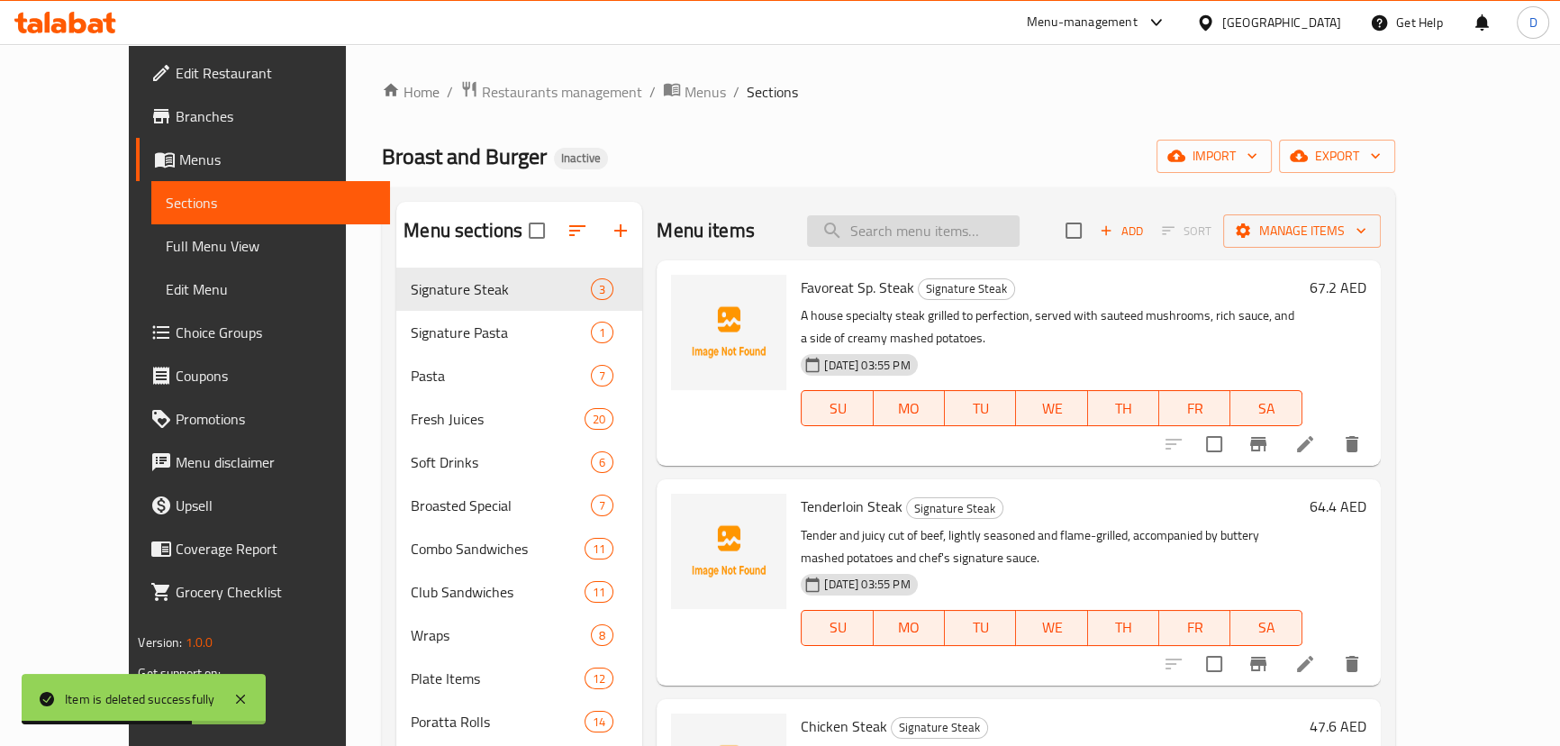
click at [893, 224] on input "search" at bounding box center [913, 231] width 213 height 32
paste input "Quesadilla (Chi./Prawn)"
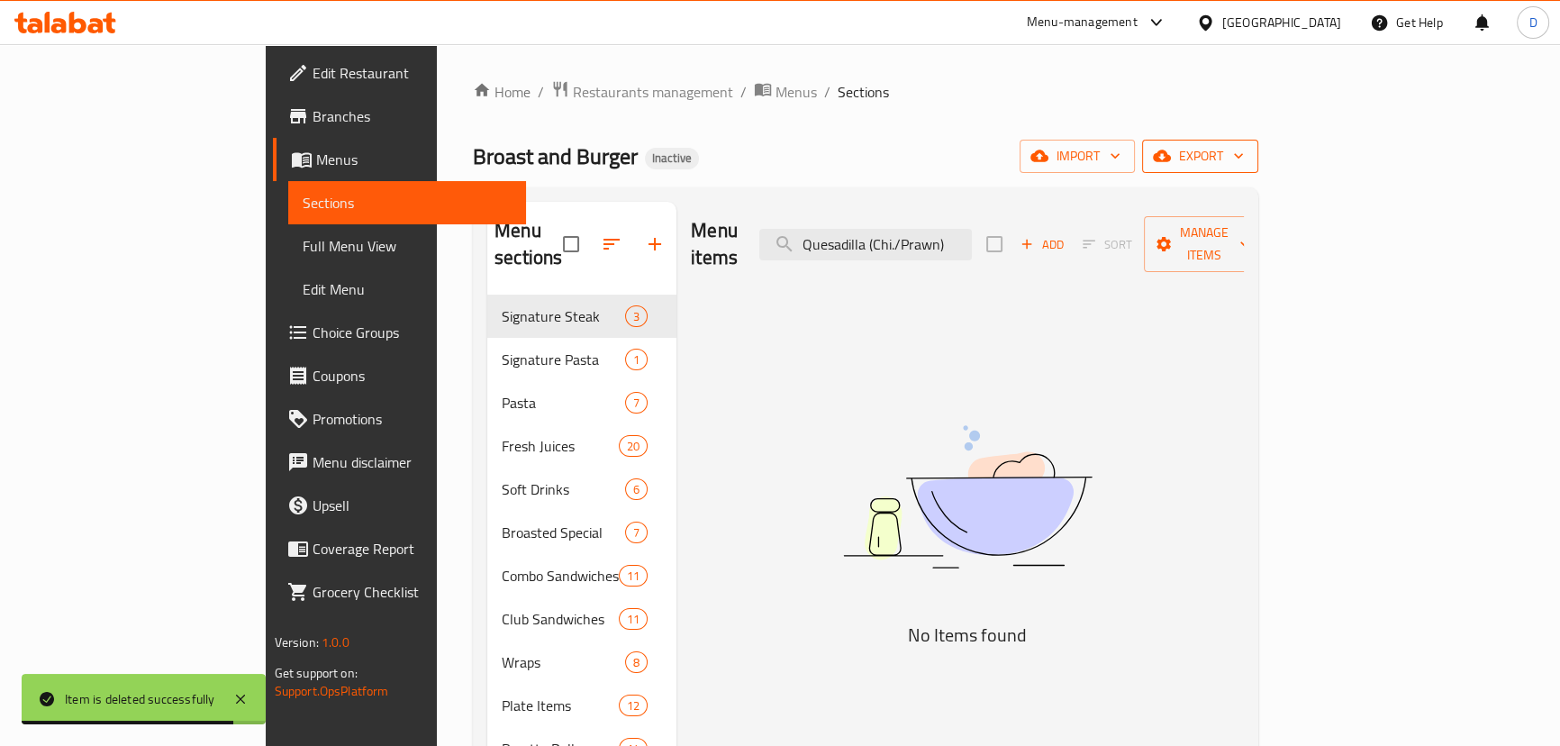
type input "Quesadilla (Chi./Prawn)"
click at [1244, 165] on span "export" at bounding box center [1199, 156] width 87 height 23
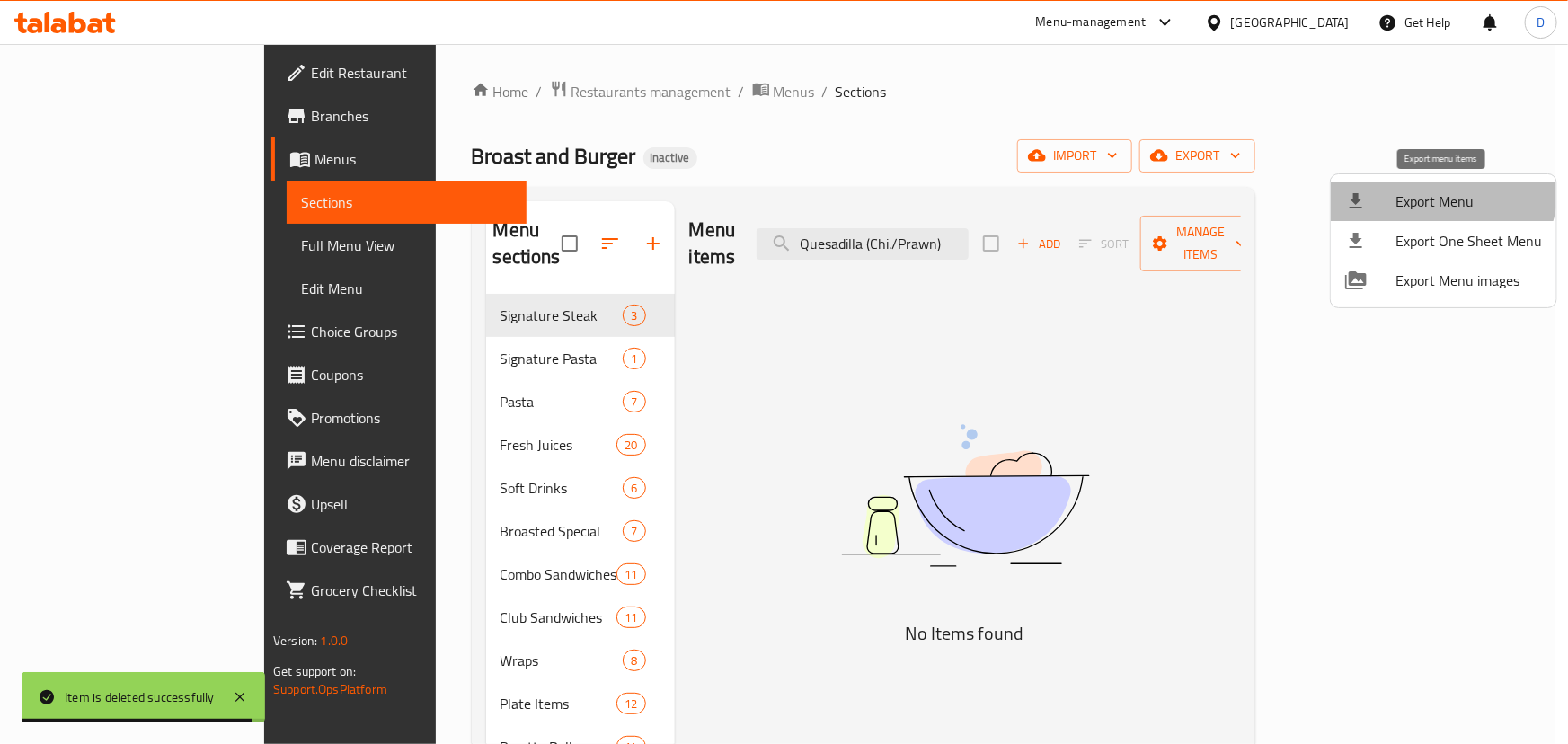
click at [1438, 190] on span "Export Menu" at bounding box center [1468, 201] width 147 height 22
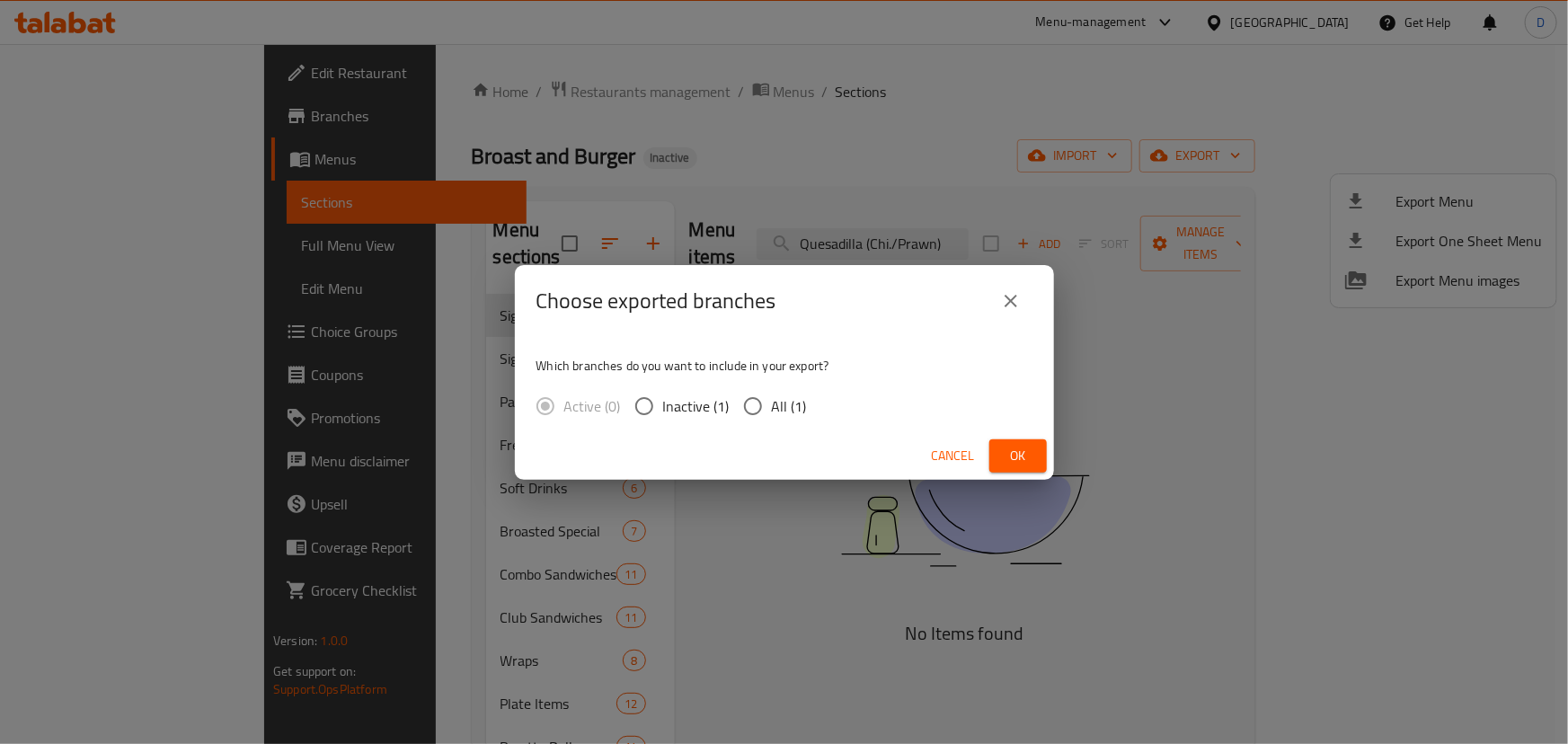
click at [780, 407] on span "All (1)" at bounding box center [789, 406] width 35 height 22
click at [772, 407] on input "All (1)" at bounding box center [753, 406] width 38 height 38
radio input "true"
click at [1014, 449] on span "Ok" at bounding box center [1017, 456] width 29 height 23
